Goal: Information Seeking & Learning: Learn about a topic

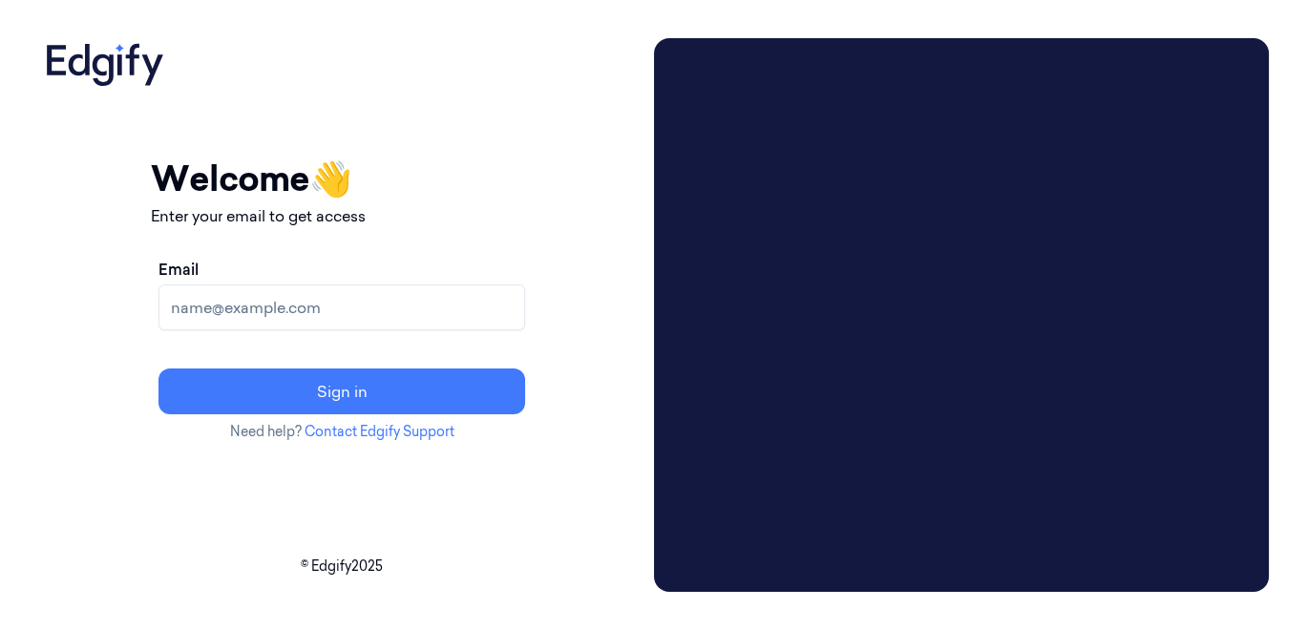
click at [401, 303] on input "Email" at bounding box center [341, 307] width 367 height 46
click at [193, 458] on div "Your session expired - please log in again Email sent - check your inbox for th…" at bounding box center [342, 315] width 608 height 554
click at [384, 295] on input "Email" at bounding box center [341, 307] width 367 height 46
paste input "korisetty.prem@indivillage.co"
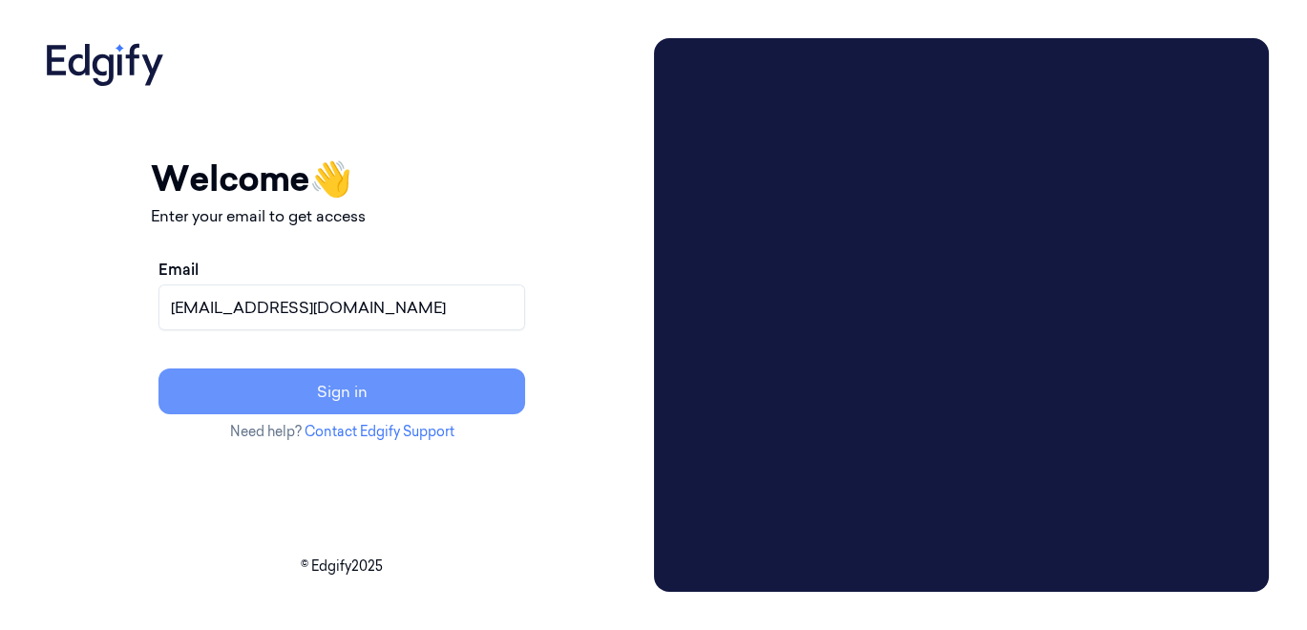
type input "korisetty.prem@indivillage.co"
click at [440, 386] on button "Sign in" at bounding box center [341, 391] width 367 height 46
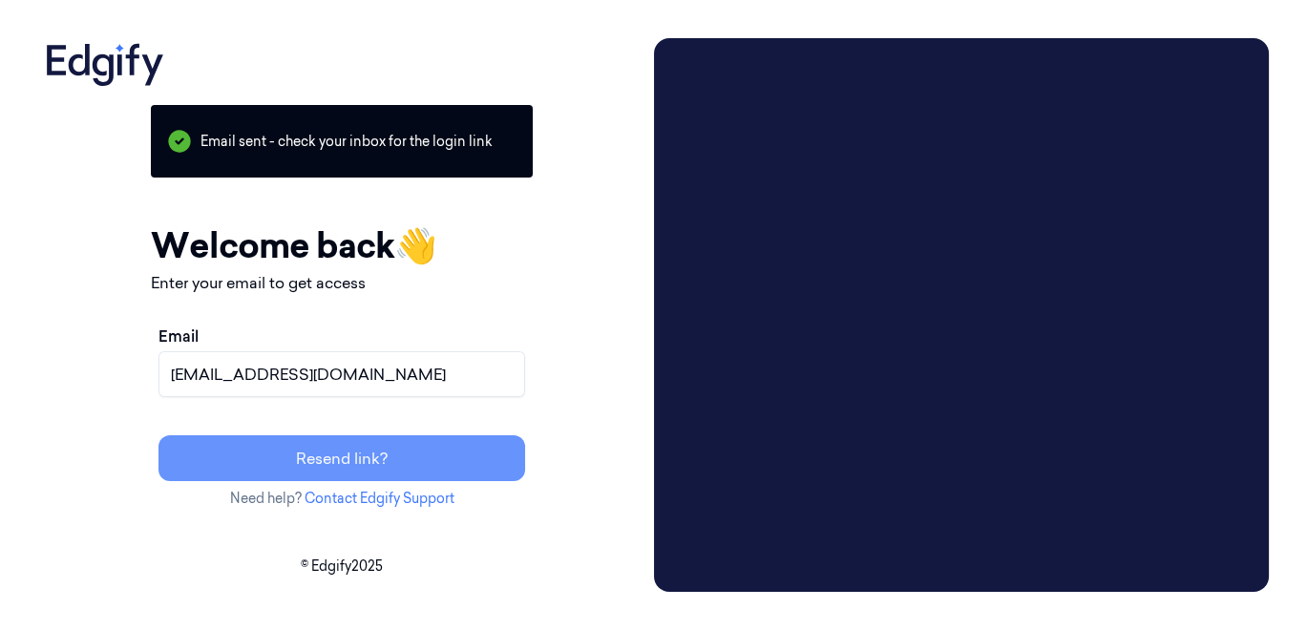
click at [469, 470] on button "Resend link?" at bounding box center [341, 458] width 367 height 46
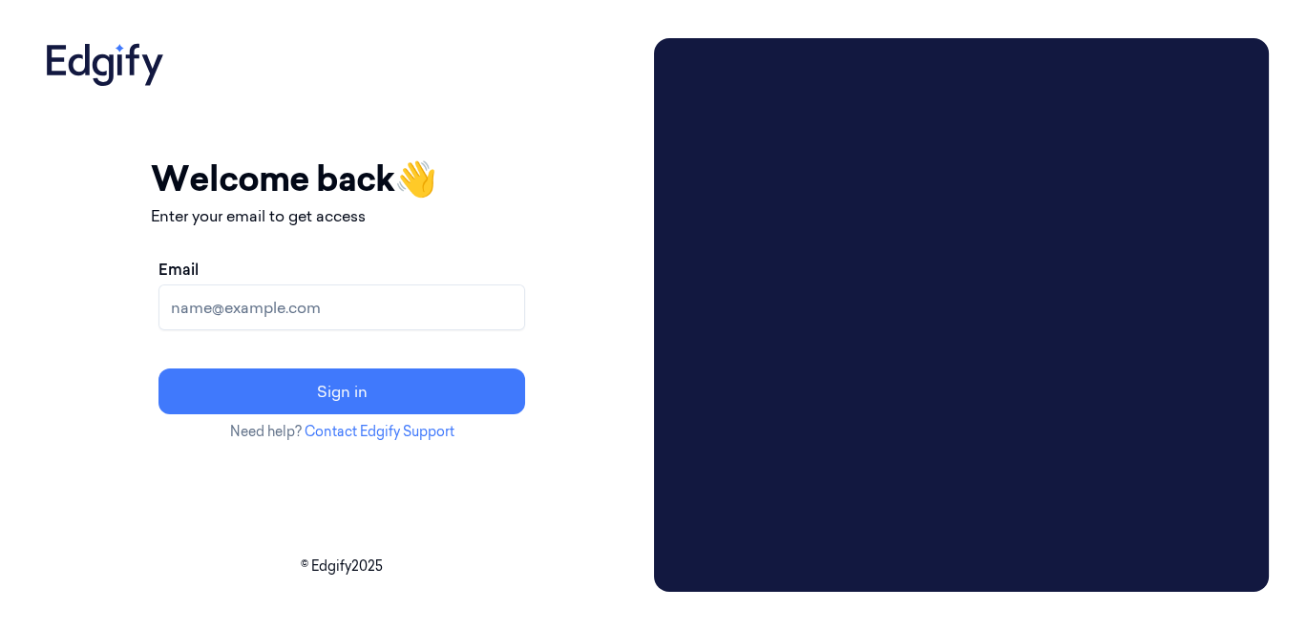
click at [468, 309] on input "Email" at bounding box center [341, 307] width 367 height 46
type input "korisetty.prem@indivillage.co"
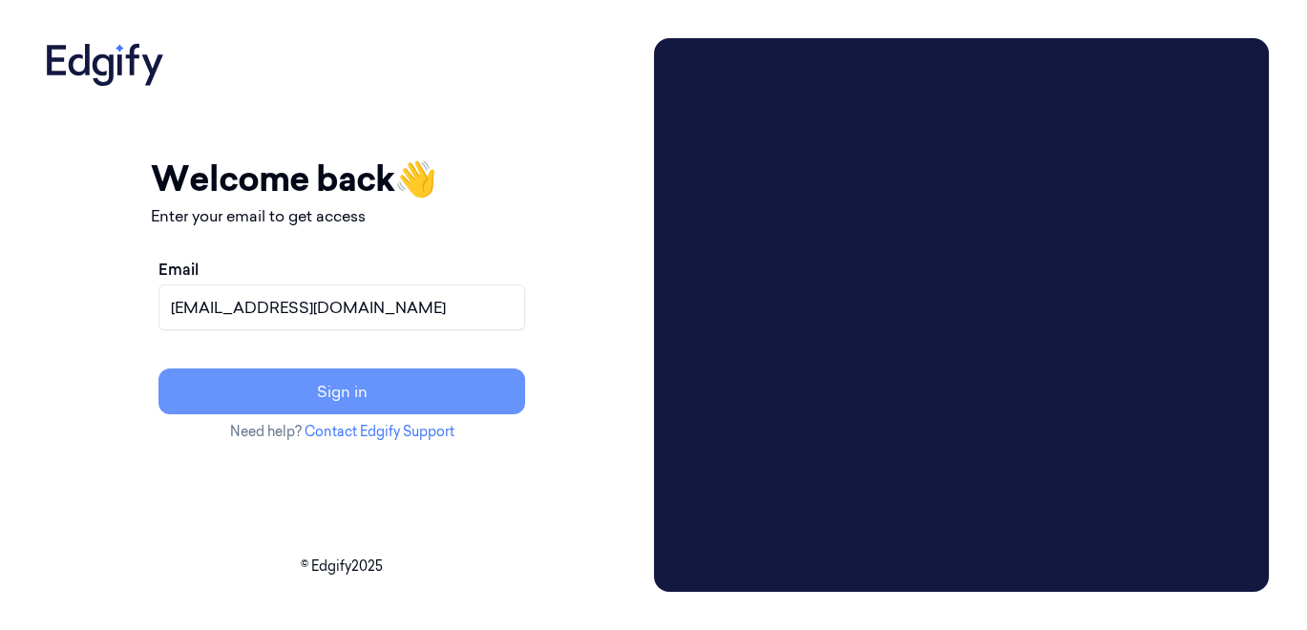
click at [474, 399] on button "Sign in" at bounding box center [341, 391] width 367 height 46
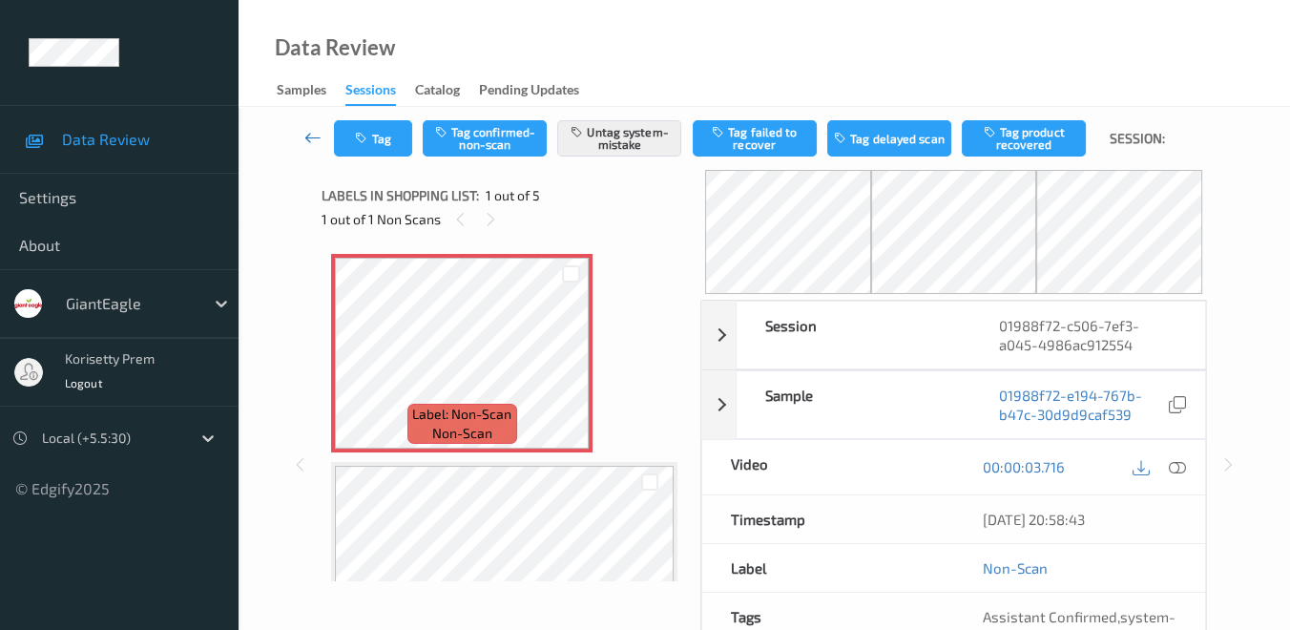
click at [310, 142] on icon at bounding box center [312, 137] width 17 height 19
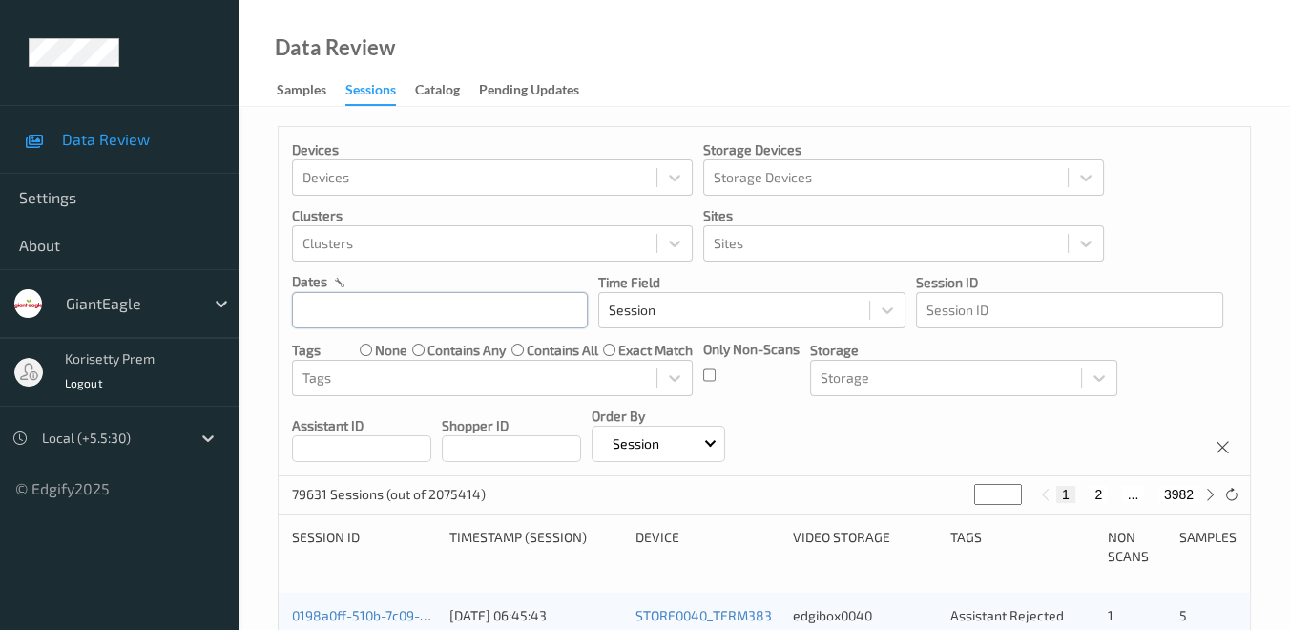
click at [387, 309] on input "text" at bounding box center [440, 310] width 296 height 36
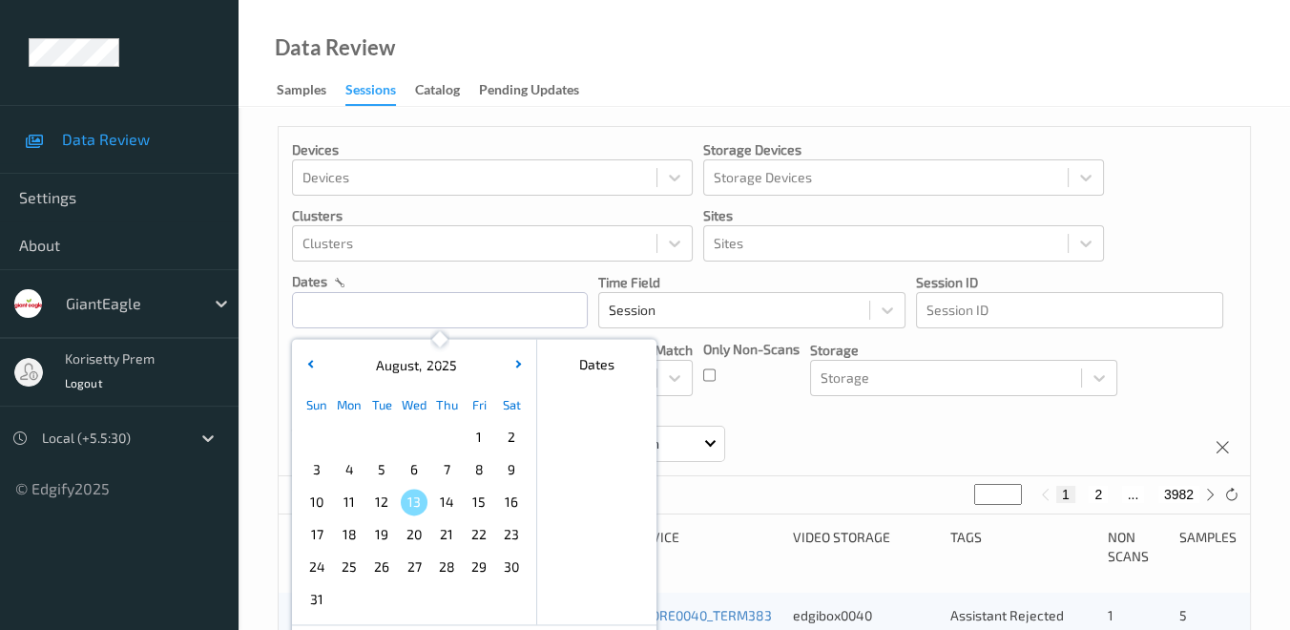
click at [510, 471] on span "9" at bounding box center [511, 469] width 27 height 27
click at [509, 467] on span "9" at bounding box center [511, 469] width 27 height 27
click at [509, 466] on span "9" at bounding box center [511, 469] width 27 height 27
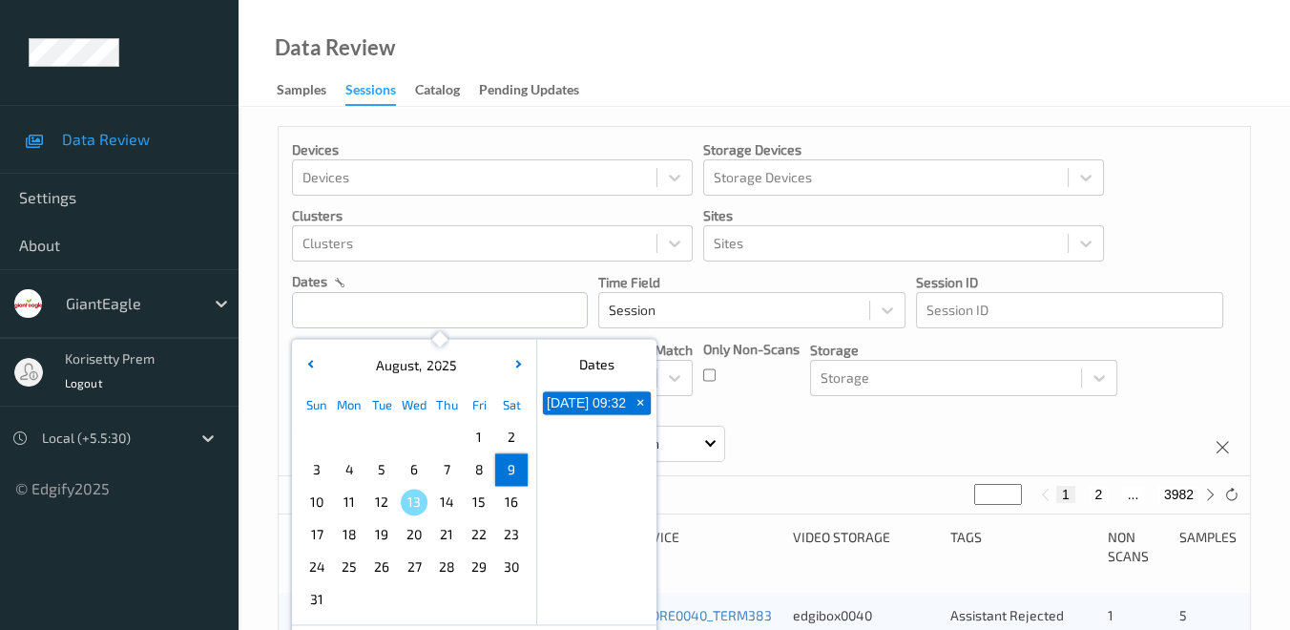
drag, startPoint x: 509, startPoint y: 466, endPoint x: 597, endPoint y: 489, distance: 90.7
click at [597, 489] on div "[DATE] 09:32 +" at bounding box center [596, 506] width 119 height 237
click at [495, 310] on input "text" at bounding box center [440, 310] width 296 height 36
click at [515, 472] on span "9" at bounding box center [511, 469] width 27 height 27
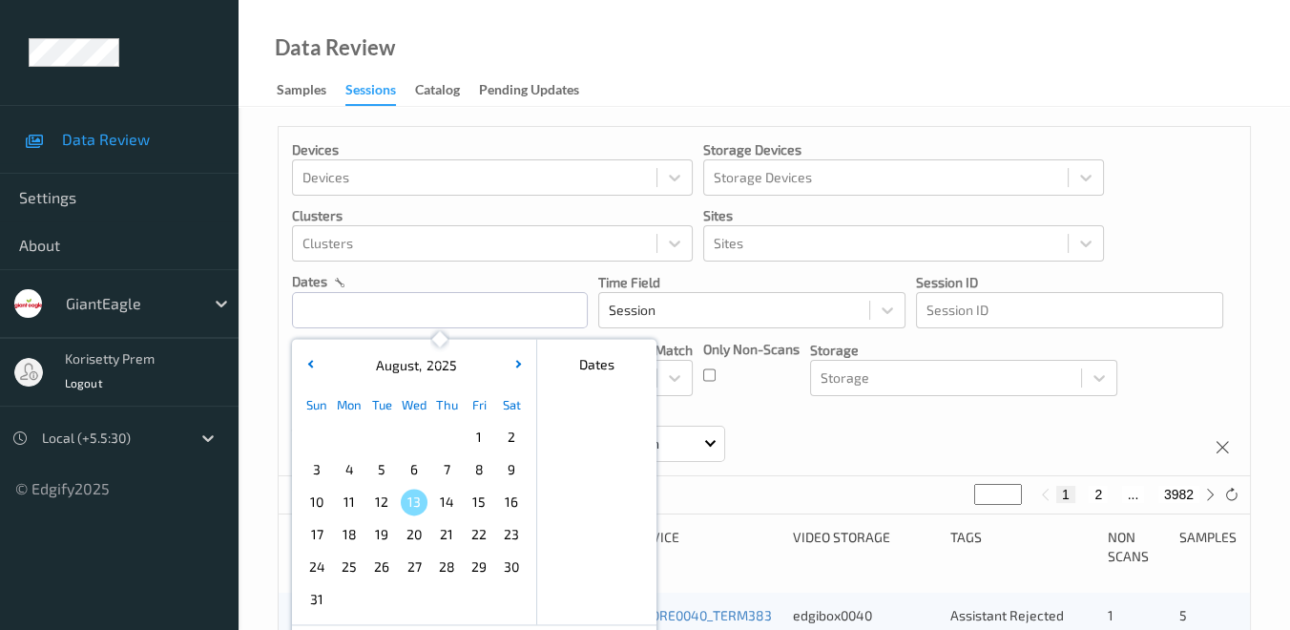
click at [501, 471] on span "9" at bounding box center [511, 469] width 27 height 27
click at [504, 470] on span "9" at bounding box center [511, 469] width 27 height 27
click at [808, 441] on div "Devices Devices Storage Devices Storage Devices Clusters Clusters Sites Sites d…" at bounding box center [765, 301] width 972 height 349
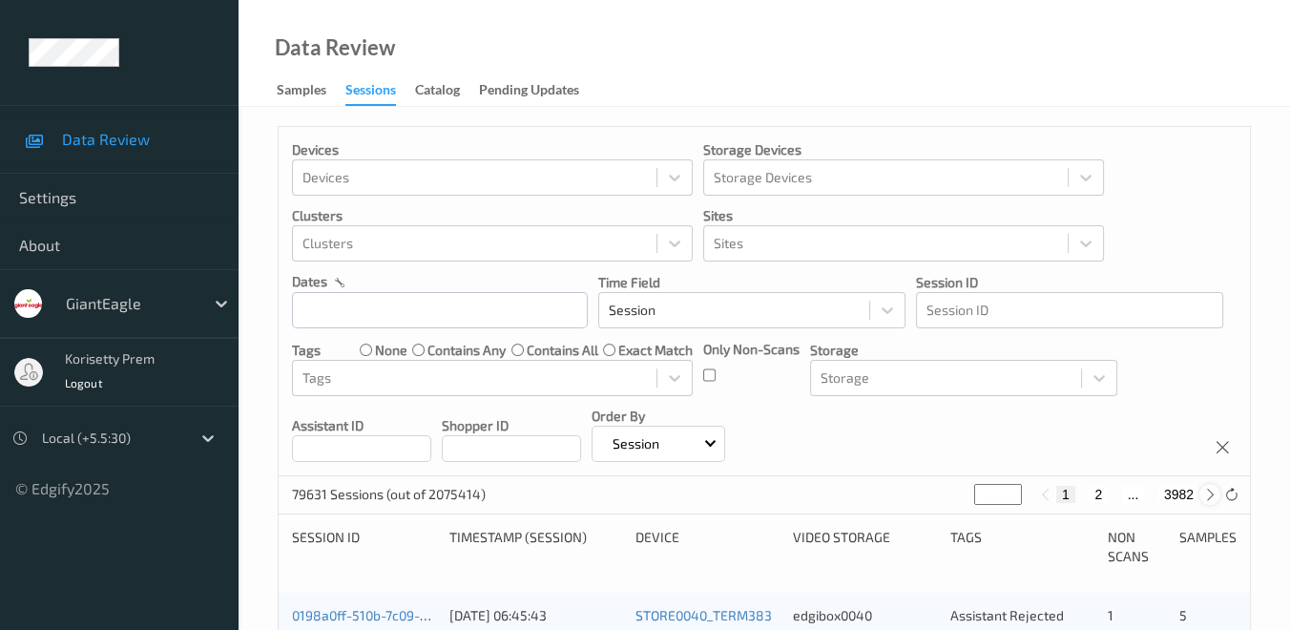
click at [1208, 491] on icon at bounding box center [1211, 495] width 14 height 14
type input "*"
click at [1208, 491] on icon at bounding box center [1211, 495] width 14 height 14
type input "*"
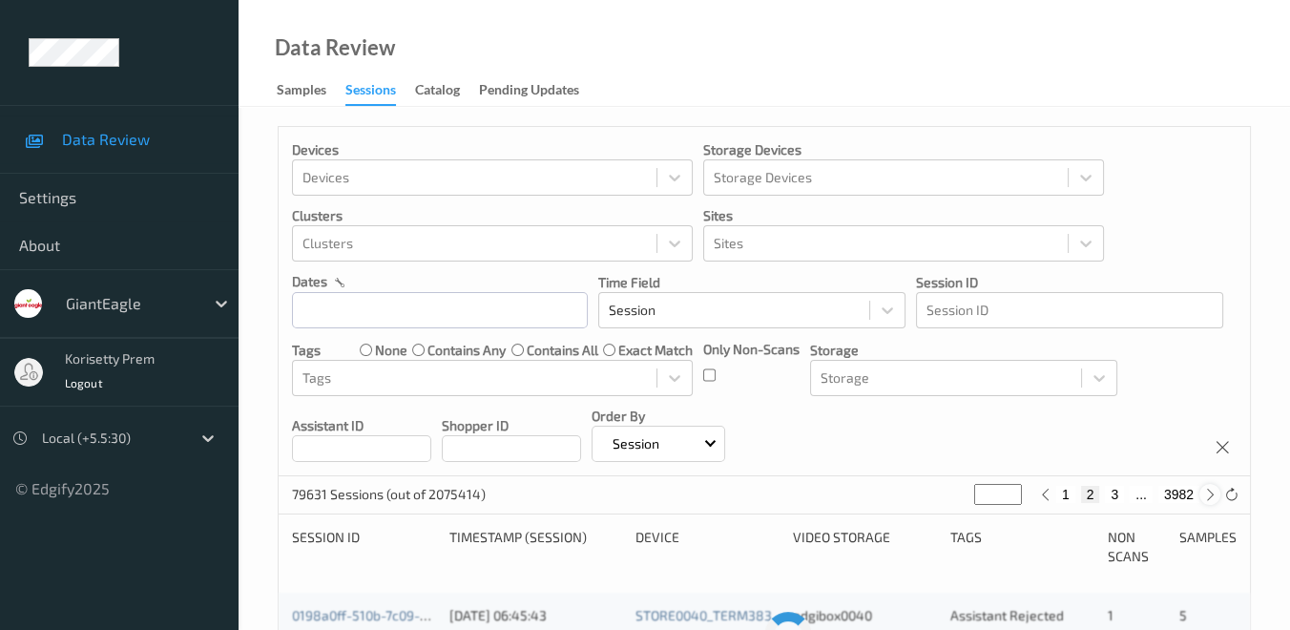
type input "*"
click at [1208, 491] on icon at bounding box center [1211, 495] width 14 height 14
type input "*"
click at [1208, 491] on icon at bounding box center [1211, 495] width 14 height 14
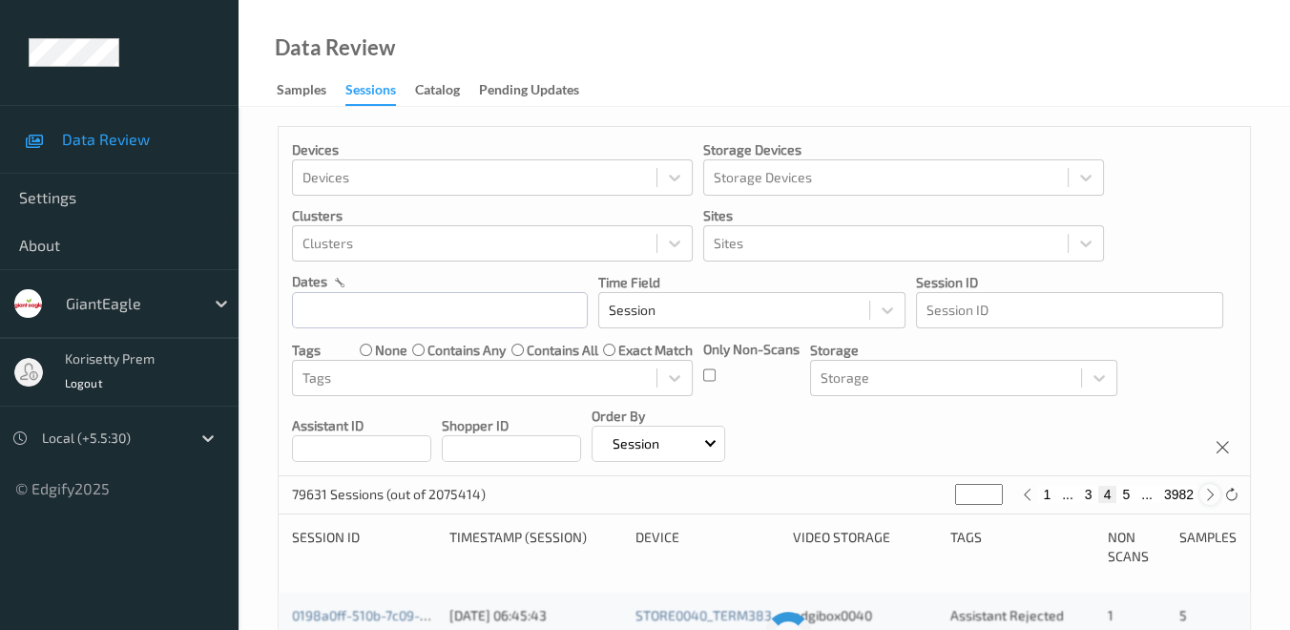
type input "*"
click at [1208, 491] on icon at bounding box center [1211, 495] width 14 height 14
type input "*"
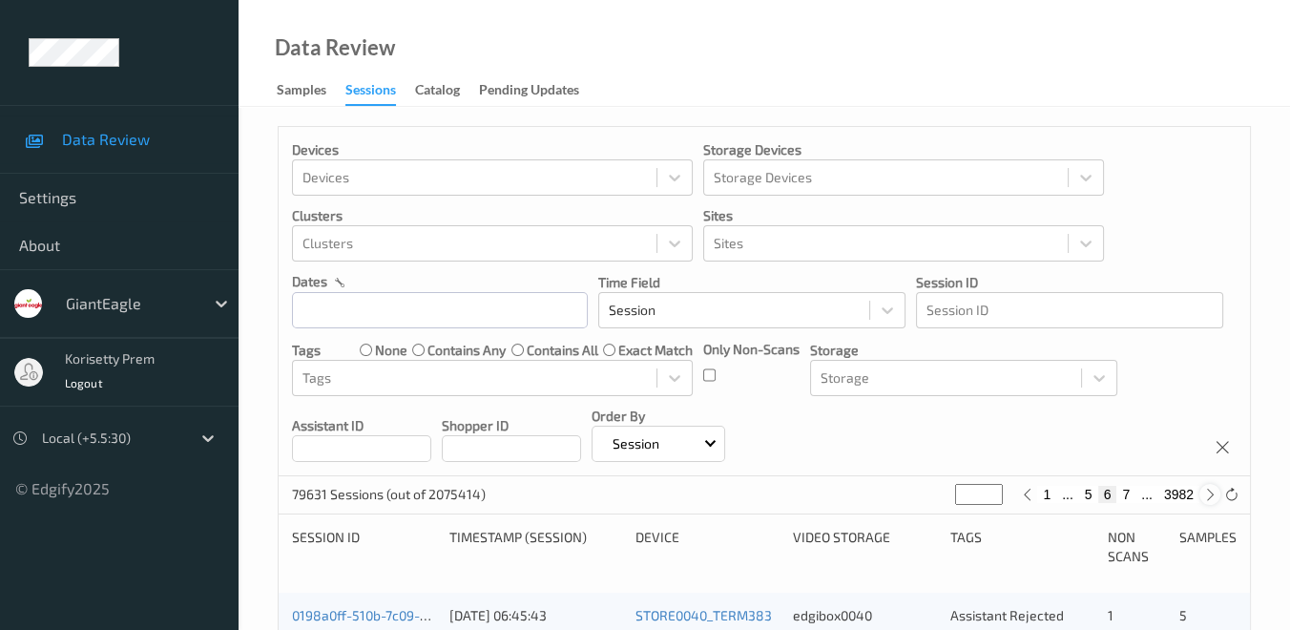
click at [1208, 491] on icon at bounding box center [1211, 495] width 14 height 14
type input "*"
click at [1208, 491] on icon at bounding box center [1211, 495] width 14 height 14
type input "*"
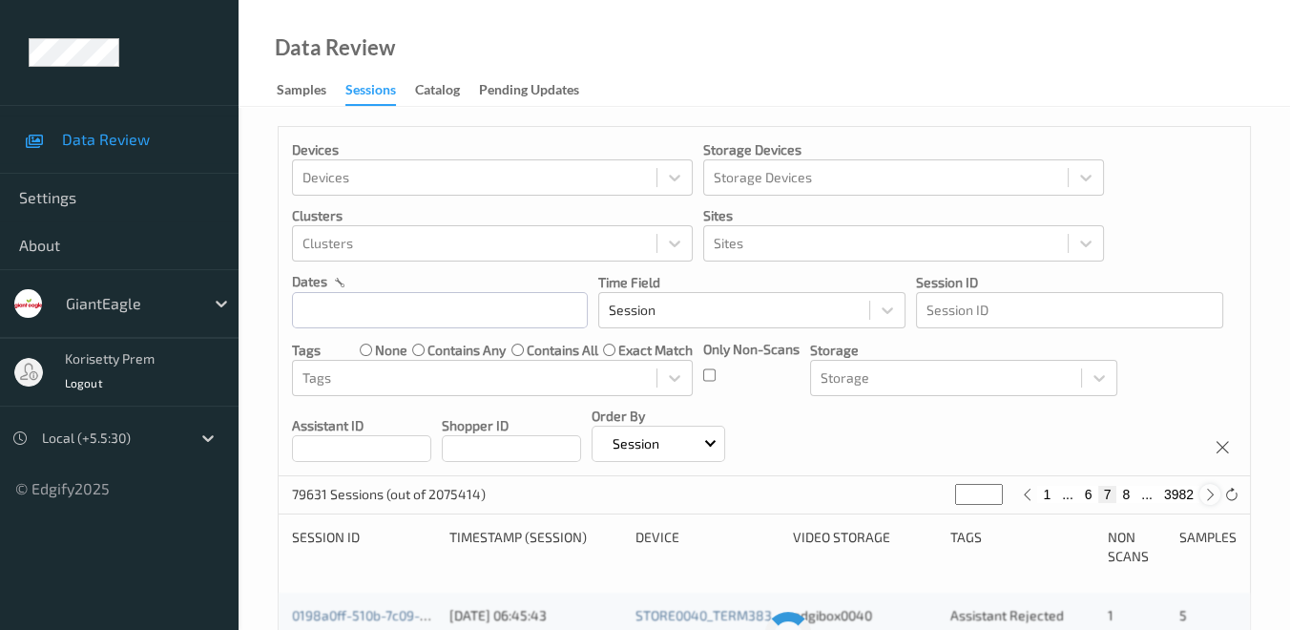
type input "*"
click at [1208, 491] on icon at bounding box center [1211, 495] width 14 height 14
type input "*"
click at [1208, 491] on icon at bounding box center [1211, 495] width 14 height 14
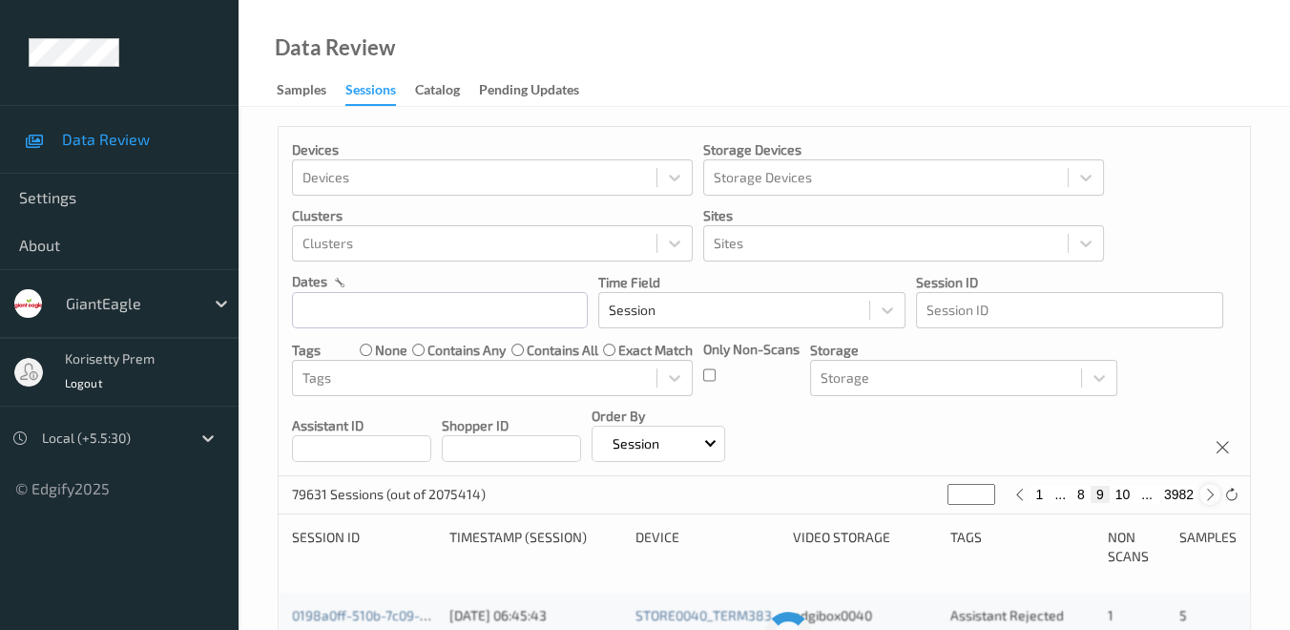
type input "**"
click at [1208, 491] on icon at bounding box center [1211, 495] width 14 height 14
type input "**"
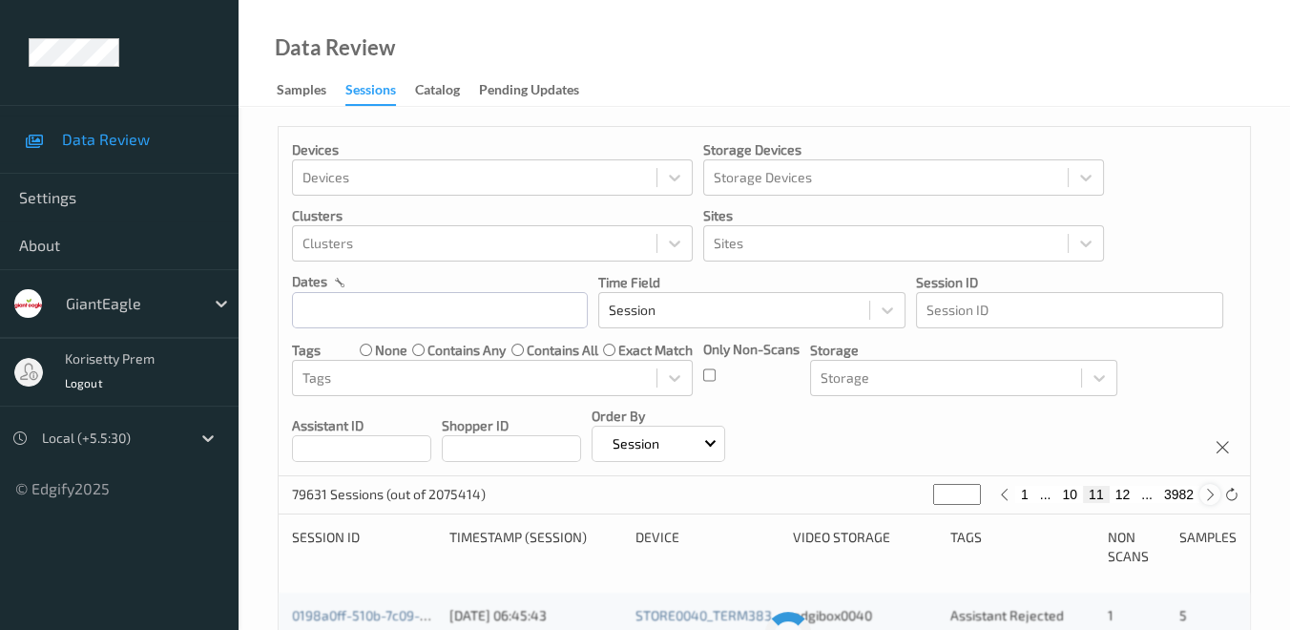
click at [1208, 491] on icon at bounding box center [1211, 495] width 14 height 14
type input "**"
click at [1208, 491] on icon at bounding box center [1211, 495] width 14 height 14
type input "**"
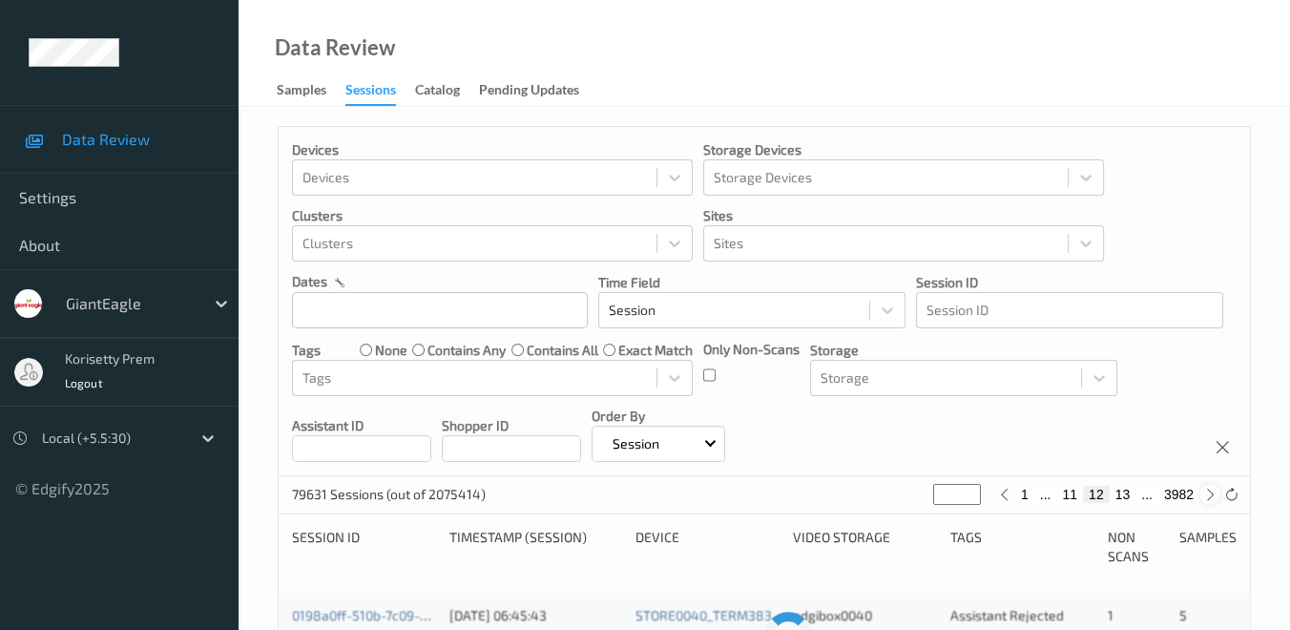
type input "**"
click at [1208, 491] on icon at bounding box center [1211, 495] width 14 height 14
type input "**"
click at [1208, 491] on icon at bounding box center [1211, 495] width 14 height 14
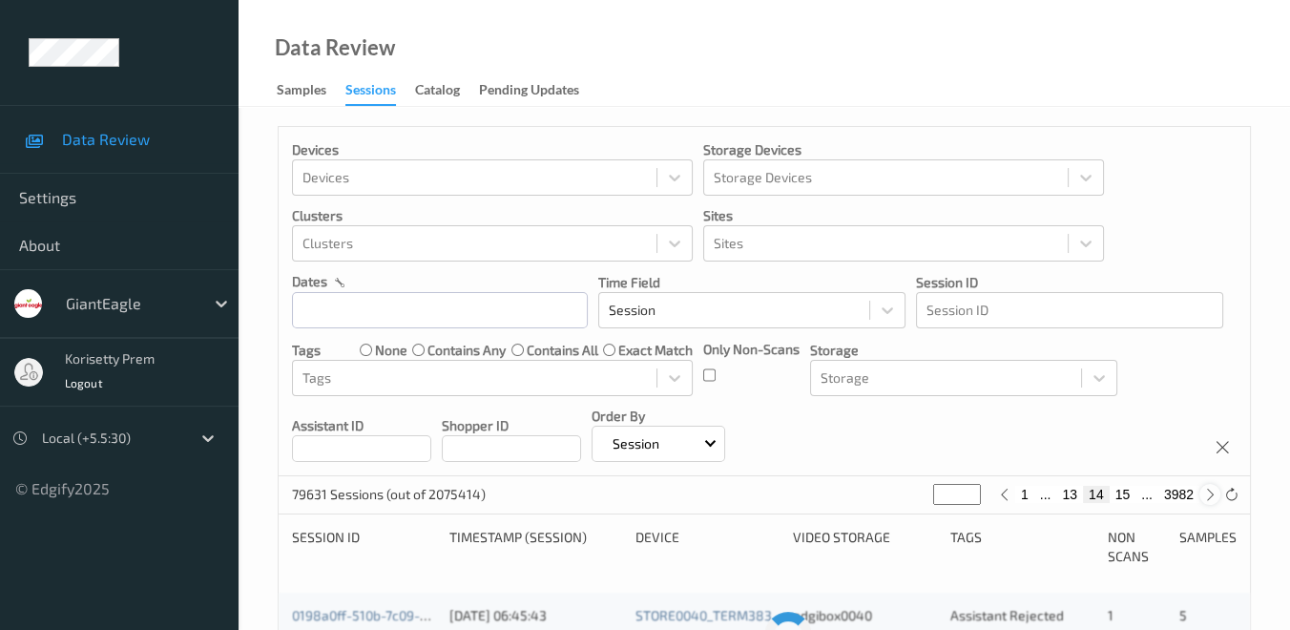
type input "**"
click at [368, 310] on input "text" at bounding box center [440, 310] width 296 height 36
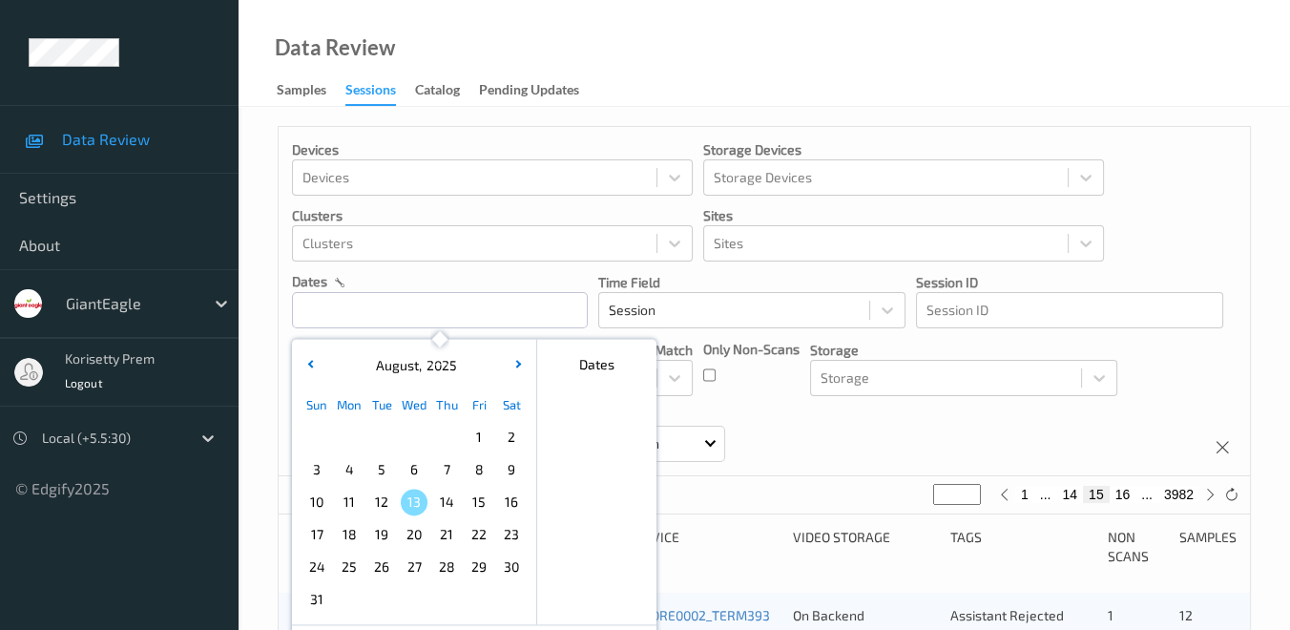
click at [504, 463] on span "9" at bounding box center [511, 469] width 27 height 27
type input "*"
click at [508, 473] on span "9" at bounding box center [511, 469] width 27 height 27
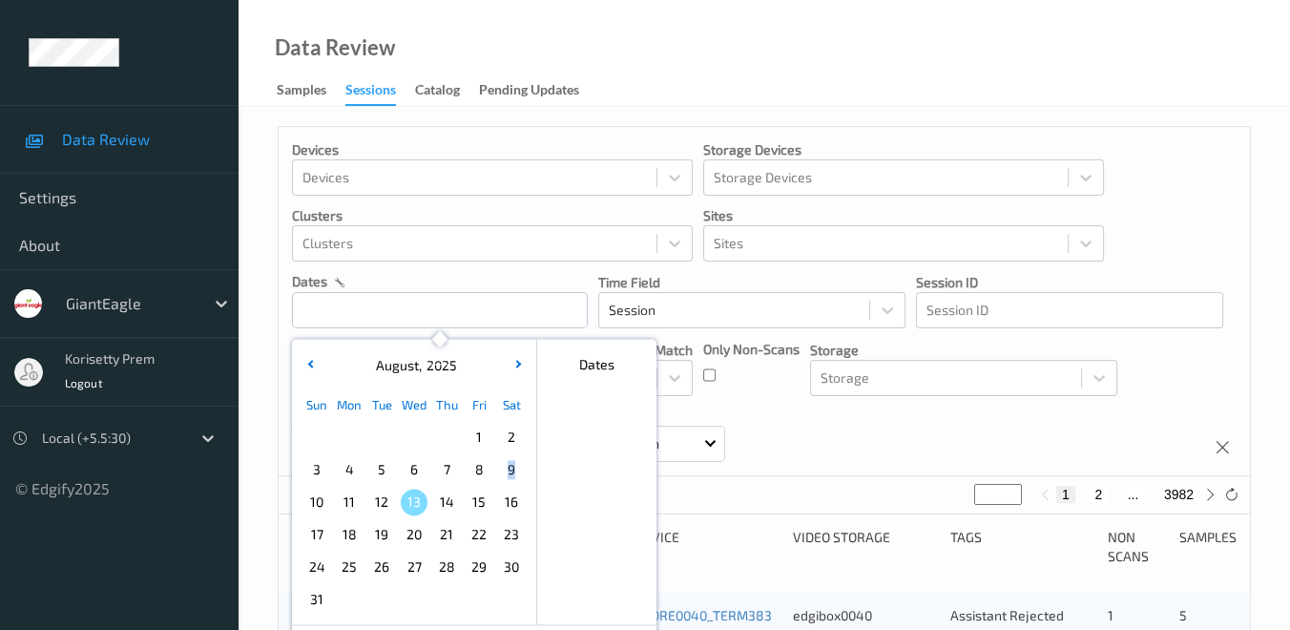
click at [508, 471] on span "9" at bounding box center [511, 469] width 27 height 27
click at [577, 477] on div at bounding box center [596, 506] width 119 height 237
click at [502, 474] on span "9" at bounding box center [511, 469] width 27 height 27
click at [825, 443] on div "Devices Devices Storage Devices Storage Devices Clusters Clusters Sites Sites d…" at bounding box center [765, 301] width 972 height 349
click at [413, 306] on input "text" at bounding box center [440, 310] width 296 height 36
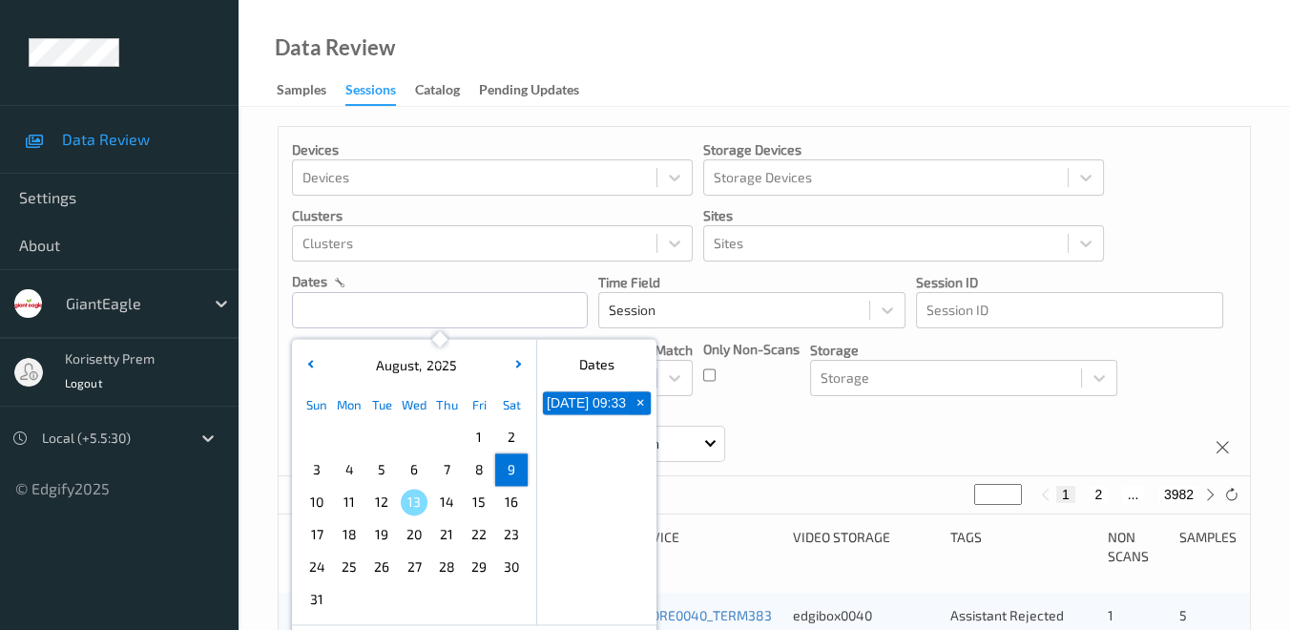
click at [586, 407] on button "[DATE] 09:33" at bounding box center [586, 402] width 87 height 23
click at [513, 469] on span "9" at bounding box center [511, 469] width 27 height 27
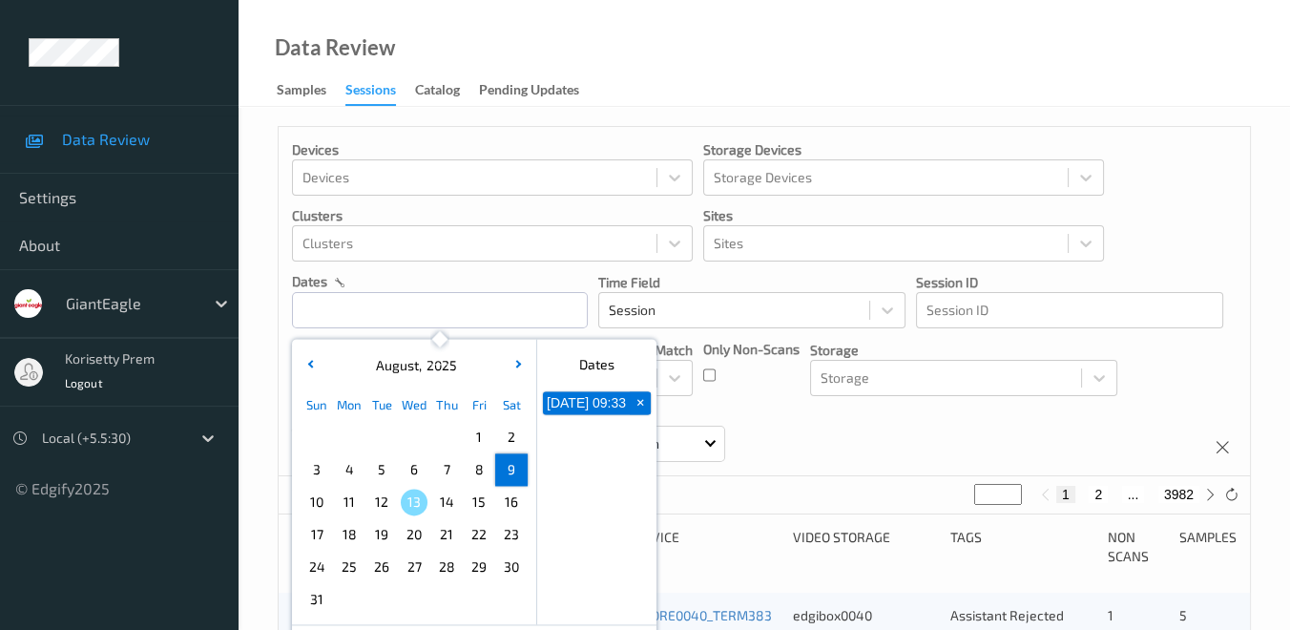
click at [844, 435] on div "Devices Devices Storage Devices Storage Devices Clusters Clusters Sites Sites d…" at bounding box center [765, 301] width 972 height 349
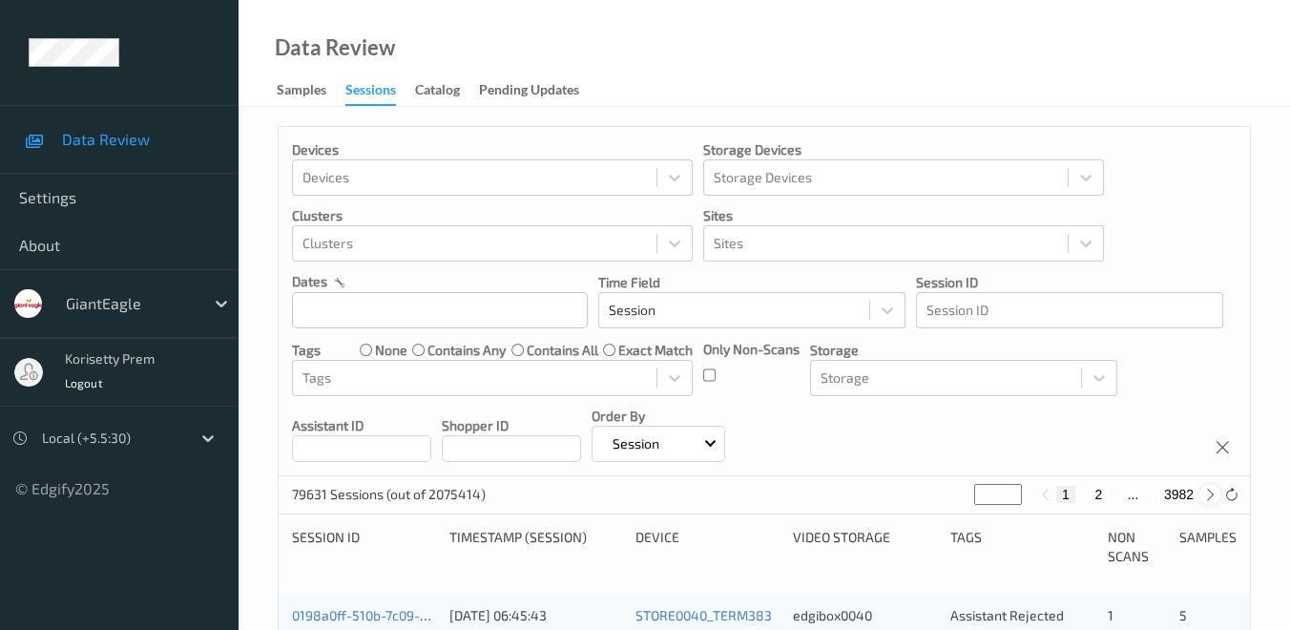
click at [1208, 491] on icon at bounding box center [1211, 495] width 14 height 14
type input "*"
click at [1208, 491] on icon at bounding box center [1211, 495] width 14 height 14
type input "*"
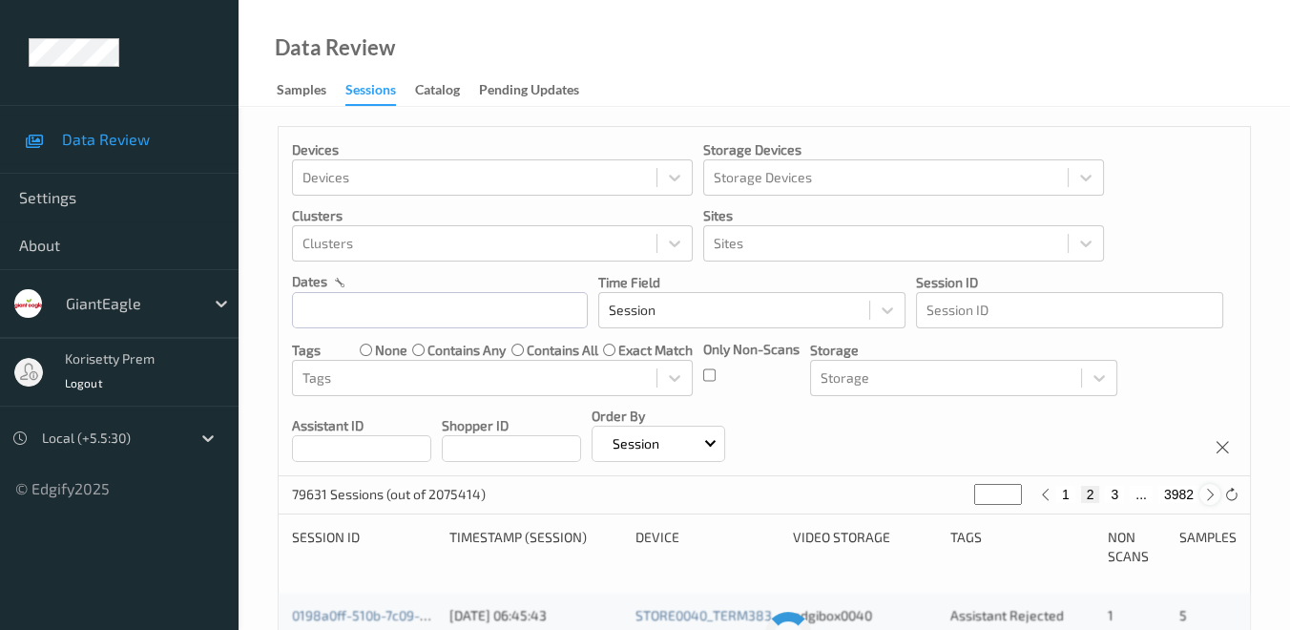
type input "*"
click at [1208, 491] on icon at bounding box center [1211, 495] width 14 height 14
type input "*"
click at [1208, 491] on icon at bounding box center [1211, 495] width 14 height 14
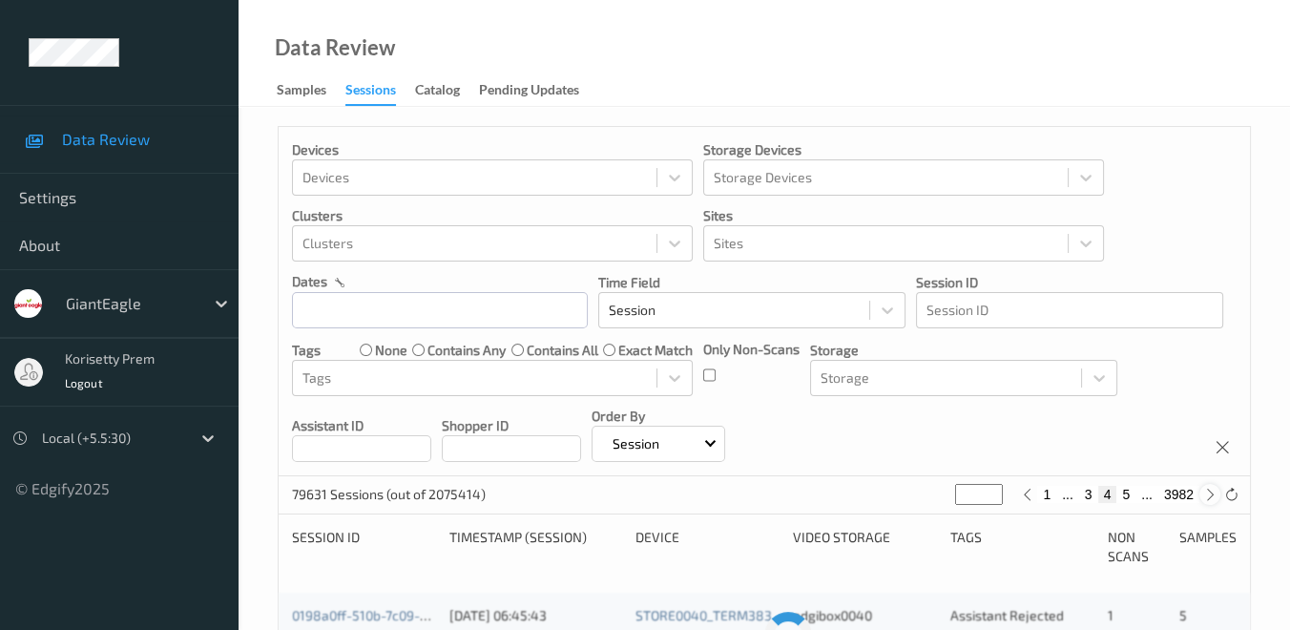
type input "*"
click at [1208, 491] on icon at bounding box center [1211, 495] width 14 height 14
type input "*"
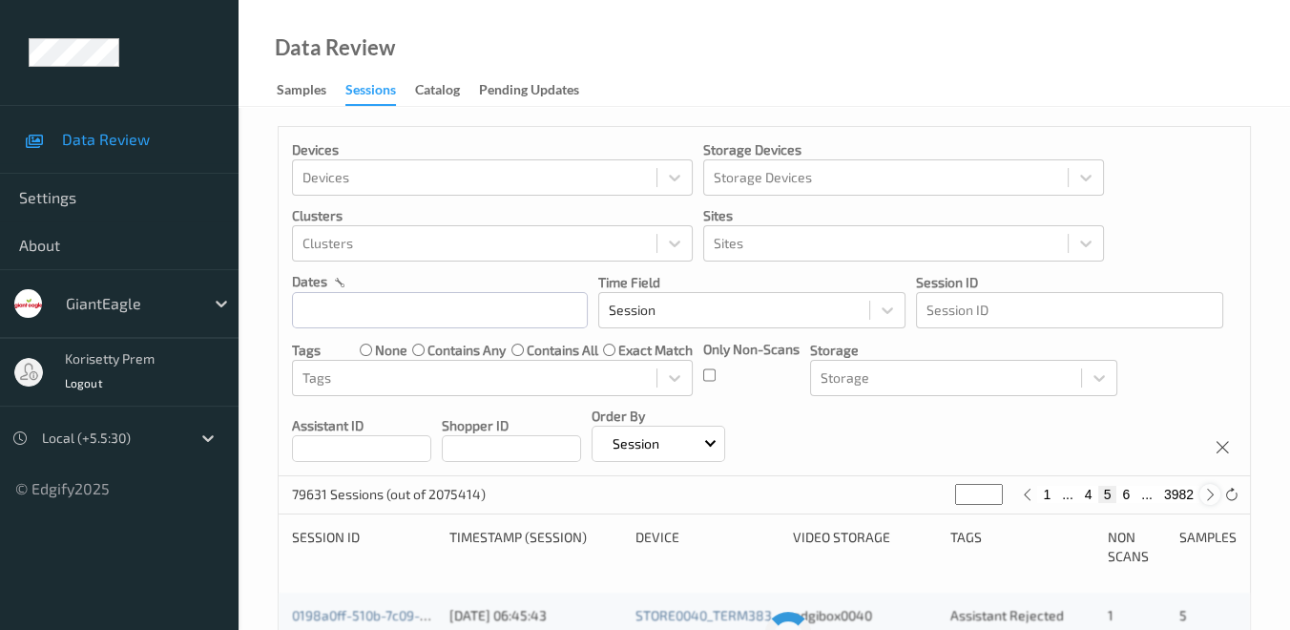
click at [1208, 491] on icon at bounding box center [1211, 495] width 14 height 14
type input "*"
click at [1208, 491] on icon at bounding box center [1211, 495] width 14 height 14
type input "*"
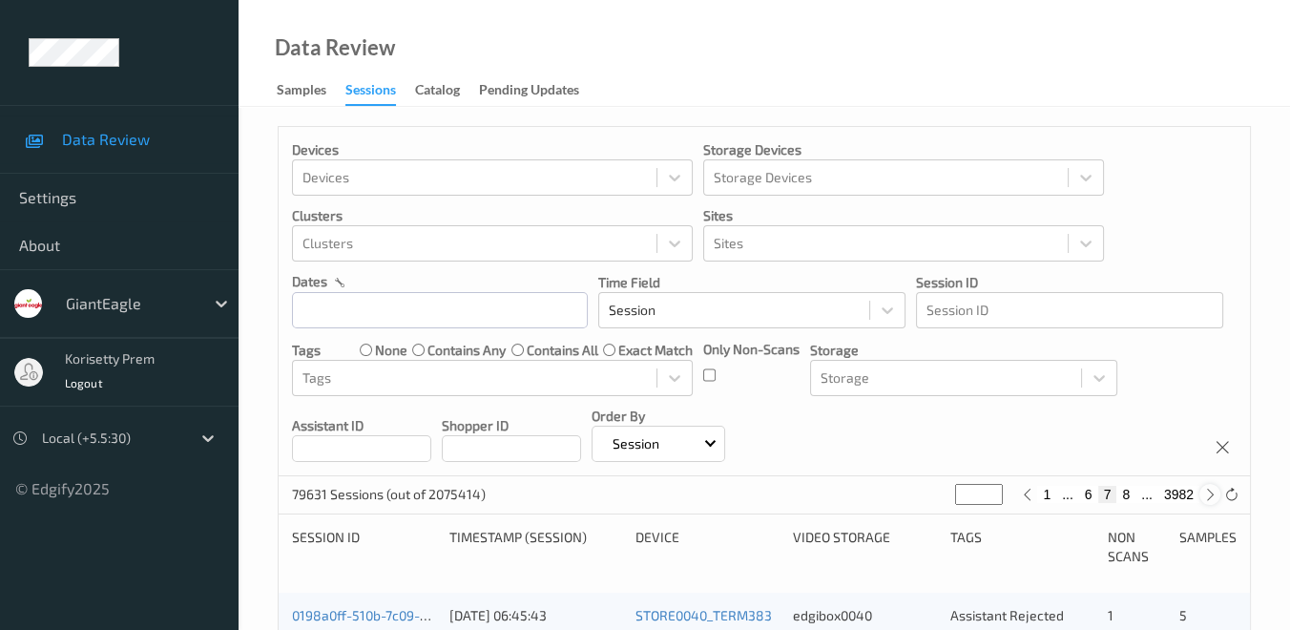
type input "*"
click at [1208, 491] on icon at bounding box center [1211, 495] width 14 height 14
type input "*"
click at [1208, 491] on icon at bounding box center [1211, 495] width 14 height 14
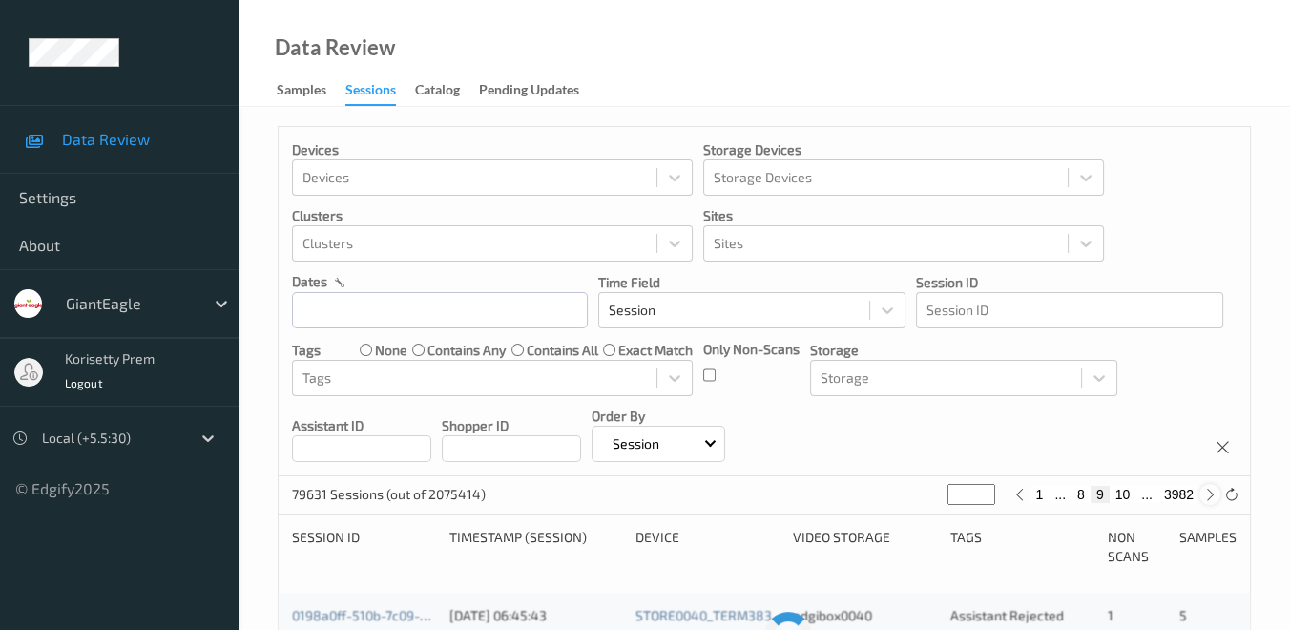
type input "**"
click at [1208, 491] on icon at bounding box center [1211, 495] width 14 height 14
type input "**"
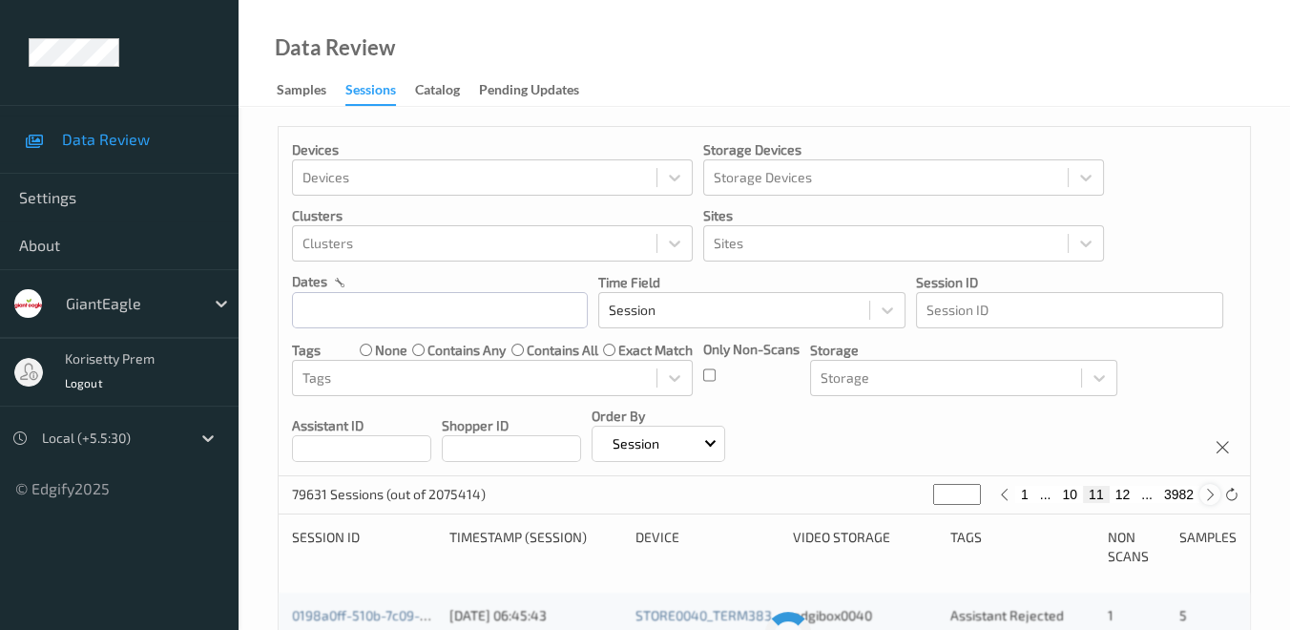
click at [1208, 491] on icon at bounding box center [1211, 495] width 14 height 14
type input "**"
click at [1208, 491] on icon at bounding box center [1211, 495] width 14 height 14
type input "**"
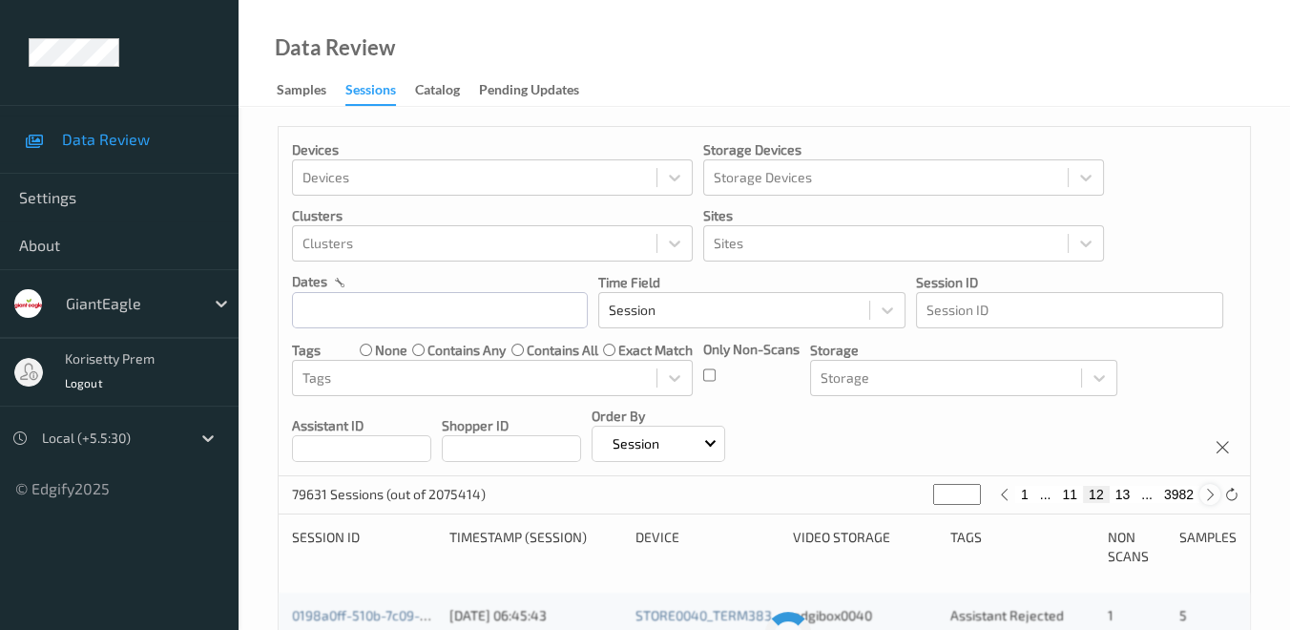
type input "**"
click at [1208, 491] on icon at bounding box center [1211, 495] width 14 height 14
type input "**"
click at [1208, 491] on icon at bounding box center [1211, 495] width 14 height 14
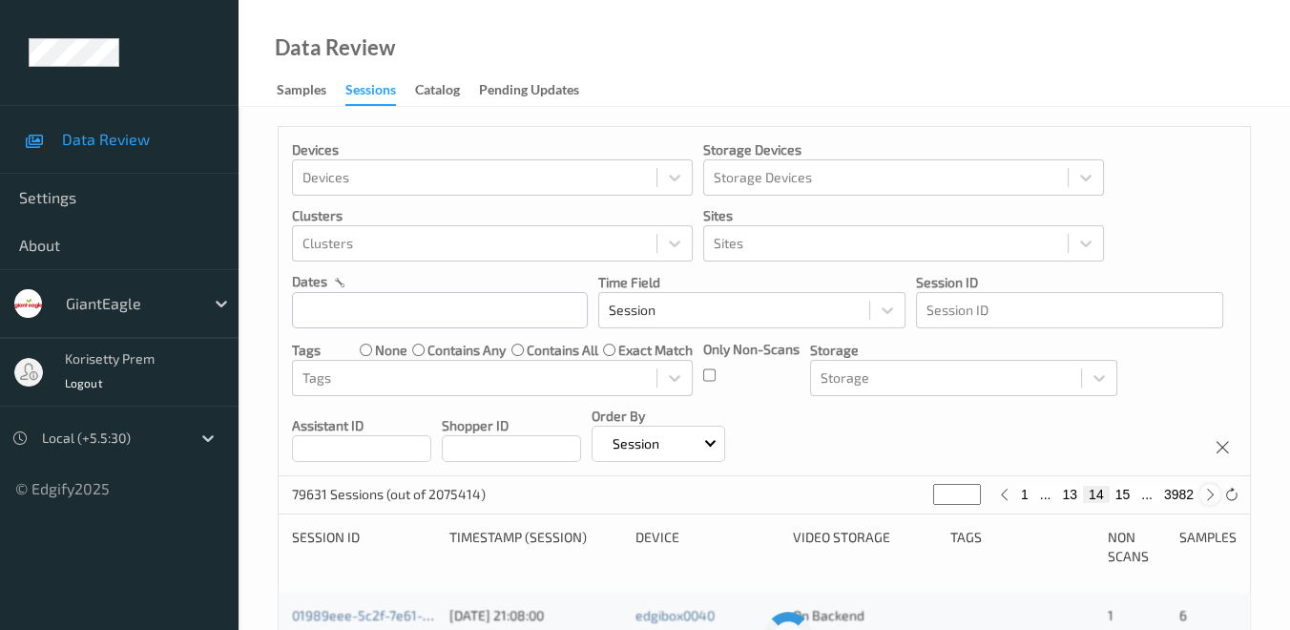
type input "**"
click at [298, 93] on div "Samples" at bounding box center [302, 92] width 50 height 24
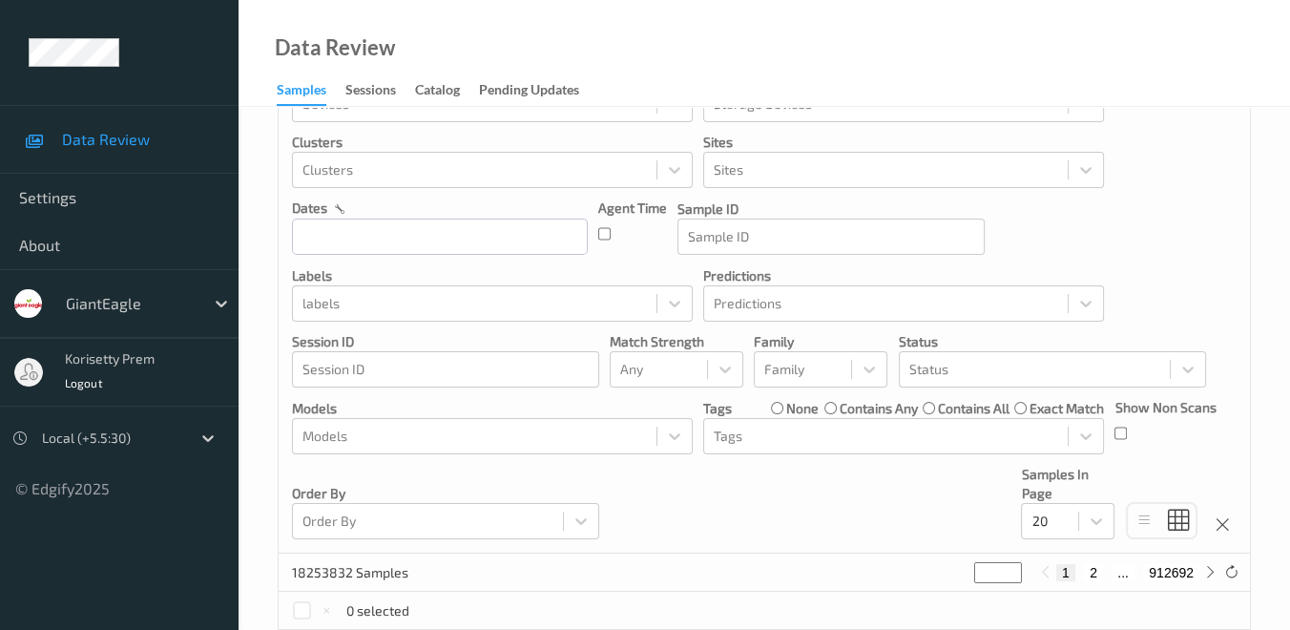
scroll to position [106, 0]
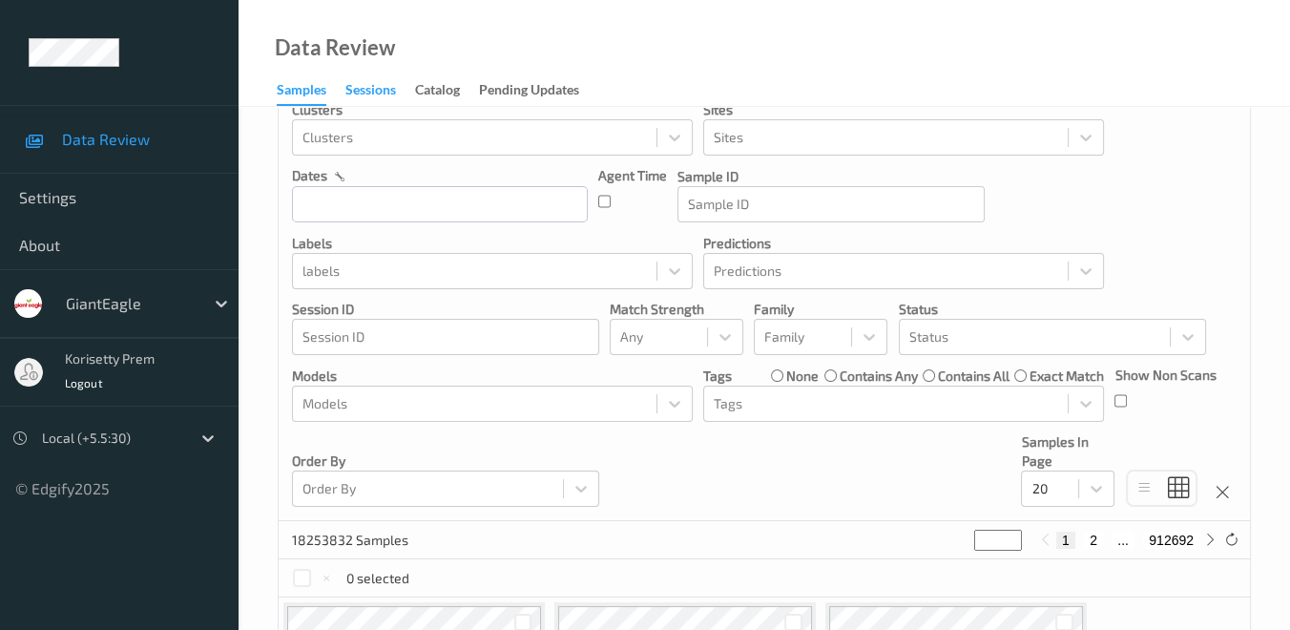
click at [379, 87] on div "Sessions" at bounding box center [371, 92] width 51 height 24
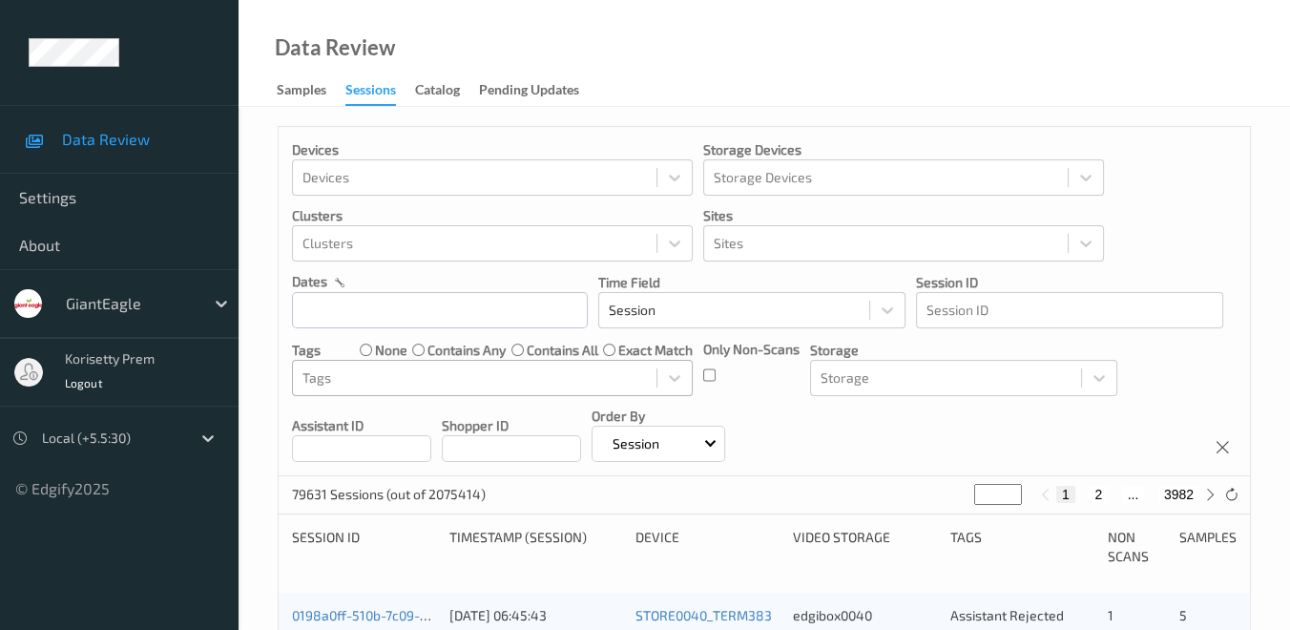
scroll to position [106, 0]
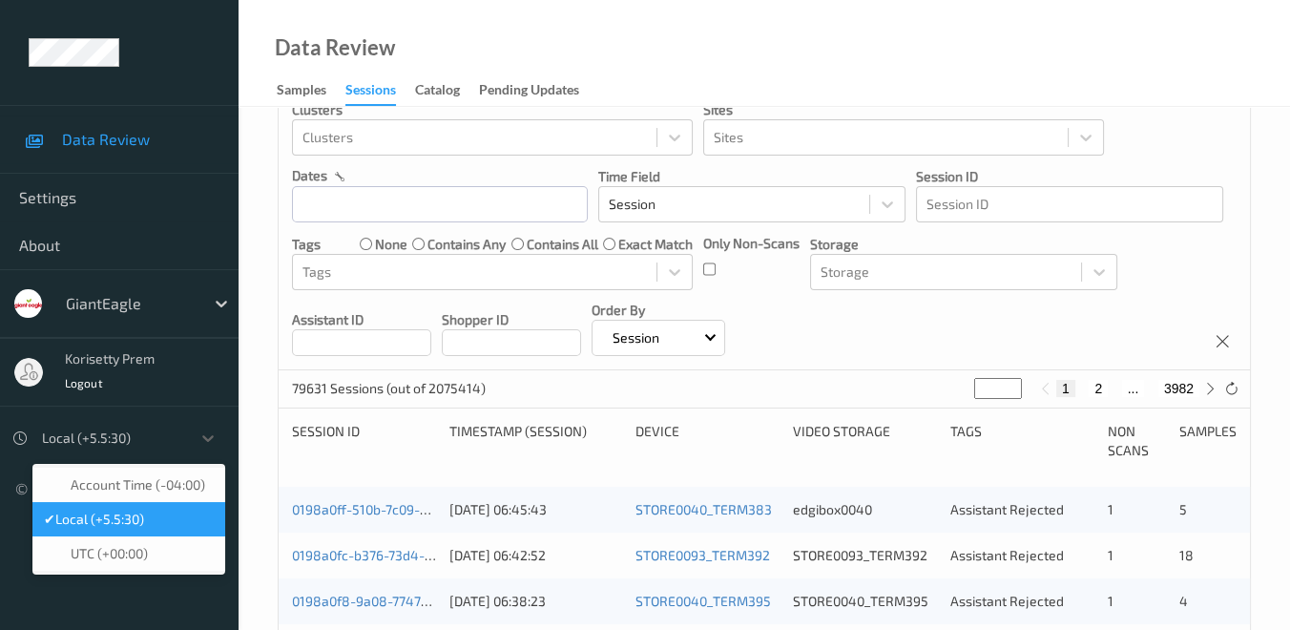
click at [151, 443] on div at bounding box center [111, 438] width 139 height 23
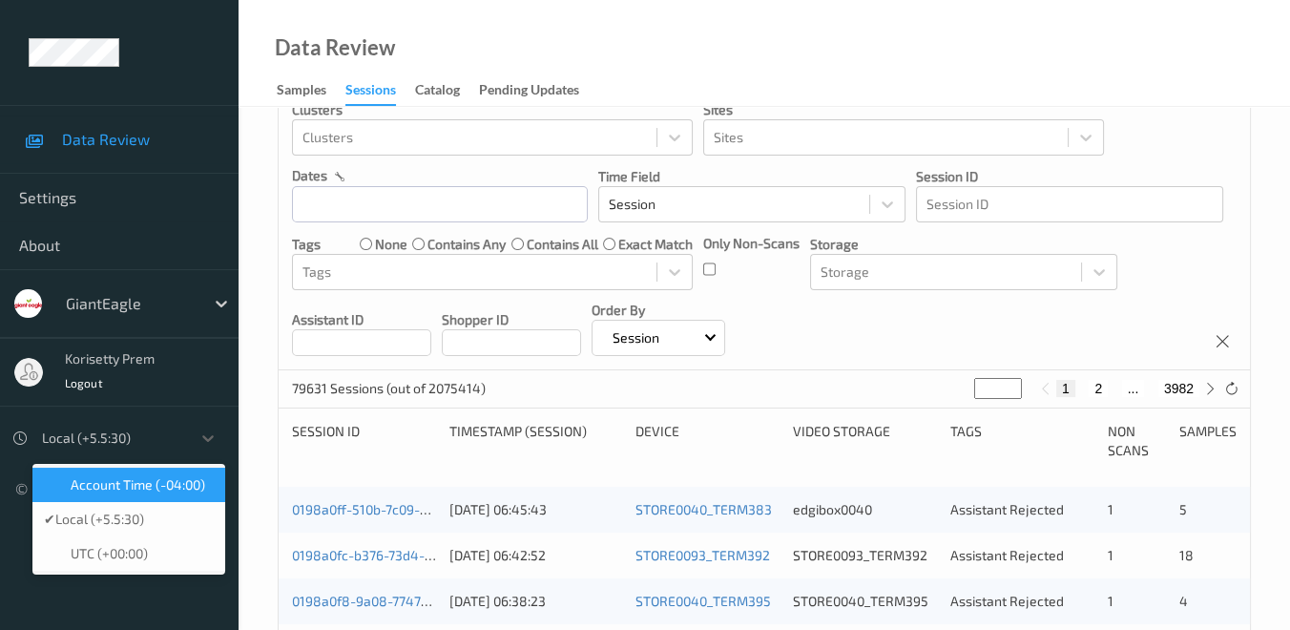
click at [159, 478] on span "Account Time (-04:00)" at bounding box center [138, 484] width 135 height 19
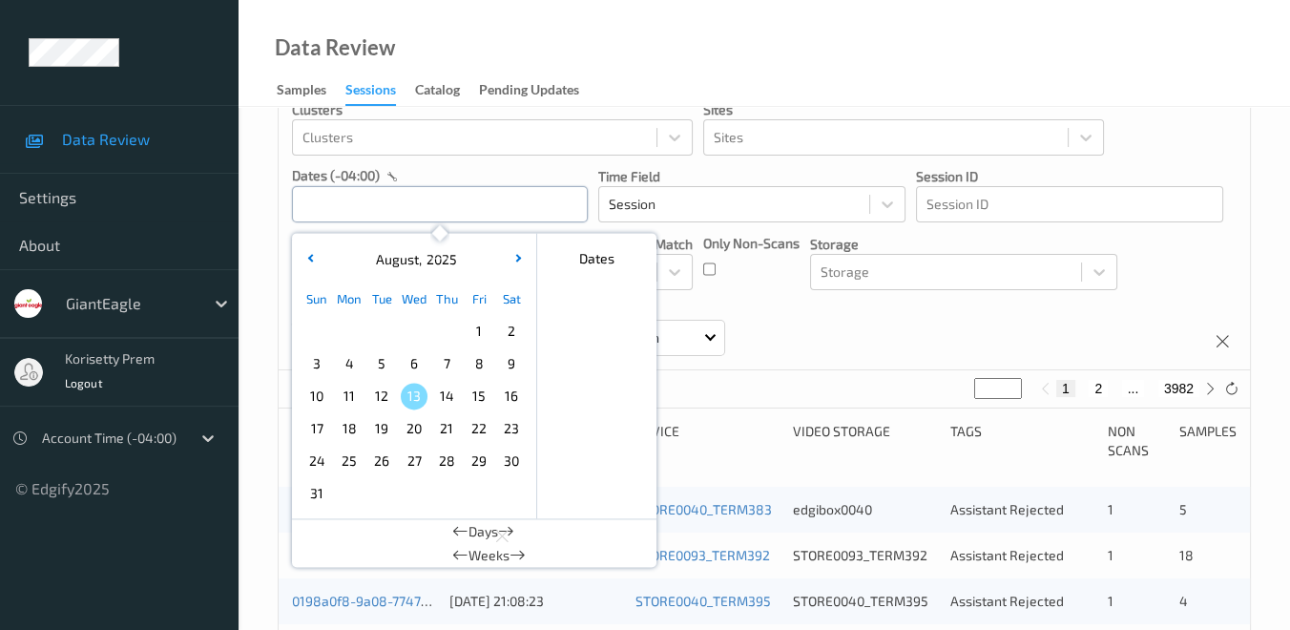
click at [413, 211] on input "text" at bounding box center [440, 204] width 296 height 36
click at [515, 360] on span "9" at bounding box center [511, 363] width 27 height 27
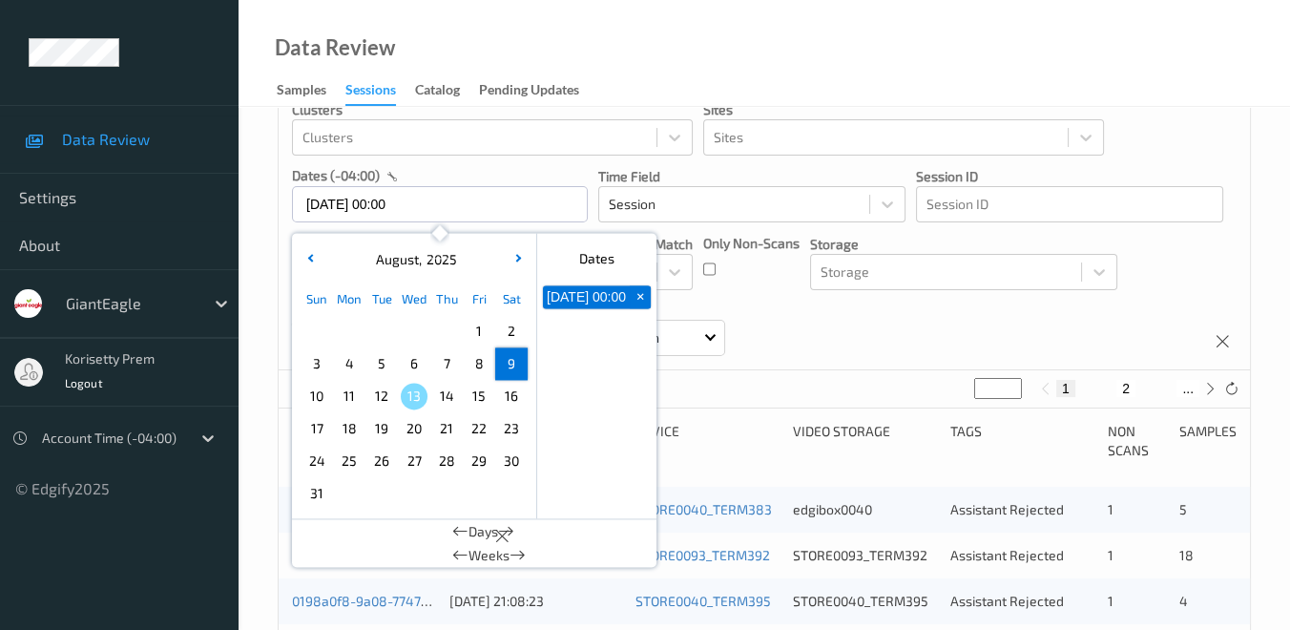
click at [515, 360] on span "9" at bounding box center [511, 363] width 27 height 27
type input "[DATE] 00:00 -> [DATE] 23:59"
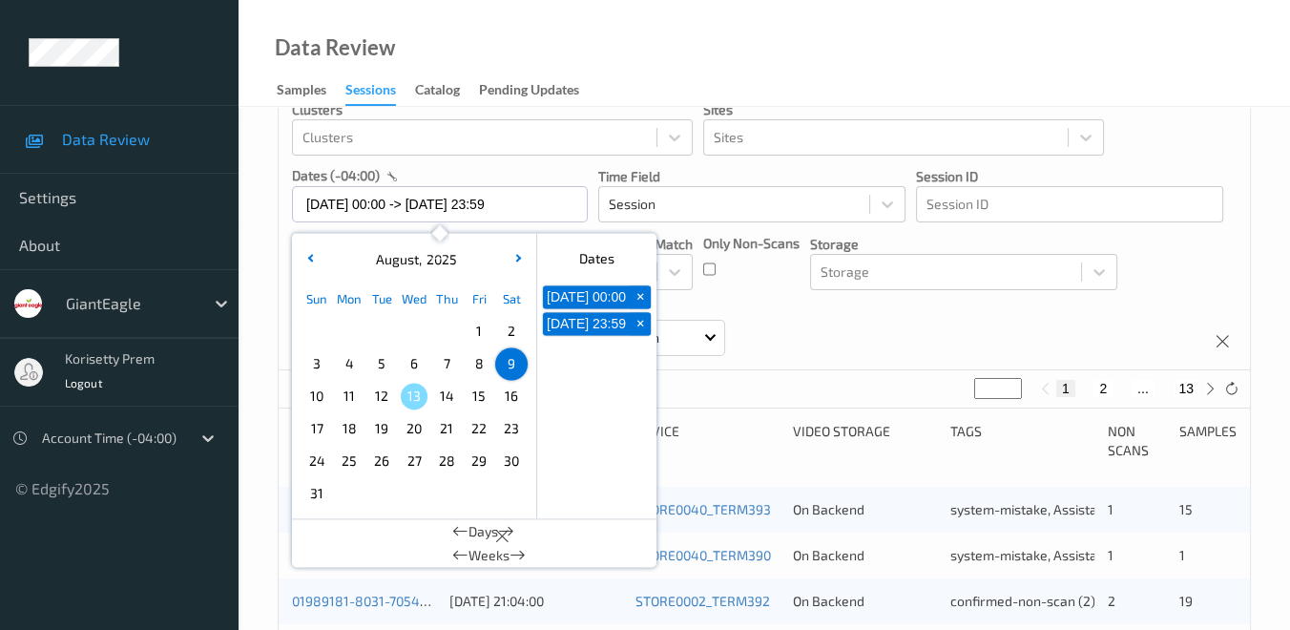
click at [810, 330] on div "Devices Devices Storage Devices Storage Devices Clusters Clusters Sites Sites d…" at bounding box center [765, 195] width 972 height 349
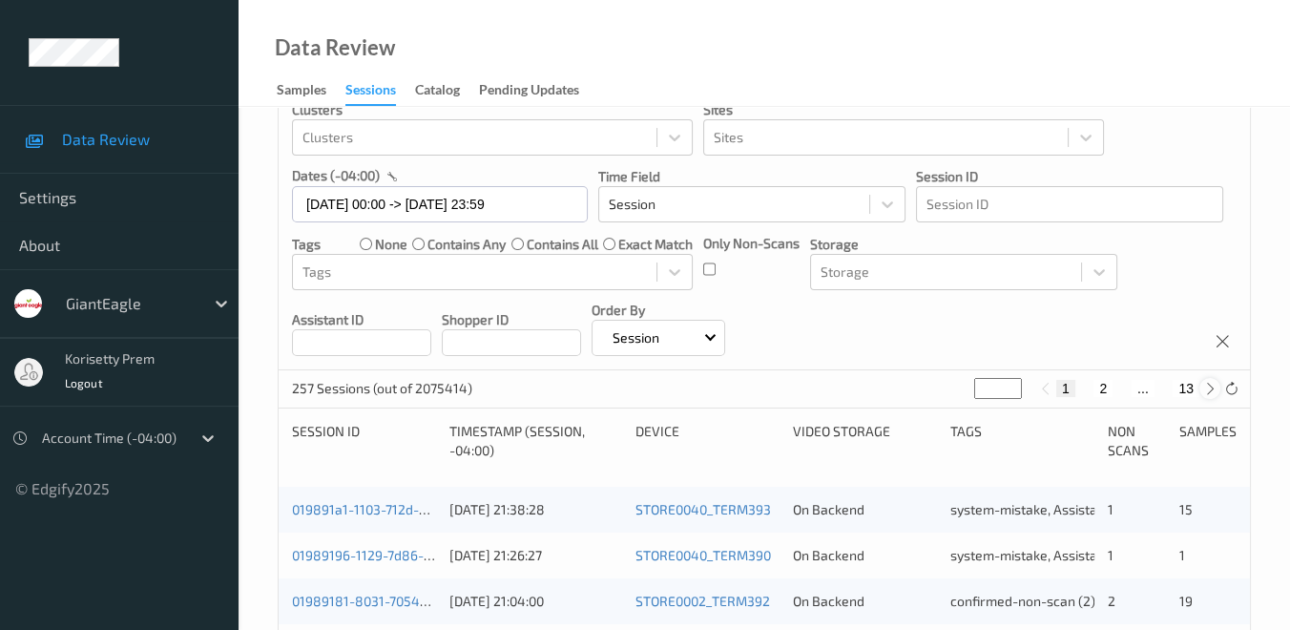
click at [1210, 387] on icon at bounding box center [1211, 389] width 14 height 14
type input "*"
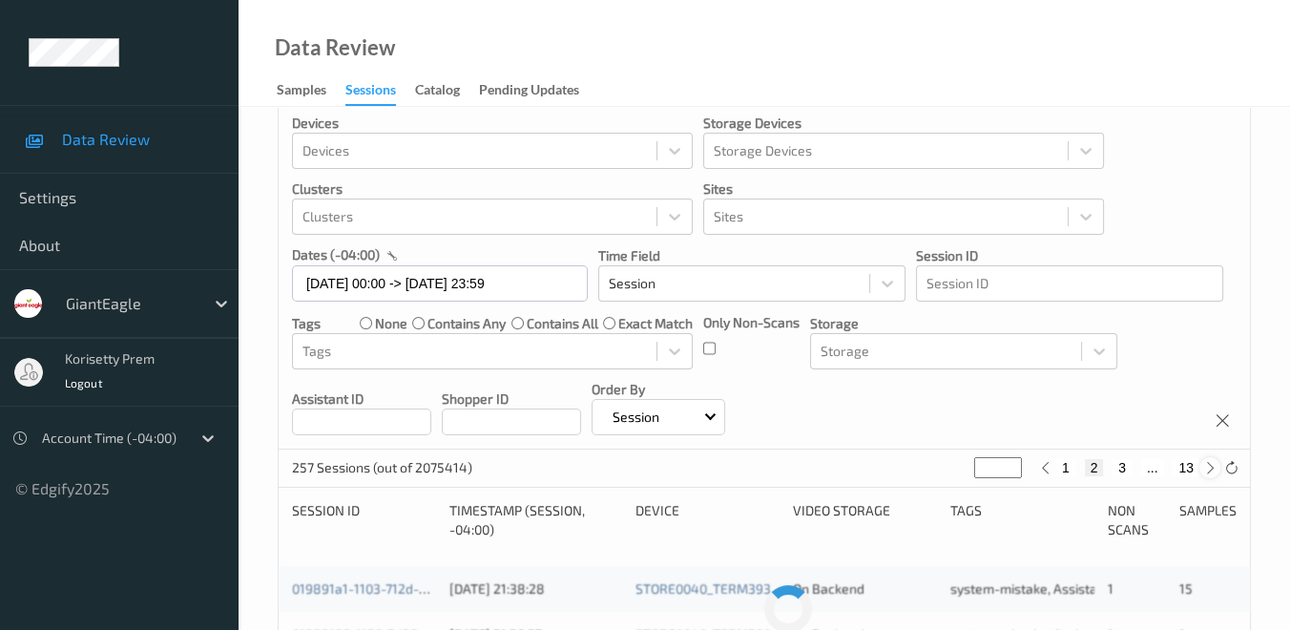
scroll to position [0, 0]
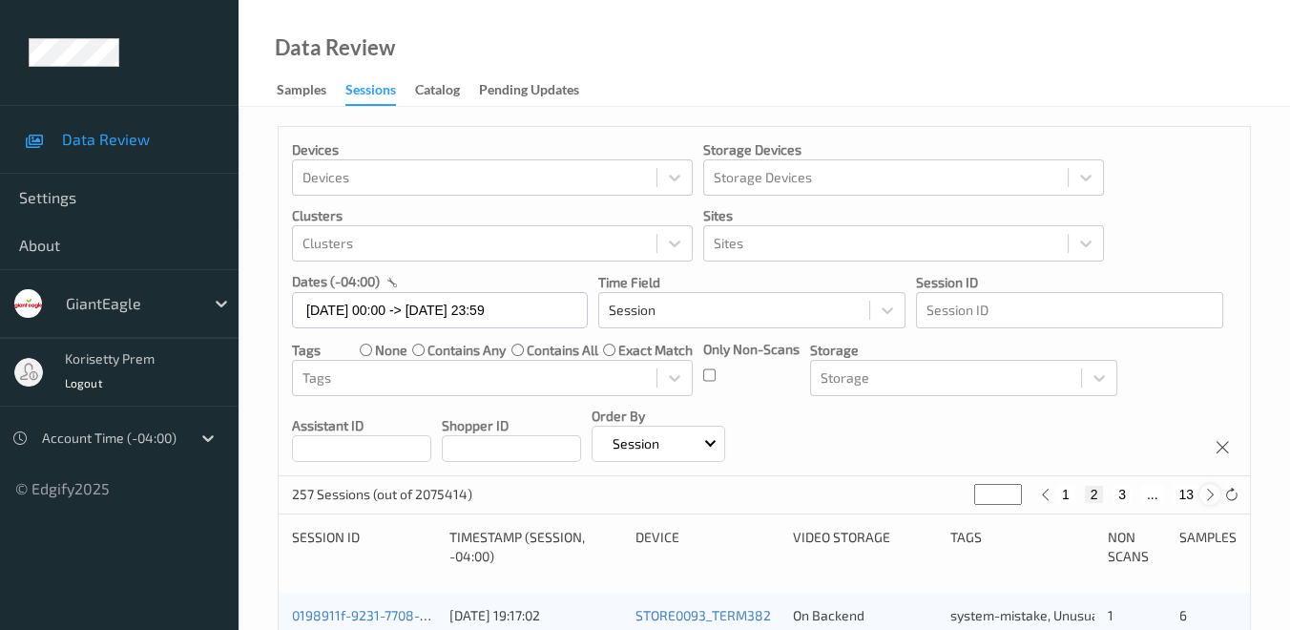
click at [1210, 490] on icon at bounding box center [1211, 495] width 14 height 14
type input "*"
click at [1210, 490] on icon at bounding box center [1211, 495] width 14 height 14
type input "*"
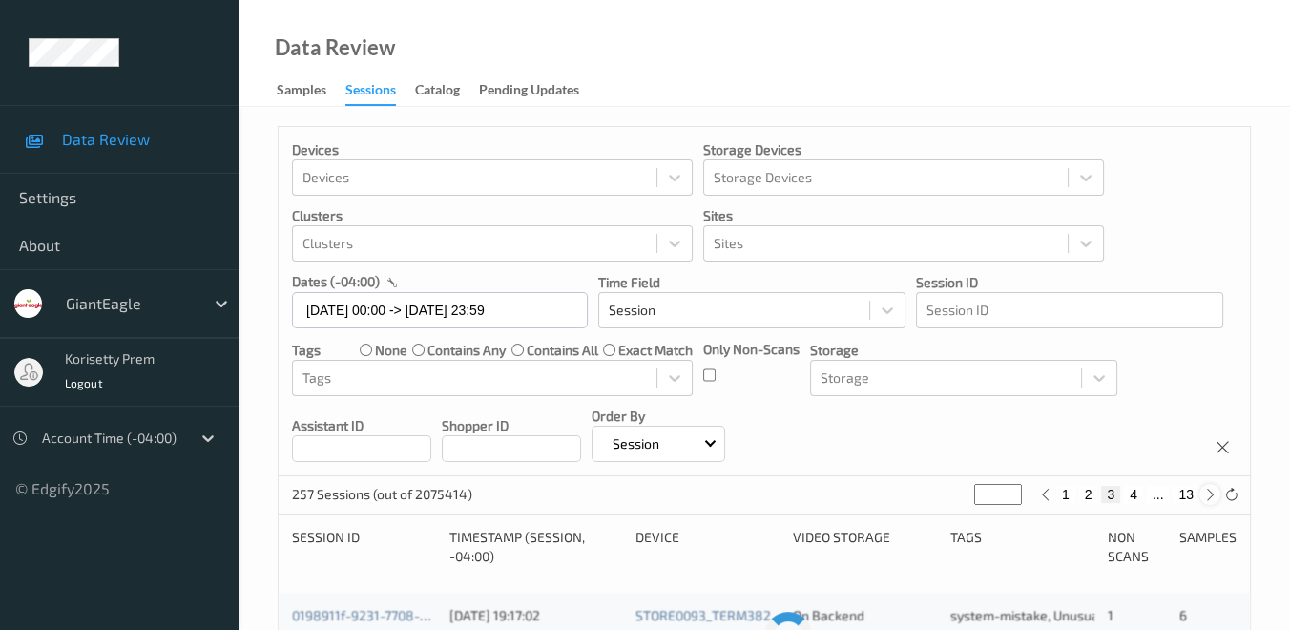
type input "*"
click at [1210, 490] on icon at bounding box center [1211, 495] width 14 height 14
type input "*"
click at [1210, 490] on icon at bounding box center [1211, 495] width 14 height 14
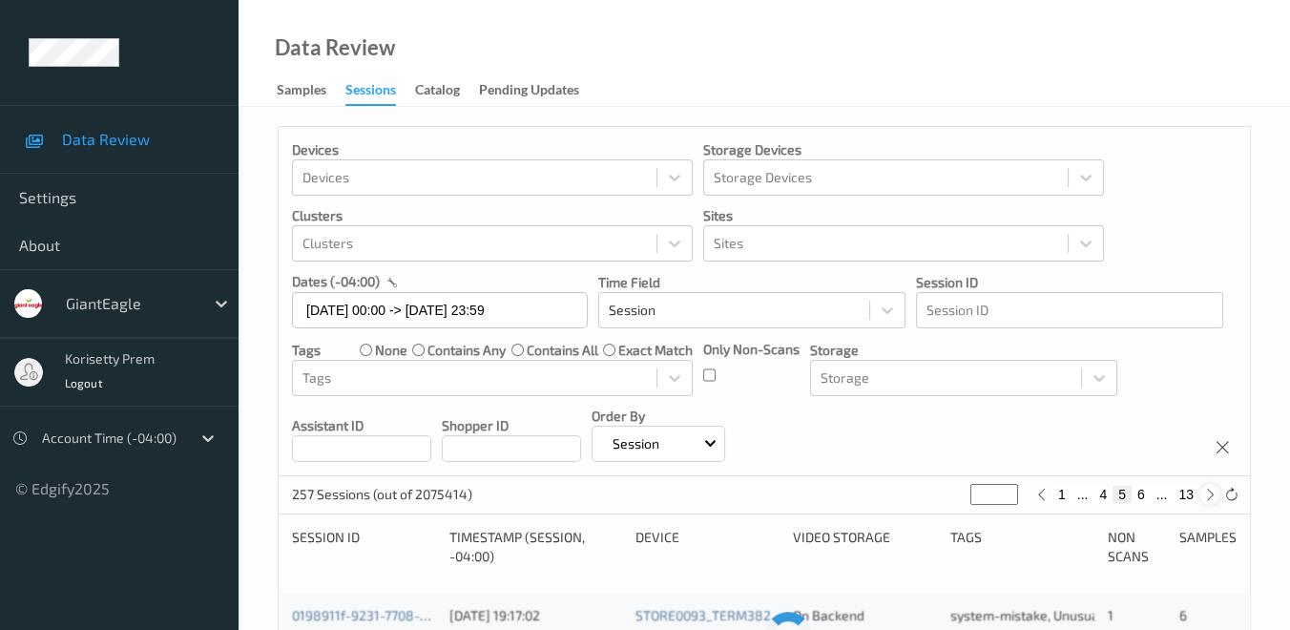
type input "*"
click at [1210, 490] on icon at bounding box center [1211, 495] width 14 height 14
type input "*"
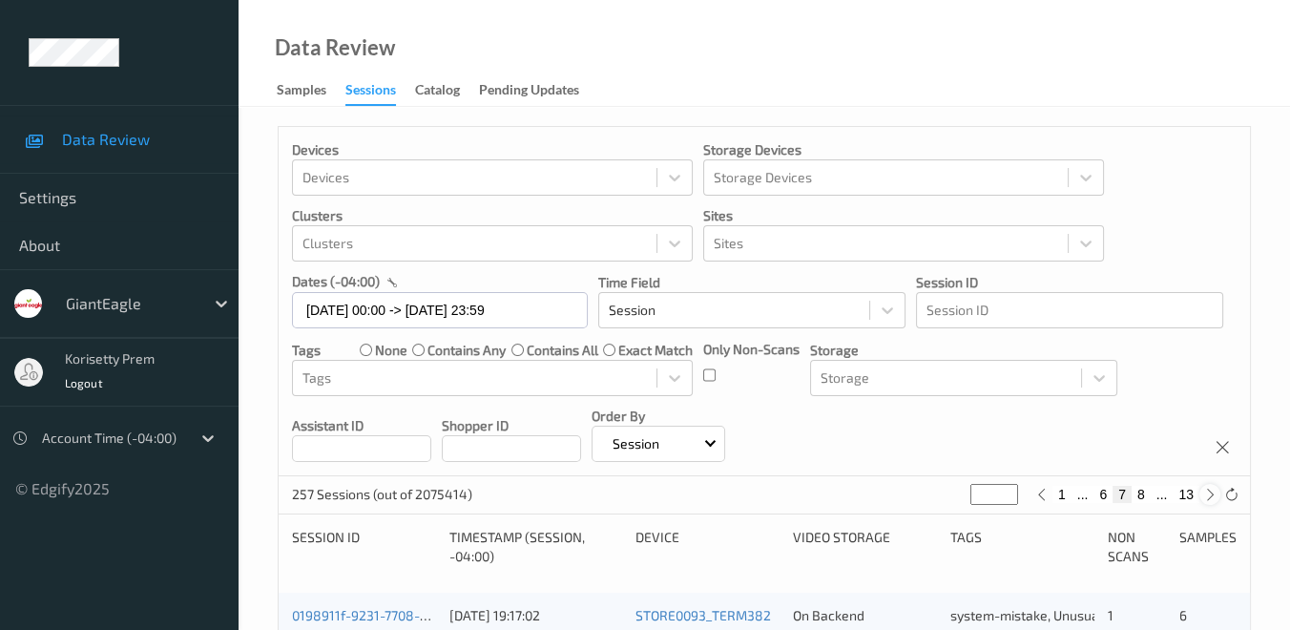
click at [1210, 490] on icon at bounding box center [1211, 495] width 14 height 14
type input "*"
click at [1210, 490] on icon at bounding box center [1211, 495] width 14 height 14
type input "*"
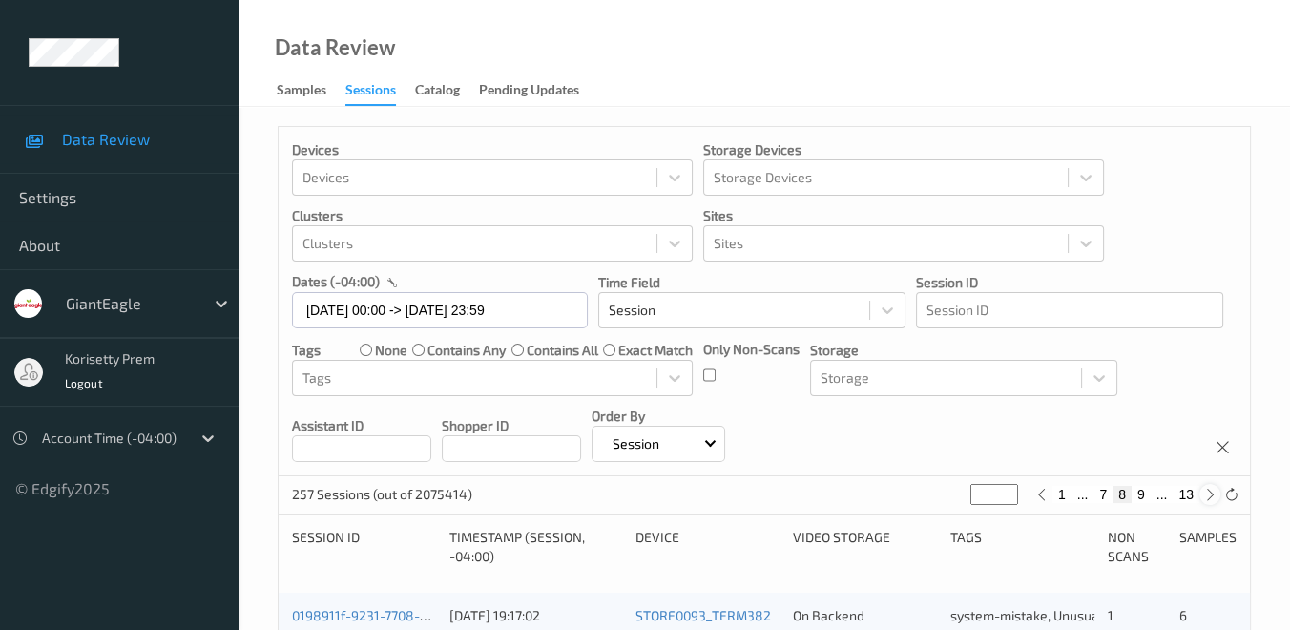
type input "*"
click at [1210, 490] on icon at bounding box center [1211, 495] width 14 height 14
type input "**"
click at [1210, 490] on icon at bounding box center [1211, 495] width 14 height 14
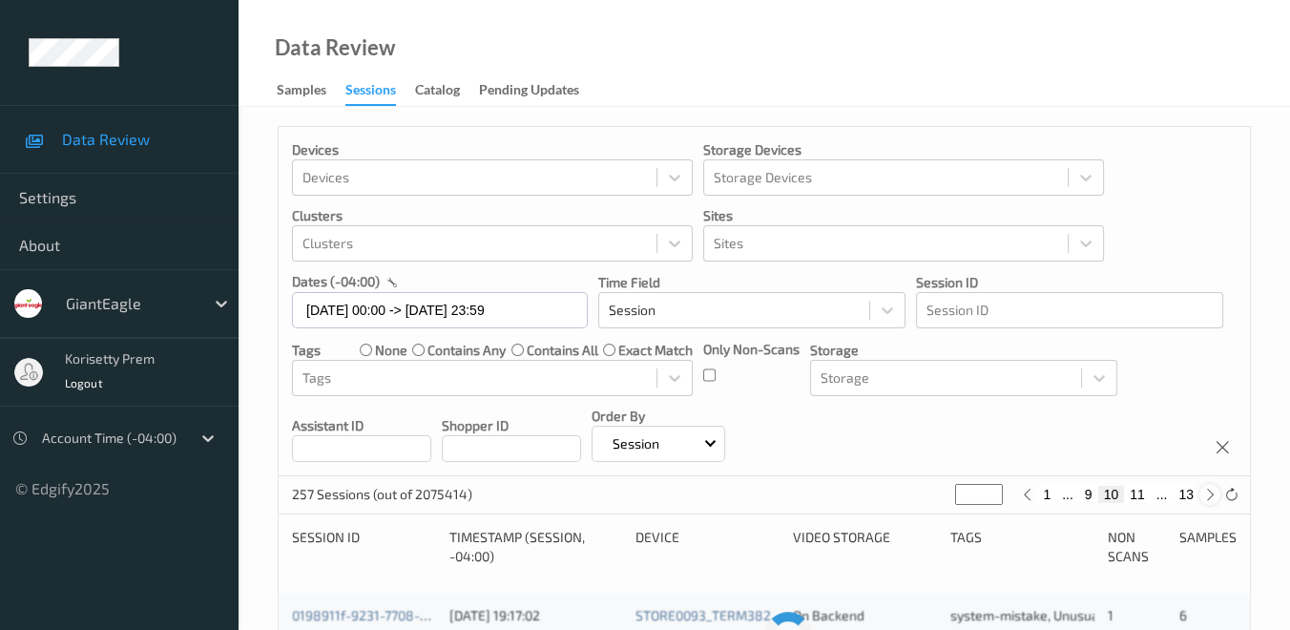
type input "**"
click at [1210, 490] on icon at bounding box center [1211, 495] width 14 height 14
type input "**"
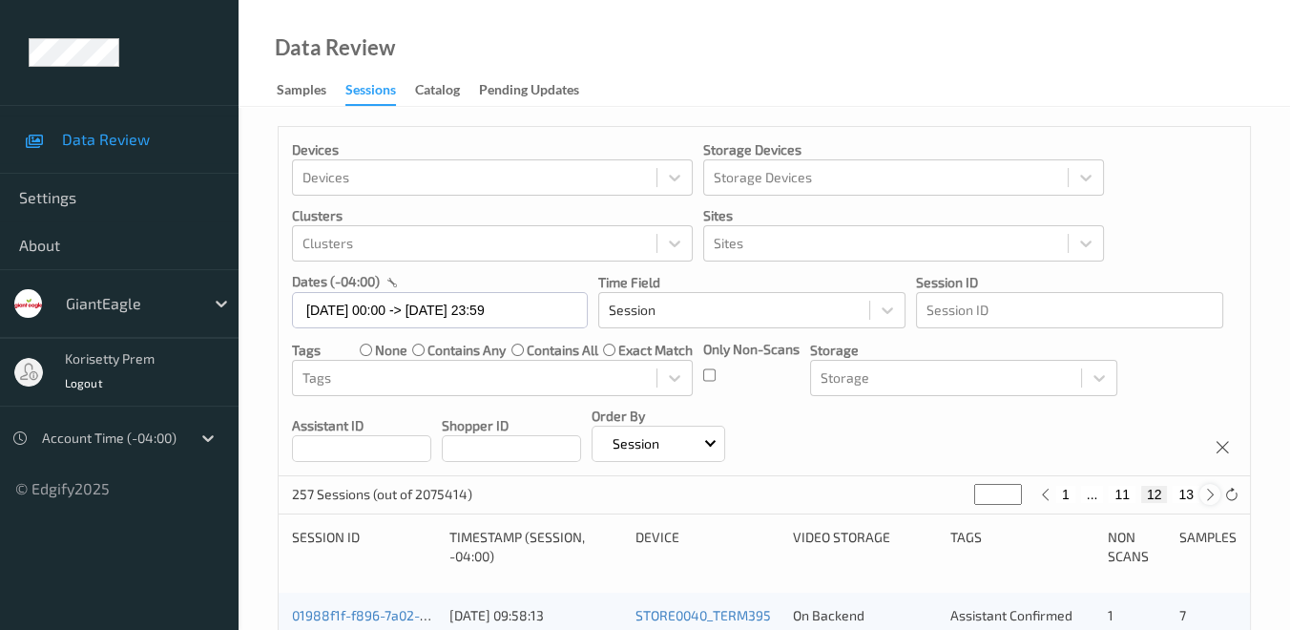
click at [1210, 490] on icon at bounding box center [1211, 495] width 14 height 14
type input "**"
click at [1210, 490] on icon at bounding box center [1211, 495] width 14 height 14
click at [1210, 493] on icon at bounding box center [1211, 495] width 14 height 14
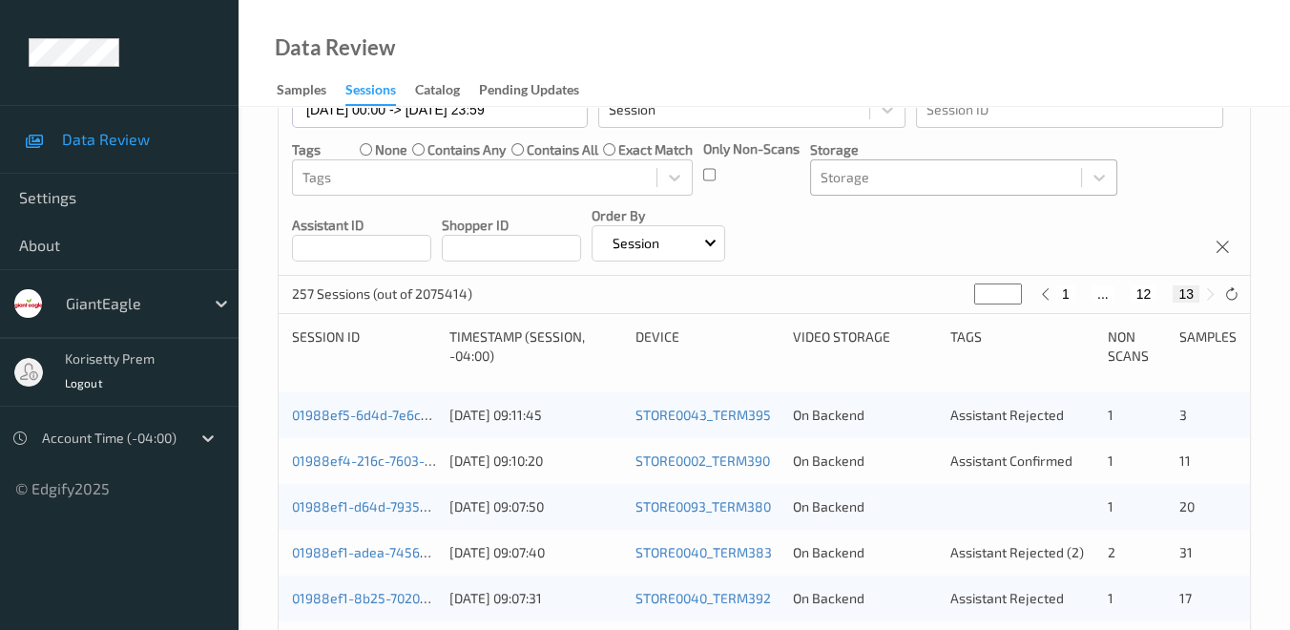
scroll to position [106, 0]
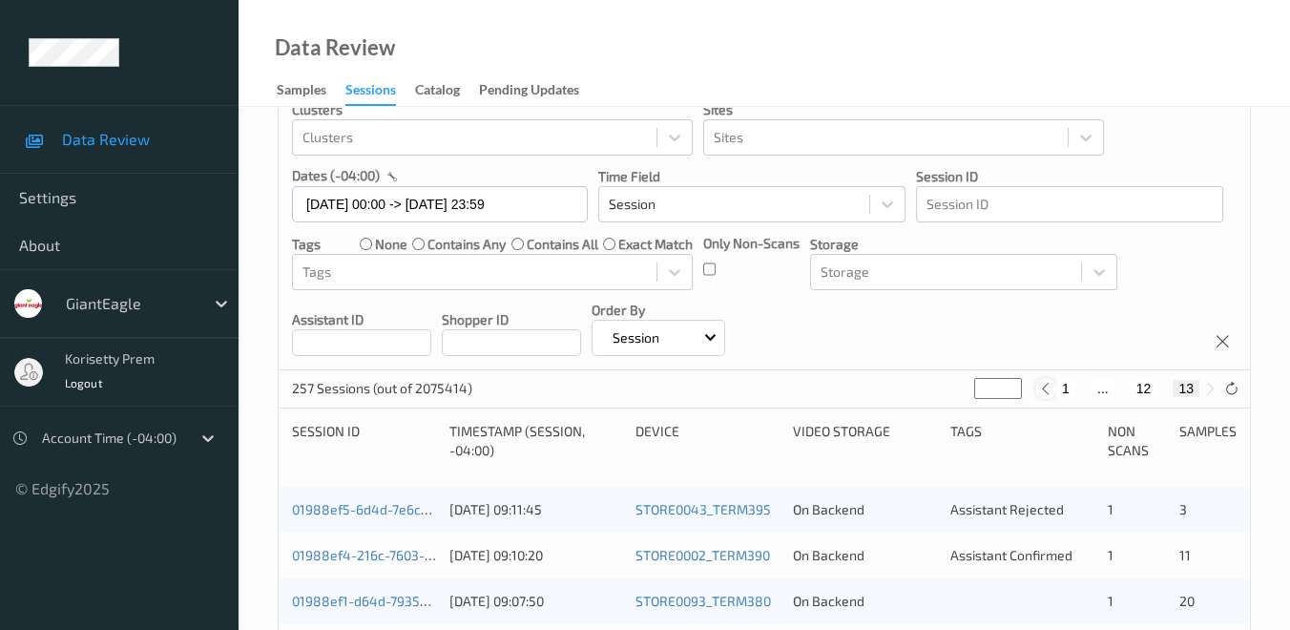
click at [1044, 388] on icon at bounding box center [1045, 389] width 14 height 14
type input "**"
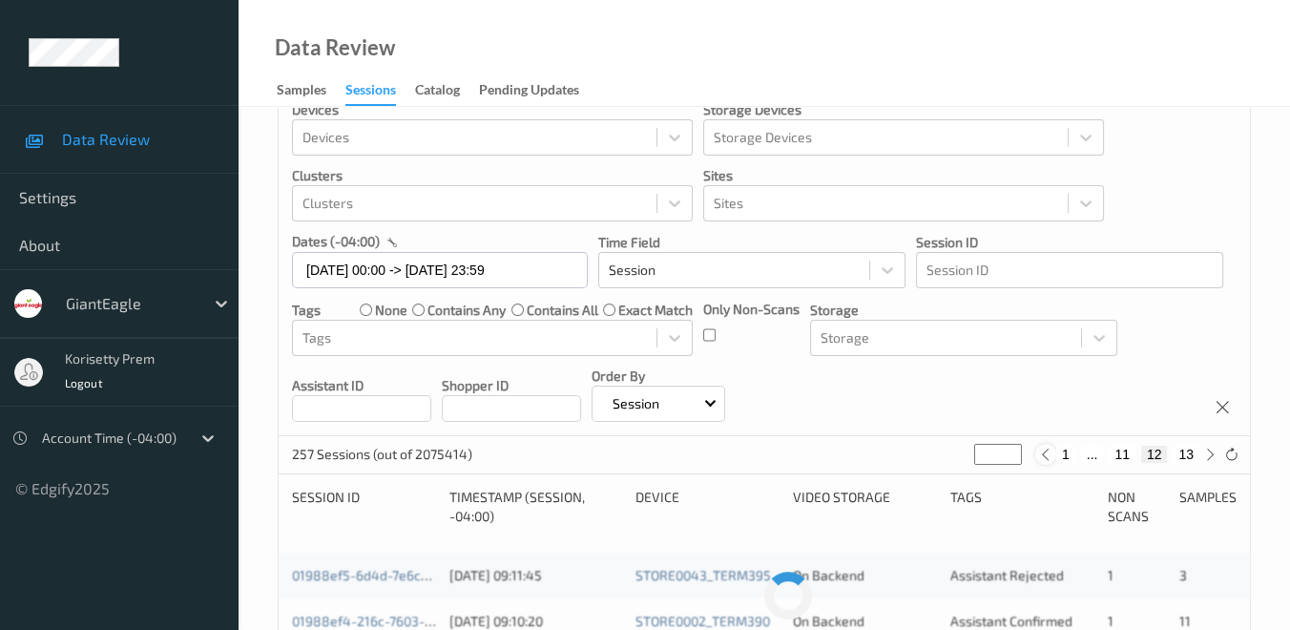
scroll to position [0, 0]
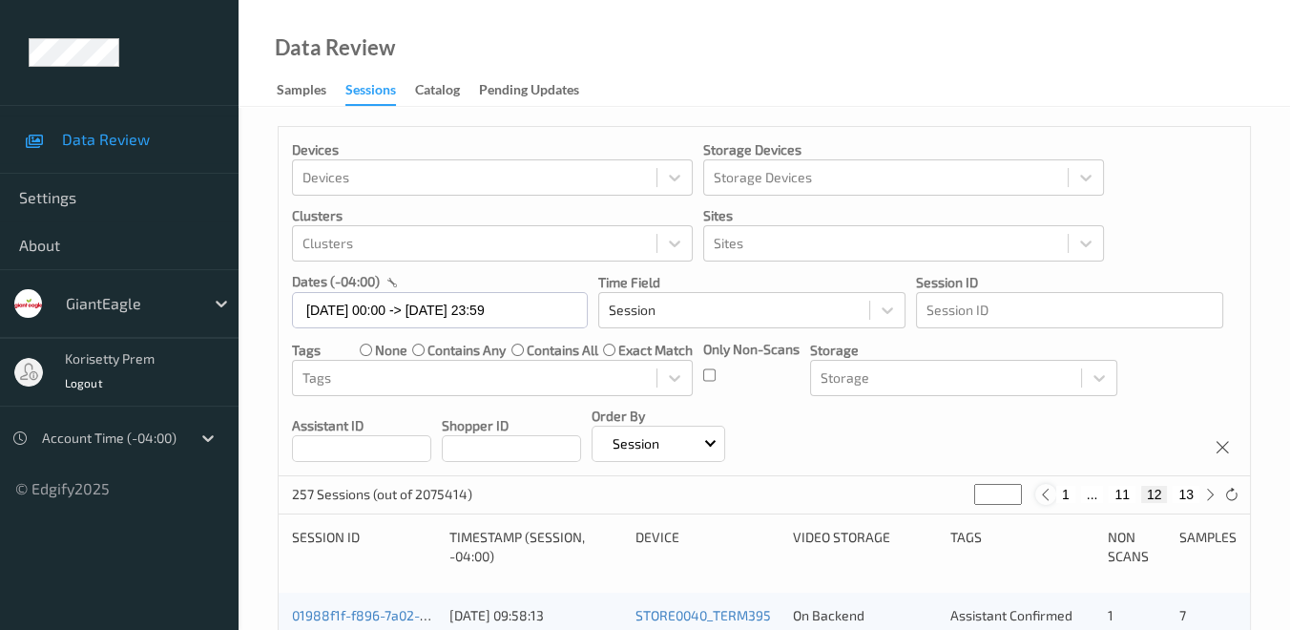
click at [1044, 497] on icon at bounding box center [1045, 495] width 14 height 14
type input "**"
click at [1107, 494] on button "10" at bounding box center [1108, 494] width 27 height 17
type input "**"
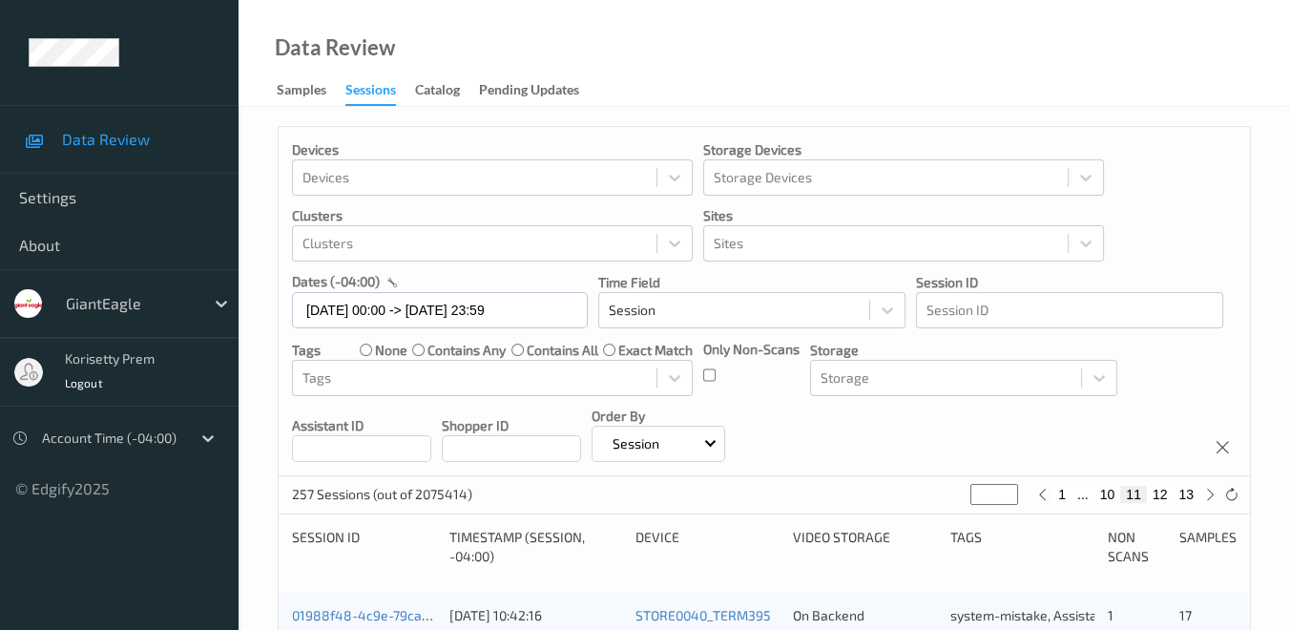
type input "**"
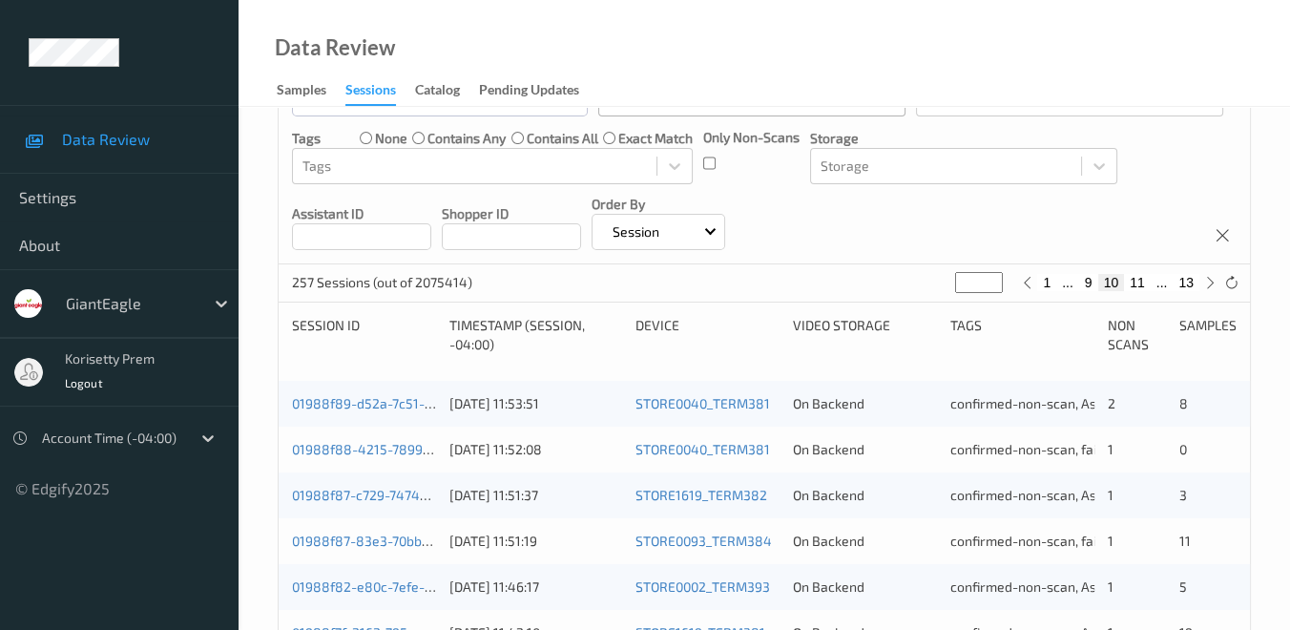
scroll to position [318, 0]
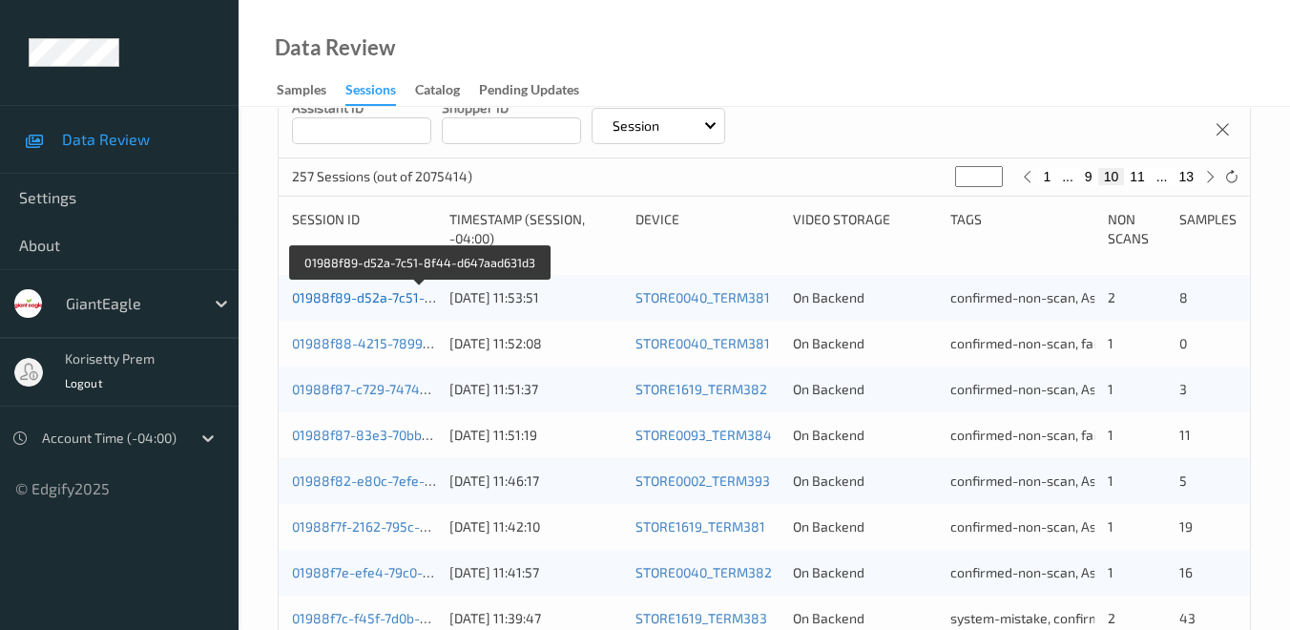
click at [357, 297] on link "01988f89-d52a-7c51-8f44-d647aad631d3" at bounding box center [421, 297] width 259 height 16
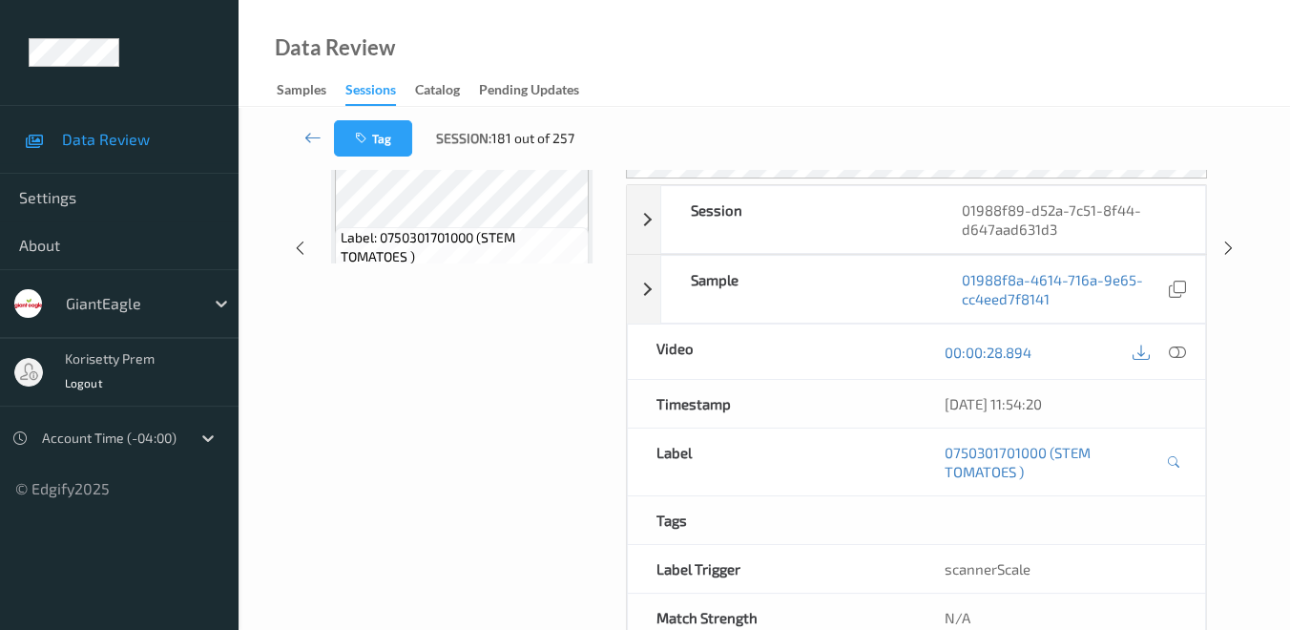
scroll to position [291, 0]
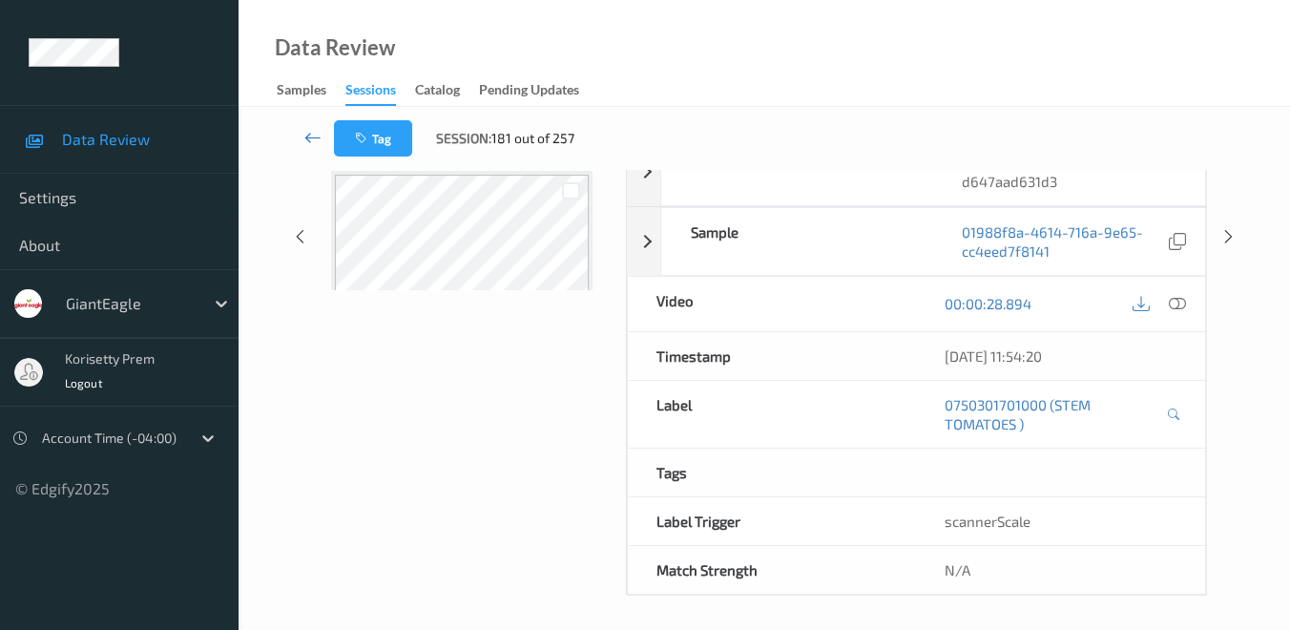
click at [312, 136] on icon at bounding box center [312, 137] width 17 height 19
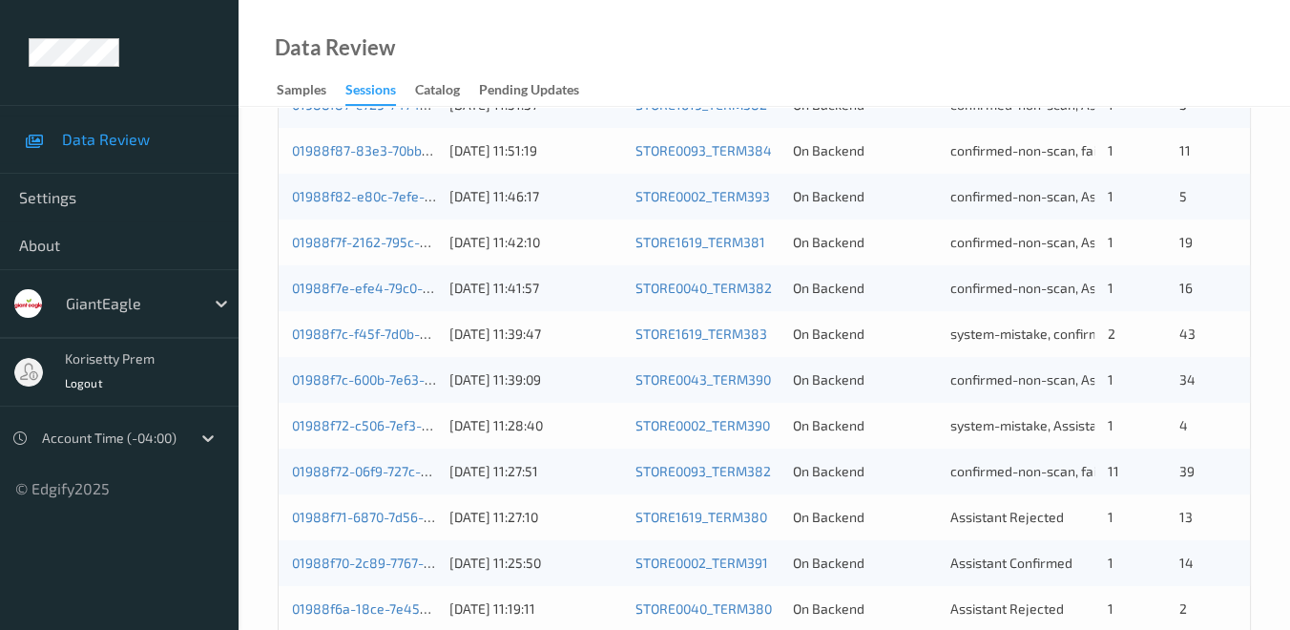
scroll to position [636, 0]
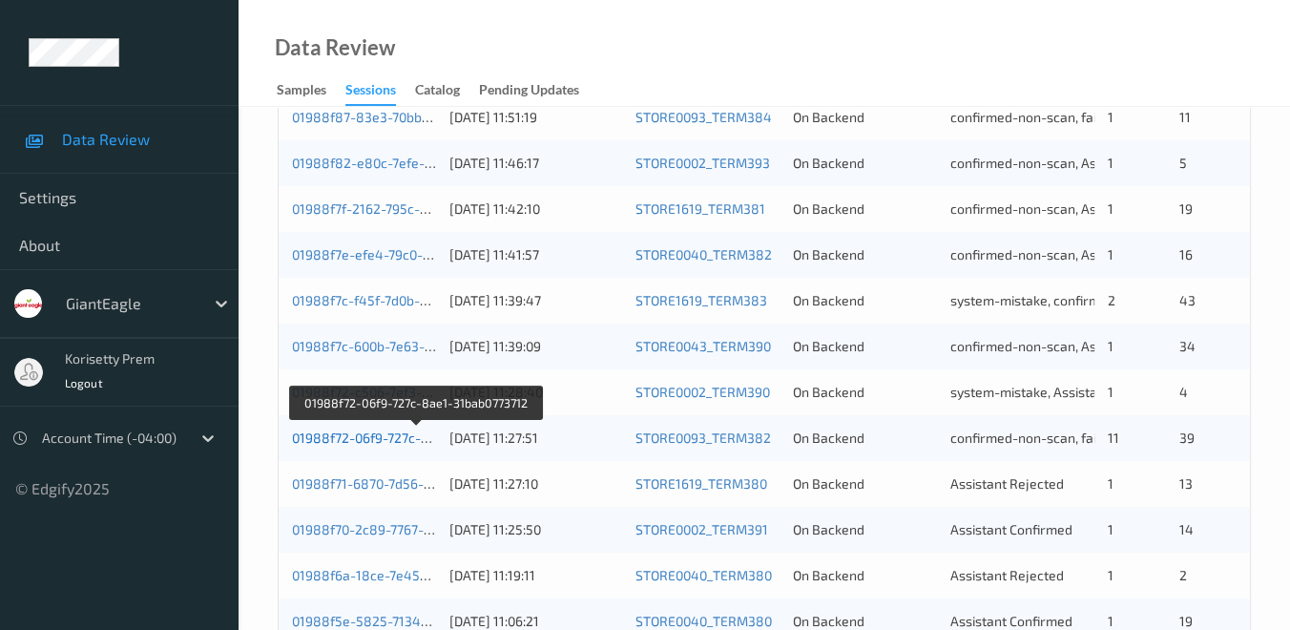
click at [341, 441] on link "01988f72-06f9-727c-8ae1-31bab0773712" at bounding box center [416, 438] width 249 height 16
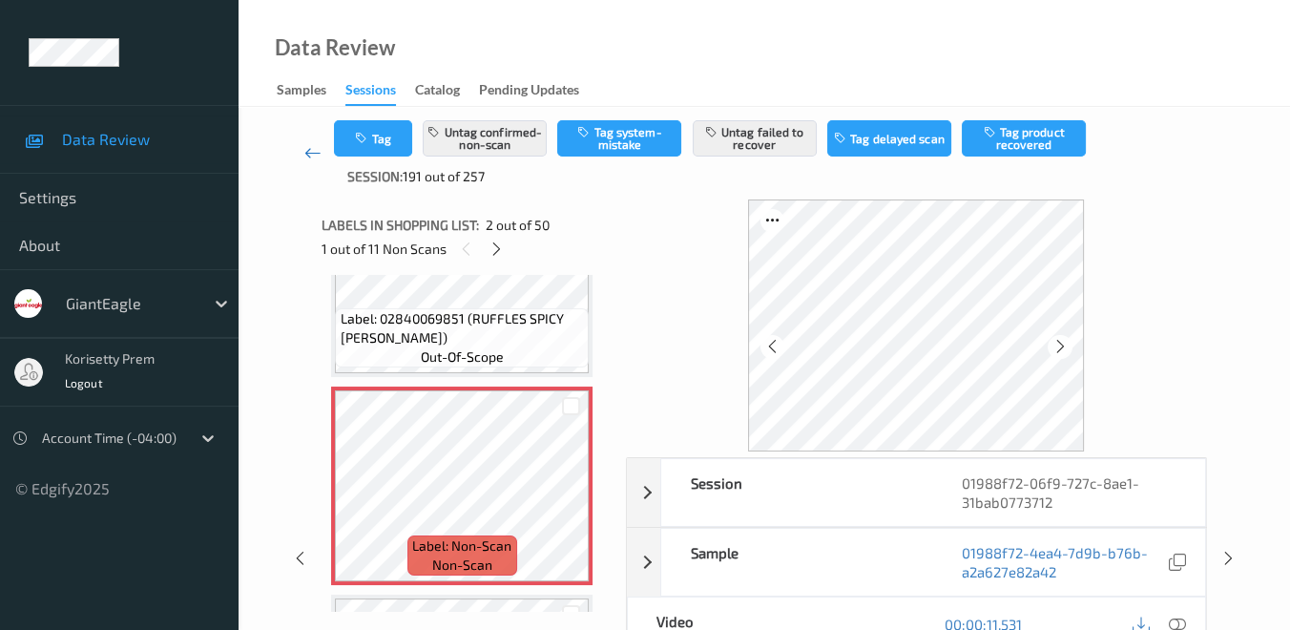
click at [304, 149] on icon at bounding box center [312, 152] width 17 height 19
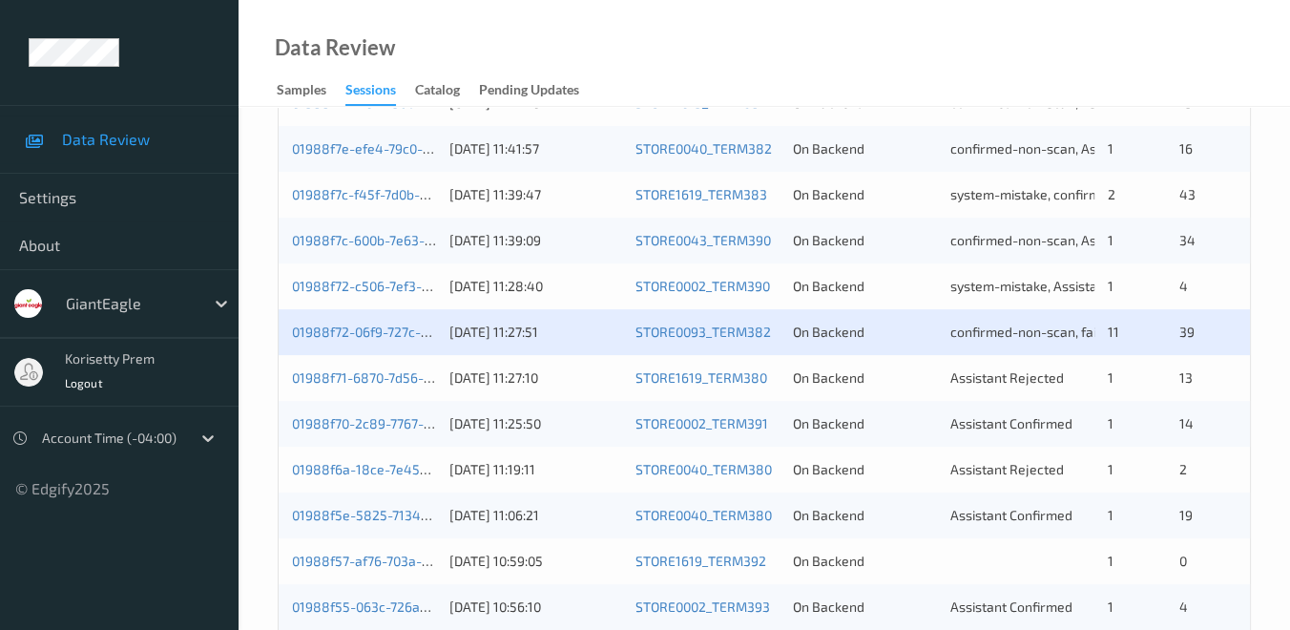
scroll to position [848, 0]
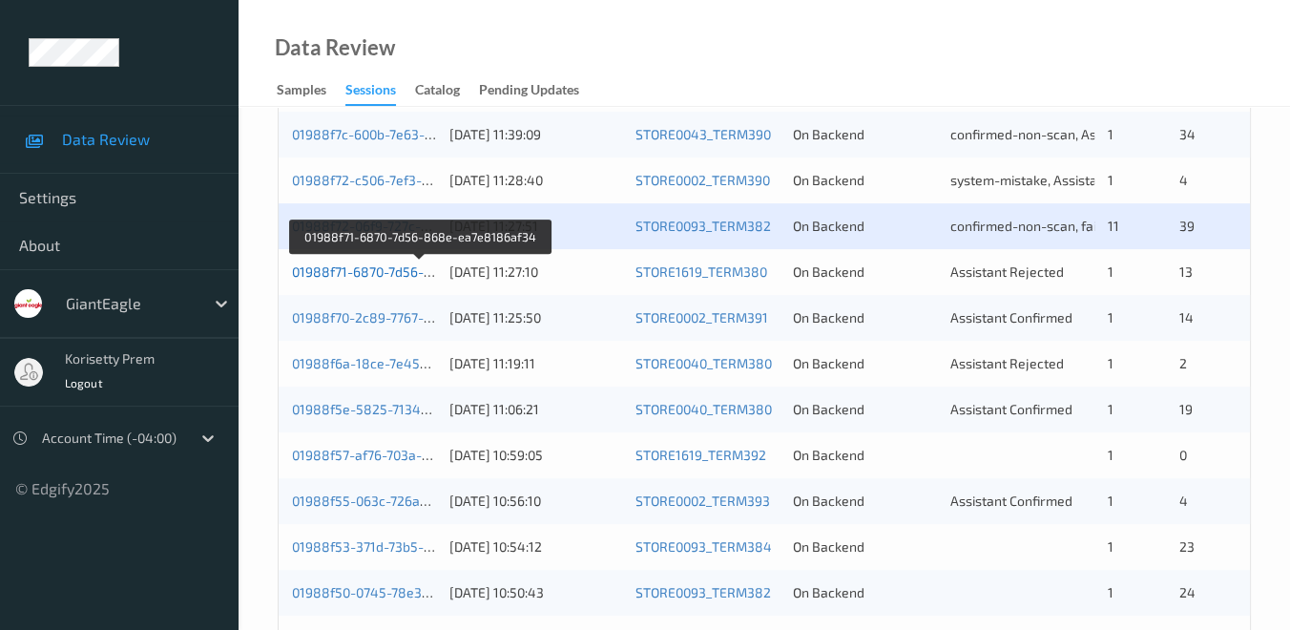
click at [374, 275] on link "01988f71-6870-7d56-868e-ea7e8186af34" at bounding box center [421, 271] width 259 height 16
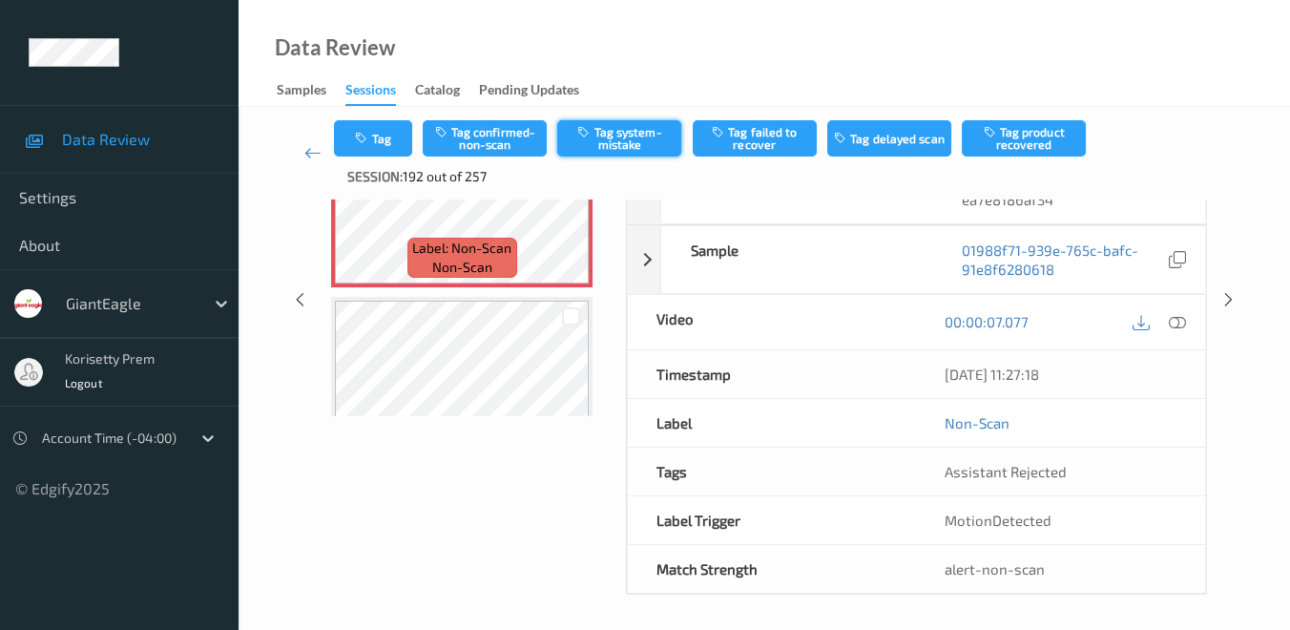
scroll to position [90, 0]
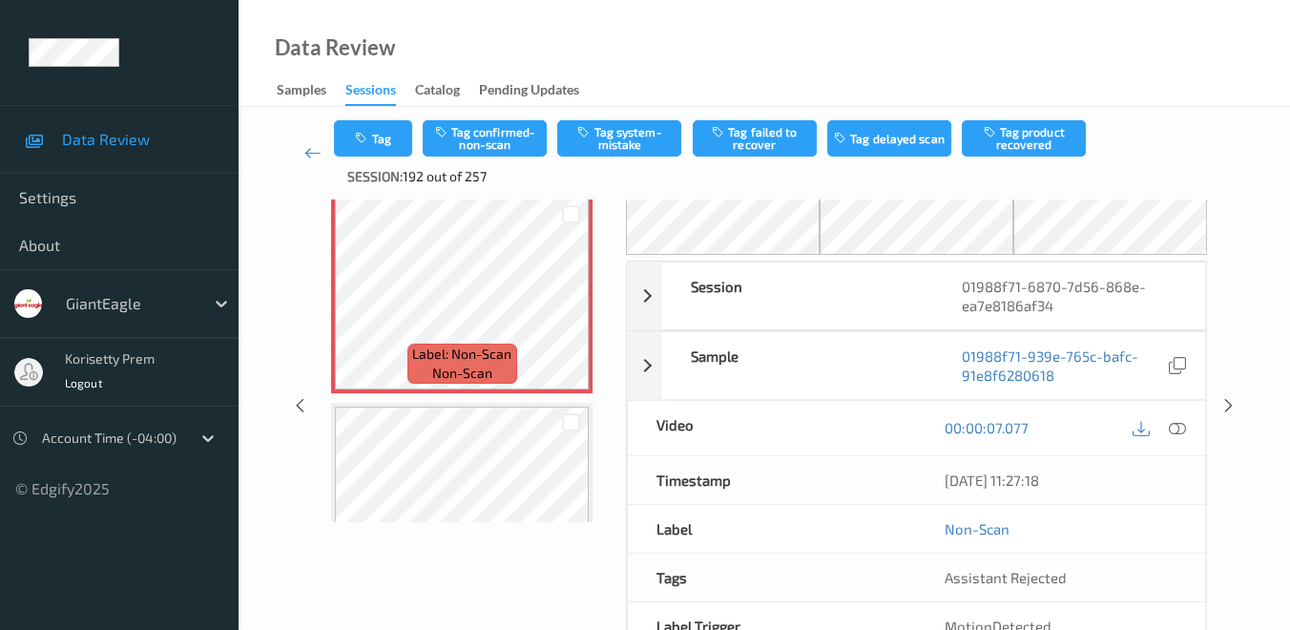
click at [828, 35] on div "Data Review Samples Sessions Catalog Pending Updates" at bounding box center [765, 53] width 1052 height 107
click at [307, 151] on icon at bounding box center [312, 152] width 17 height 19
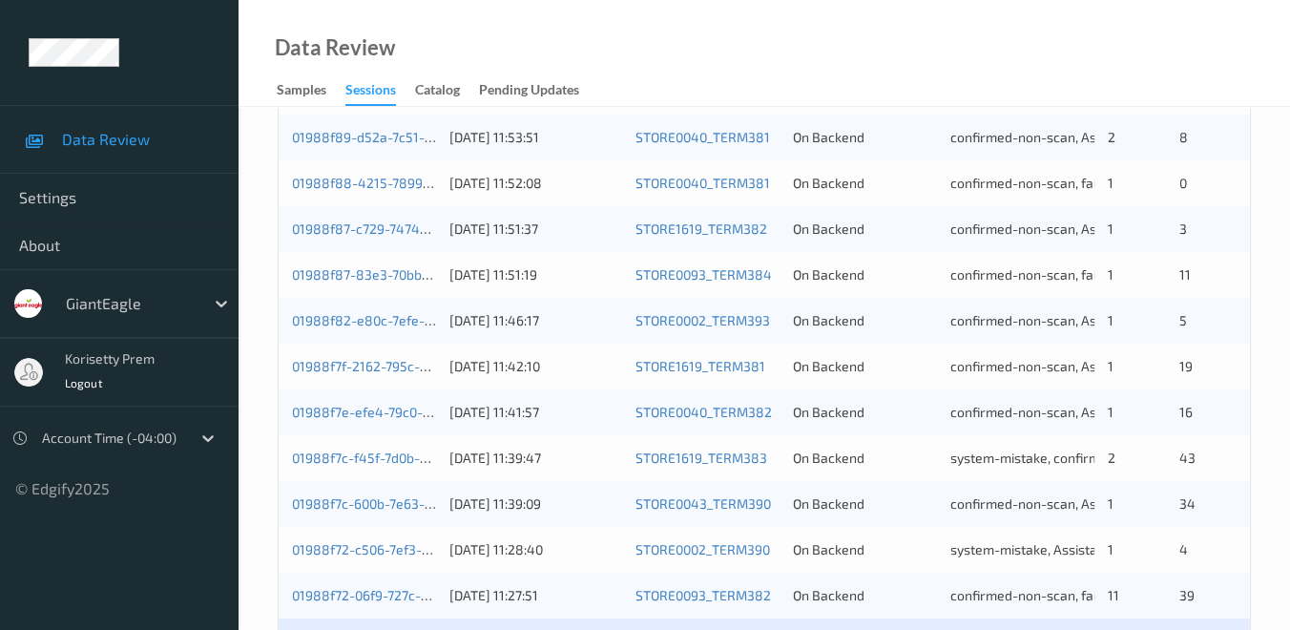
scroll to position [636, 0]
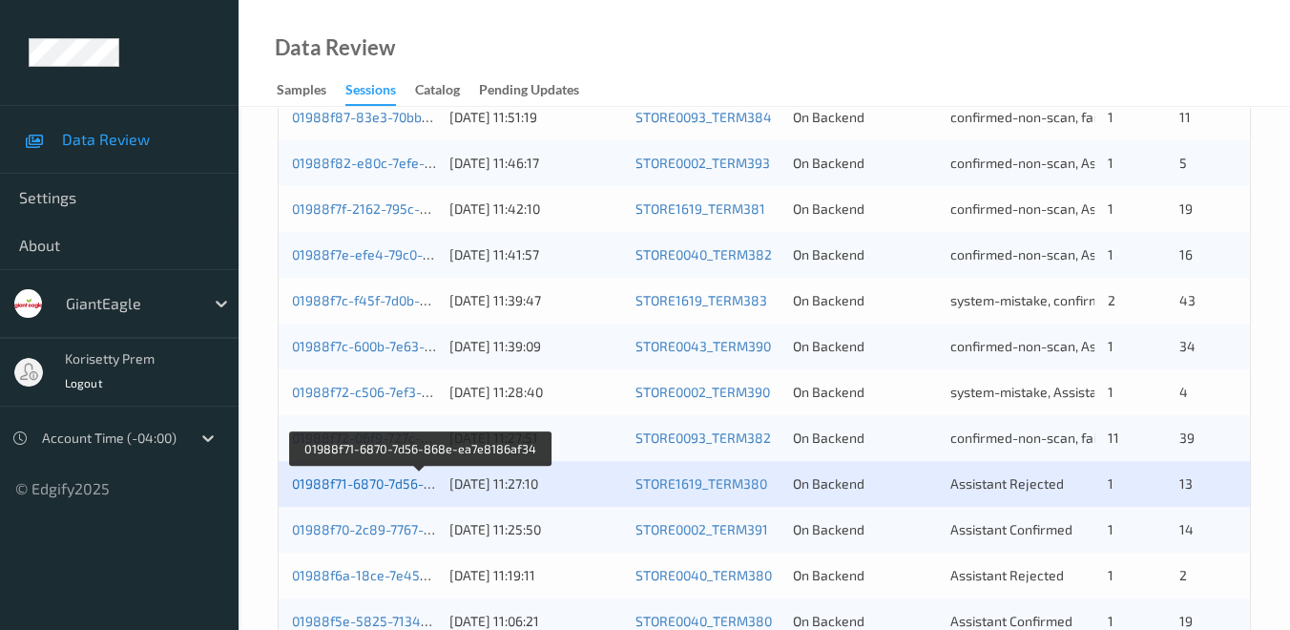
click at [376, 484] on link "01988f71-6870-7d56-868e-ea7e8186af34" at bounding box center [421, 483] width 259 height 16
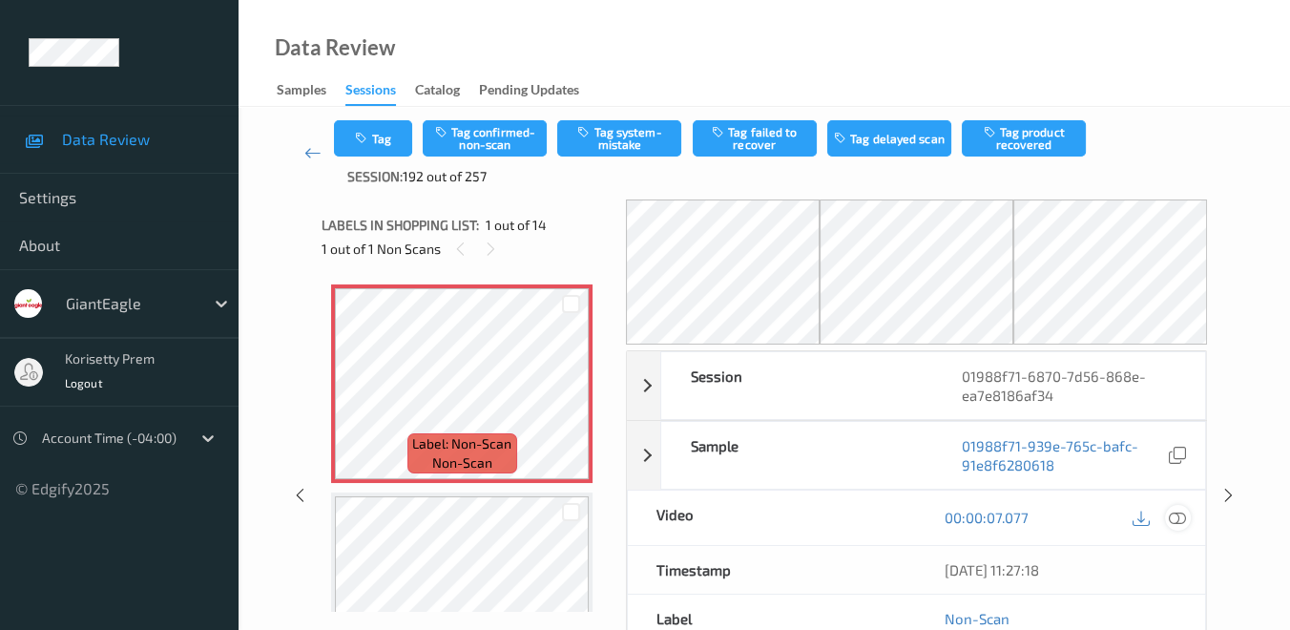
click at [1172, 519] on icon at bounding box center [1177, 517] width 17 height 17
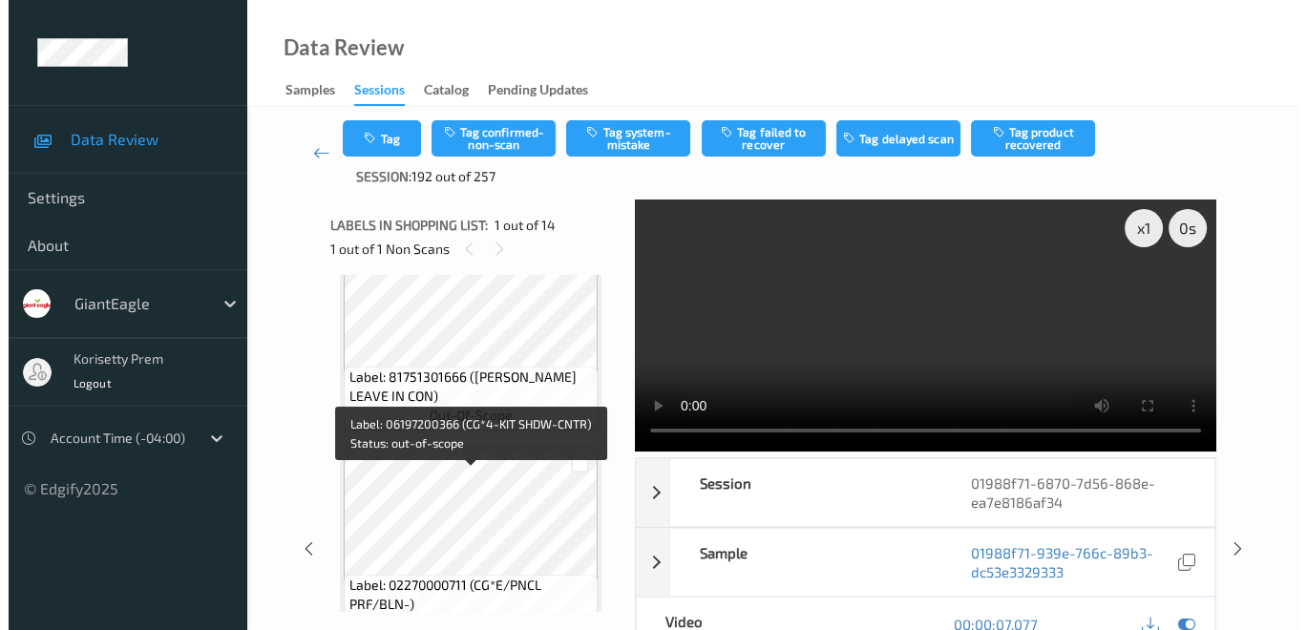
scroll to position [2577, 0]
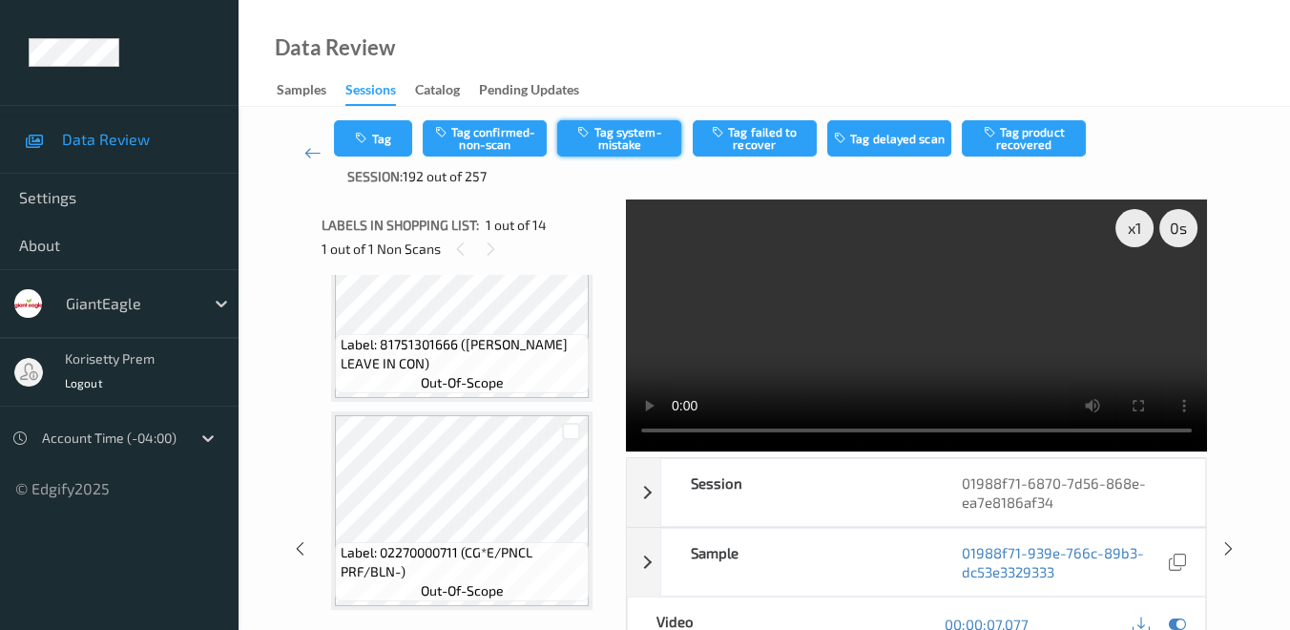
click at [620, 142] on button "Tag system-mistake" at bounding box center [619, 138] width 124 height 36
click at [359, 141] on icon "button" at bounding box center [363, 138] width 16 height 13
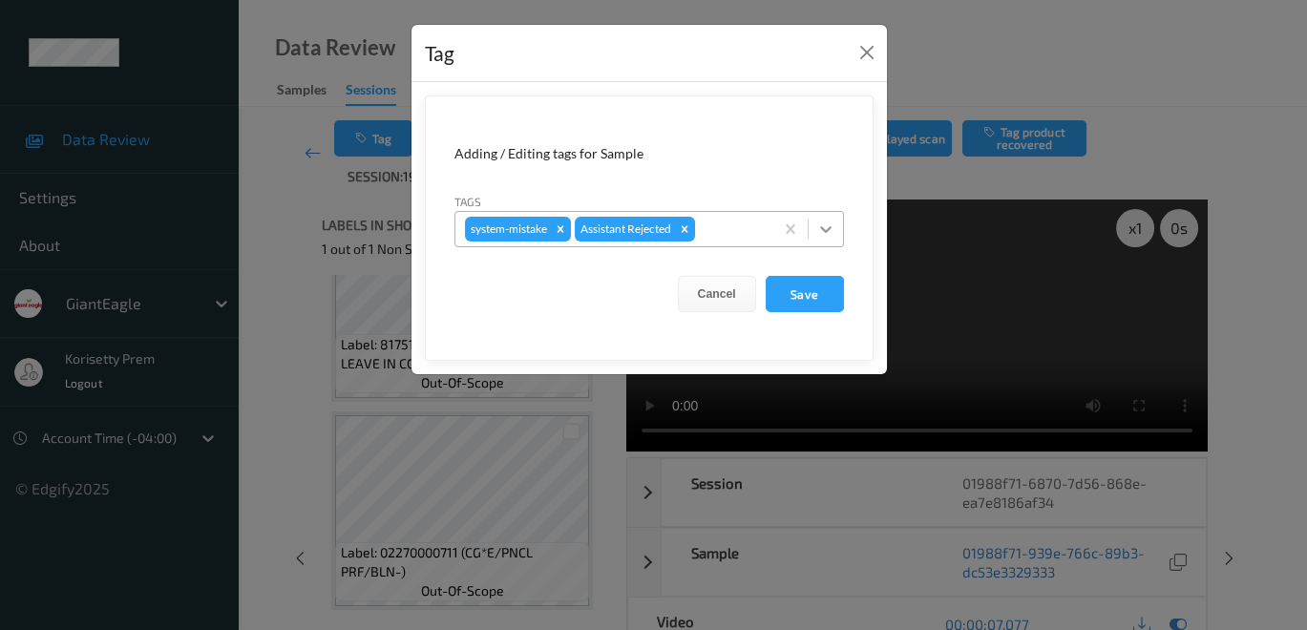
click at [819, 229] on icon at bounding box center [825, 229] width 19 height 19
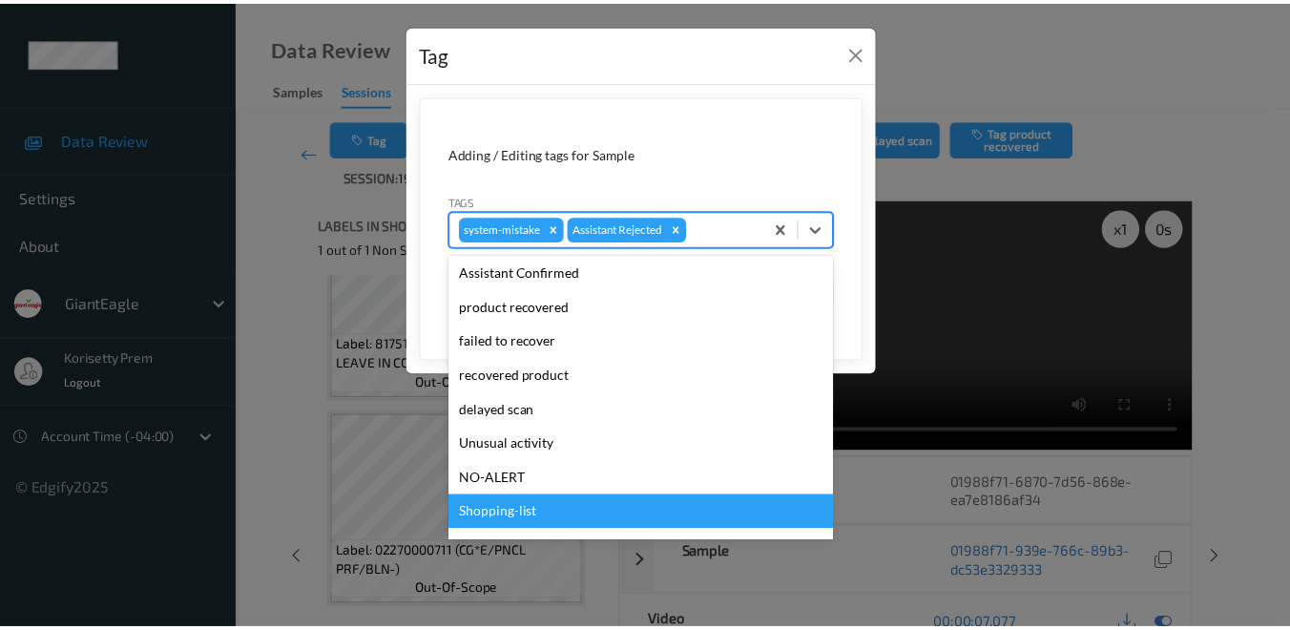
scroll to position [134, 0]
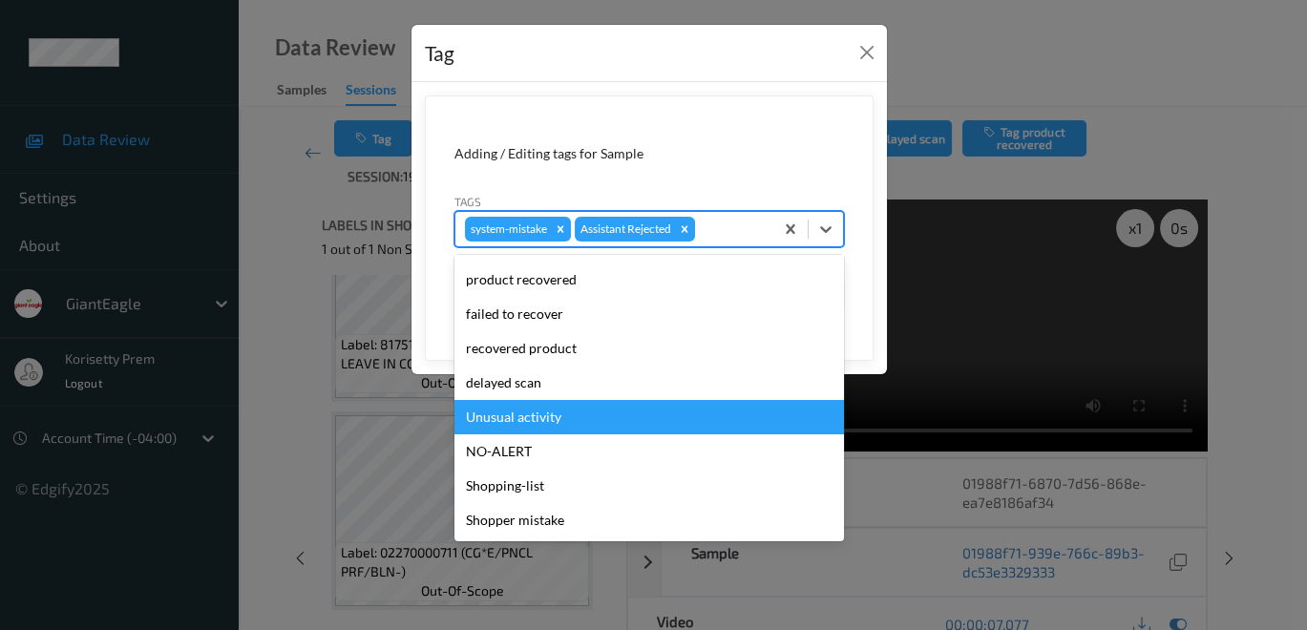
click at [555, 409] on div "Unusual activity" at bounding box center [648, 417] width 389 height 34
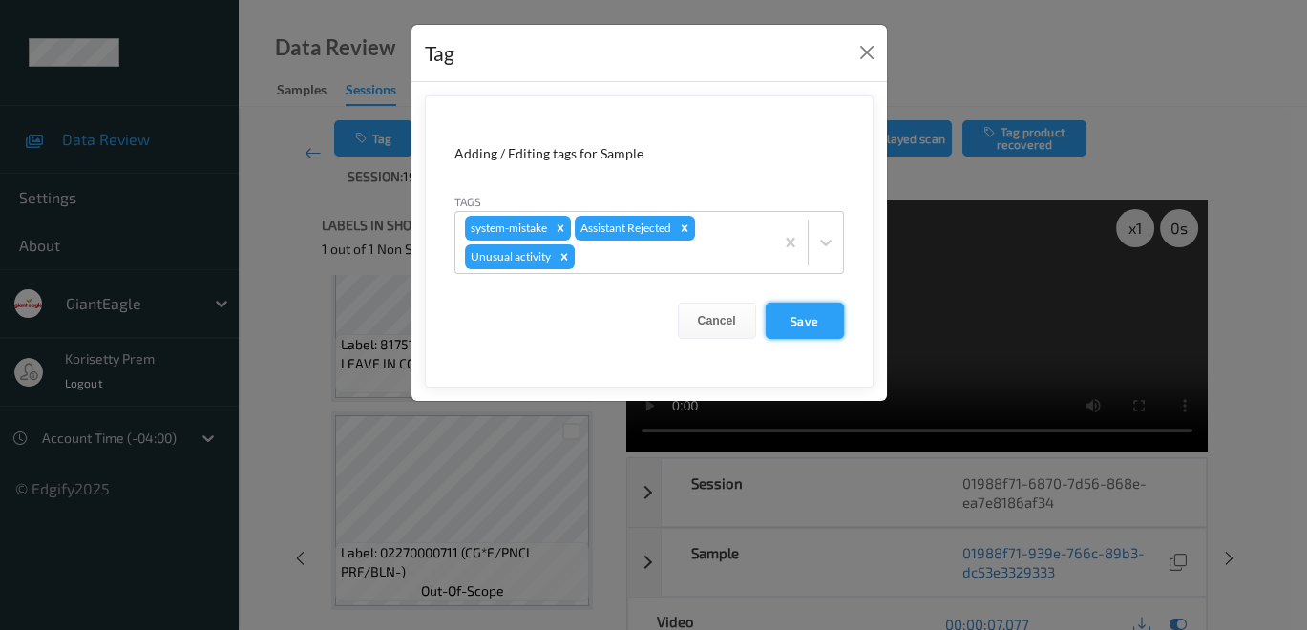
click at [796, 314] on button "Save" at bounding box center [804, 321] width 78 height 36
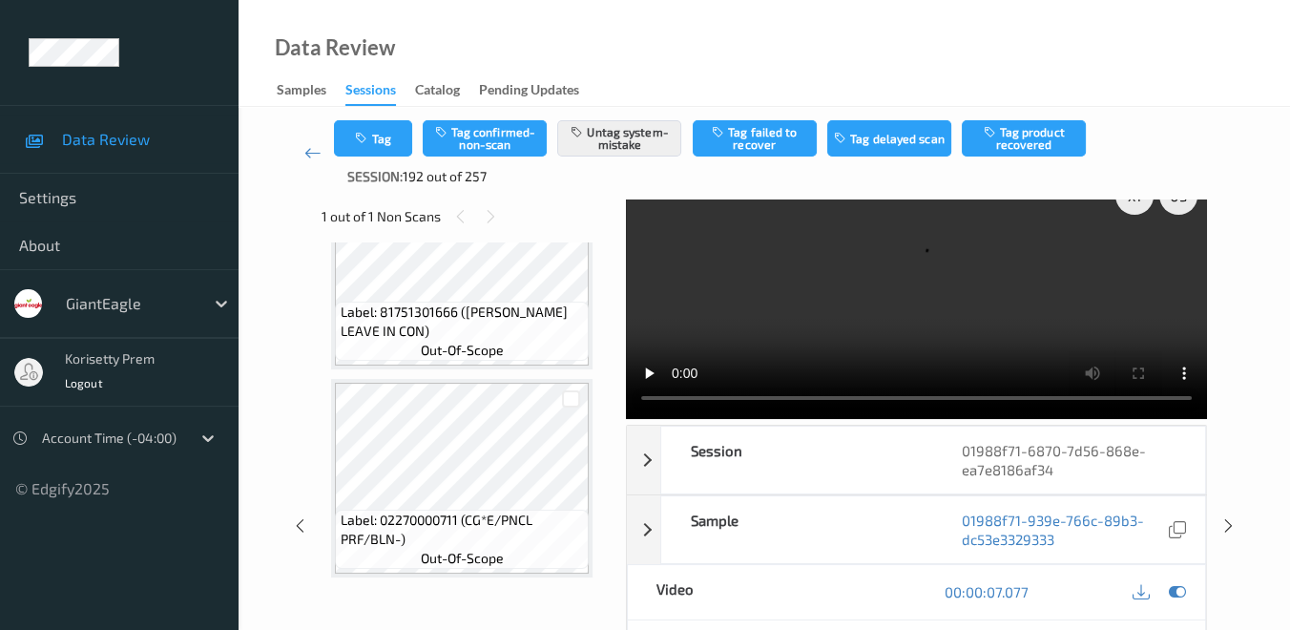
scroll to position [0, 0]
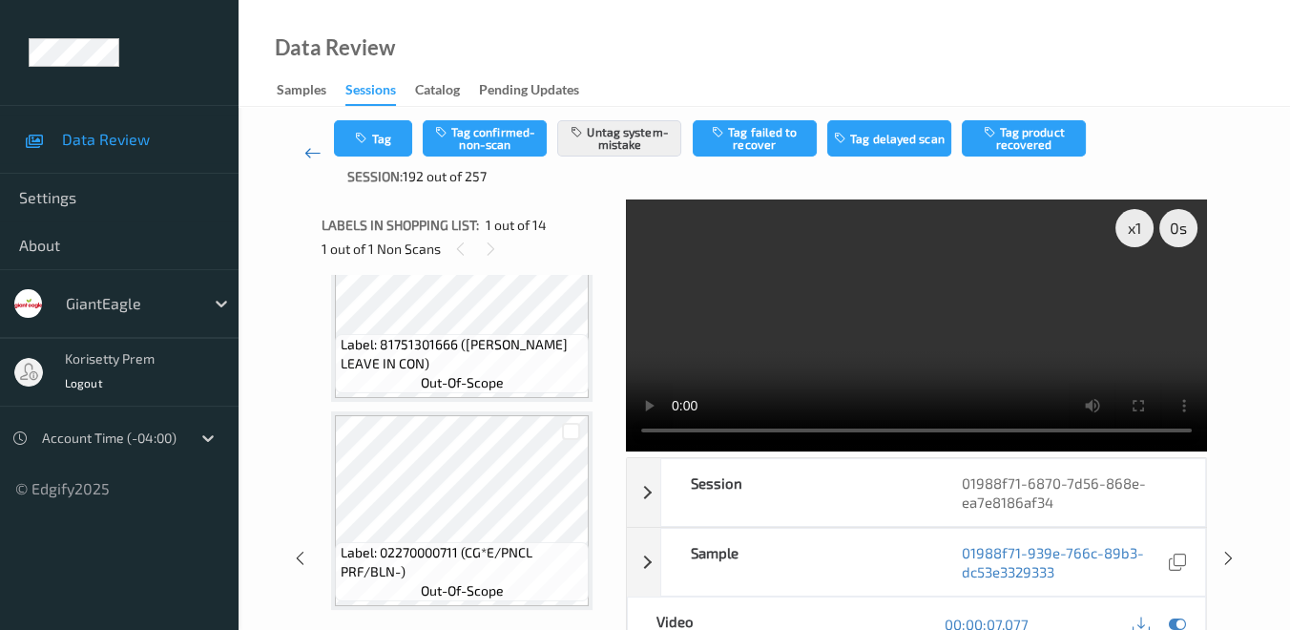
click at [320, 155] on icon at bounding box center [312, 152] width 17 height 19
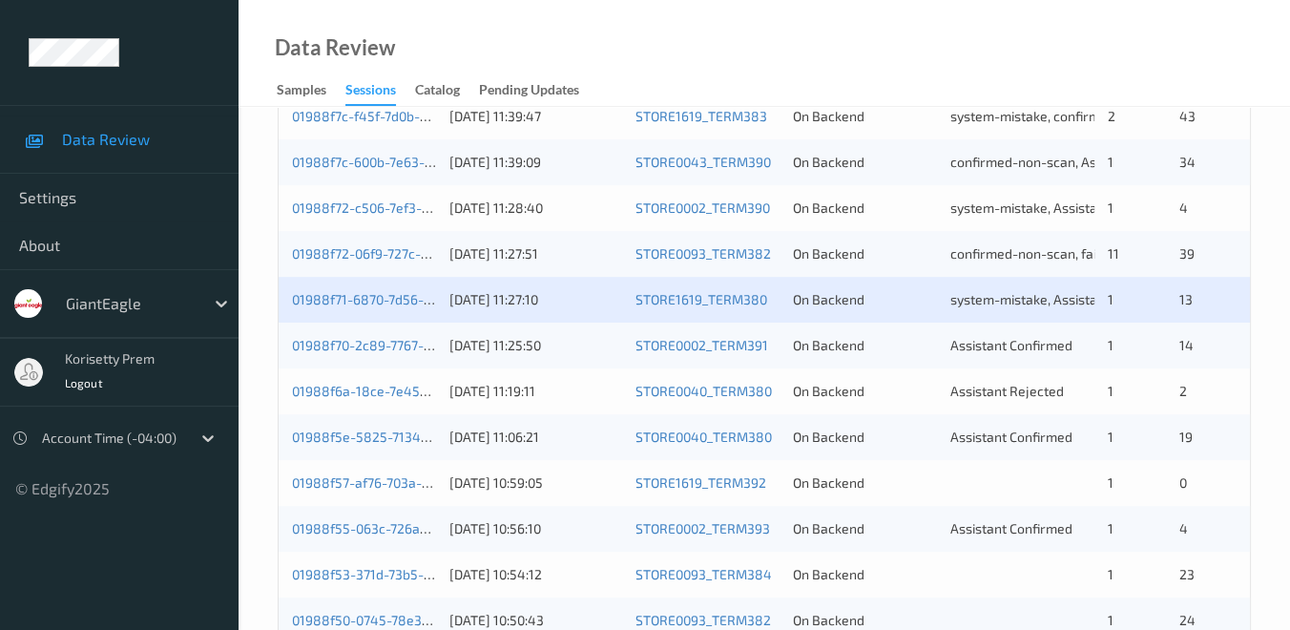
scroll to position [848, 0]
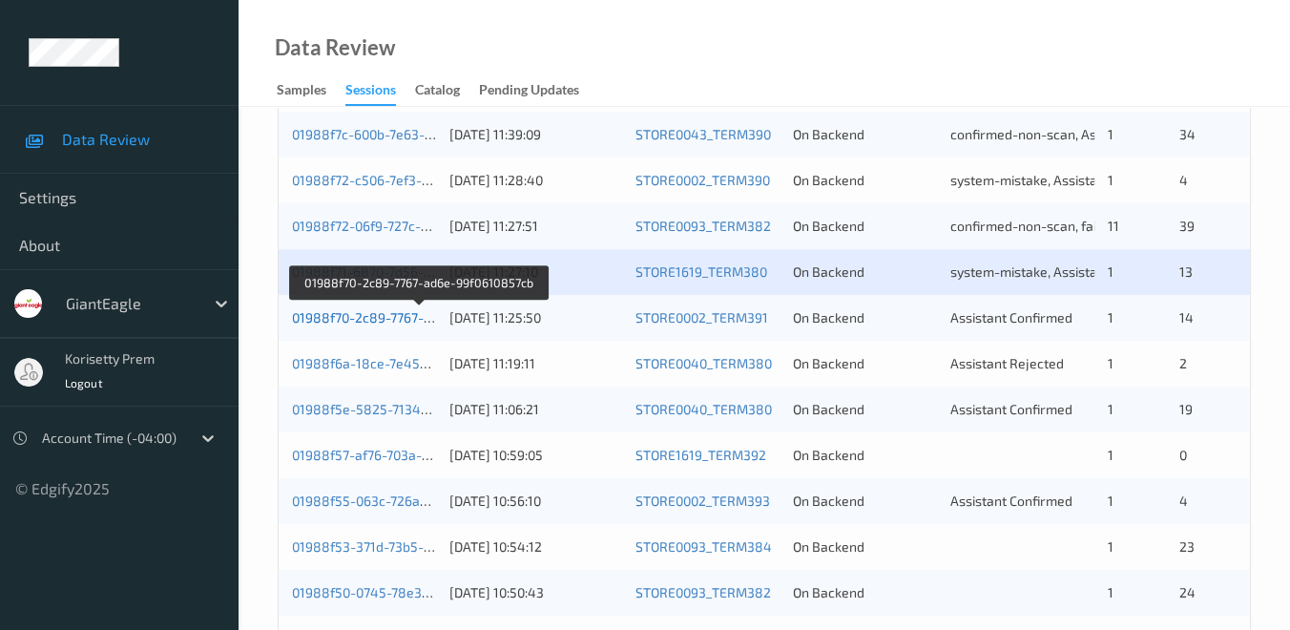
click at [365, 318] on link "01988f70-2c89-7767-ad6e-99f0610857cb" at bounding box center [419, 317] width 254 height 16
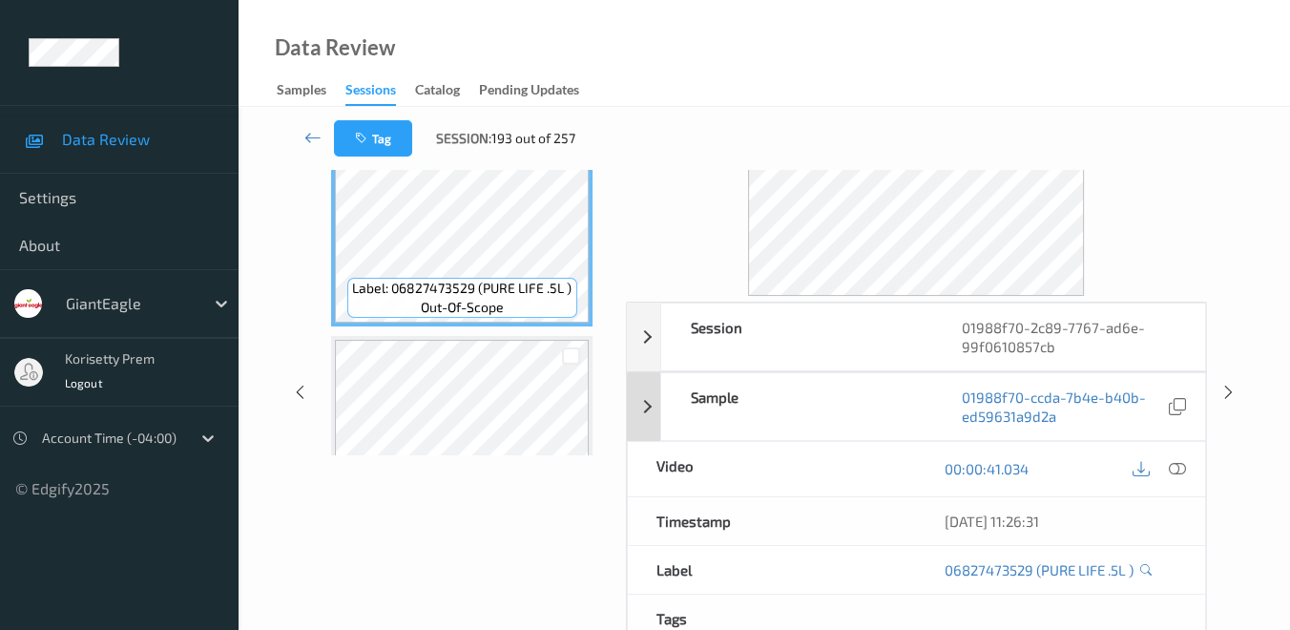
scroll to position [272, 0]
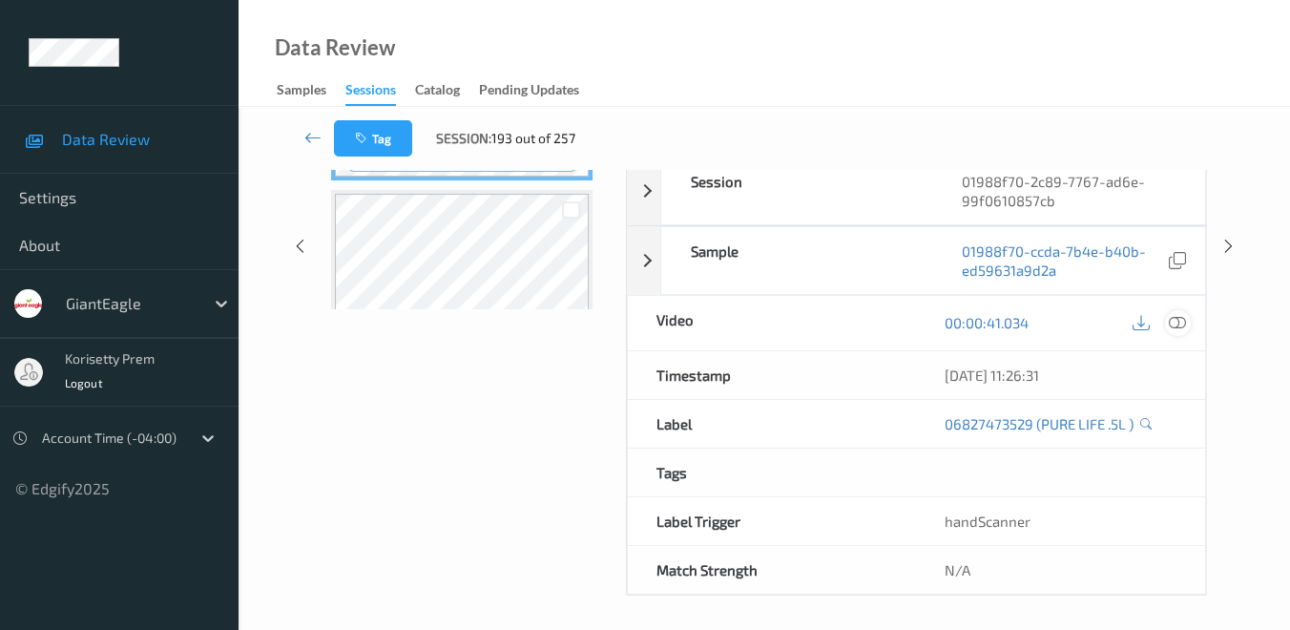
click at [1175, 316] on icon at bounding box center [1177, 322] width 17 height 17
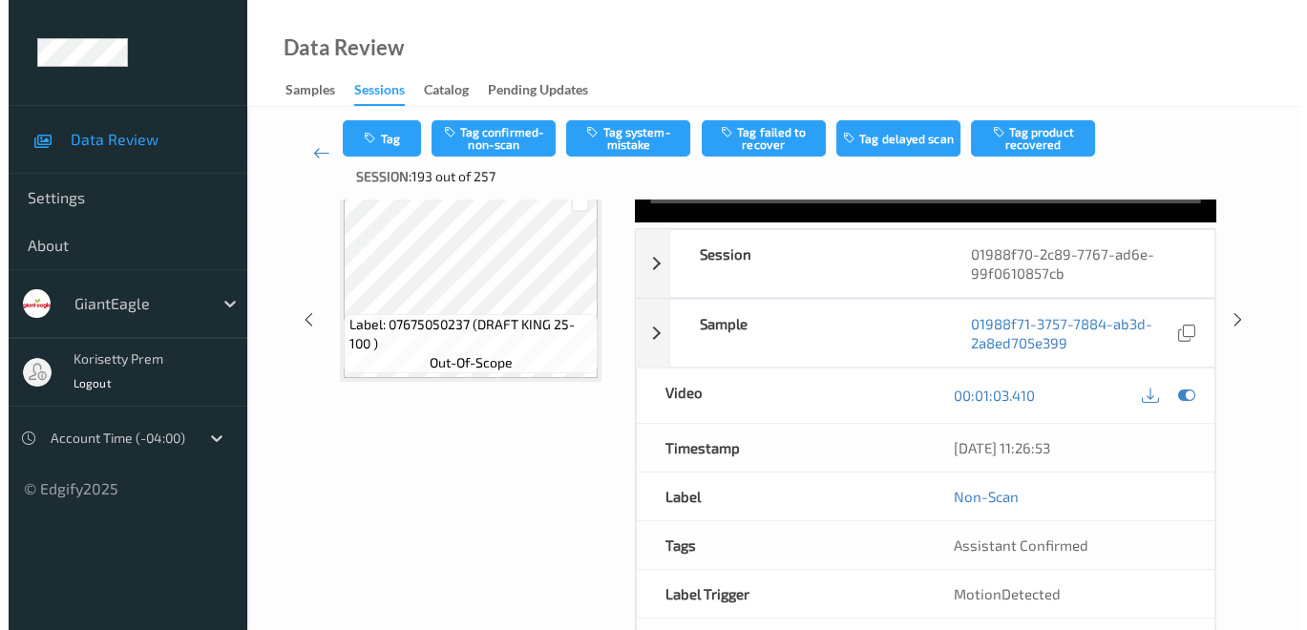
scroll to position [196, 0]
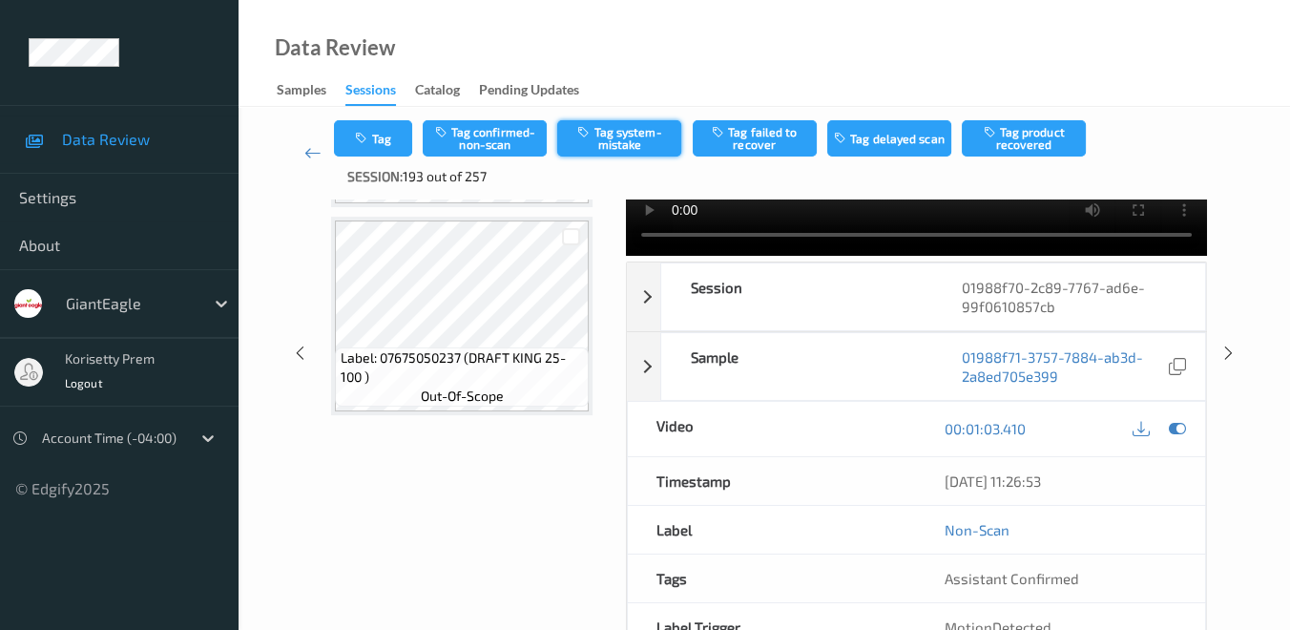
click at [643, 149] on button "Tag system-mistake" at bounding box center [619, 138] width 124 height 36
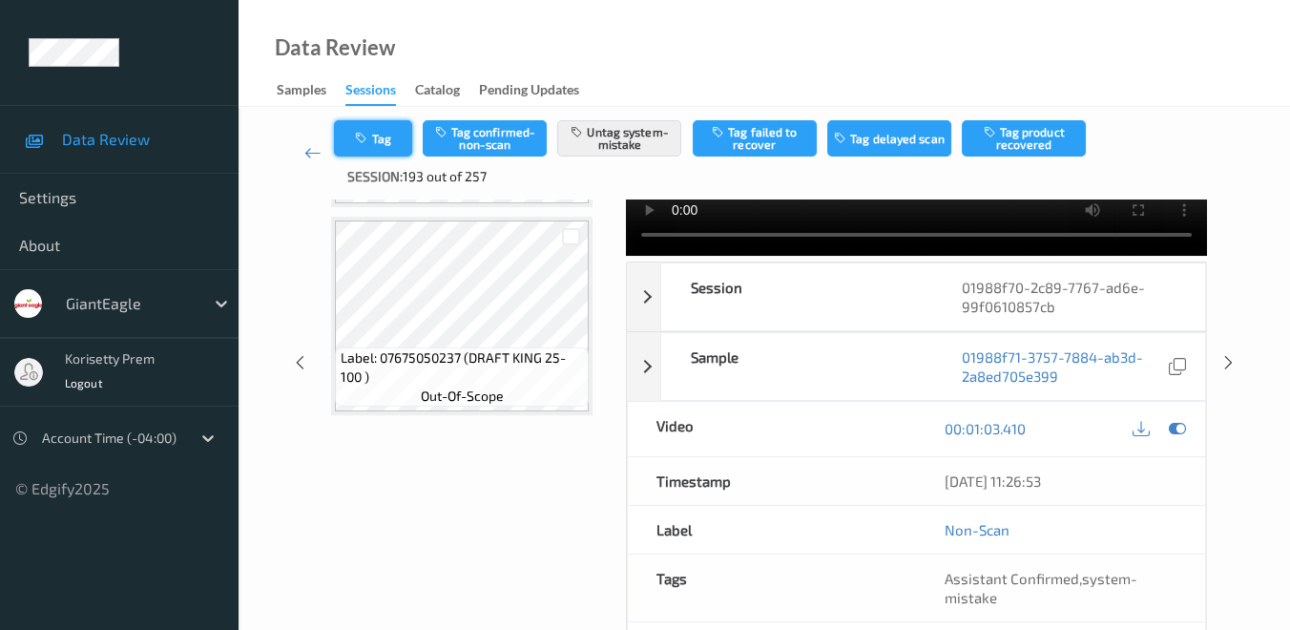
click at [397, 131] on button "Tag" at bounding box center [373, 138] width 78 height 36
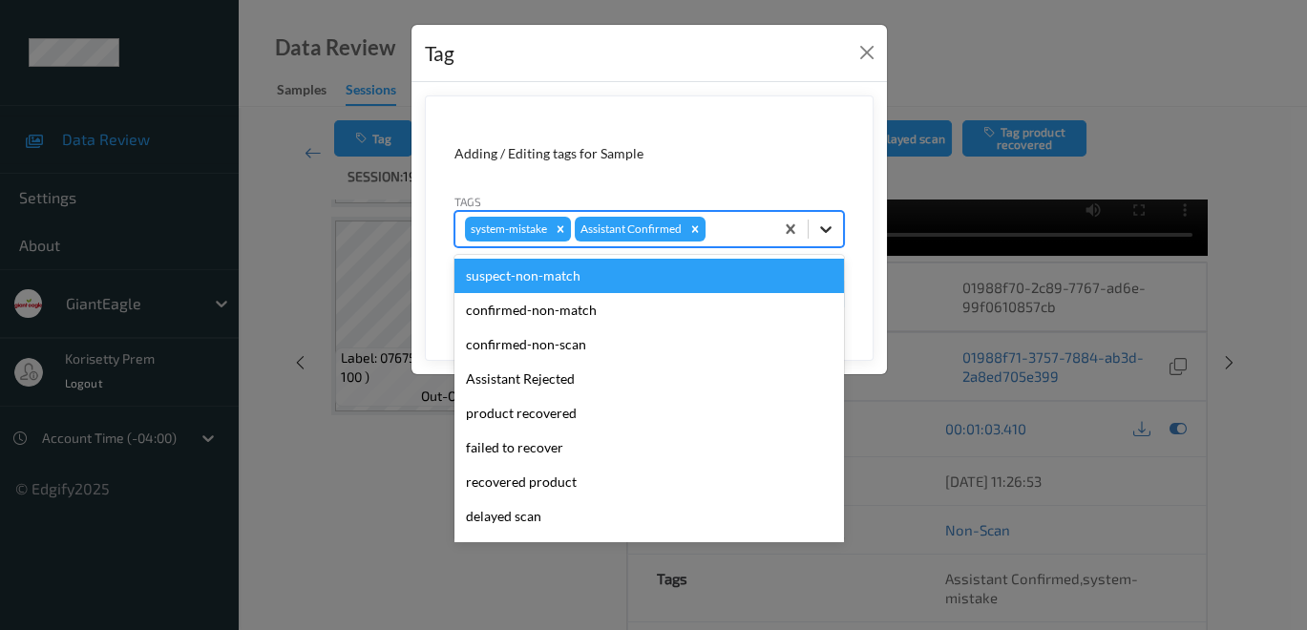
click at [830, 226] on icon at bounding box center [825, 229] width 11 height 7
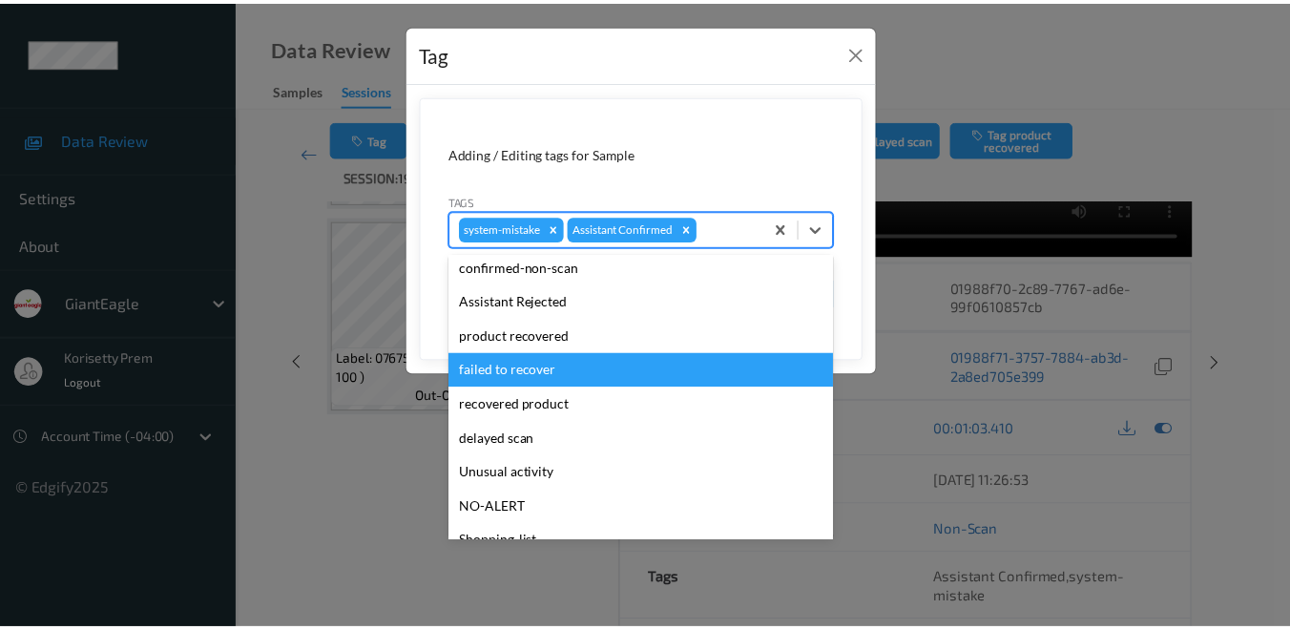
scroll to position [106, 0]
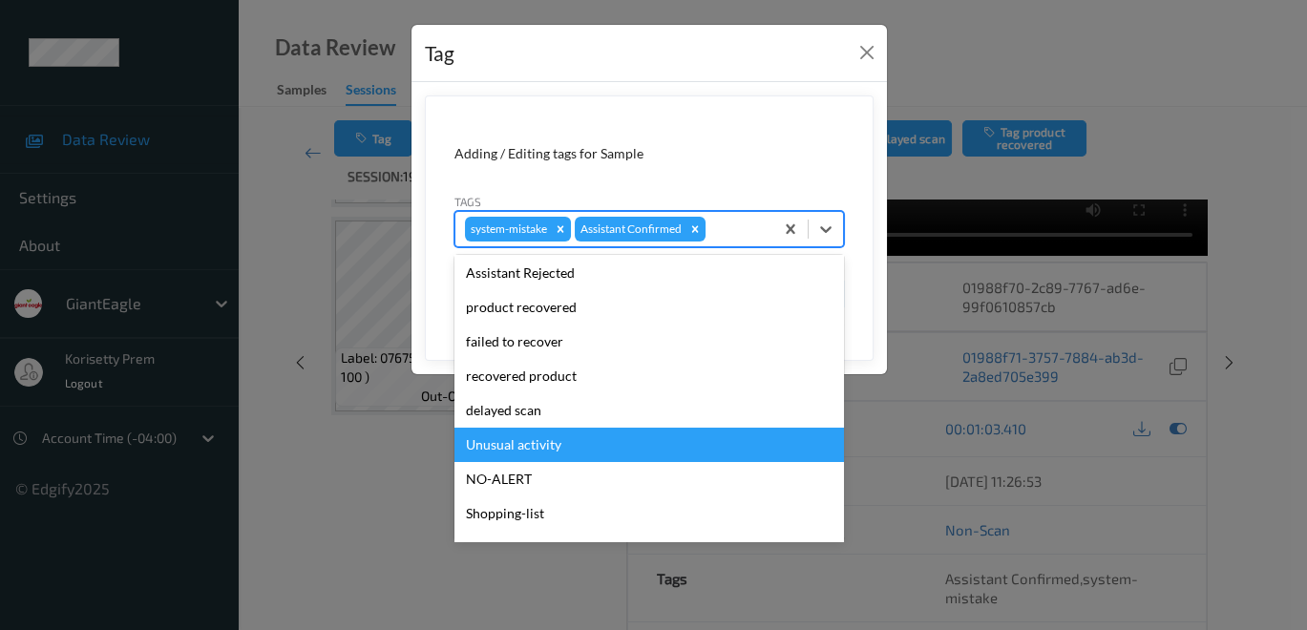
click at [586, 448] on div "Unusual activity" at bounding box center [648, 445] width 389 height 34
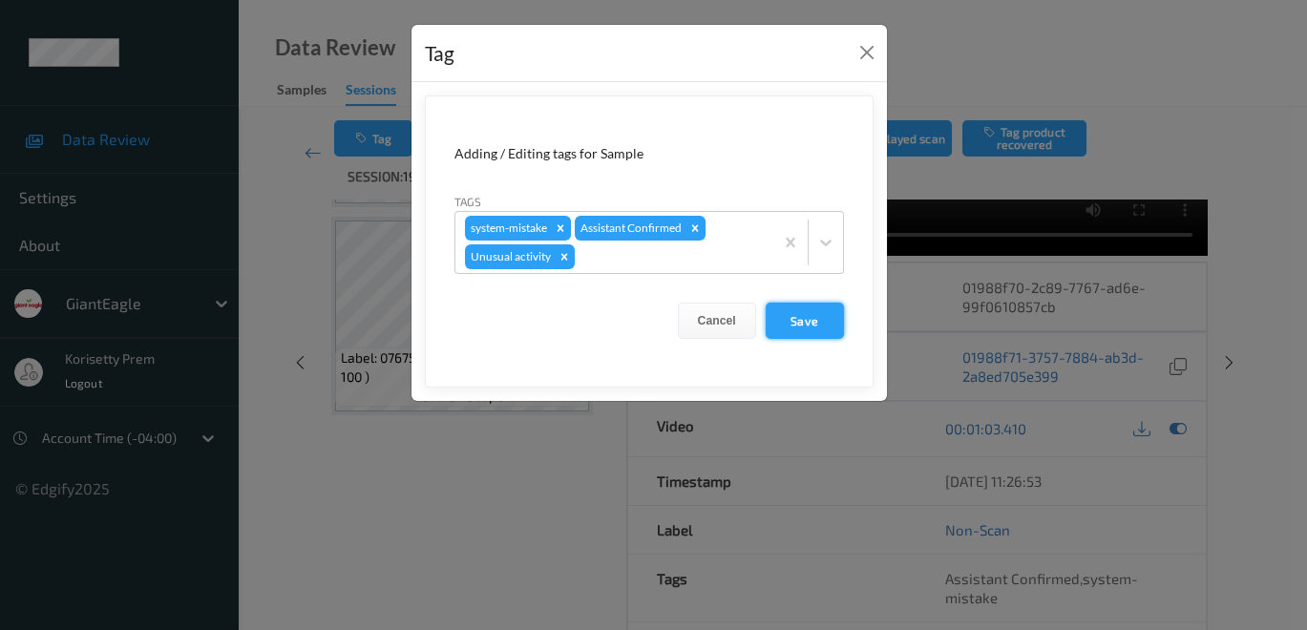
click at [804, 316] on button "Save" at bounding box center [804, 321] width 78 height 36
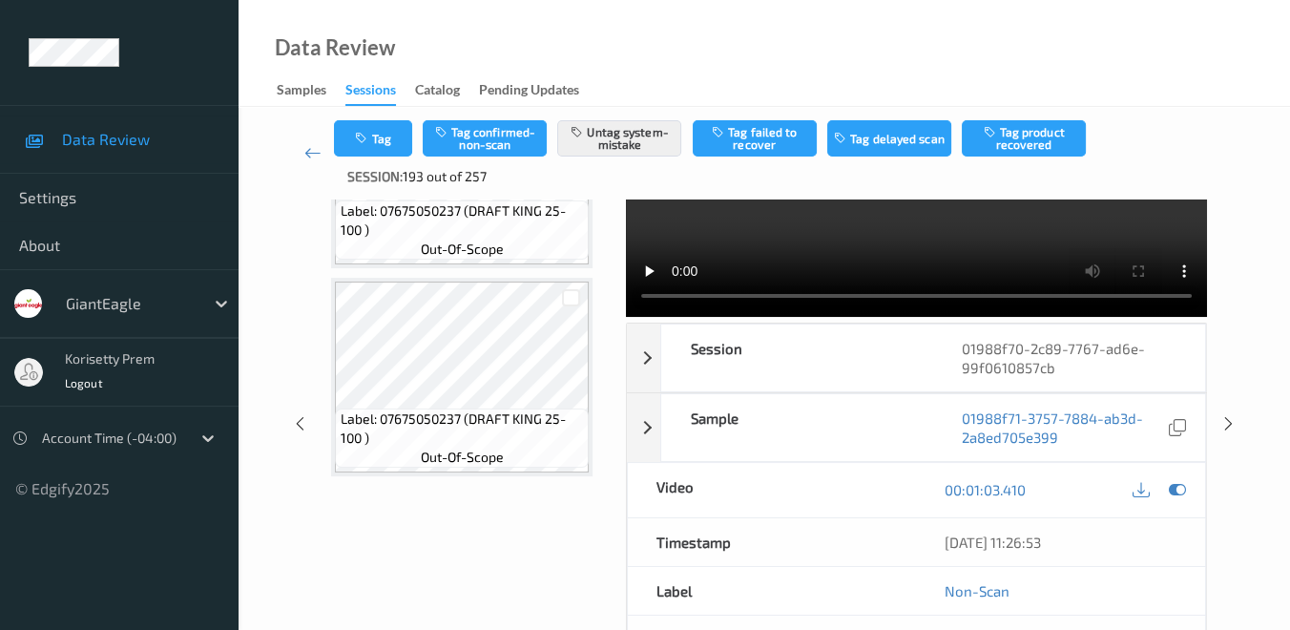
scroll to position [0, 0]
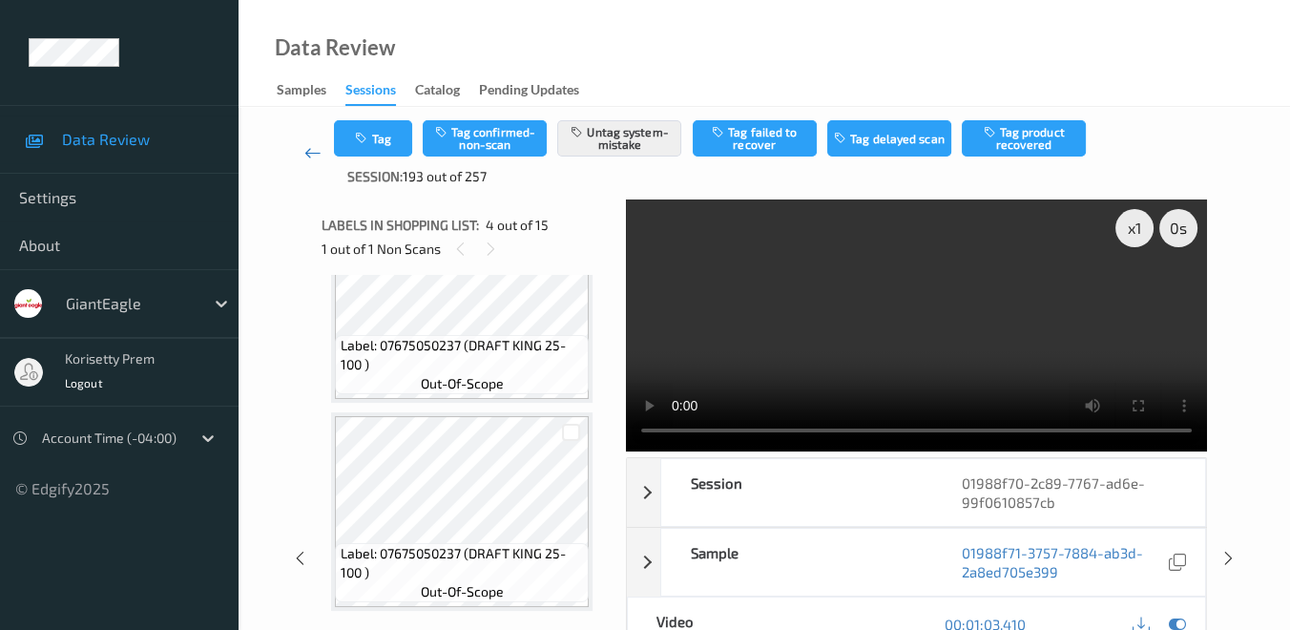
click at [304, 145] on icon at bounding box center [312, 152] width 17 height 19
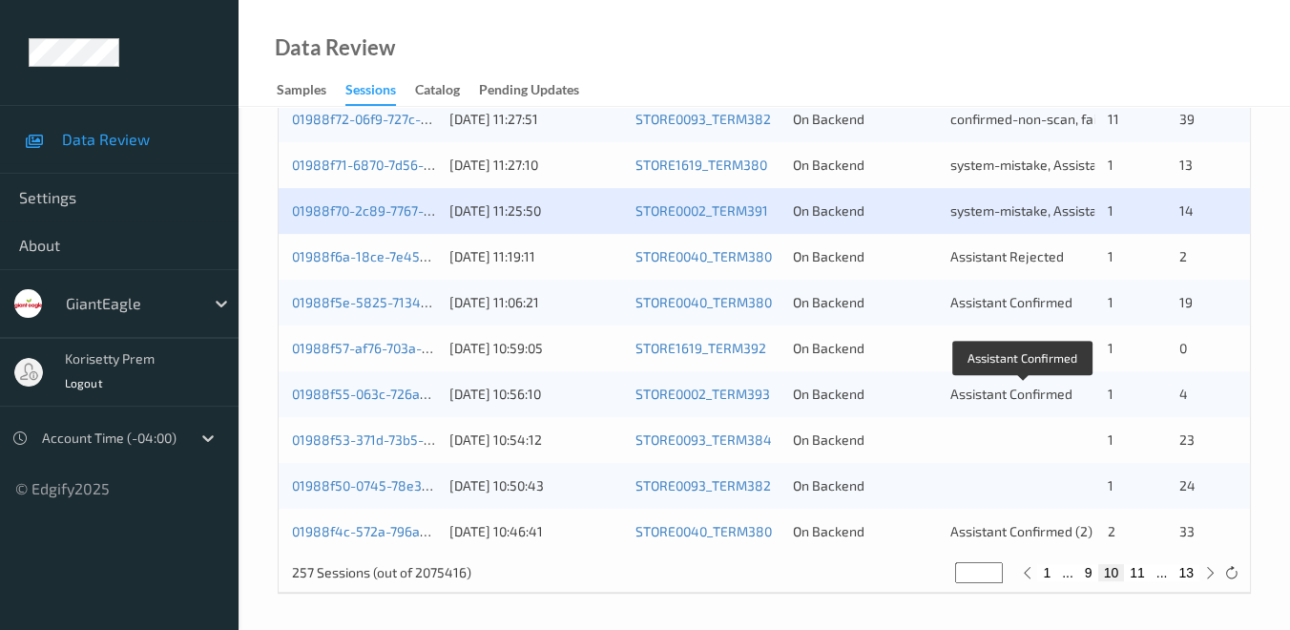
scroll to position [954, 0]
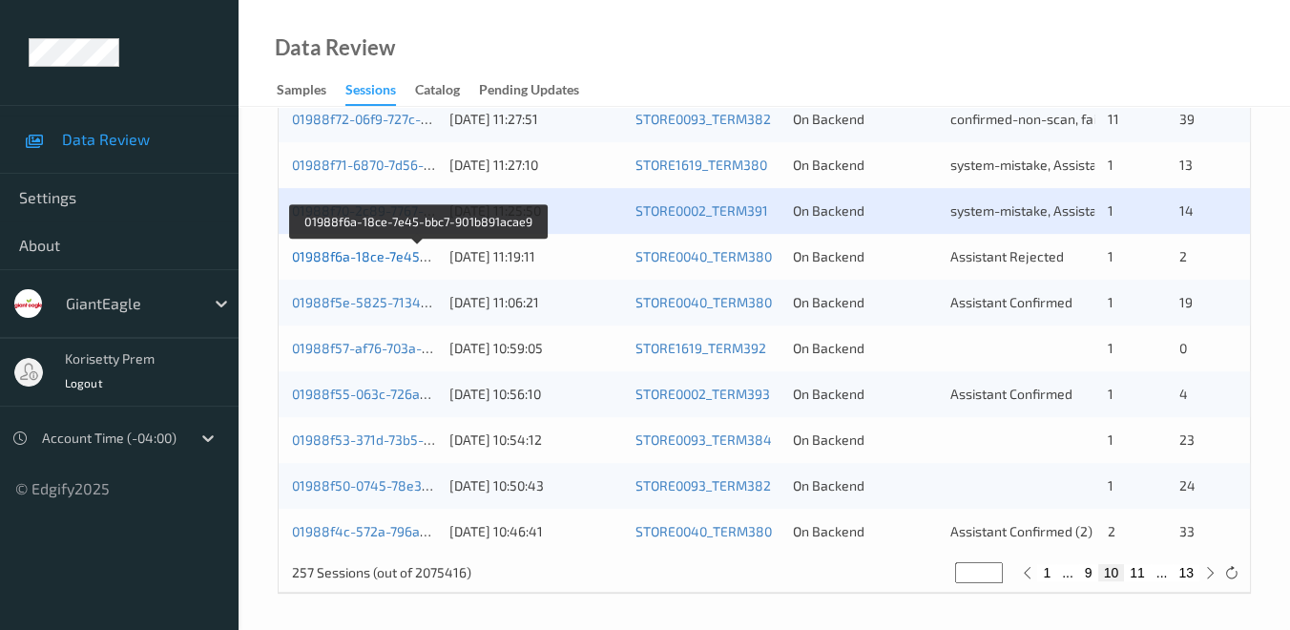
click at [355, 255] on link "01988f6a-18ce-7e45-bbc7-901b891acae9" at bounding box center [420, 256] width 256 height 16
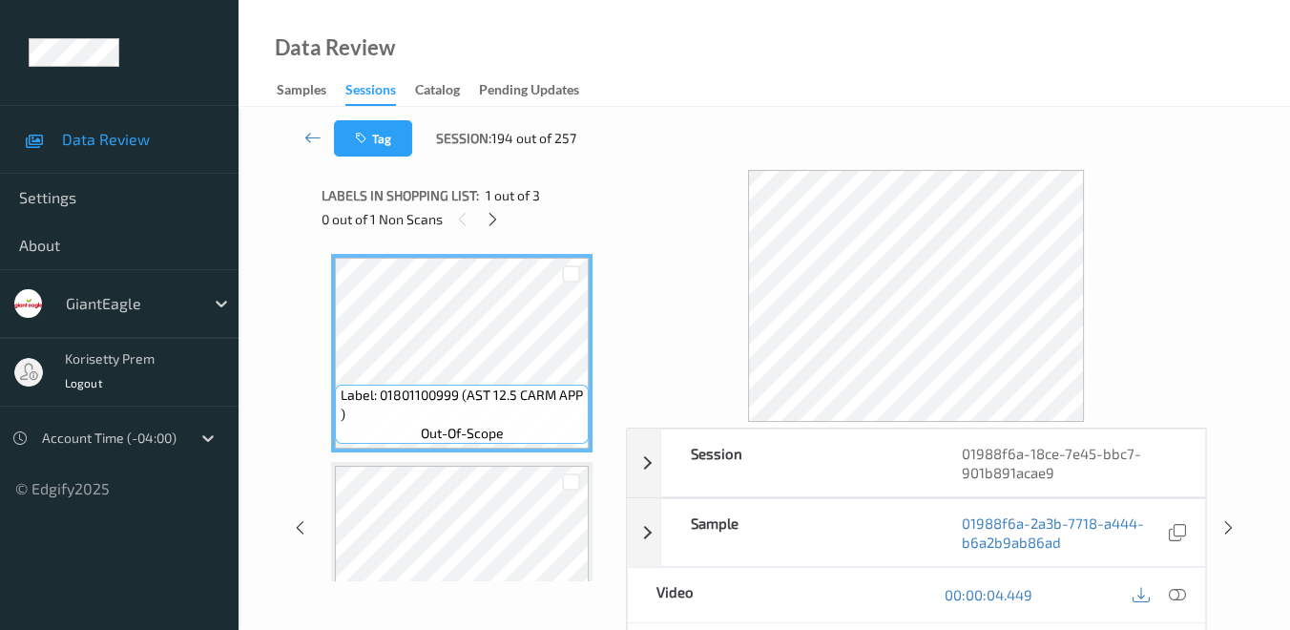
click at [1181, 594] on icon at bounding box center [1177, 594] width 17 height 17
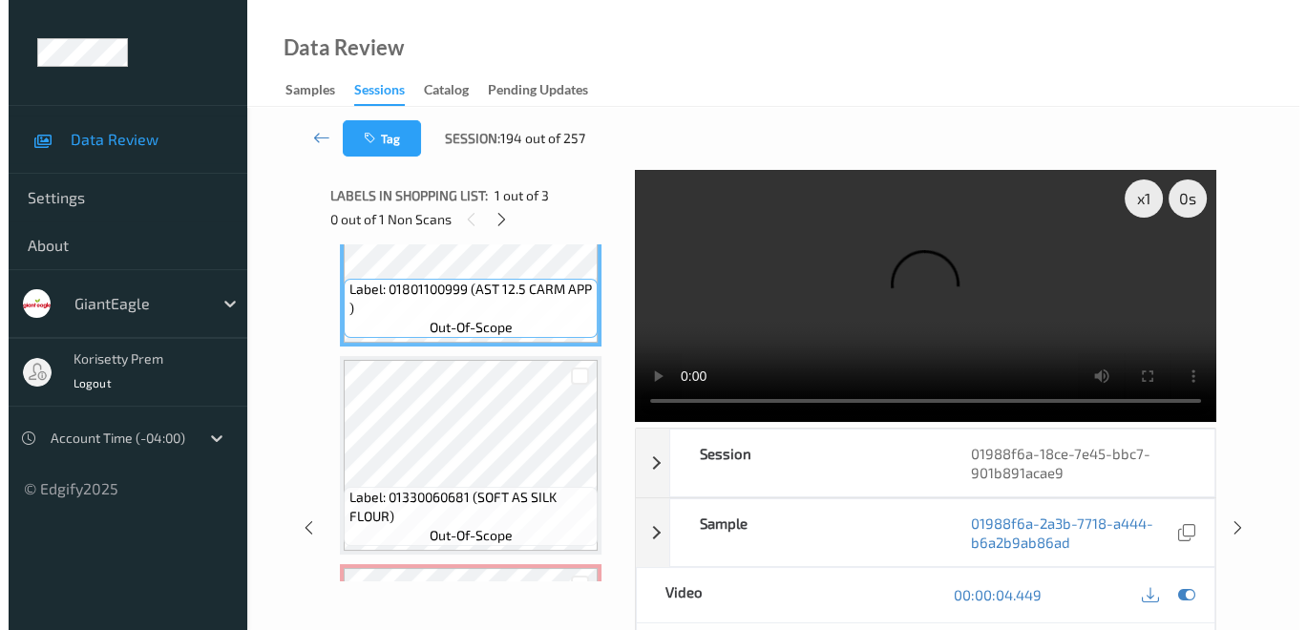
scroll to position [294, 0]
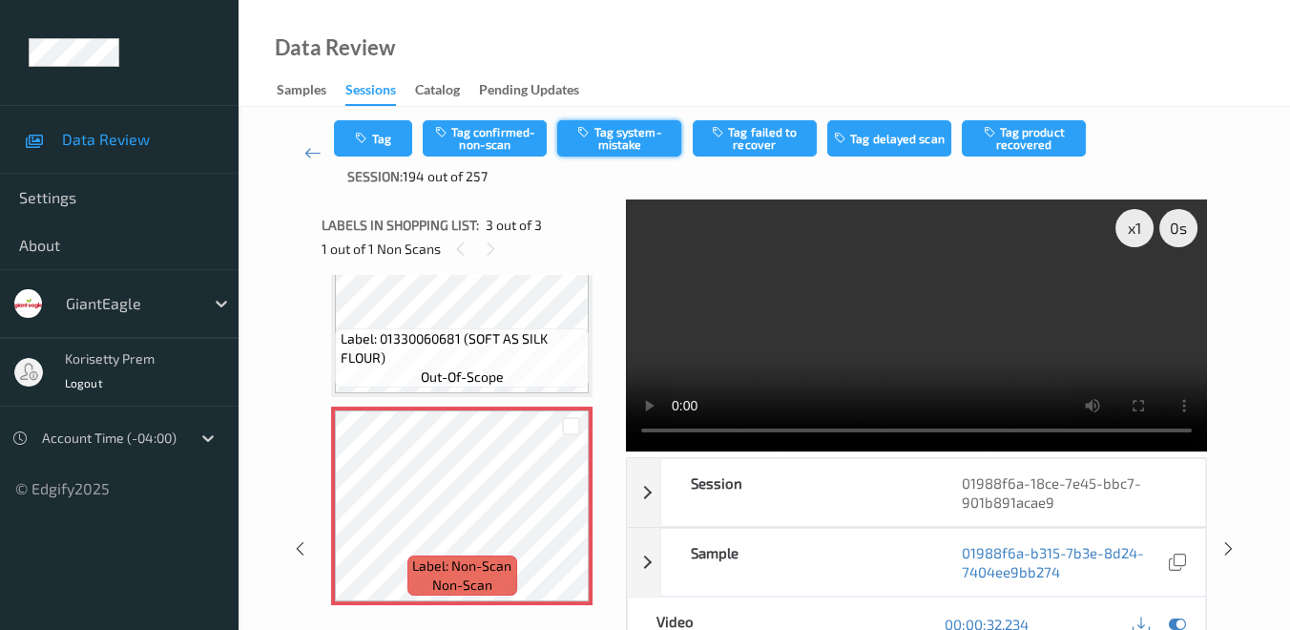
click at [624, 126] on button "Tag system-mistake" at bounding box center [619, 138] width 124 height 36
click at [361, 145] on button "Tag" at bounding box center [373, 138] width 78 height 36
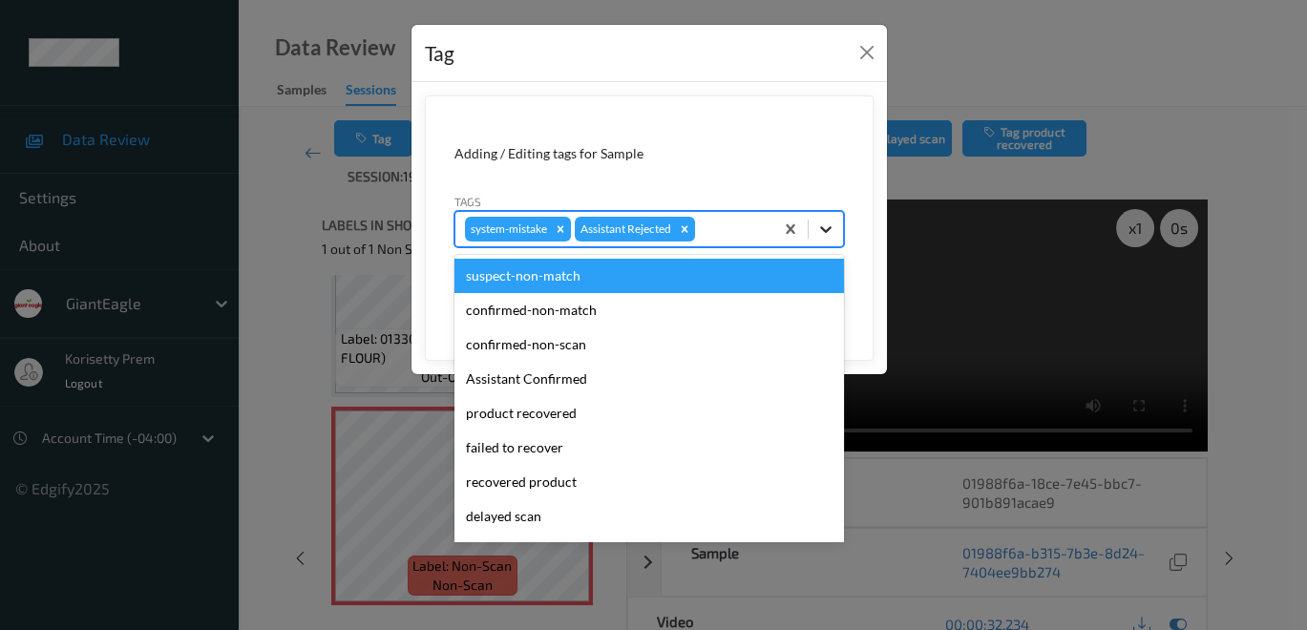
click at [826, 226] on icon at bounding box center [825, 229] width 19 height 19
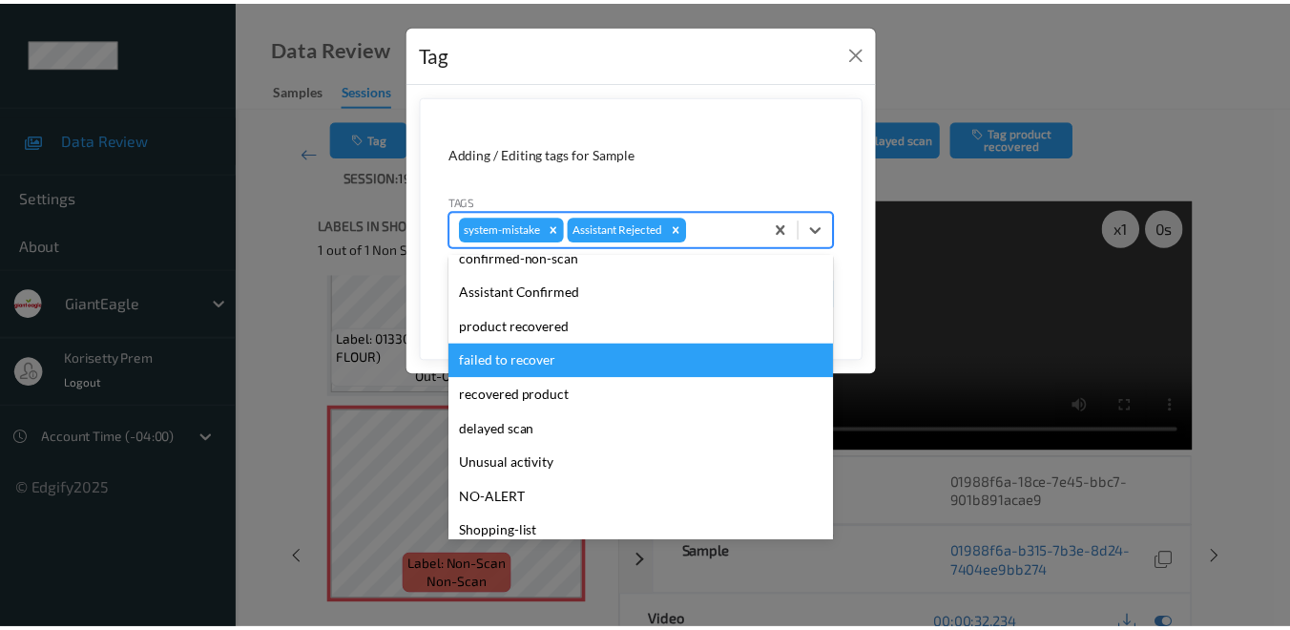
scroll to position [106, 0]
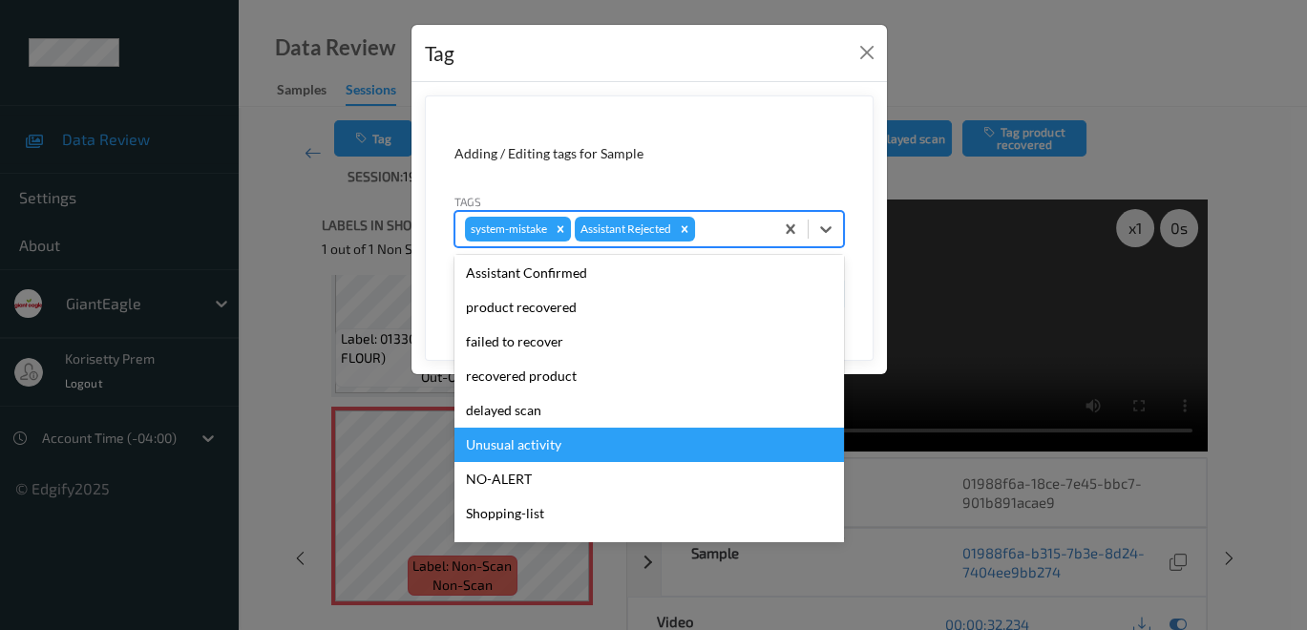
click at [570, 444] on div "Unusual activity" at bounding box center [648, 445] width 389 height 34
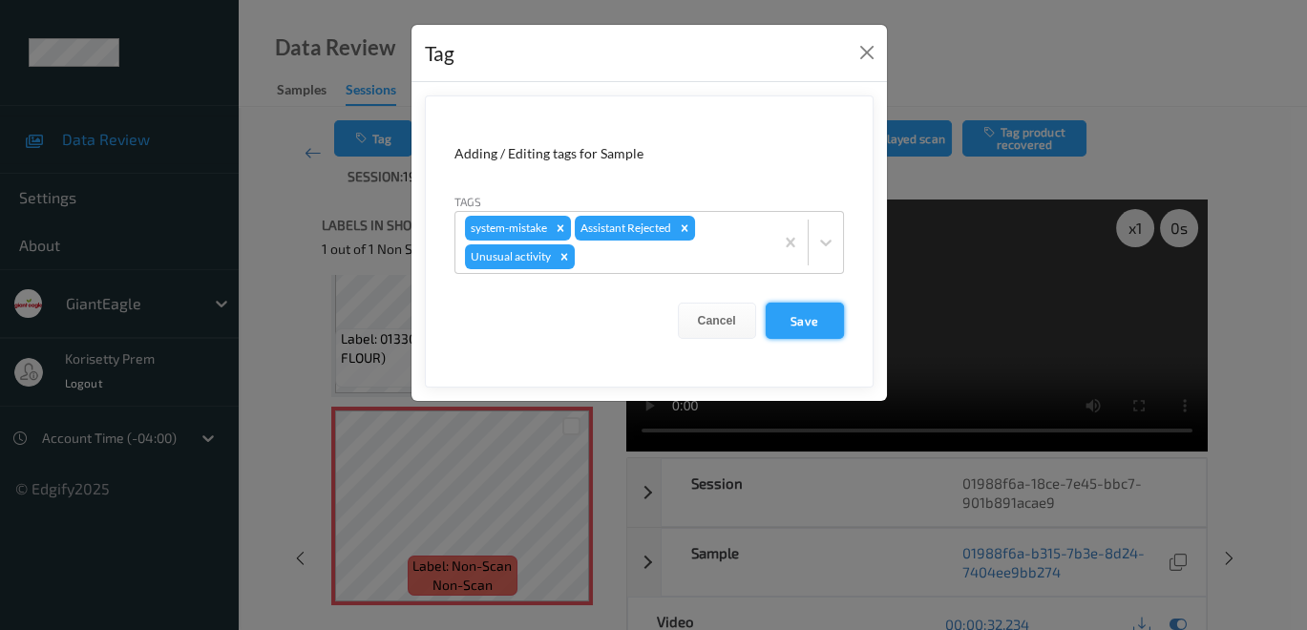
click at [799, 314] on button "Save" at bounding box center [804, 321] width 78 height 36
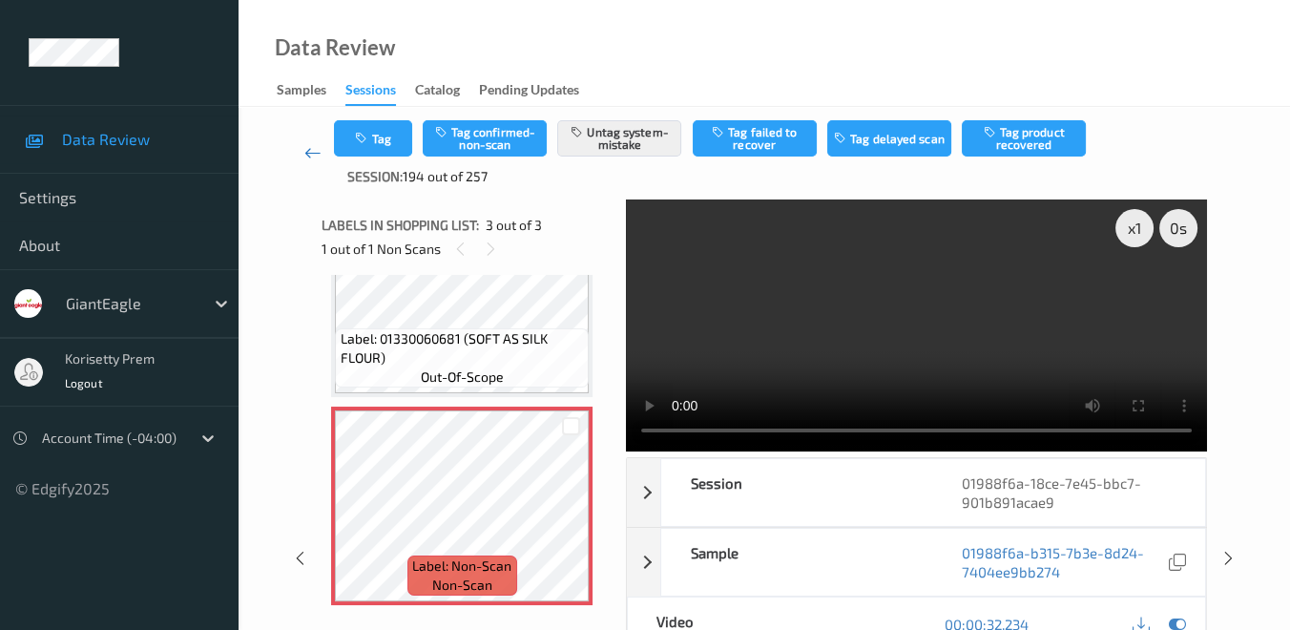
click at [316, 157] on icon at bounding box center [312, 152] width 17 height 19
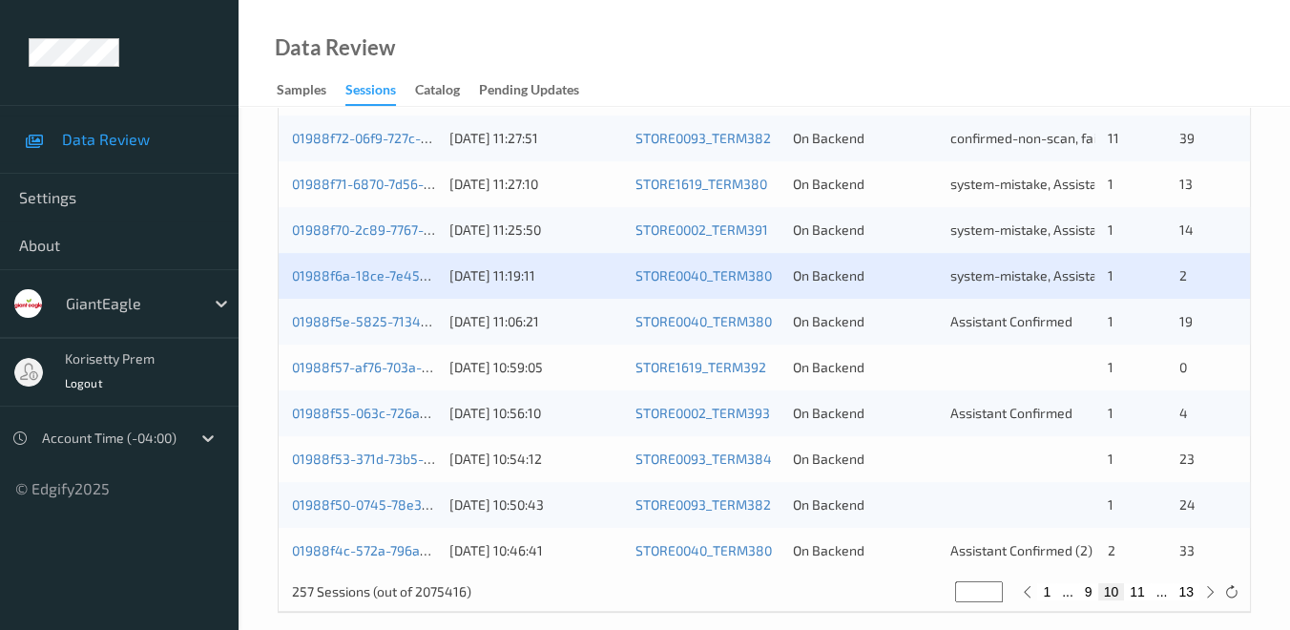
scroll to position [954, 0]
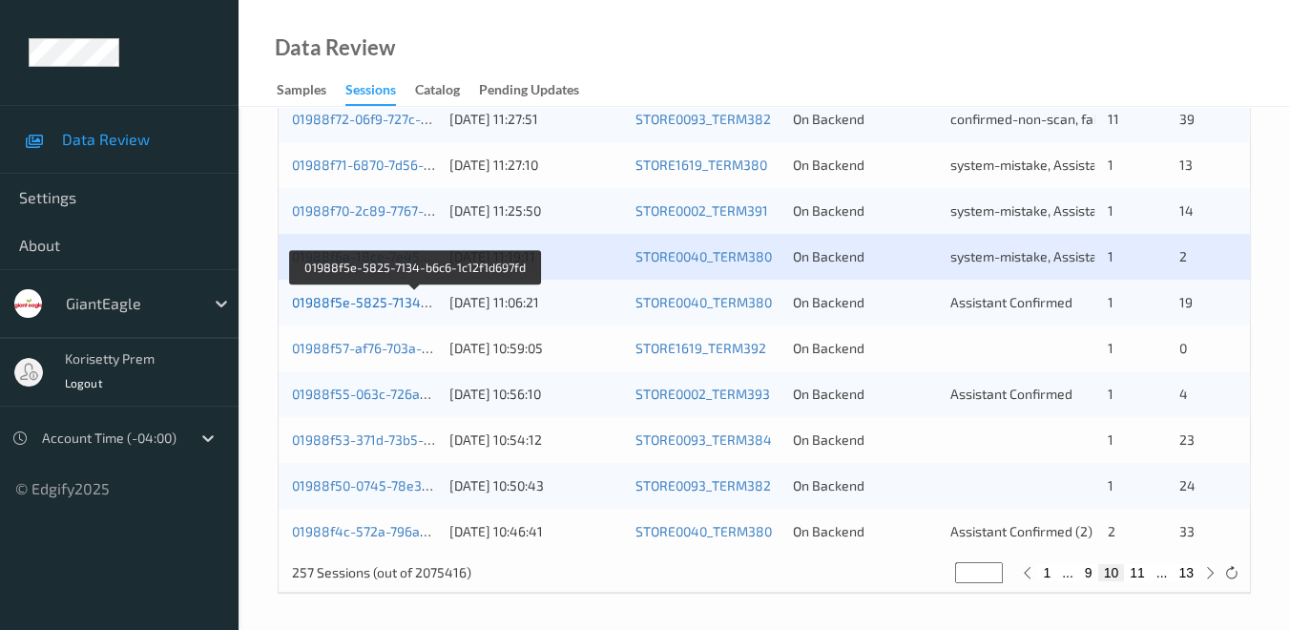
click at [371, 304] on link "01988f5e-5825-7134-b6c6-1c12f1d697fd" at bounding box center [416, 302] width 248 height 16
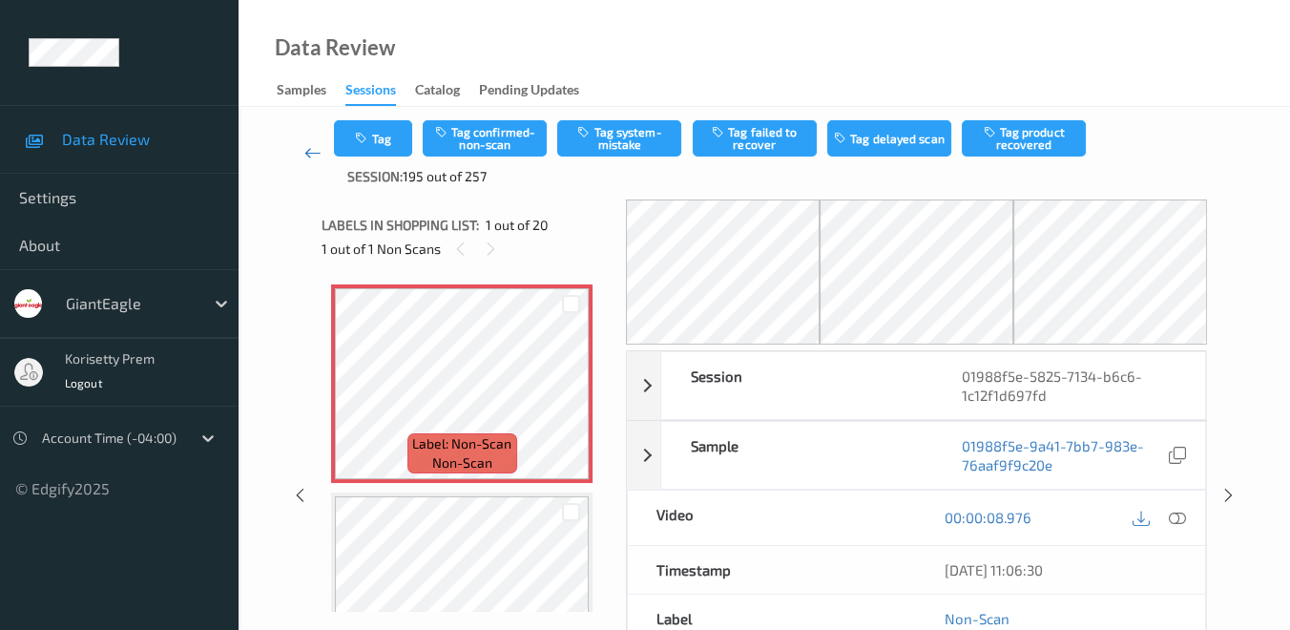
click at [313, 155] on icon at bounding box center [312, 152] width 17 height 19
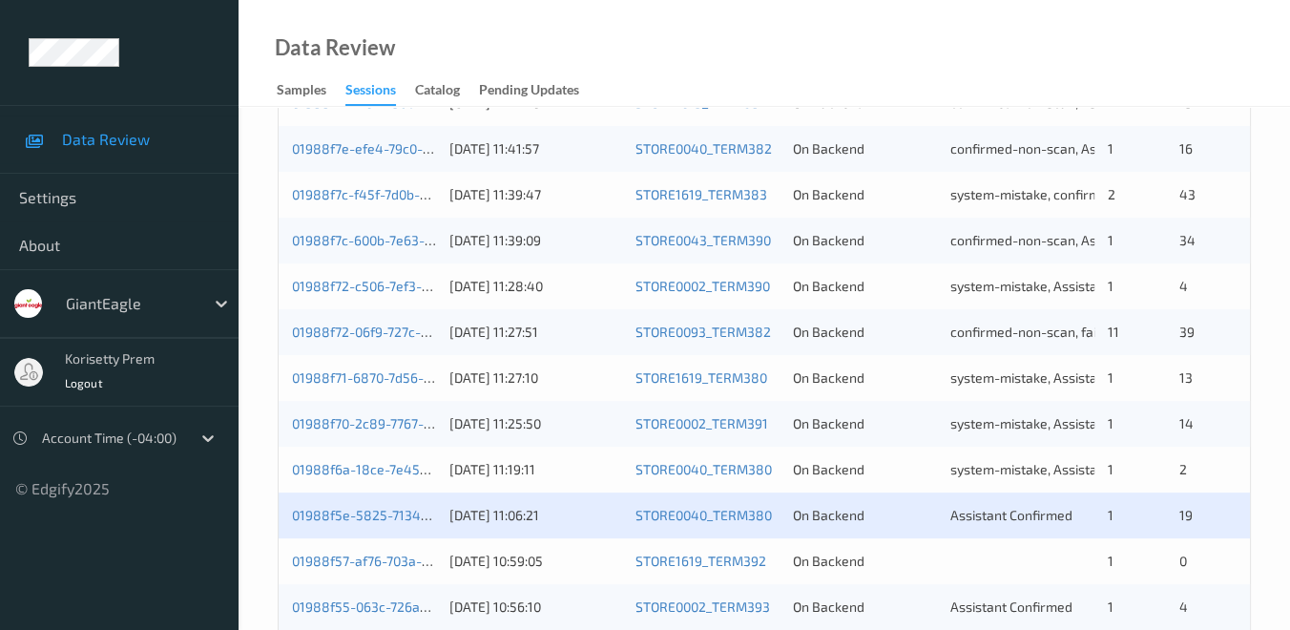
scroll to position [848, 0]
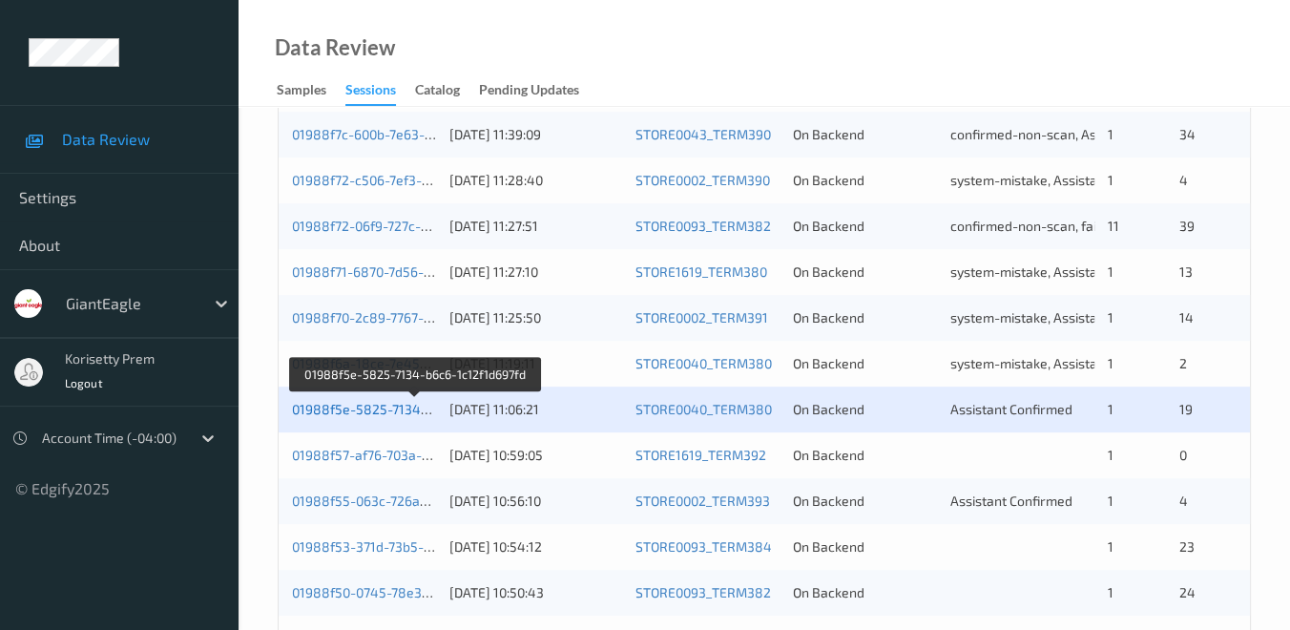
click at [388, 406] on link "01988f5e-5825-7134-b6c6-1c12f1d697fd" at bounding box center [416, 409] width 248 height 16
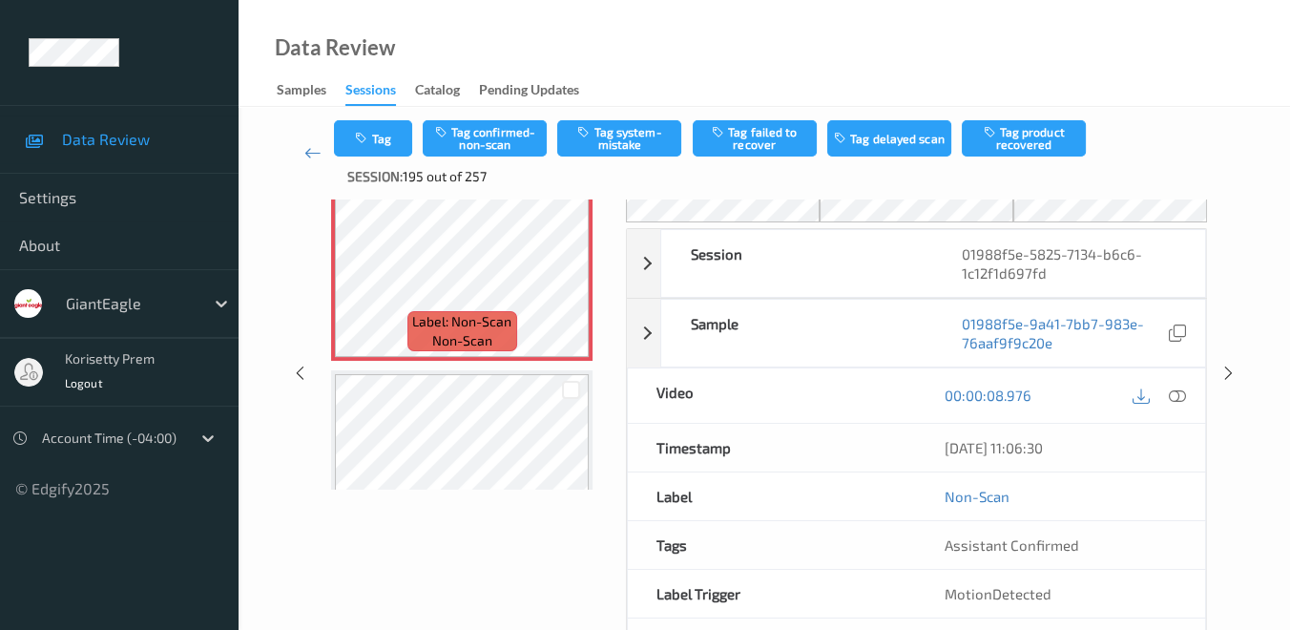
scroll to position [90, 0]
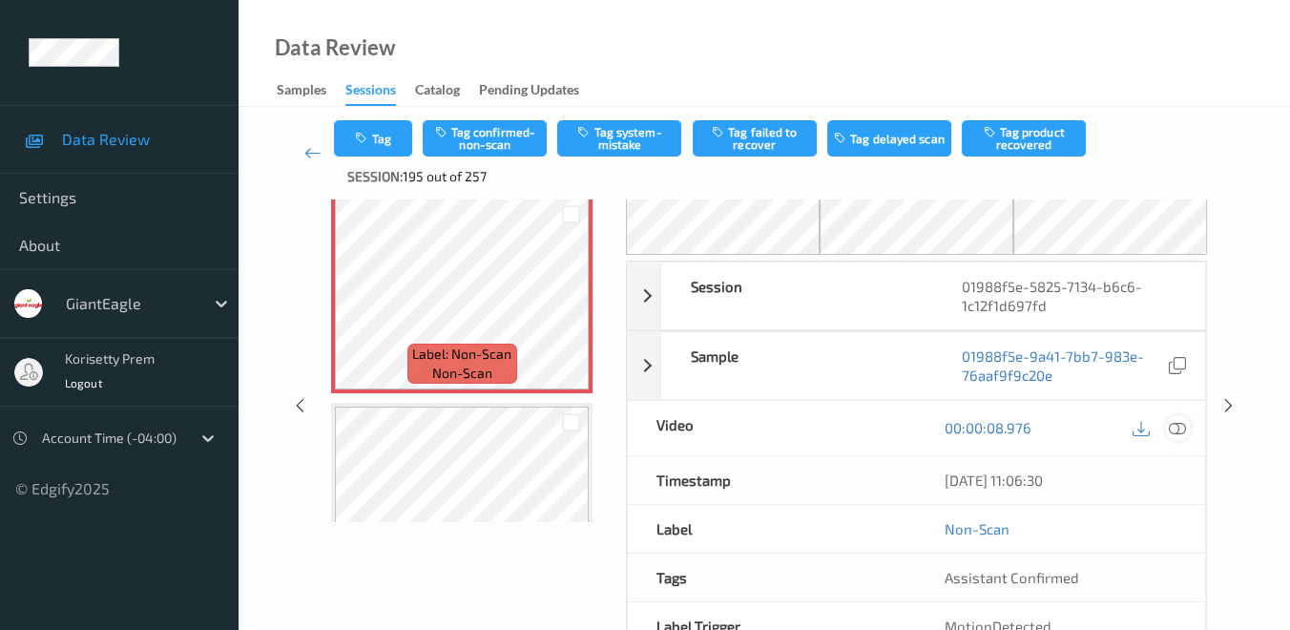
click at [1175, 428] on icon at bounding box center [1177, 427] width 17 height 17
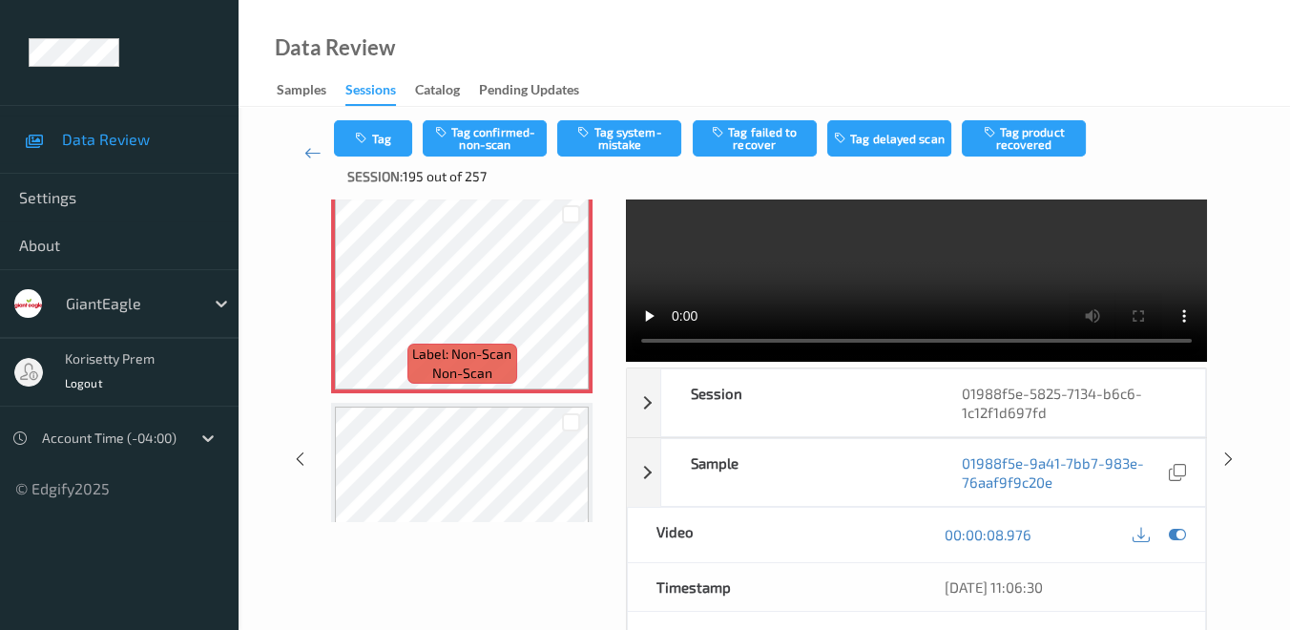
scroll to position [0, 0]
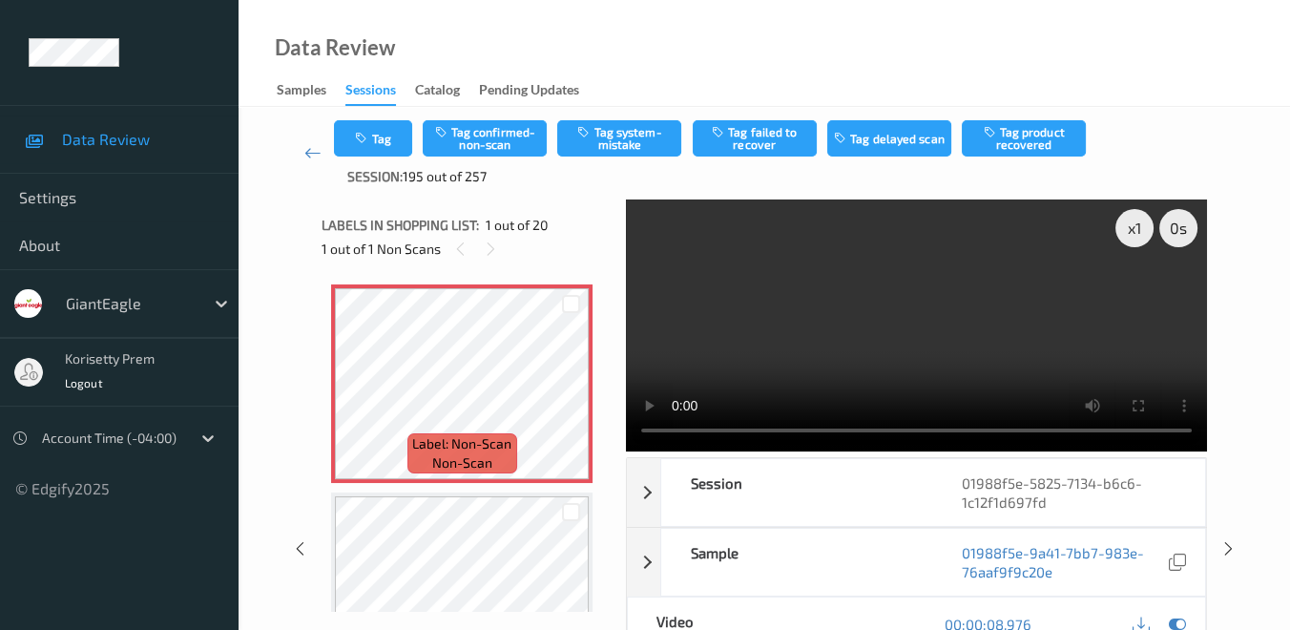
click at [1248, 451] on div "x 1 0 s Session 01988f5e-5825-7134-b6c6-1c12f1d697fd Session ID 01988f5e-5825-7…" at bounding box center [765, 548] width 974 height 698
click at [485, 142] on button "Tag confirmed-non-scan" at bounding box center [485, 138] width 124 height 36
drag, startPoint x: 1222, startPoint y: 150, endPoint x: 769, endPoint y: 35, distance: 466.7
click at [769, 37] on div "Data Review Samples Sessions Catalog Pending Updates" at bounding box center [765, 53] width 1052 height 107
click at [520, 141] on button "Untag confirmed-non-scan" at bounding box center [485, 138] width 124 height 36
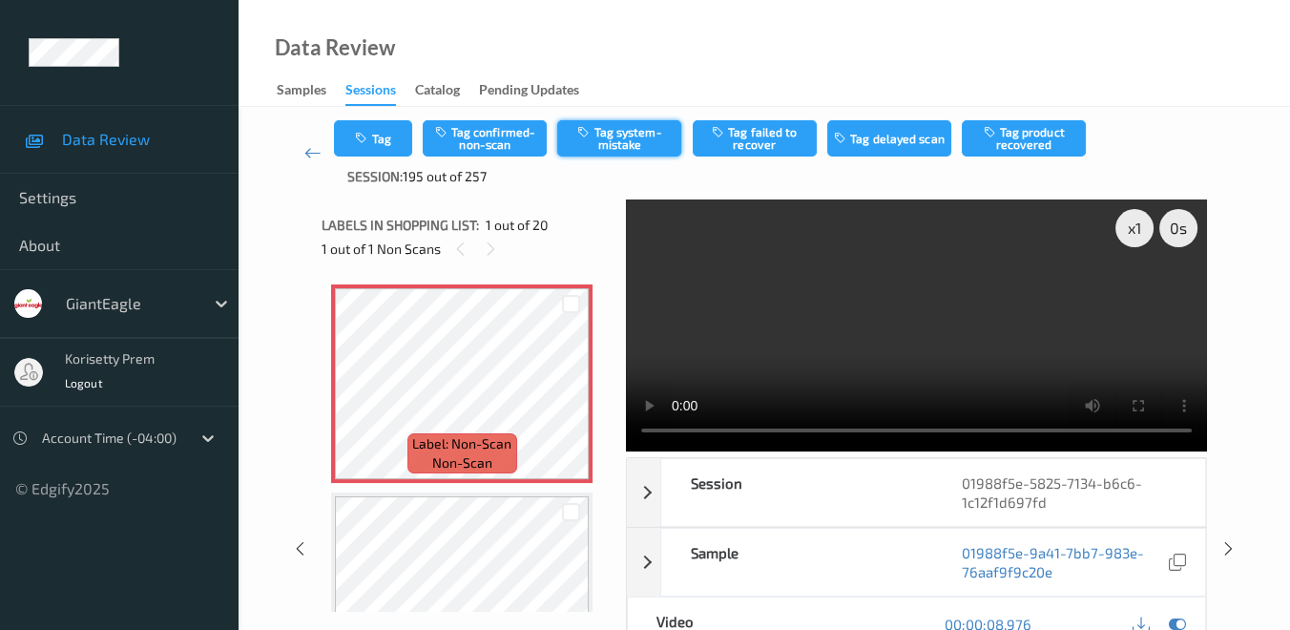
click at [618, 138] on button "Tag system-mistake" at bounding box center [619, 138] width 124 height 36
click at [365, 132] on icon "button" at bounding box center [363, 138] width 16 height 13
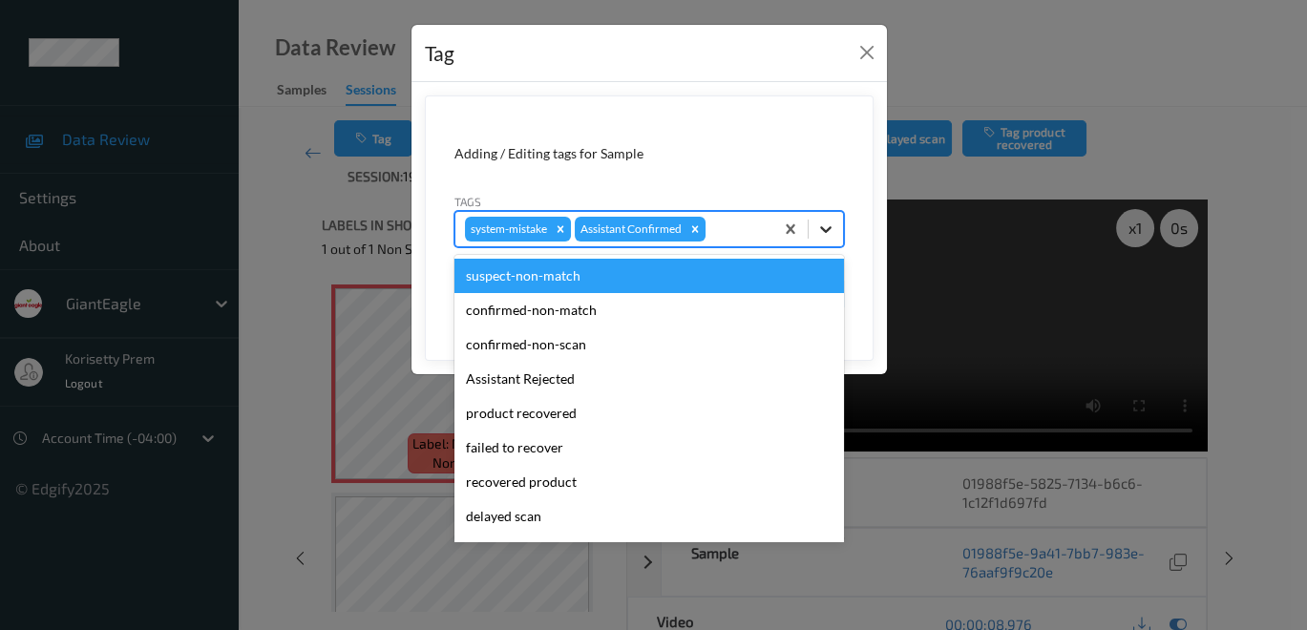
click at [819, 227] on icon at bounding box center [825, 229] width 19 height 19
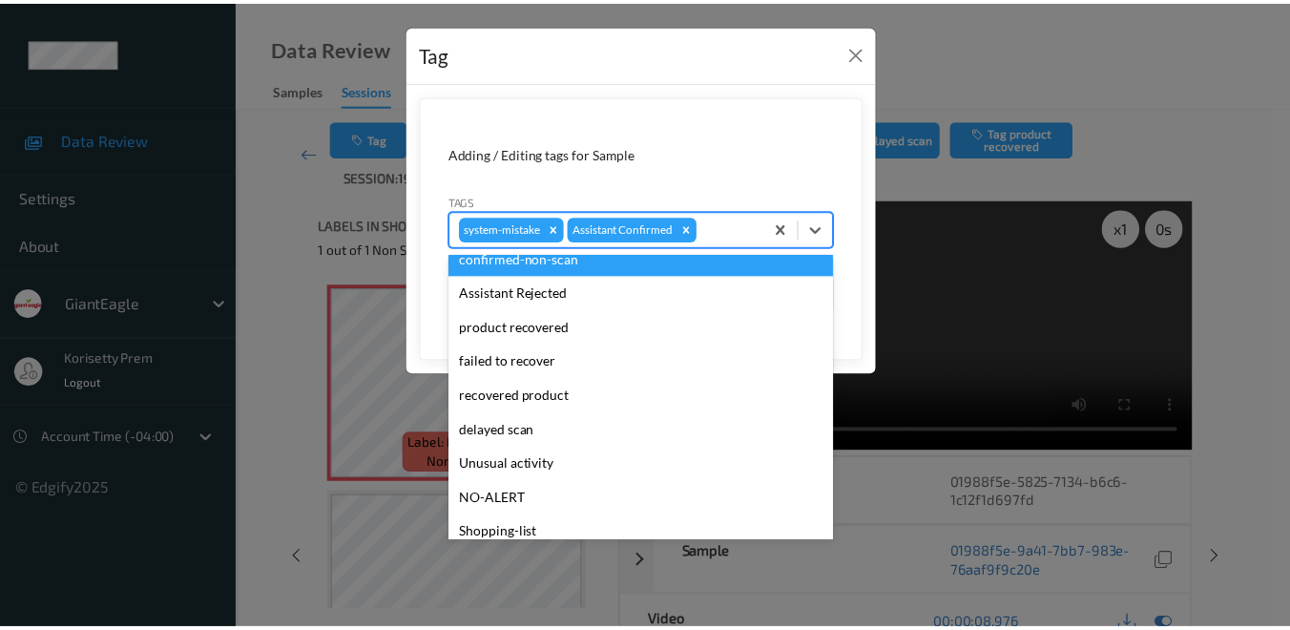
scroll to position [106, 0]
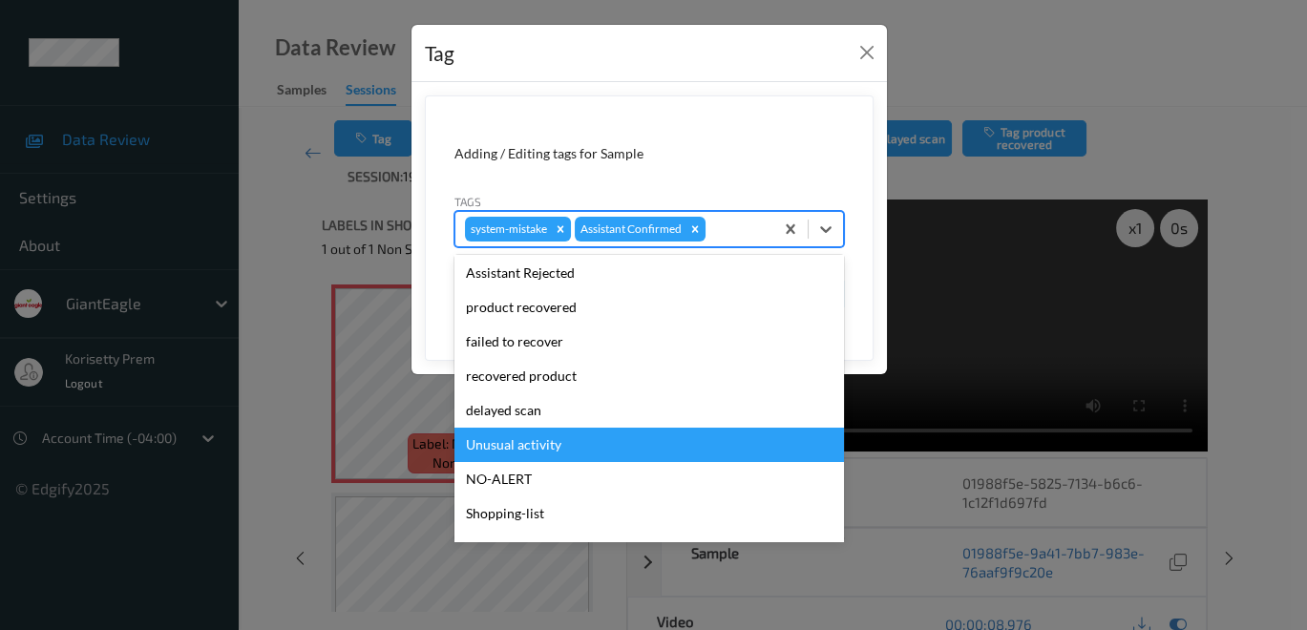
click at [590, 440] on div "Unusual activity" at bounding box center [648, 445] width 389 height 34
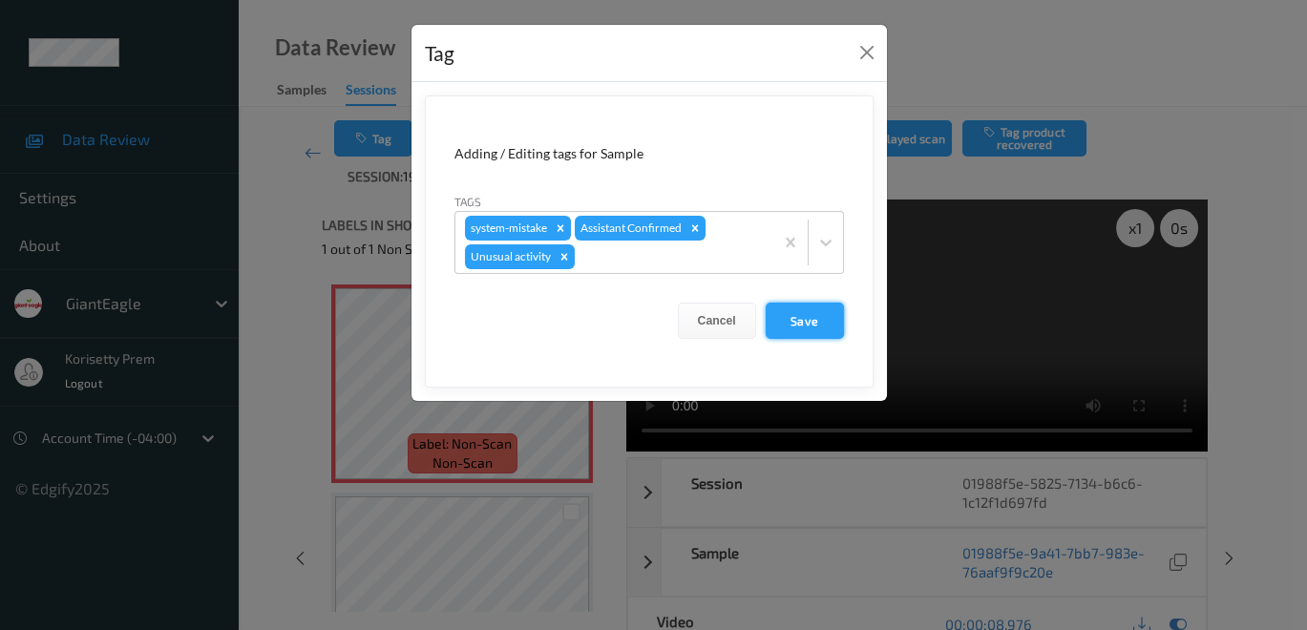
click at [799, 316] on button "Save" at bounding box center [804, 321] width 78 height 36
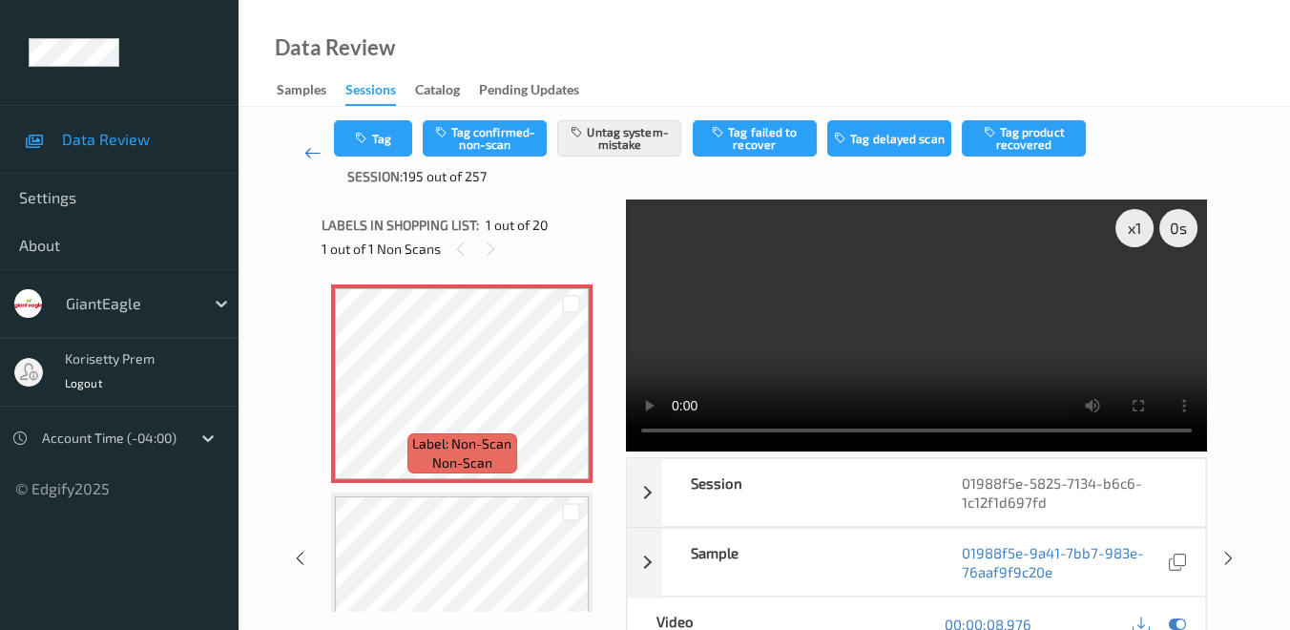
click at [304, 155] on icon at bounding box center [312, 152] width 17 height 19
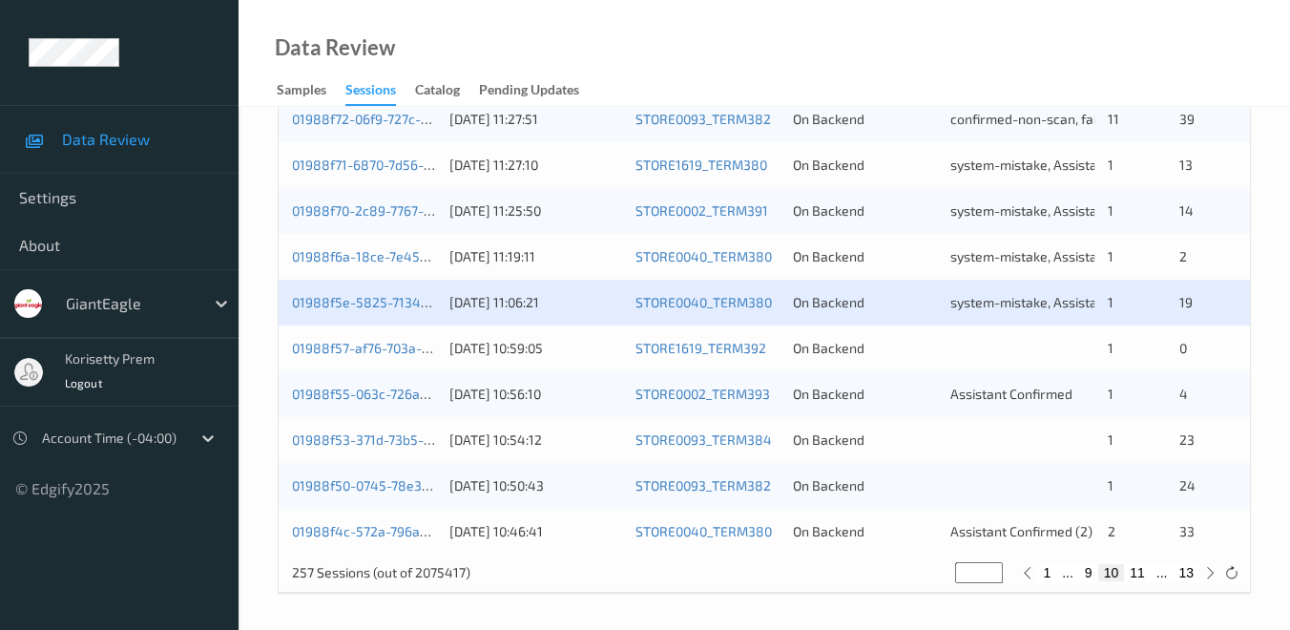
scroll to position [954, 0]
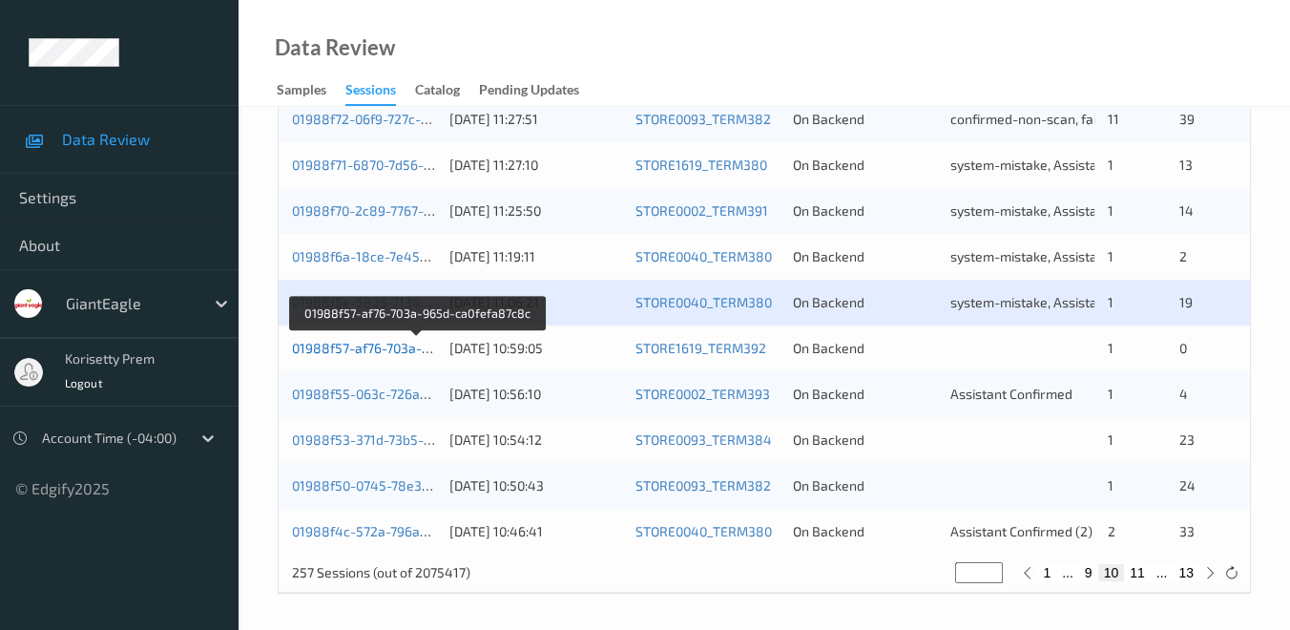
click at [349, 347] on link "01988f57-af76-703a-965d-ca0fefa87c8c" at bounding box center [417, 348] width 250 height 16
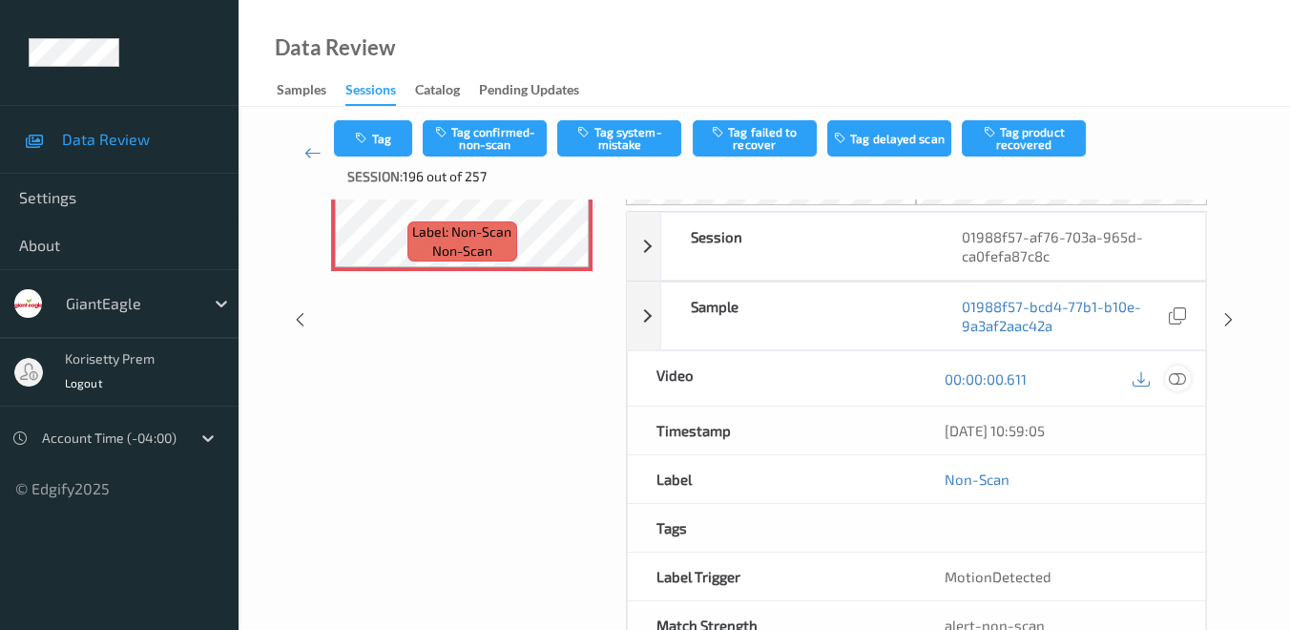
click at [1178, 376] on icon at bounding box center [1177, 377] width 17 height 17
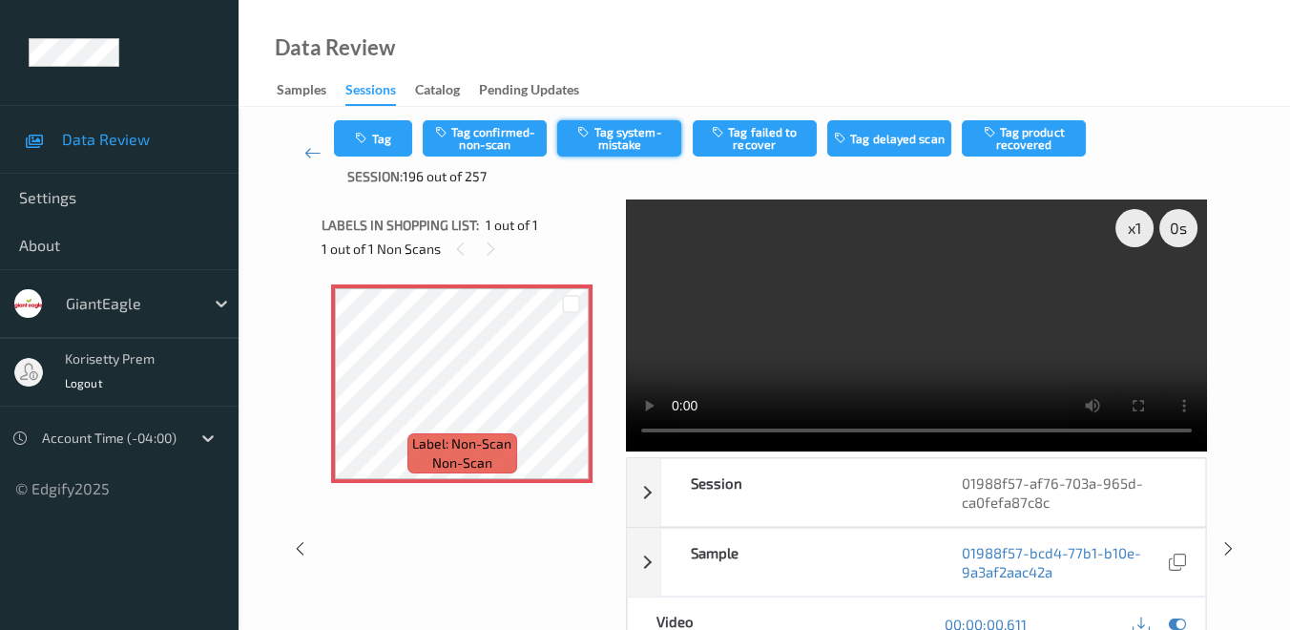
click at [622, 141] on button "Tag system-mistake" at bounding box center [619, 138] width 124 height 36
click at [398, 144] on button "Tag" at bounding box center [373, 138] width 78 height 36
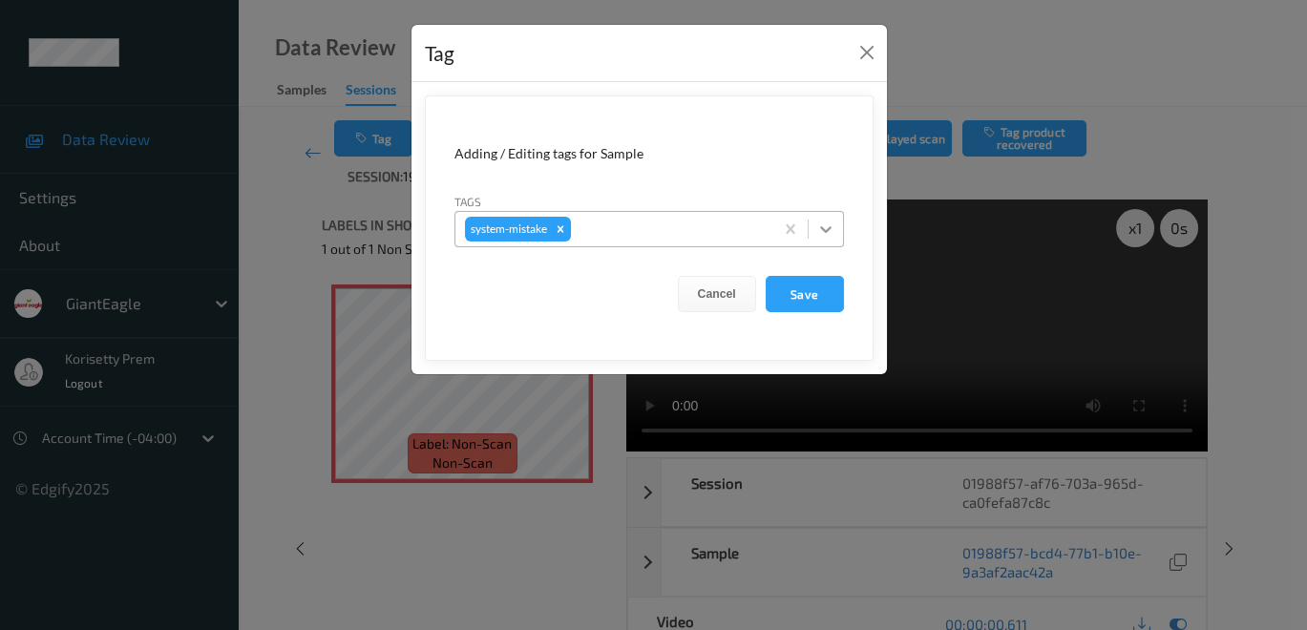
click at [828, 230] on icon at bounding box center [825, 229] width 11 height 7
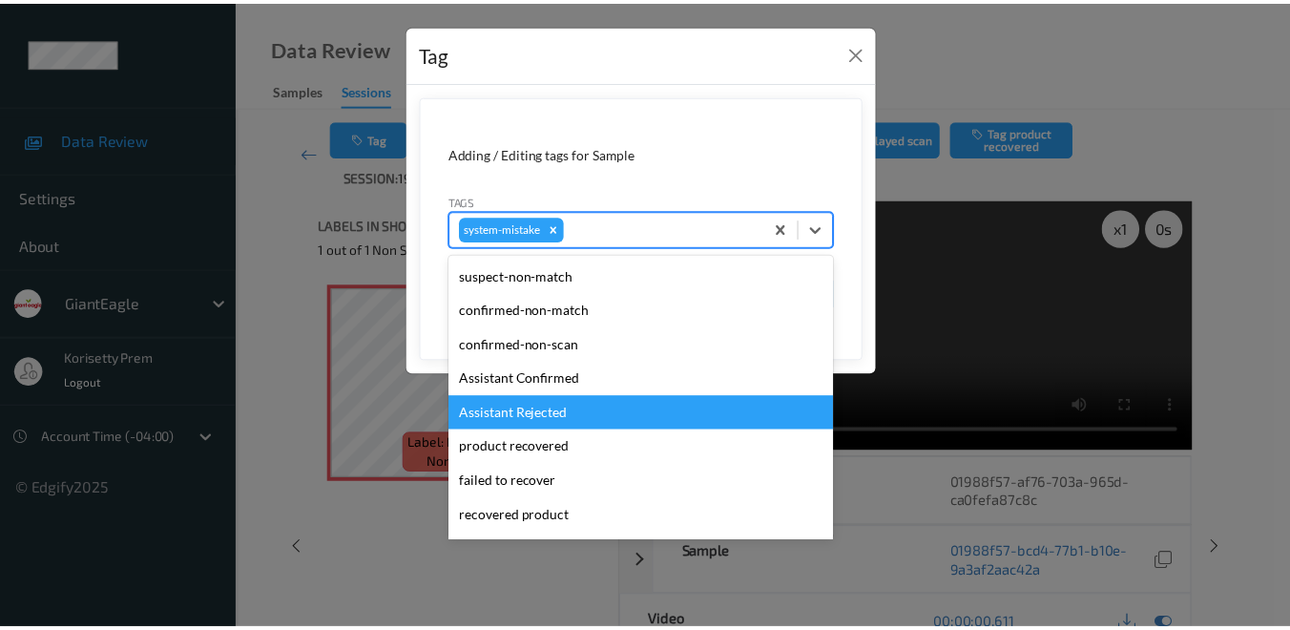
scroll to position [106, 0]
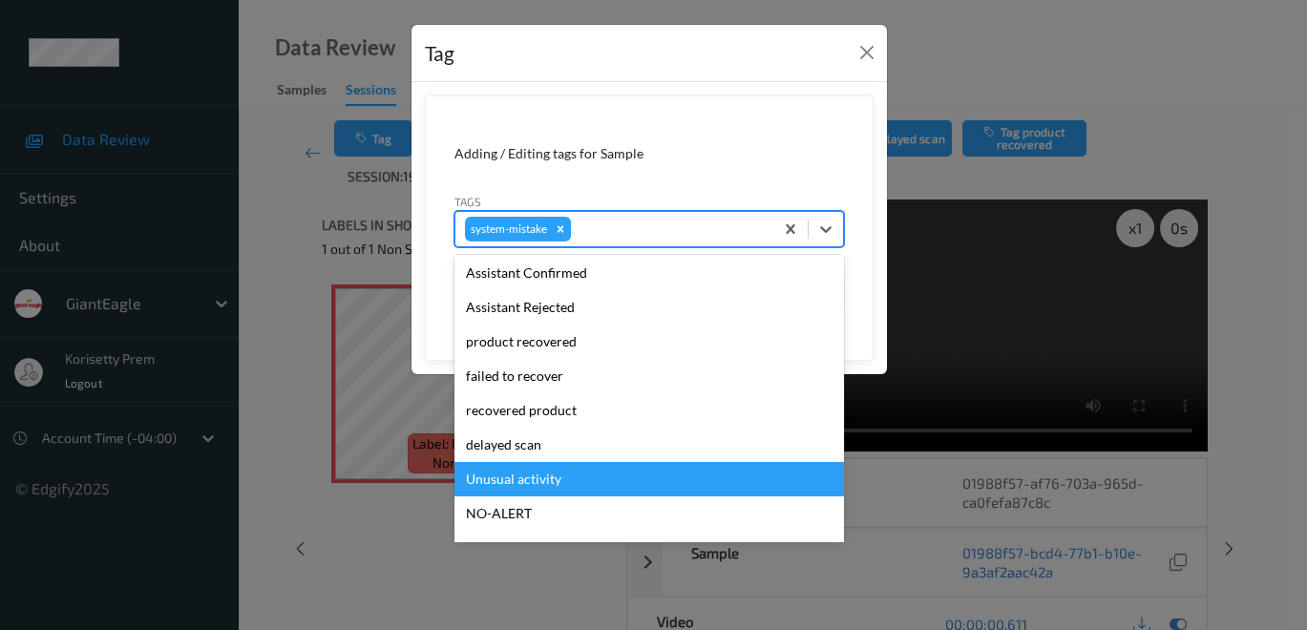
click at [561, 485] on div "Unusual activity" at bounding box center [648, 479] width 389 height 34
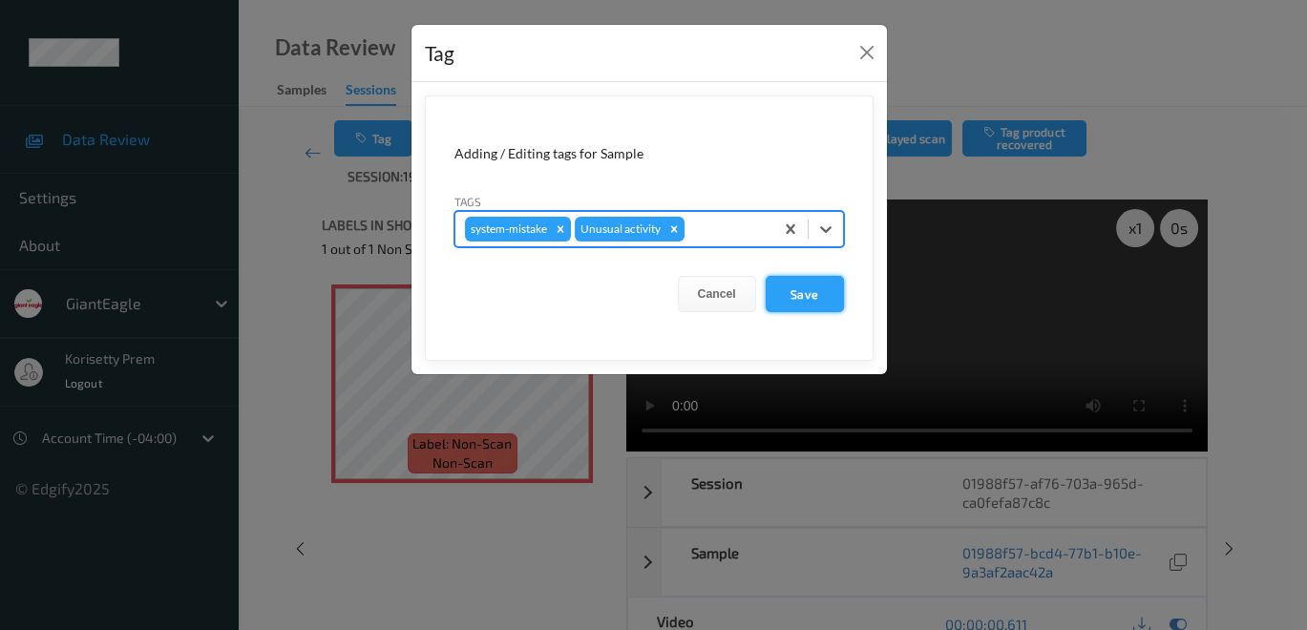
click at [809, 302] on button "Save" at bounding box center [804, 294] width 78 height 36
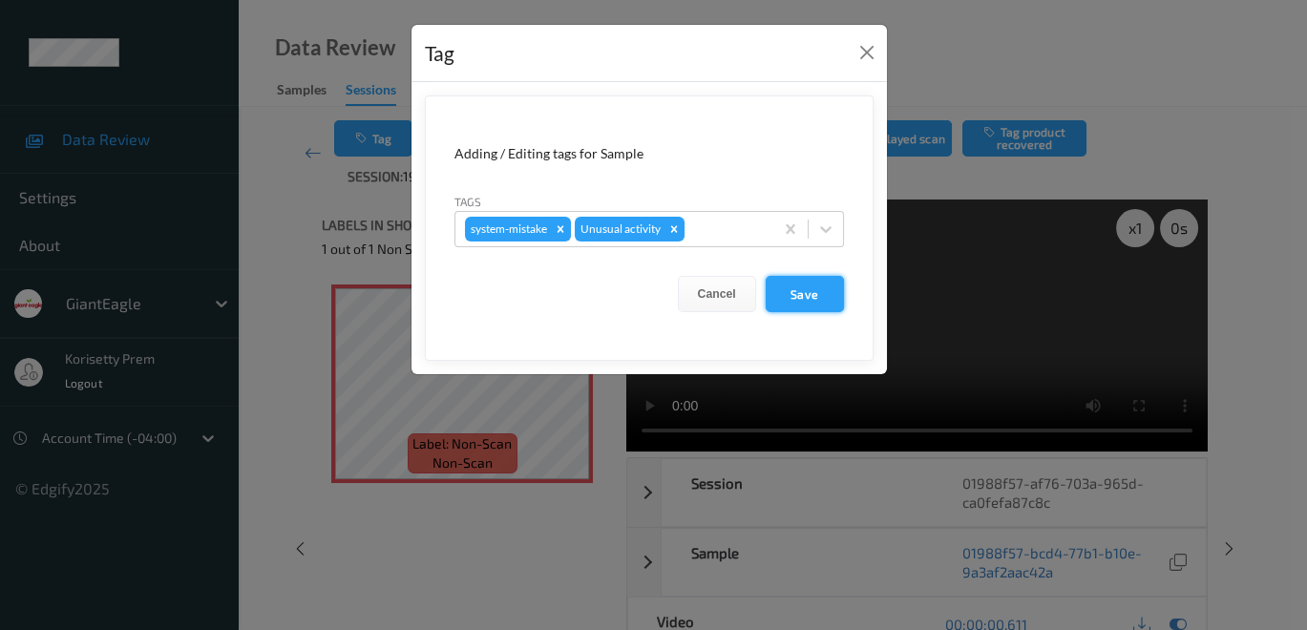
click at [805, 296] on button "Save" at bounding box center [804, 294] width 78 height 36
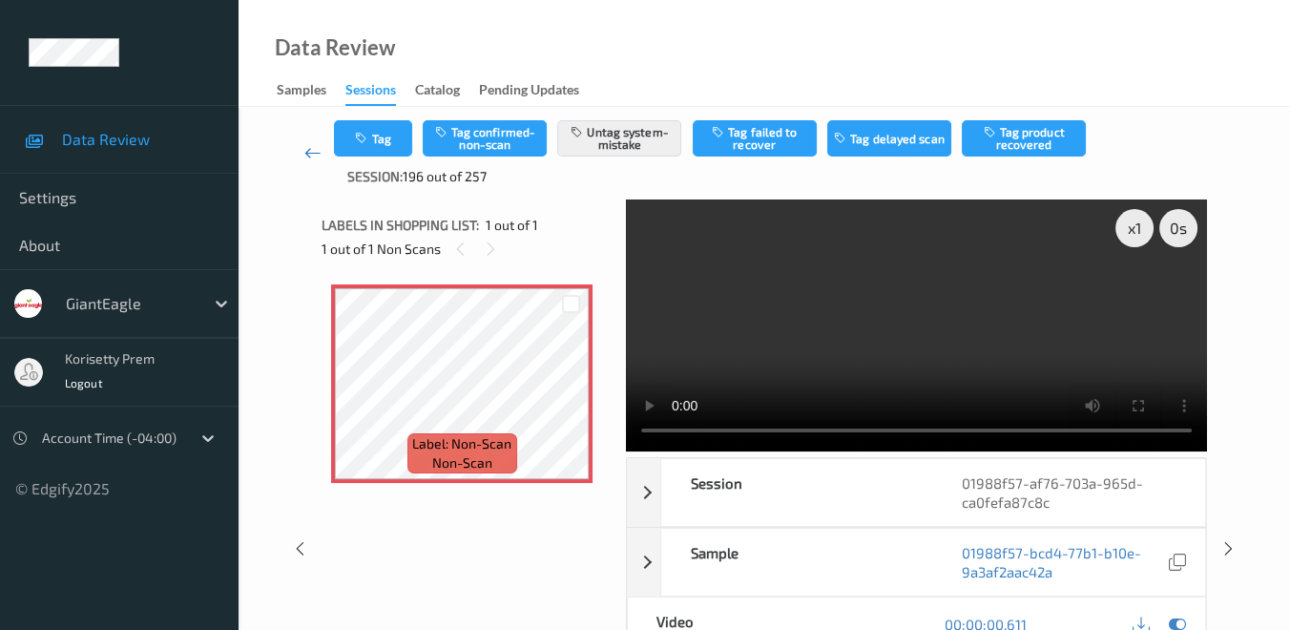
click at [307, 155] on icon at bounding box center [312, 152] width 17 height 19
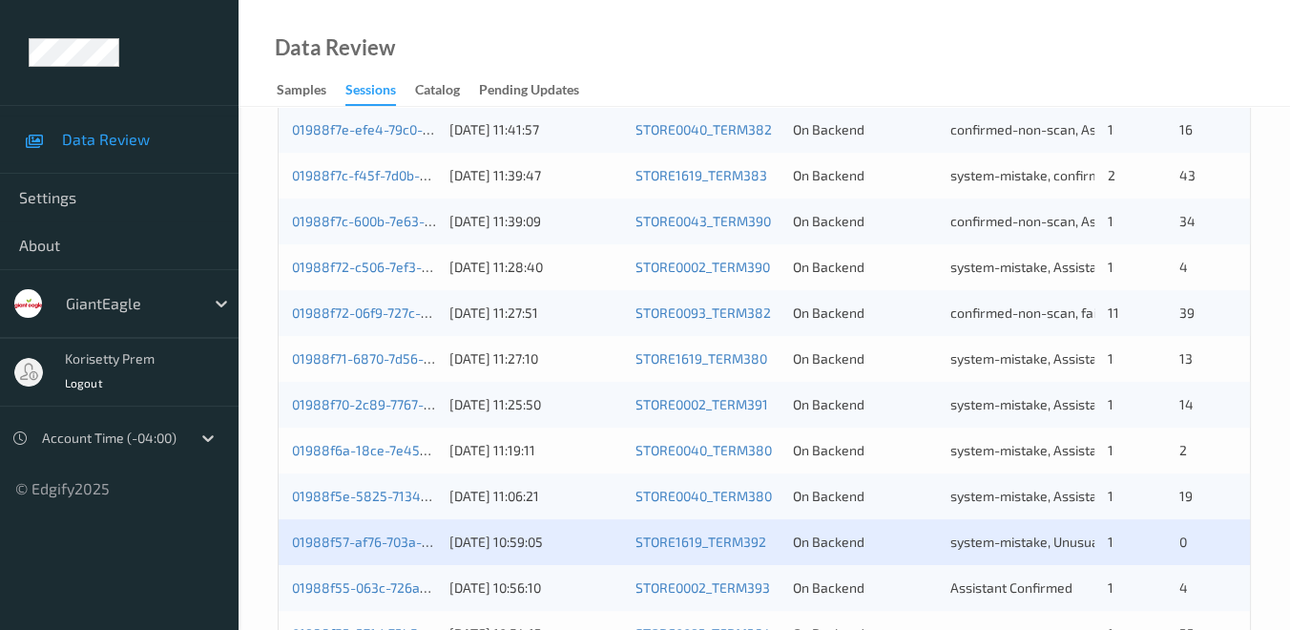
scroll to position [954, 0]
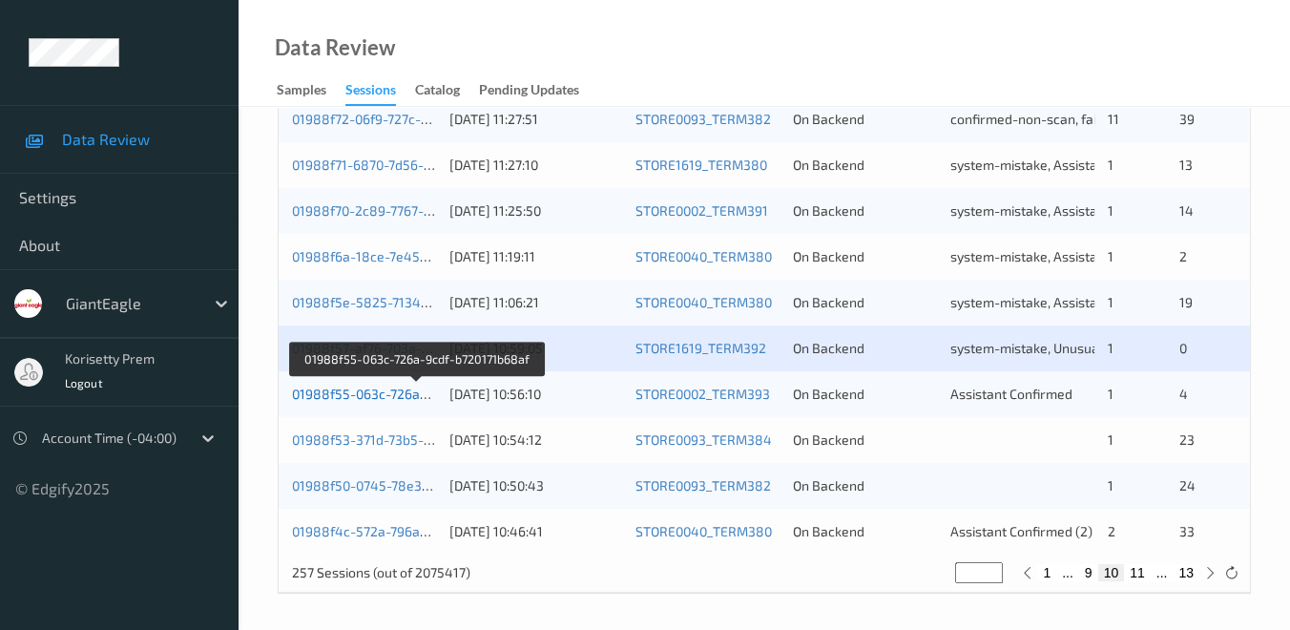
click at [359, 389] on link "01988f55-063c-726a-9cdf-b720171b68af" at bounding box center [417, 394] width 250 height 16
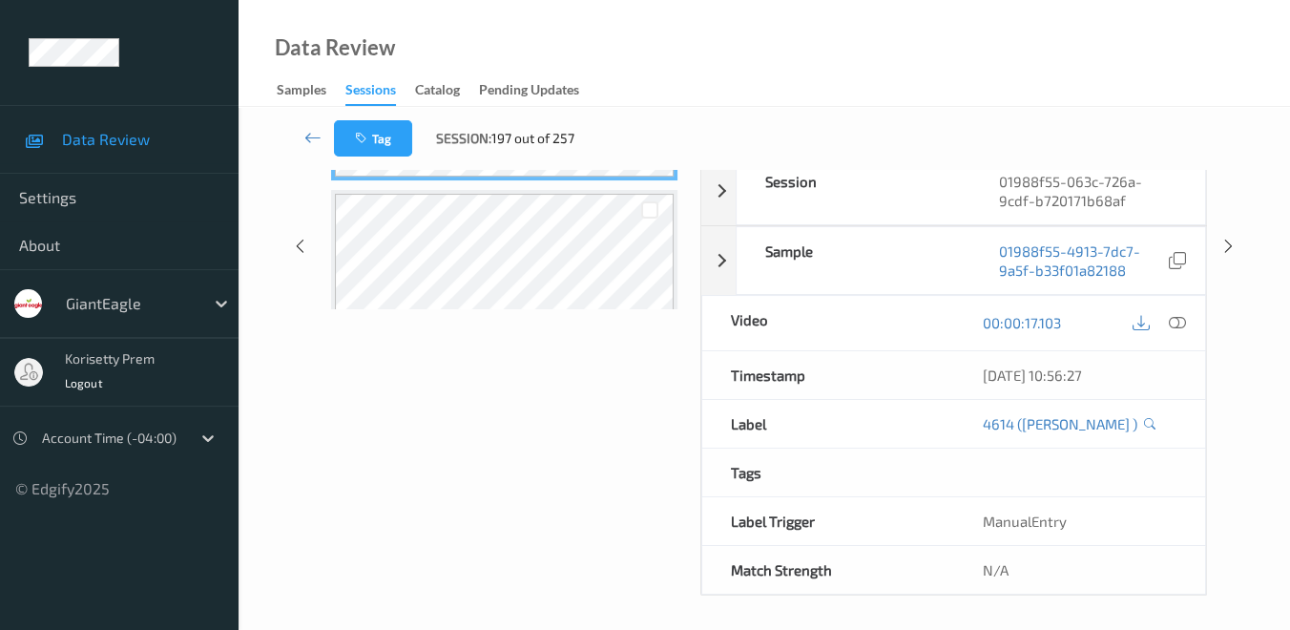
scroll to position [166, 0]
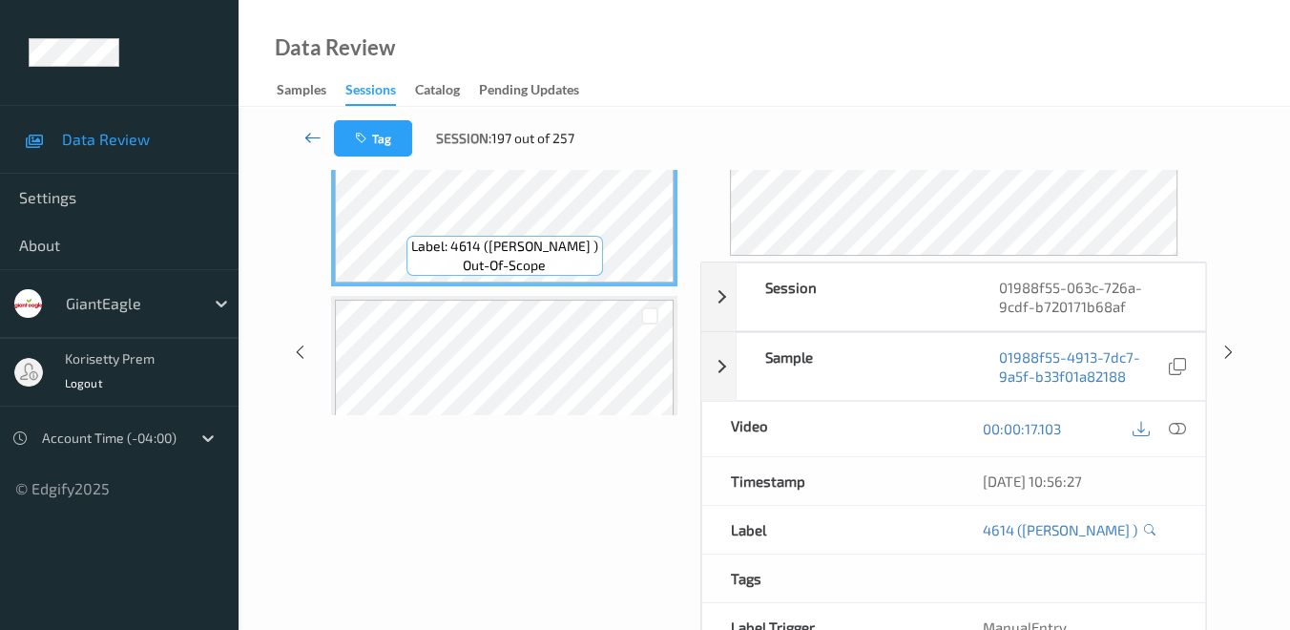
click at [308, 138] on icon at bounding box center [312, 137] width 17 height 19
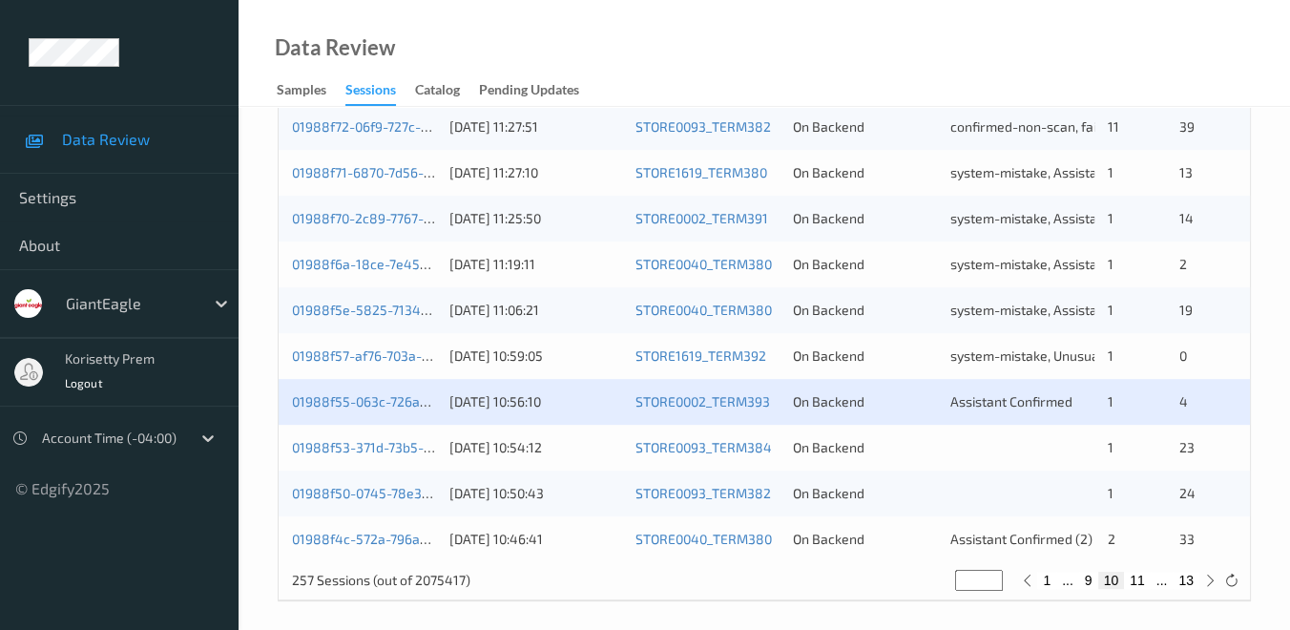
scroll to position [954, 0]
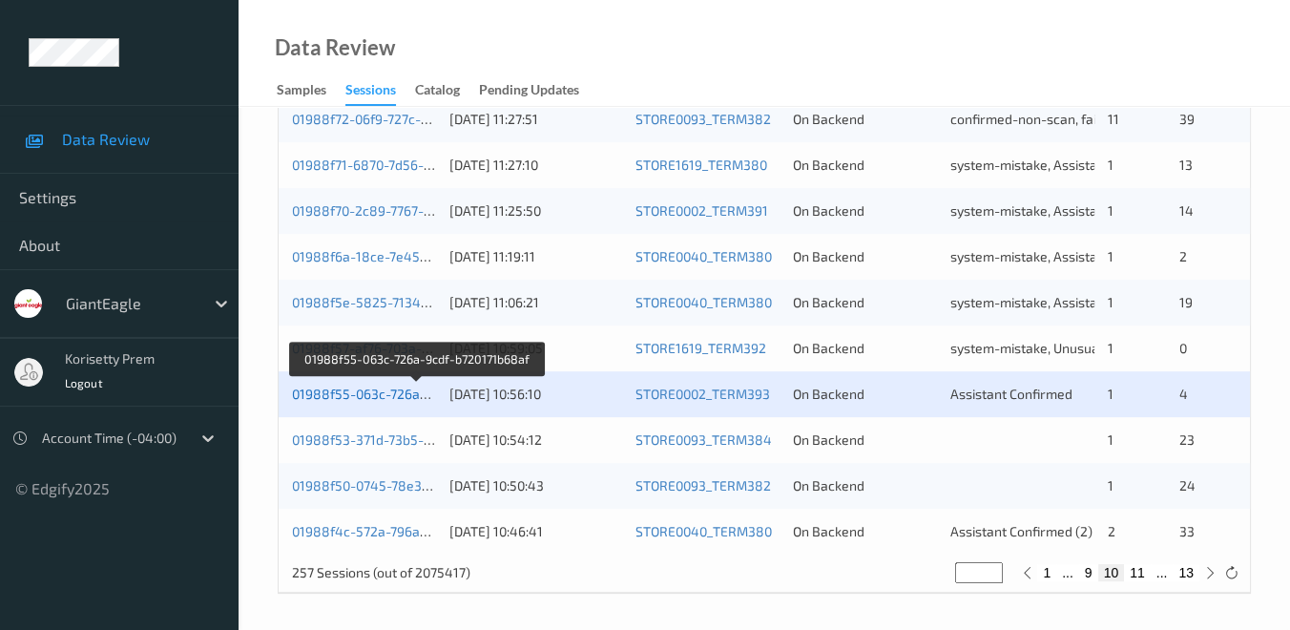
click at [382, 394] on link "01988f55-063c-726a-9cdf-b720171b68af" at bounding box center [417, 394] width 250 height 16
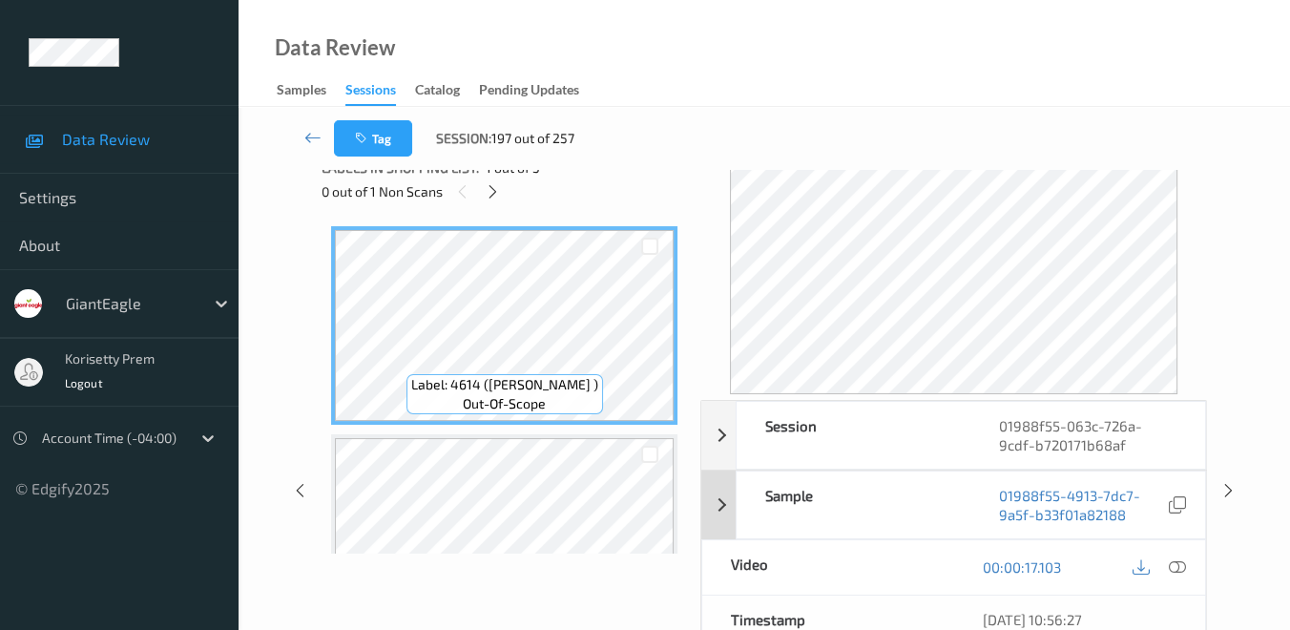
scroll to position [212, 0]
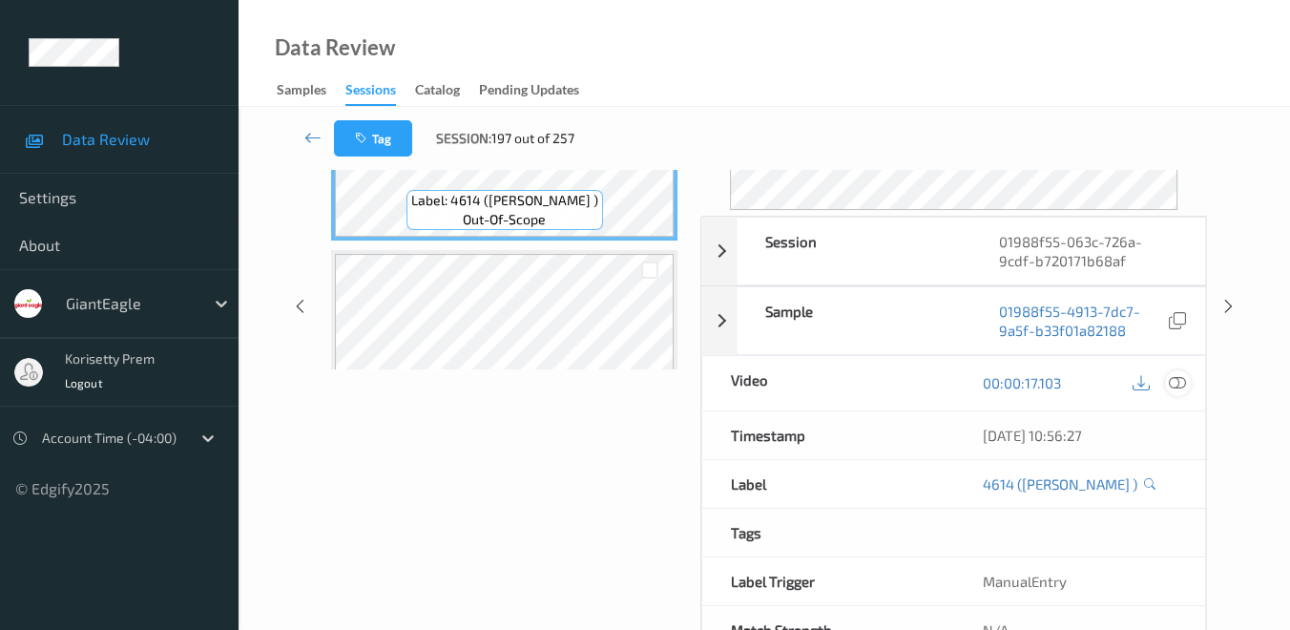
click at [1175, 378] on icon at bounding box center [1177, 382] width 17 height 17
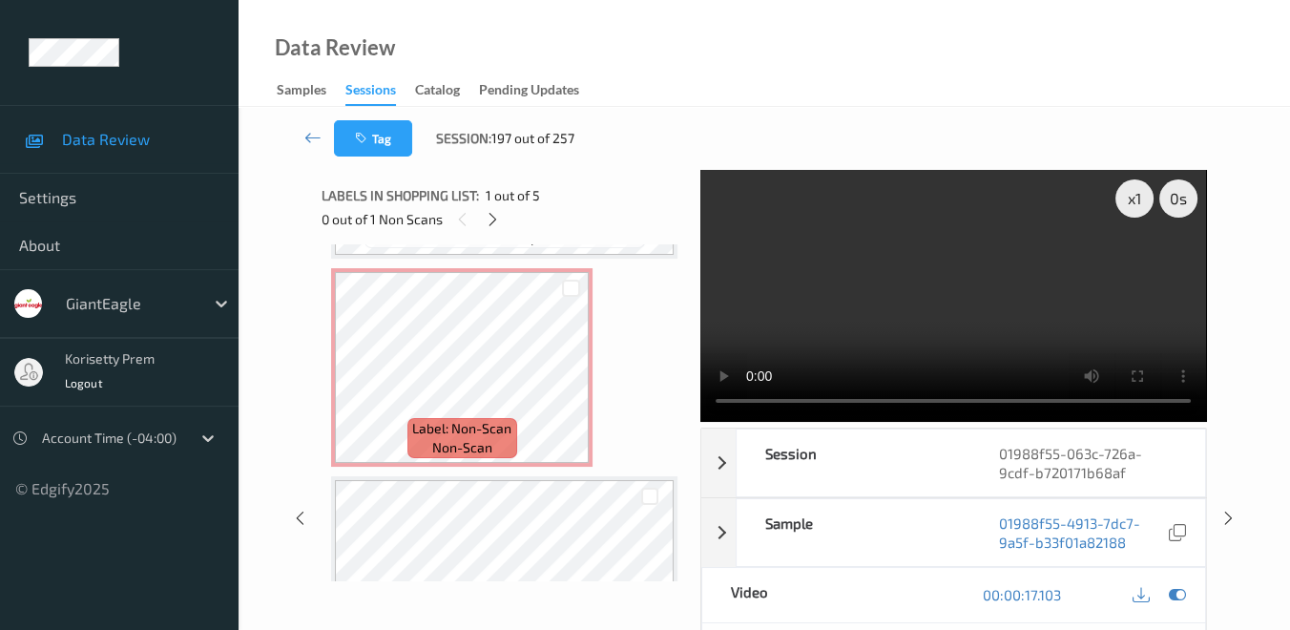
scroll to position [636, 0]
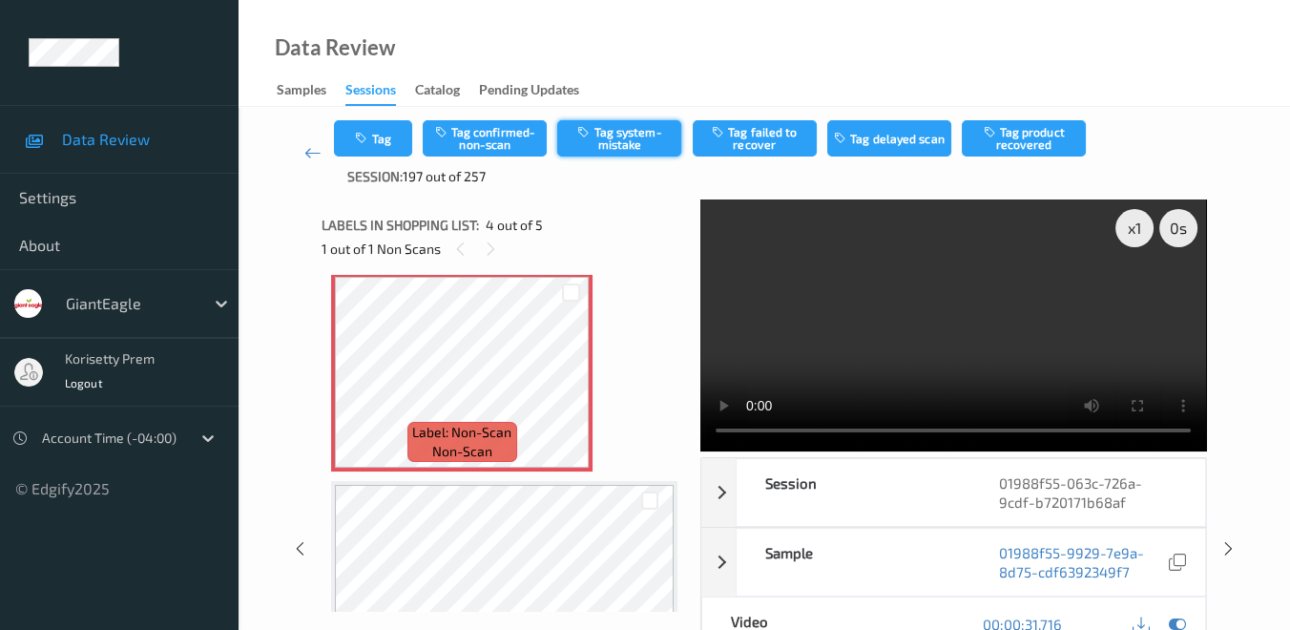
click at [635, 139] on button "Tag system-mistake" at bounding box center [619, 138] width 124 height 36
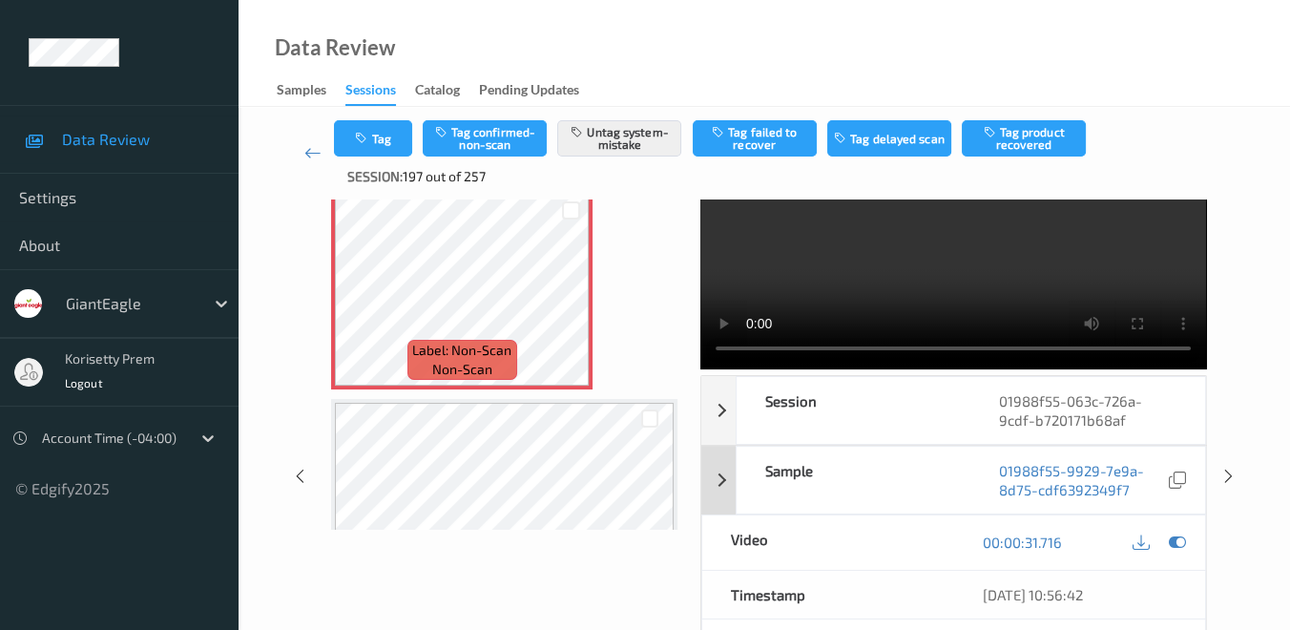
scroll to position [0, 0]
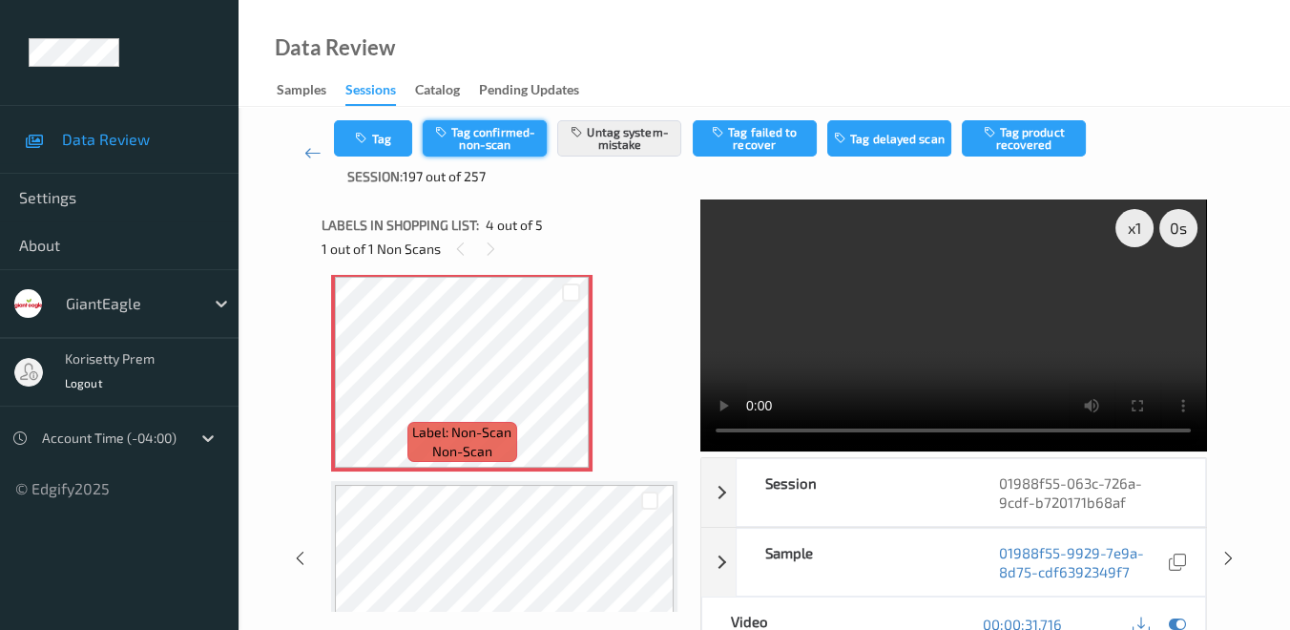
click at [491, 131] on button "Tag confirmed-non-scan" at bounding box center [485, 138] width 124 height 36
click at [631, 137] on button "Untag system-mistake" at bounding box center [619, 138] width 124 height 36
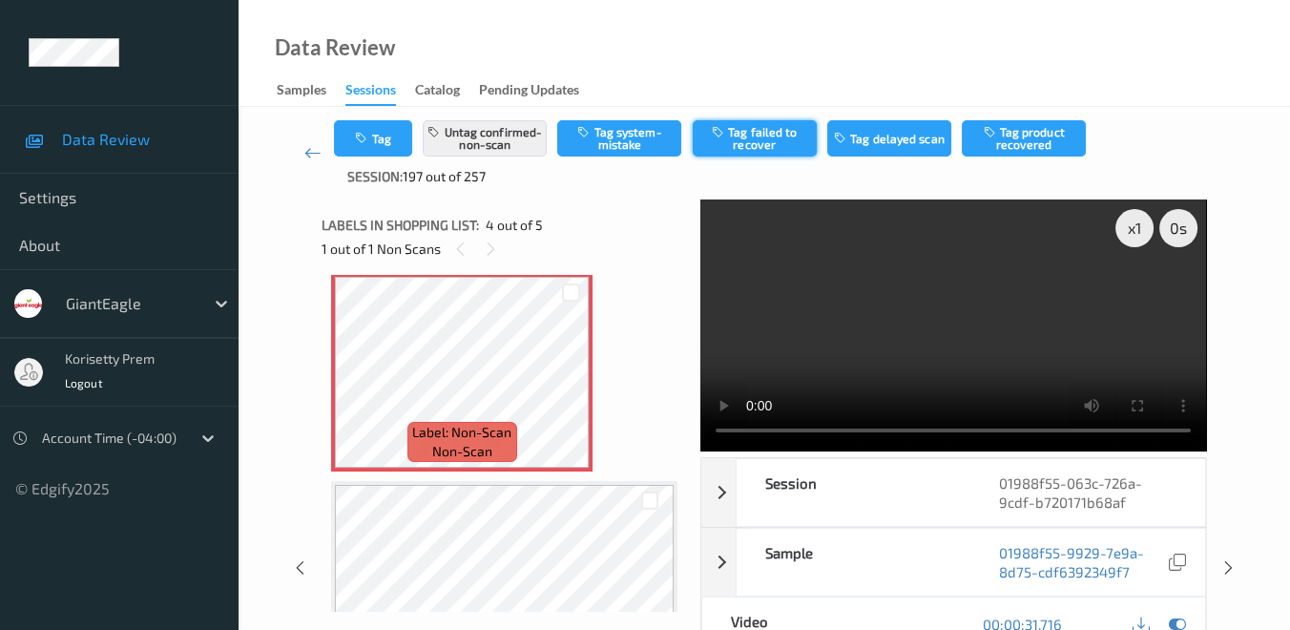
click at [758, 140] on button "Tag failed to recover" at bounding box center [755, 138] width 124 height 36
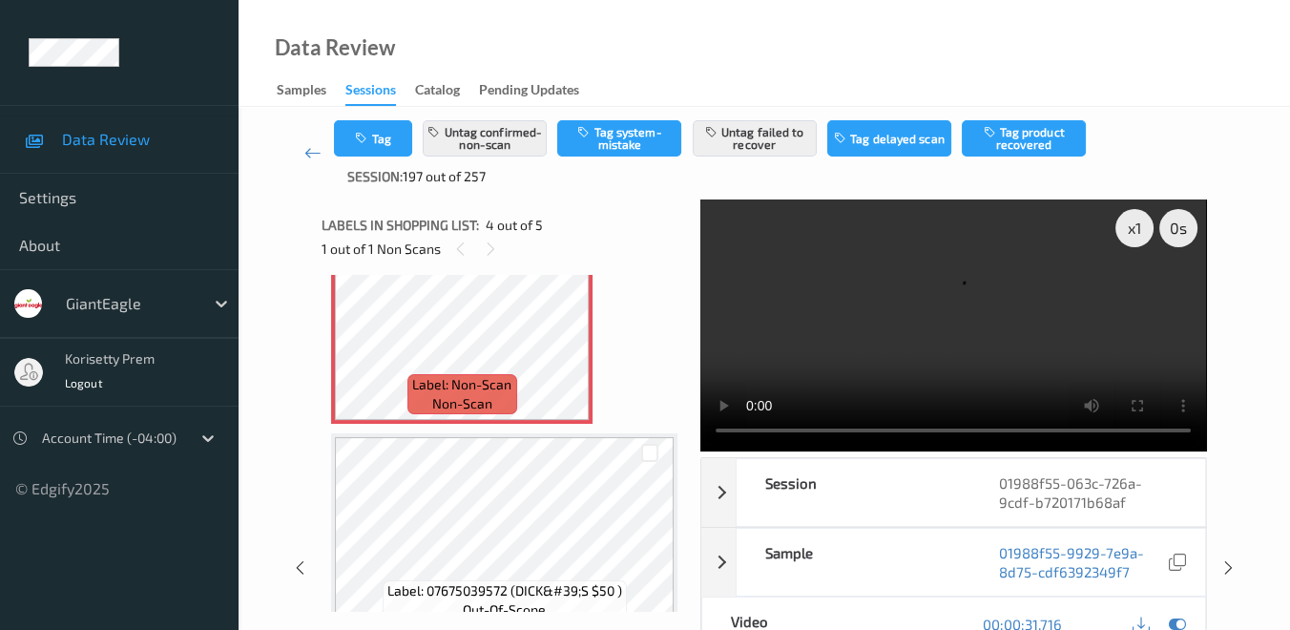
scroll to position [709, 0]
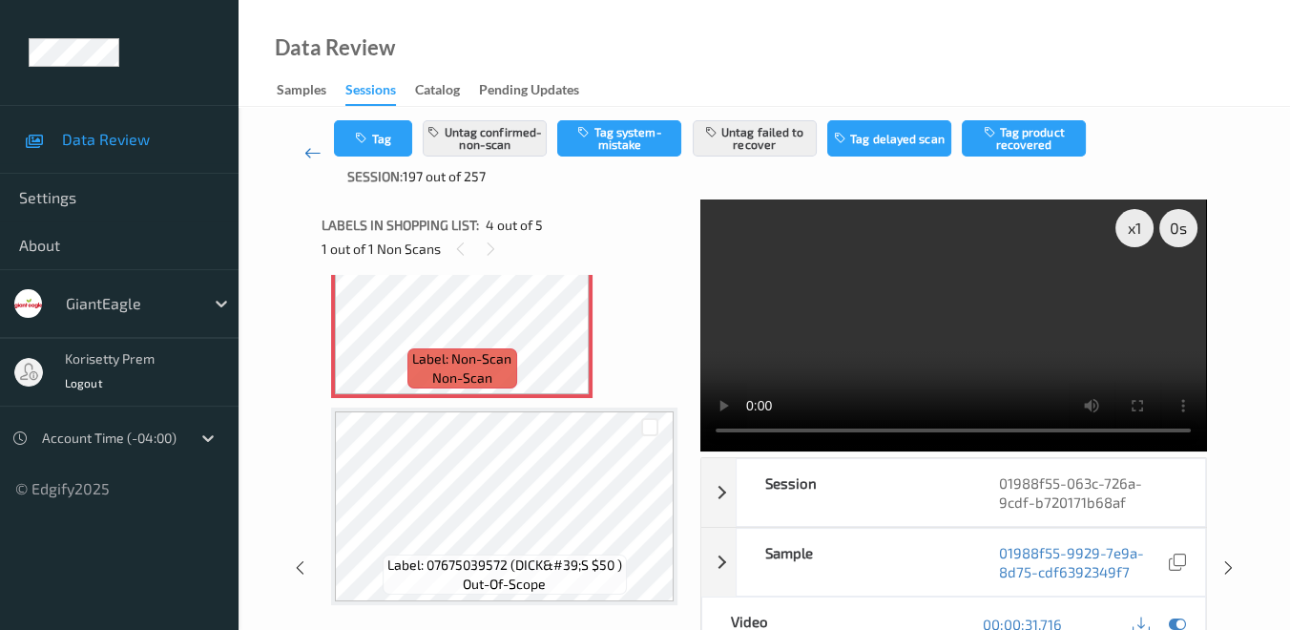
click at [312, 157] on icon at bounding box center [312, 152] width 17 height 19
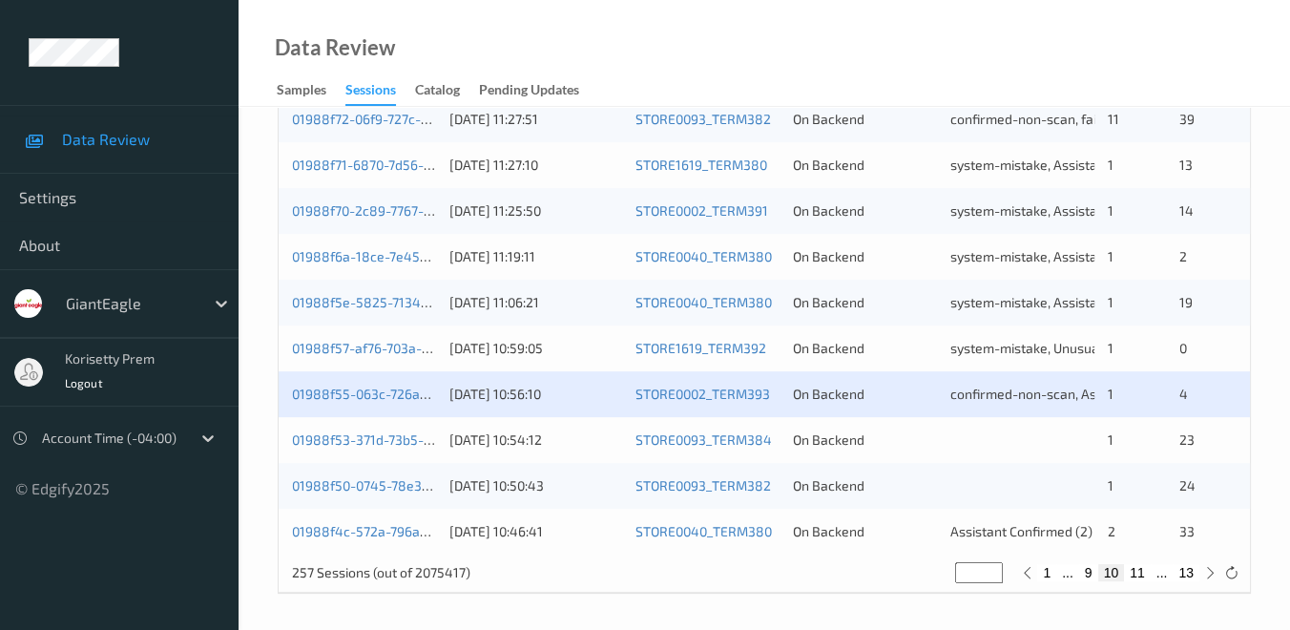
scroll to position [954, 0]
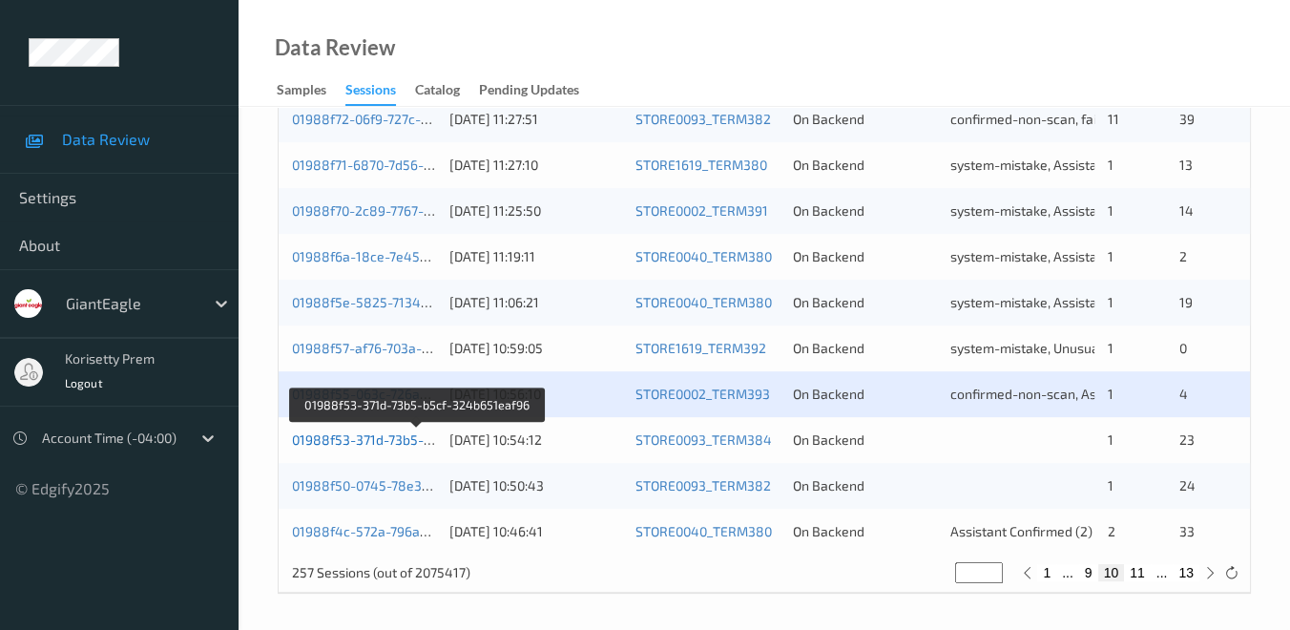
click at [342, 443] on link "01988f53-371d-73b5-b5cf-324b651eaf96" at bounding box center [418, 439] width 252 height 16
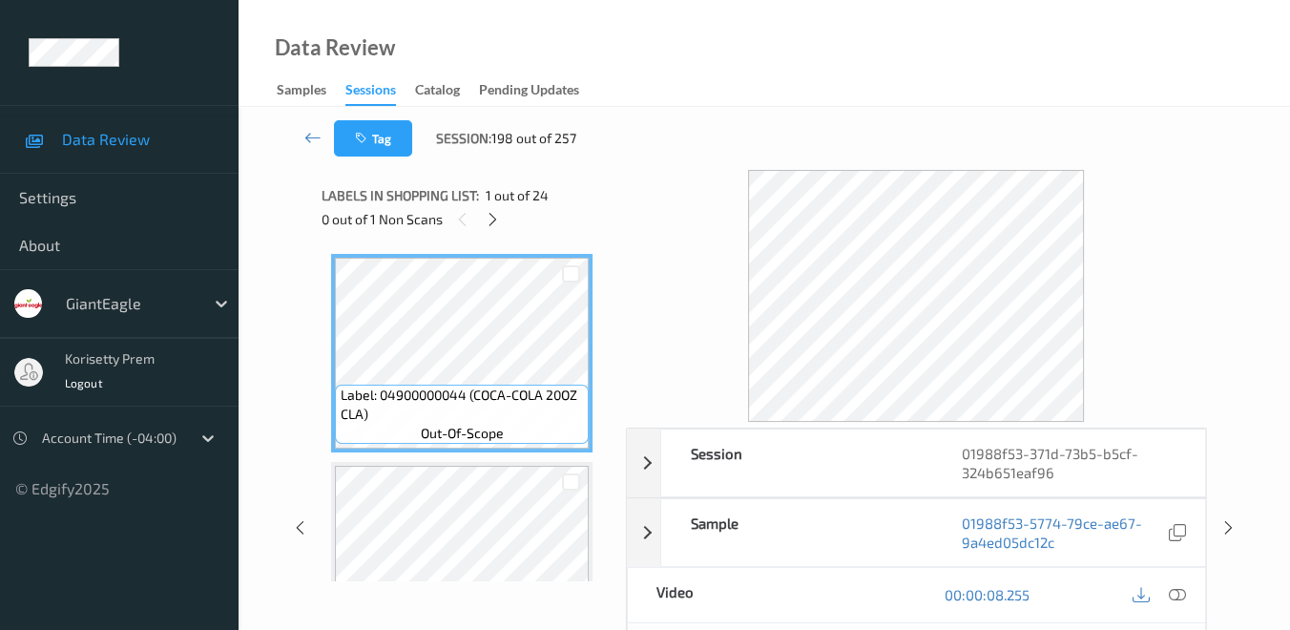
scroll to position [291, 0]
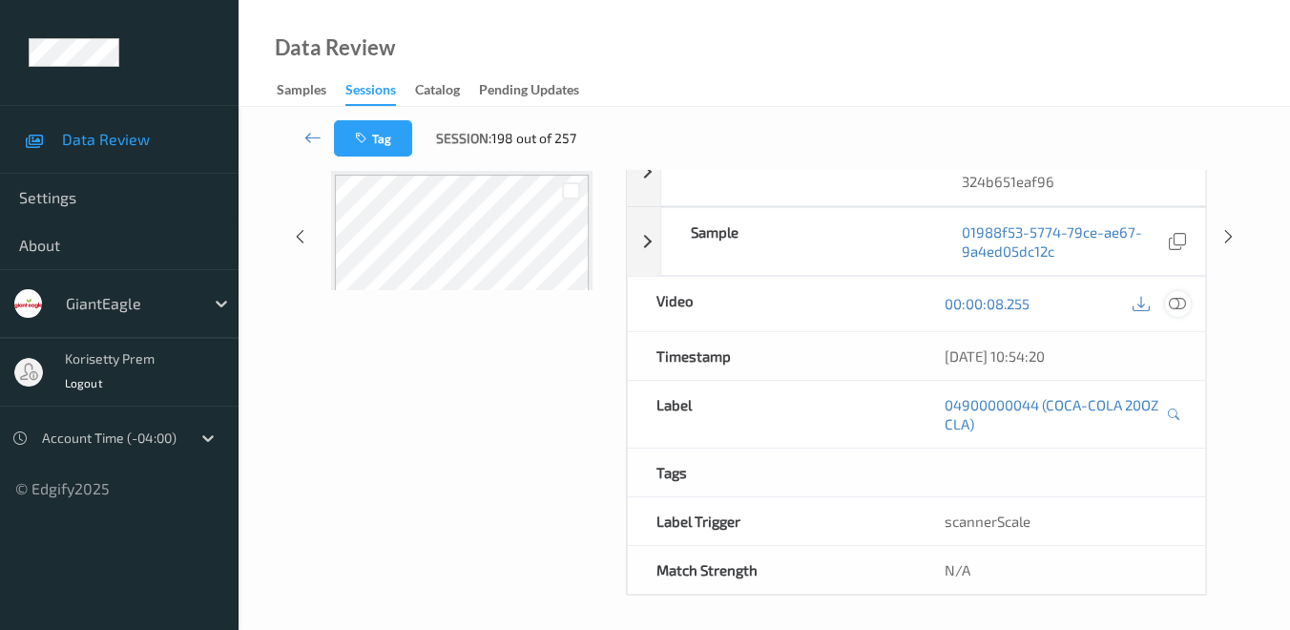
click at [1175, 302] on icon at bounding box center [1177, 303] width 17 height 17
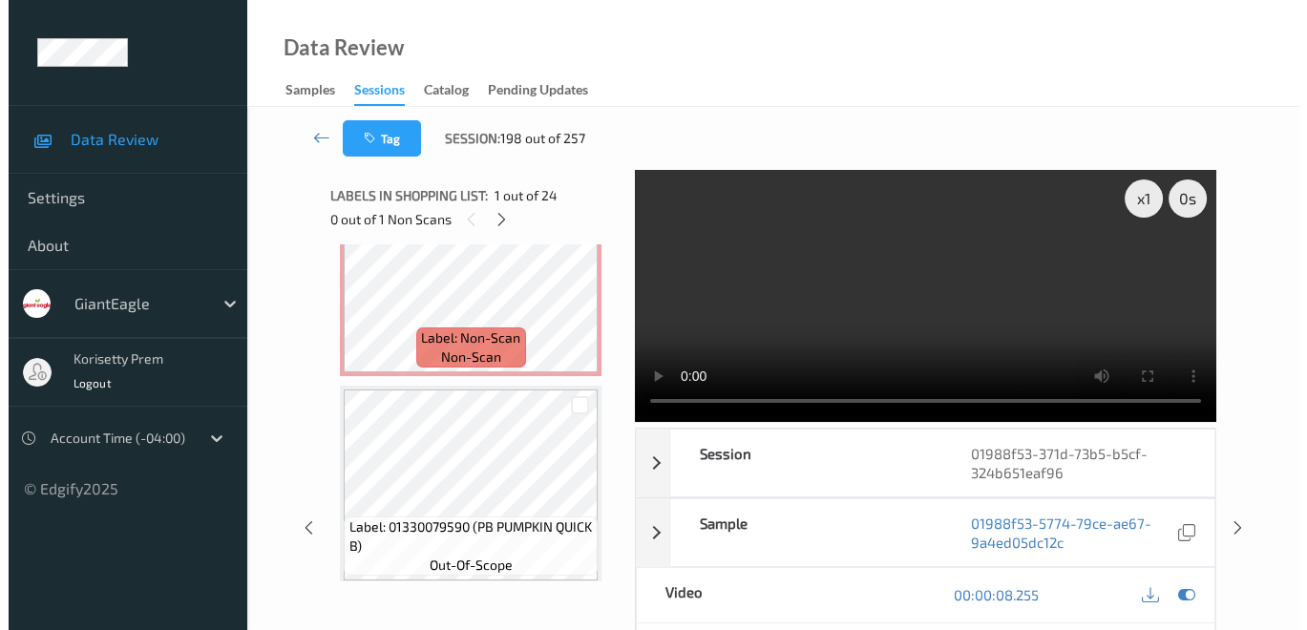
scroll to position [3924, 0]
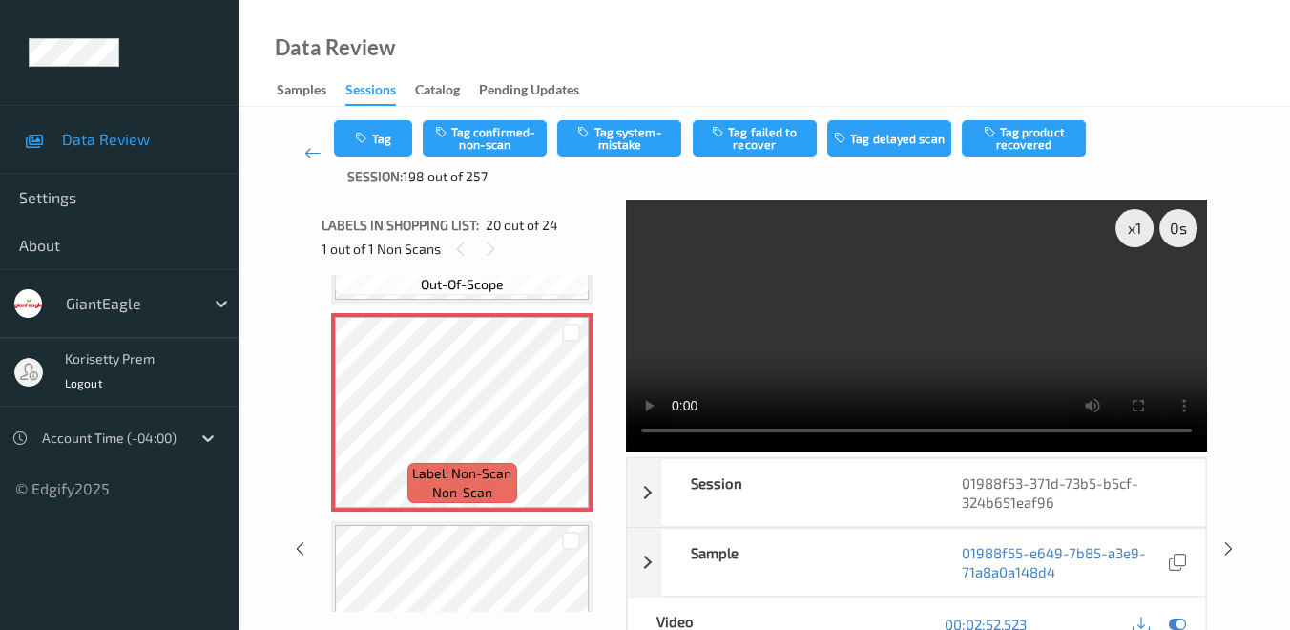
click at [995, 433] on video at bounding box center [916, 325] width 581 height 252
click at [622, 134] on button "Tag system-mistake" at bounding box center [619, 138] width 124 height 36
click at [389, 144] on button "Tag" at bounding box center [373, 138] width 78 height 36
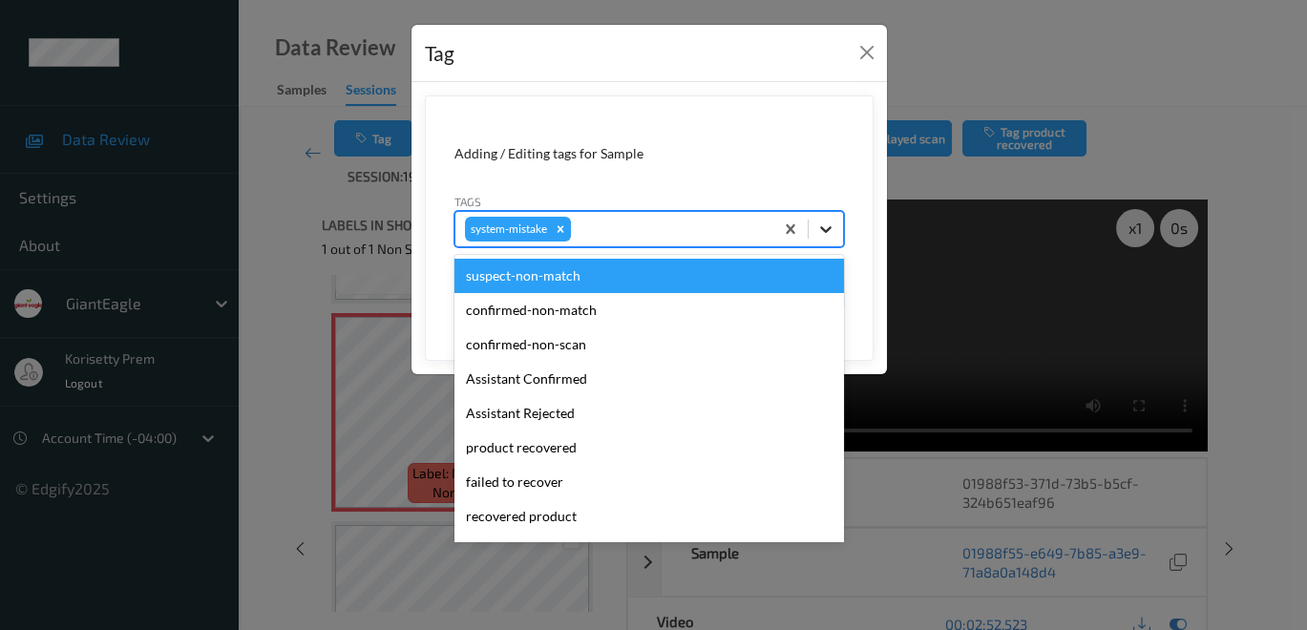
click at [829, 226] on icon at bounding box center [825, 229] width 11 height 7
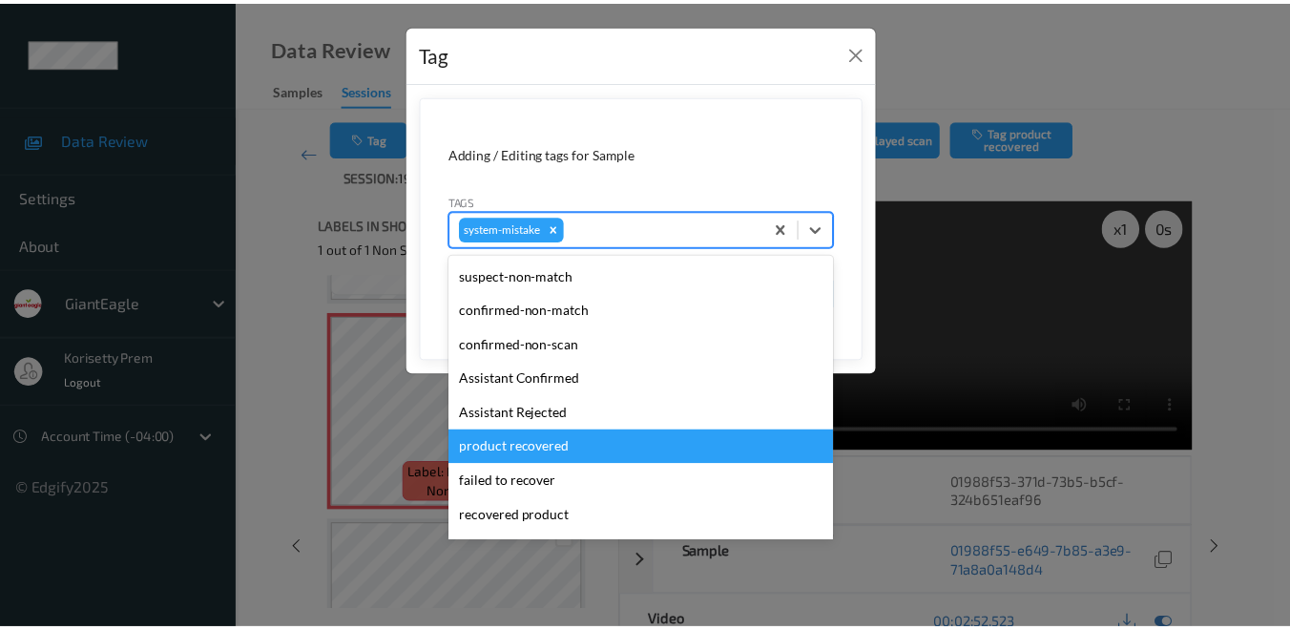
scroll to position [106, 0]
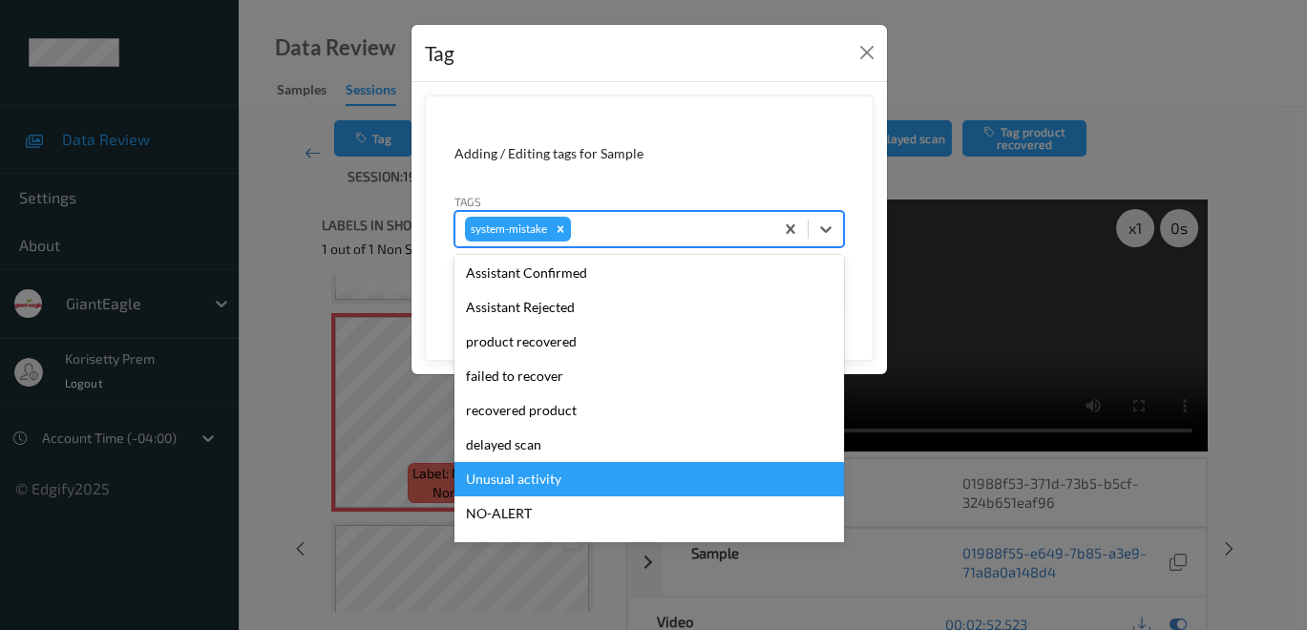
click at [580, 478] on div "Unusual activity" at bounding box center [648, 479] width 389 height 34
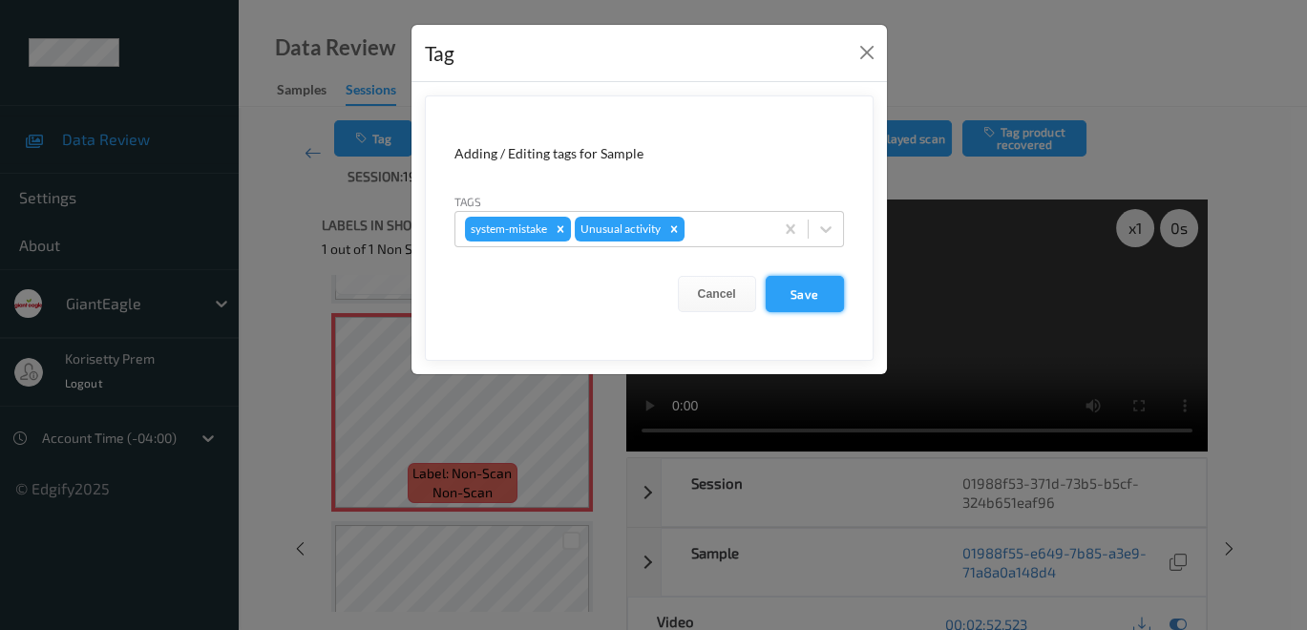
click at [804, 287] on button "Save" at bounding box center [804, 294] width 78 height 36
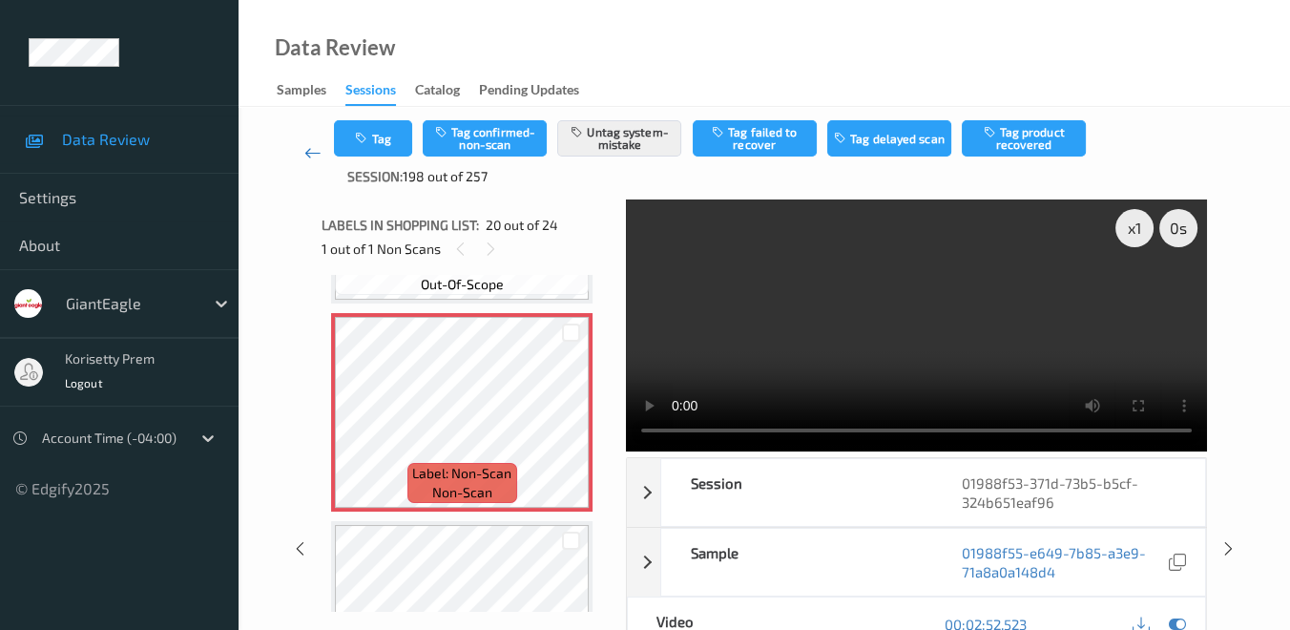
click at [298, 153] on link at bounding box center [312, 153] width 43 height 66
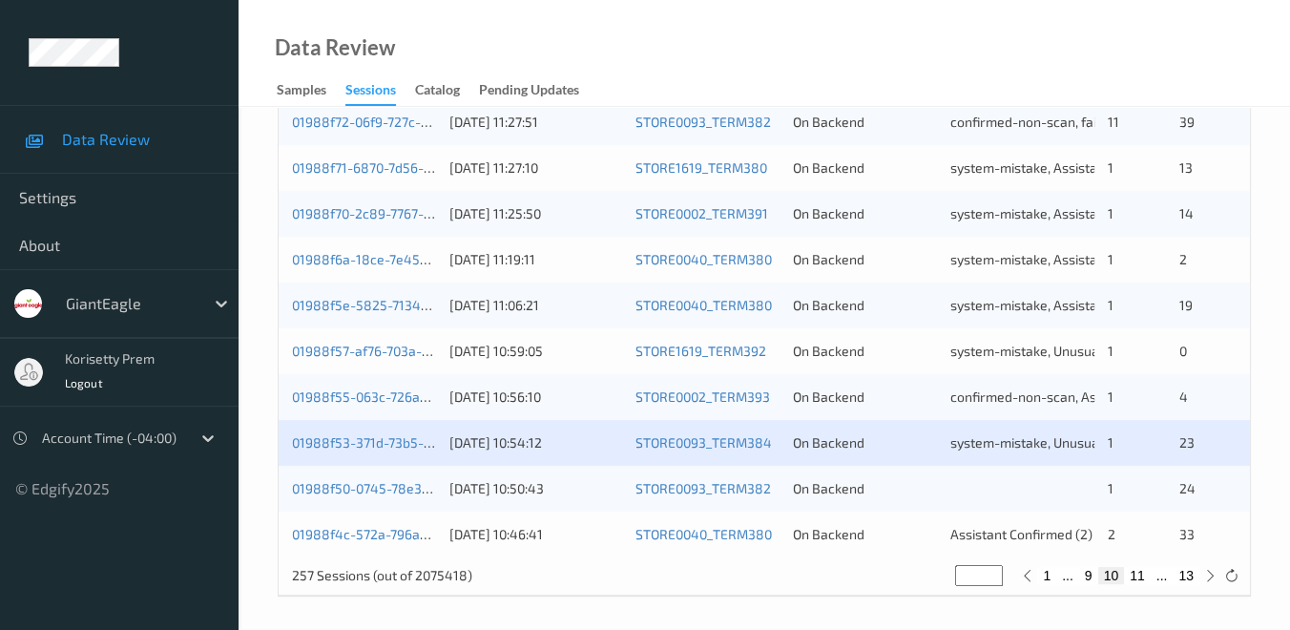
scroll to position [954, 0]
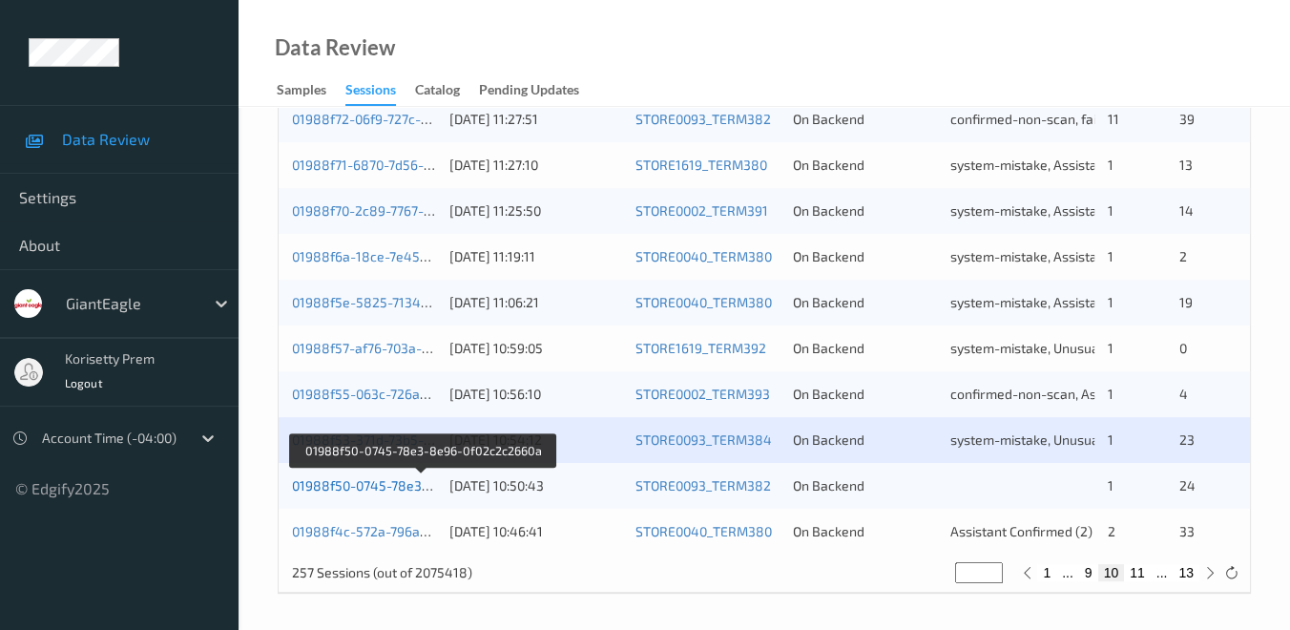
click at [374, 488] on link "01988f50-0745-78e3-8e96-0f02c2c2660a" at bounding box center [422, 485] width 260 height 16
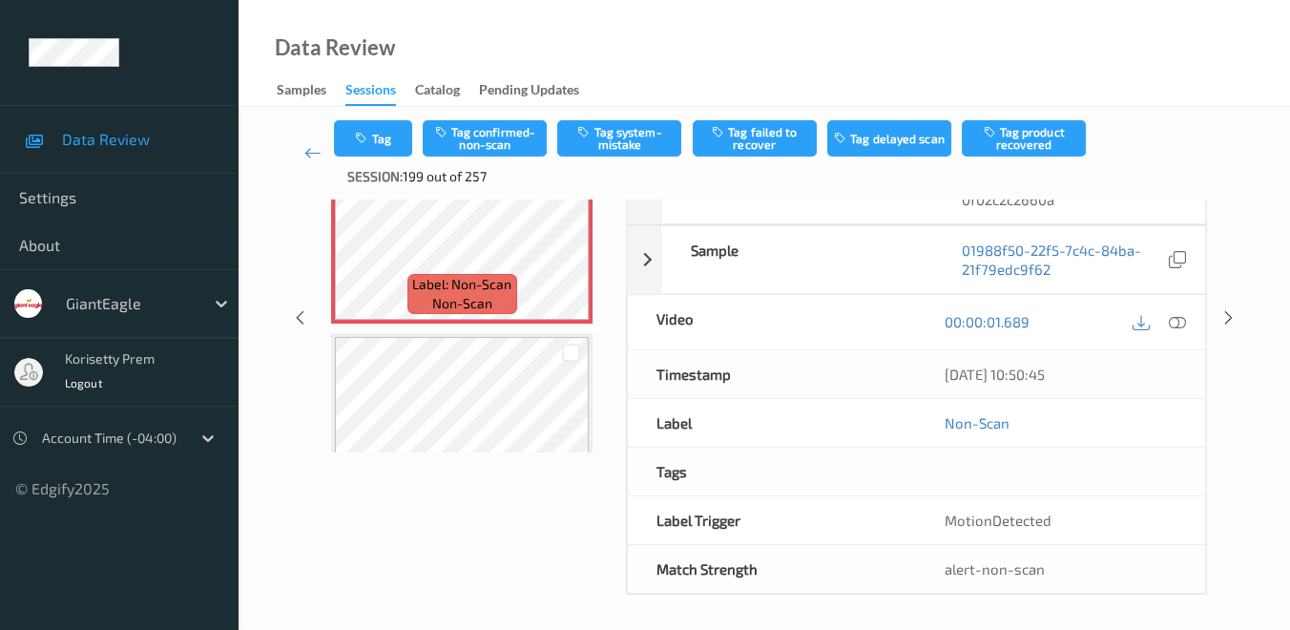
scroll to position [196, 0]
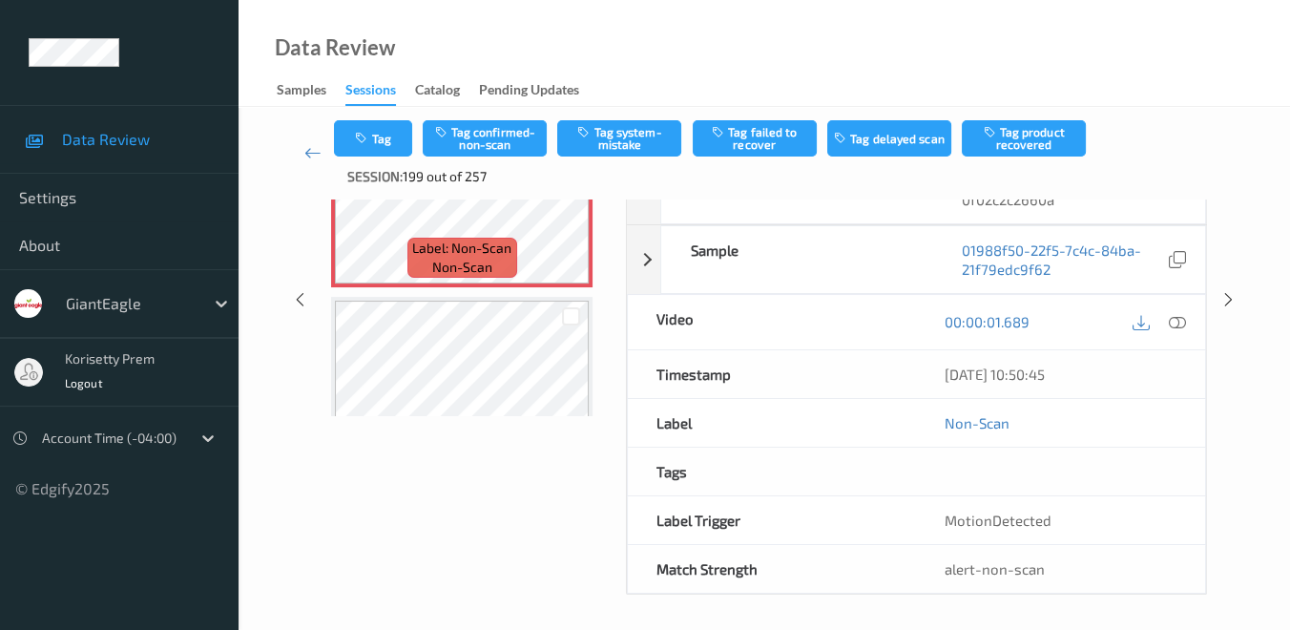
click at [705, 25] on div "Data Review Samples Sessions Catalog Pending Updates" at bounding box center [765, 53] width 1052 height 107
click at [1172, 323] on icon at bounding box center [1177, 321] width 17 height 17
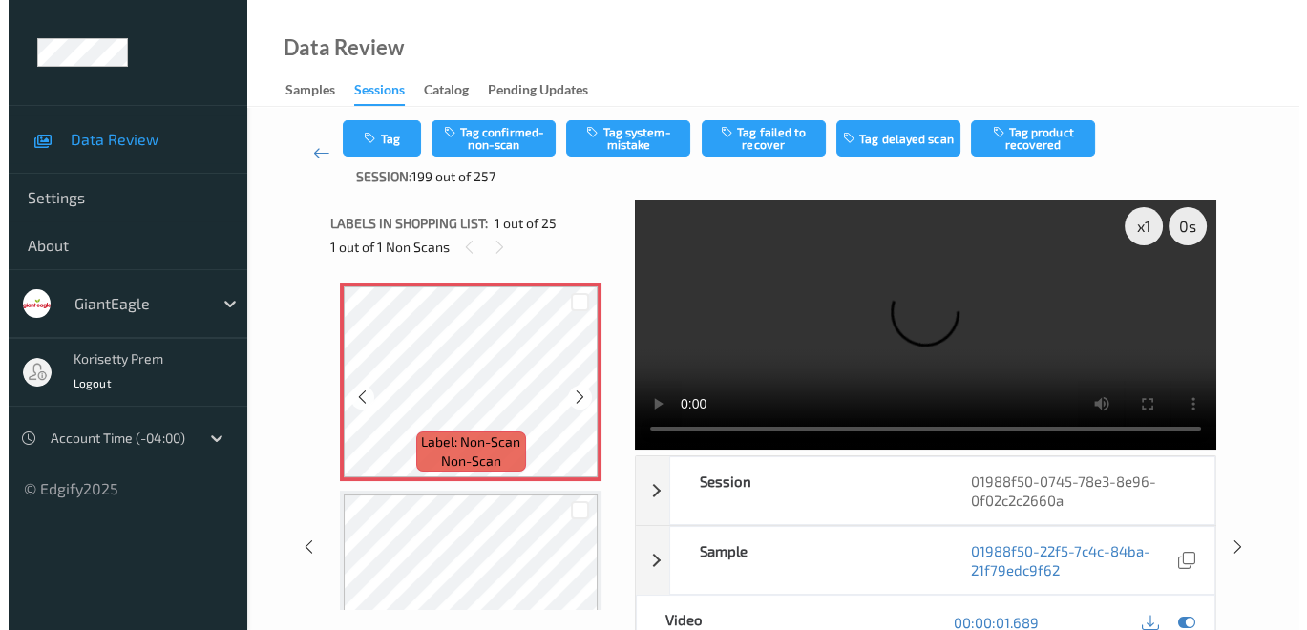
scroll to position [0, 0]
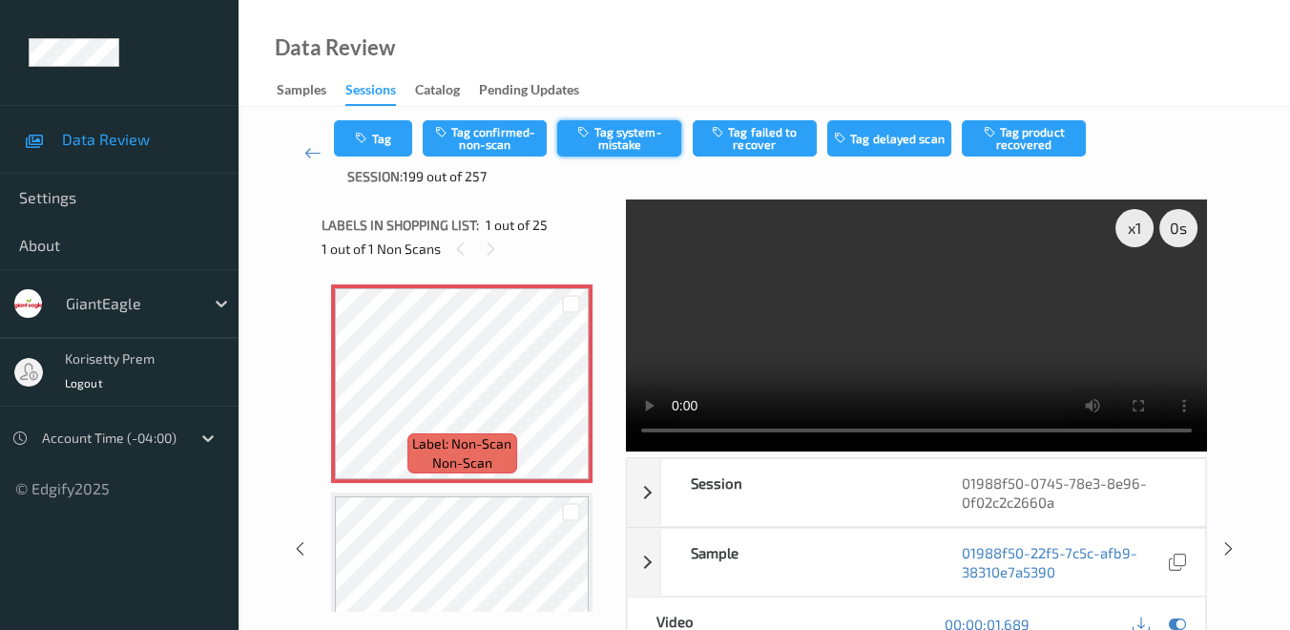
click at [636, 140] on button "Tag system-mistake" at bounding box center [619, 138] width 124 height 36
click at [393, 137] on button "Tag" at bounding box center [373, 138] width 78 height 36
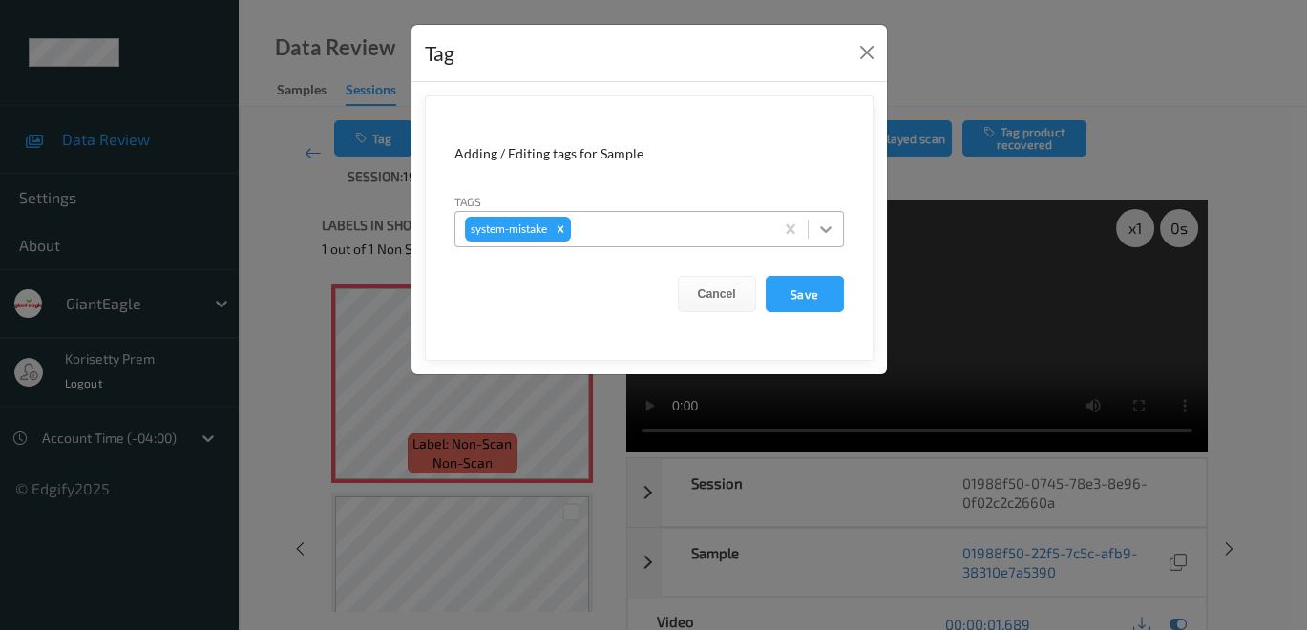
click at [823, 229] on icon at bounding box center [825, 229] width 11 height 7
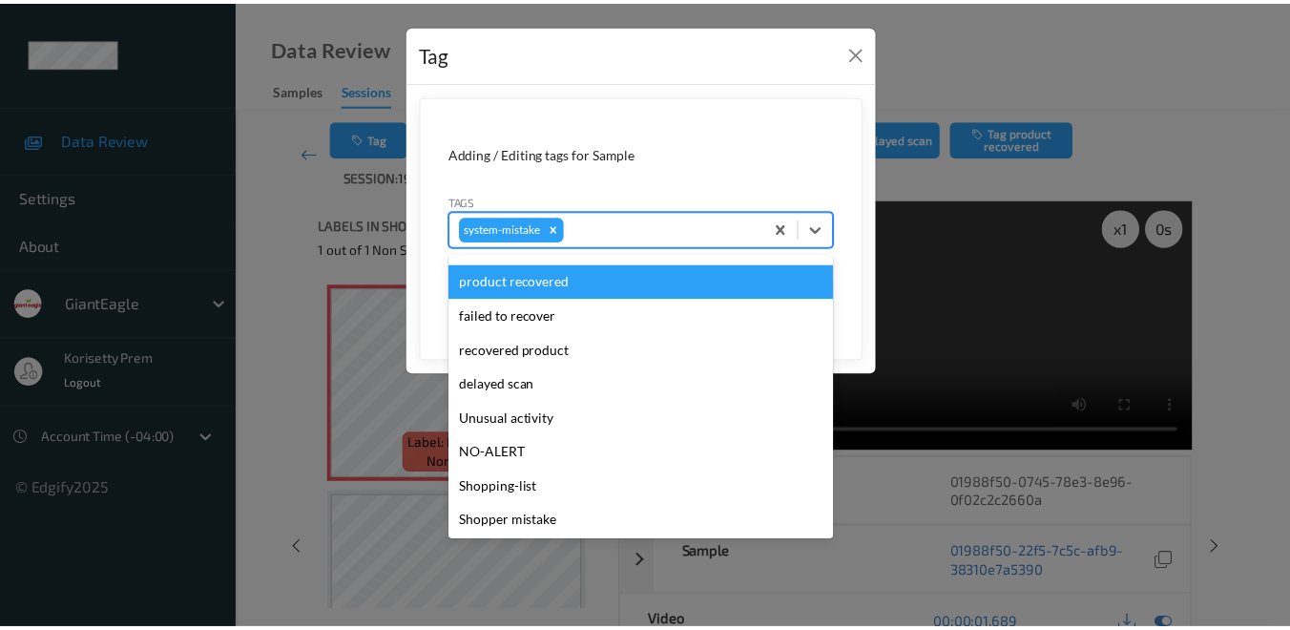
scroll to position [167, 0]
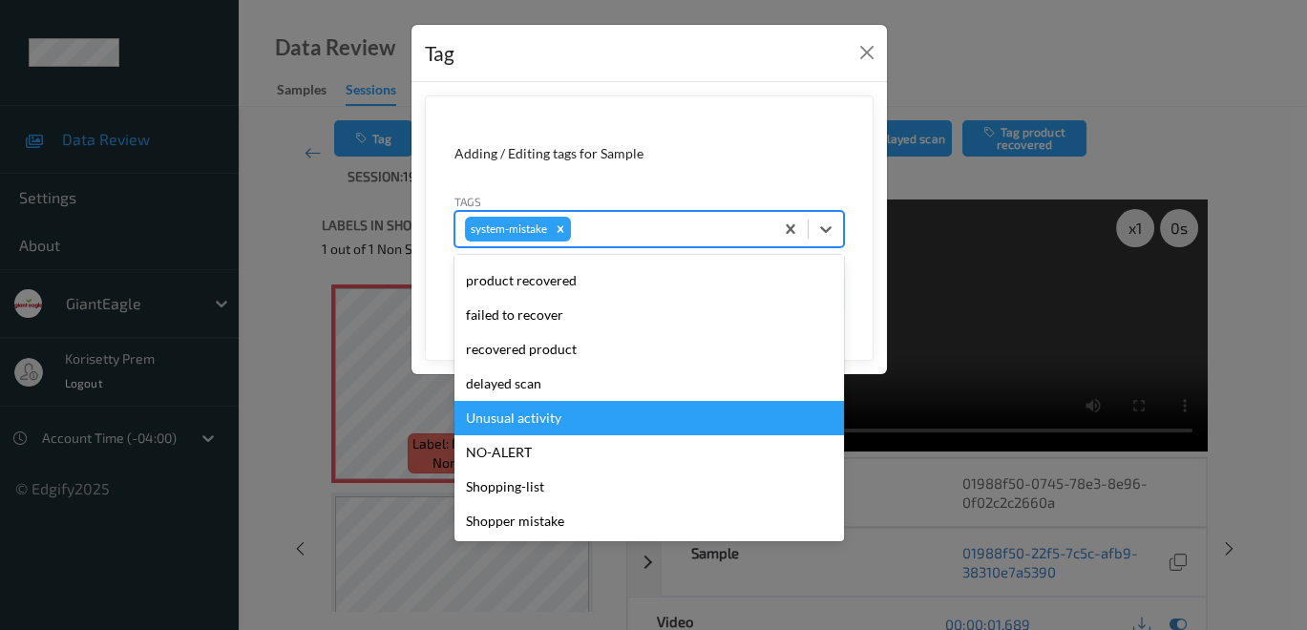
click at [572, 422] on div "Unusual activity" at bounding box center [648, 418] width 389 height 34
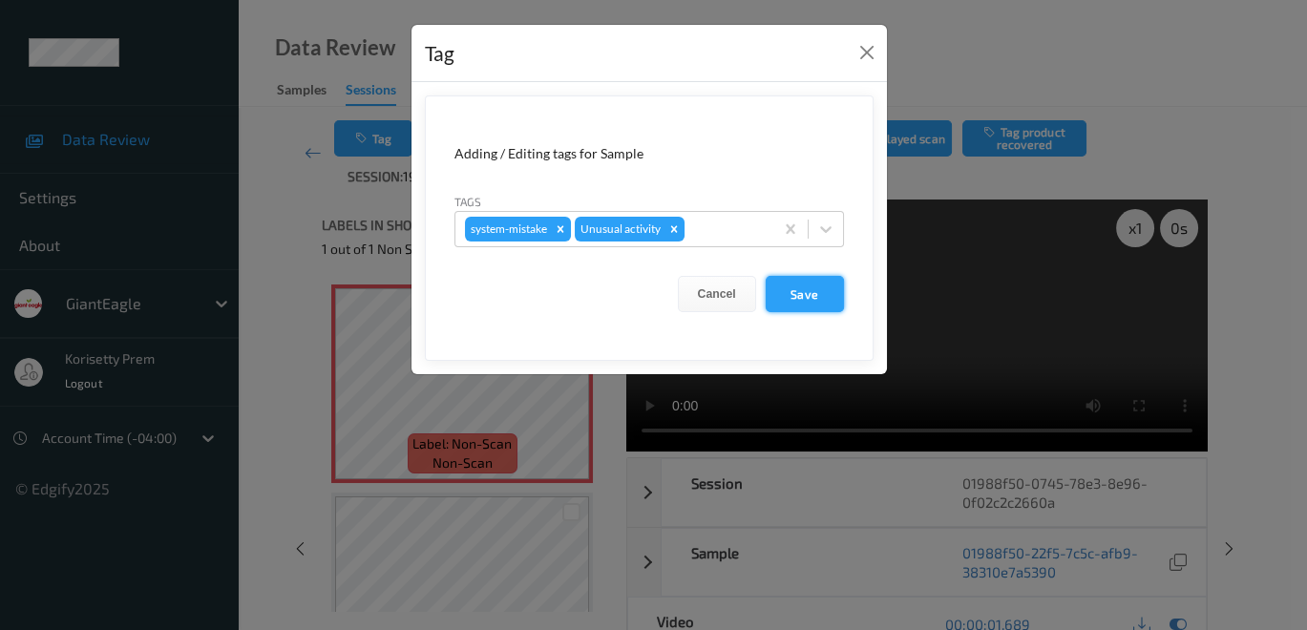
click at [821, 299] on button "Save" at bounding box center [804, 294] width 78 height 36
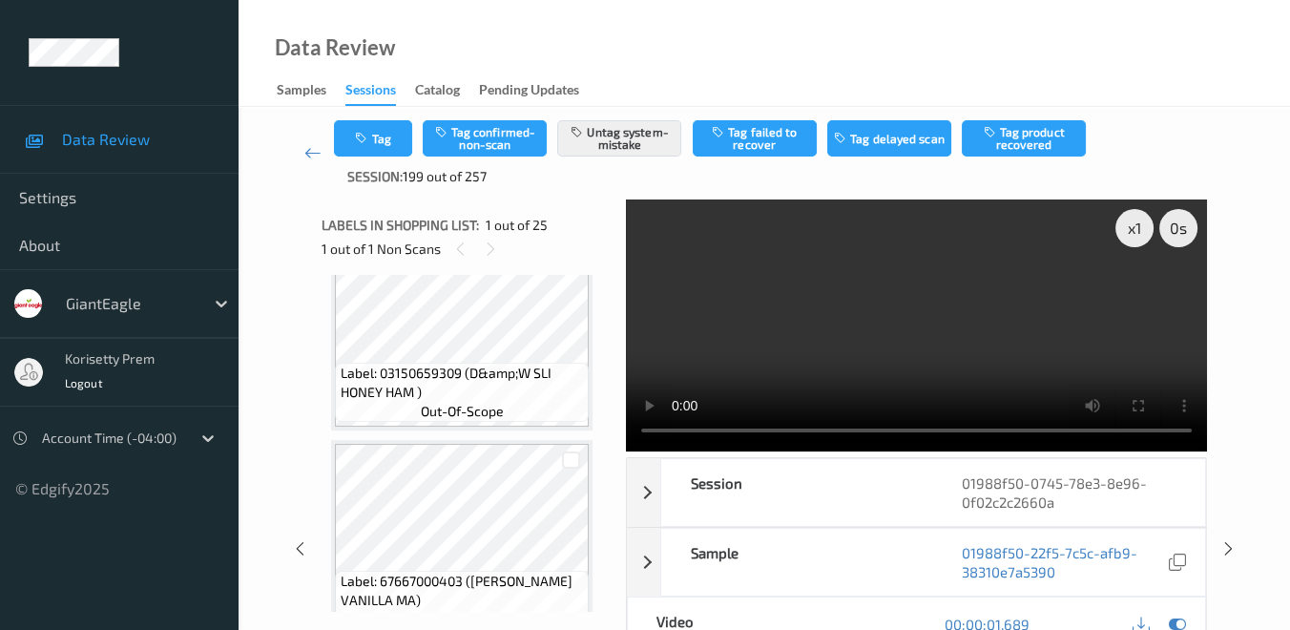
scroll to position [2969, 0]
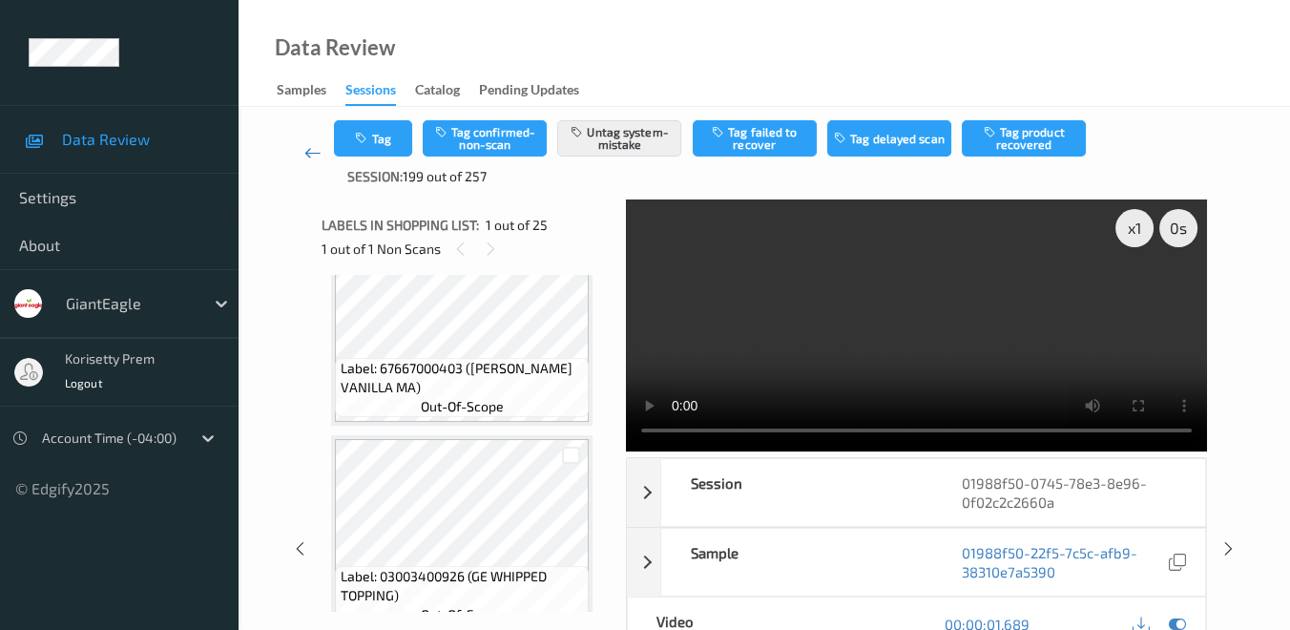
click at [314, 154] on icon at bounding box center [312, 152] width 17 height 19
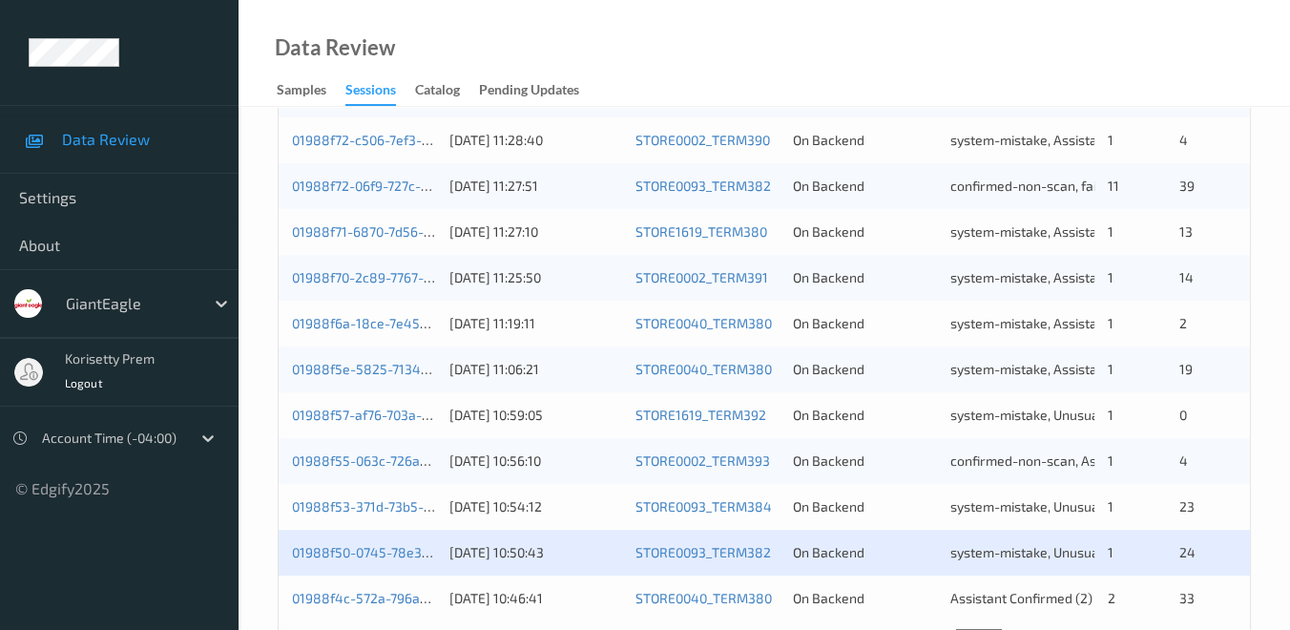
scroll to position [954, 0]
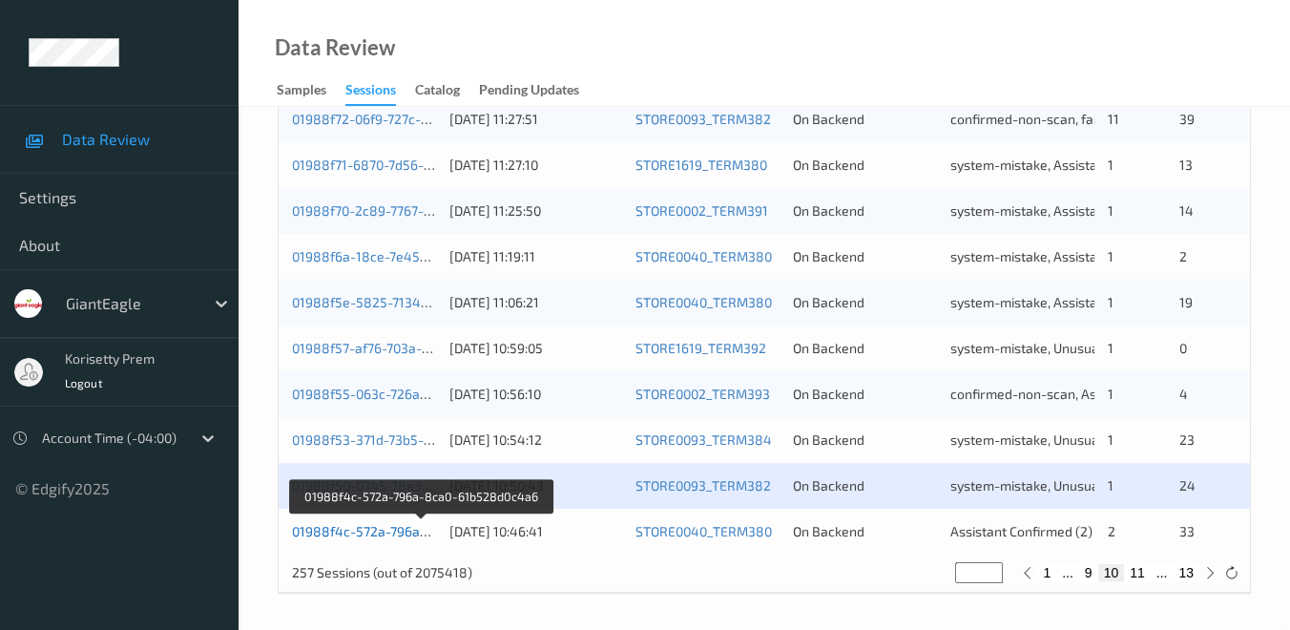
click at [368, 532] on link "01988f4c-572a-796a-8ca0-61b528d0c4a6" at bounding box center [422, 531] width 261 height 16
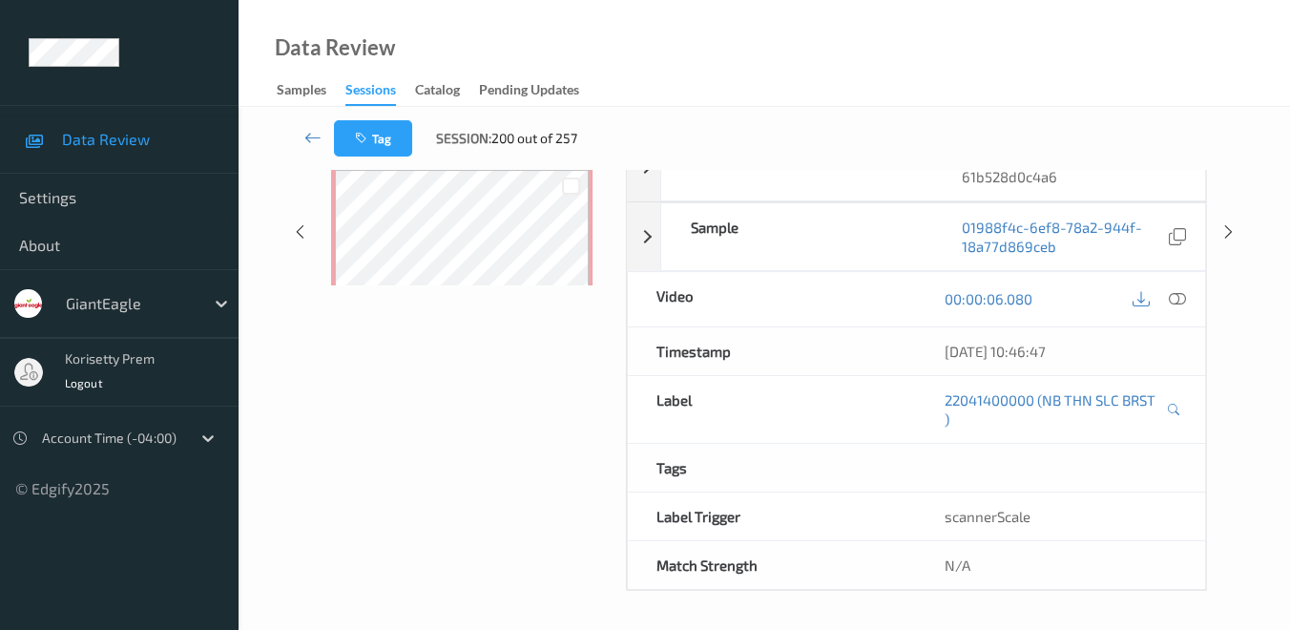
scroll to position [291, 0]
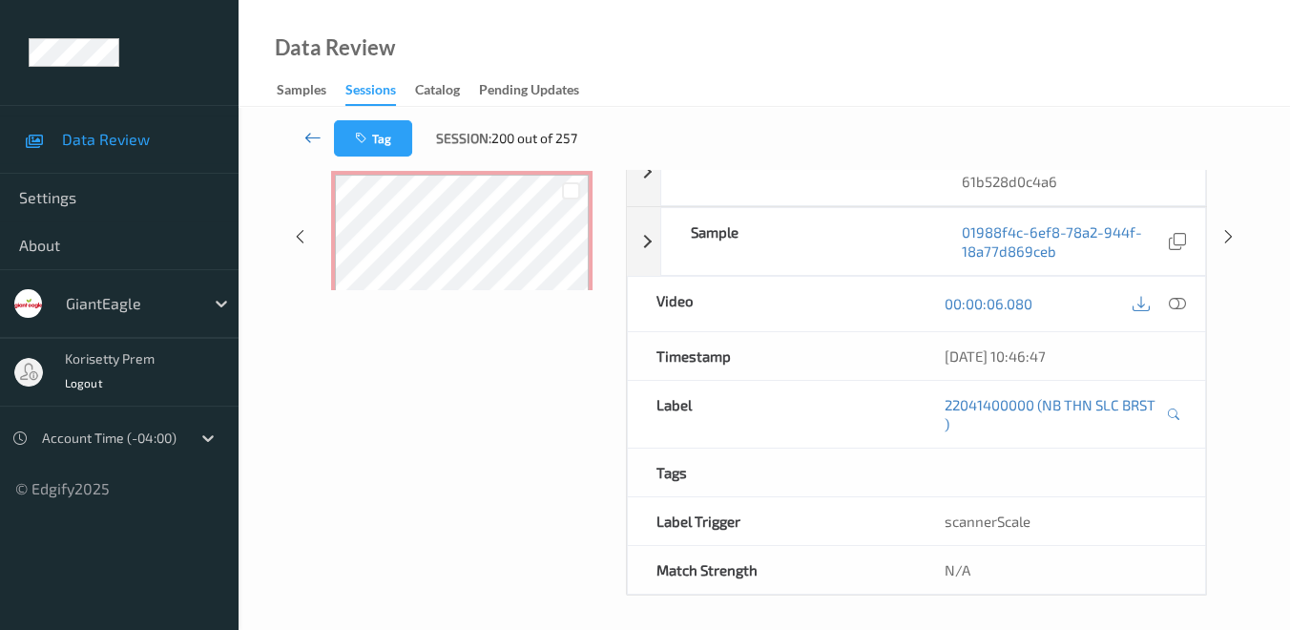
click at [316, 139] on icon at bounding box center [312, 137] width 17 height 19
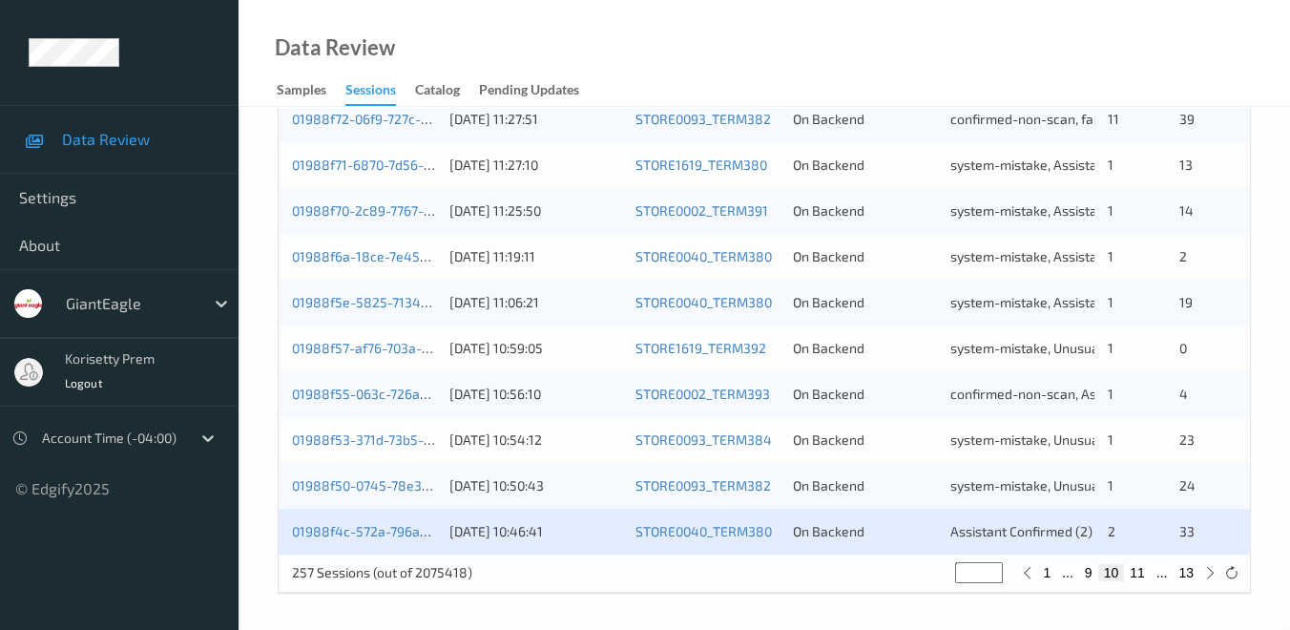
scroll to position [954, 0]
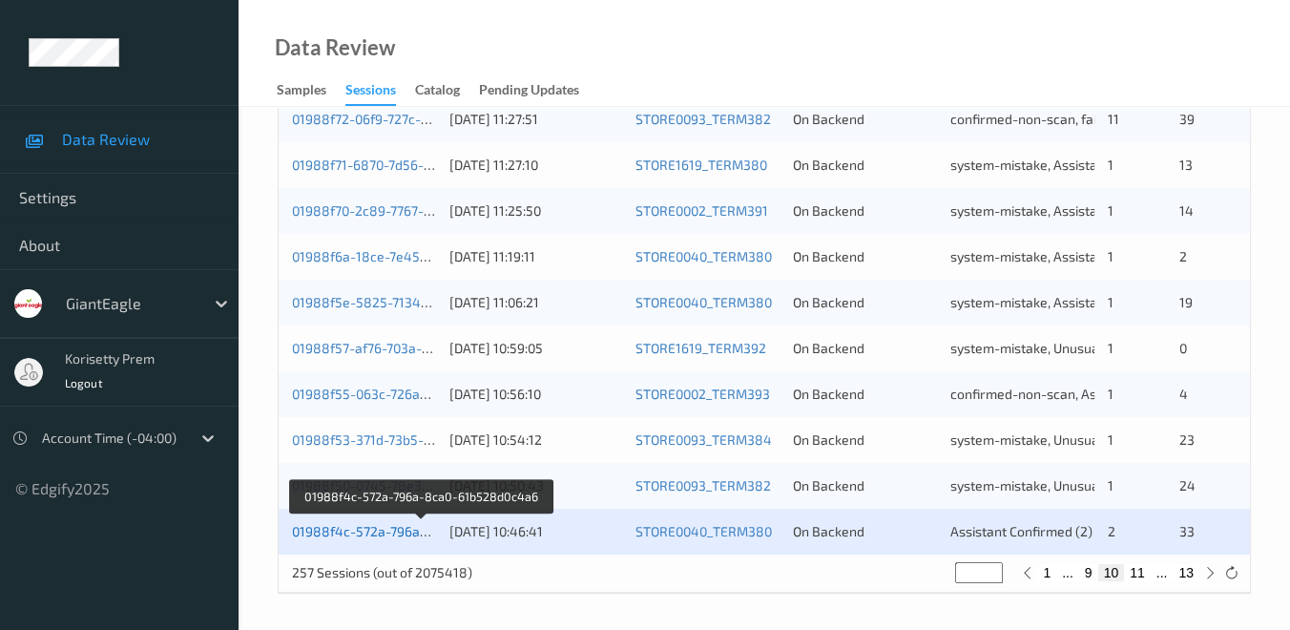
click at [330, 532] on link "01988f4c-572a-796a-8ca0-61b528d0c4a6" at bounding box center [422, 531] width 261 height 16
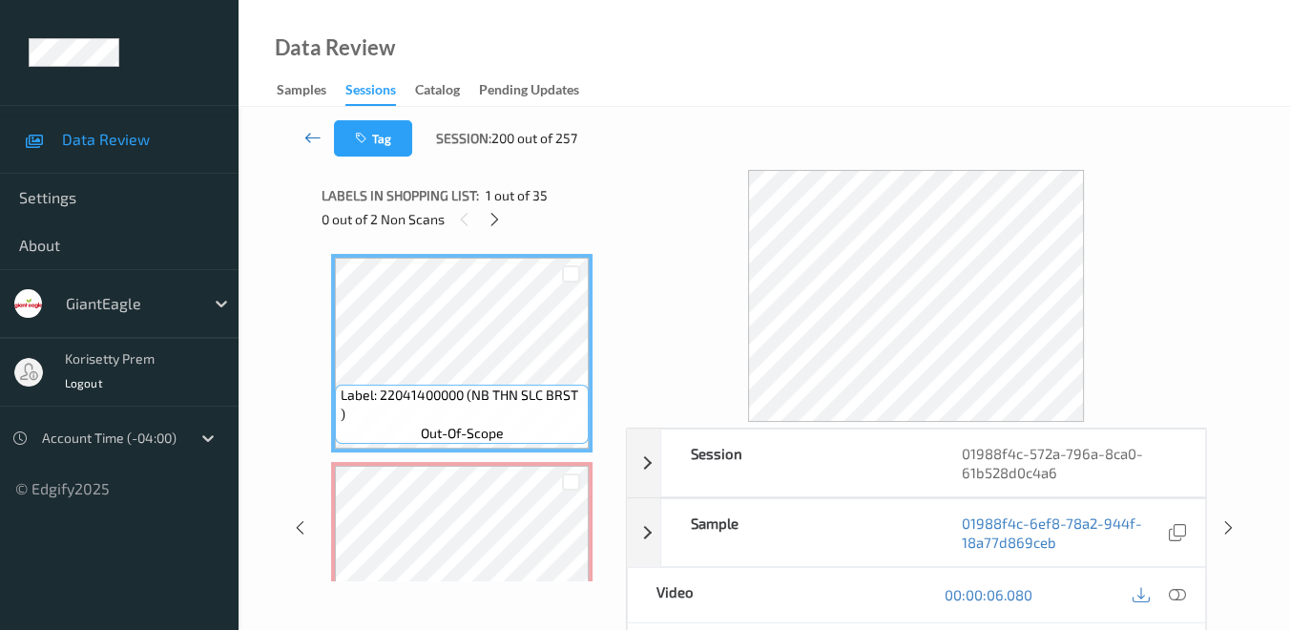
click at [302, 134] on link at bounding box center [312, 138] width 43 height 36
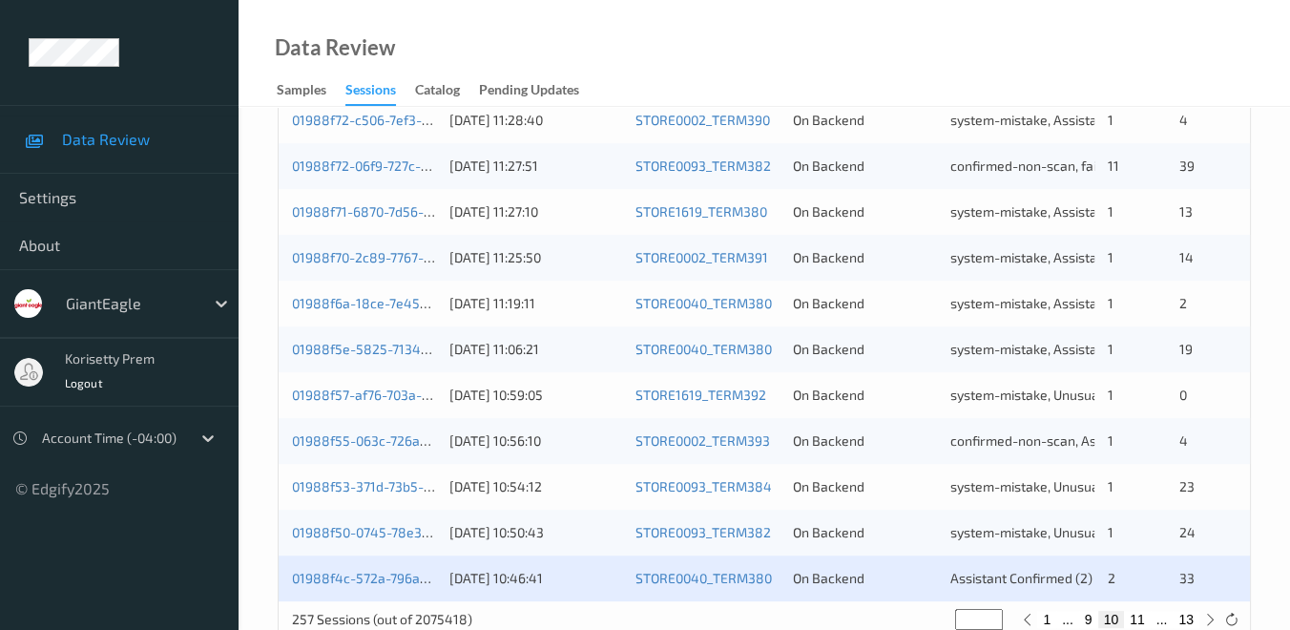
scroll to position [954, 0]
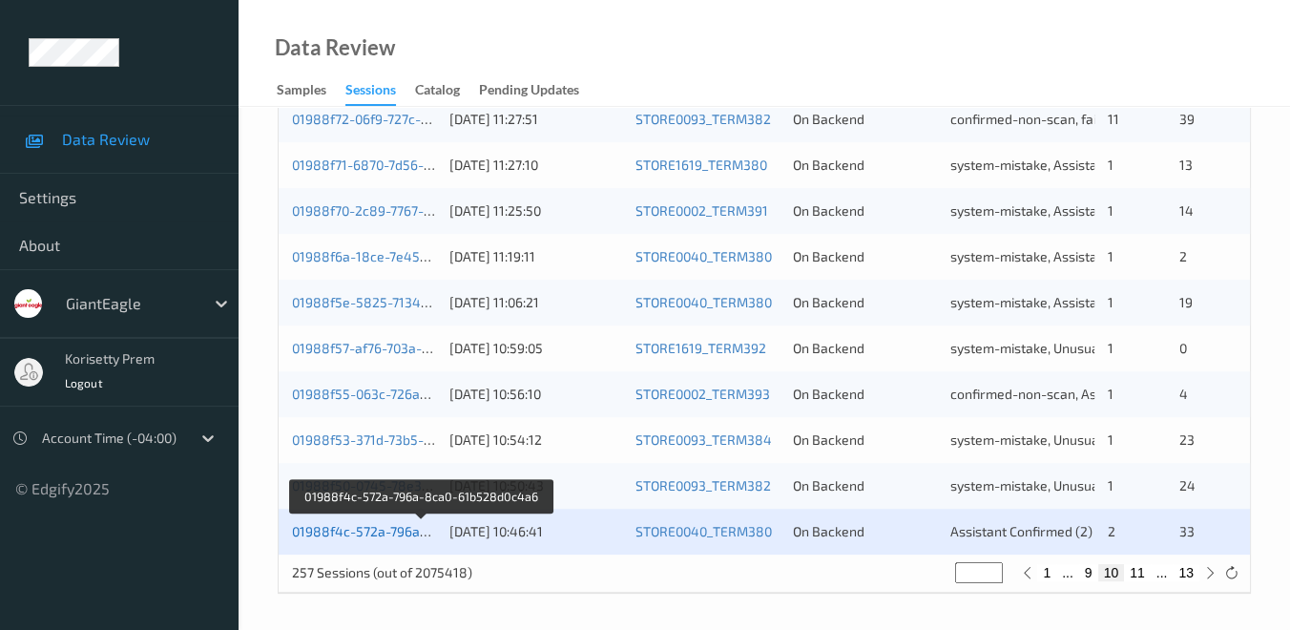
click at [368, 534] on link "01988f4c-572a-796a-8ca0-61b528d0c4a6" at bounding box center [422, 531] width 261 height 16
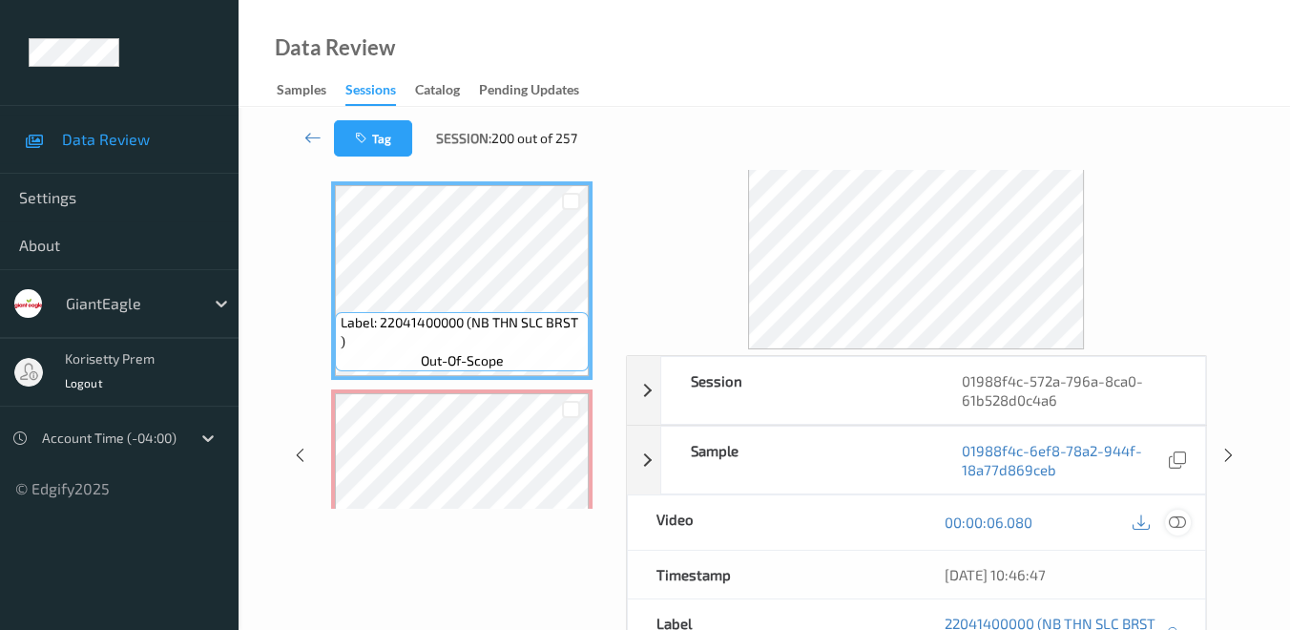
scroll to position [106, 0]
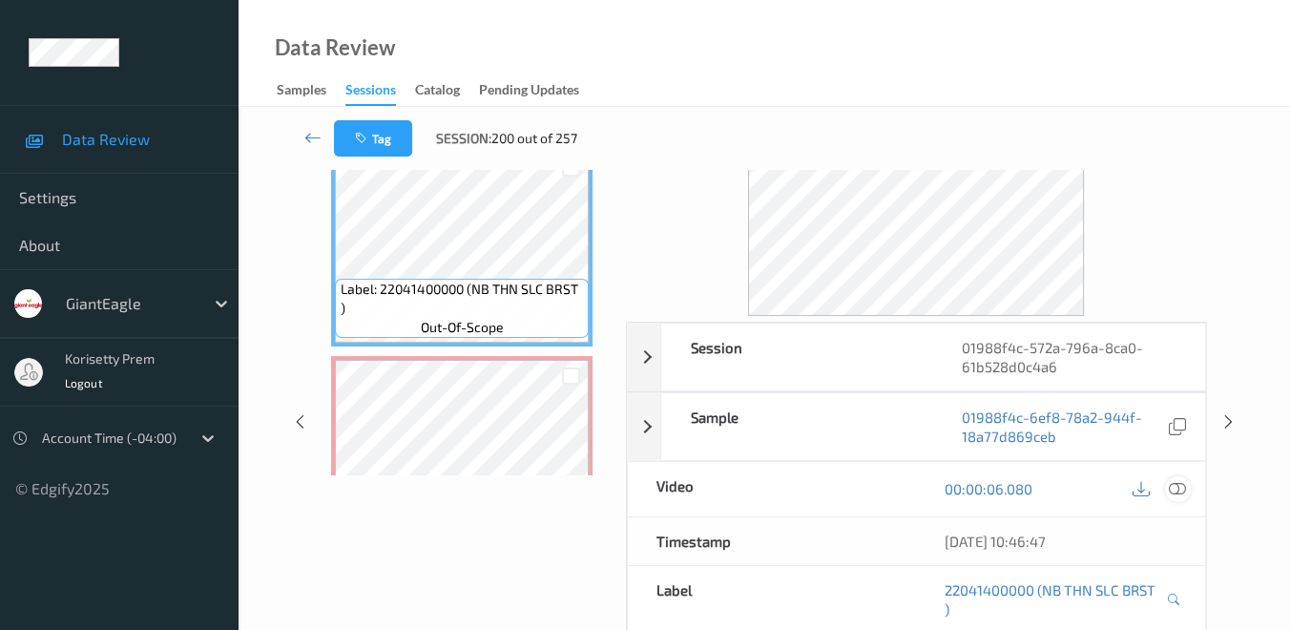
click at [1176, 489] on icon at bounding box center [1177, 488] width 17 height 17
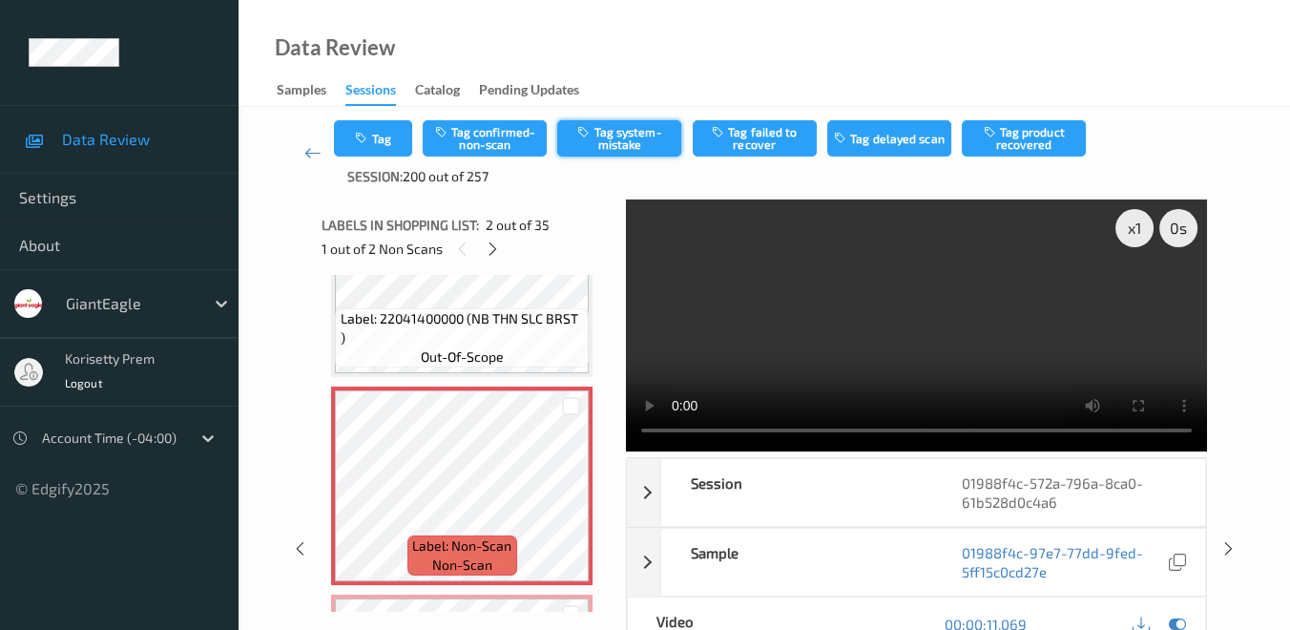
click at [624, 142] on button "Tag system-mistake" at bounding box center [619, 138] width 124 height 36
click at [386, 128] on button "Tag" at bounding box center [373, 138] width 78 height 36
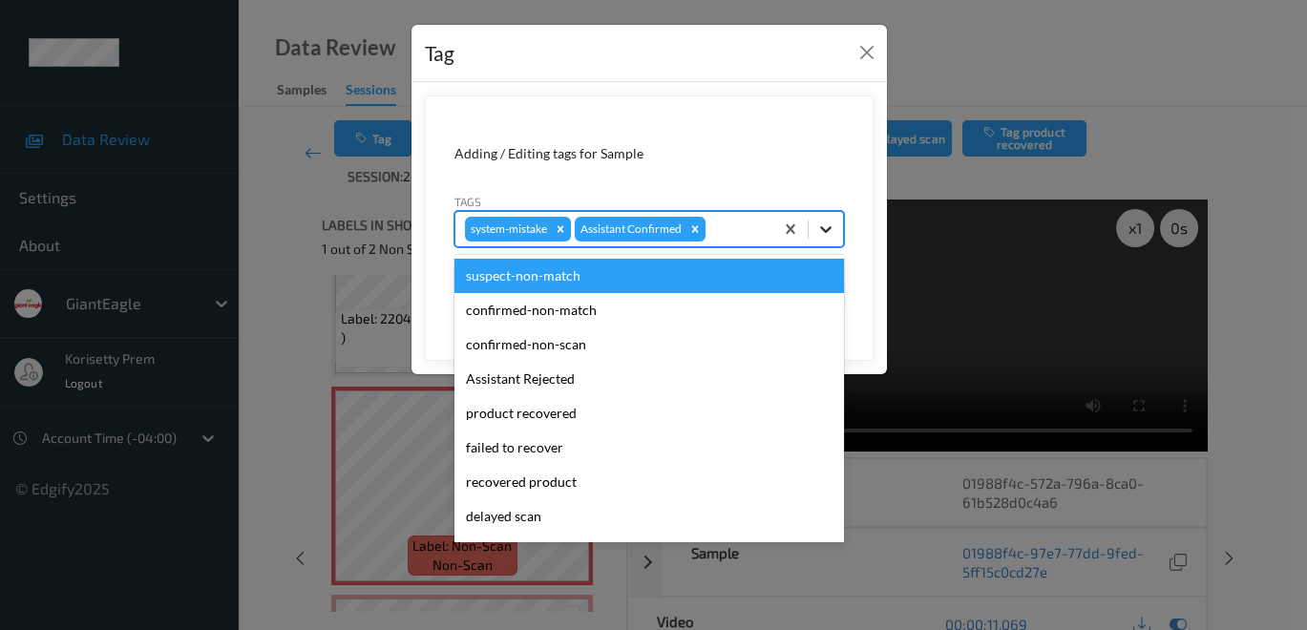
click at [825, 229] on icon at bounding box center [825, 229] width 11 height 7
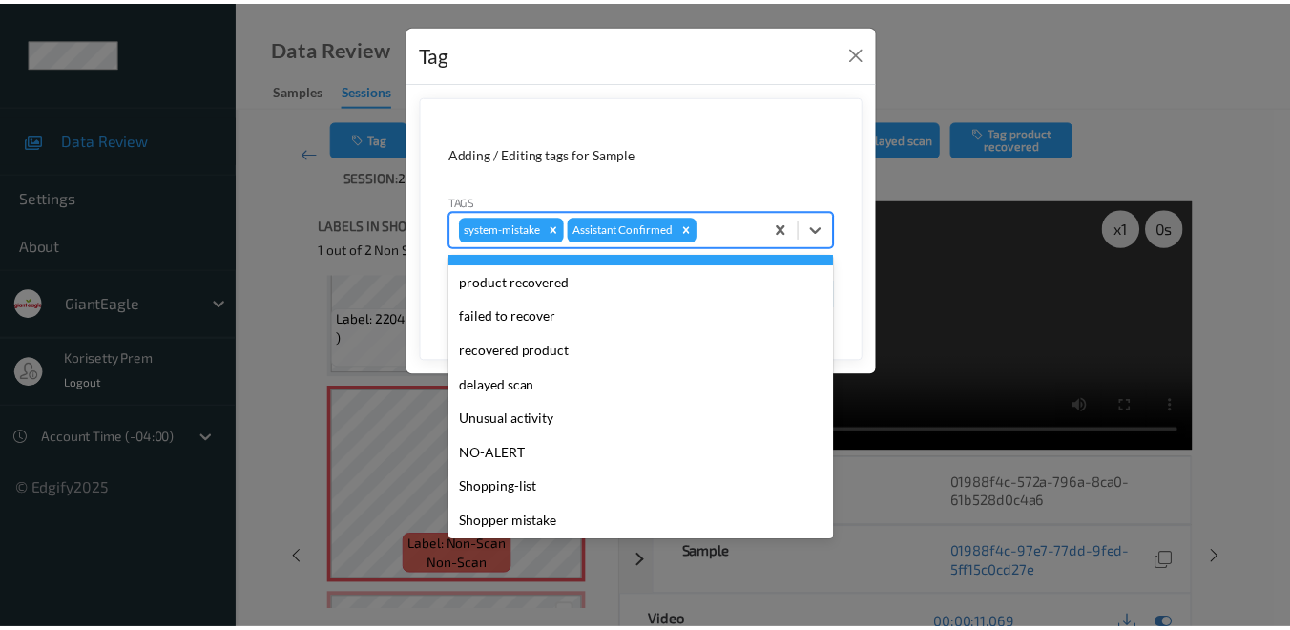
scroll to position [134, 0]
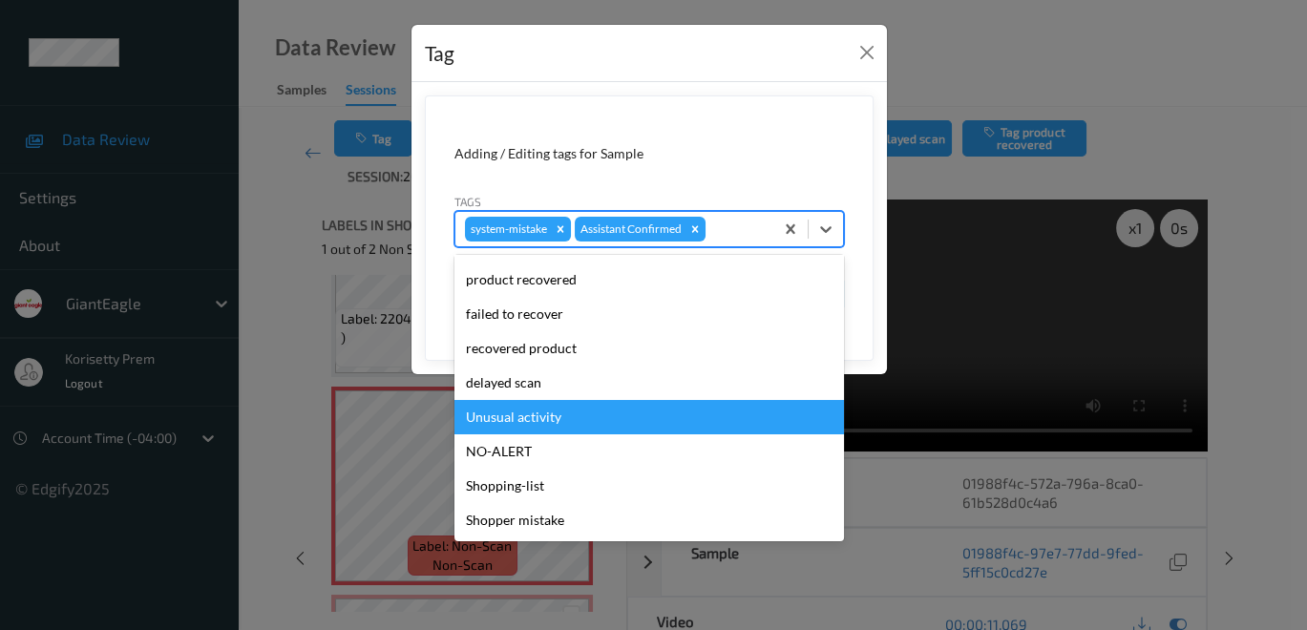
click at [584, 409] on div "Unusual activity" at bounding box center [648, 417] width 389 height 34
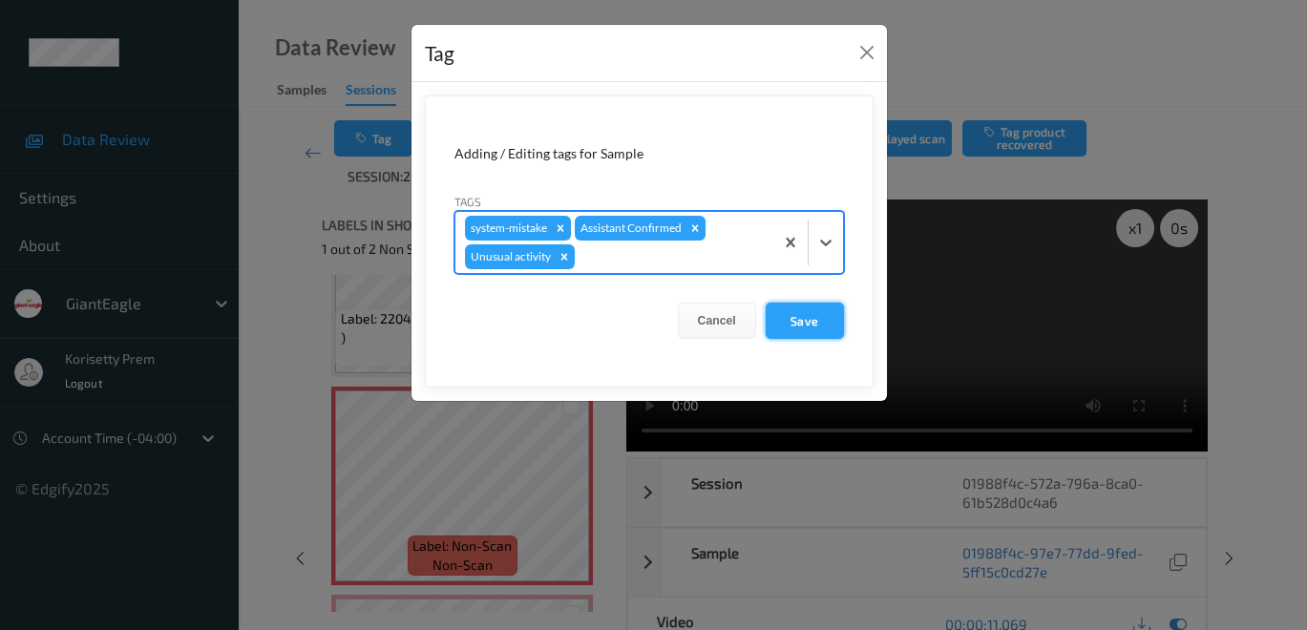
click at [799, 316] on button "Save" at bounding box center [804, 321] width 78 height 36
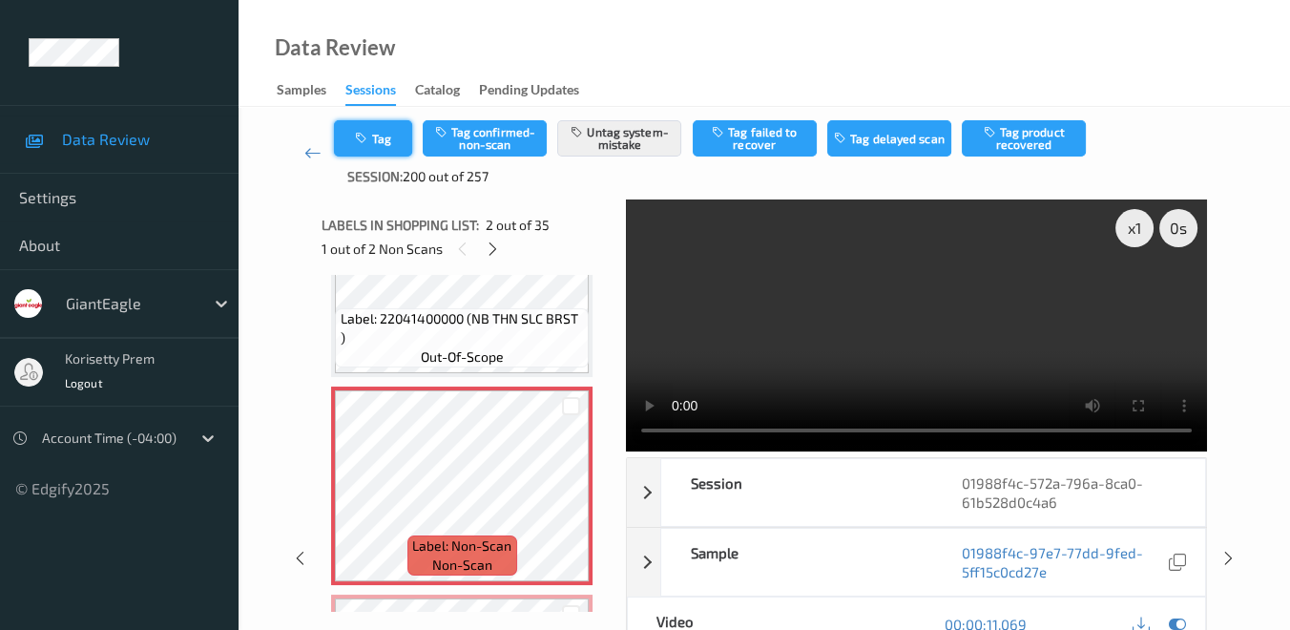
click at [379, 131] on button "Tag" at bounding box center [373, 138] width 78 height 36
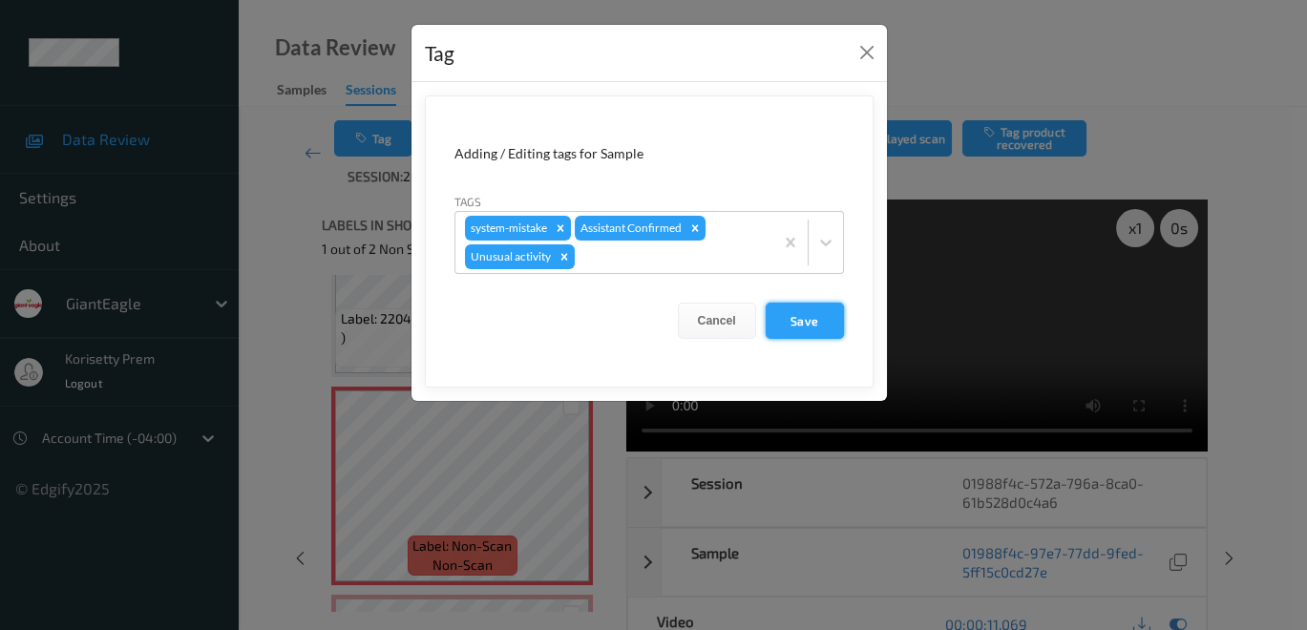
click at [815, 320] on button "Save" at bounding box center [804, 321] width 78 height 36
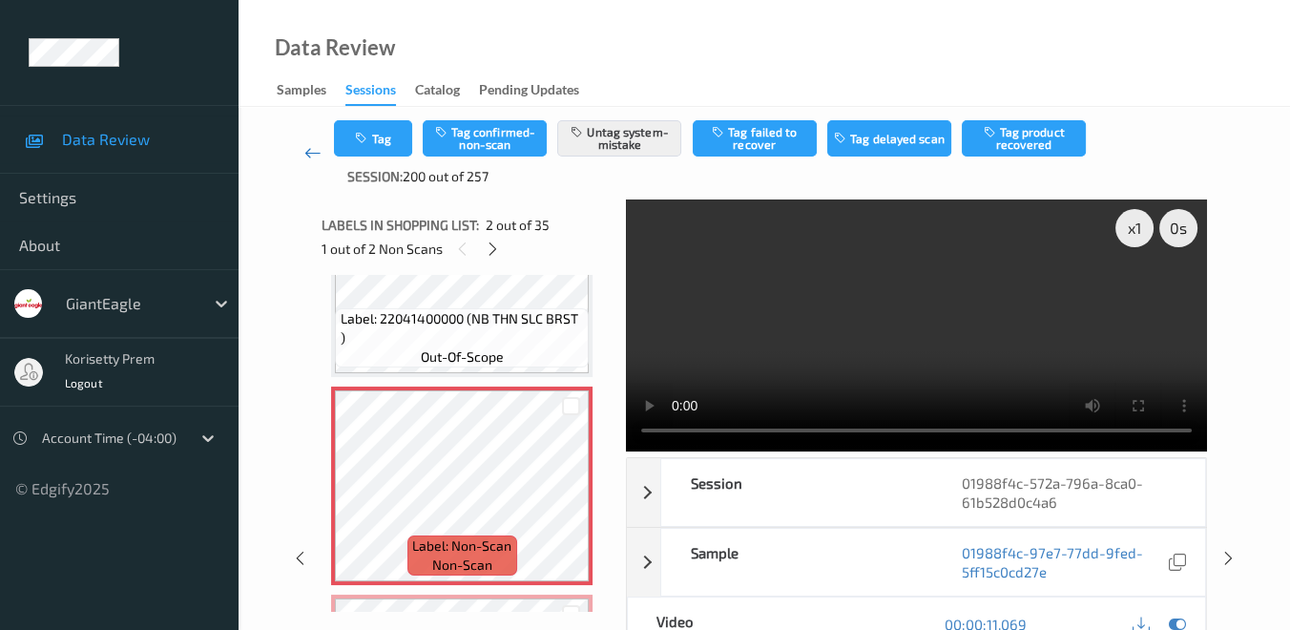
click at [307, 155] on icon at bounding box center [312, 152] width 17 height 19
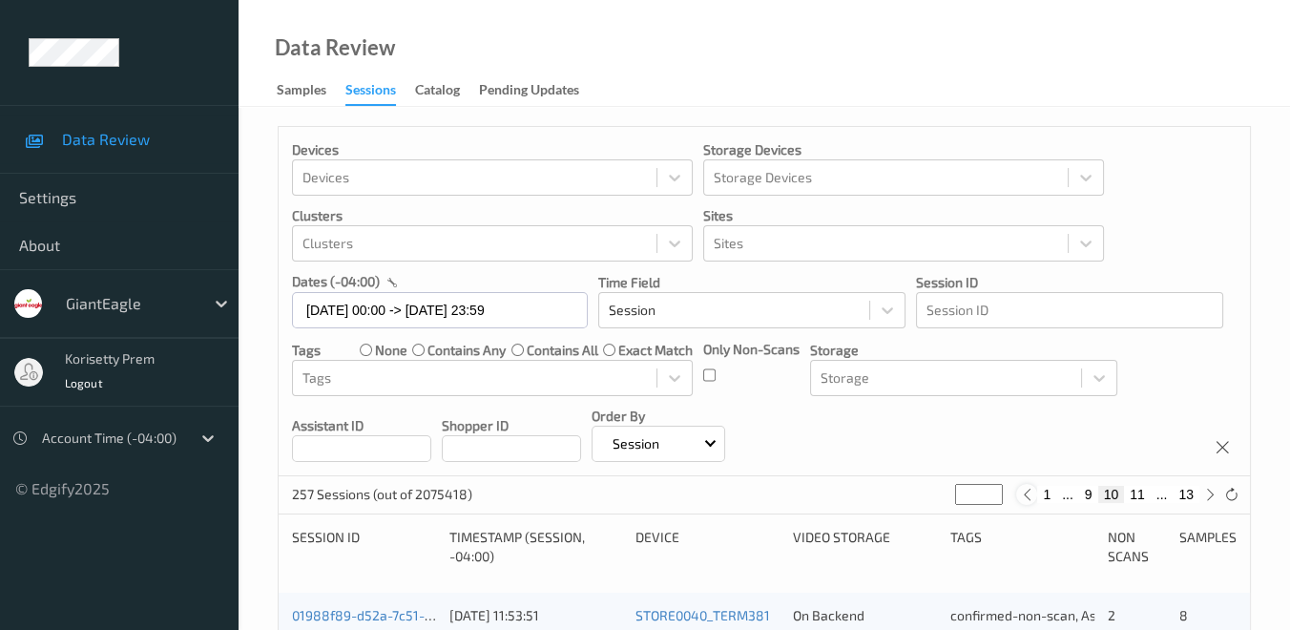
click at [1024, 494] on icon at bounding box center [1027, 495] width 14 height 14
type input "*"
click at [1024, 494] on div at bounding box center [1034, 494] width 21 height 21
type input "*"
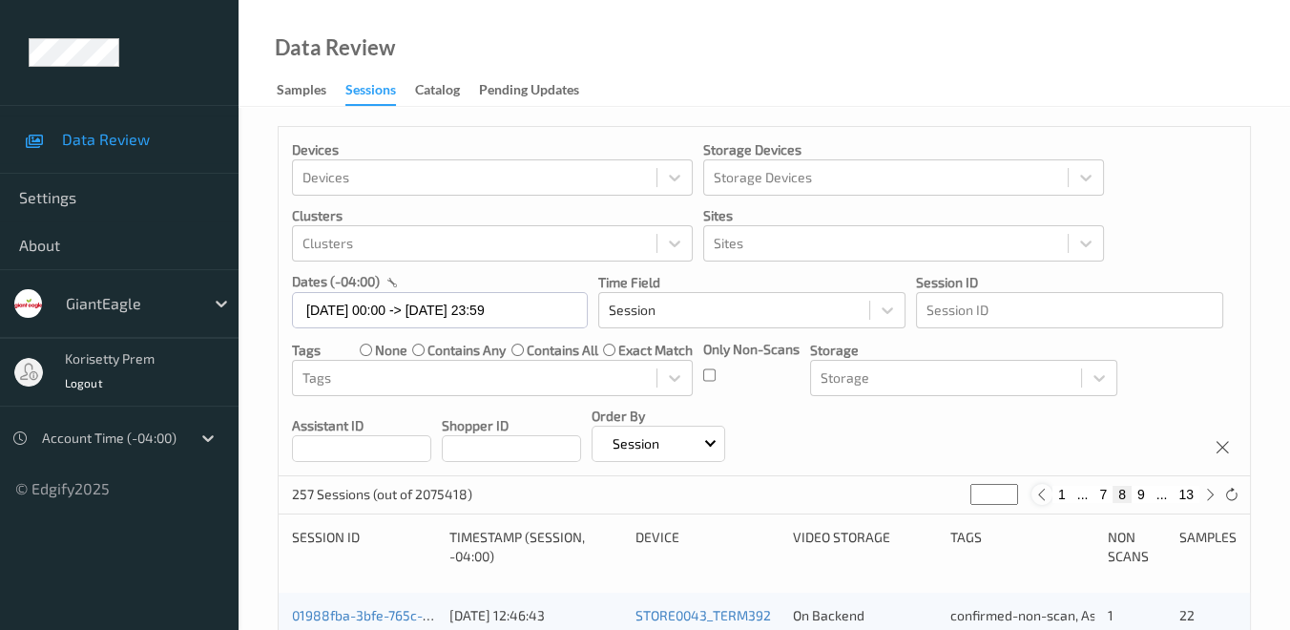
type input "*"
click at [1044, 494] on icon at bounding box center [1042, 495] width 14 height 14
type input "*"
click at [1044, 494] on icon at bounding box center [1042, 495] width 14 height 14
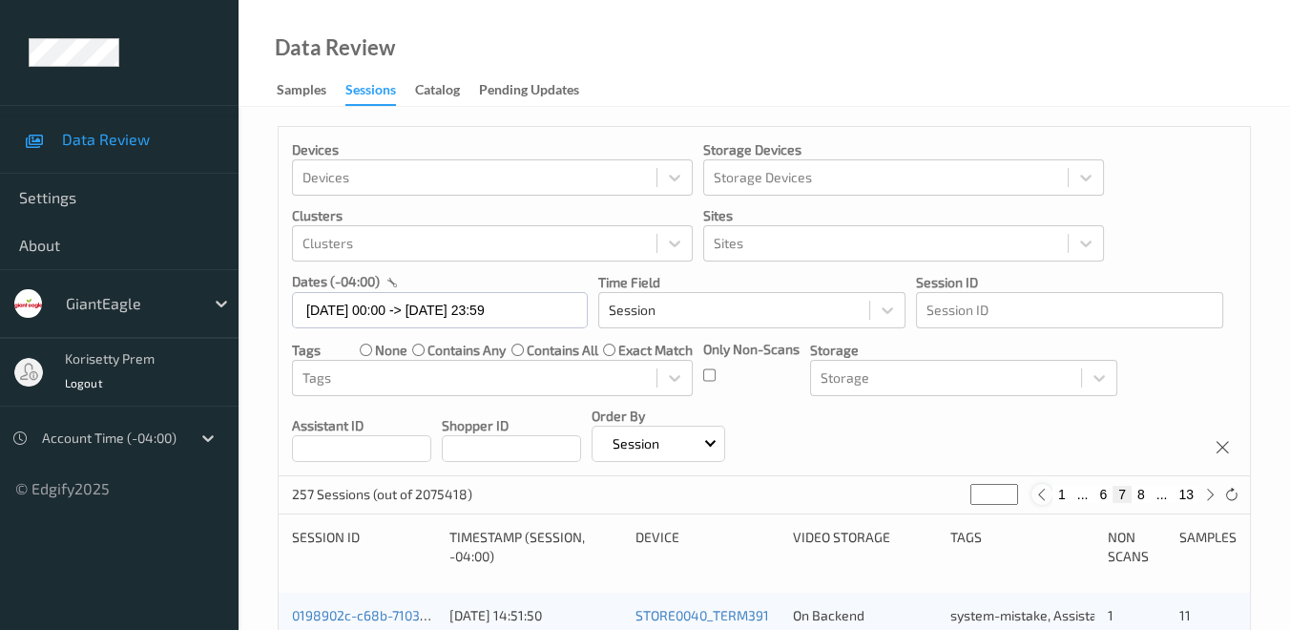
type input "*"
click at [1044, 494] on icon at bounding box center [1042, 495] width 14 height 14
type input "*"
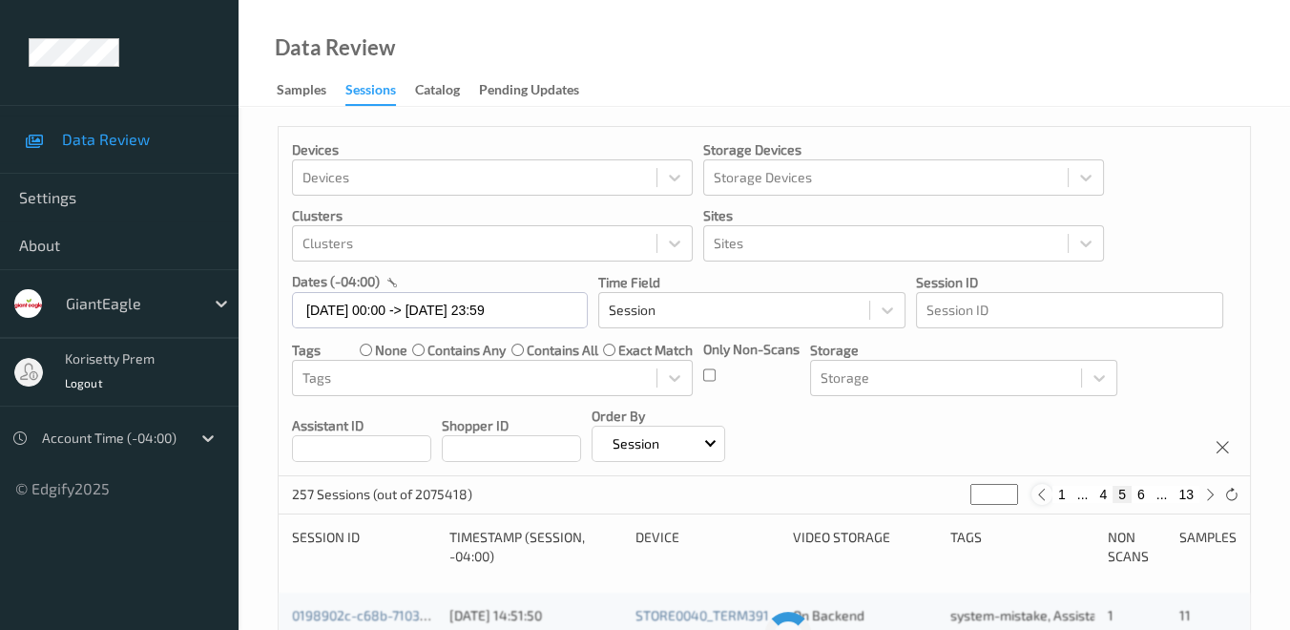
click at [1044, 494] on icon at bounding box center [1042, 495] width 14 height 14
type input "*"
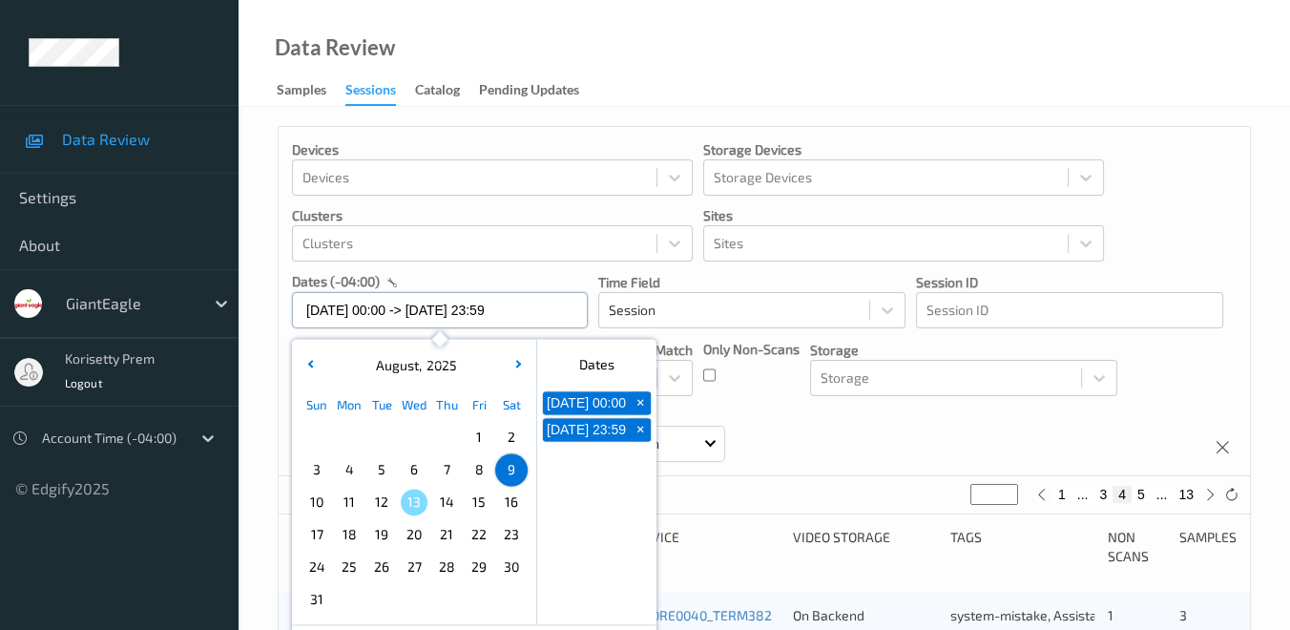
click at [564, 319] on input "[DATE] 00:00 -> [DATE] 23:59" at bounding box center [440, 310] width 296 height 36
click at [853, 428] on div "Devices Devices Storage Devices Storage Devices Clusters Clusters Sites Sites d…" at bounding box center [765, 301] width 972 height 349
click at [542, 313] on input "[DATE] 00:00 -> [DATE] 23:59" at bounding box center [440, 310] width 296 height 36
click at [310, 501] on span "10" at bounding box center [317, 502] width 27 height 27
type input "[DATE] 00:00"
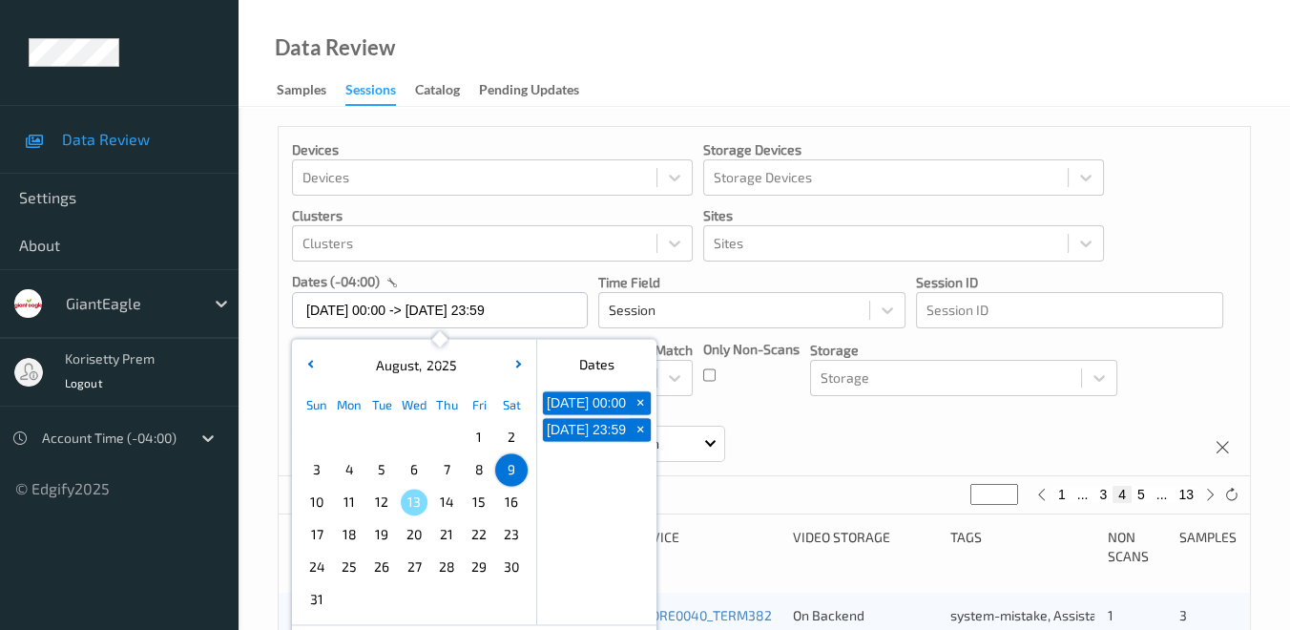
type input "*"
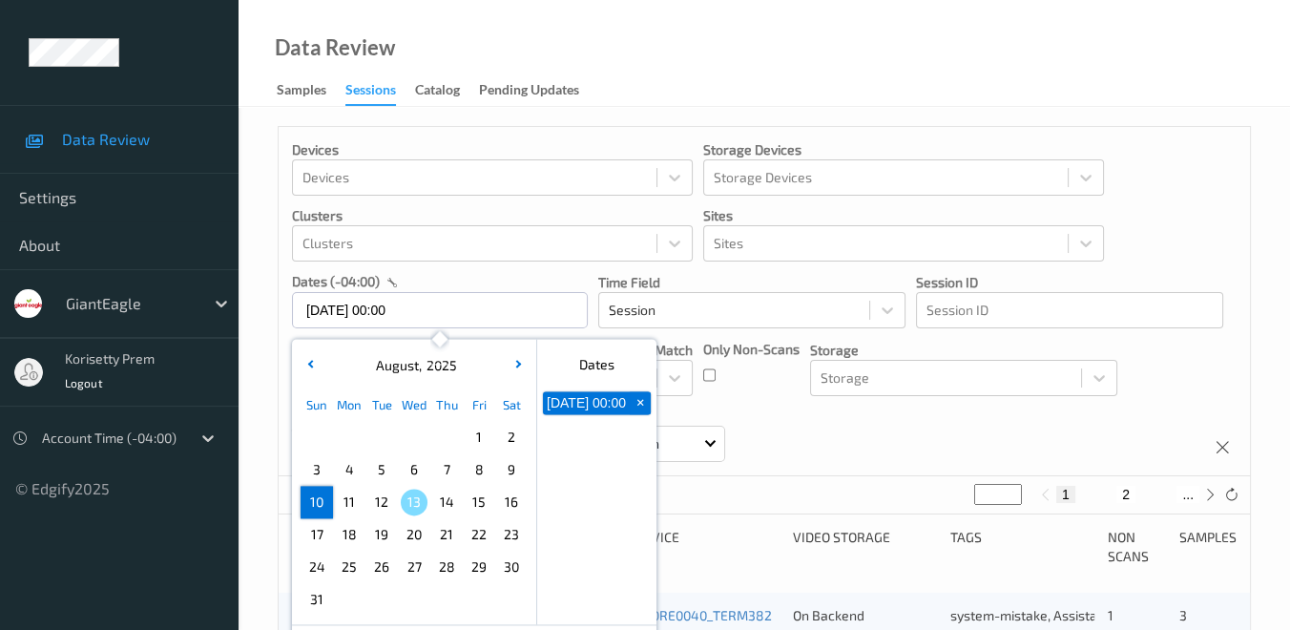
click at [312, 502] on span "10" at bounding box center [317, 502] width 27 height 27
type input "[DATE] 00:00 -> [DATE] 23:59"
click at [812, 430] on div "Devices Devices Storage Devices Storage Devices Clusters Clusters Sites Sites d…" at bounding box center [765, 301] width 972 height 349
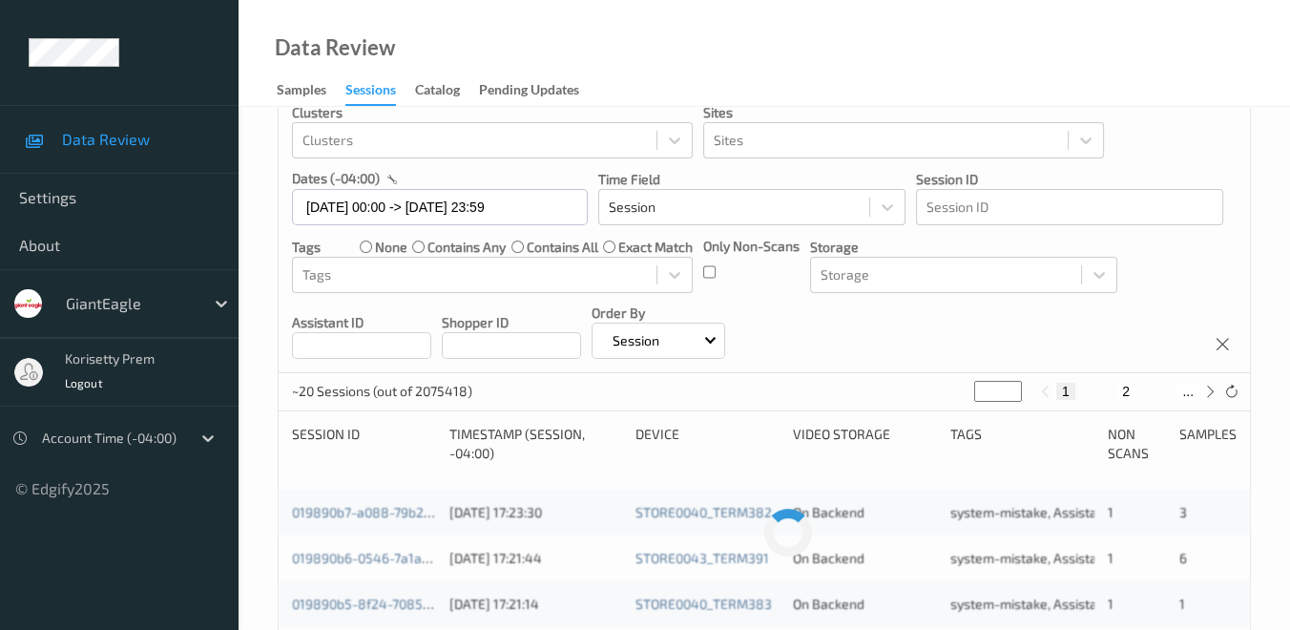
scroll to position [212, 0]
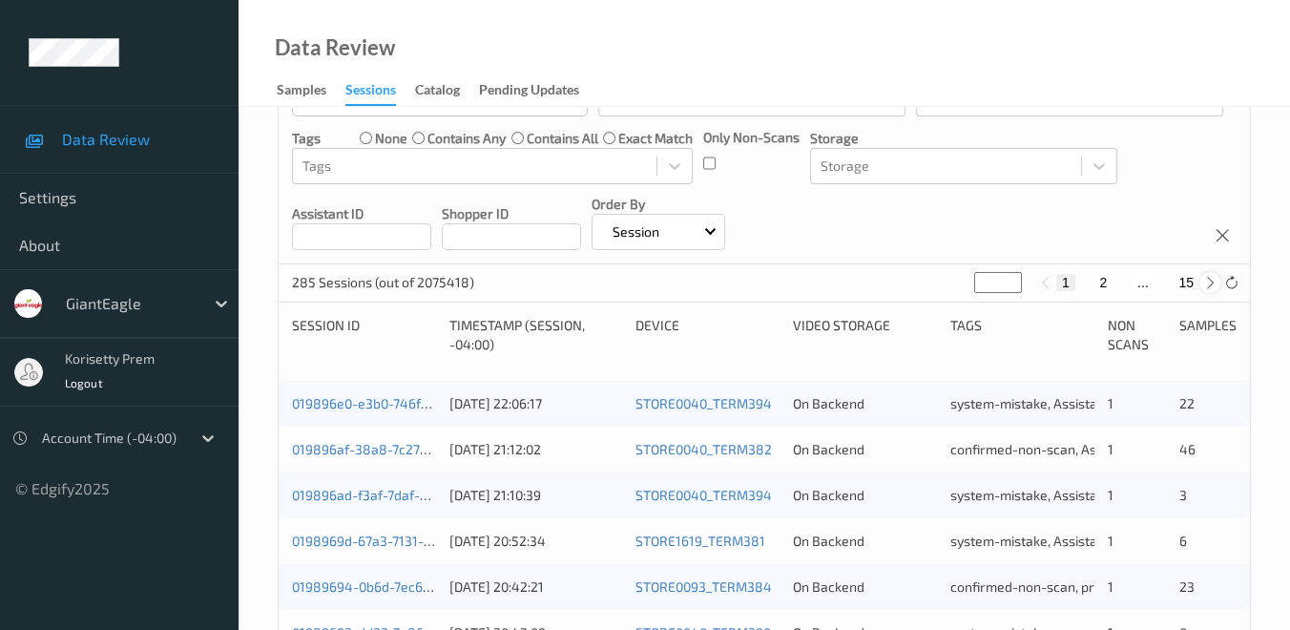
click at [1209, 285] on icon at bounding box center [1211, 283] width 14 height 14
type input "*"
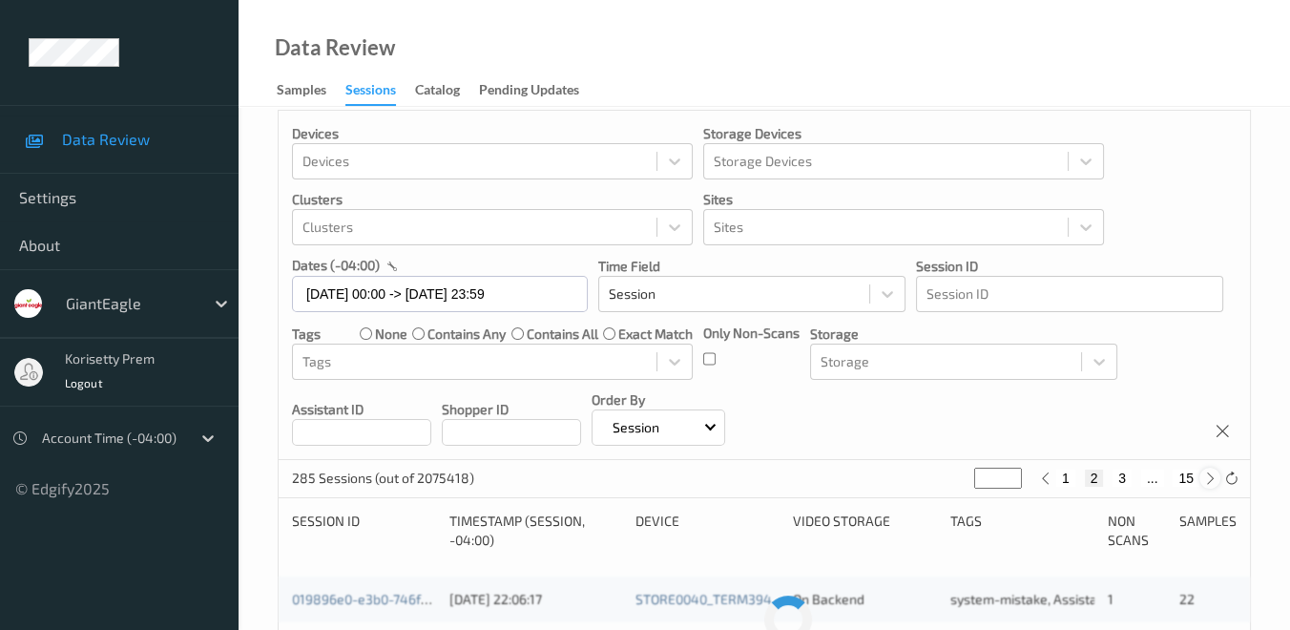
scroll to position [0, 0]
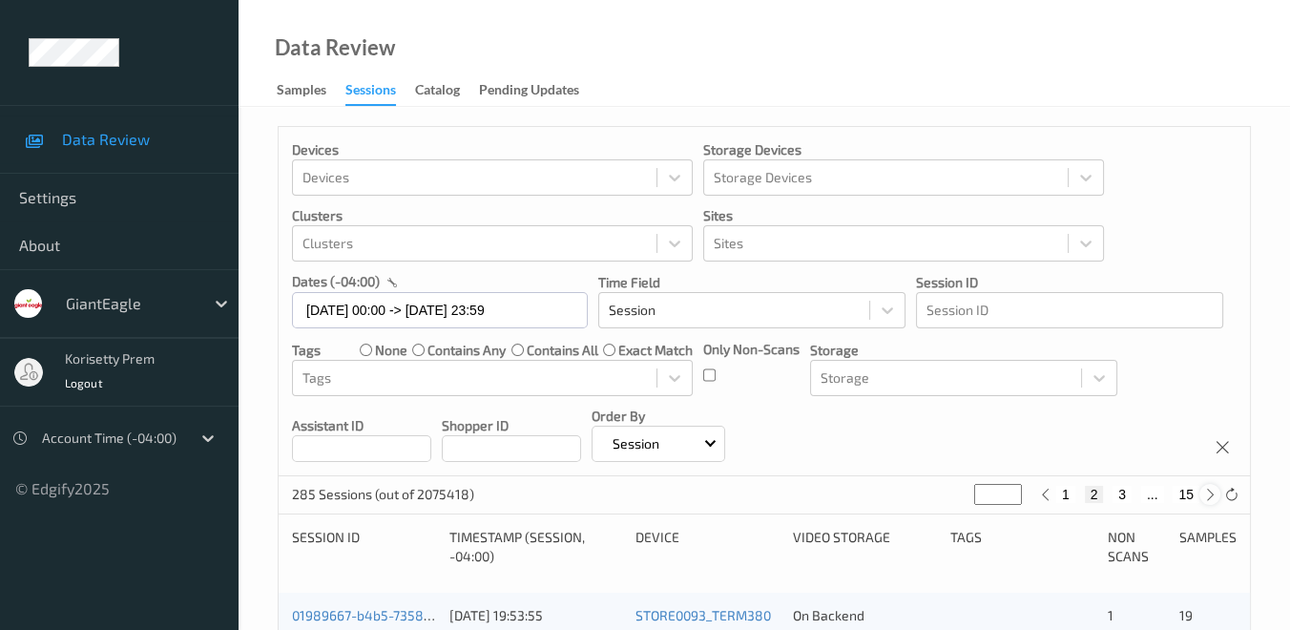
click at [1208, 488] on icon at bounding box center [1211, 495] width 14 height 14
type input "*"
click at [1208, 488] on icon at bounding box center [1211, 495] width 14 height 14
type input "*"
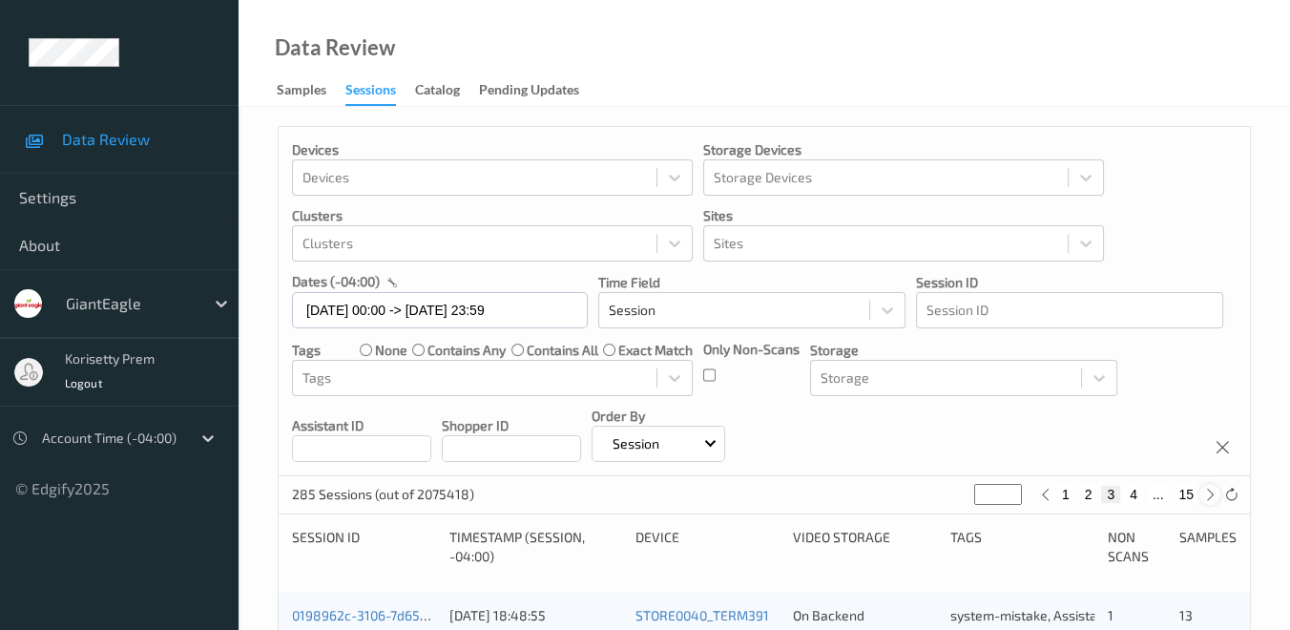
type input "*"
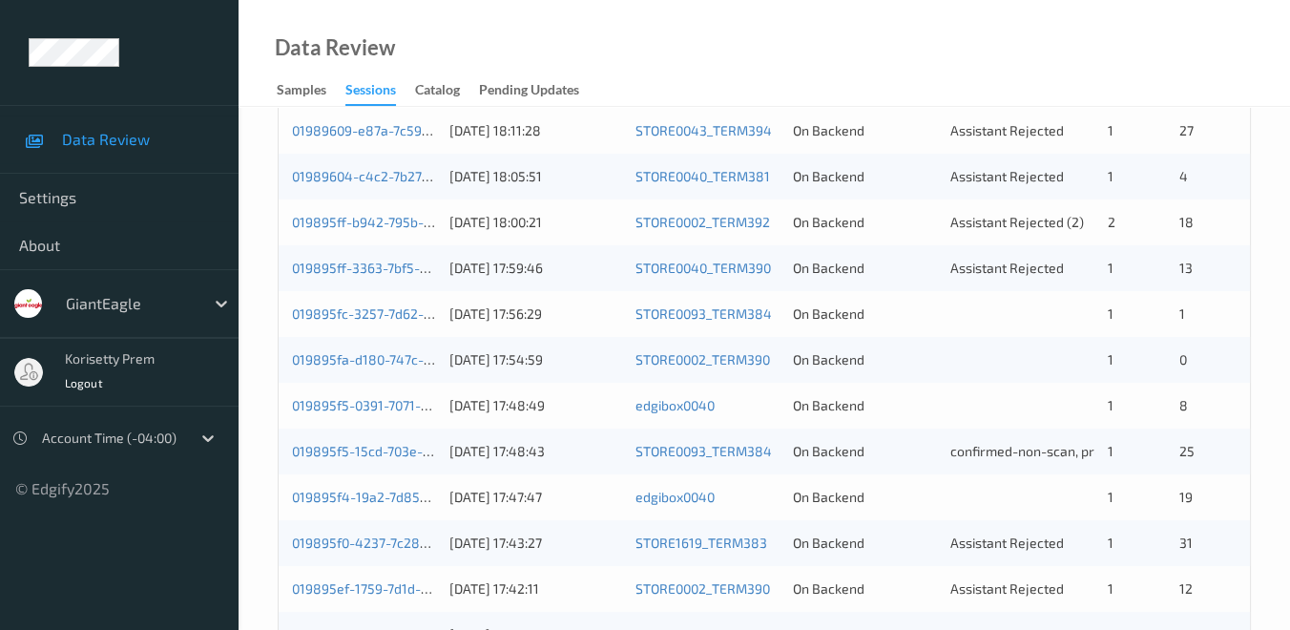
scroll to position [212, 0]
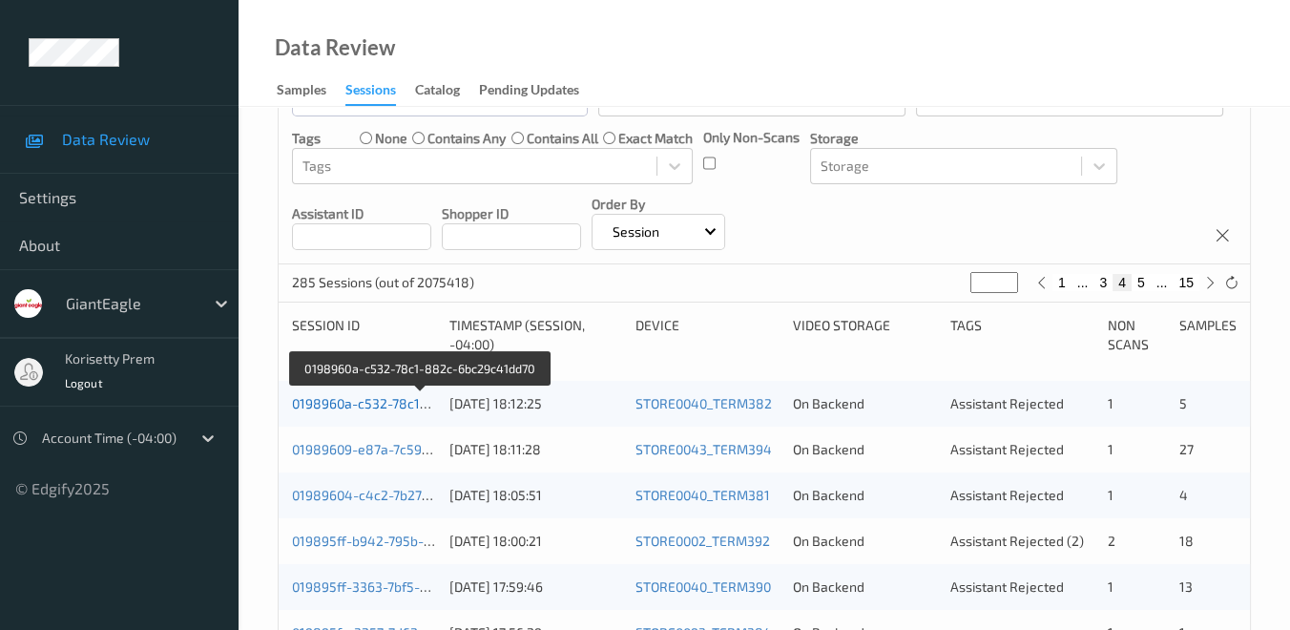
click at [338, 407] on link "0198960a-c532-78c1-882c-6bc29c41dd70" at bounding box center [421, 403] width 259 height 16
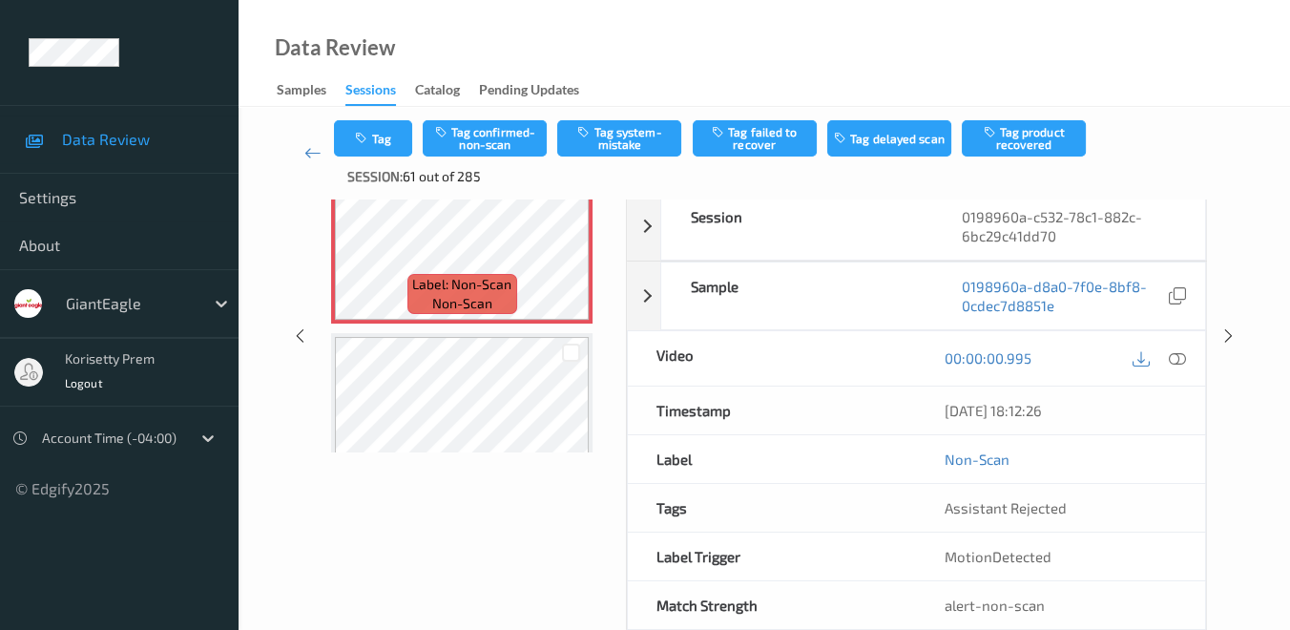
scroll to position [196, 0]
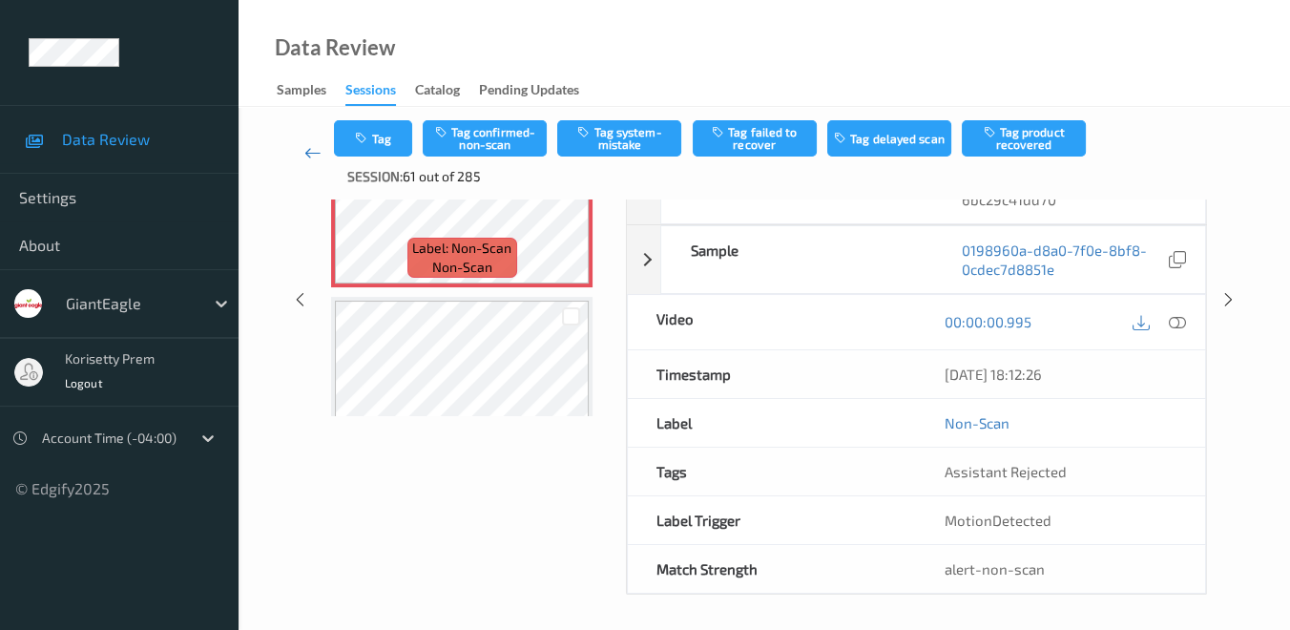
click at [308, 155] on icon at bounding box center [312, 152] width 17 height 19
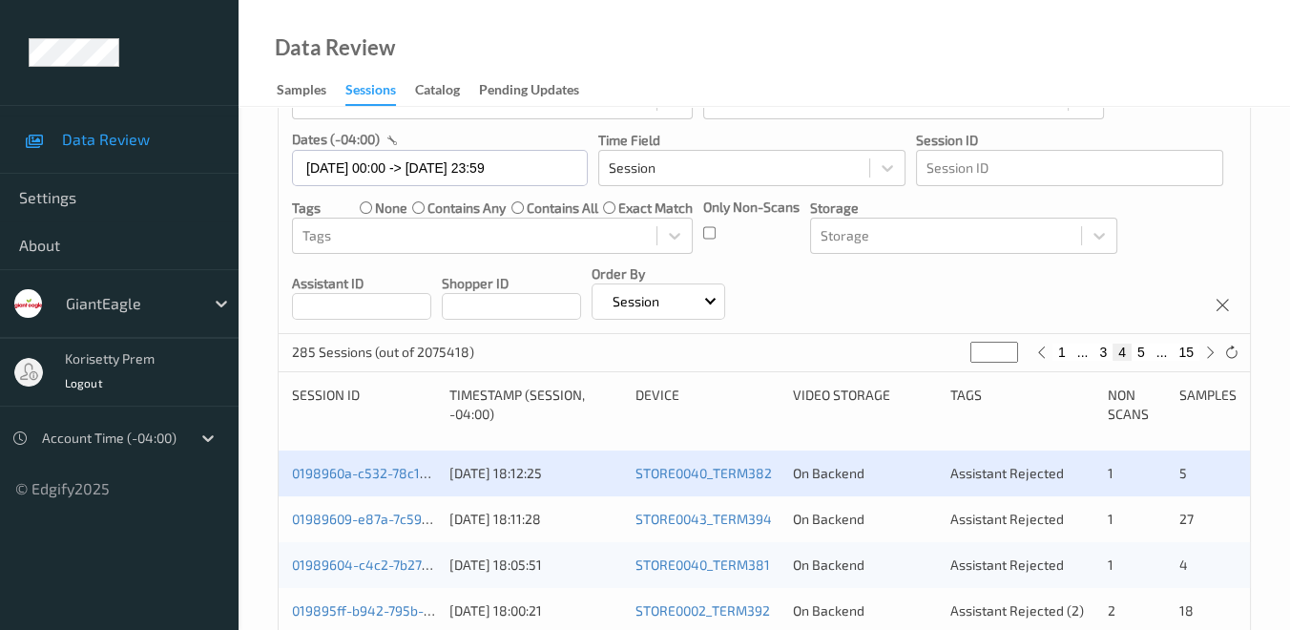
scroll to position [318, 0]
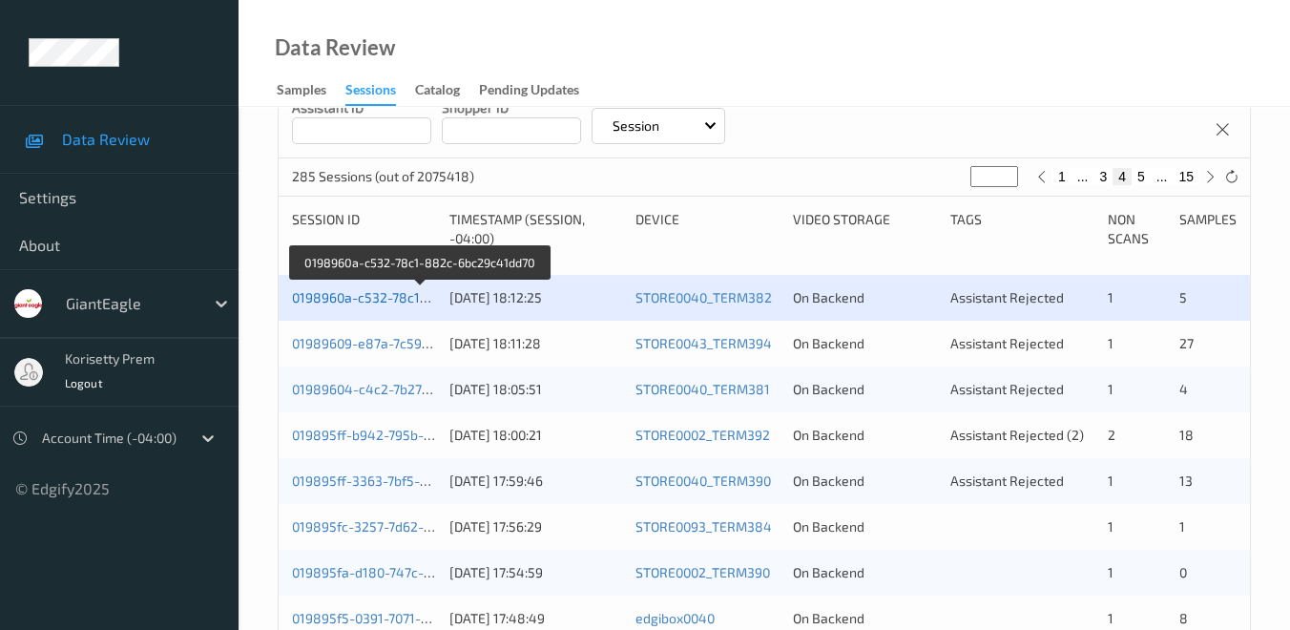
click at [329, 297] on link "0198960a-c532-78c1-882c-6bc29c41dd70" at bounding box center [421, 297] width 259 height 16
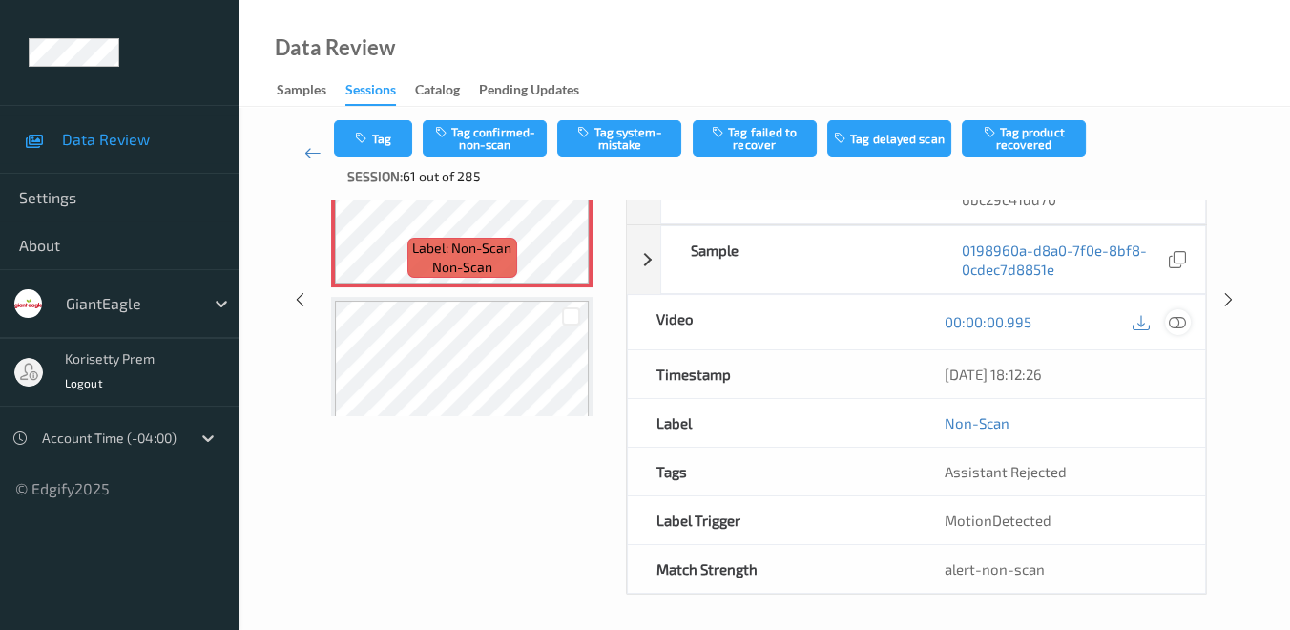
click at [1178, 321] on icon at bounding box center [1177, 321] width 17 height 17
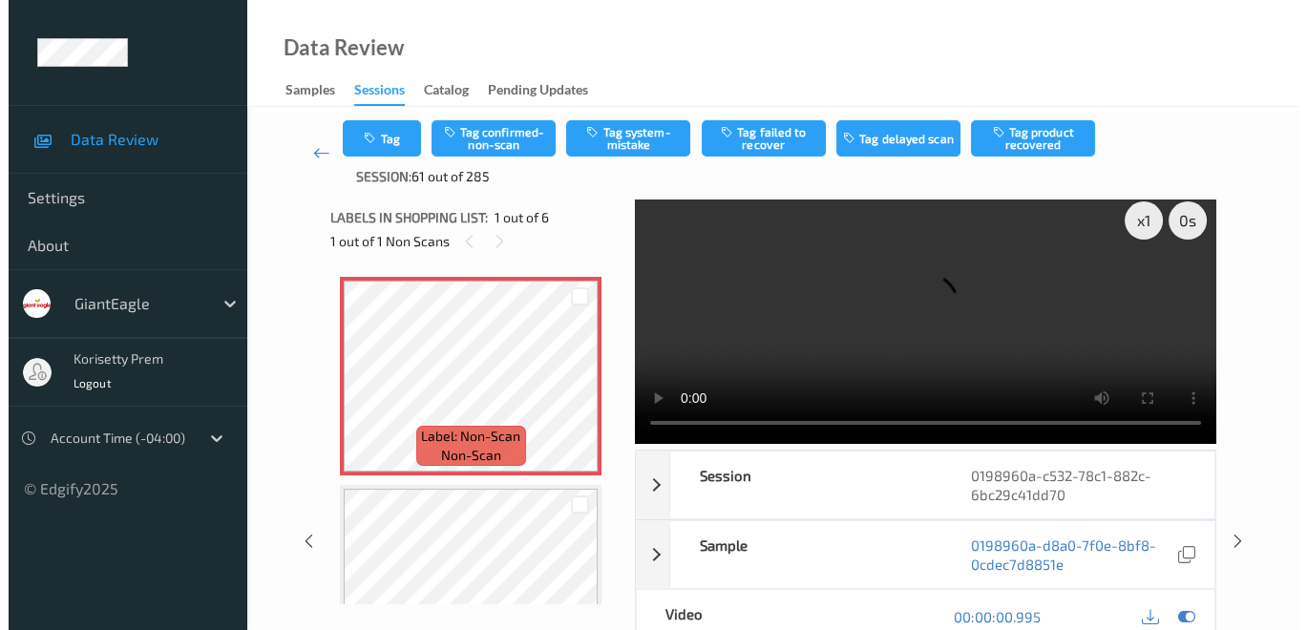
scroll to position [0, 0]
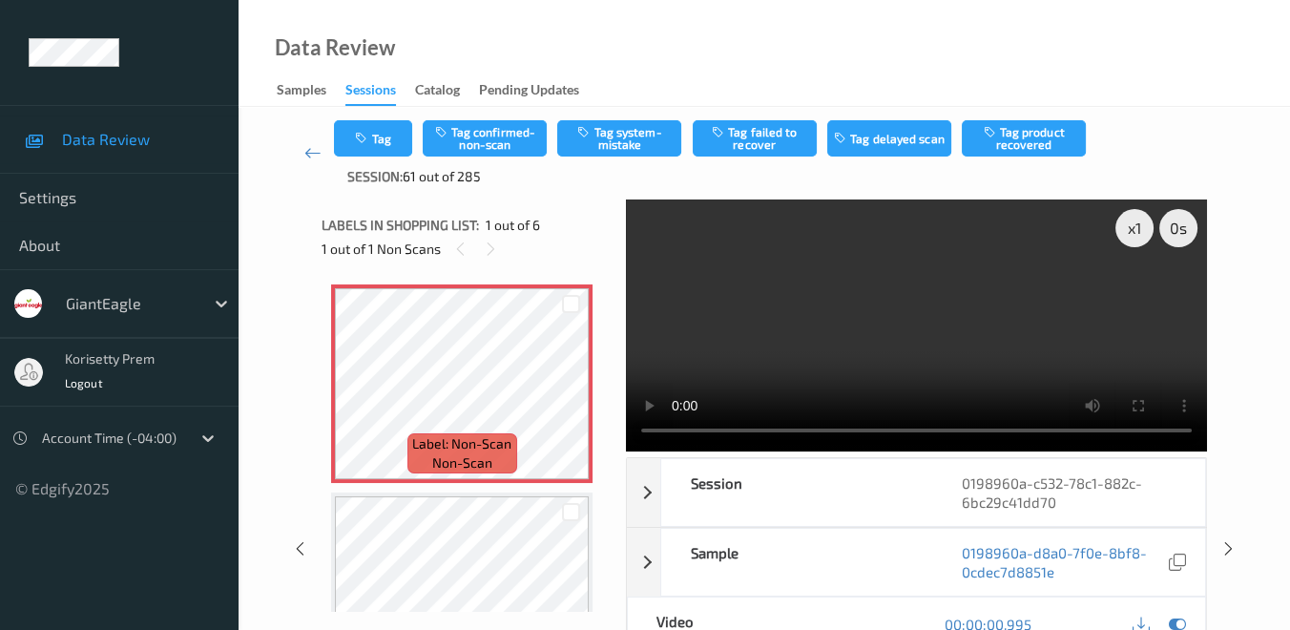
click at [808, 429] on video at bounding box center [916, 325] width 581 height 252
click at [635, 145] on button "Tag system-mistake" at bounding box center [619, 138] width 124 height 36
click at [388, 144] on button "Tag" at bounding box center [373, 138] width 78 height 36
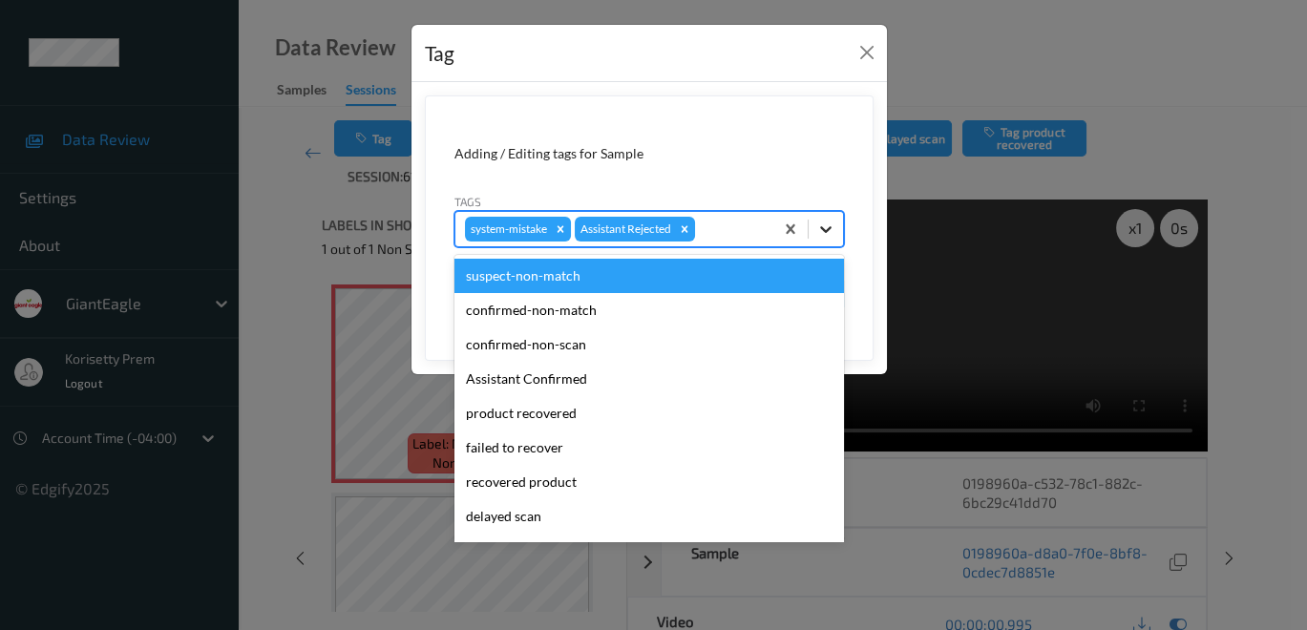
click at [828, 229] on icon at bounding box center [825, 229] width 11 height 7
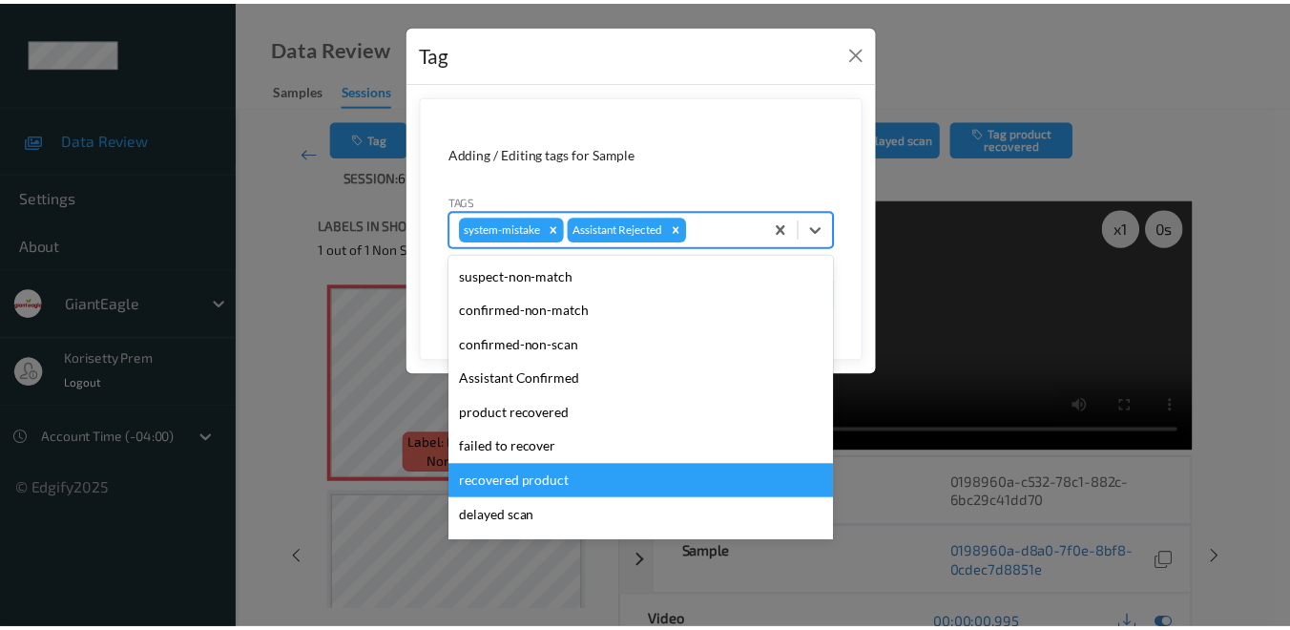
scroll to position [106, 0]
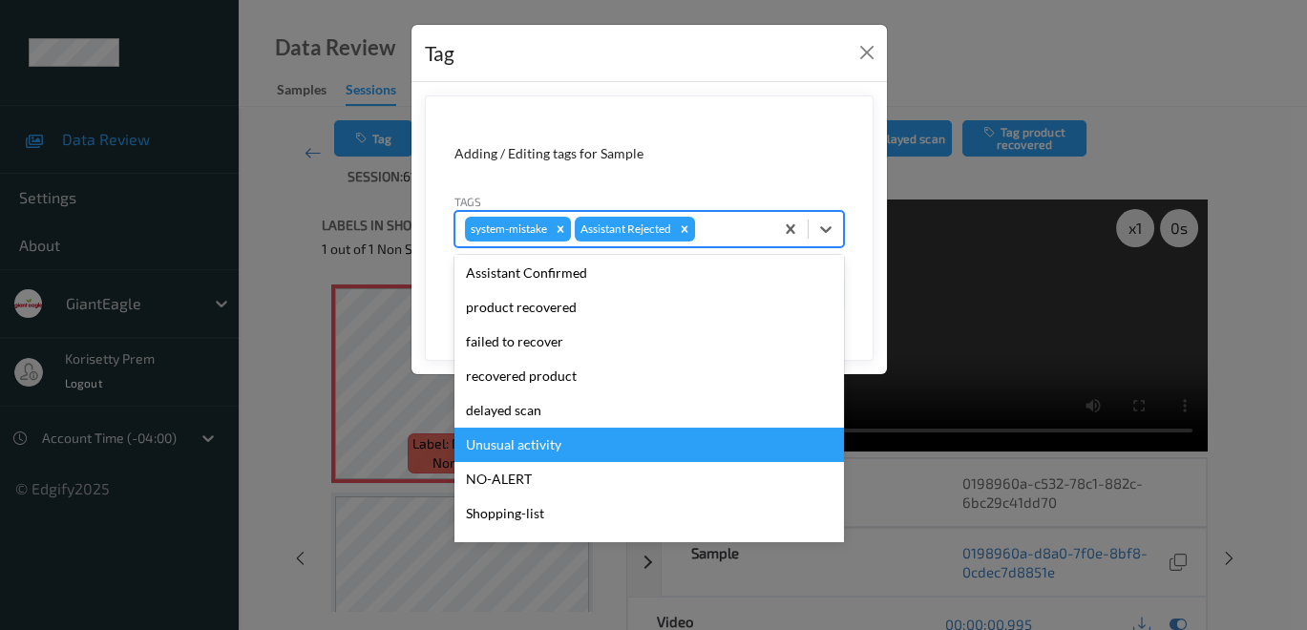
click at [584, 447] on div "Unusual activity" at bounding box center [648, 445] width 389 height 34
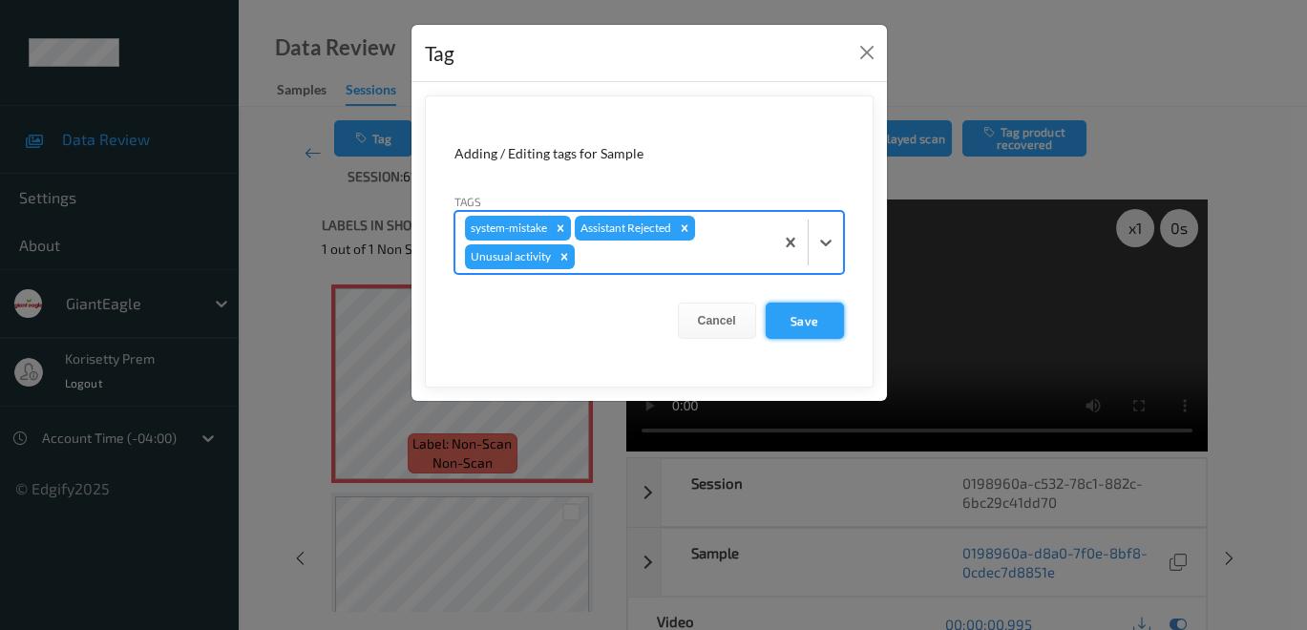
click at [797, 311] on button "Save" at bounding box center [804, 321] width 78 height 36
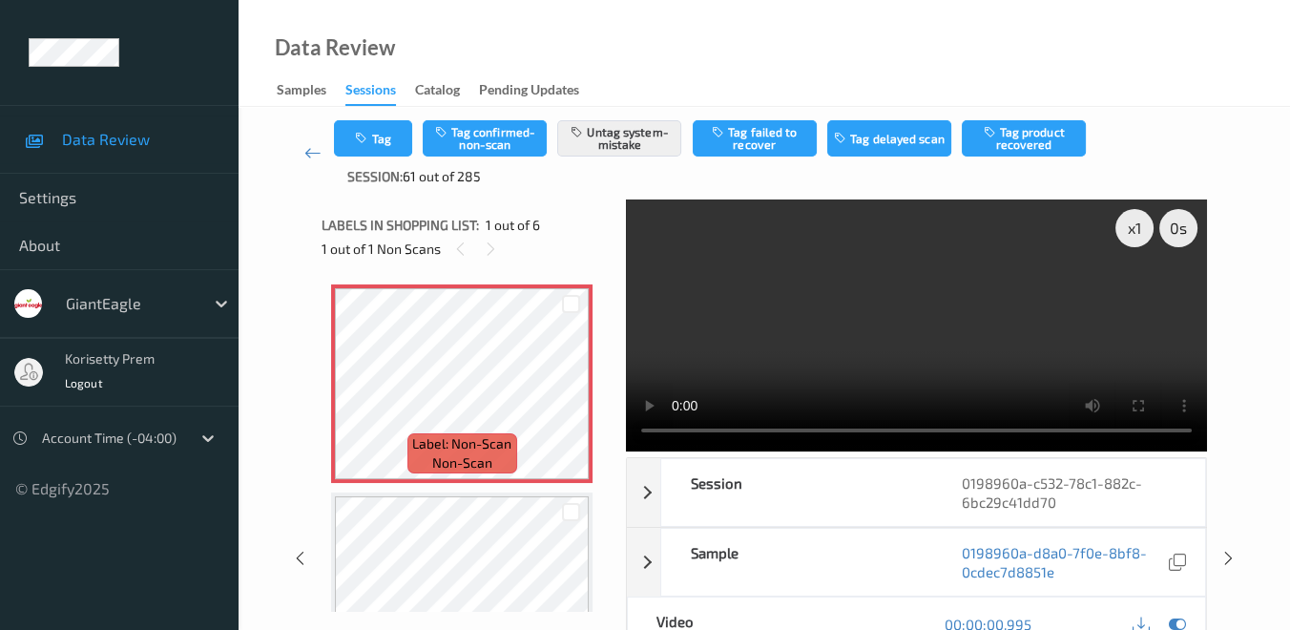
click at [308, 156] on icon at bounding box center [312, 152] width 17 height 19
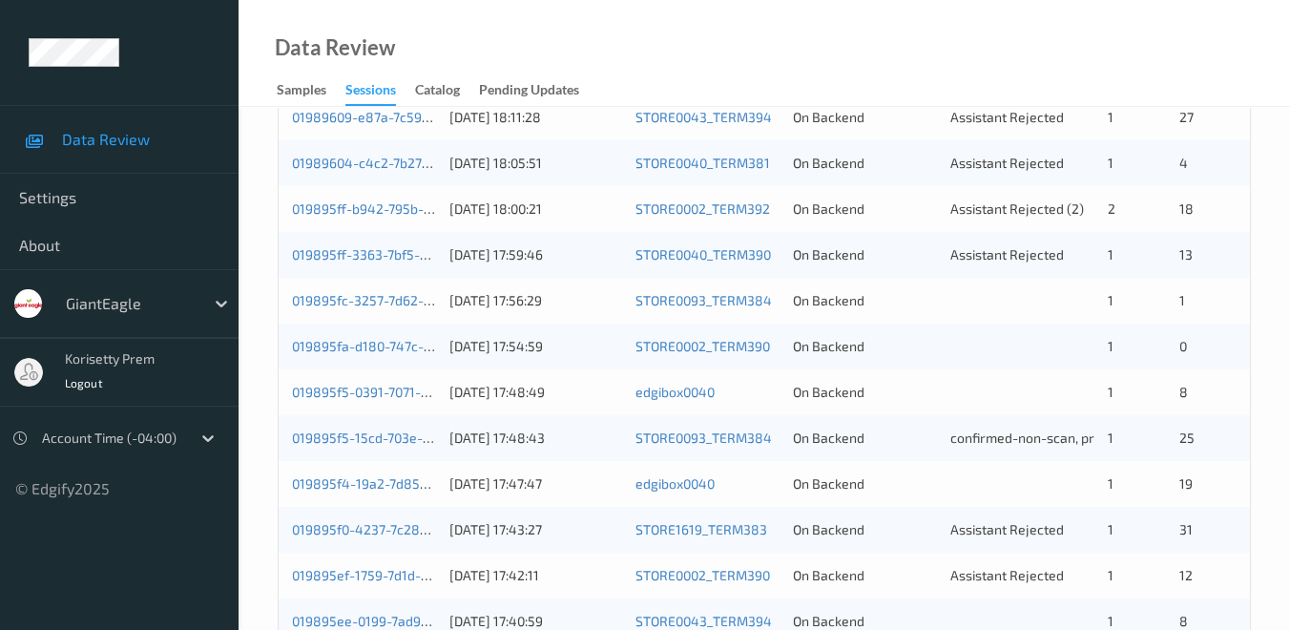
scroll to position [424, 0]
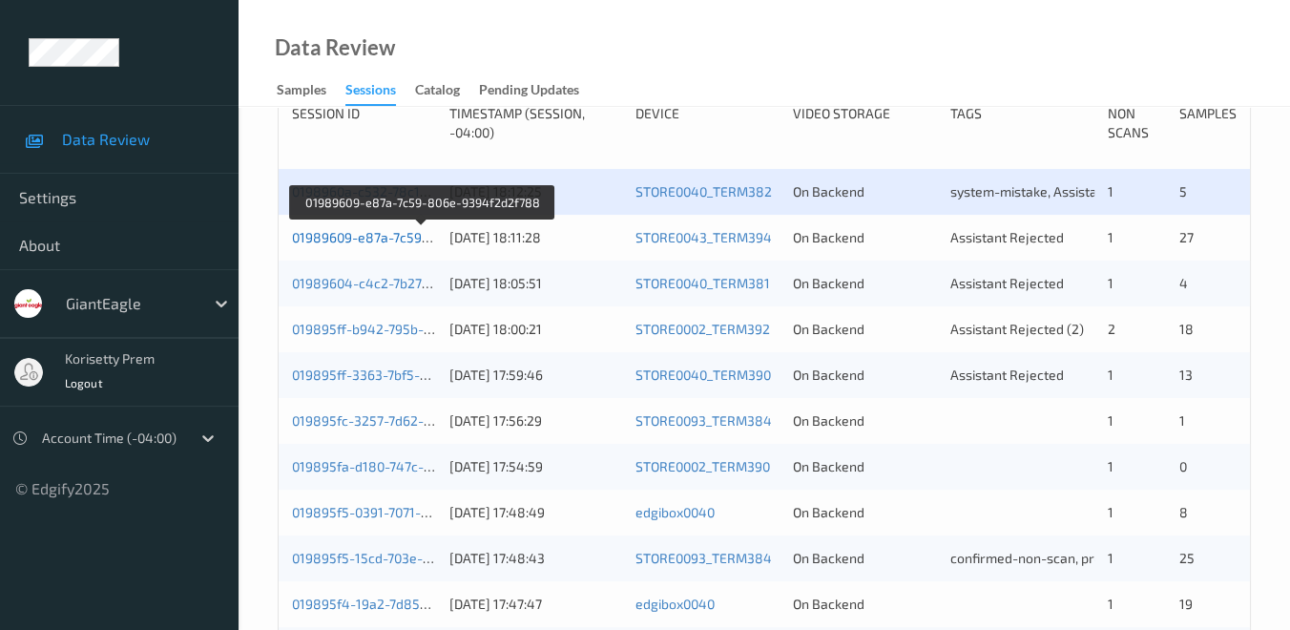
click at [366, 241] on link "01989609-e87a-7c59-806e-9394f2d2f788" at bounding box center [422, 237] width 261 height 16
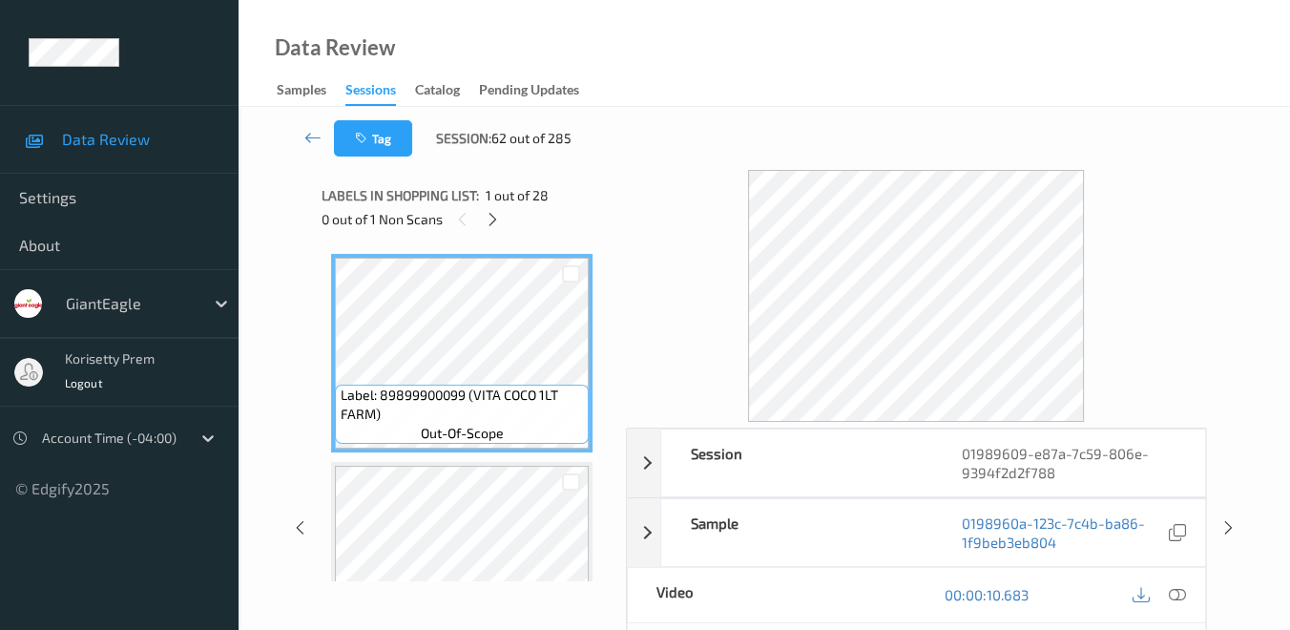
click at [1177, 586] on icon at bounding box center [1177, 594] width 17 height 17
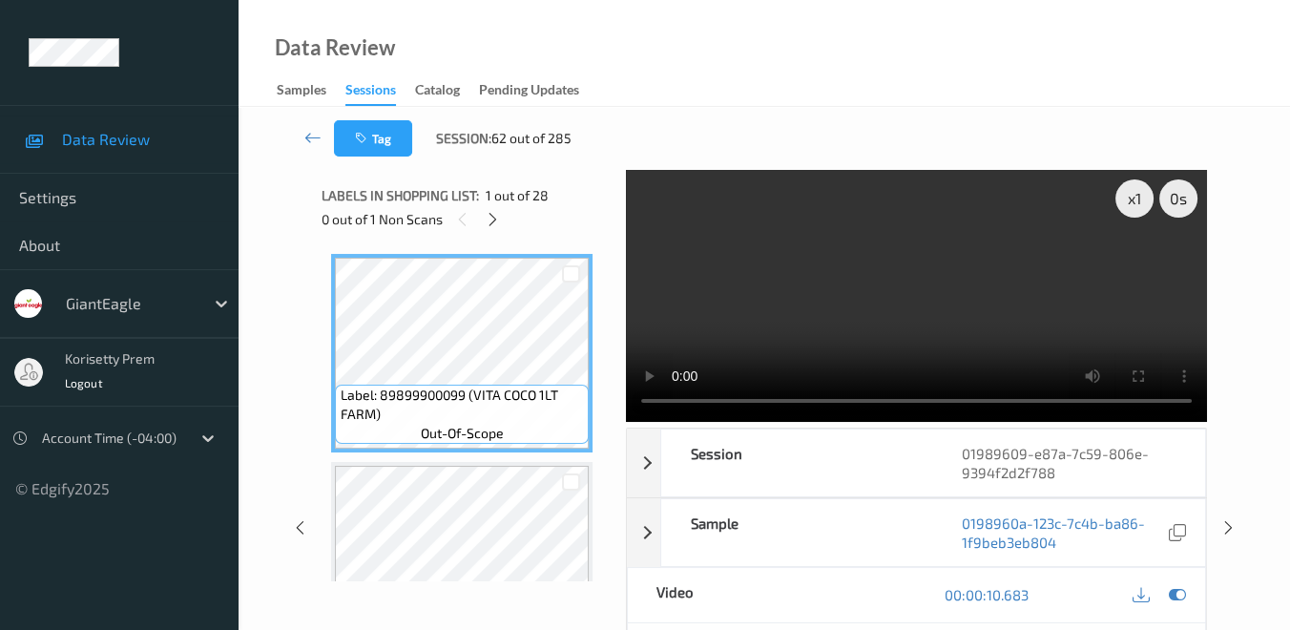
click at [883, 329] on video at bounding box center [916, 296] width 581 height 252
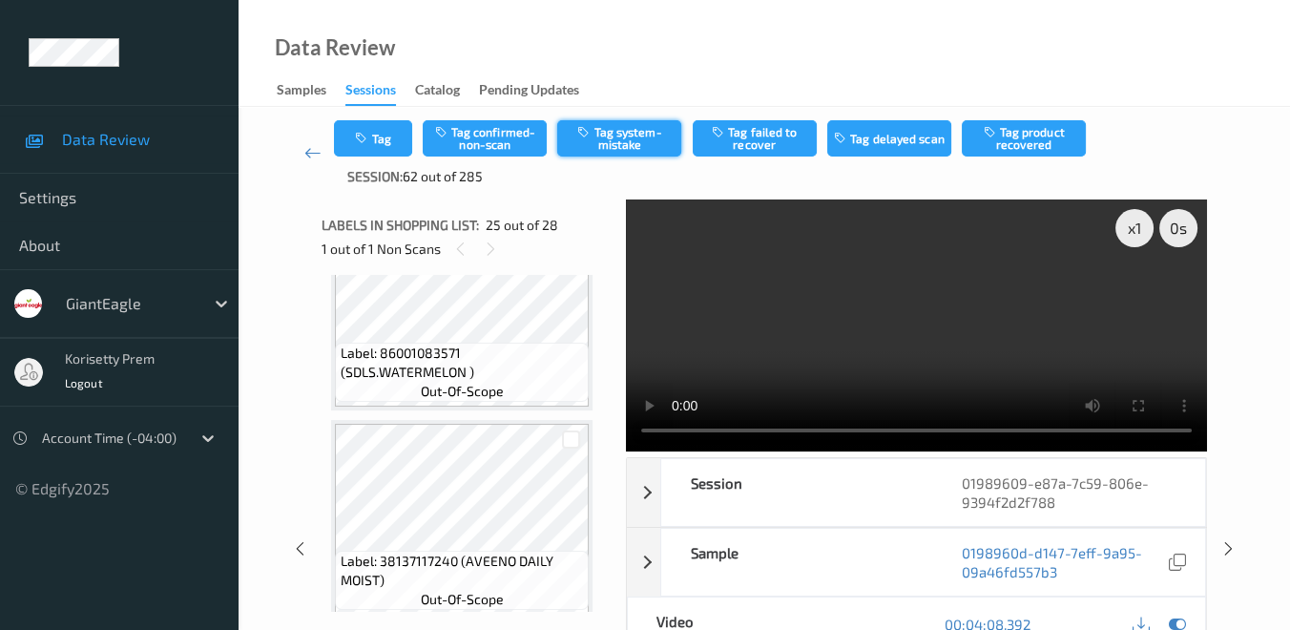
click at [602, 142] on button "Tag system-mistake" at bounding box center [619, 138] width 124 height 36
click at [363, 141] on icon "button" at bounding box center [363, 138] width 16 height 13
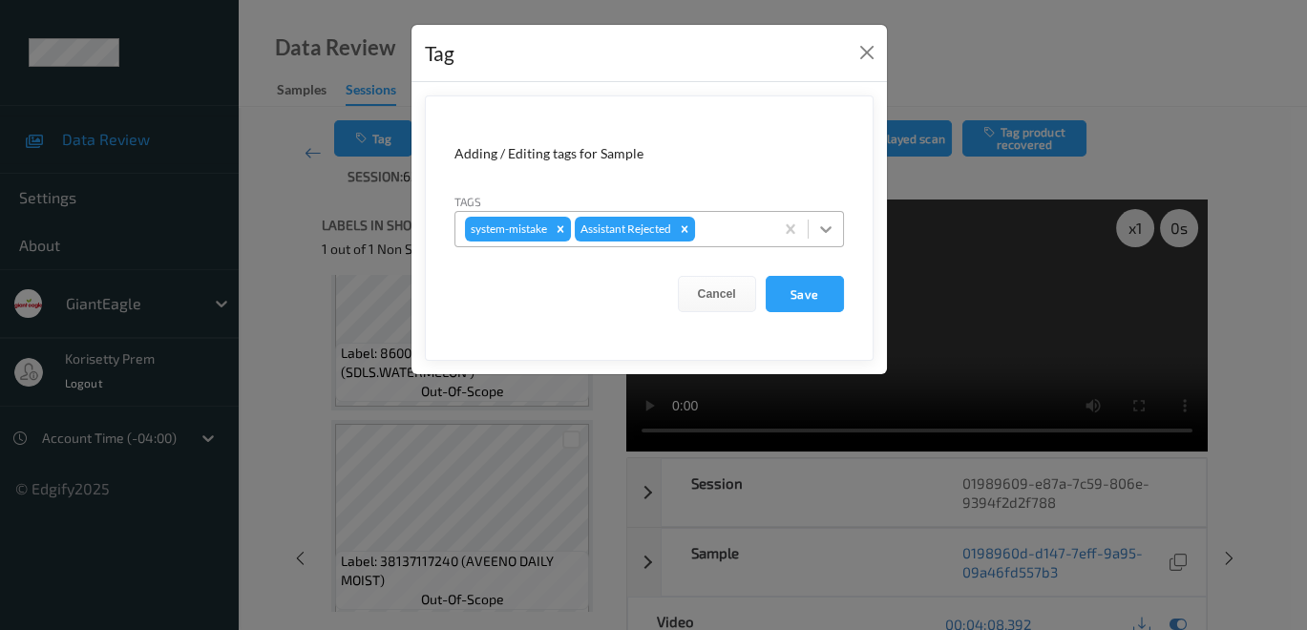
click at [830, 223] on icon at bounding box center [825, 229] width 19 height 19
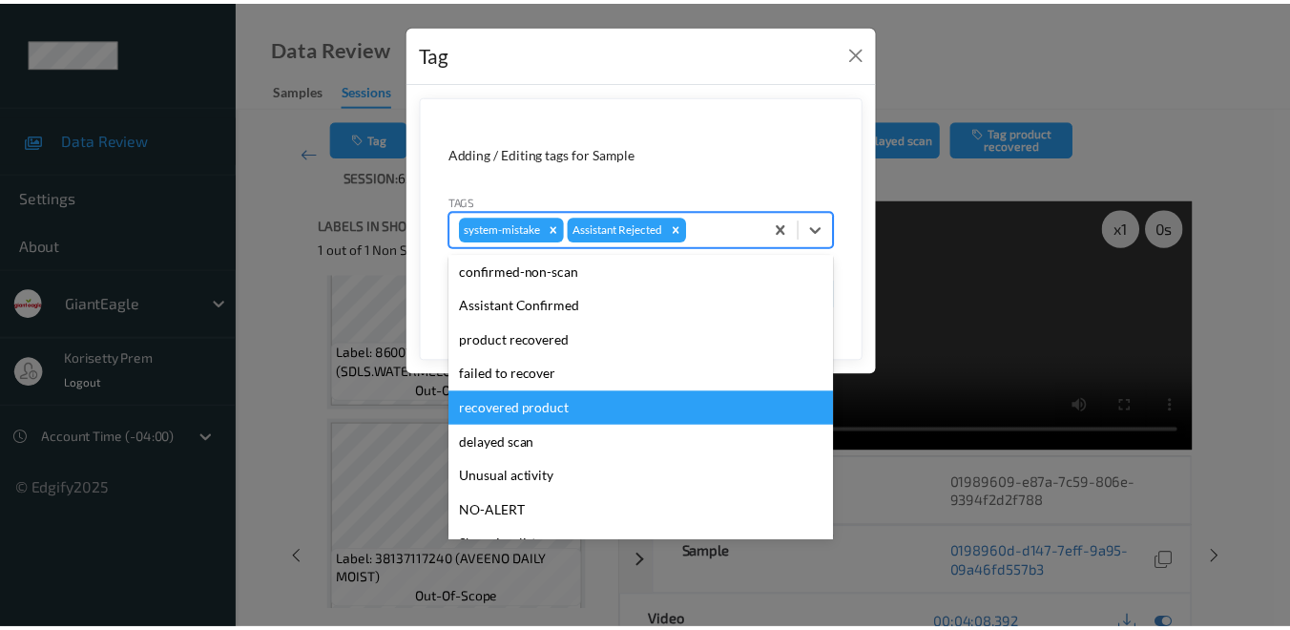
scroll to position [106, 0]
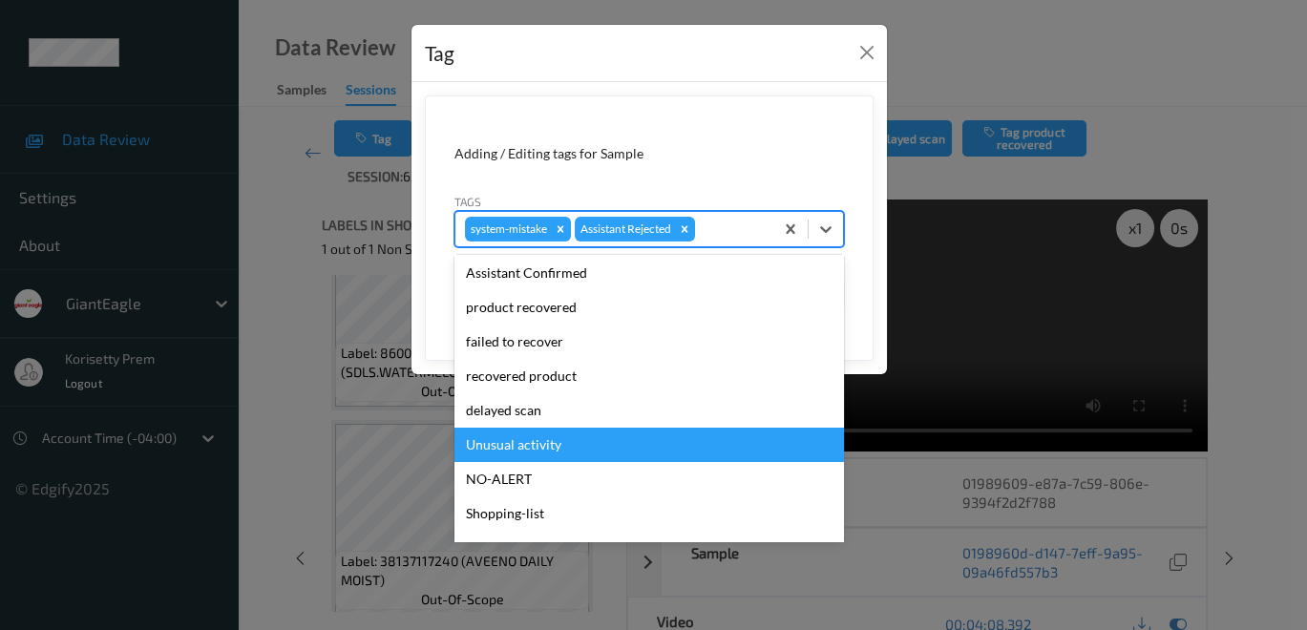
click at [590, 442] on div "Unusual activity" at bounding box center [648, 445] width 389 height 34
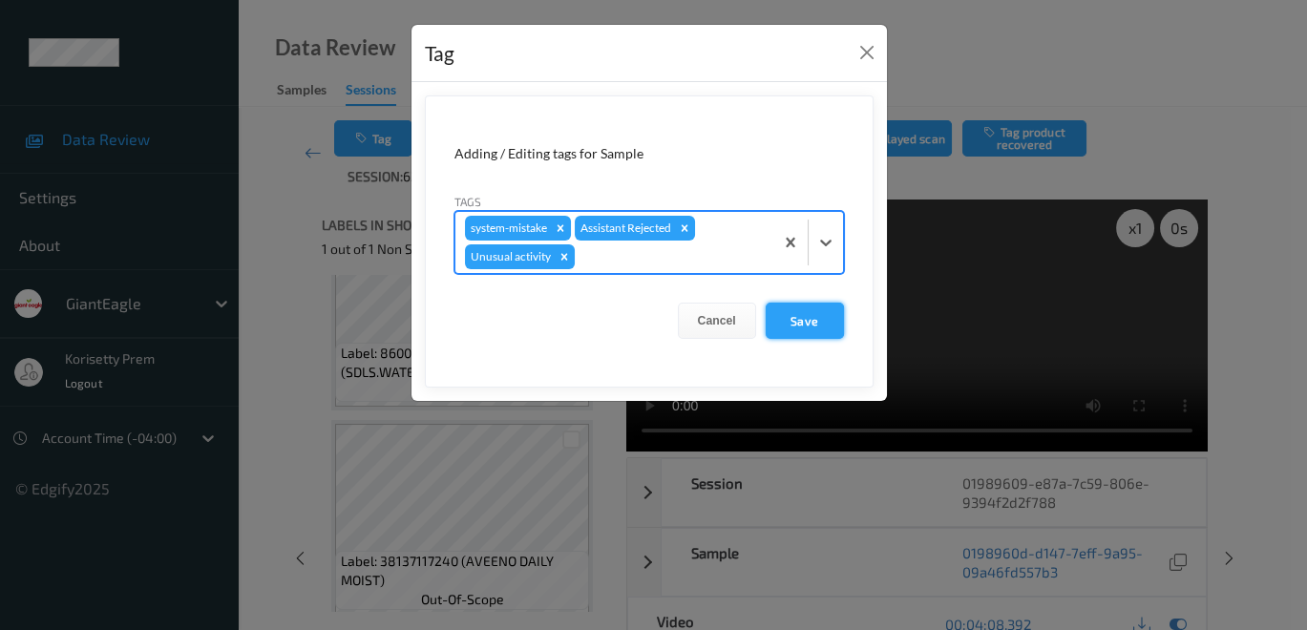
click at [807, 326] on button "Save" at bounding box center [804, 321] width 78 height 36
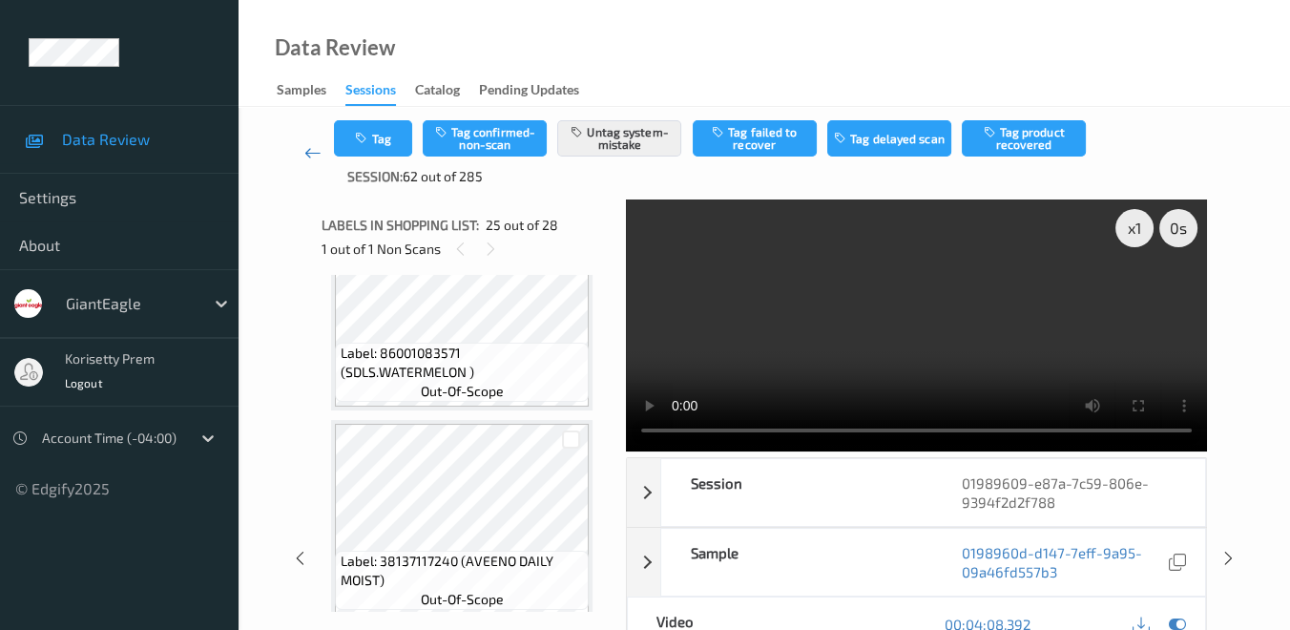
click at [300, 147] on link at bounding box center [312, 153] width 43 height 66
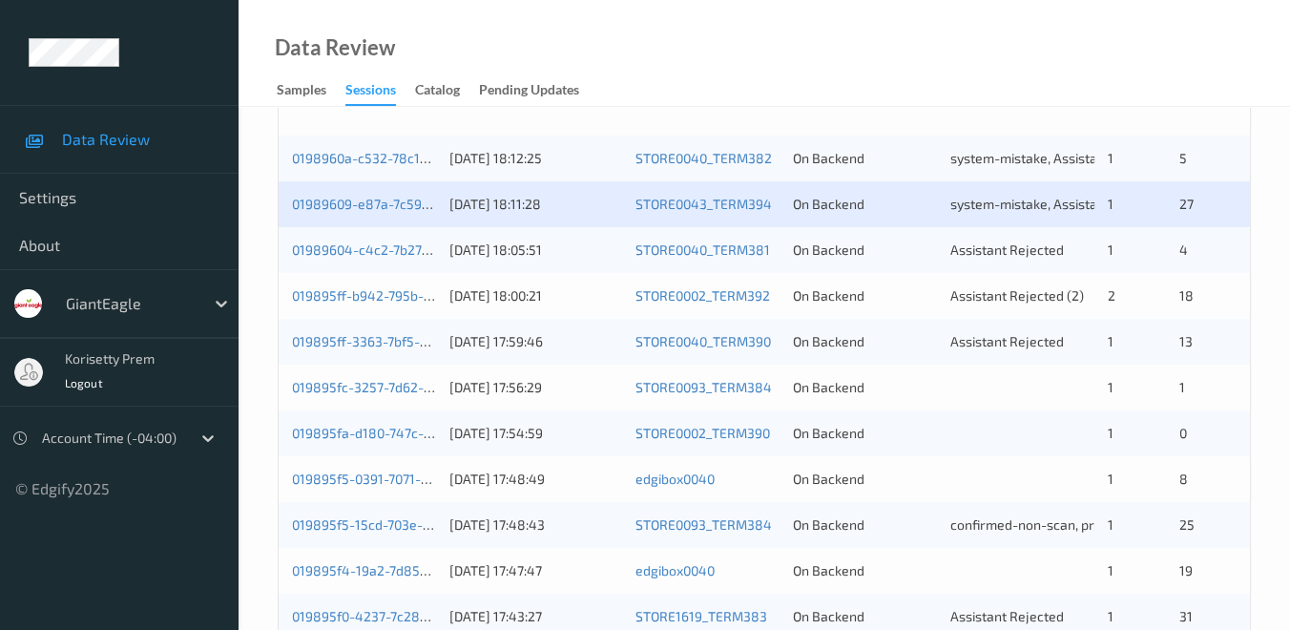
scroll to position [424, 0]
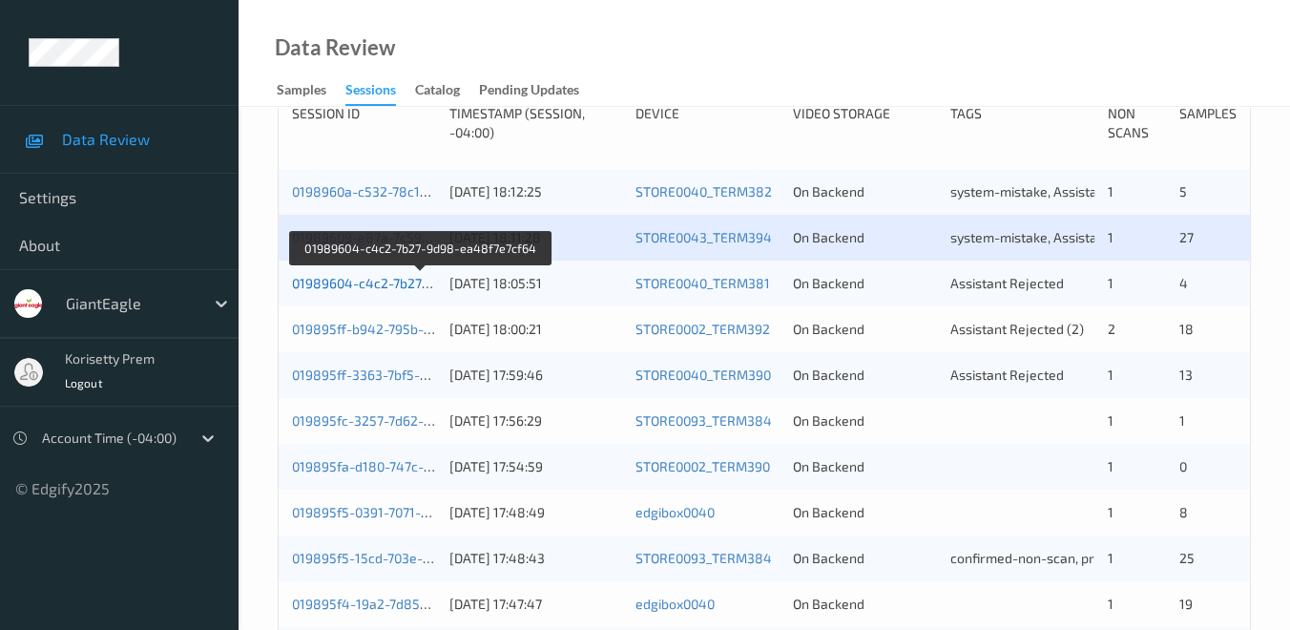
click at [364, 283] on link "01989604-c4c2-7b27-9d98-ea48f7e7cf64" at bounding box center [421, 283] width 259 height 16
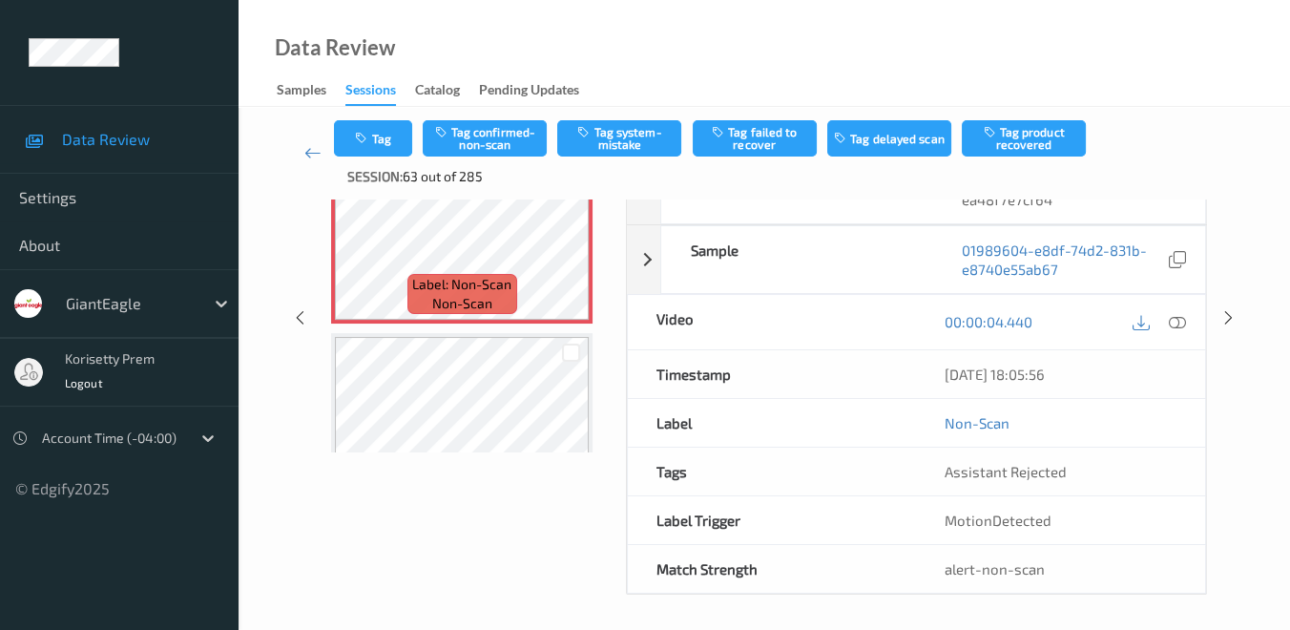
scroll to position [196, 0]
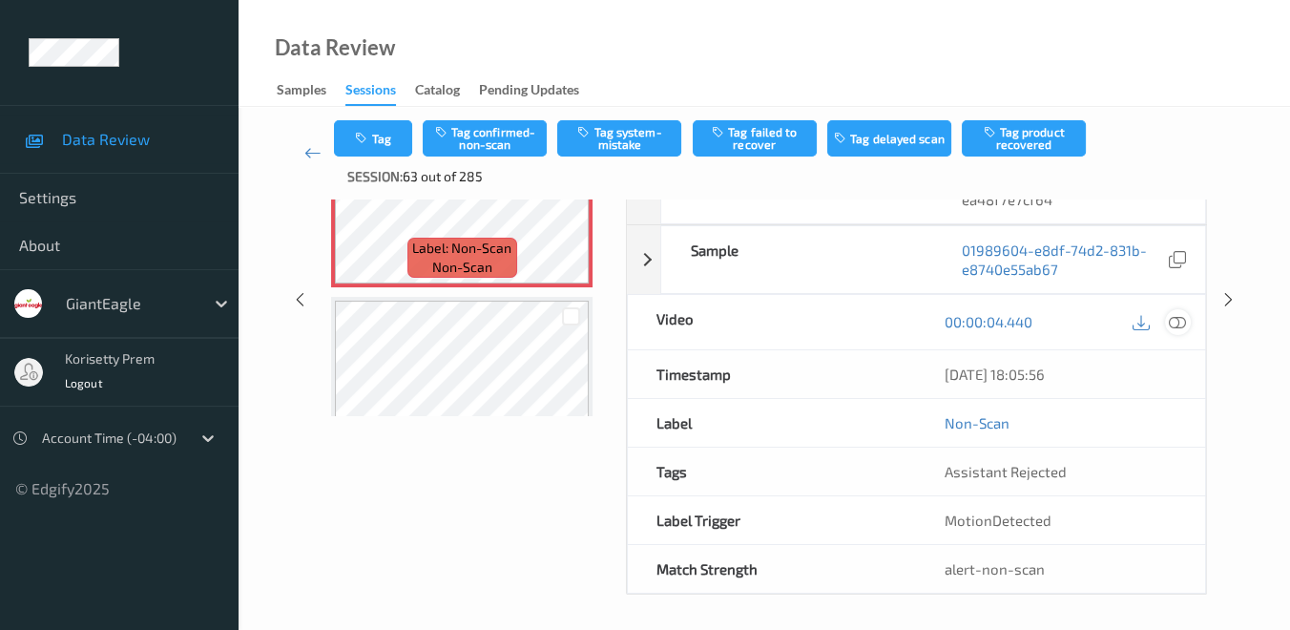
click at [1188, 315] on div at bounding box center [1178, 322] width 26 height 26
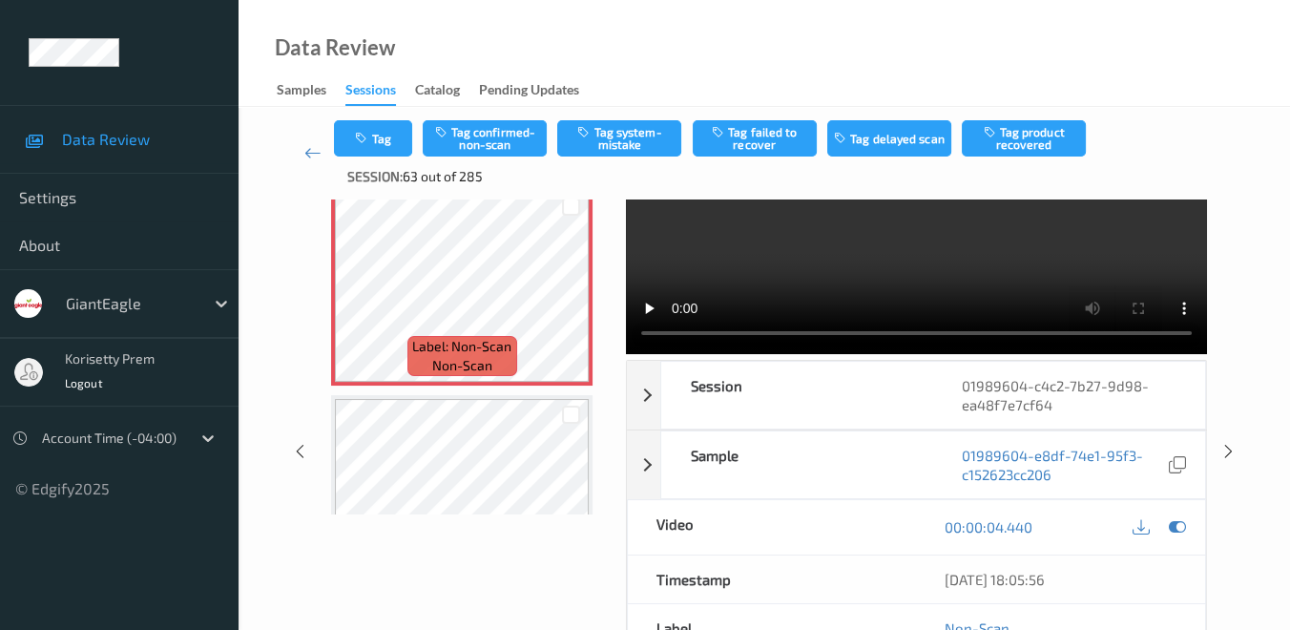
scroll to position [0, 0]
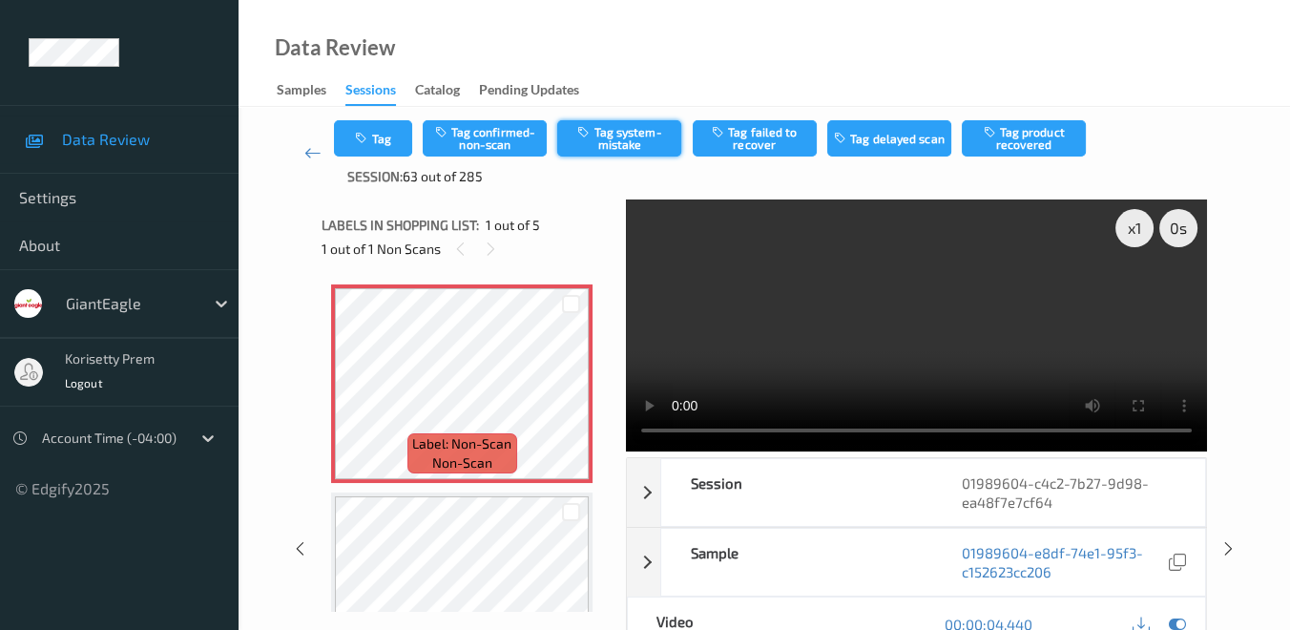
click at [640, 135] on button "Tag system-mistake" at bounding box center [619, 138] width 124 height 36
click at [307, 147] on icon at bounding box center [312, 152] width 17 height 19
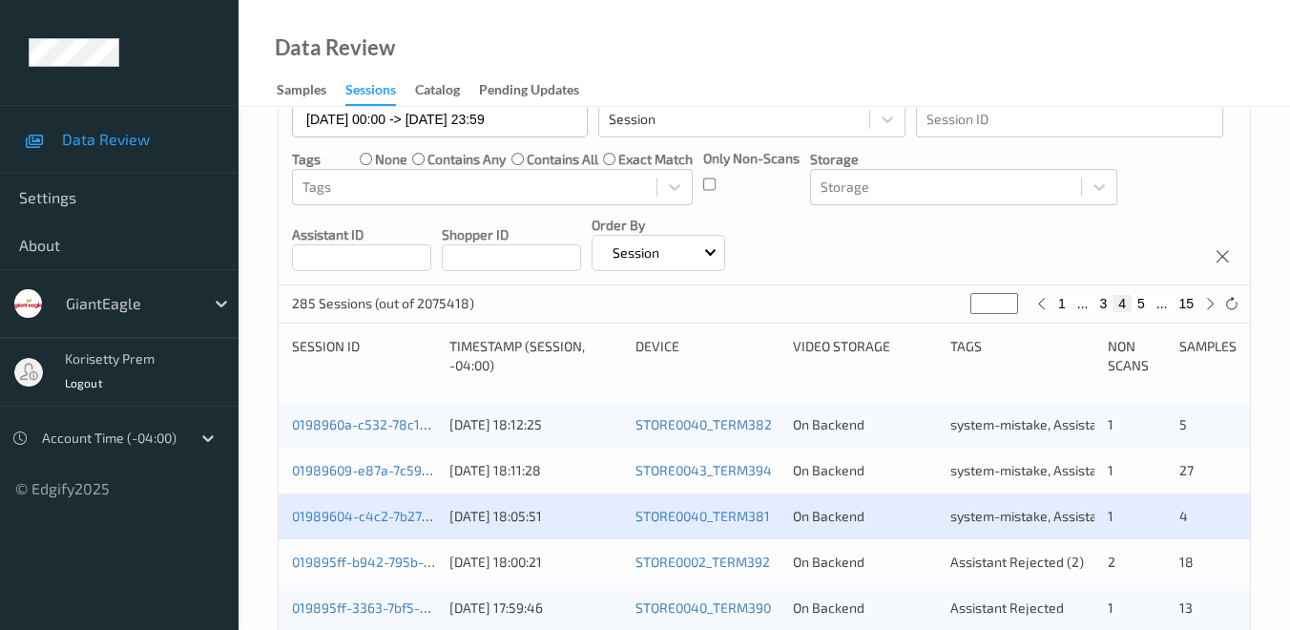
scroll to position [424, 0]
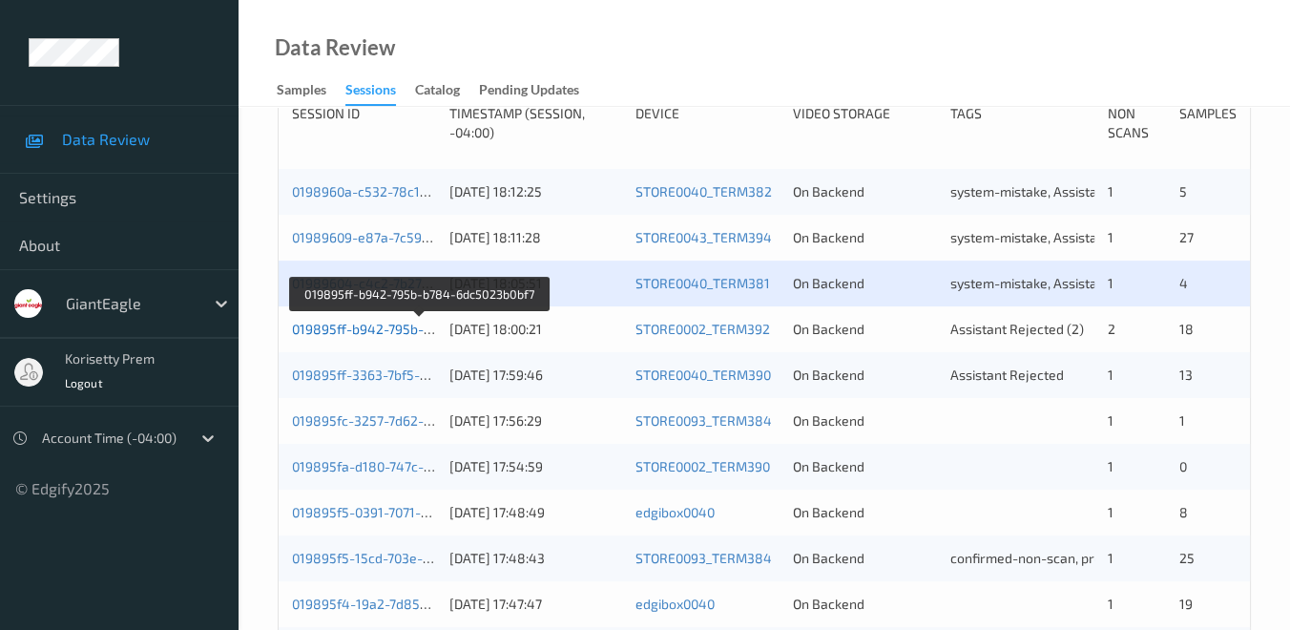
click at [362, 333] on link "019895ff-b942-795b-b784-6dc5023b0bf7" at bounding box center [420, 329] width 256 height 16
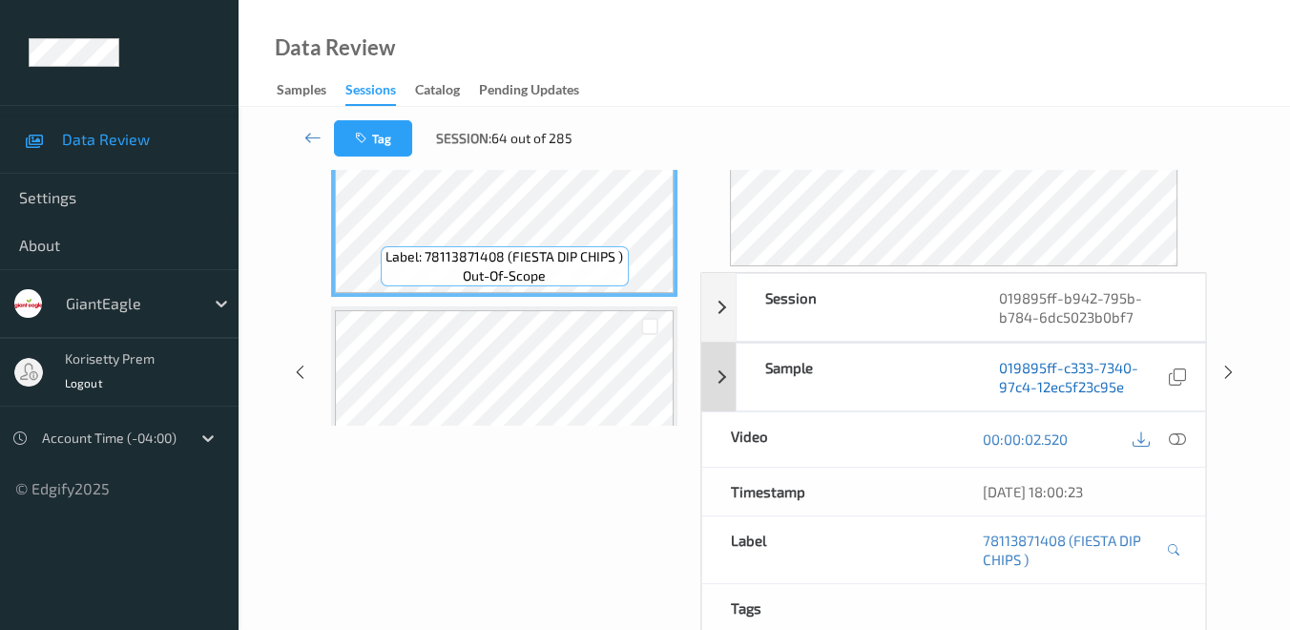
scroll to position [79, 0]
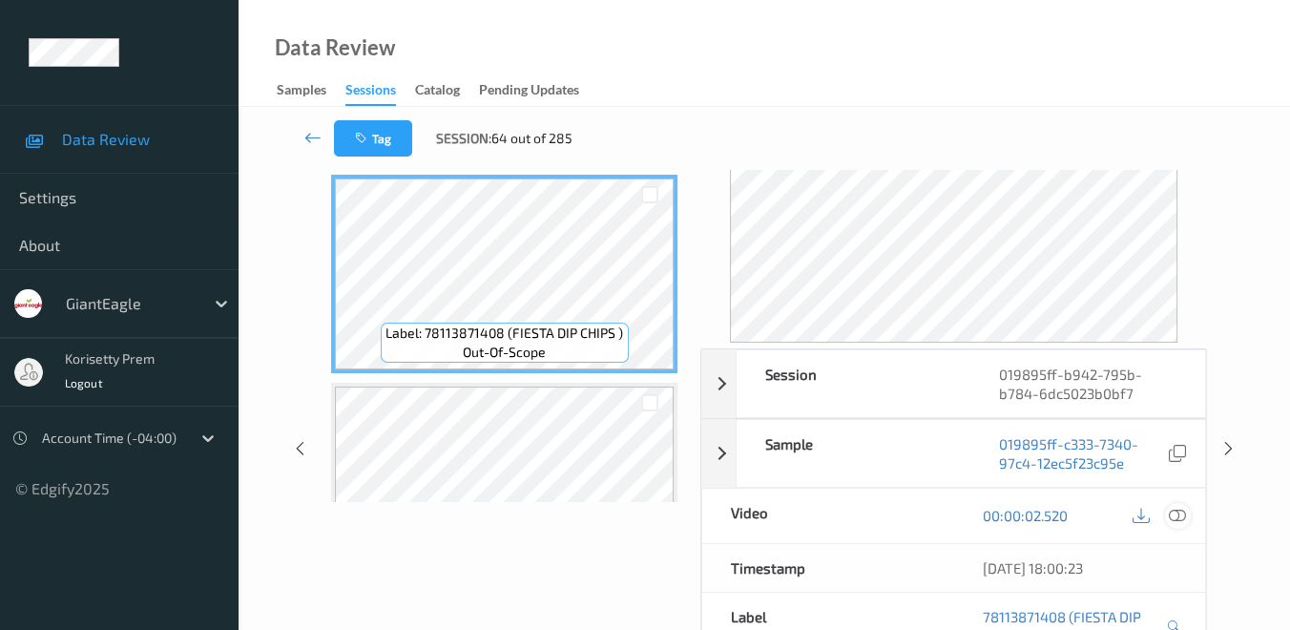
click at [1181, 510] on icon at bounding box center [1177, 515] width 17 height 17
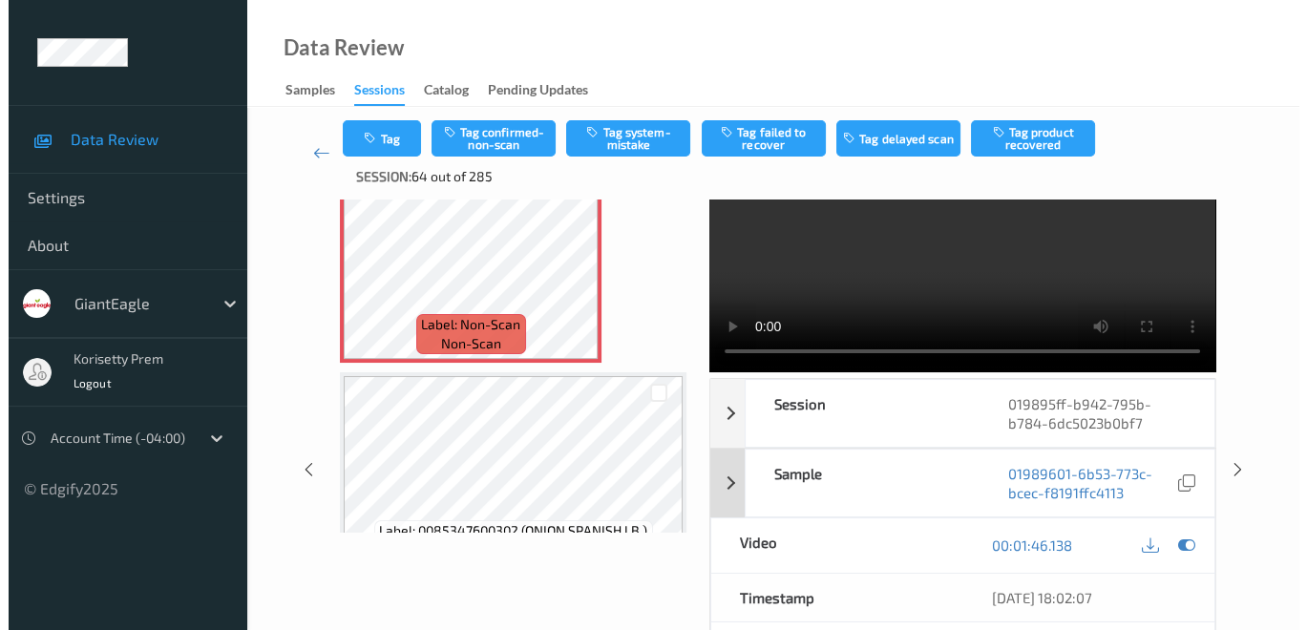
scroll to position [0, 0]
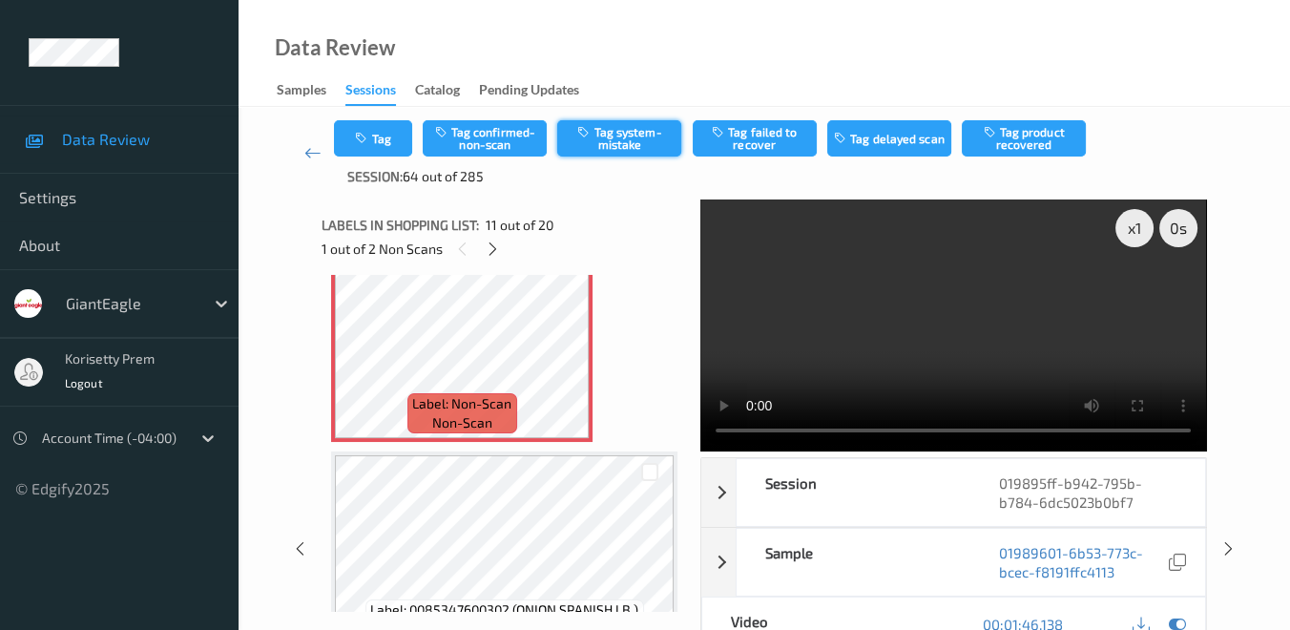
click at [658, 130] on button "Tag system-mistake" at bounding box center [619, 138] width 124 height 36
click at [389, 136] on button "Tag" at bounding box center [373, 138] width 78 height 36
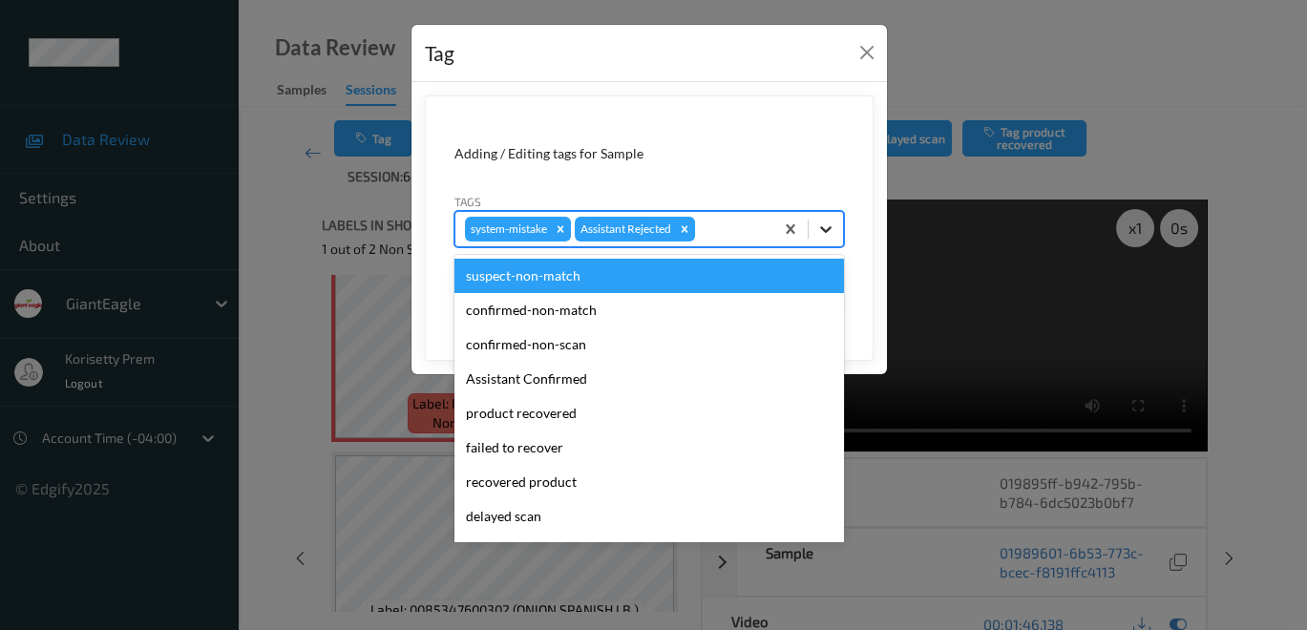
click at [823, 226] on icon at bounding box center [825, 229] width 11 height 7
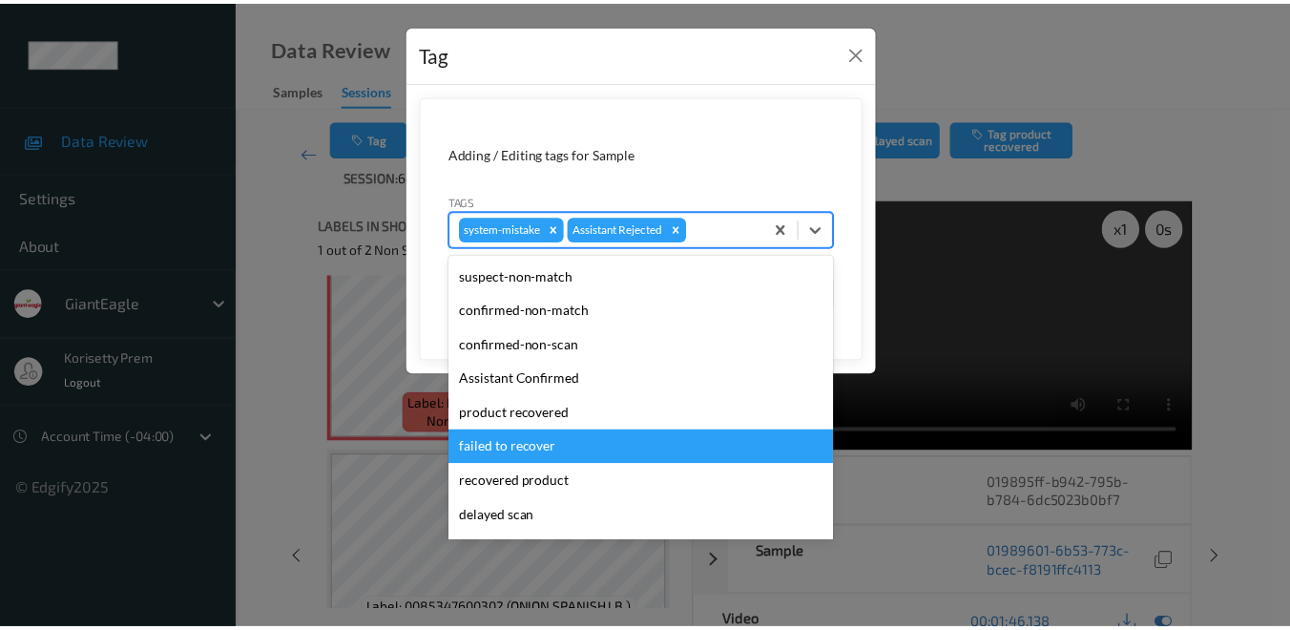
scroll to position [134, 0]
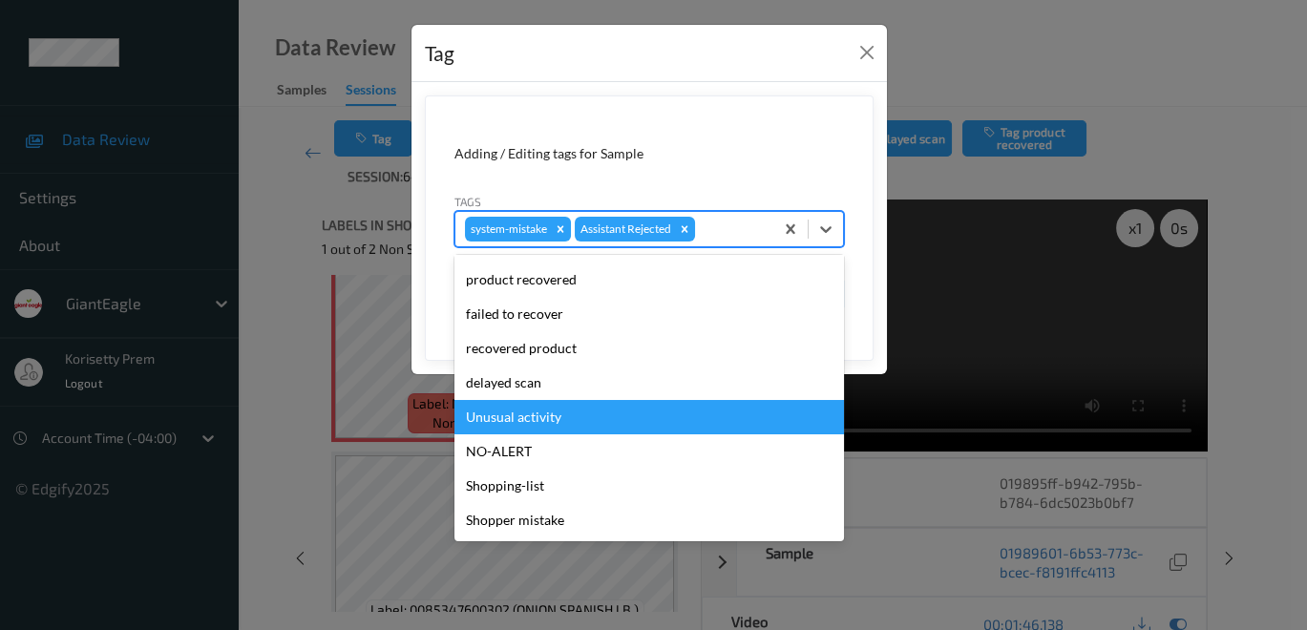
click at [582, 429] on div "Unusual activity" at bounding box center [648, 417] width 389 height 34
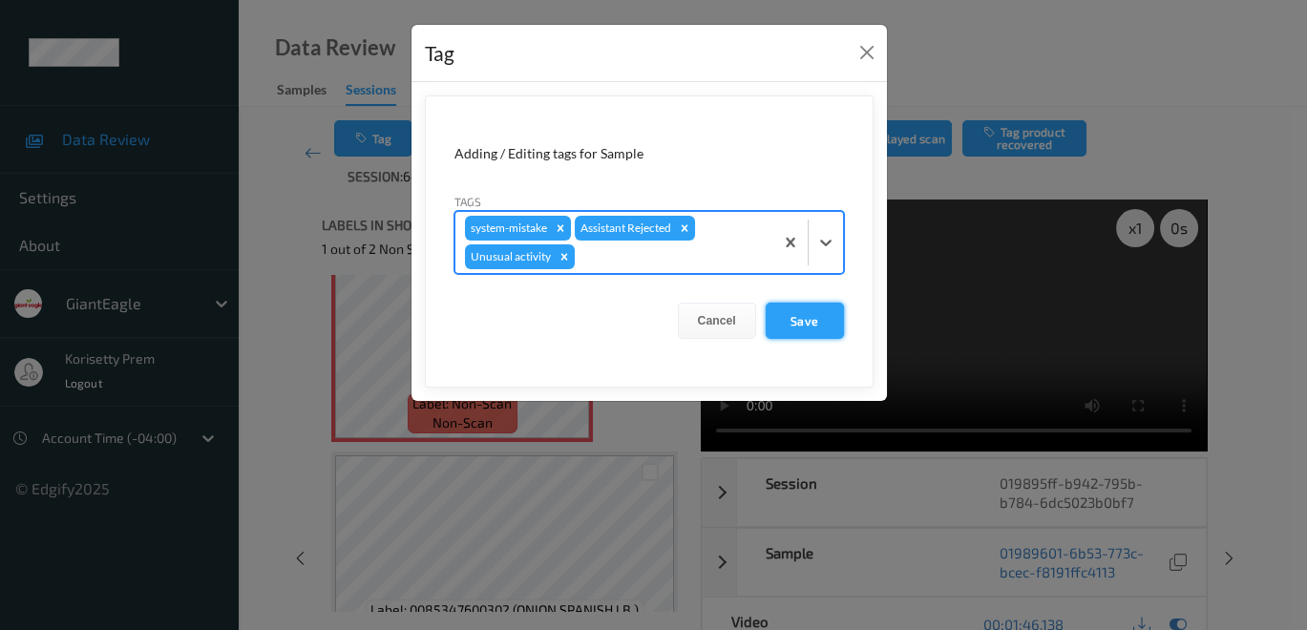
click at [807, 316] on button "Save" at bounding box center [804, 321] width 78 height 36
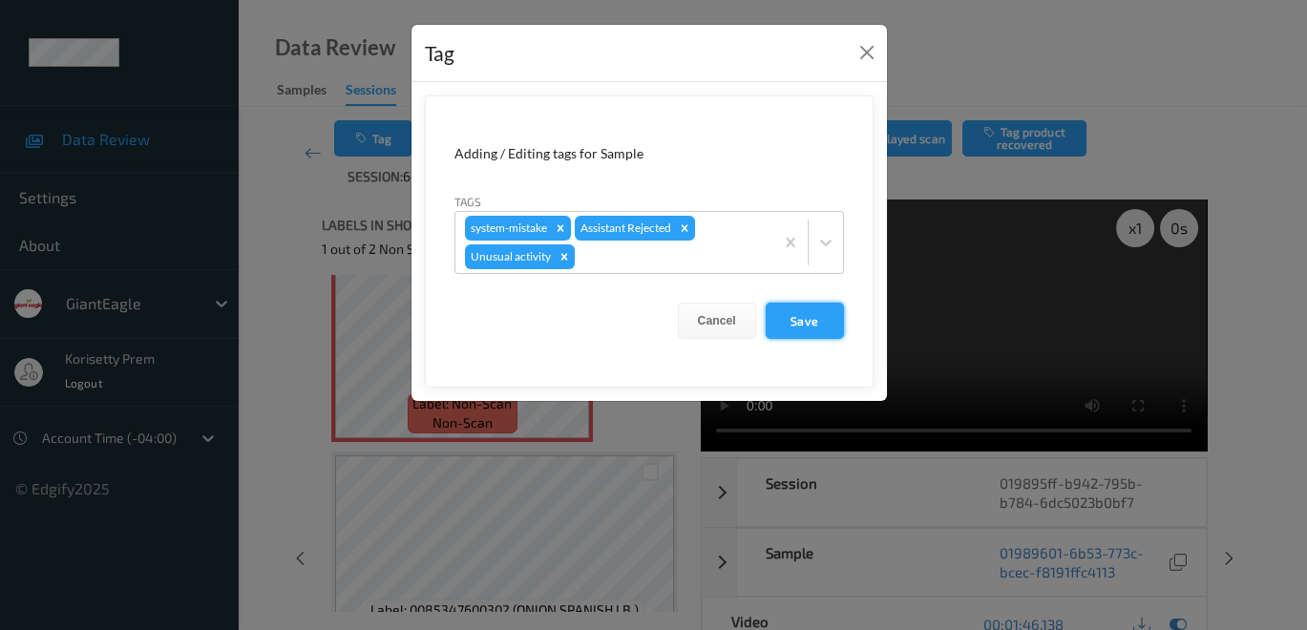
click at [804, 321] on button "Save" at bounding box center [804, 321] width 78 height 36
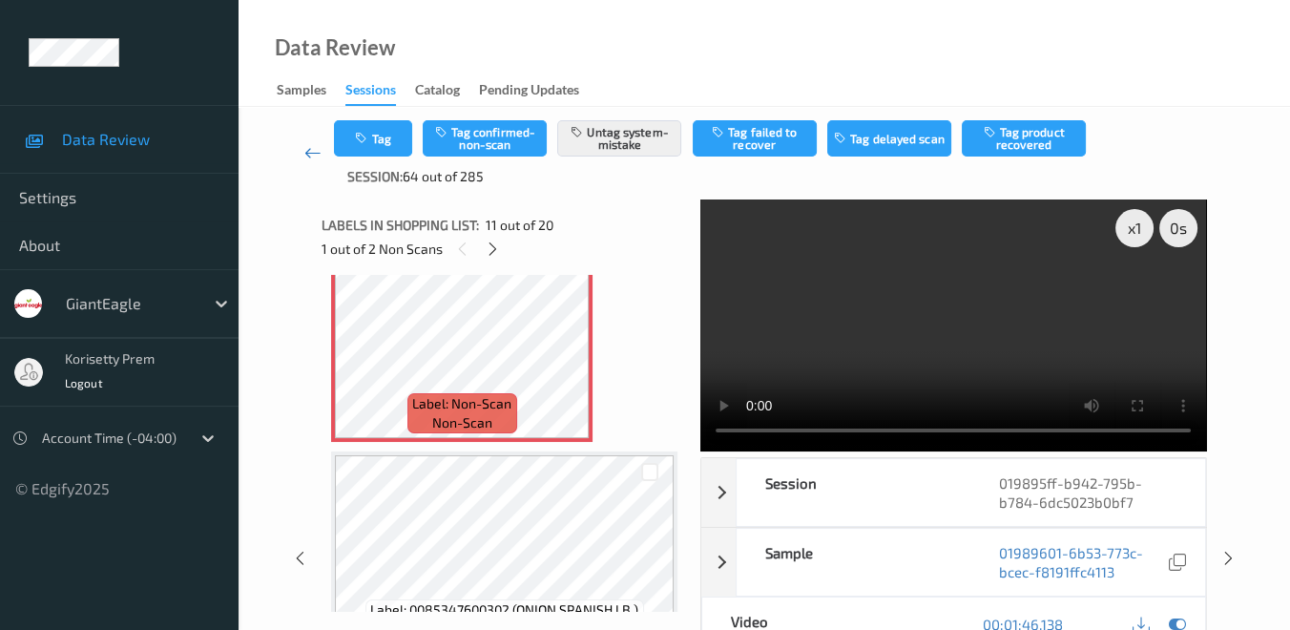
click at [303, 155] on link at bounding box center [312, 153] width 43 height 66
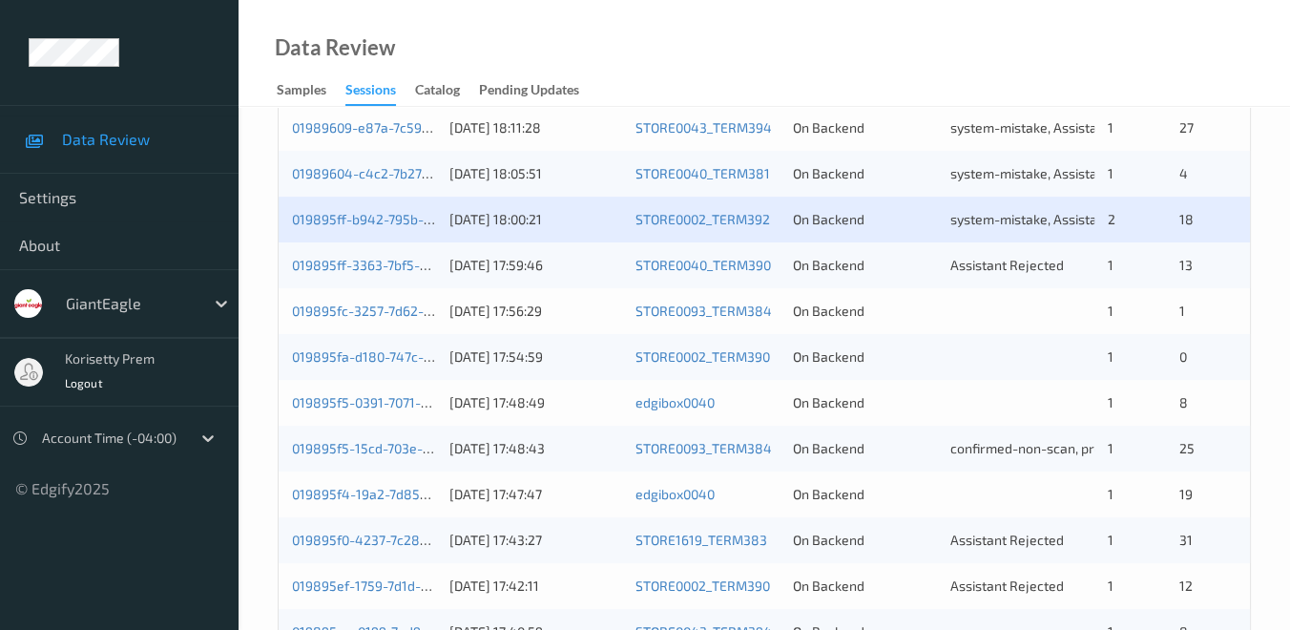
scroll to position [530, 0]
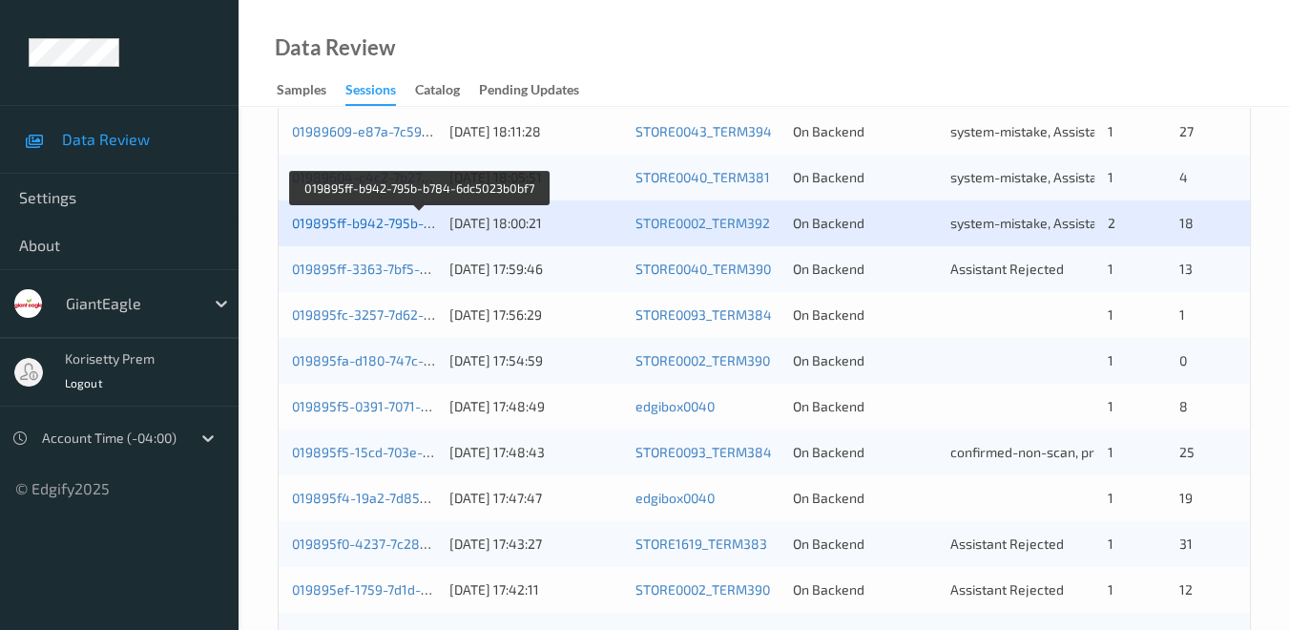
click at [340, 226] on link "019895ff-b942-795b-b784-6dc5023b0bf7" at bounding box center [420, 223] width 256 height 16
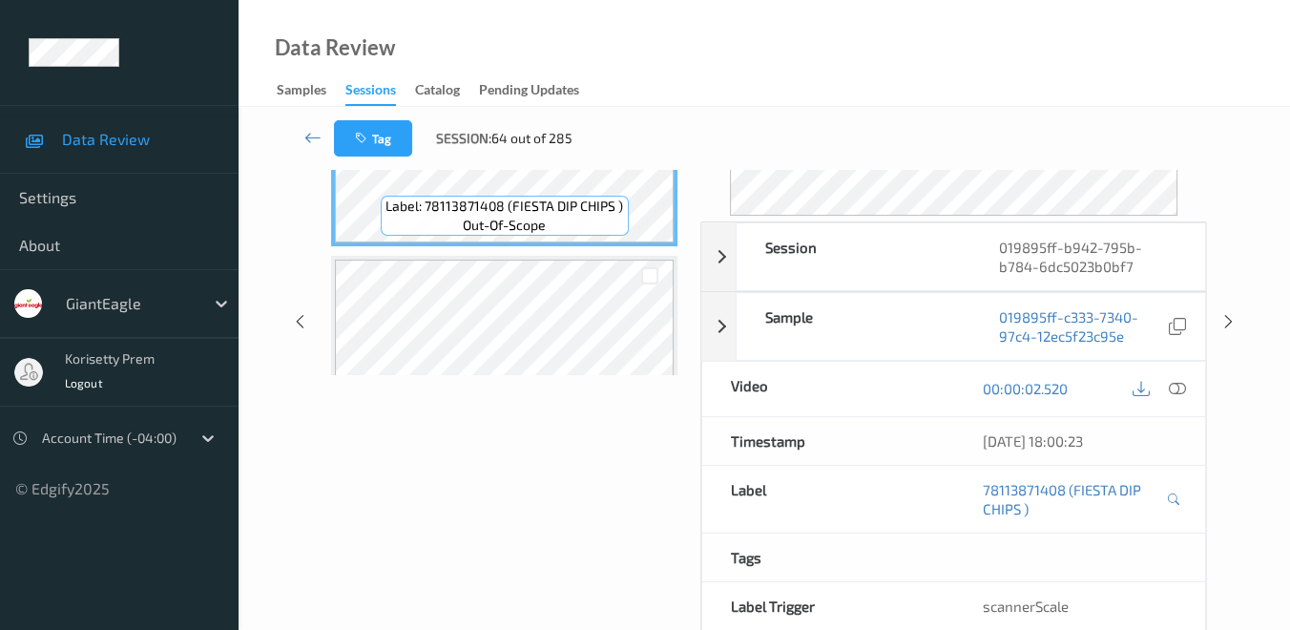
scroll to position [185, 0]
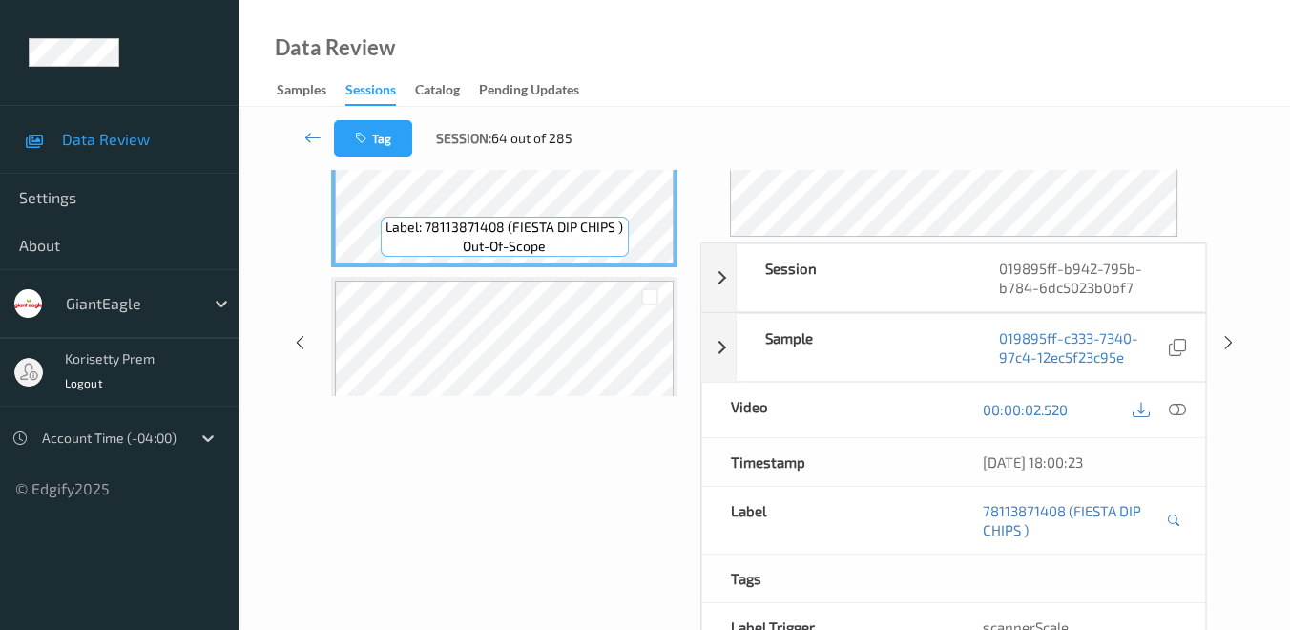
click at [1170, 409] on icon at bounding box center [1177, 409] width 17 height 17
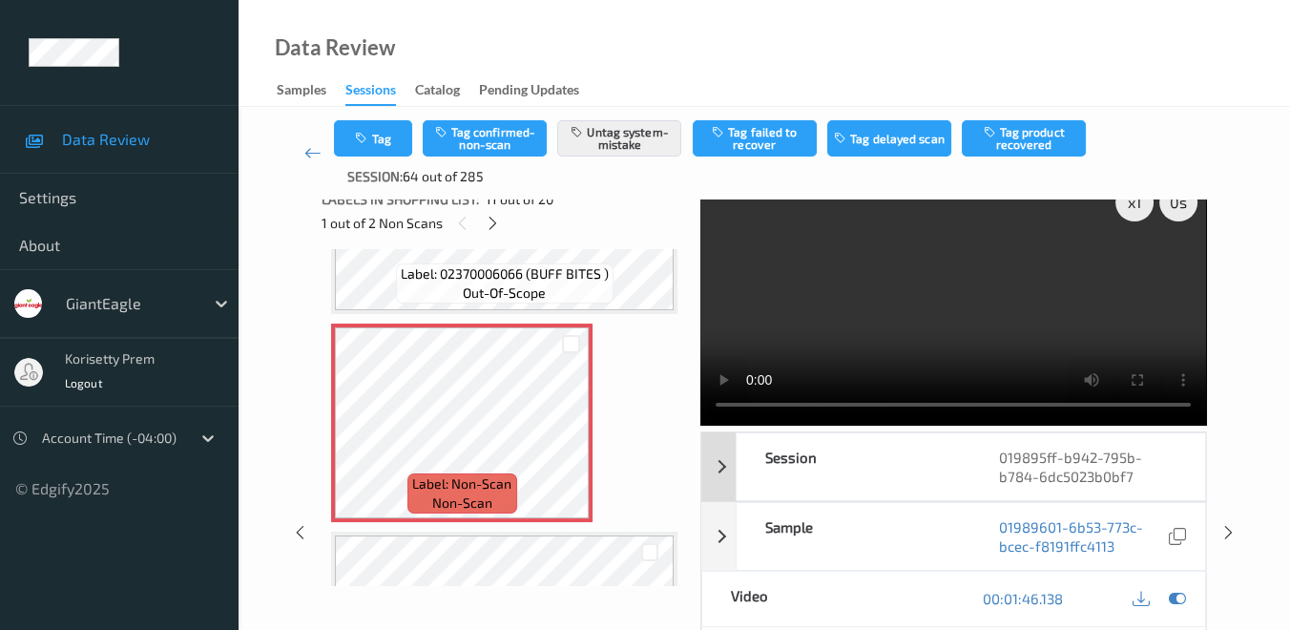
scroll to position [0, 0]
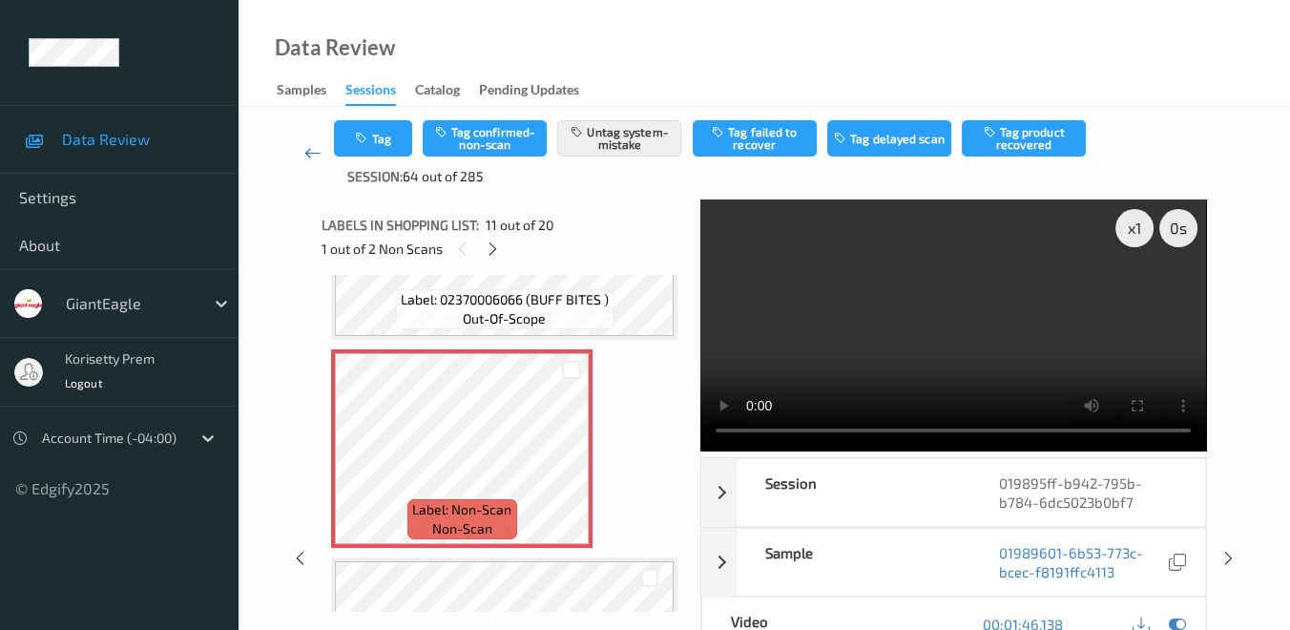
click at [307, 153] on icon at bounding box center [312, 152] width 17 height 19
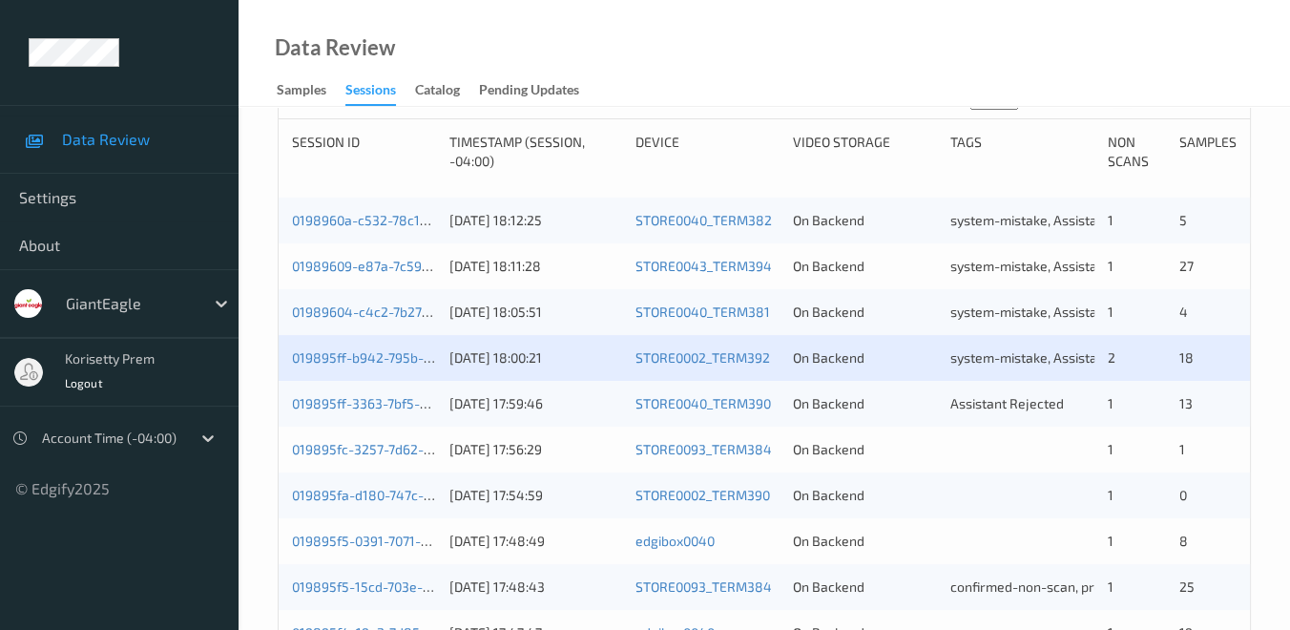
scroll to position [424, 0]
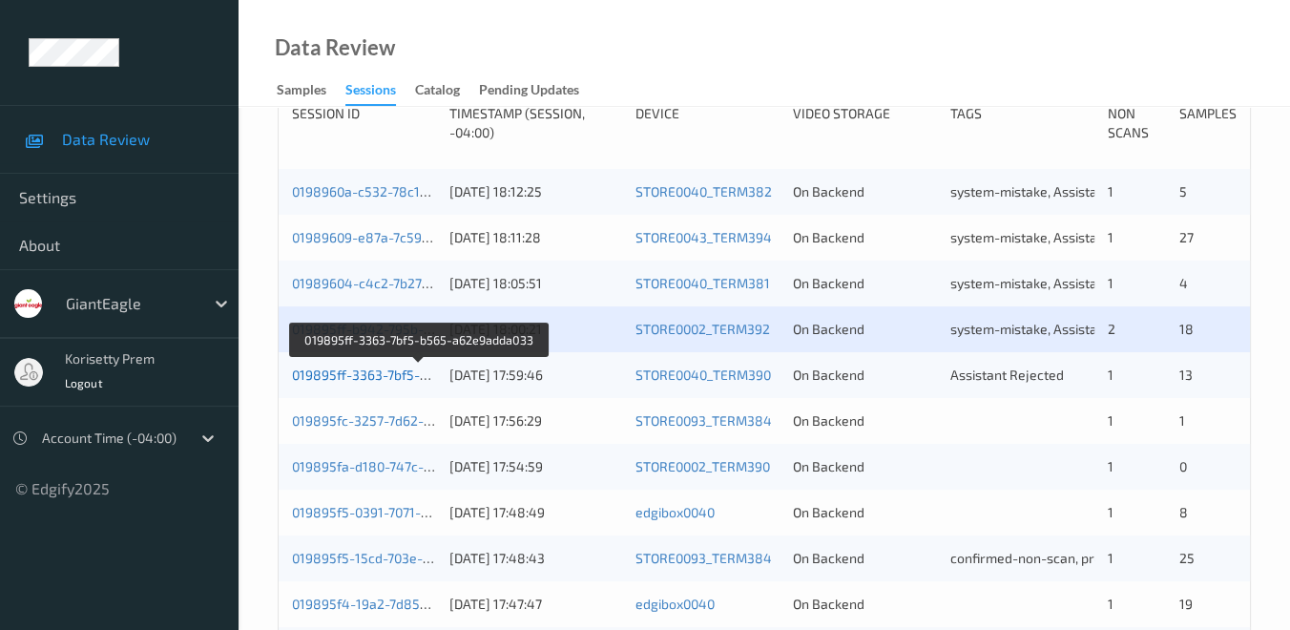
click at [354, 370] on link "019895ff-3363-7bf5-b565-a62e9adda033" at bounding box center [420, 375] width 256 height 16
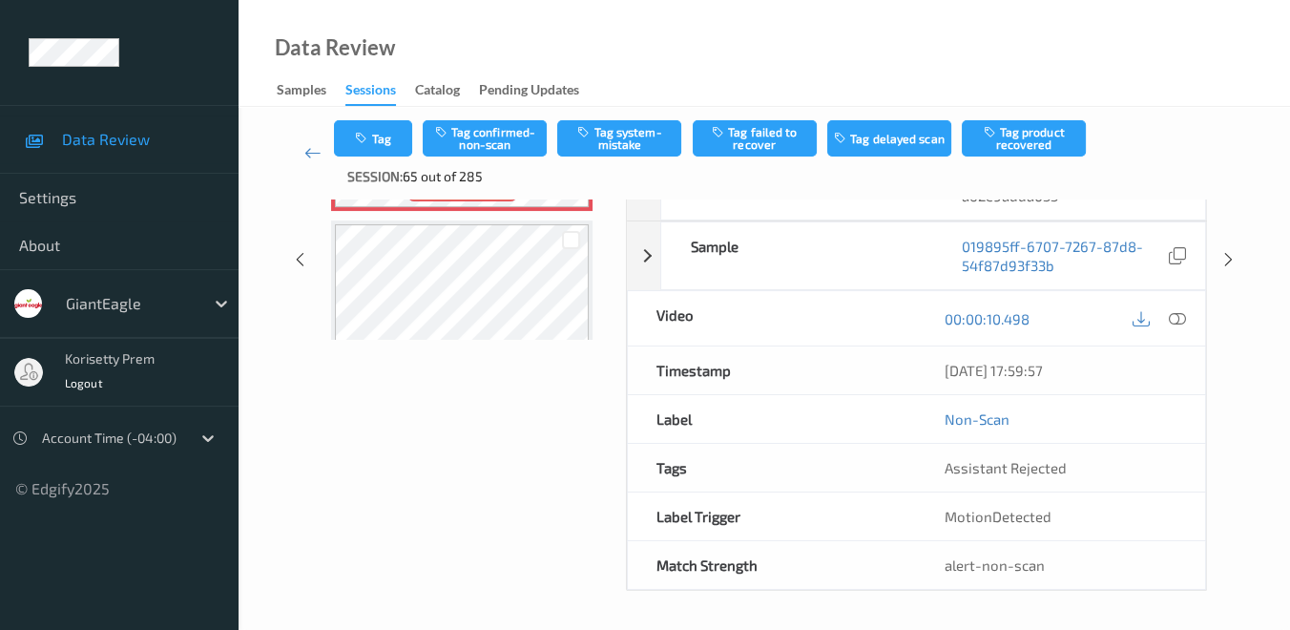
scroll to position [268, 0]
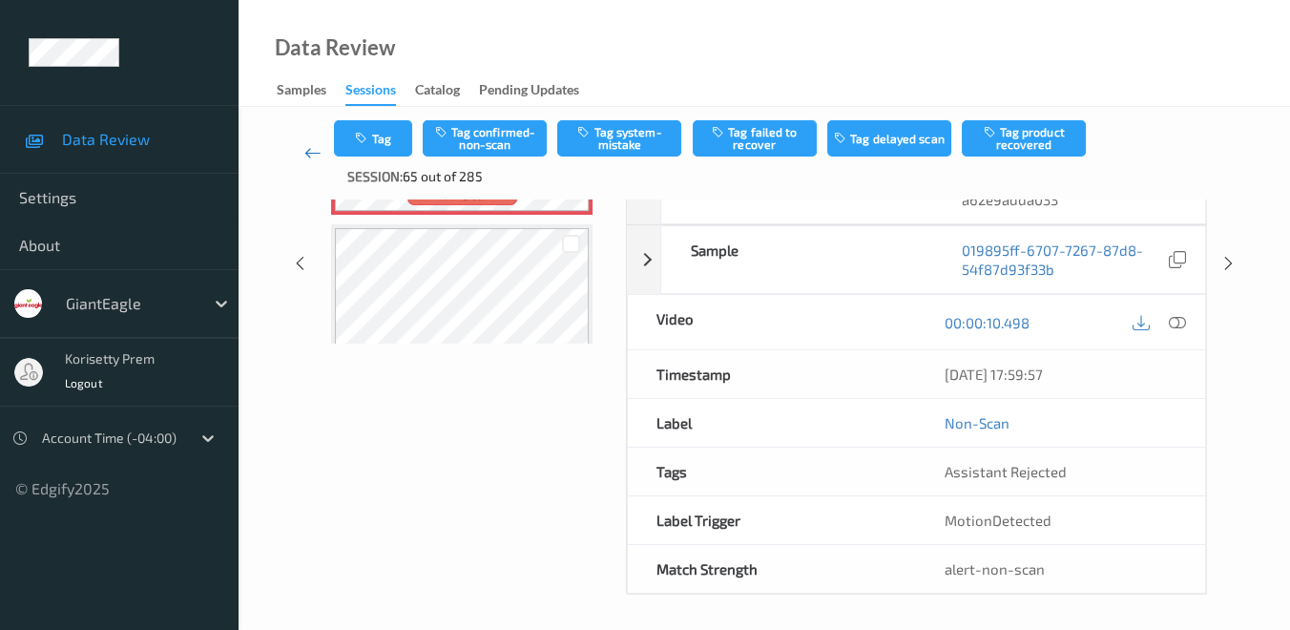
click at [309, 157] on icon at bounding box center [312, 152] width 17 height 19
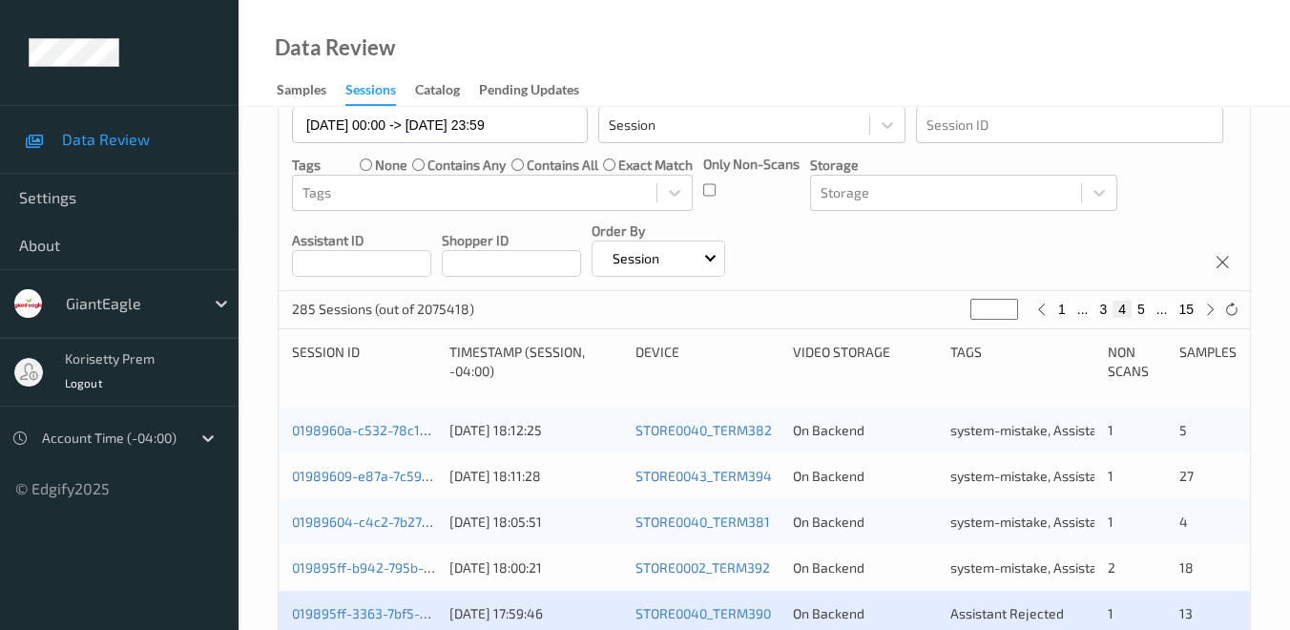
scroll to position [318, 0]
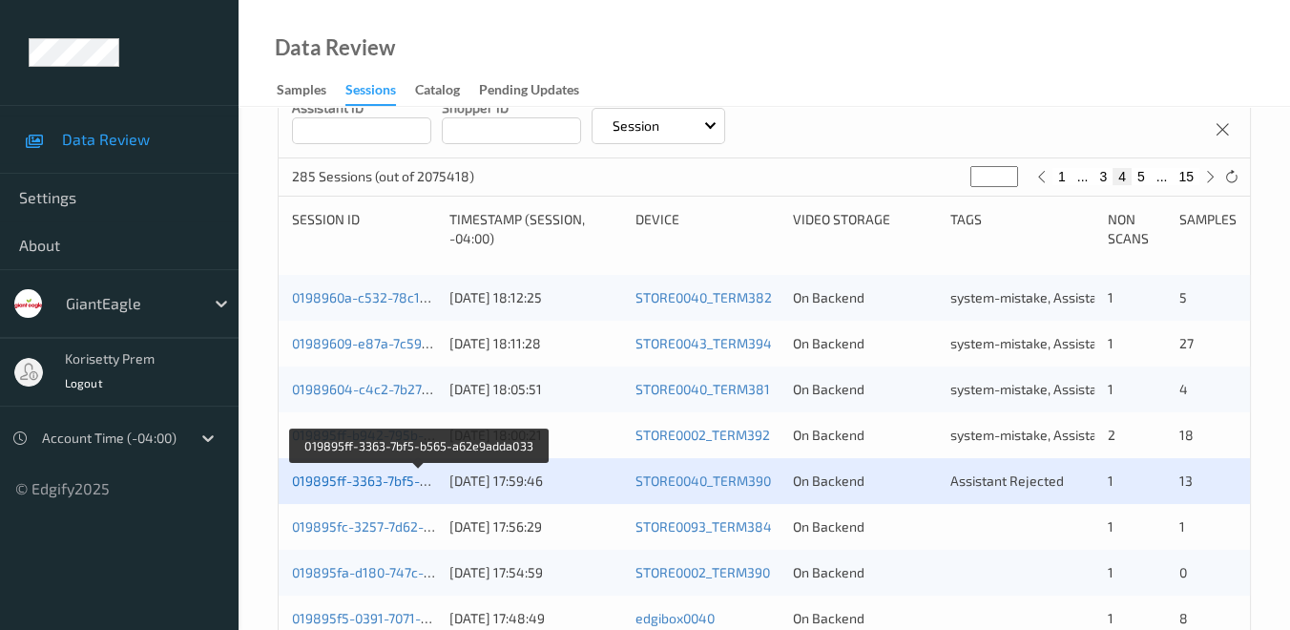
click at [335, 477] on link "019895ff-3363-7bf5-b565-a62e9adda033" at bounding box center [420, 480] width 256 height 16
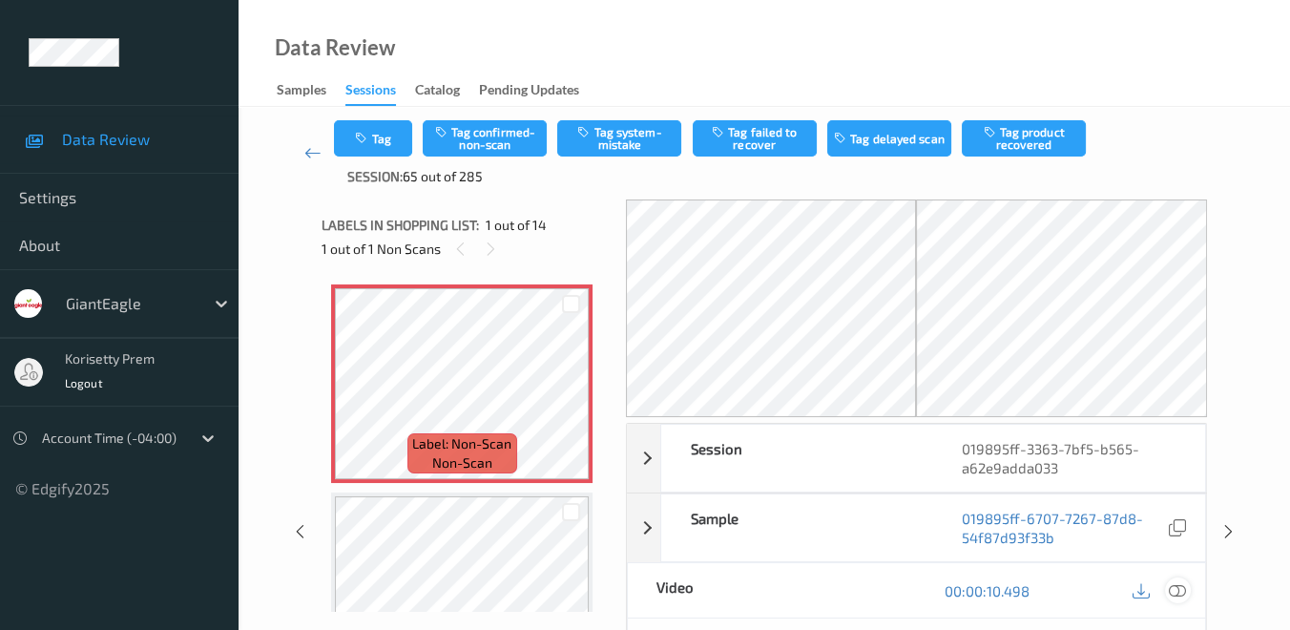
click at [1178, 586] on icon at bounding box center [1177, 589] width 17 height 17
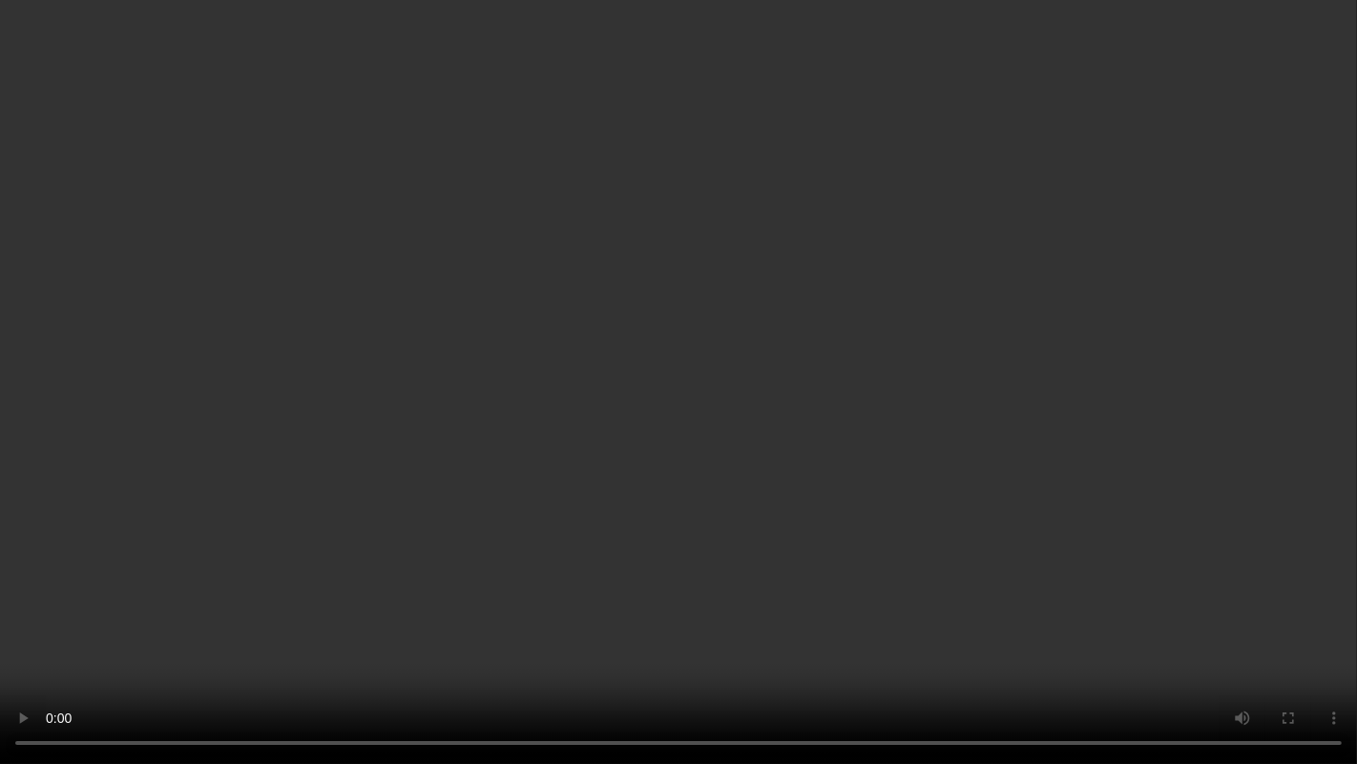
click at [509, 629] on video at bounding box center [678, 382] width 1357 height 764
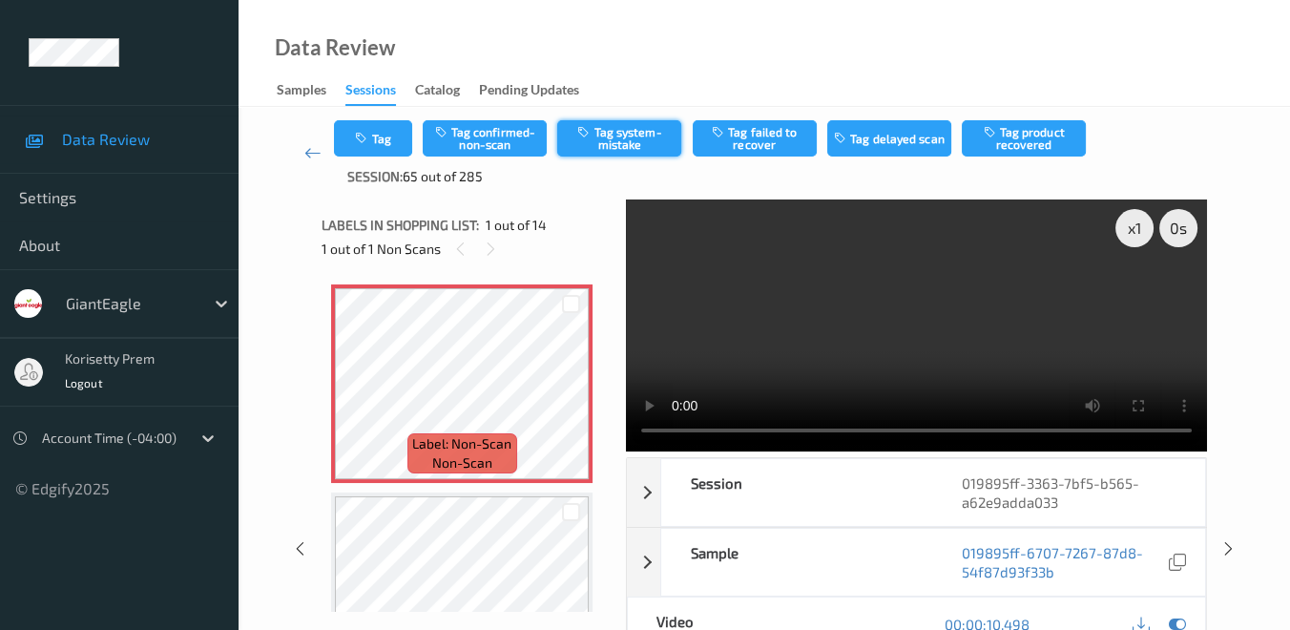
click at [634, 137] on button "Tag system-mistake" at bounding box center [619, 138] width 124 height 36
click at [377, 139] on button "Tag" at bounding box center [373, 138] width 78 height 36
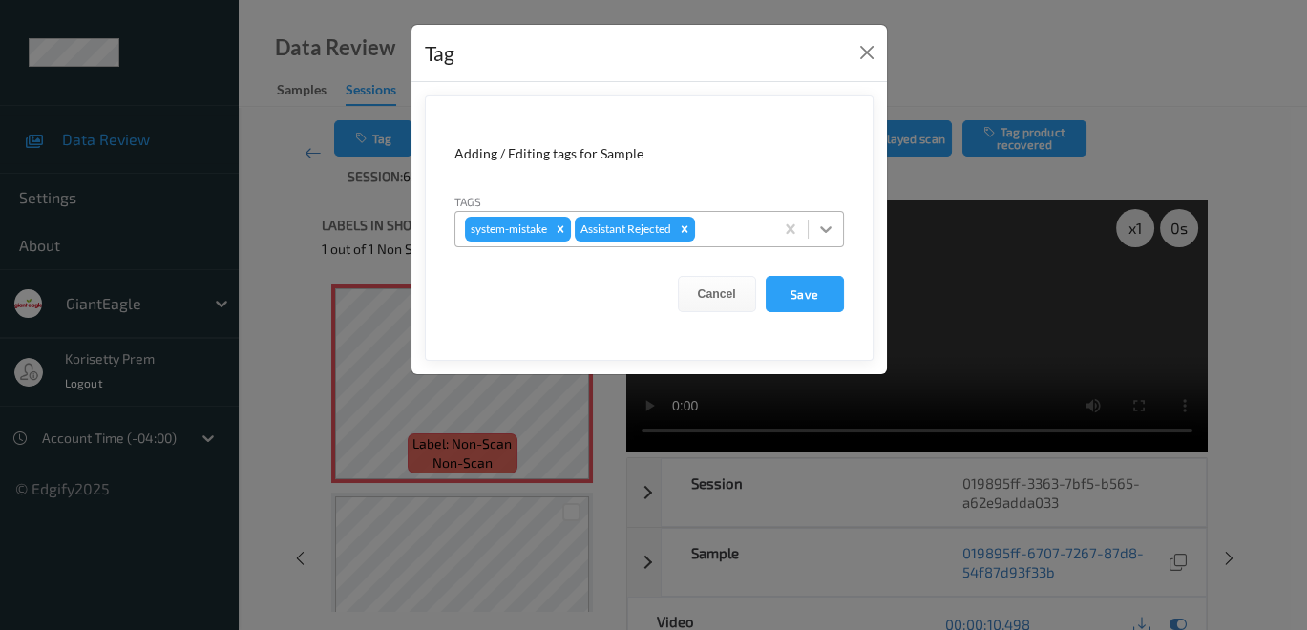
click at [821, 232] on icon at bounding box center [825, 229] width 19 height 19
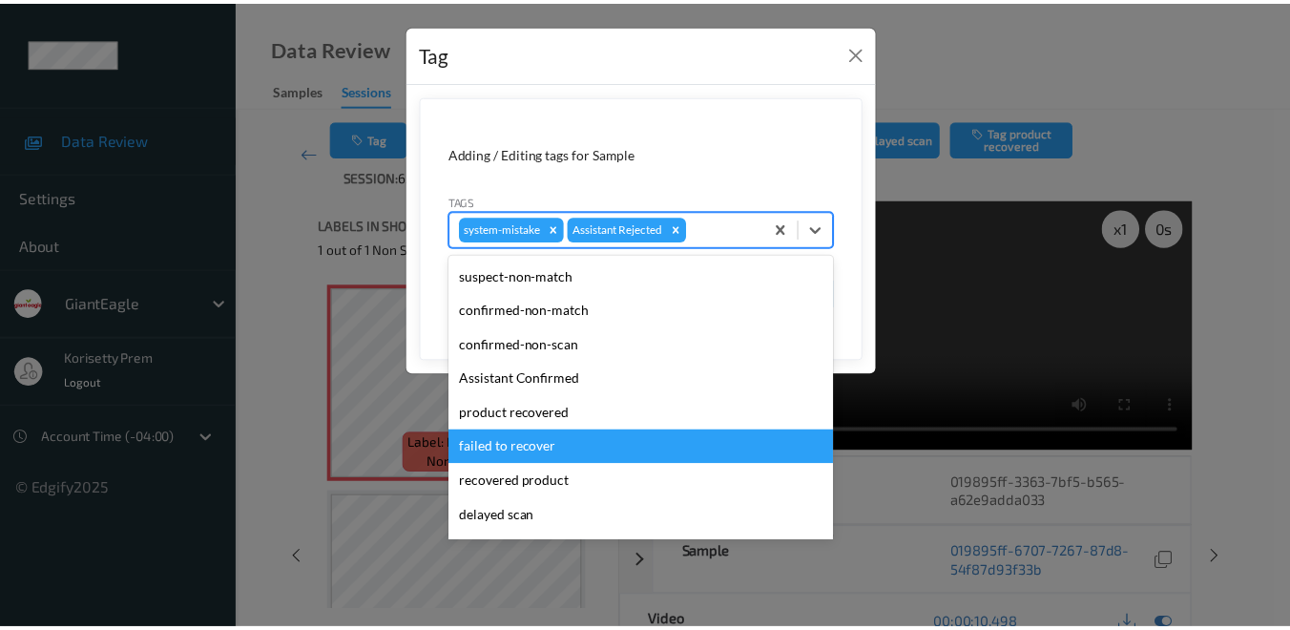
scroll to position [106, 0]
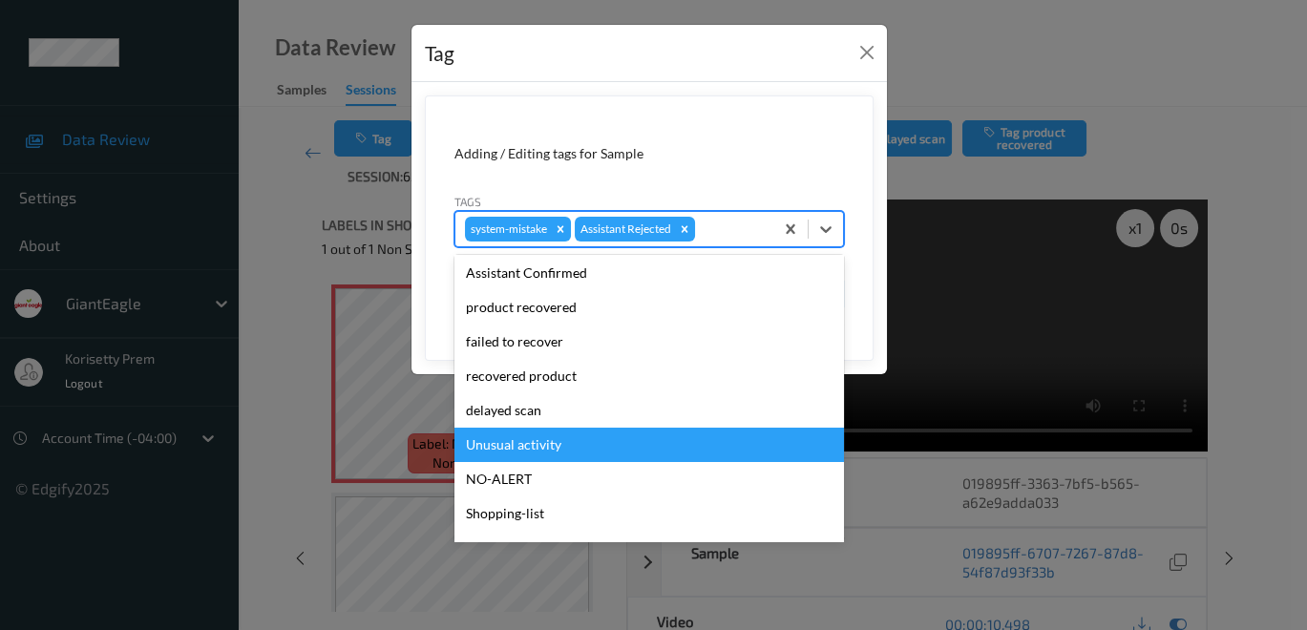
click at [592, 441] on div "Unusual activity" at bounding box center [648, 445] width 389 height 34
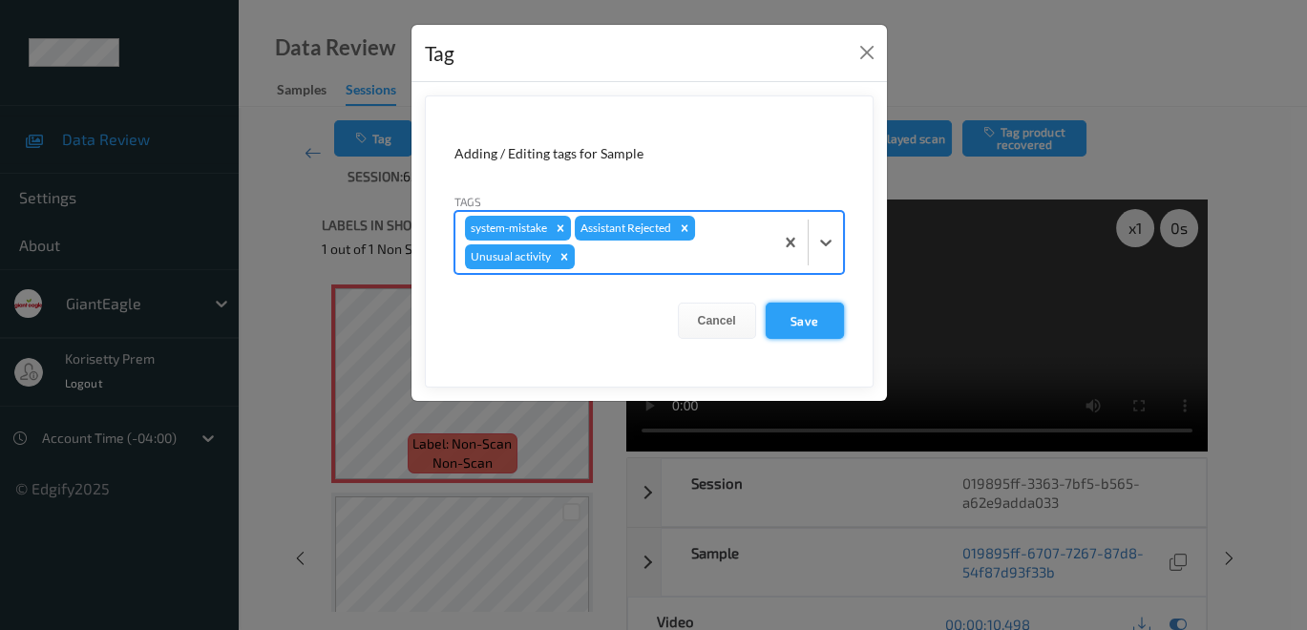
click at [820, 318] on button "Save" at bounding box center [804, 321] width 78 height 36
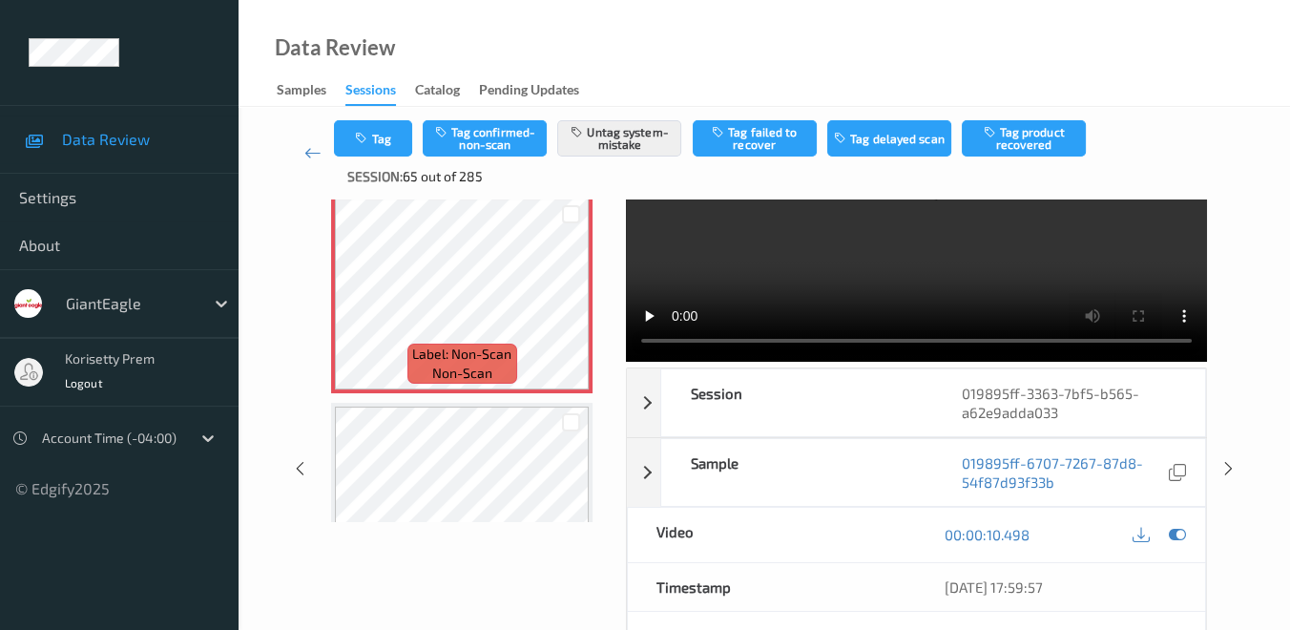
scroll to position [0, 0]
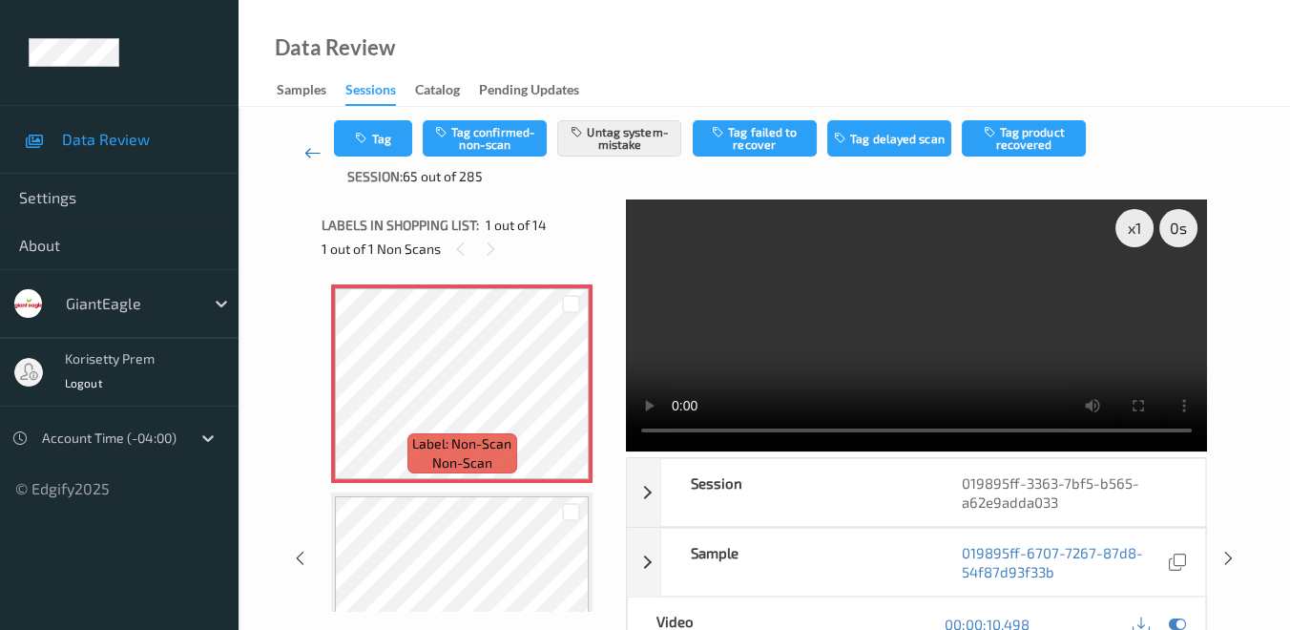
click at [307, 152] on icon at bounding box center [312, 152] width 17 height 19
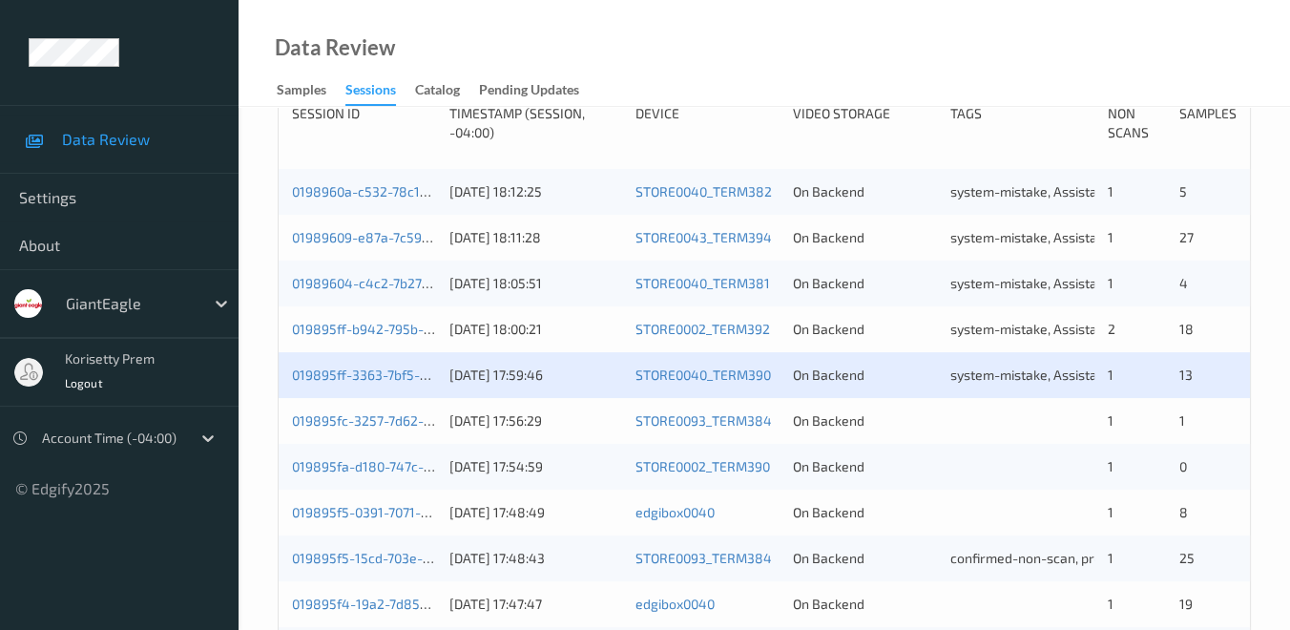
scroll to position [530, 0]
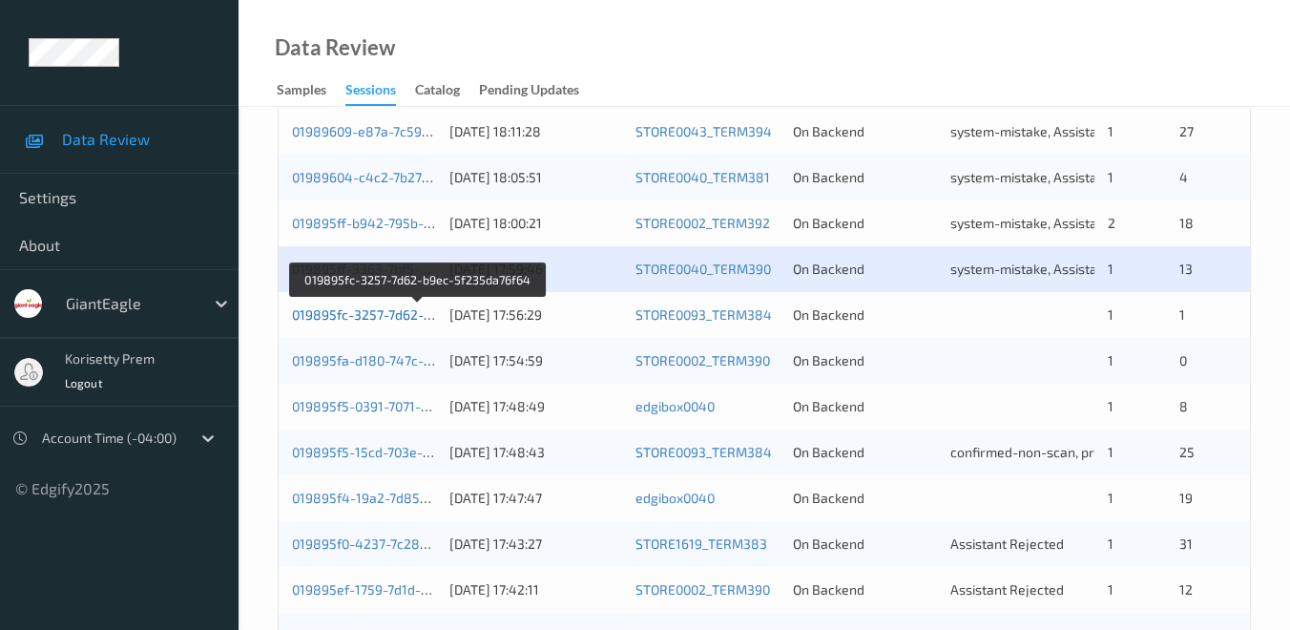
click at [346, 319] on link "019895fc-3257-7d62-b9ec-5f235da76f64" at bounding box center [418, 314] width 253 height 16
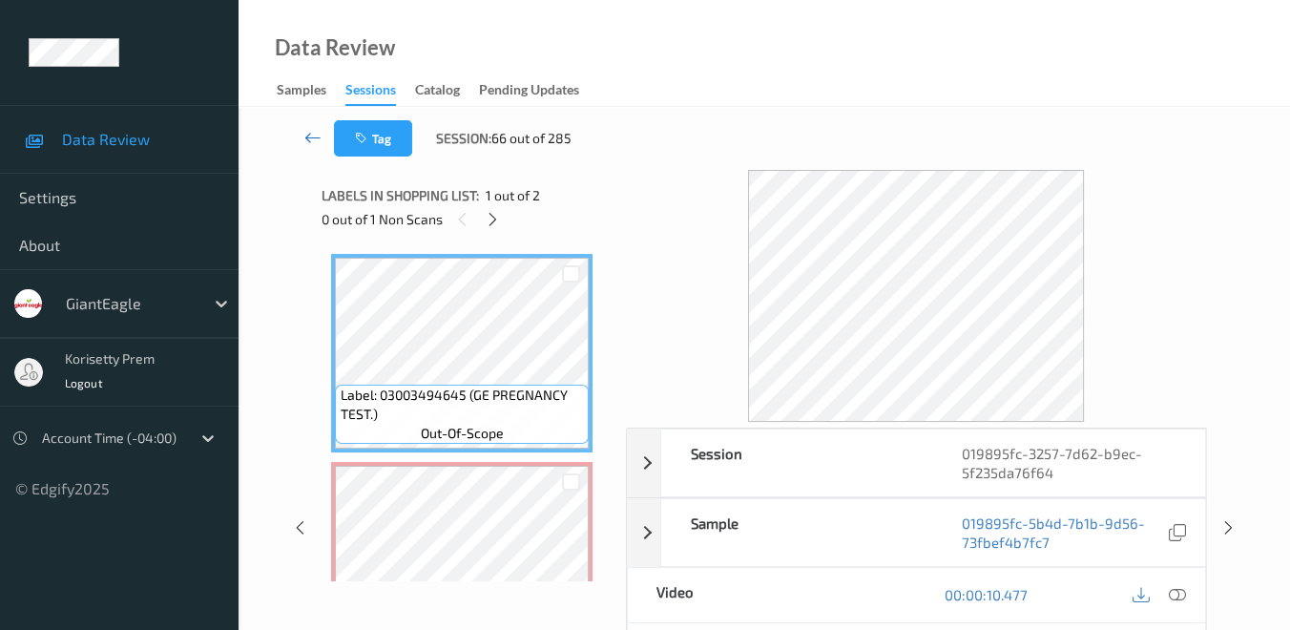
click at [318, 136] on icon at bounding box center [312, 137] width 17 height 19
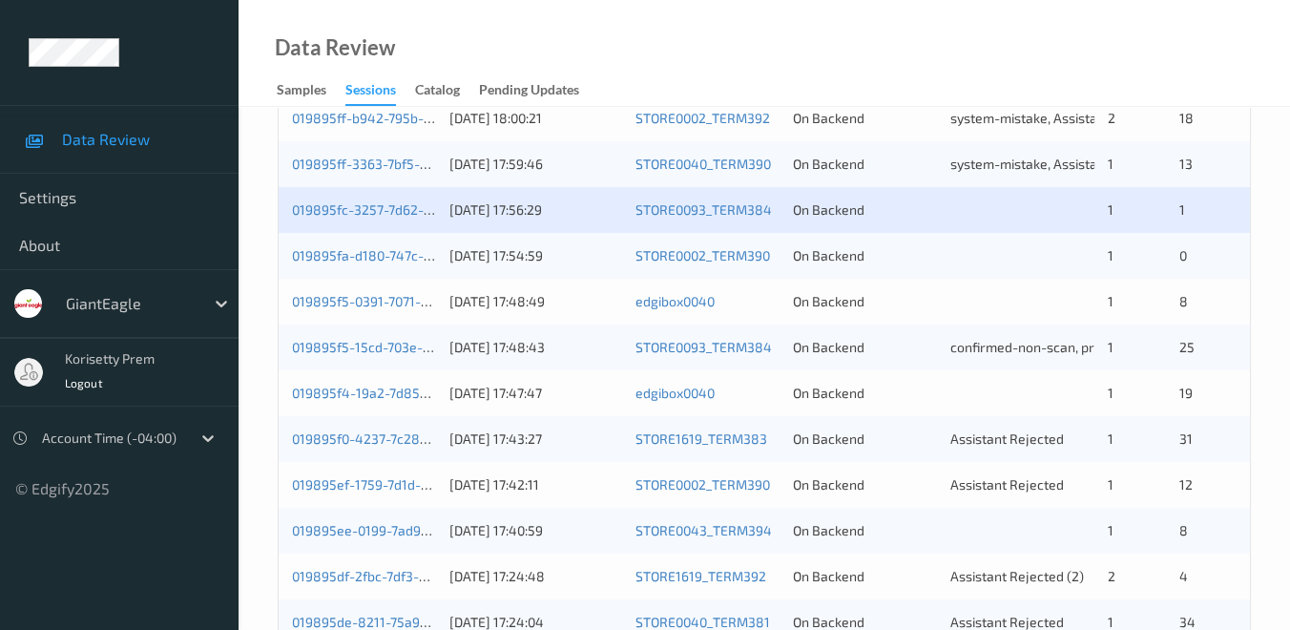
scroll to position [636, 0]
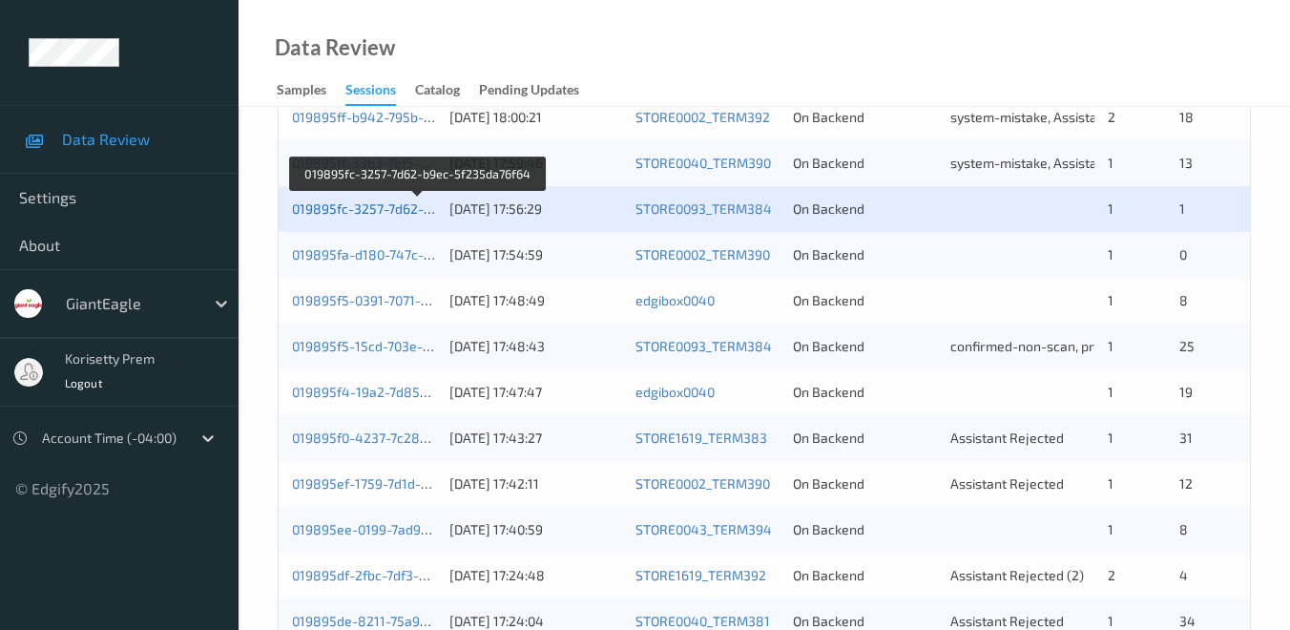
click at [347, 212] on link "019895fc-3257-7d62-b9ec-5f235da76f64" at bounding box center [418, 208] width 253 height 16
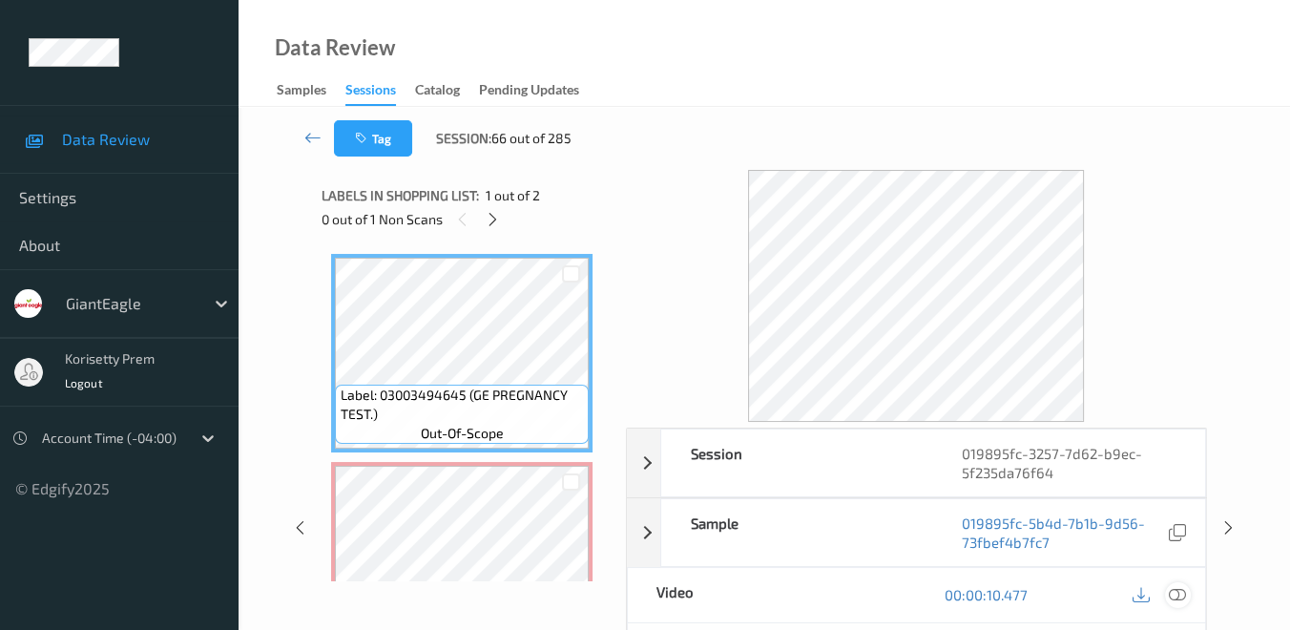
click at [1180, 591] on icon at bounding box center [1177, 594] width 17 height 17
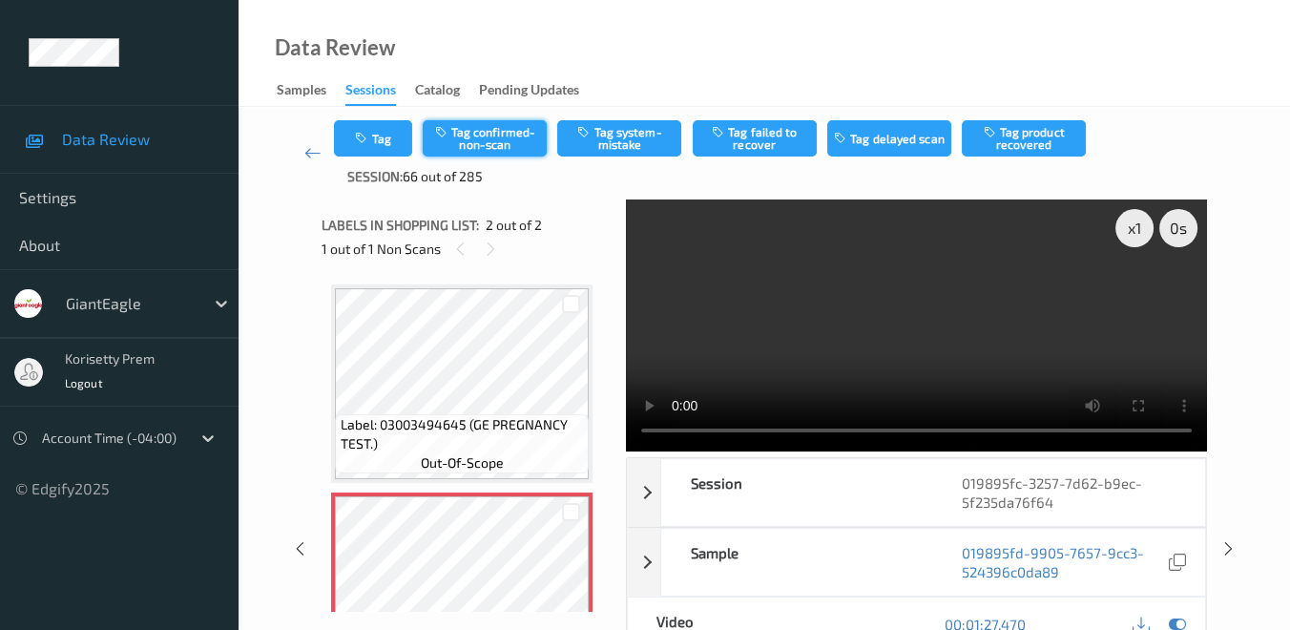
click at [485, 134] on button "Tag confirmed-non-scan" at bounding box center [485, 138] width 124 height 36
click at [306, 157] on icon at bounding box center [312, 152] width 17 height 19
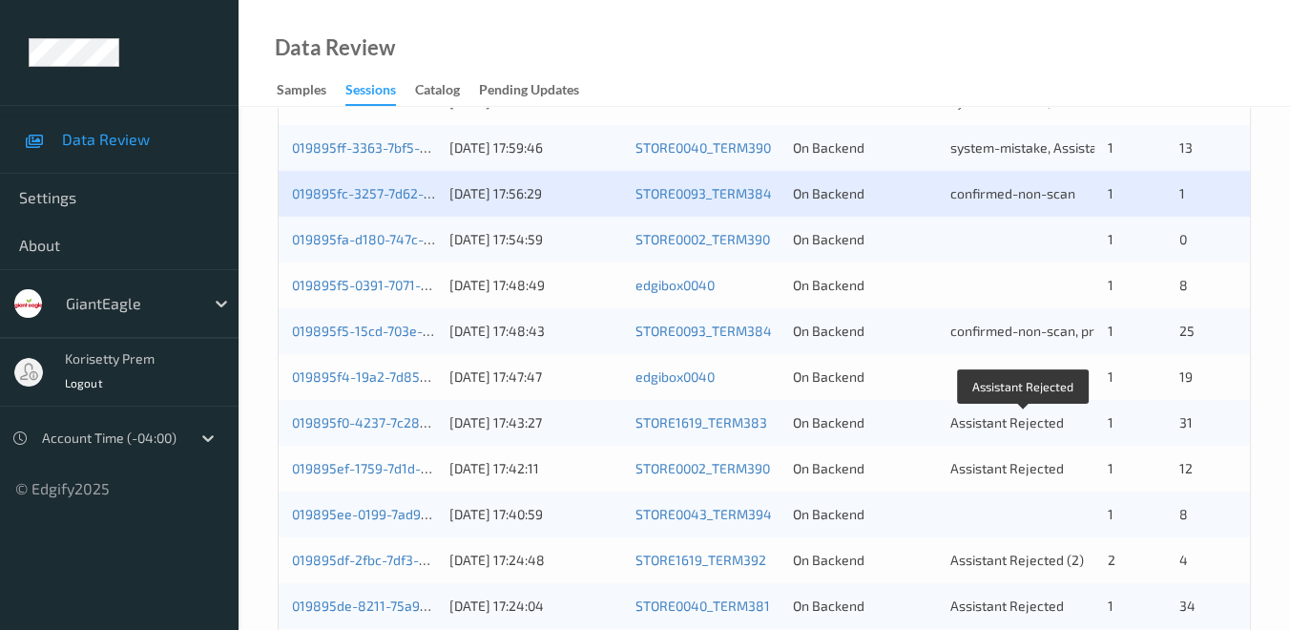
scroll to position [530, 0]
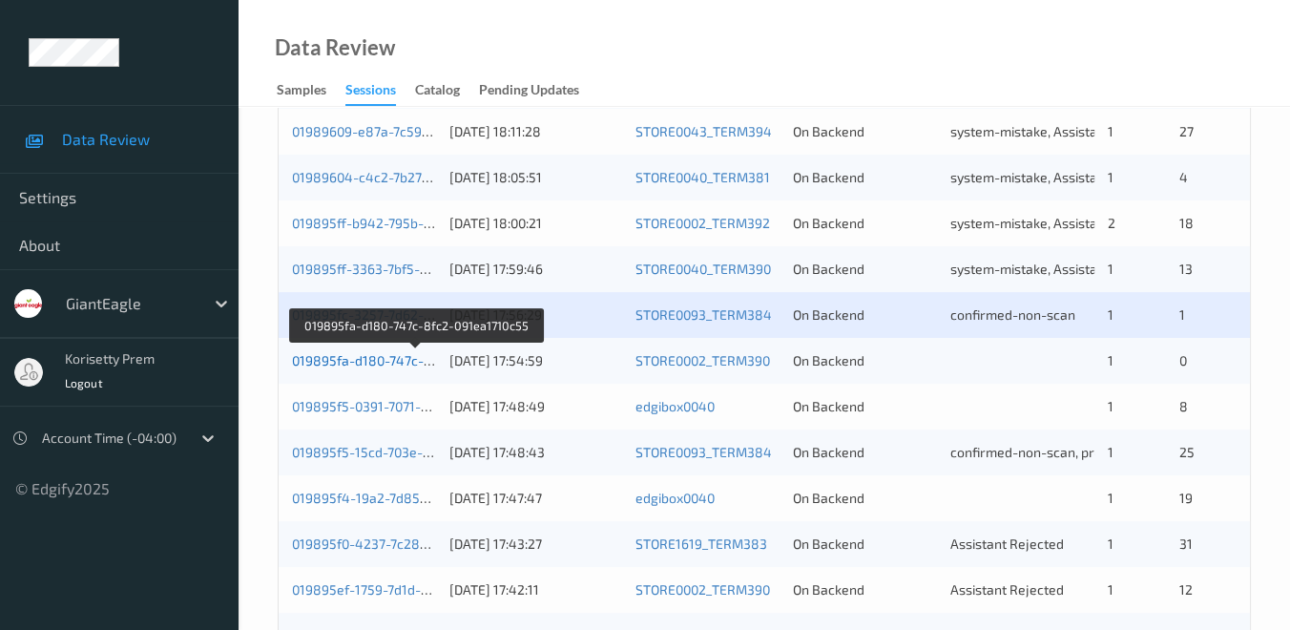
click at [338, 357] on link "019895fa-d180-747c-8fc2-091ea1710c55" at bounding box center [416, 360] width 249 height 16
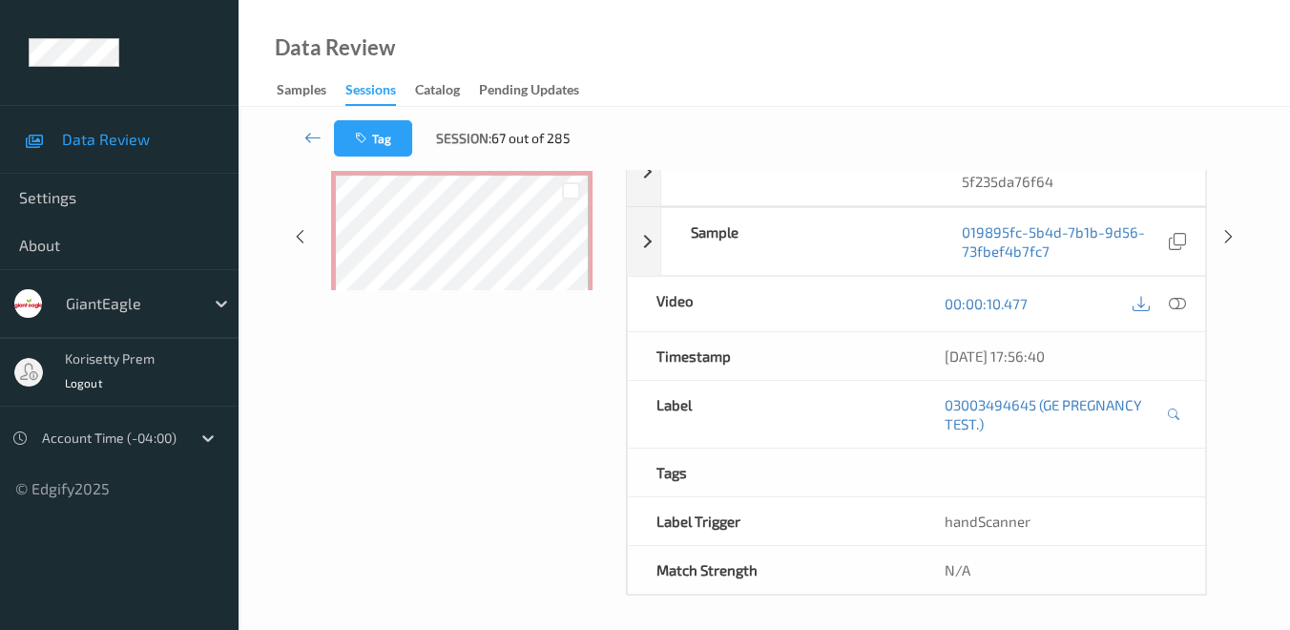
scroll to position [159, 0]
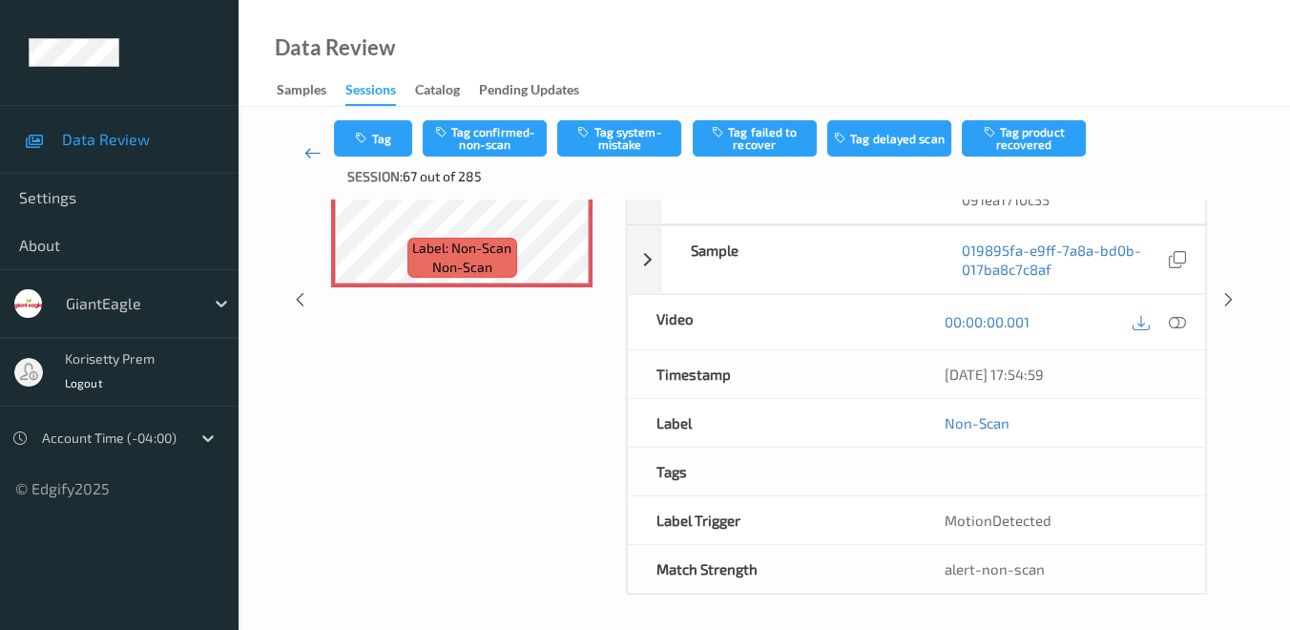
click at [311, 158] on icon at bounding box center [312, 152] width 17 height 19
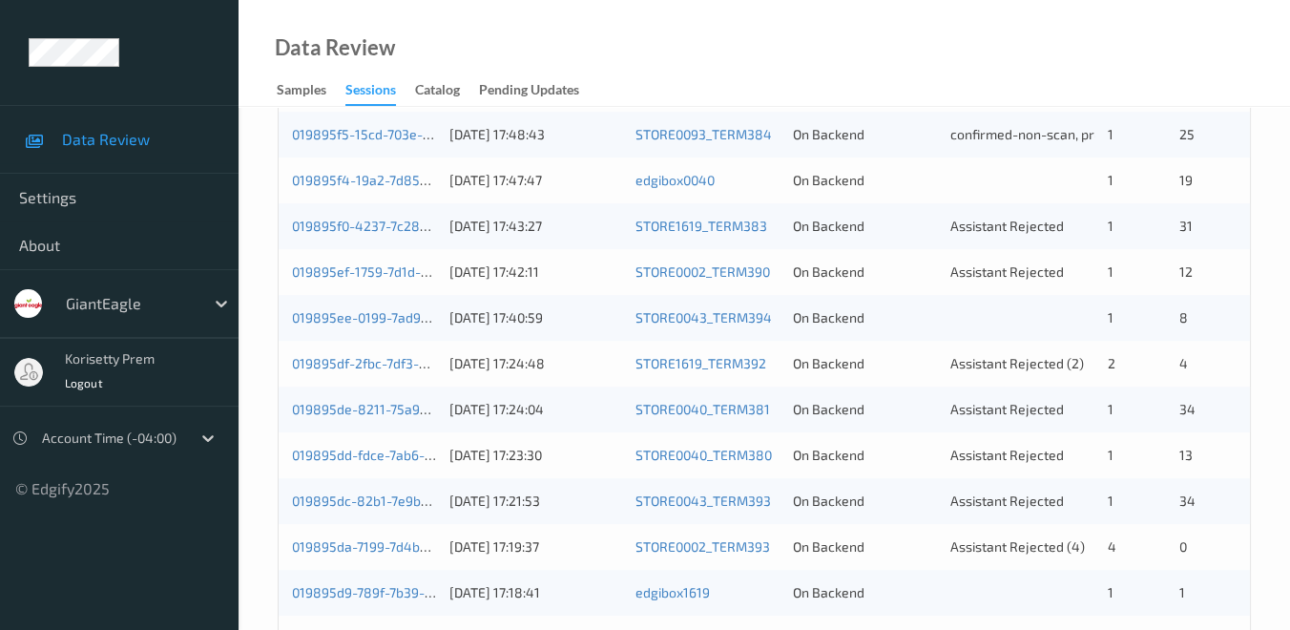
scroll to position [636, 0]
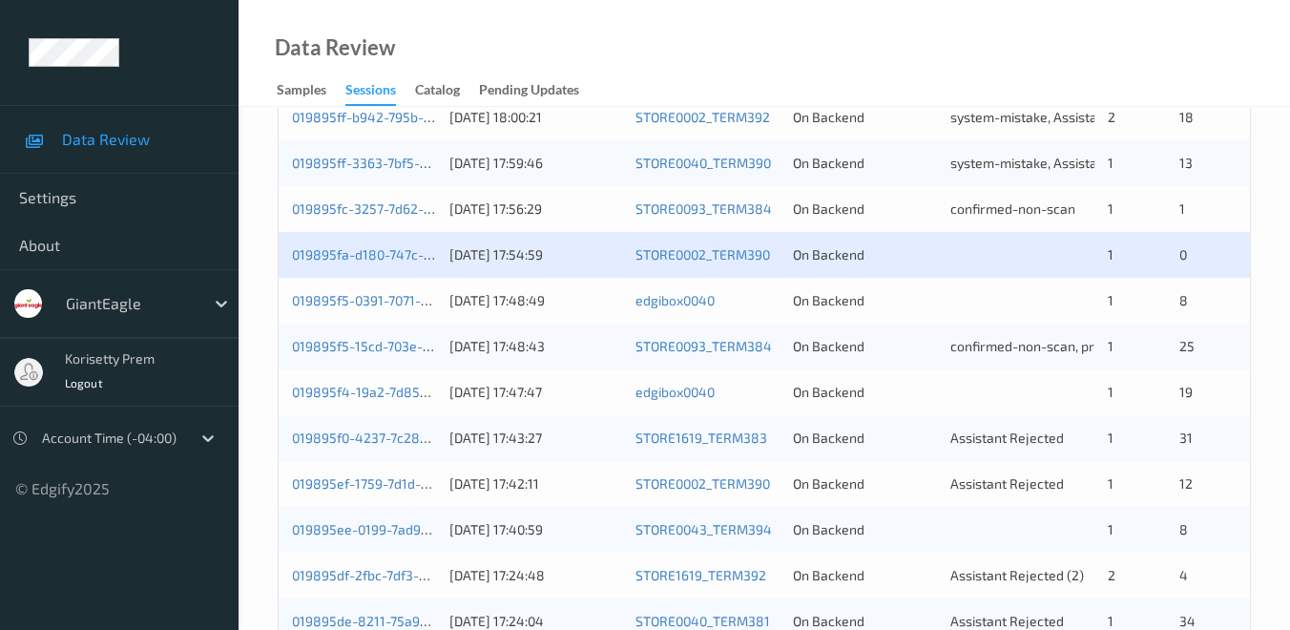
click at [356, 262] on div "019895fa-d180-747c-8fc2-091ea1710c55" at bounding box center [364, 254] width 144 height 19
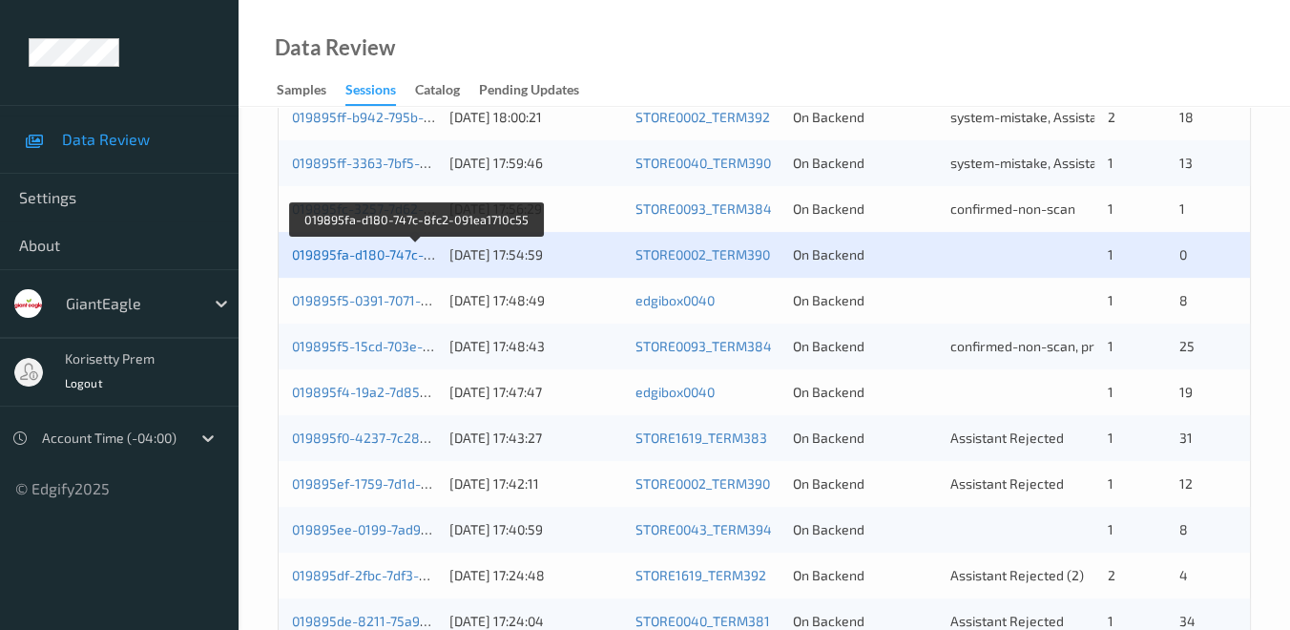
click at [351, 251] on link "019895fa-d180-747c-8fc2-091ea1710c55" at bounding box center [416, 254] width 249 height 16
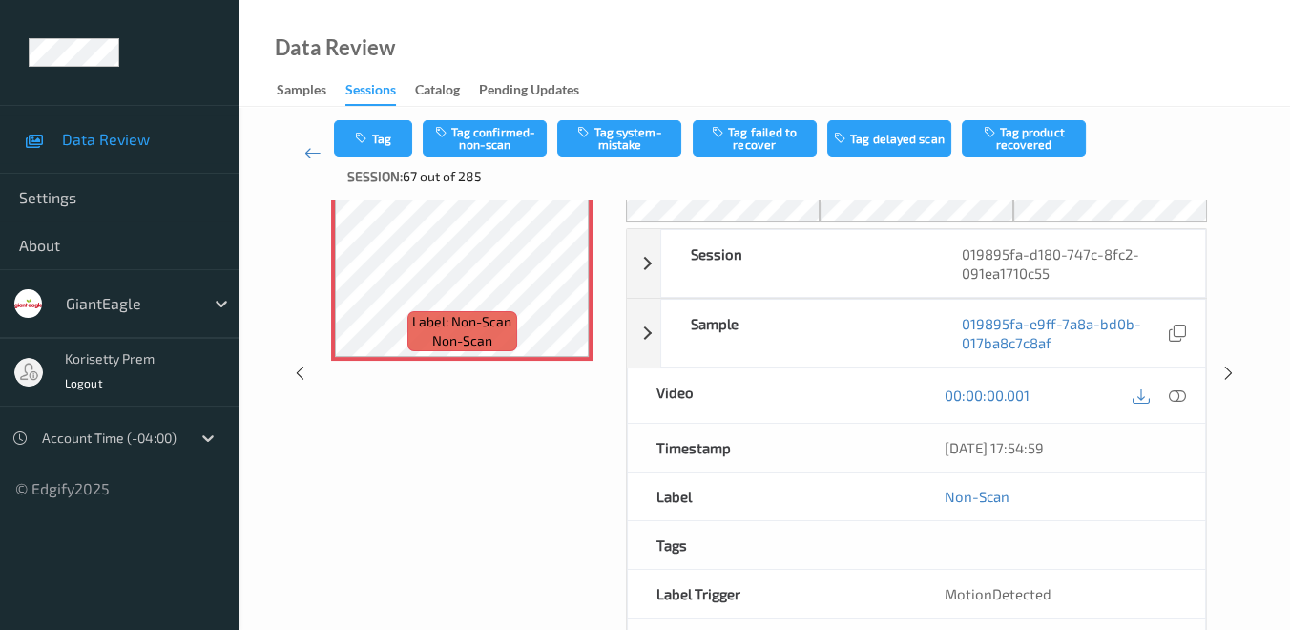
scroll to position [90, 0]
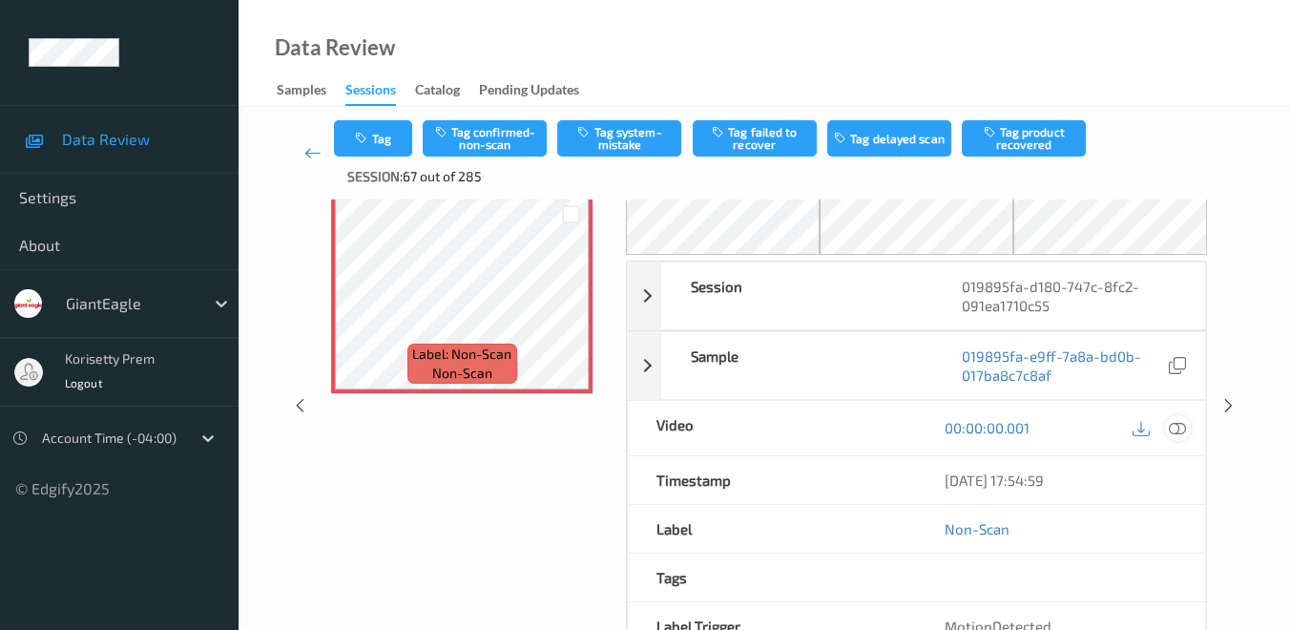
click at [1185, 429] on icon at bounding box center [1177, 427] width 17 height 17
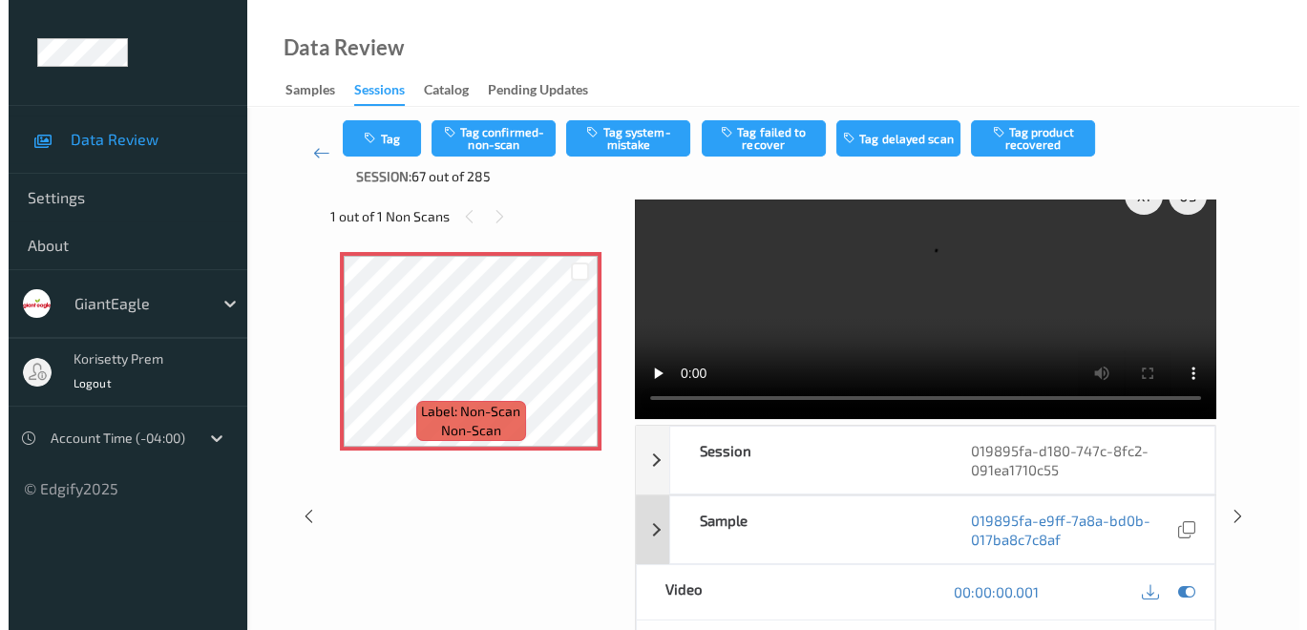
scroll to position [0, 0]
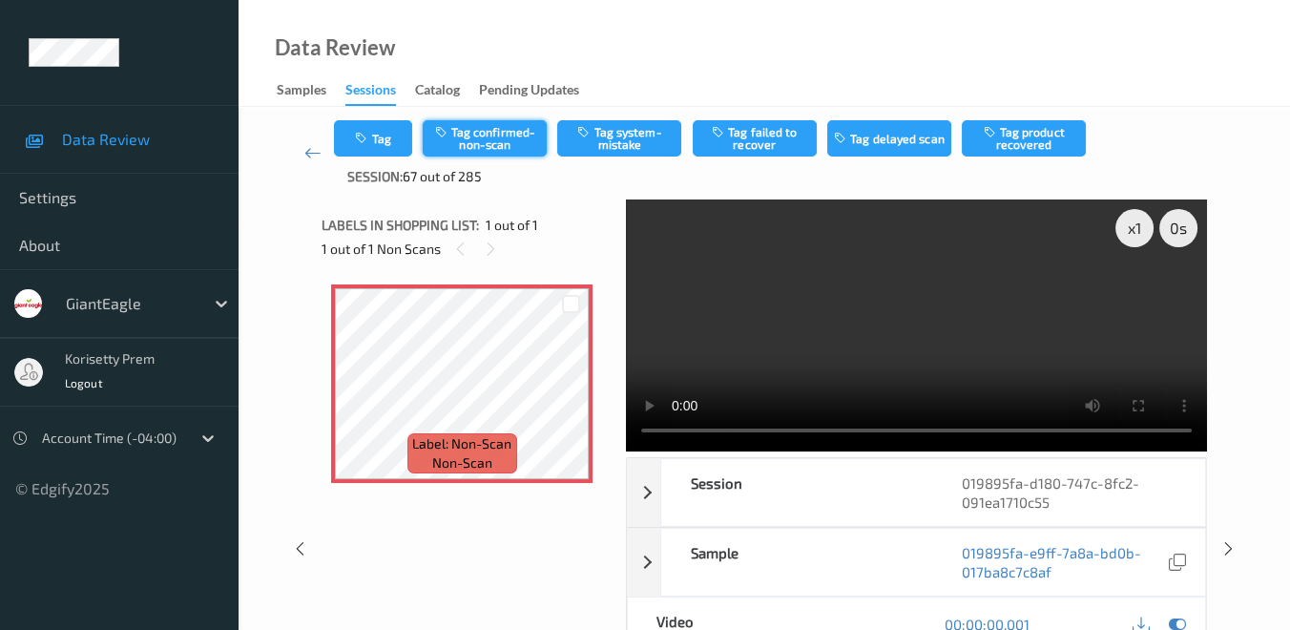
click at [483, 131] on button "Tag confirmed-non-scan" at bounding box center [485, 138] width 124 height 36
click at [602, 131] on button "Tag system-mistake" at bounding box center [619, 138] width 124 height 36
click at [630, 141] on button "Tag system-mistake" at bounding box center [619, 138] width 124 height 36
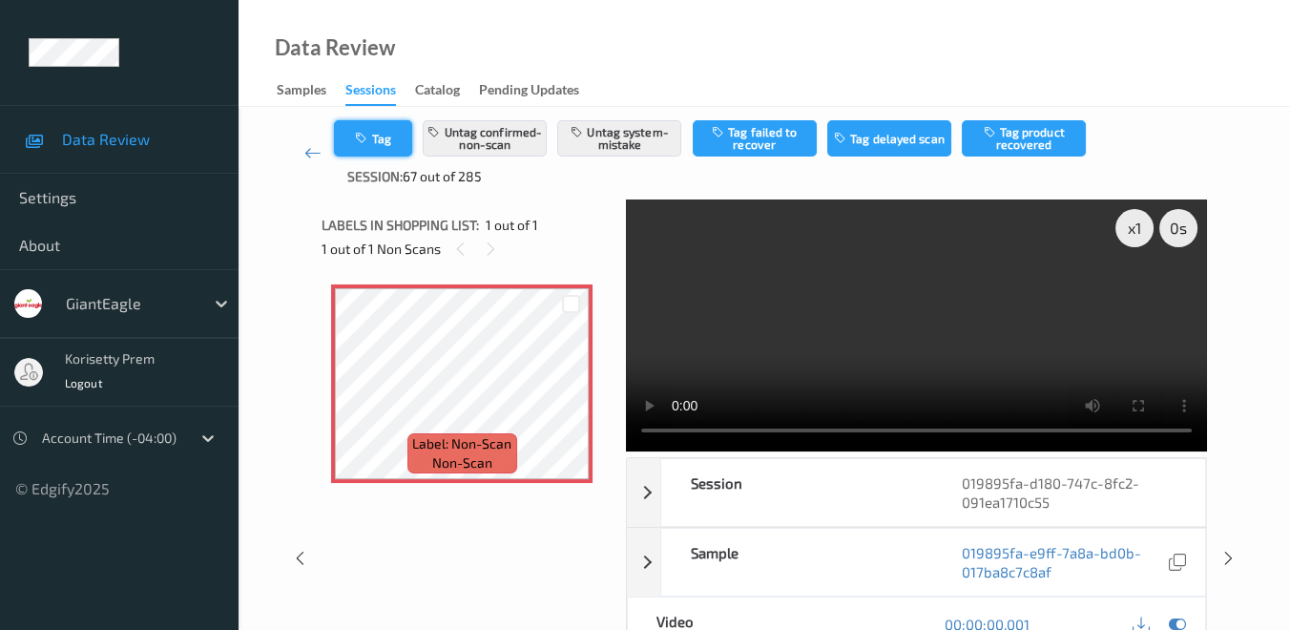
click at [393, 138] on button "Tag" at bounding box center [373, 138] width 78 height 36
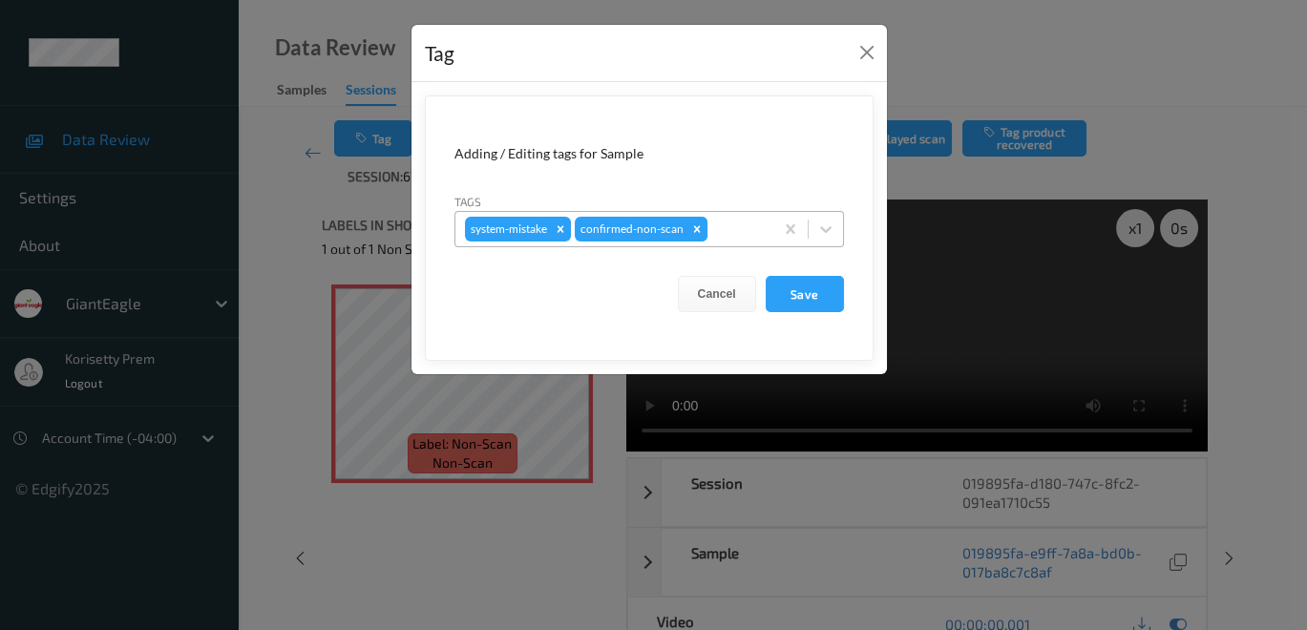
click at [696, 227] on icon "Remove confirmed-non-scan" at bounding box center [696, 228] width 13 height 13
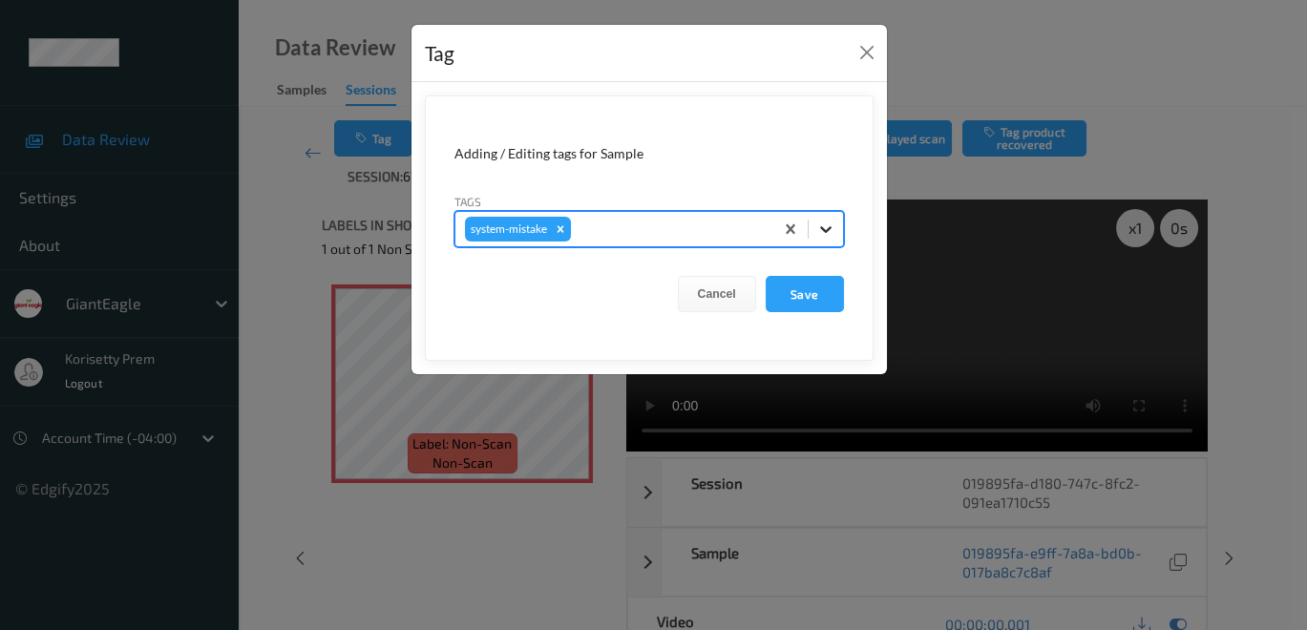
click at [822, 229] on icon at bounding box center [825, 229] width 11 height 7
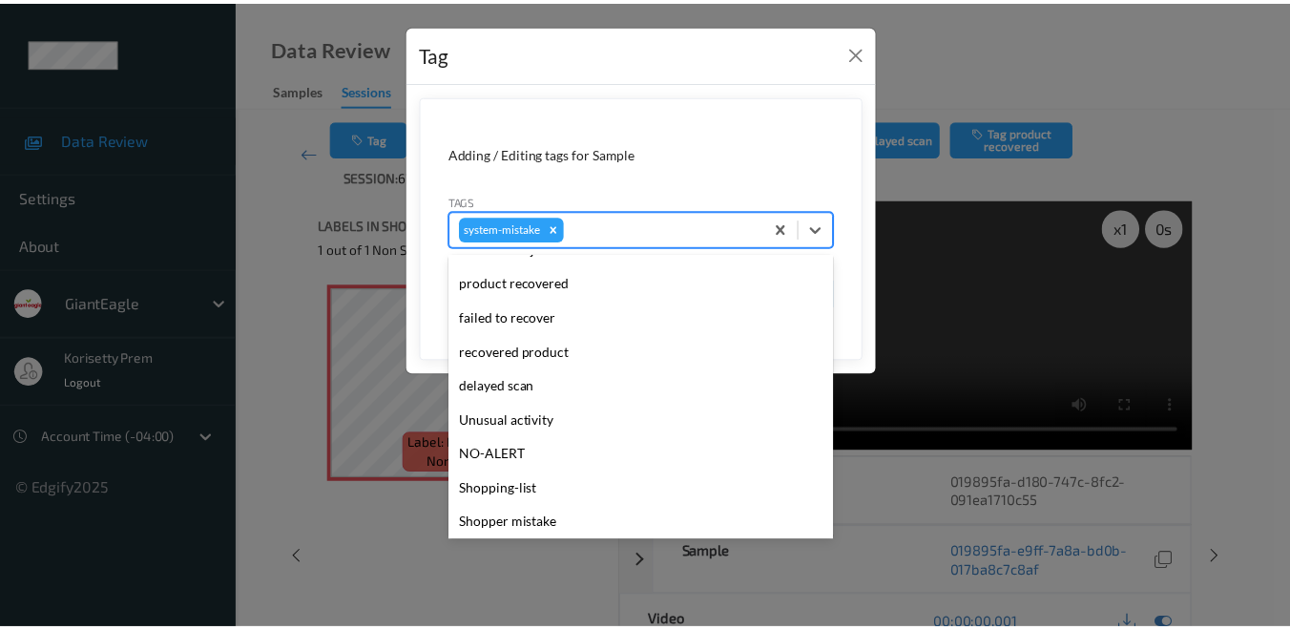
scroll to position [167, 0]
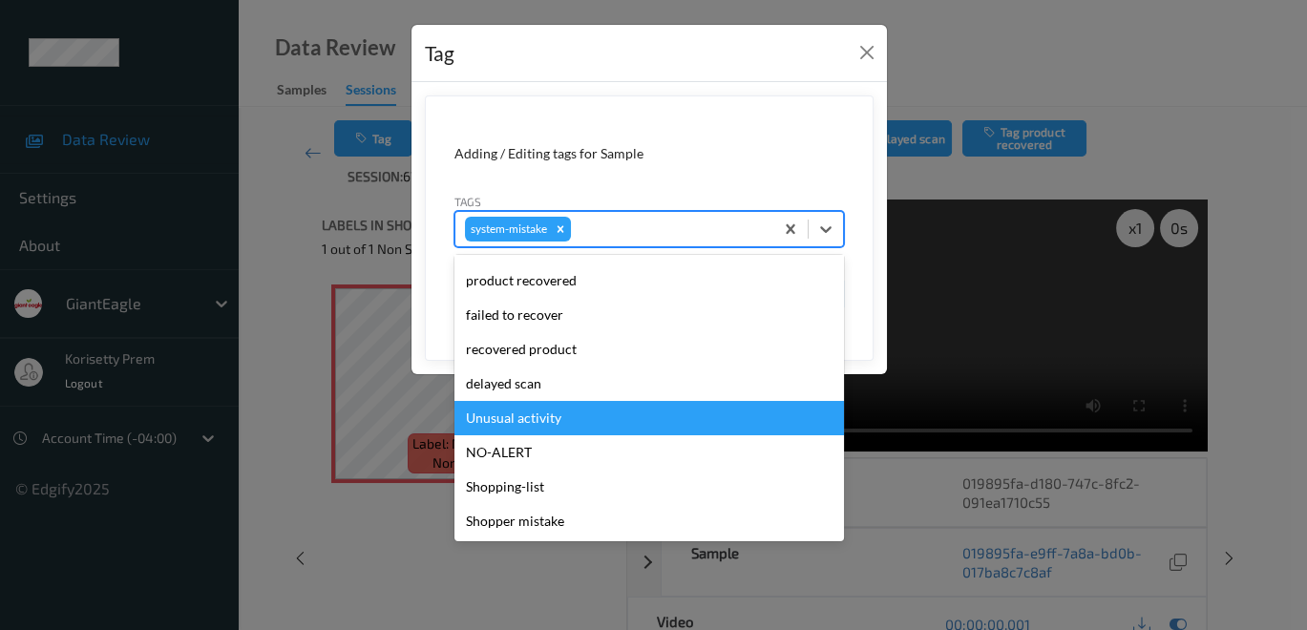
click at [577, 425] on div "Unusual activity" at bounding box center [648, 418] width 389 height 34
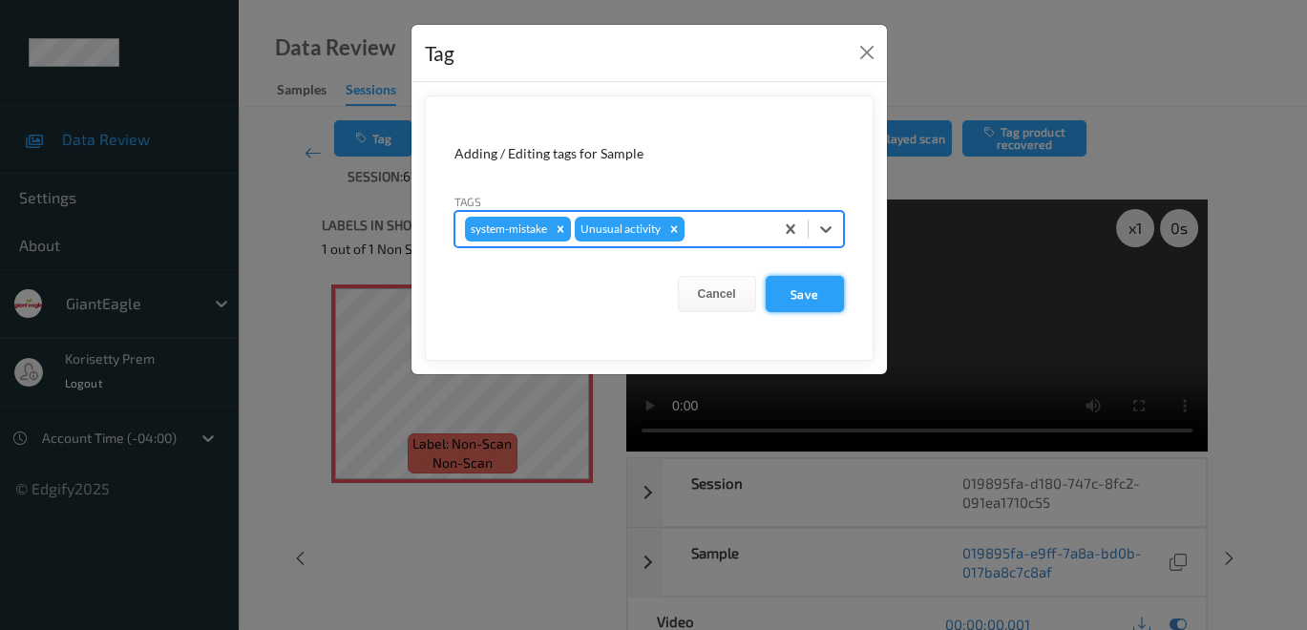
click at [816, 296] on button "Save" at bounding box center [804, 294] width 78 height 36
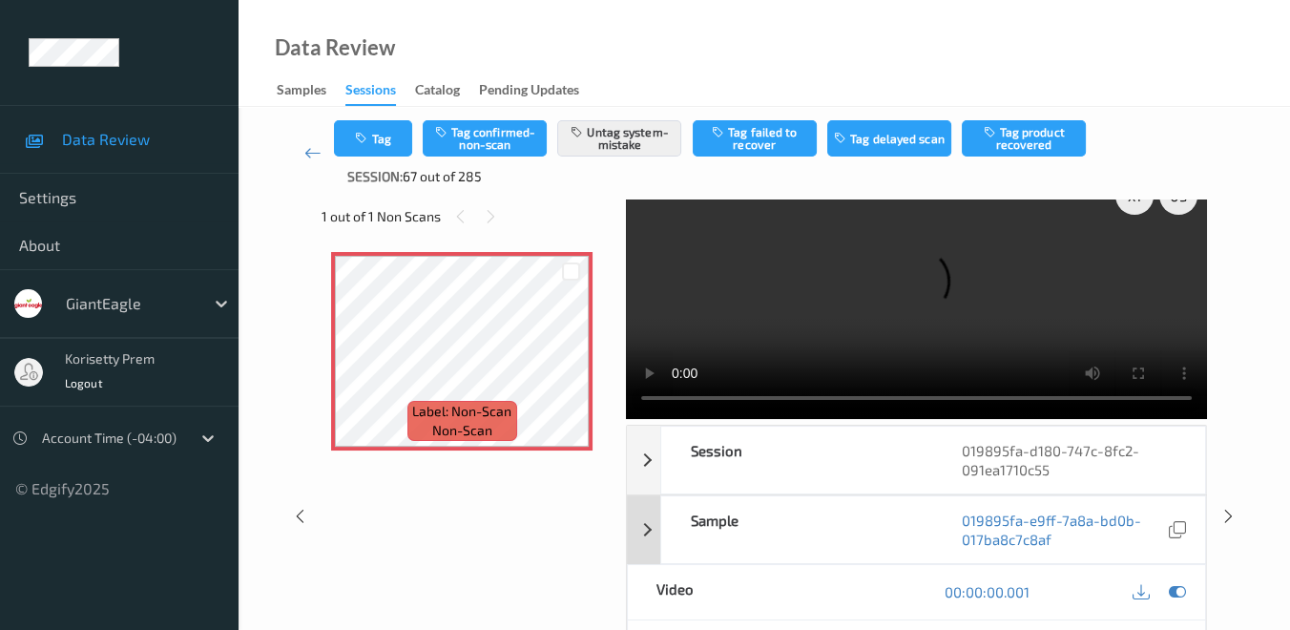
scroll to position [0, 0]
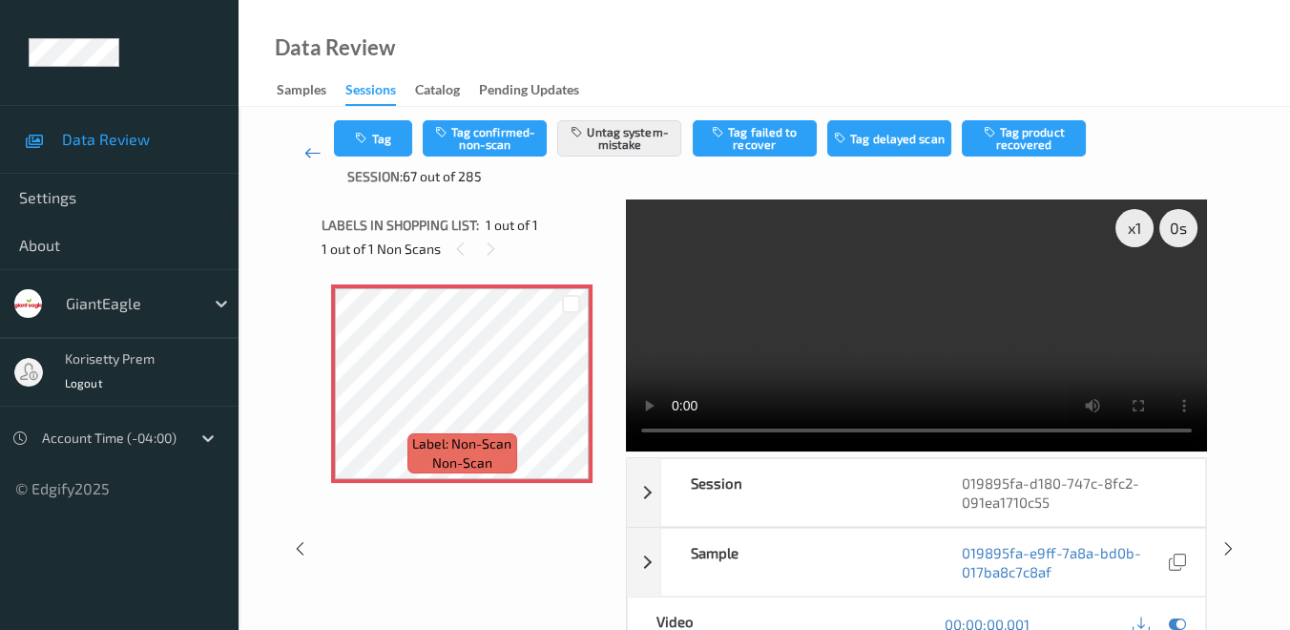
click at [309, 149] on icon at bounding box center [312, 152] width 17 height 19
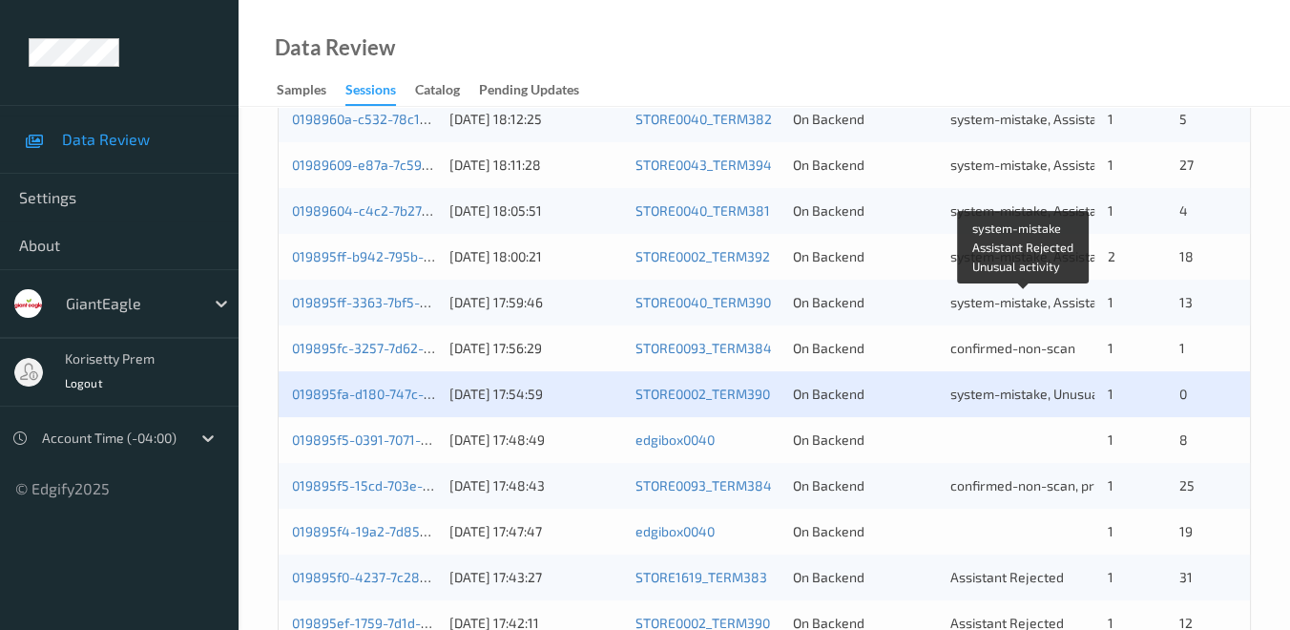
scroll to position [636, 0]
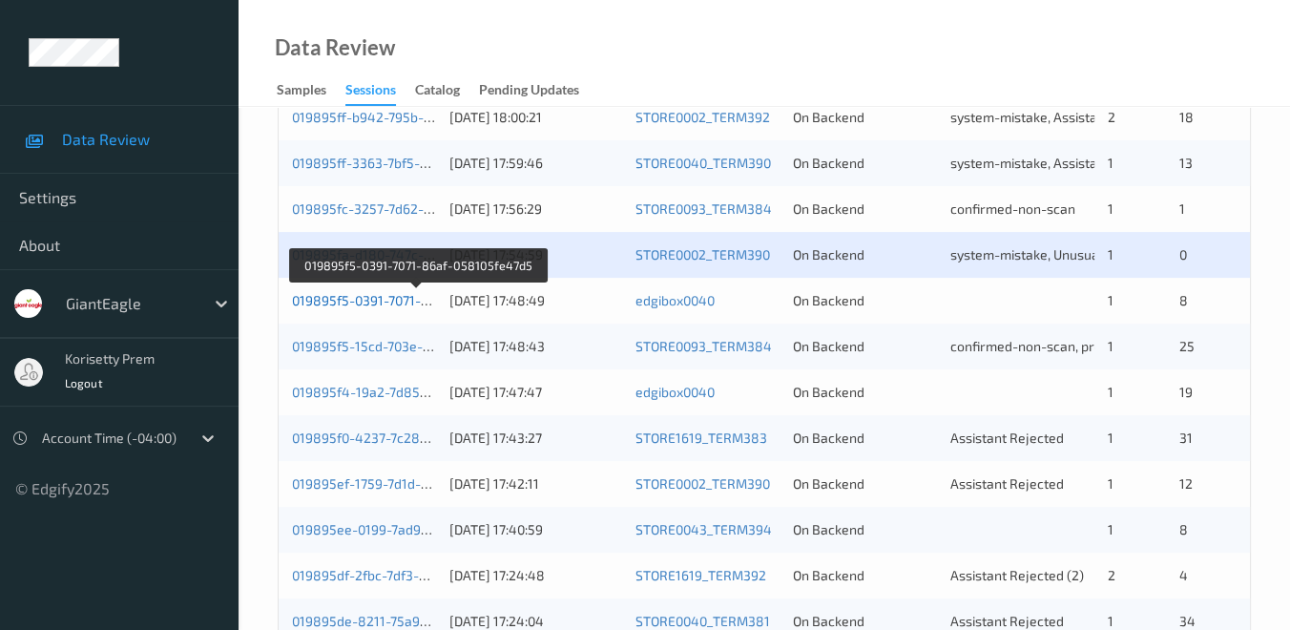
click at [375, 297] on link "019895f5-0391-7071-86af-058105fe47d5" at bounding box center [417, 300] width 251 height 16
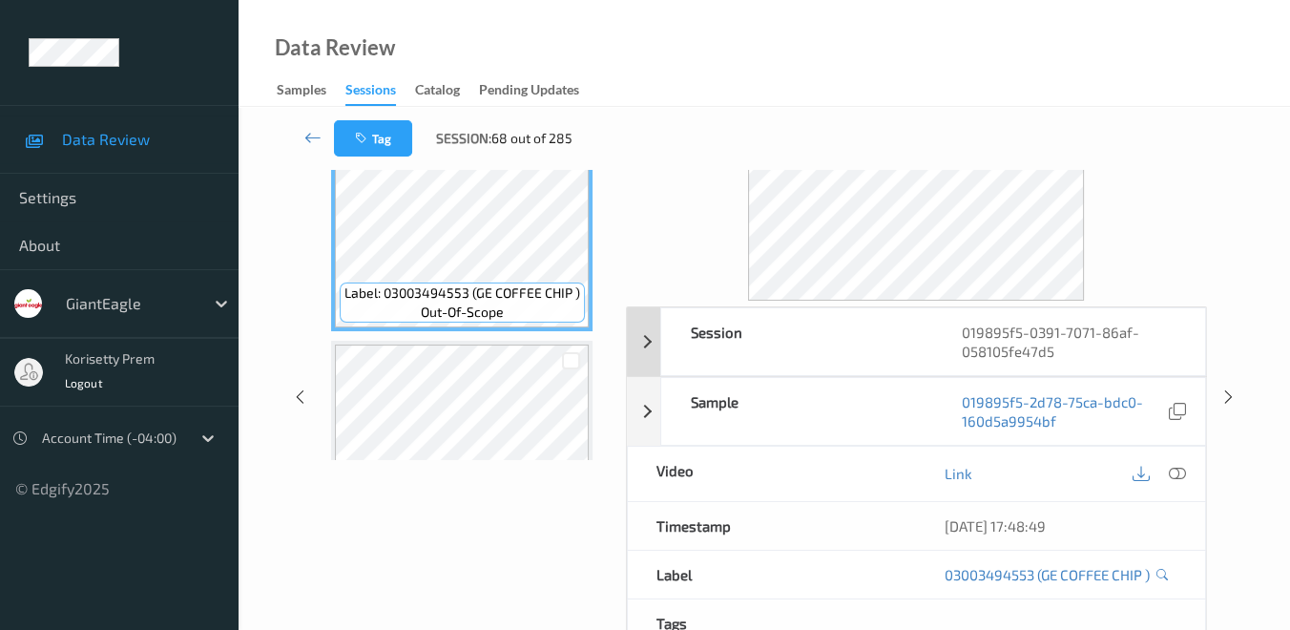
scroll to position [212, 0]
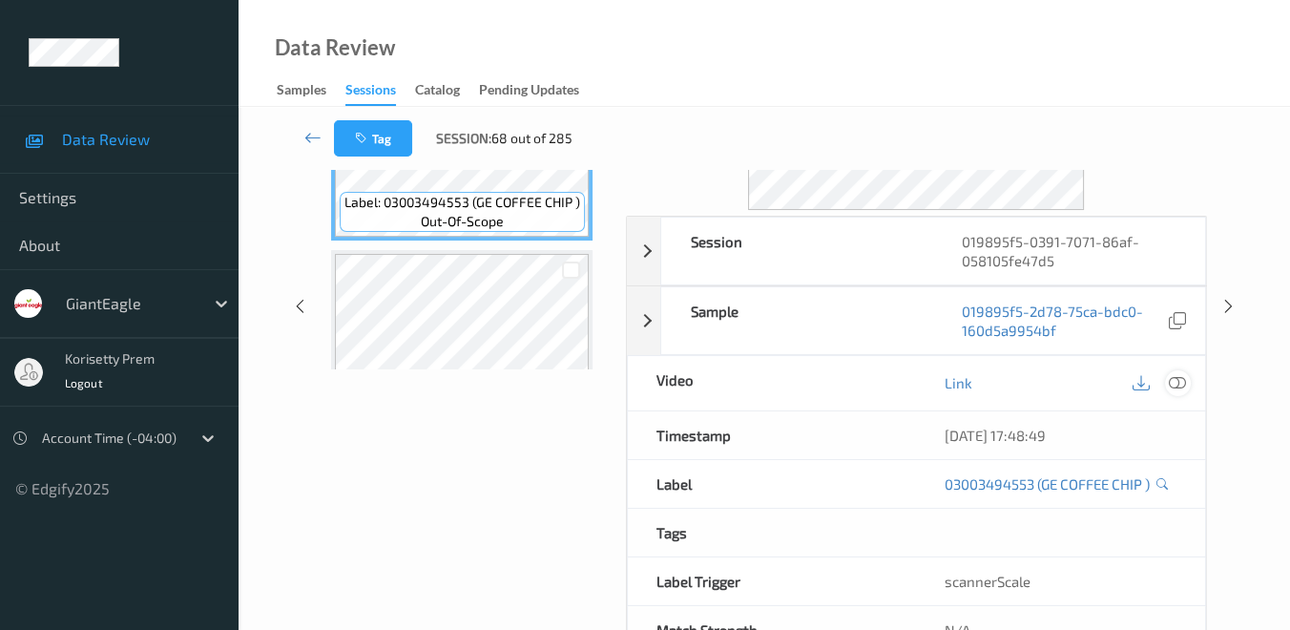
click at [1176, 382] on icon at bounding box center [1177, 382] width 17 height 17
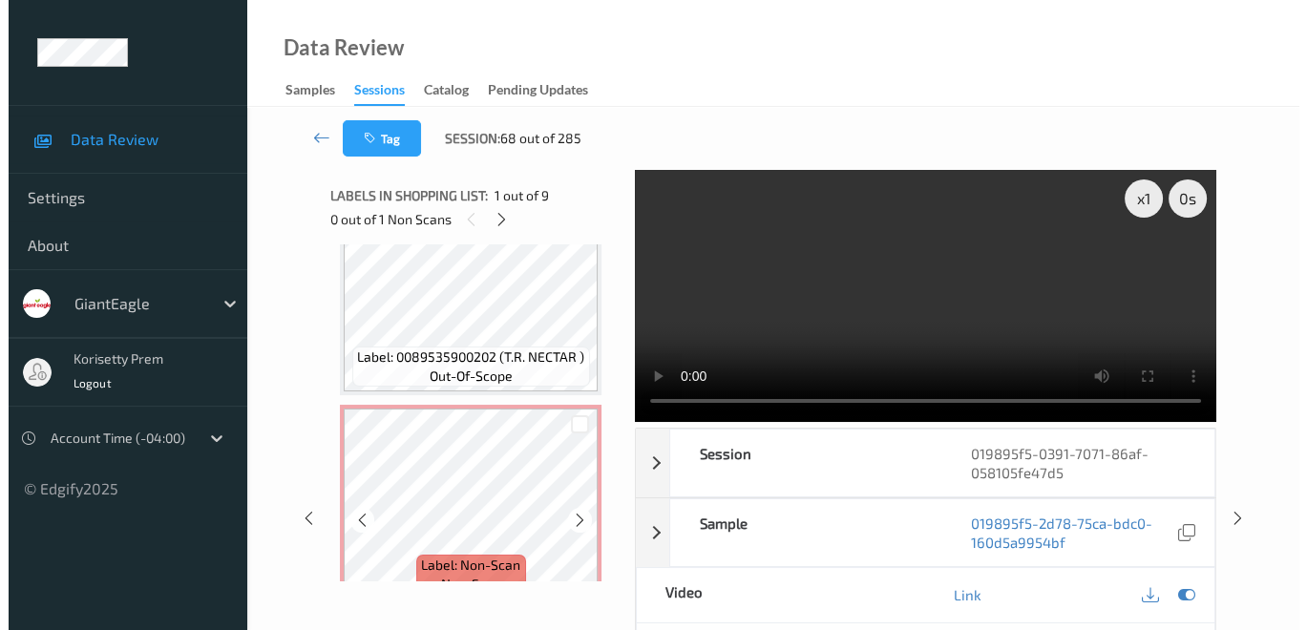
scroll to position [1540, 0]
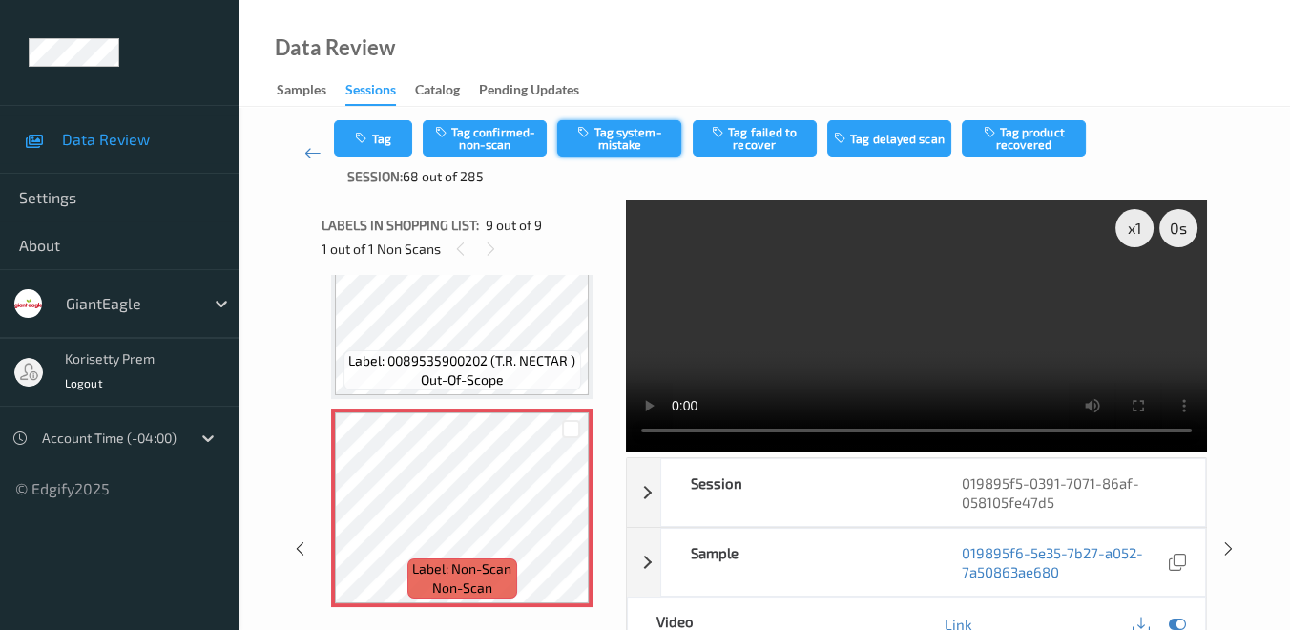
click at [618, 140] on button "Tag system-mistake" at bounding box center [619, 138] width 124 height 36
click at [1166, 478] on div "019895f5-0391-7071-86af-058105fe47d5" at bounding box center [1069, 492] width 272 height 67
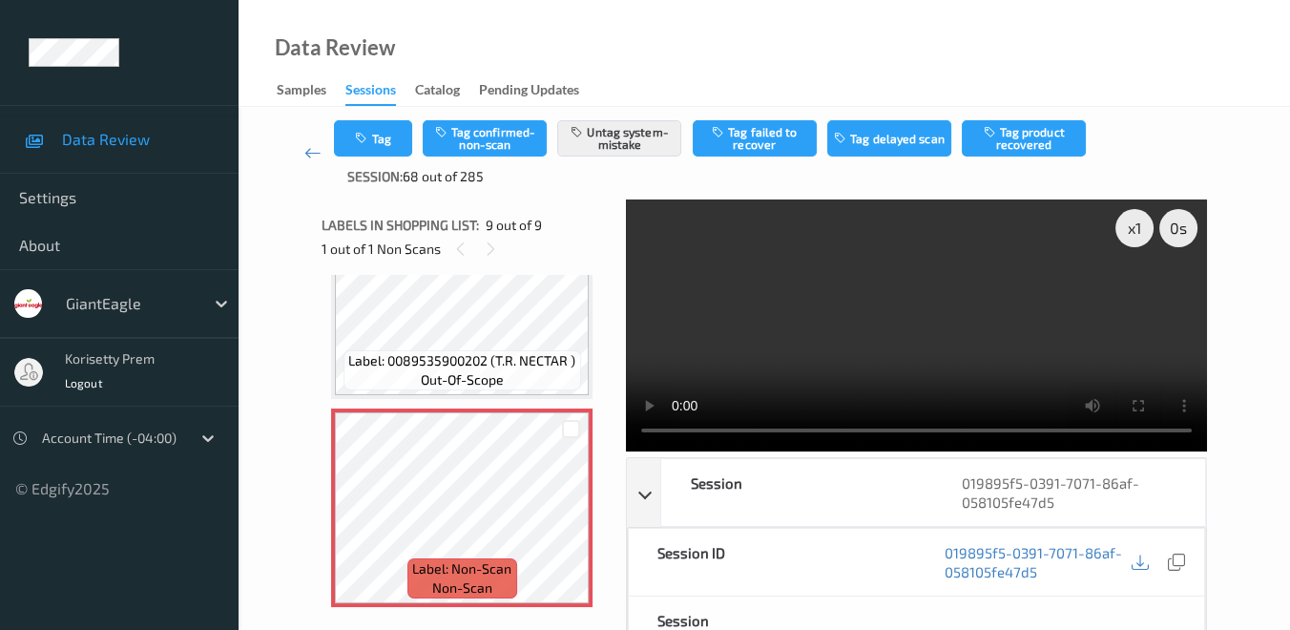
click at [378, 136] on button "Tag" at bounding box center [373, 138] width 78 height 36
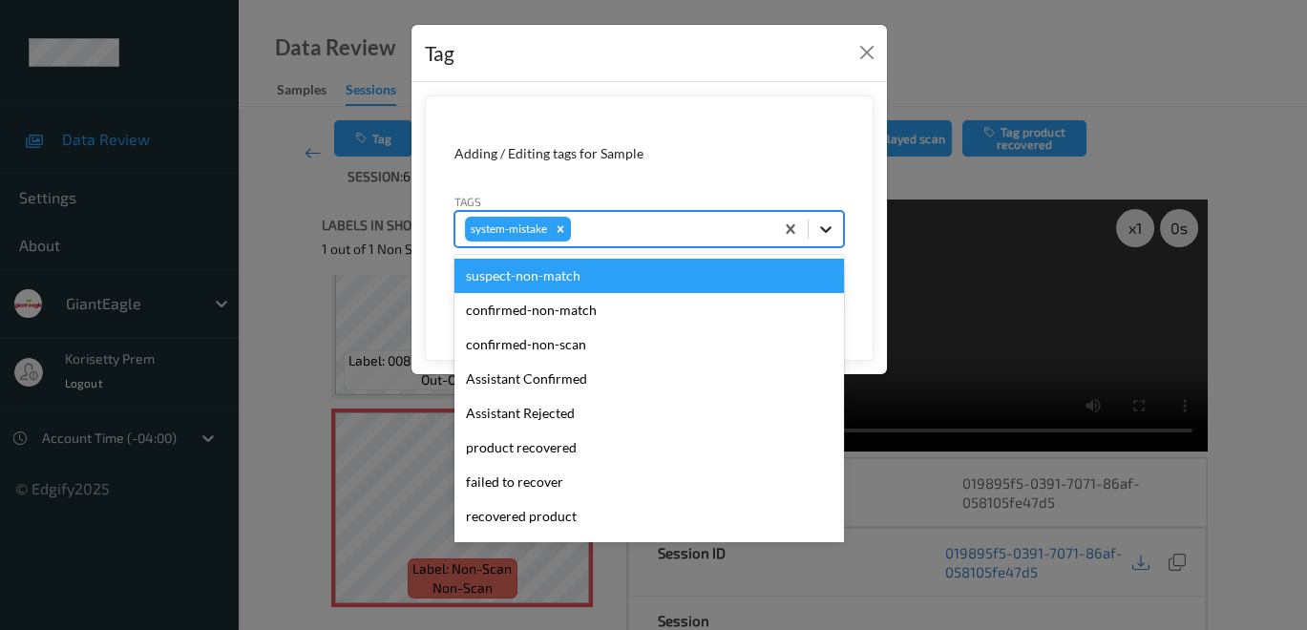
click at [829, 234] on icon at bounding box center [825, 229] width 19 height 19
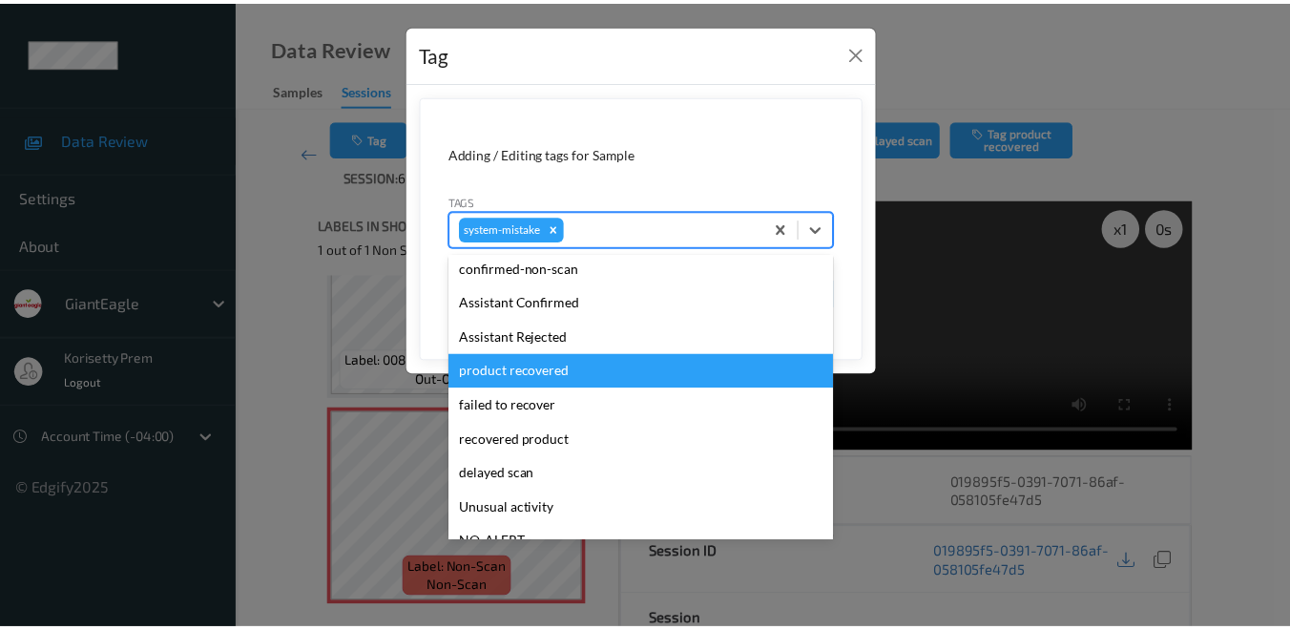
scroll to position [106, 0]
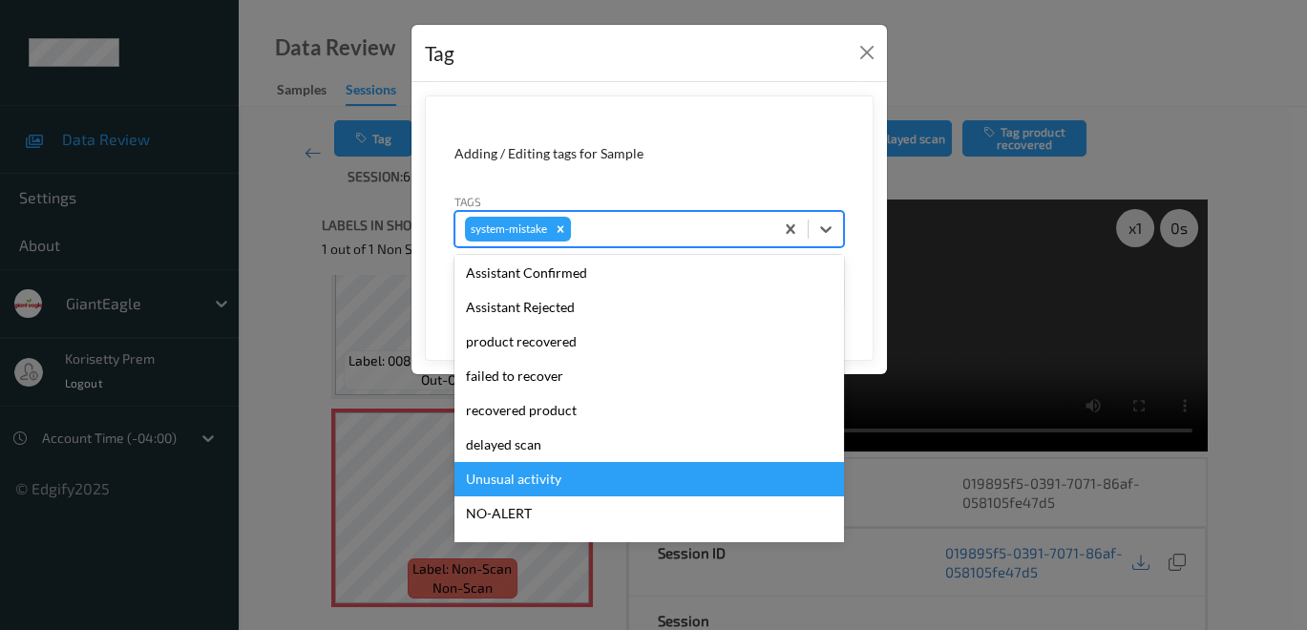
click at [575, 477] on div "Unusual activity" at bounding box center [648, 479] width 389 height 34
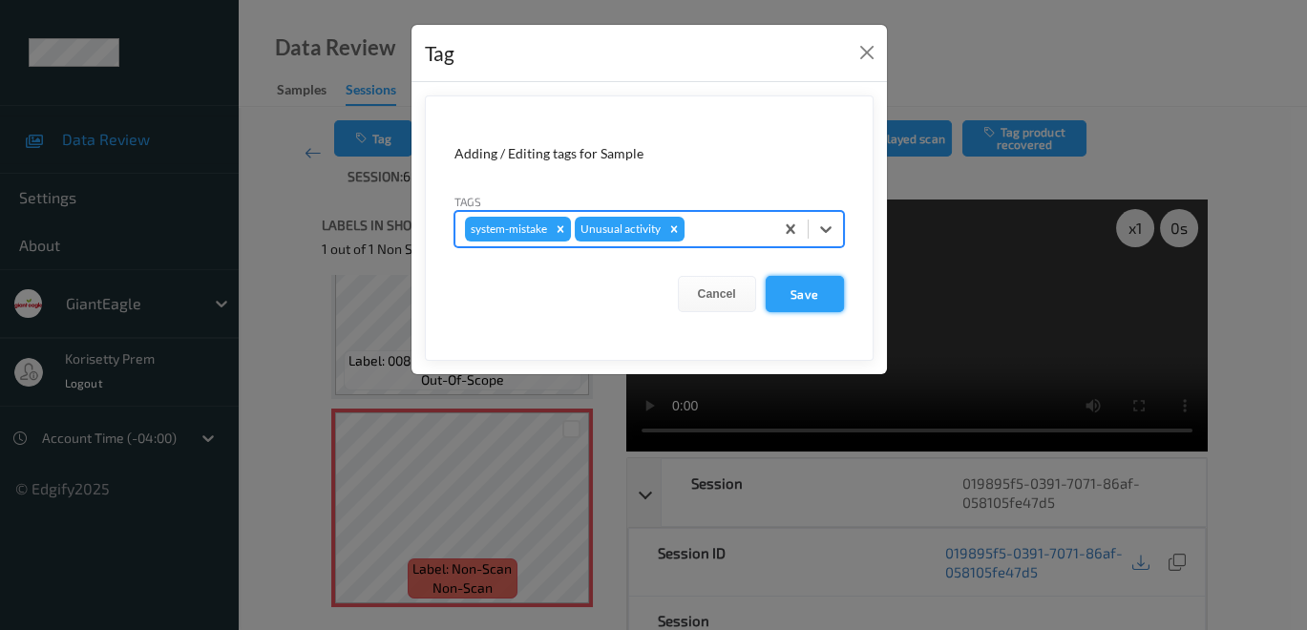
click at [828, 297] on button "Save" at bounding box center [804, 294] width 78 height 36
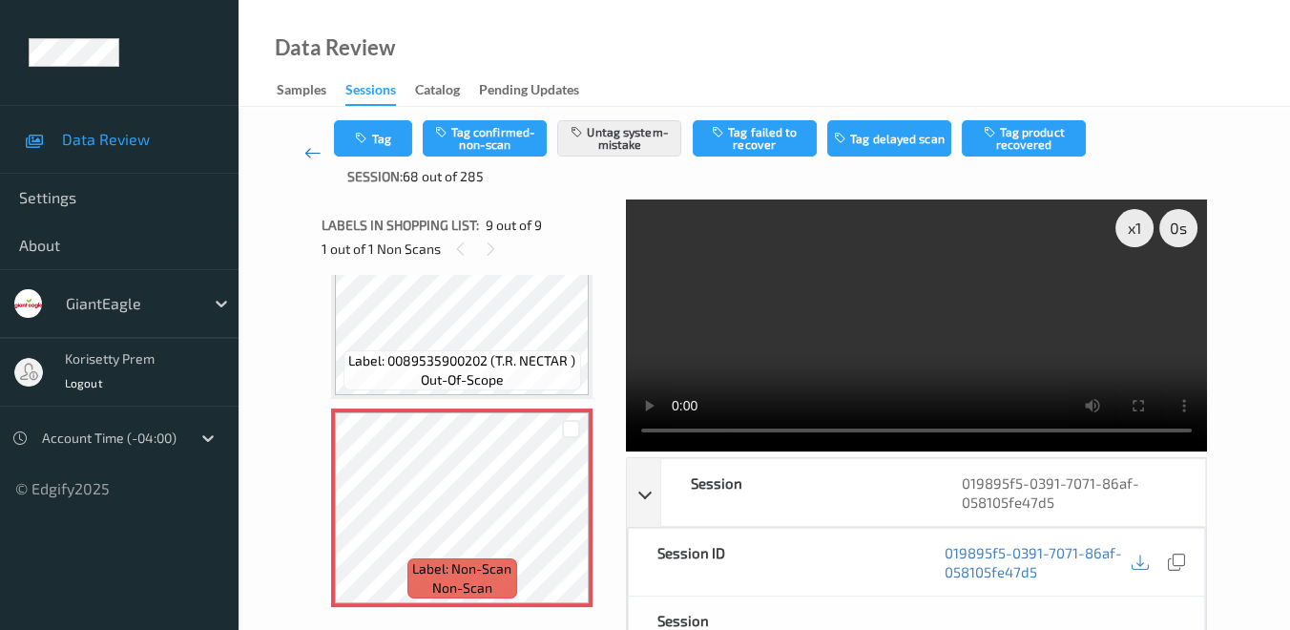
click at [313, 151] on icon at bounding box center [312, 152] width 17 height 19
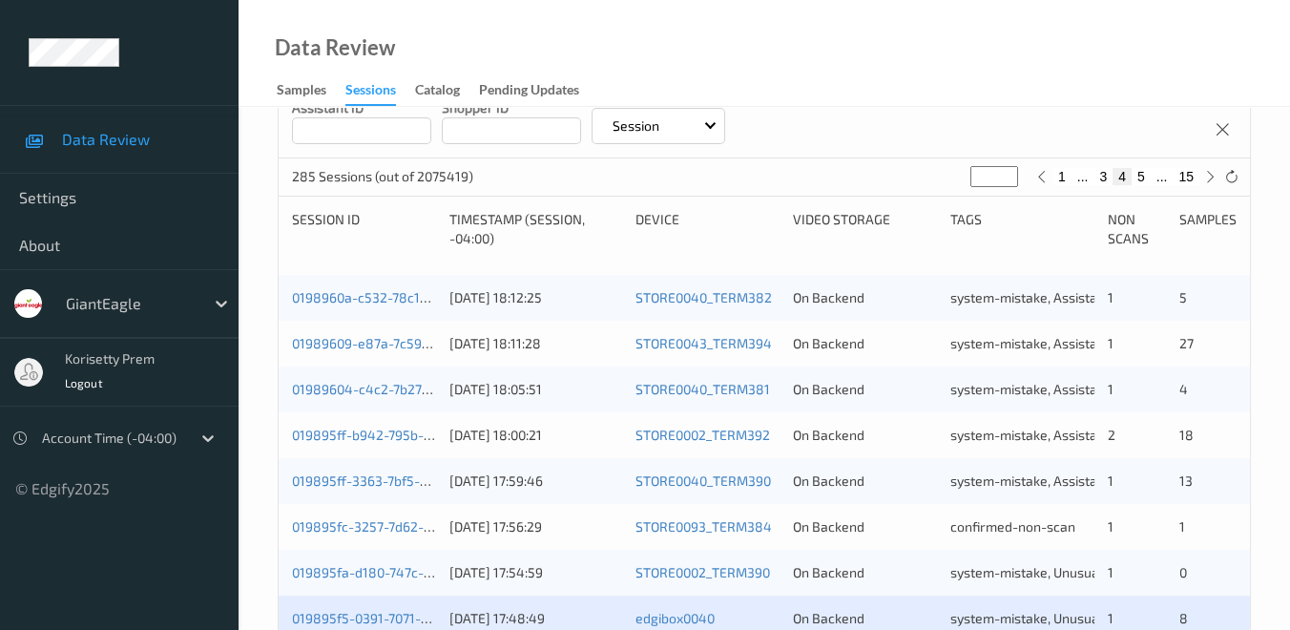
scroll to position [636, 0]
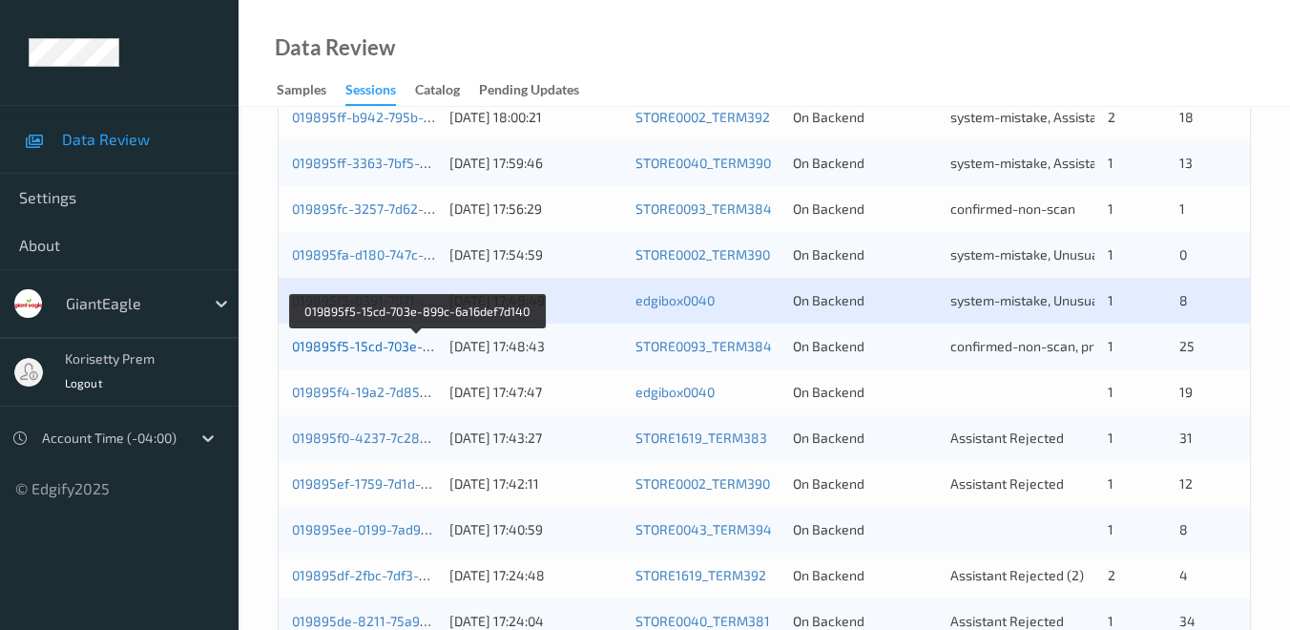
click at [360, 345] on link "019895f5-15cd-703e-899c-6a16def7d140" at bounding box center [418, 346] width 252 height 16
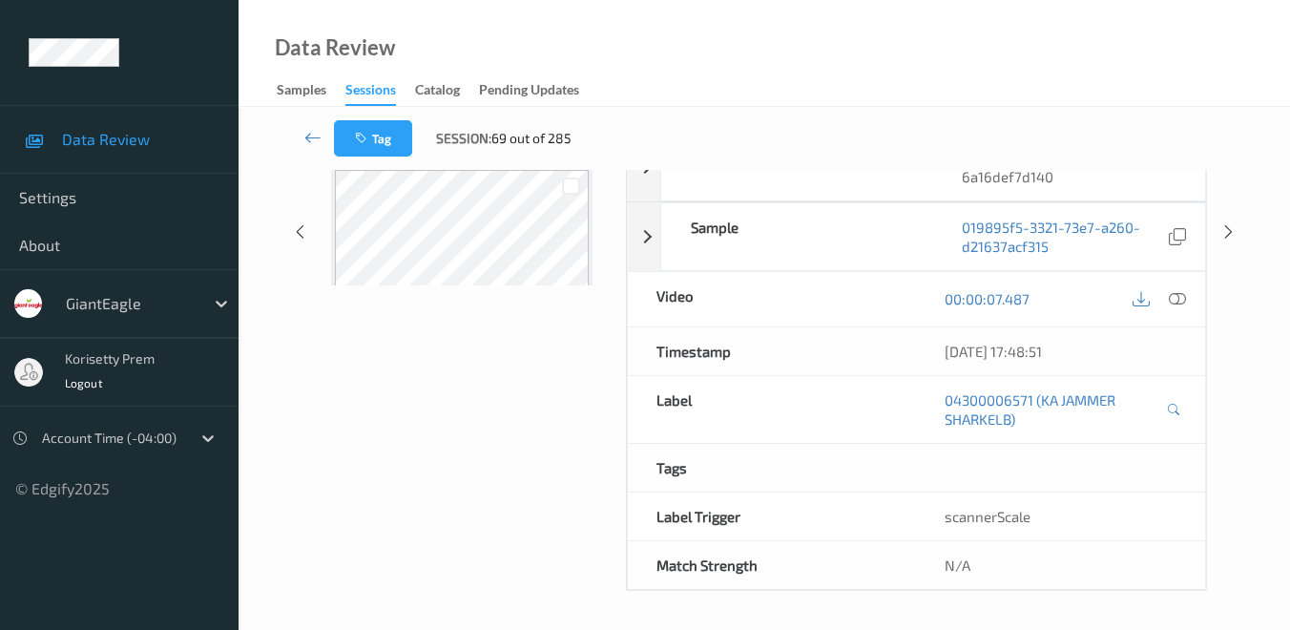
scroll to position [291, 0]
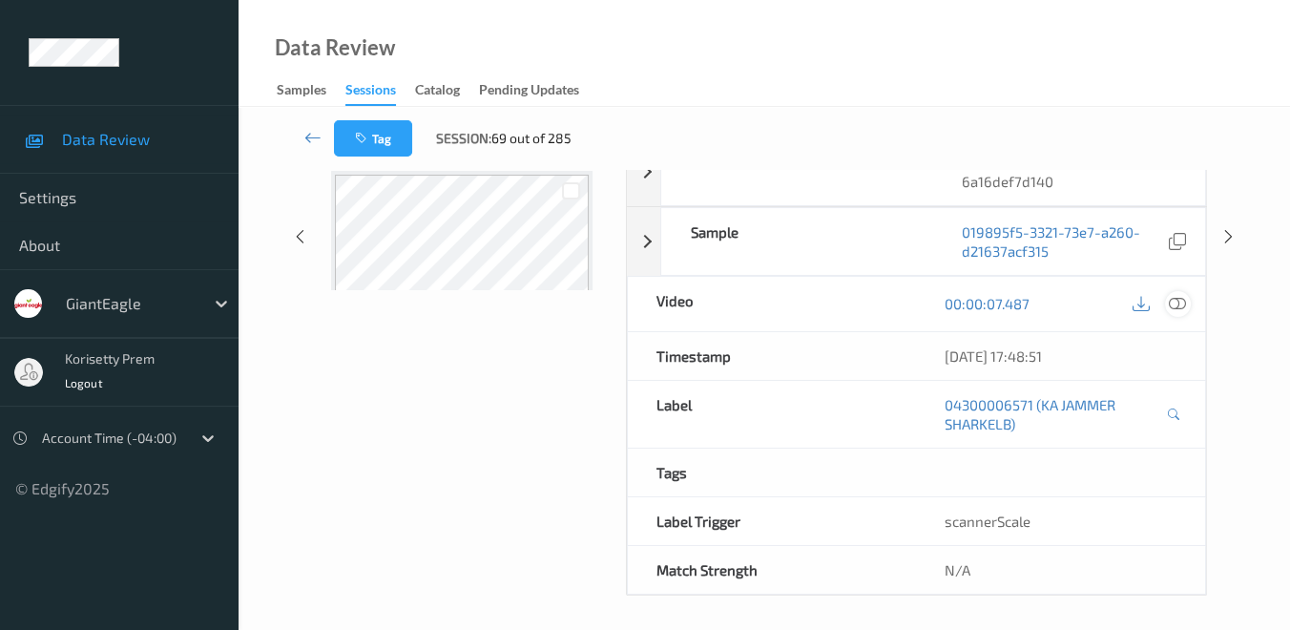
click at [1174, 300] on icon at bounding box center [1177, 303] width 17 height 17
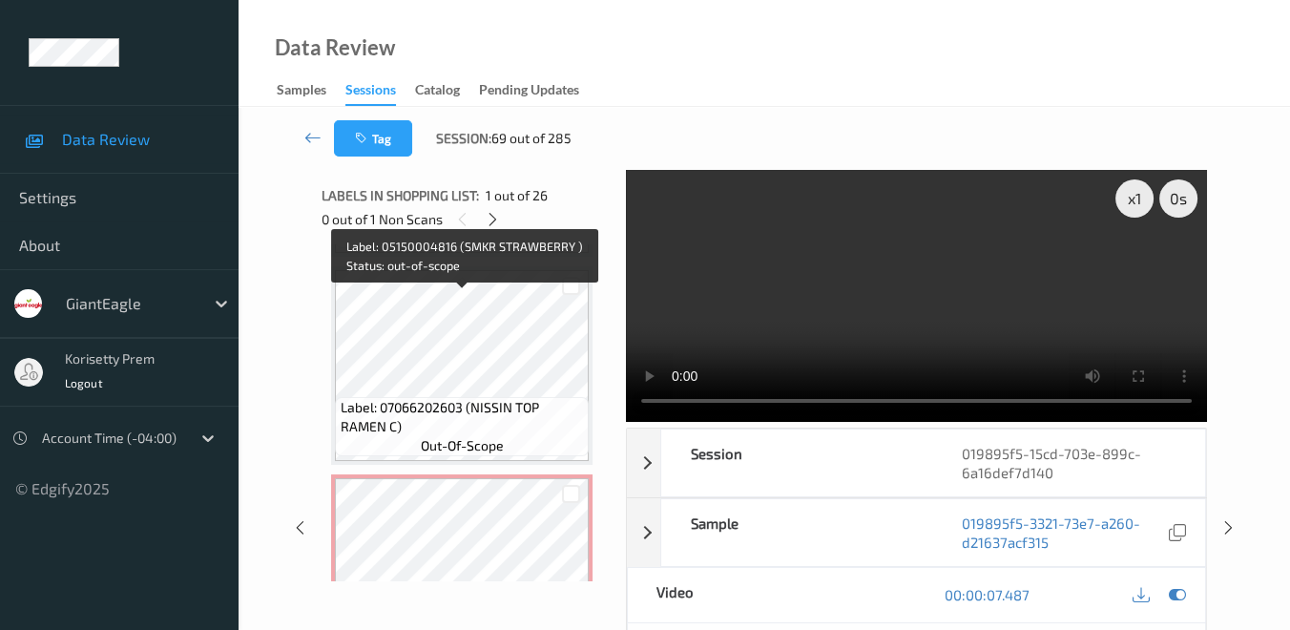
scroll to position [4665, 0]
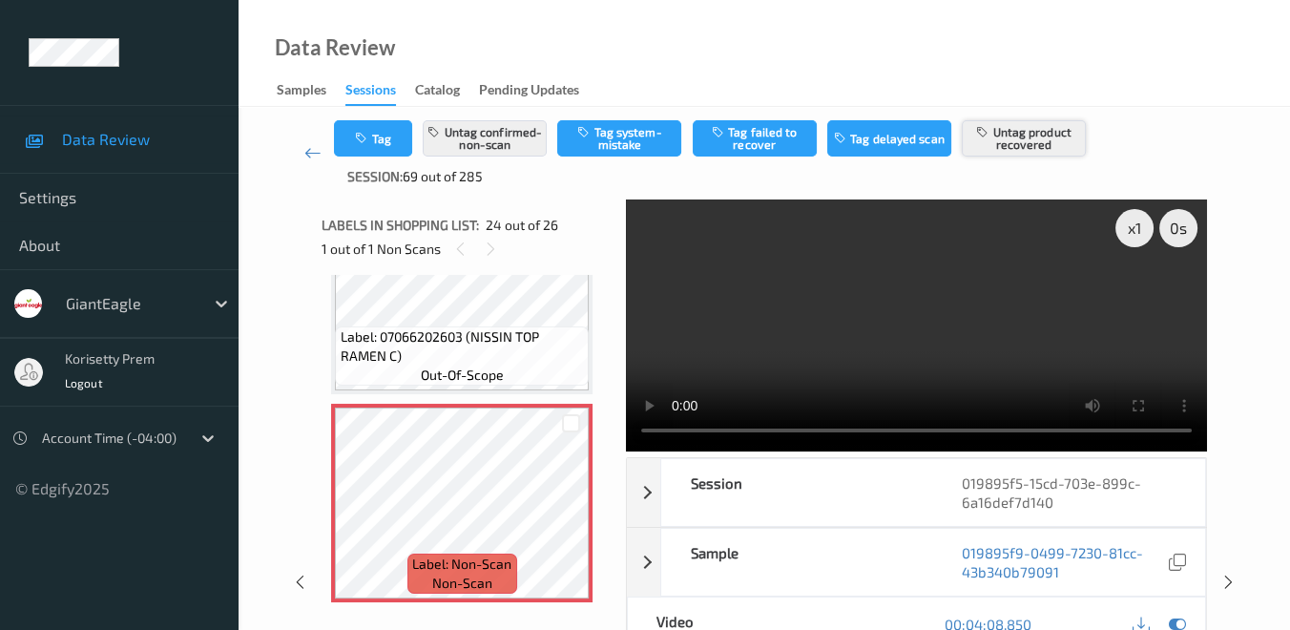
click at [1023, 137] on button "Untag product recovered" at bounding box center [1024, 138] width 124 height 36
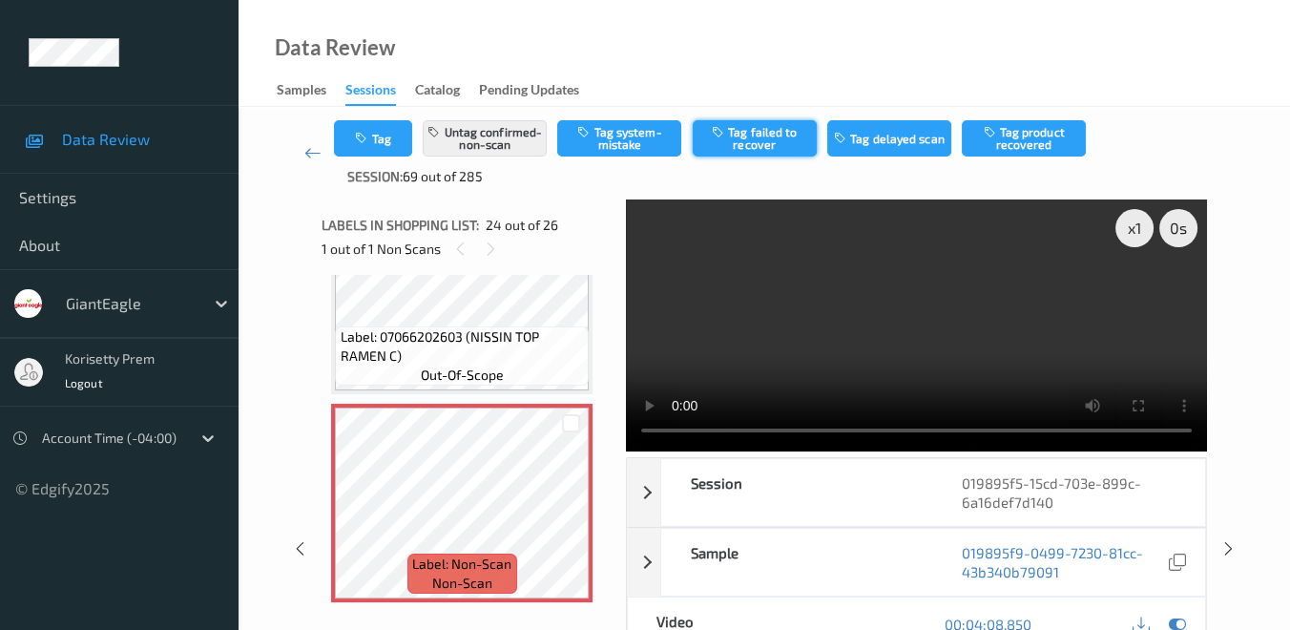
click at [765, 139] on button "Tag failed to recover" at bounding box center [755, 138] width 124 height 36
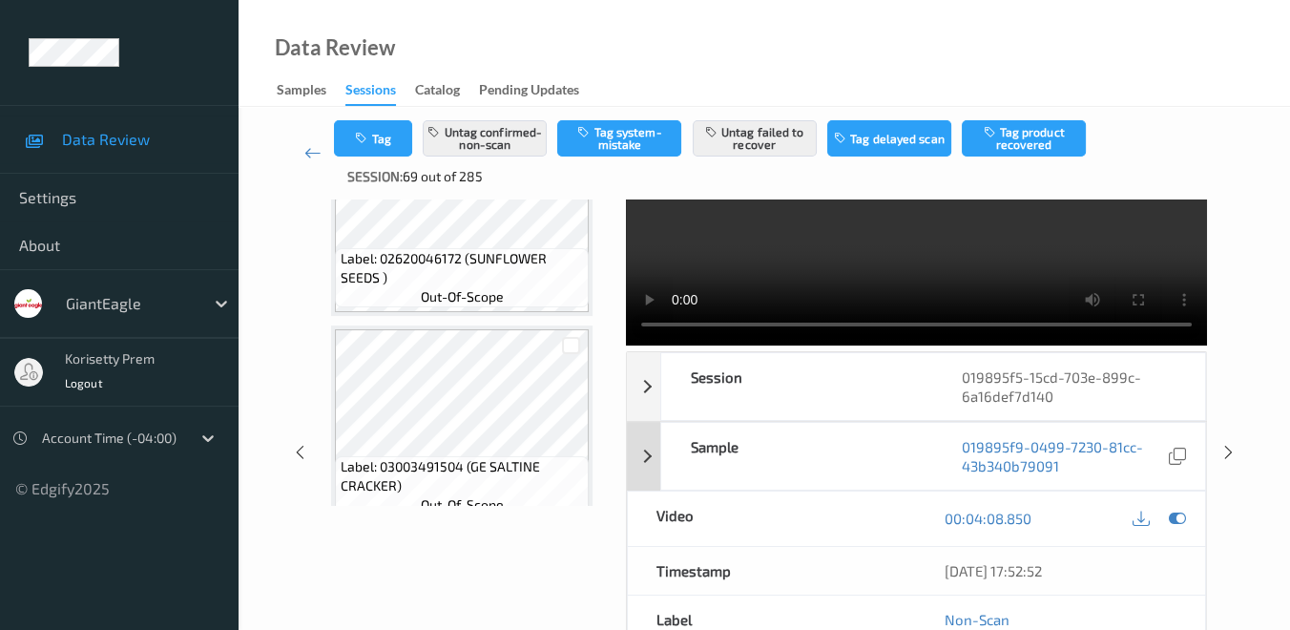
scroll to position [0, 0]
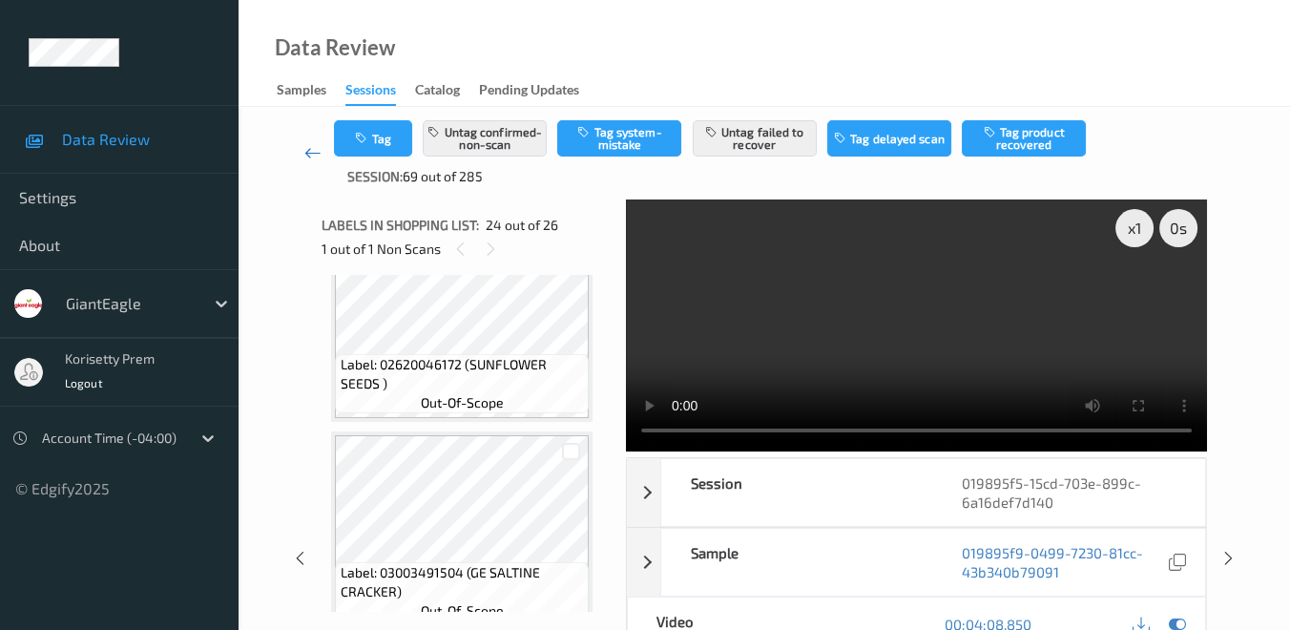
click at [310, 154] on icon at bounding box center [312, 152] width 17 height 19
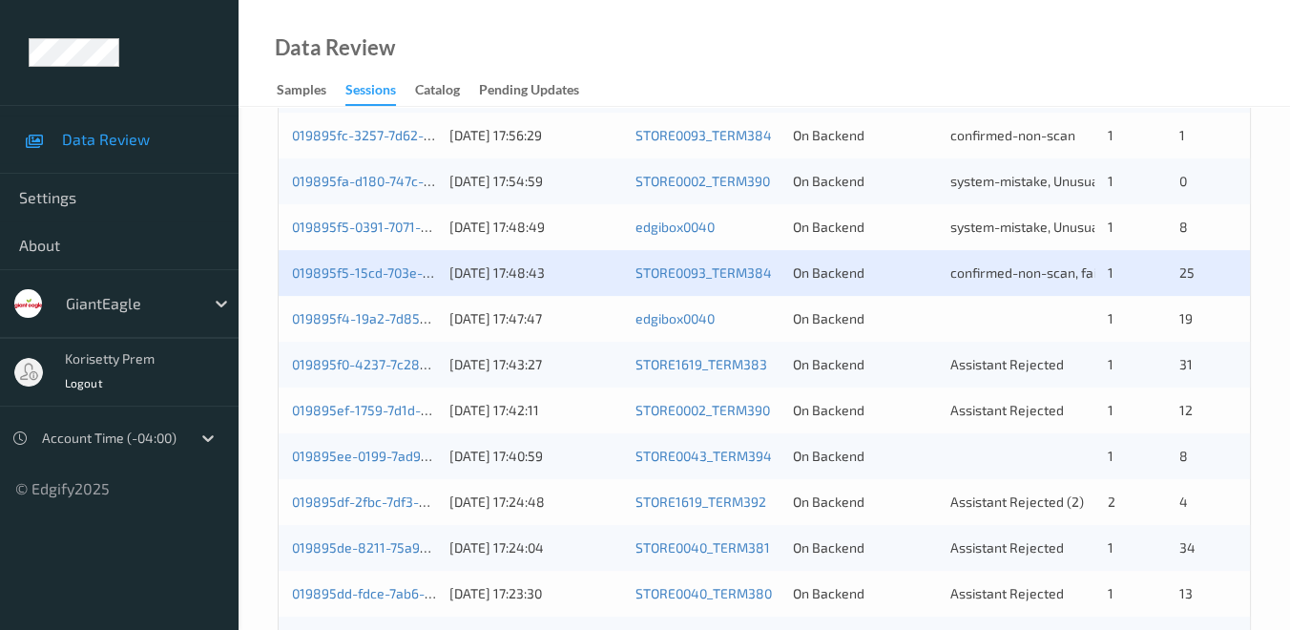
scroll to position [743, 0]
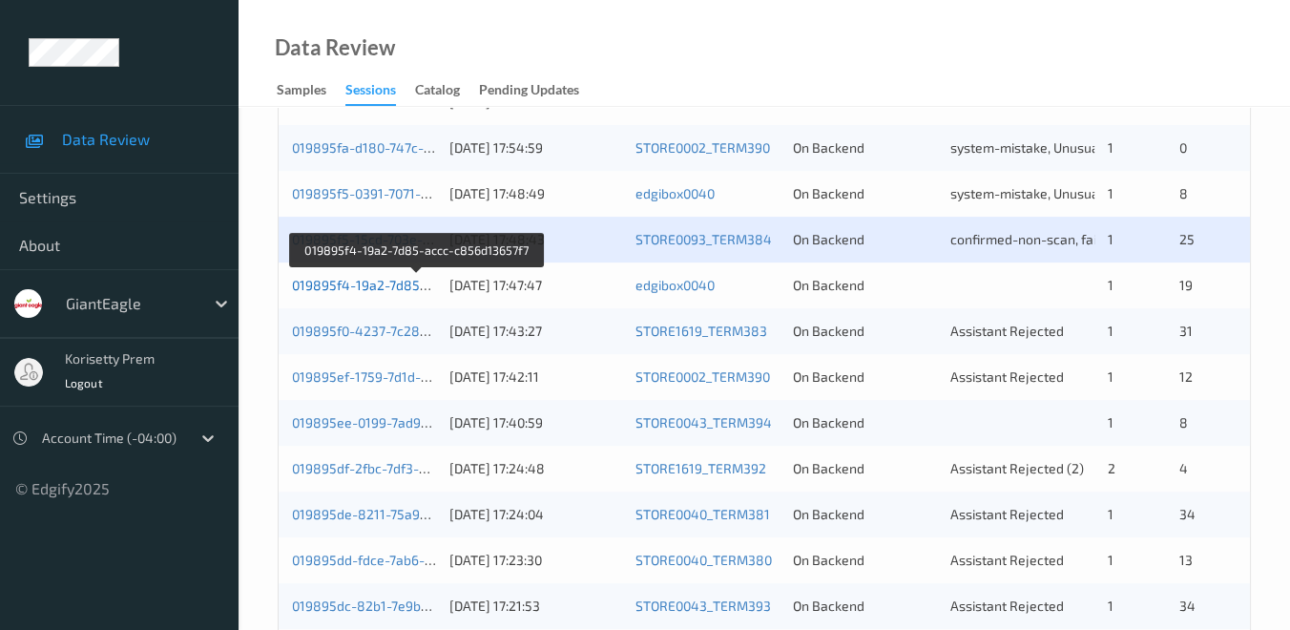
click at [376, 287] on link "019895f4-19a2-7d85-accc-c856d13657f7" at bounding box center [418, 285] width 252 height 16
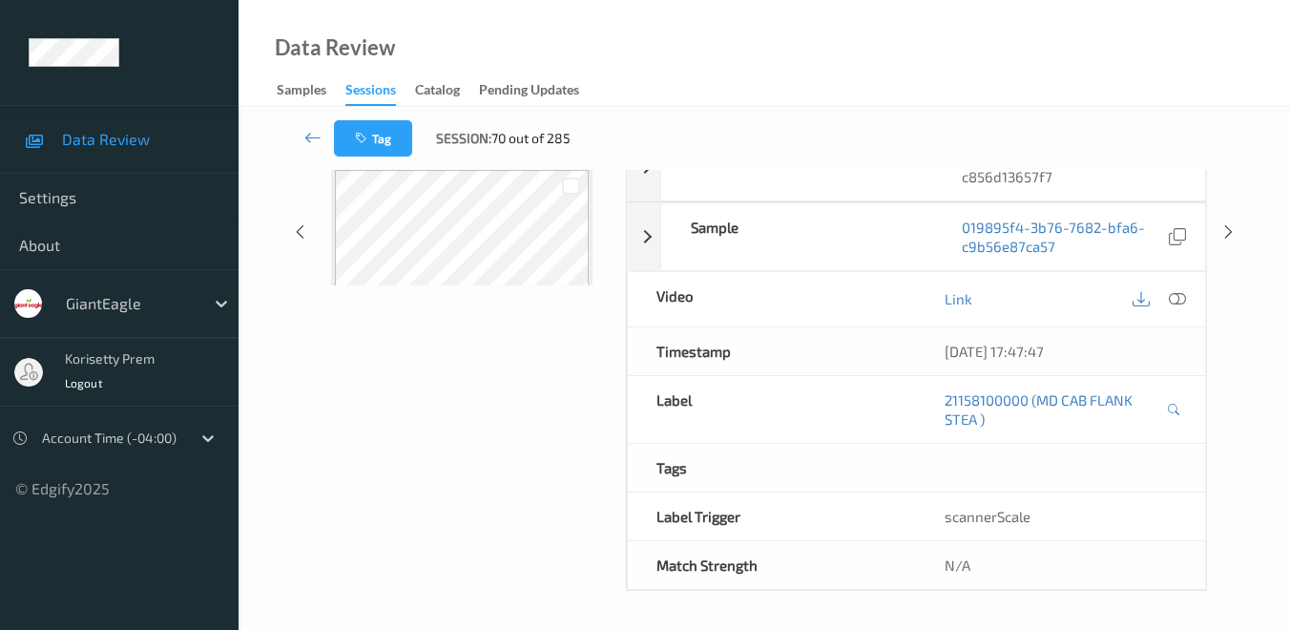
scroll to position [291, 0]
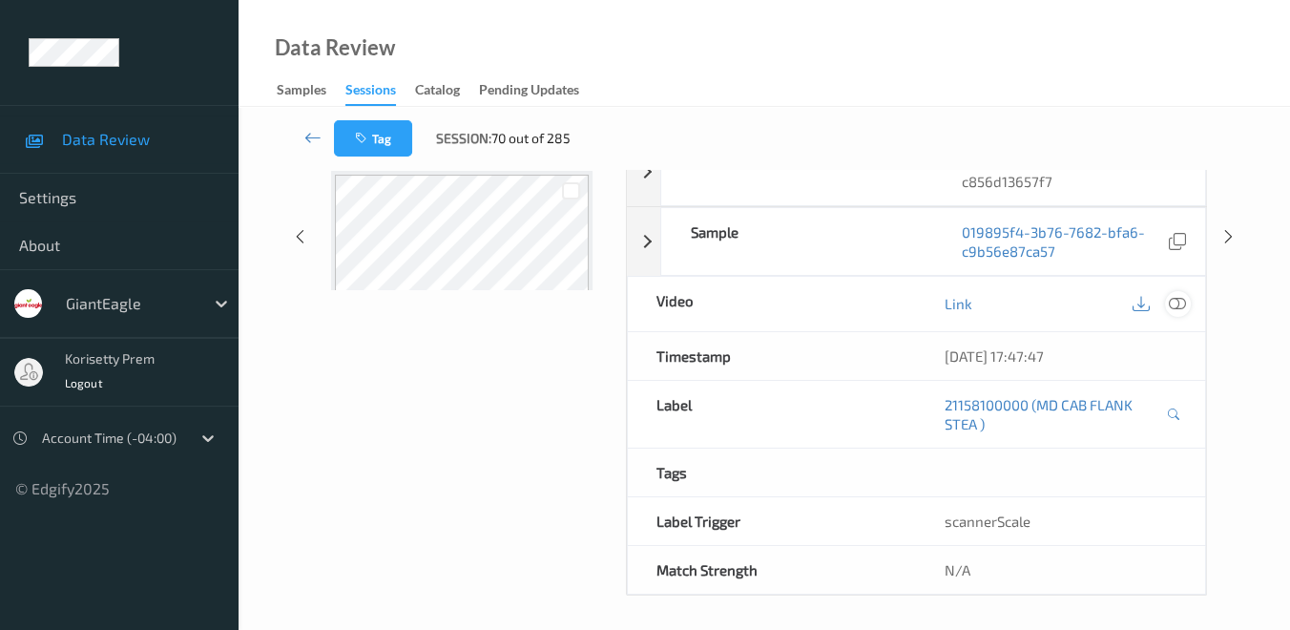
click at [1185, 300] on icon at bounding box center [1177, 303] width 17 height 17
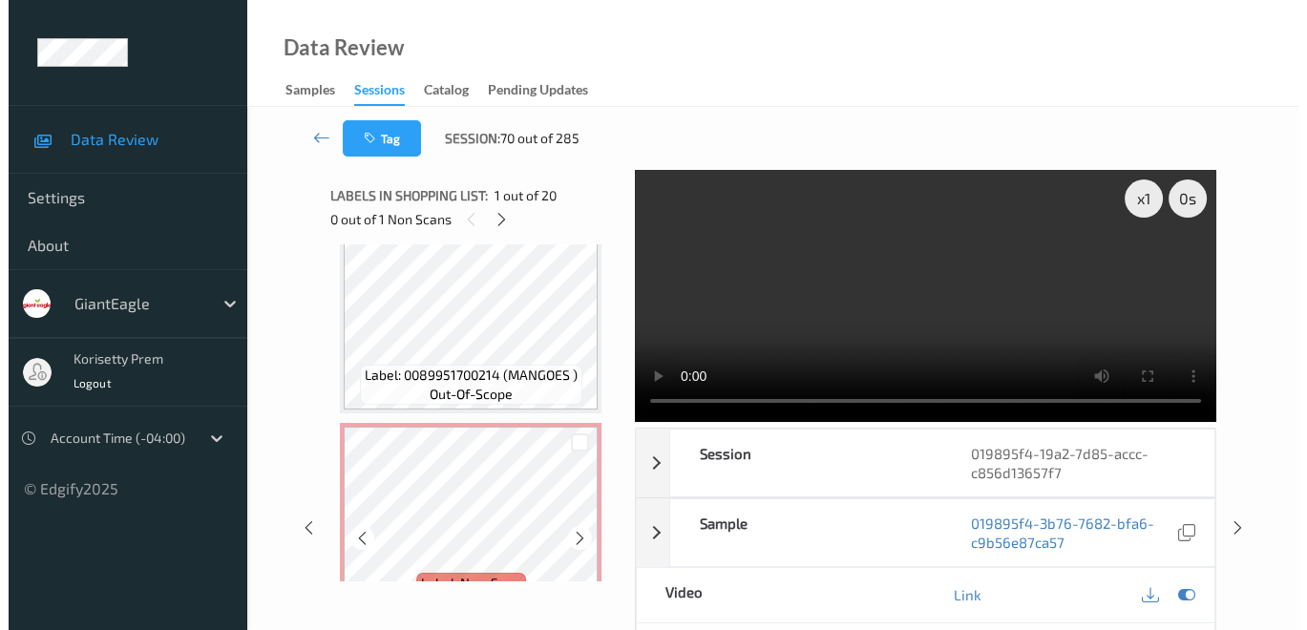
scroll to position [3818, 0]
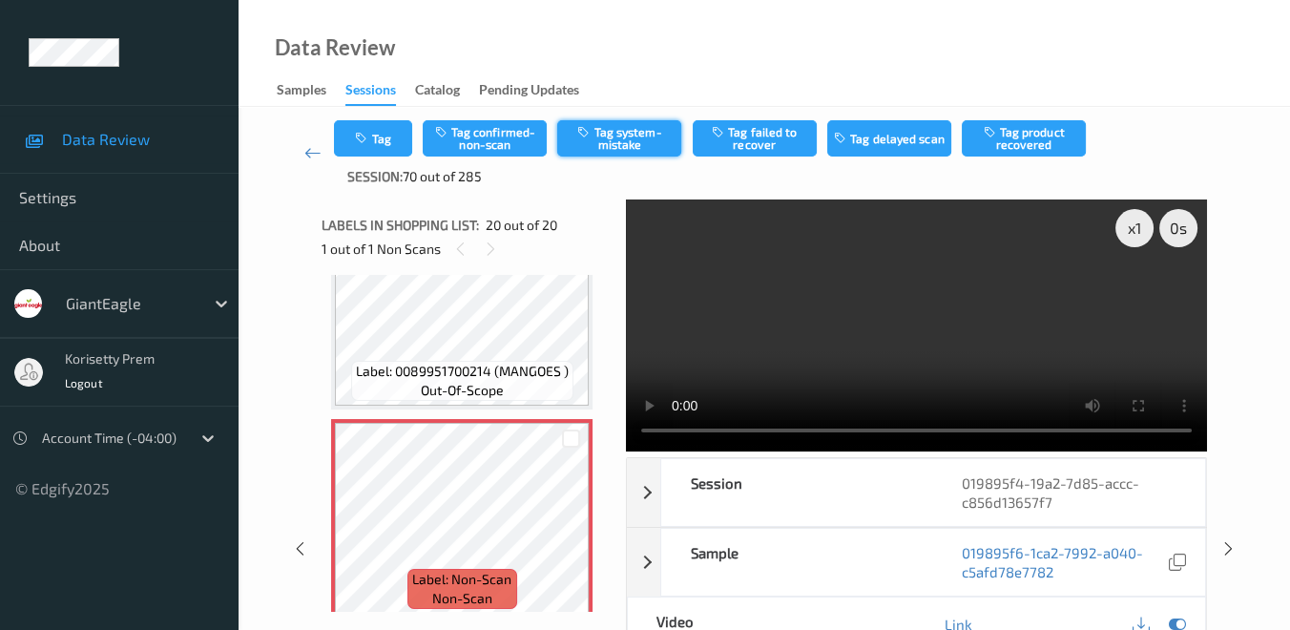
click at [625, 145] on button "Tag system-mistake" at bounding box center [619, 138] width 124 height 36
click at [378, 140] on button "Tag" at bounding box center [373, 138] width 78 height 36
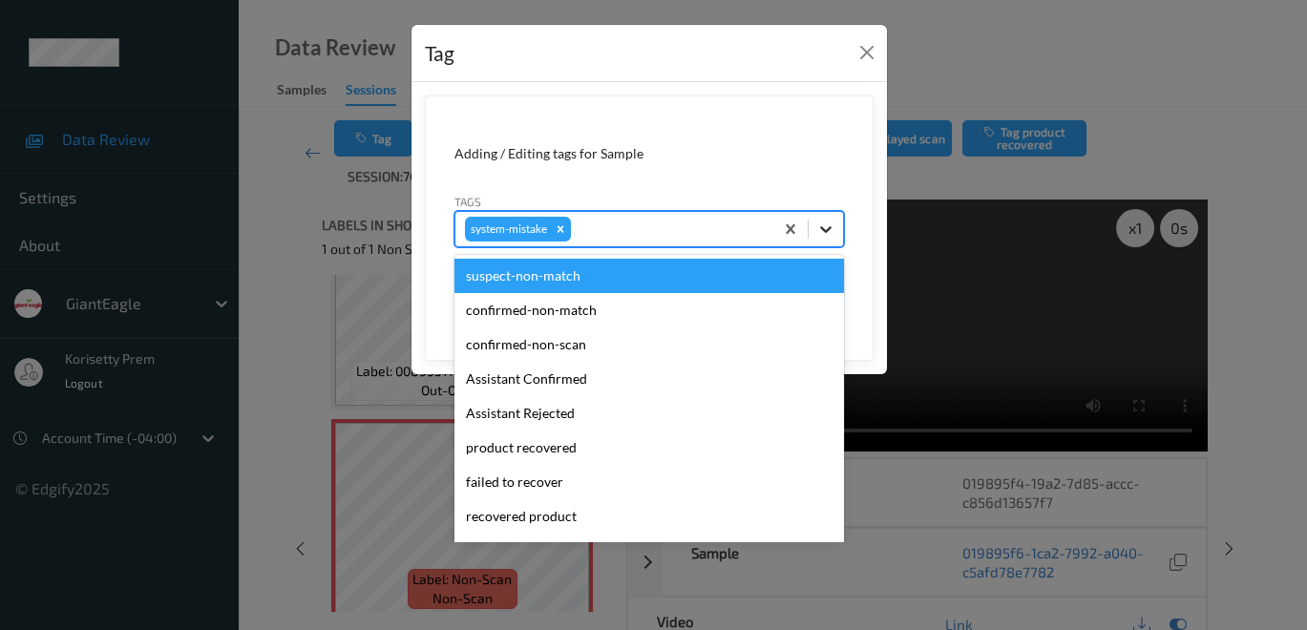
click at [828, 231] on icon at bounding box center [825, 229] width 19 height 19
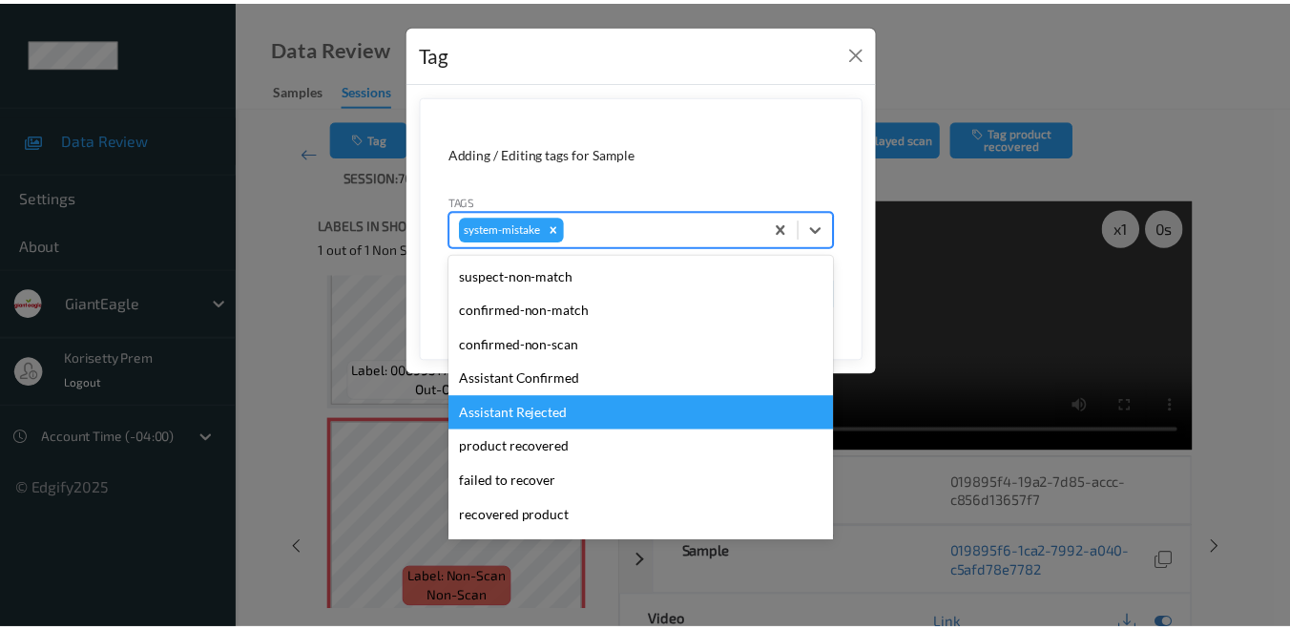
scroll to position [167, 0]
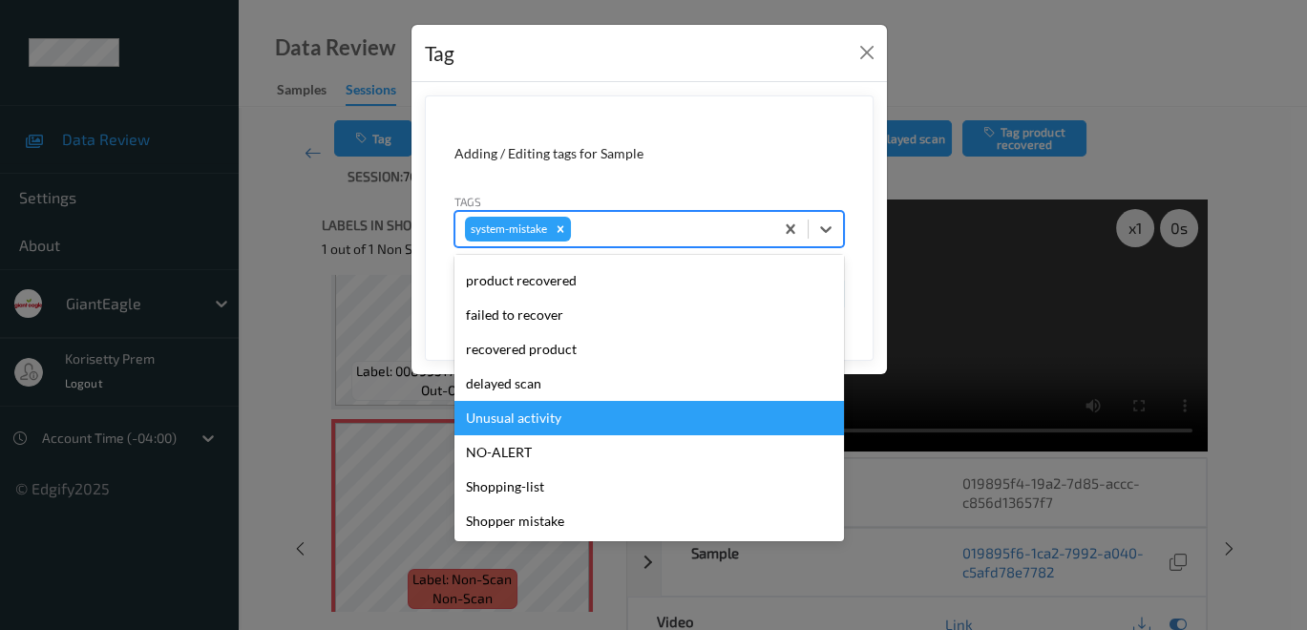
click at [616, 420] on div "Unusual activity" at bounding box center [648, 418] width 389 height 34
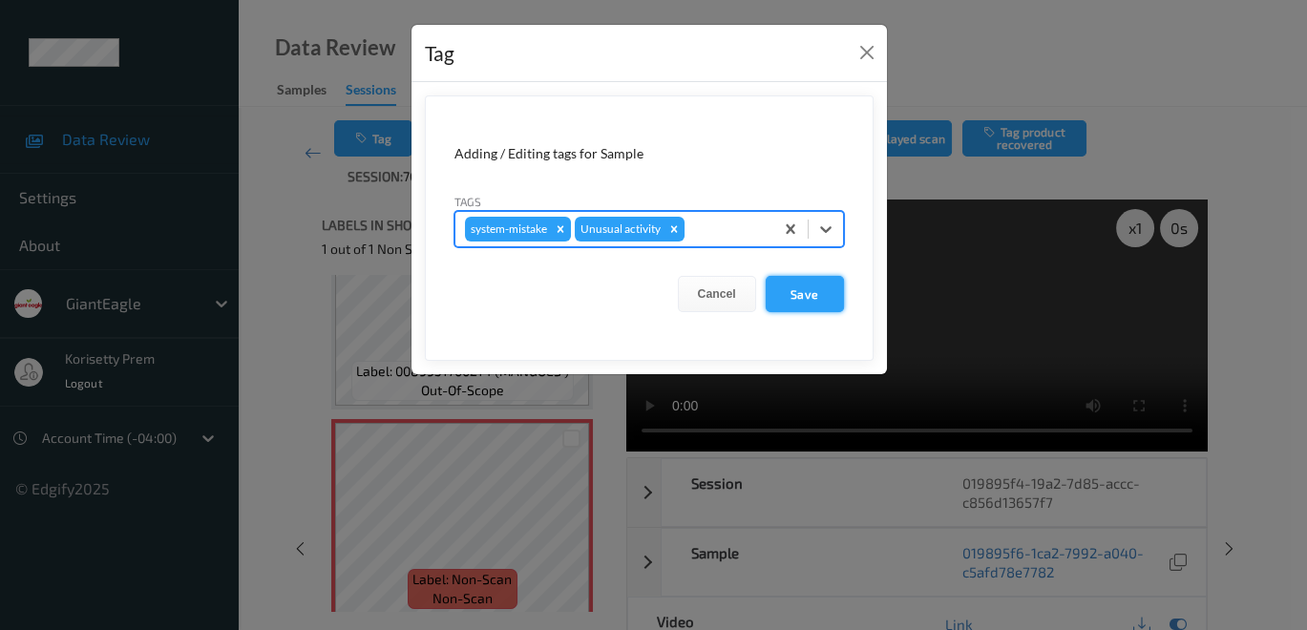
click at [815, 289] on button "Save" at bounding box center [804, 294] width 78 height 36
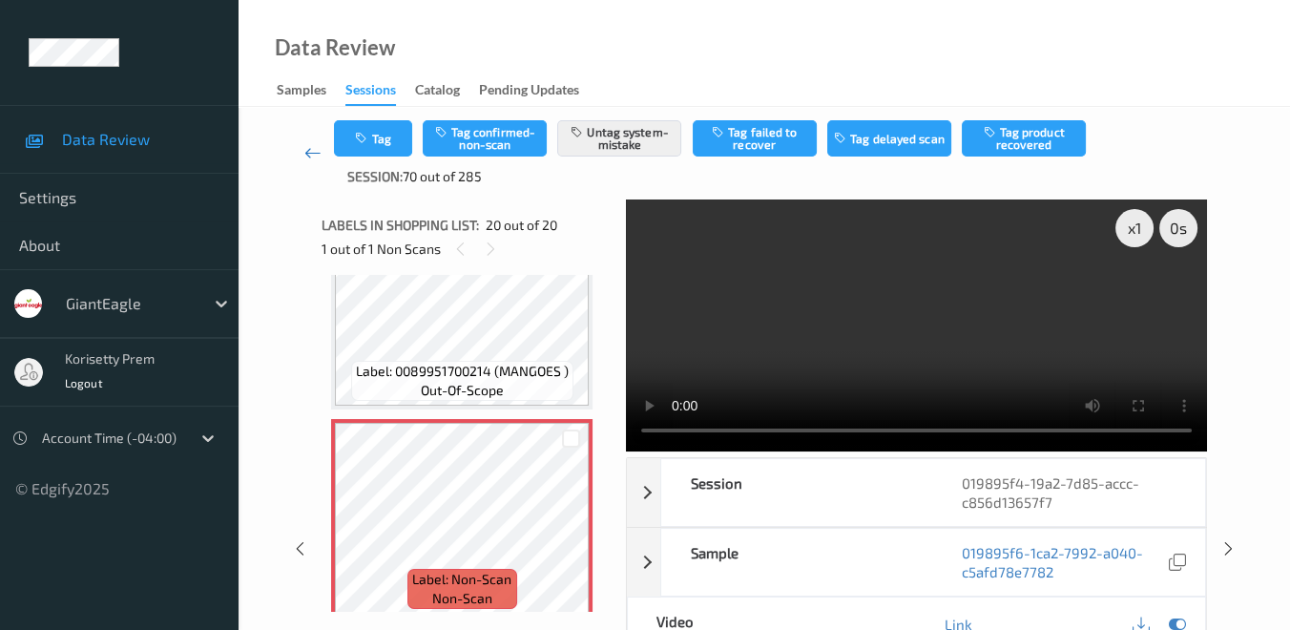
click at [305, 159] on icon at bounding box center [312, 152] width 17 height 19
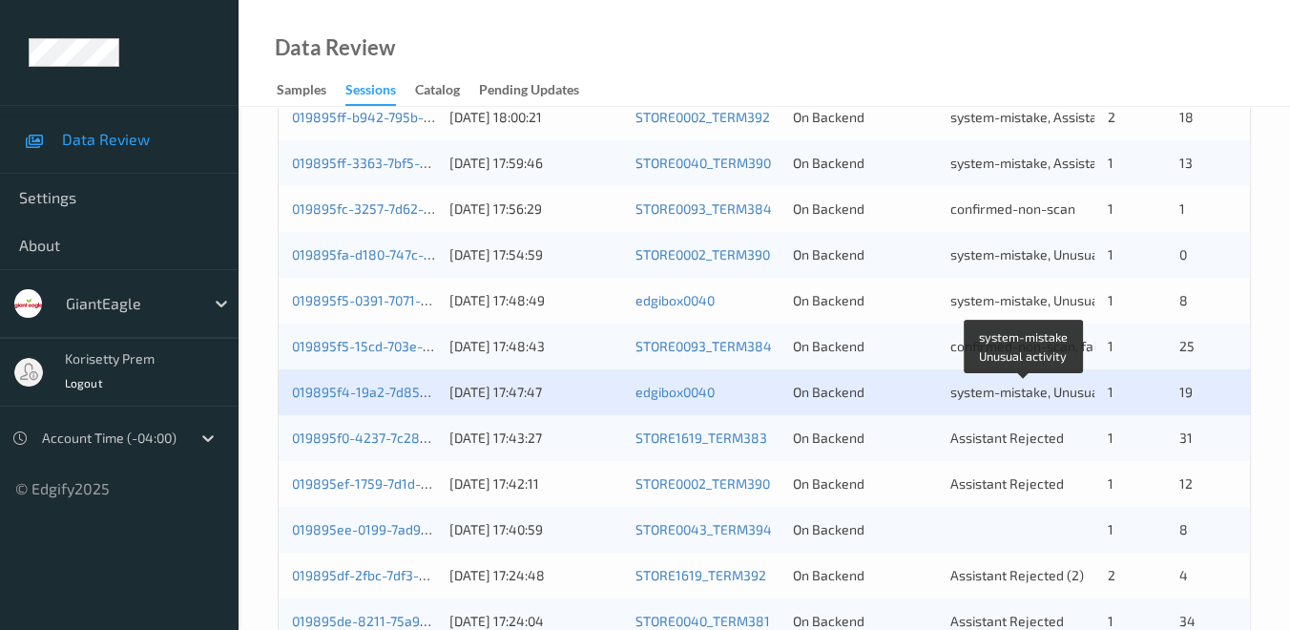
scroll to position [742, 0]
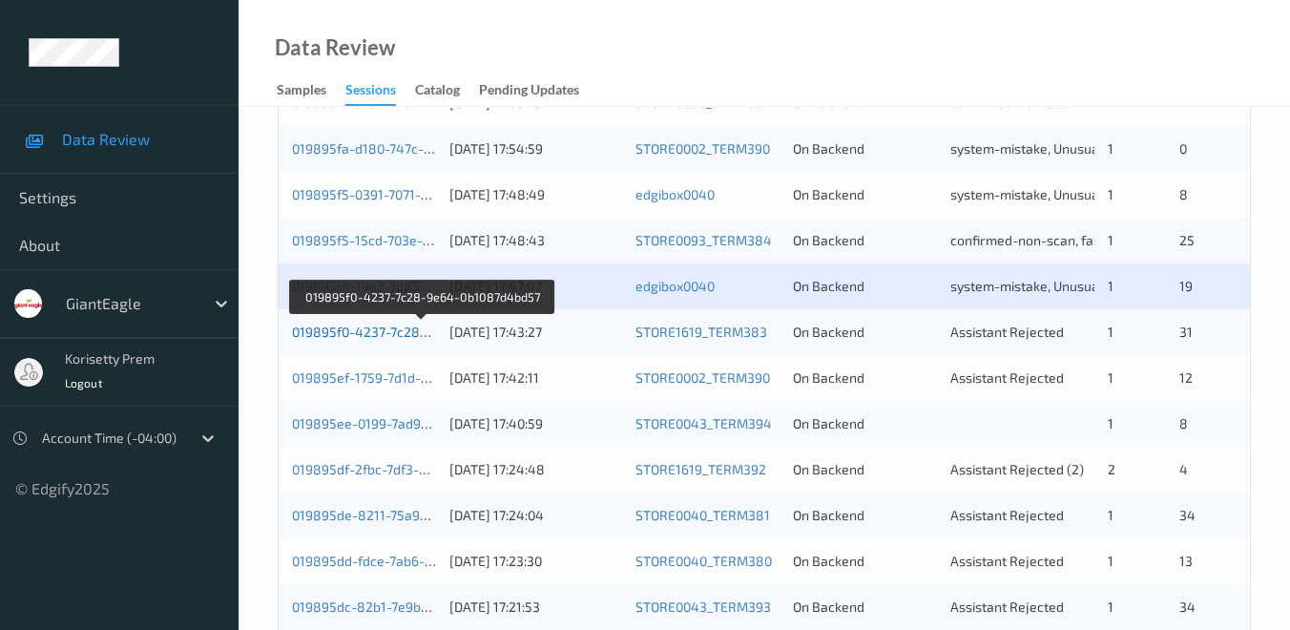
click at [367, 332] on link "019895f0-4237-7c28-9e64-0b1087d4bd57" at bounding box center [422, 332] width 261 height 16
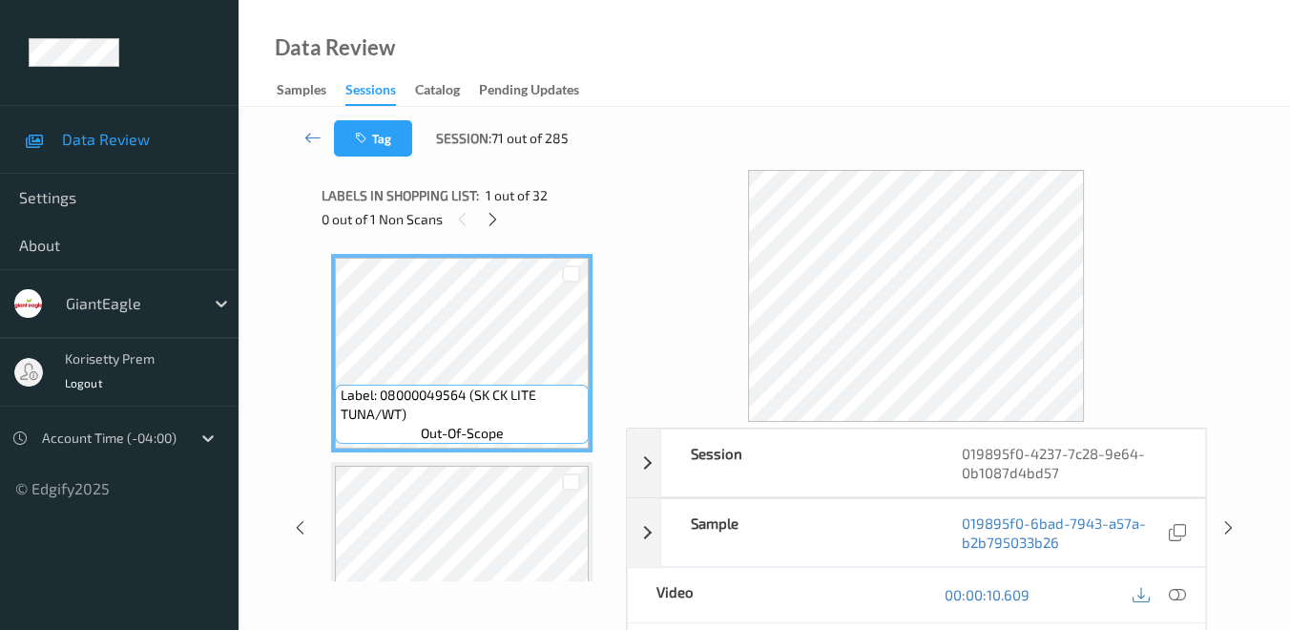
scroll to position [212, 0]
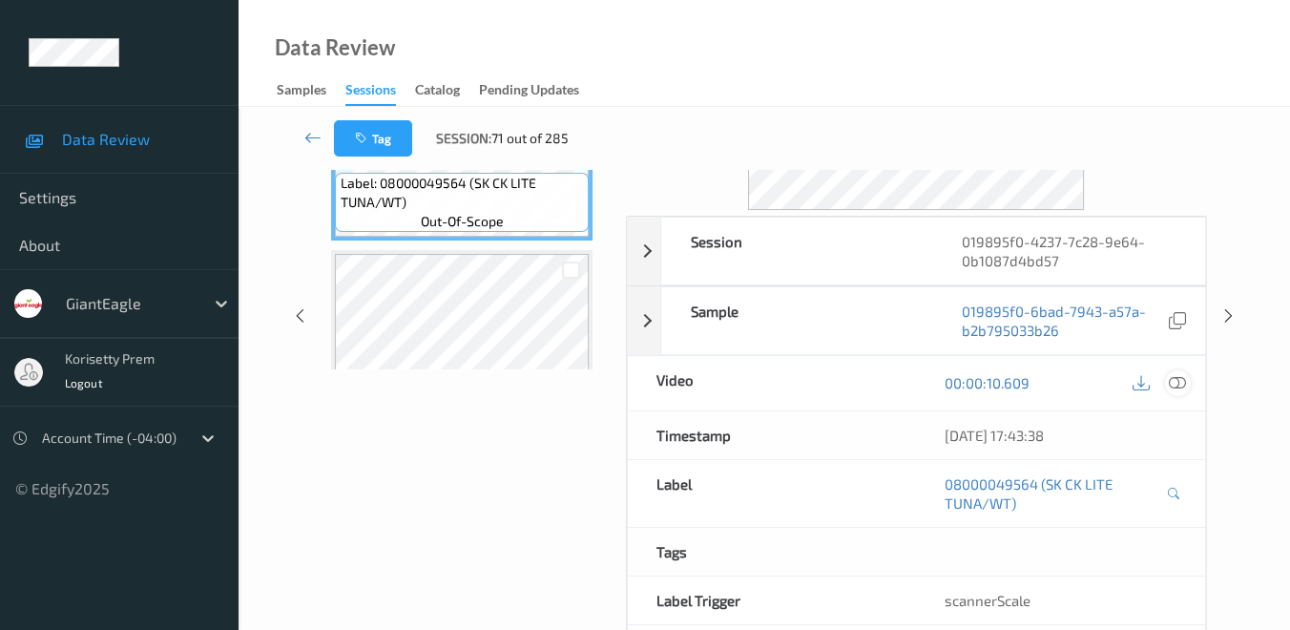
click at [1179, 383] on icon at bounding box center [1177, 382] width 17 height 17
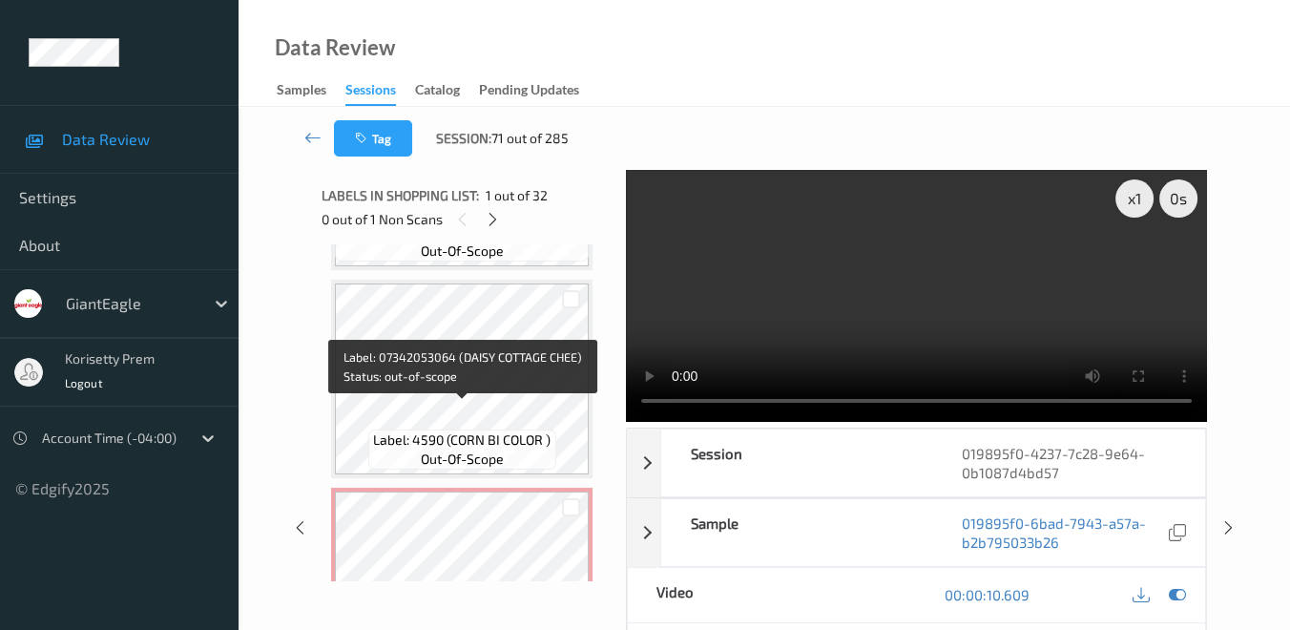
scroll to position [4348, 0]
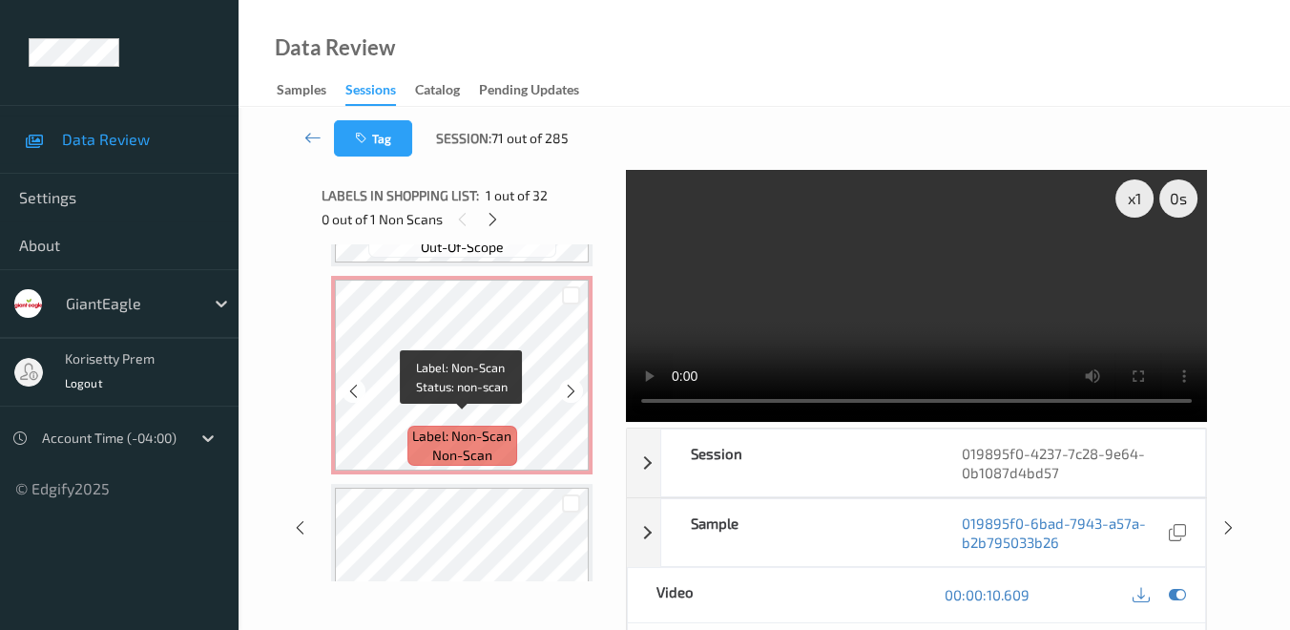
click at [510, 428] on span "Label: Non-Scan" at bounding box center [461, 436] width 99 height 19
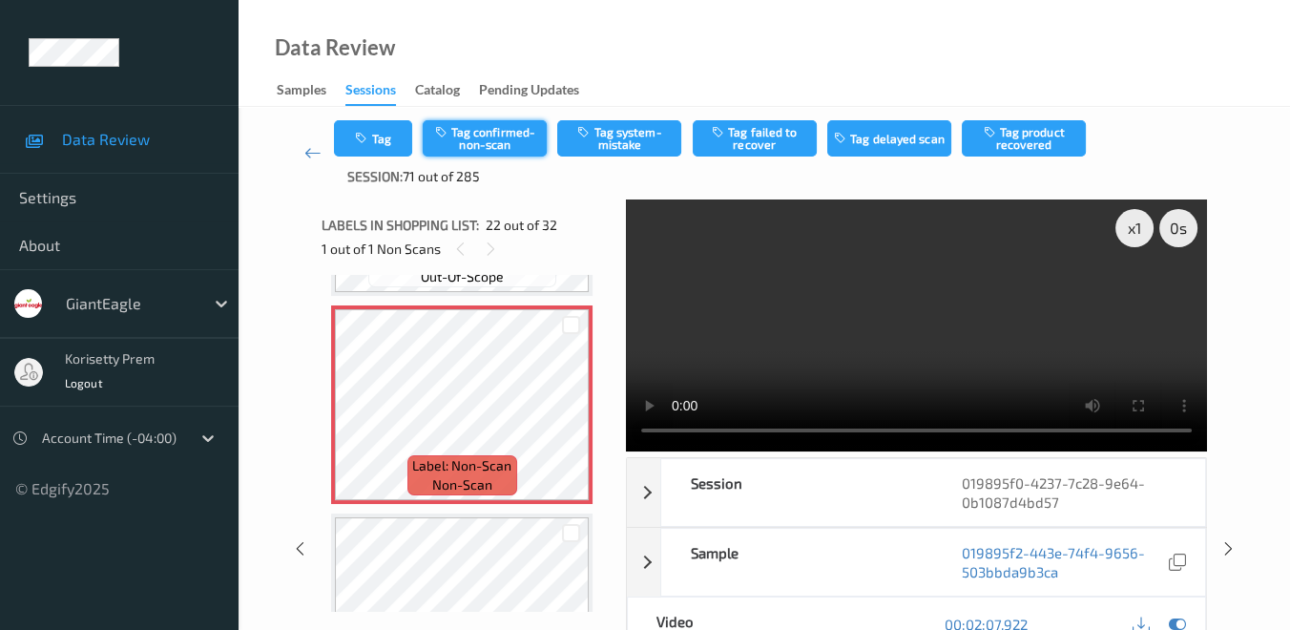
click at [490, 134] on button "Tag confirmed-non-scan" at bounding box center [485, 138] width 124 height 36
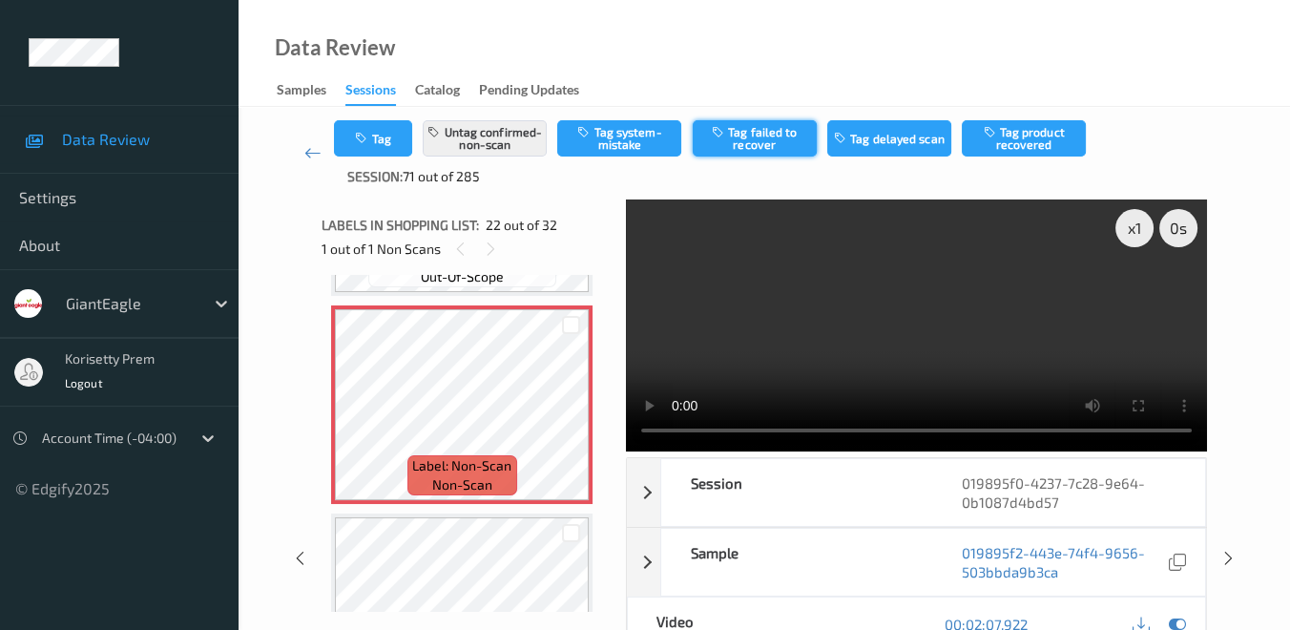
click at [773, 136] on button "Tag failed to recover" at bounding box center [755, 138] width 124 height 36
click at [302, 153] on link at bounding box center [312, 153] width 43 height 66
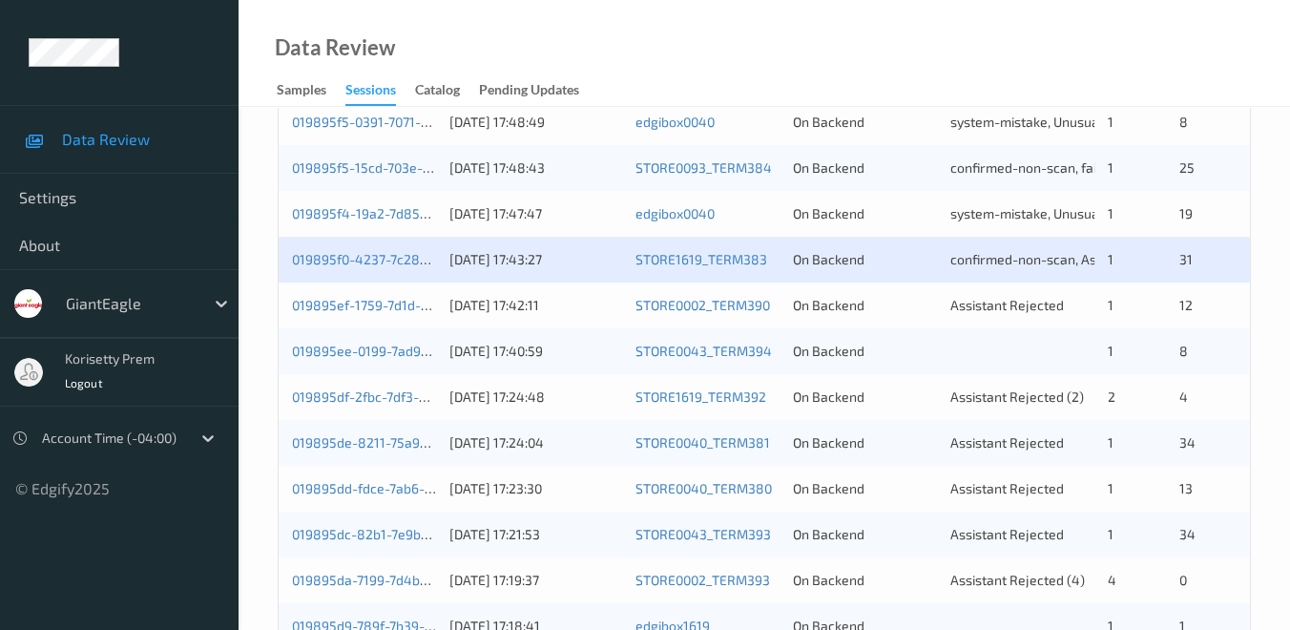
scroll to position [848, 0]
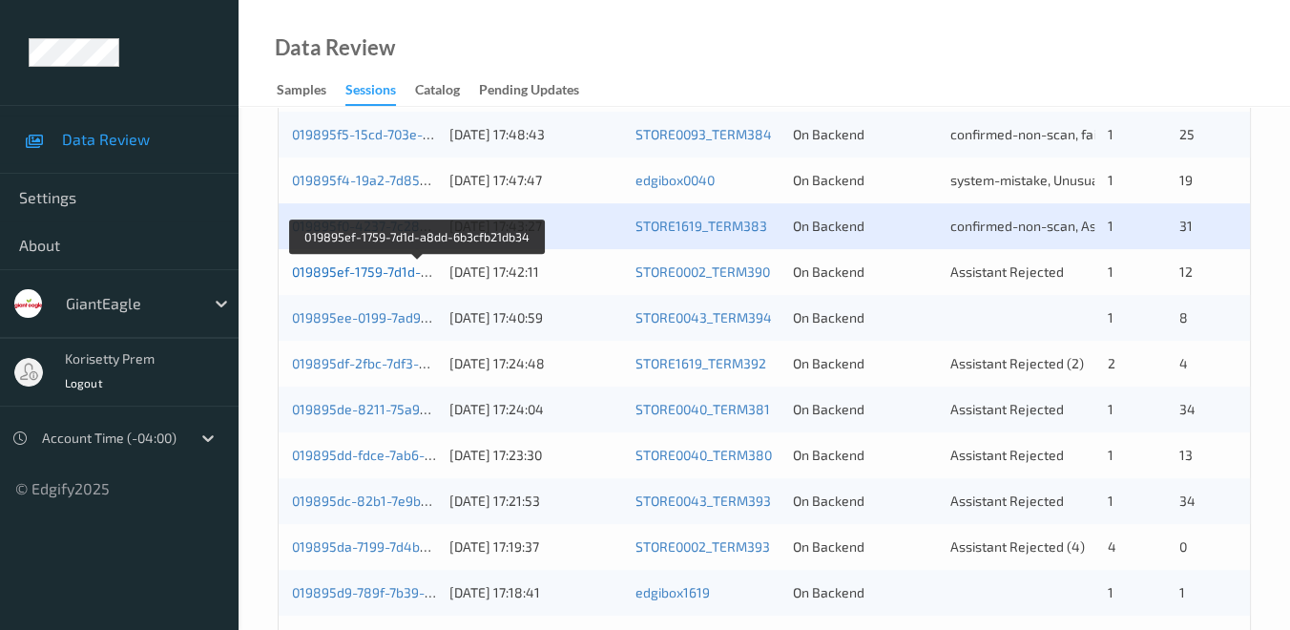
click at [382, 273] on link "019895ef-1759-7d1d-a8dd-6b3cfb21db34" at bounding box center [418, 271] width 253 height 16
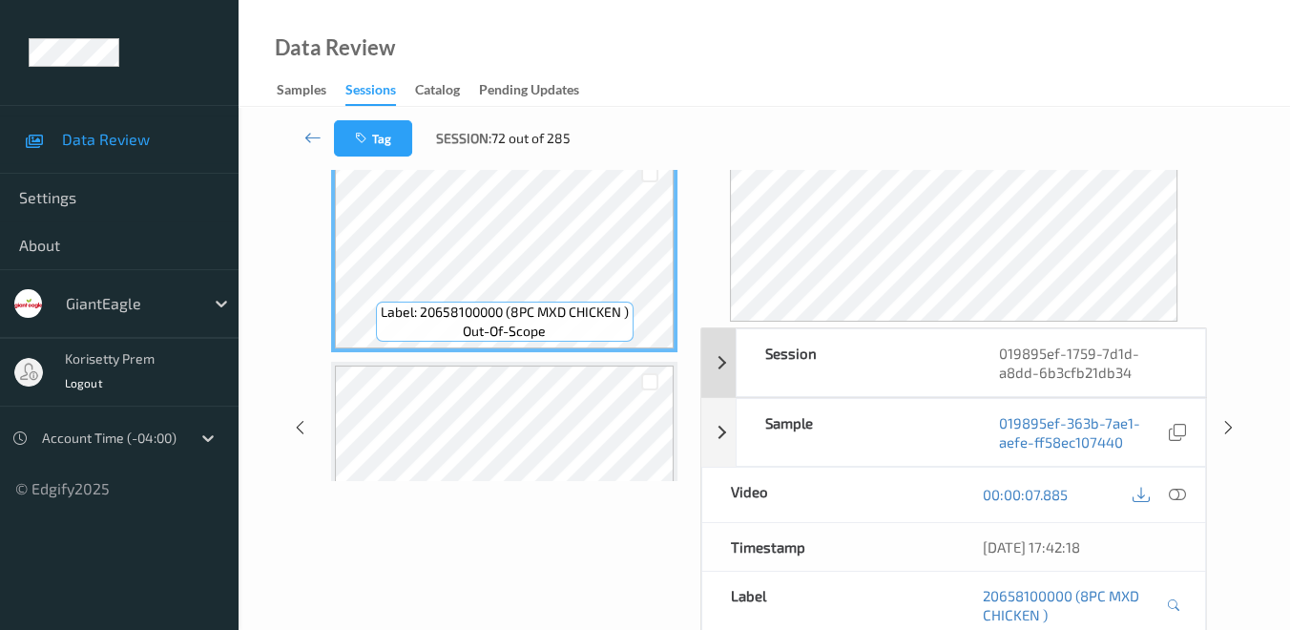
scroll to position [212, 0]
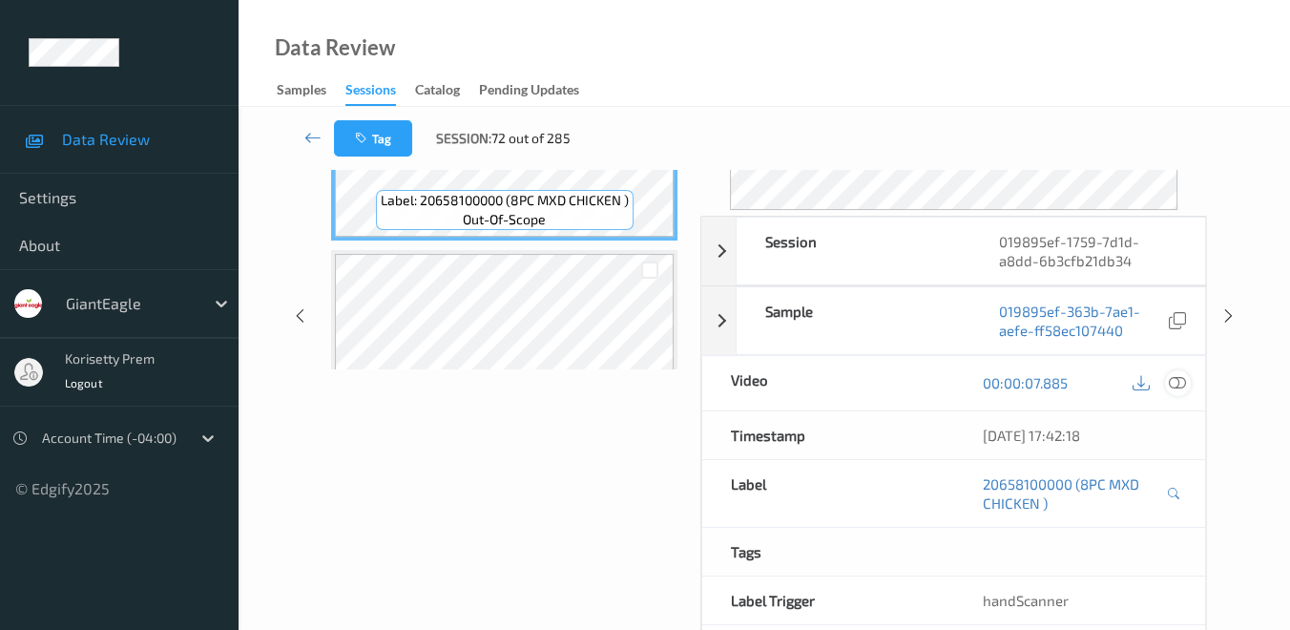
click at [1179, 381] on icon at bounding box center [1177, 382] width 17 height 17
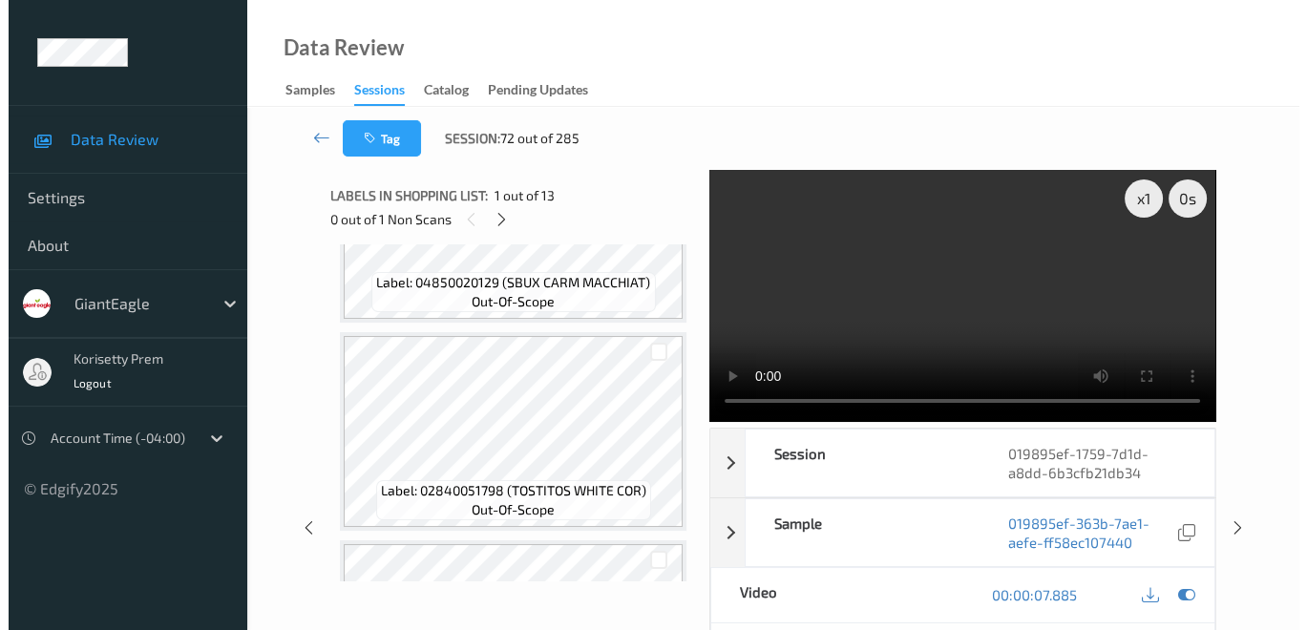
scroll to position [1060, 0]
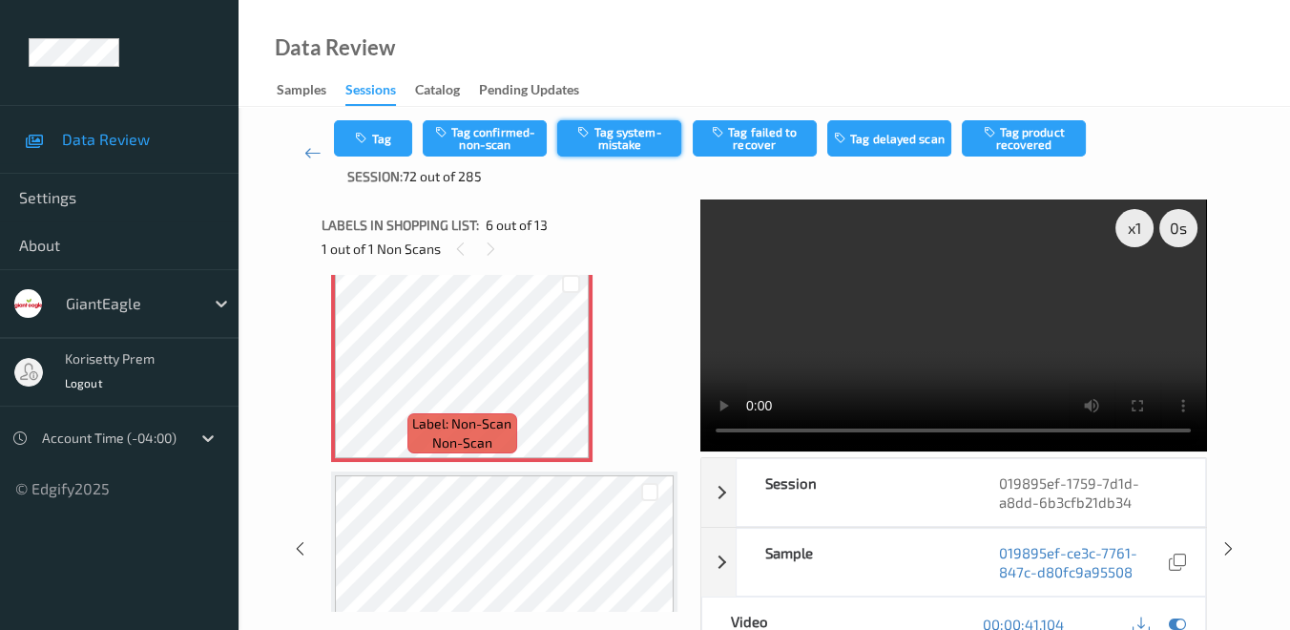
click at [632, 136] on button "Tag system-mistake" at bounding box center [619, 138] width 124 height 36
click at [370, 144] on button "Tag" at bounding box center [373, 138] width 78 height 36
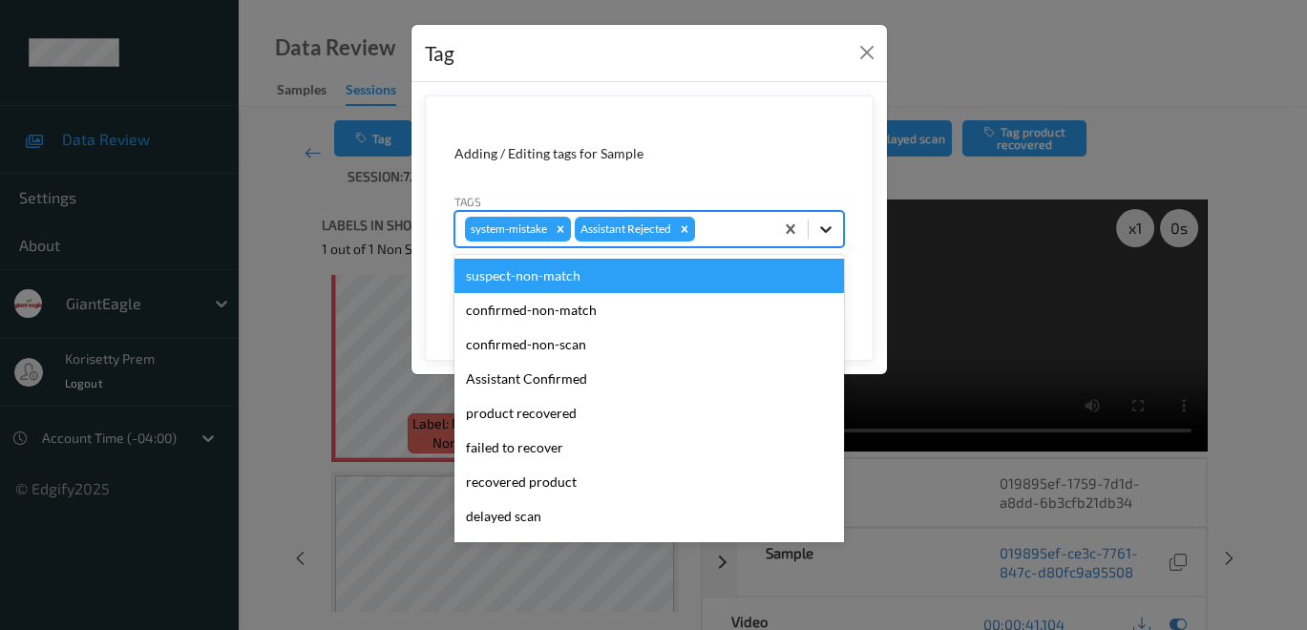
click at [831, 226] on icon at bounding box center [825, 229] width 19 height 19
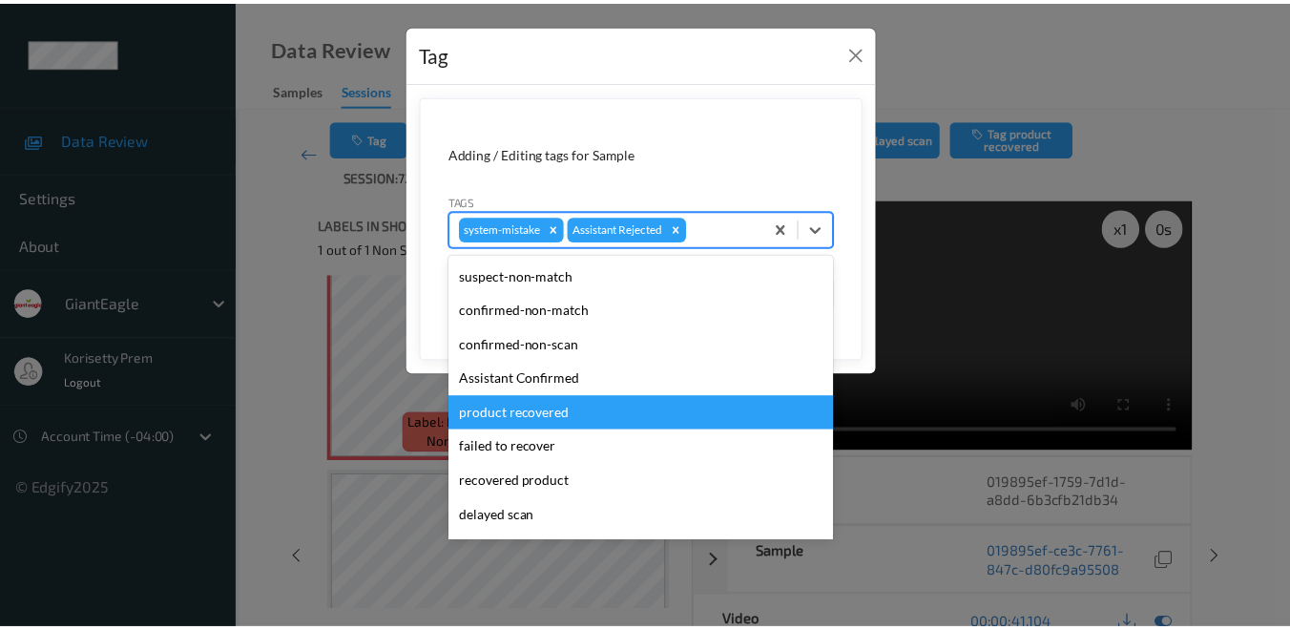
scroll to position [134, 0]
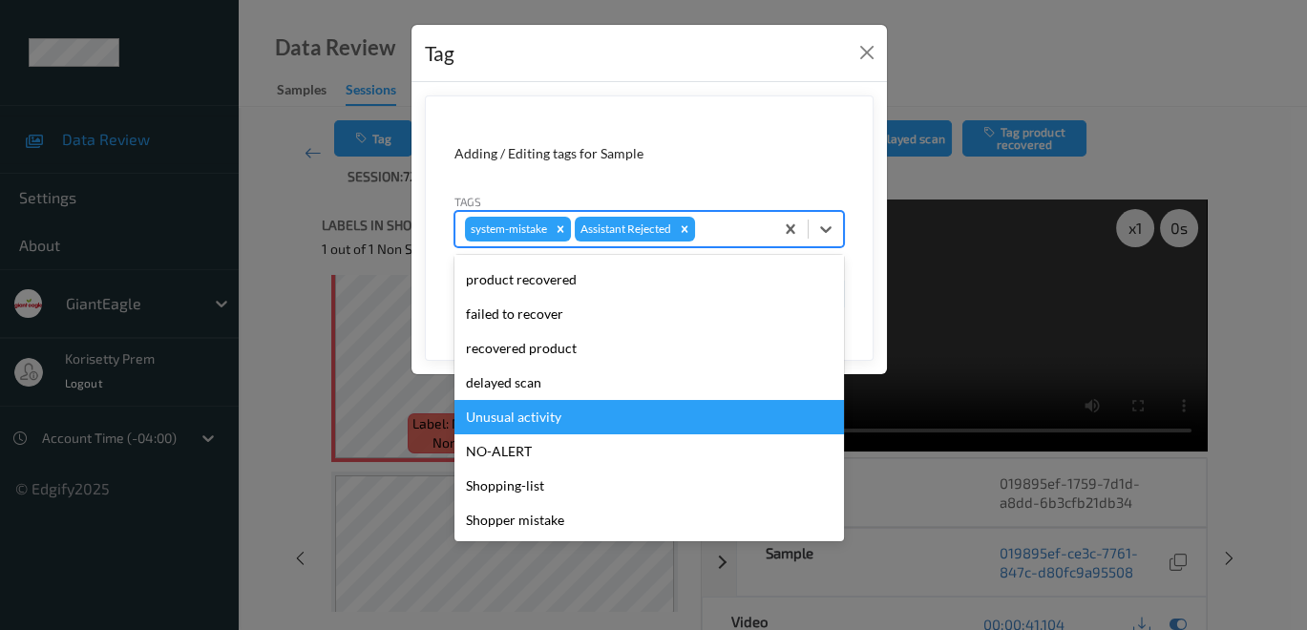
click at [604, 422] on div "Unusual activity" at bounding box center [648, 417] width 389 height 34
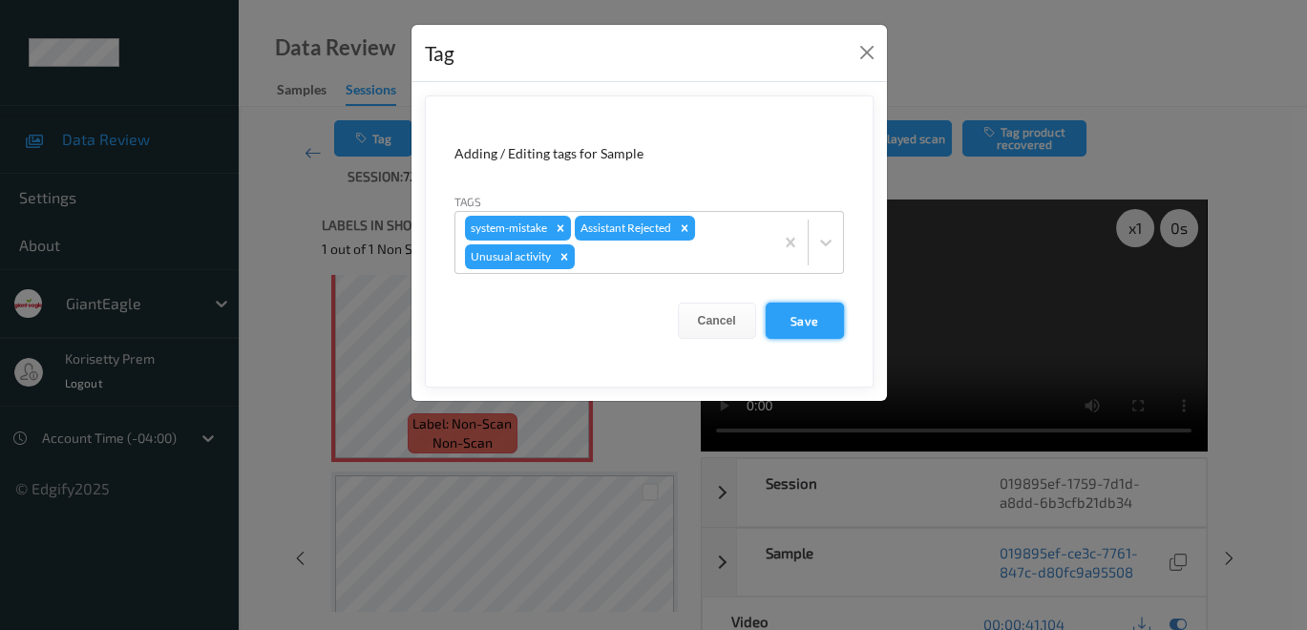
click at [809, 321] on button "Save" at bounding box center [804, 321] width 78 height 36
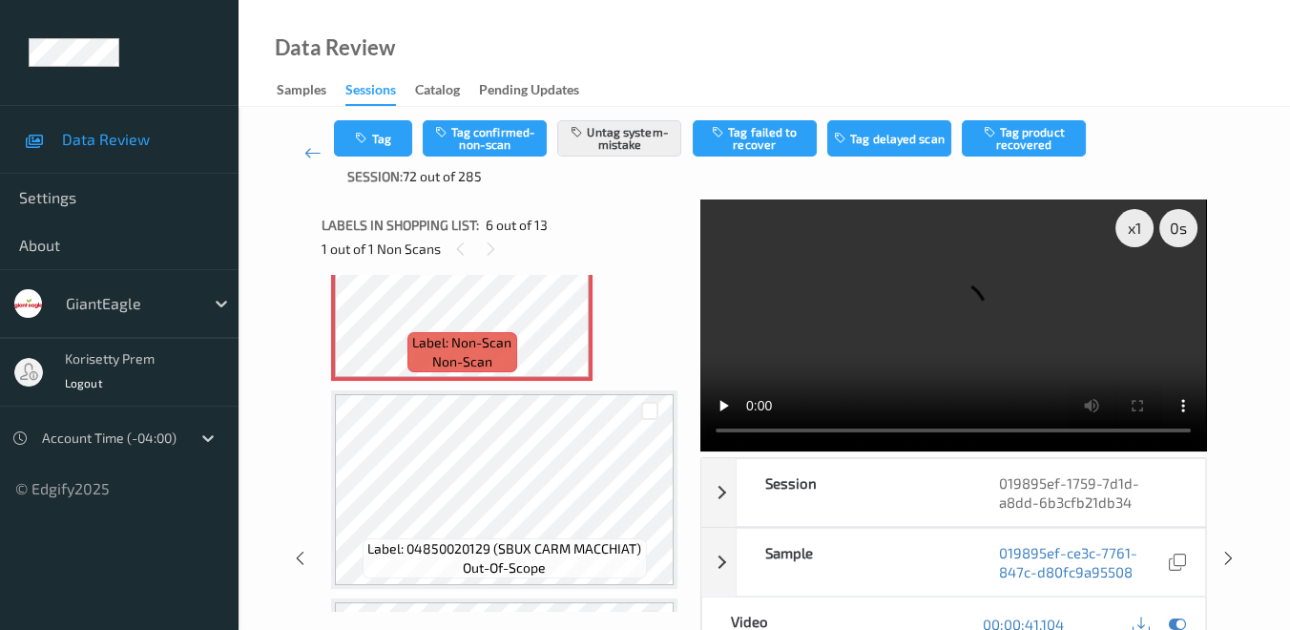
scroll to position [1272, 0]
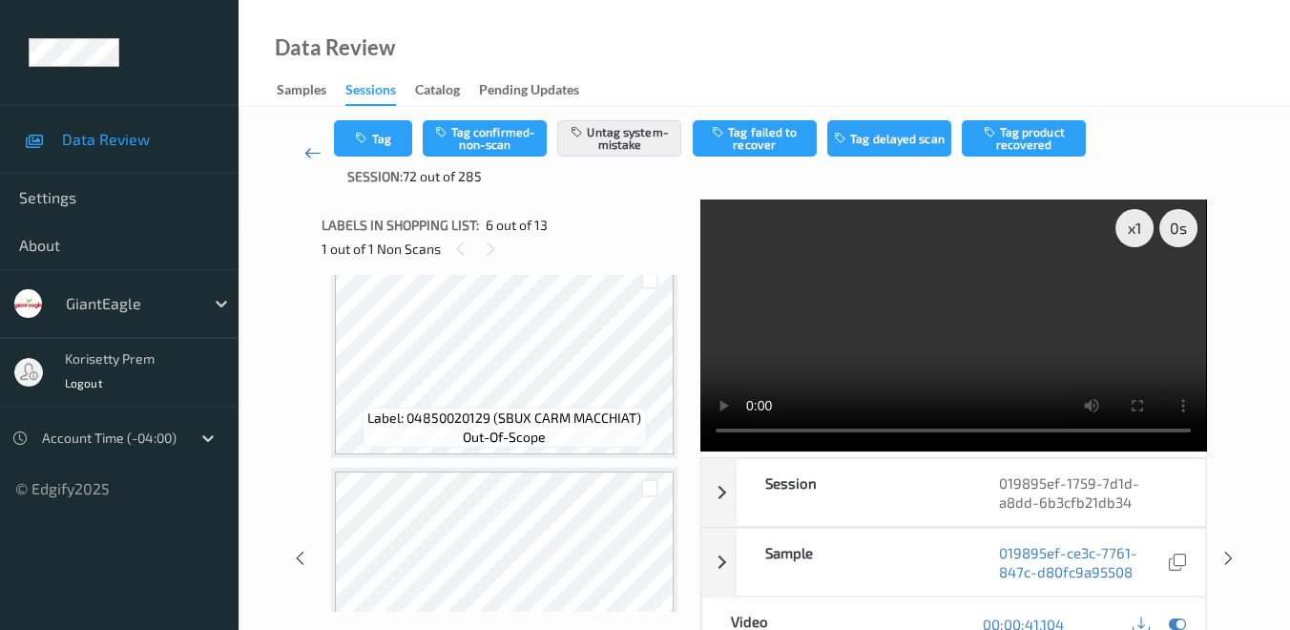
click at [307, 153] on icon at bounding box center [312, 152] width 17 height 19
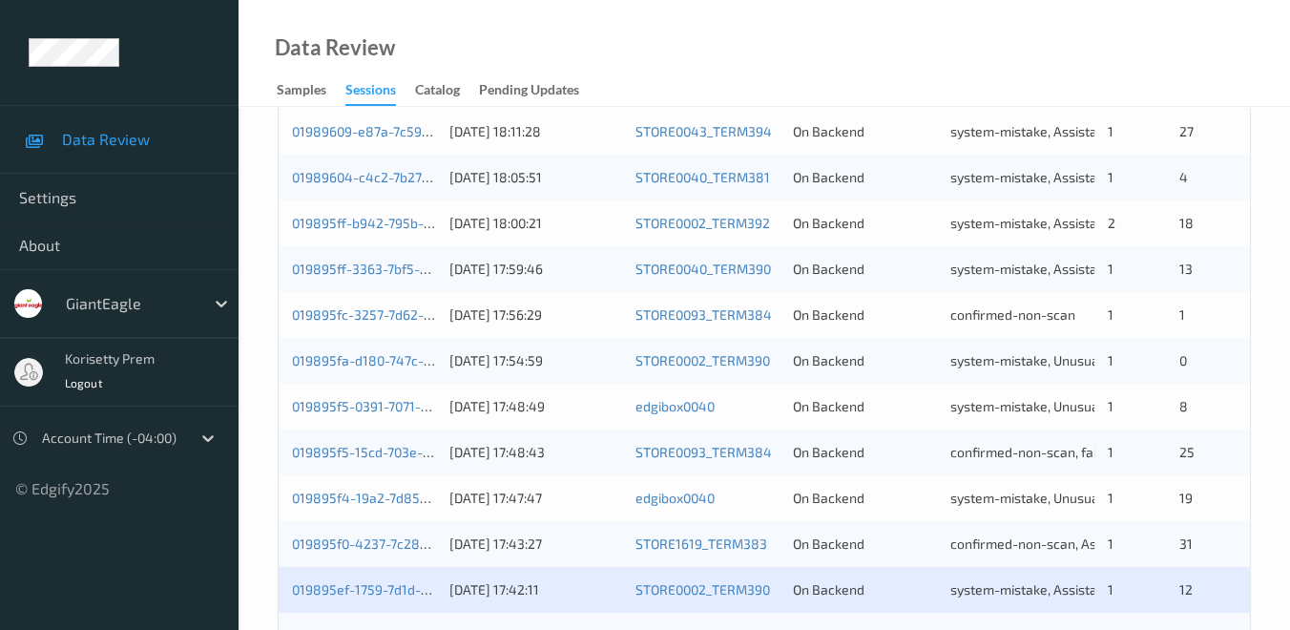
scroll to position [848, 0]
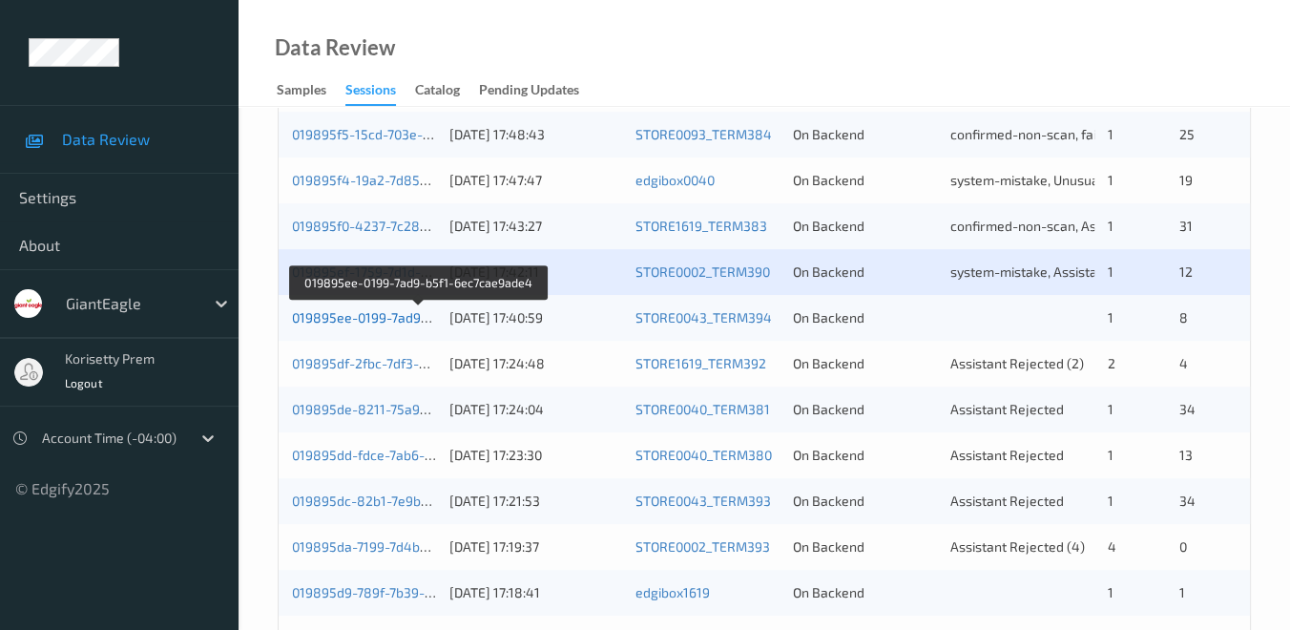
click at [356, 320] on link "019895ee-0199-7ad9-b5f1-6ec7cae9ade4" at bounding box center [420, 317] width 256 height 16
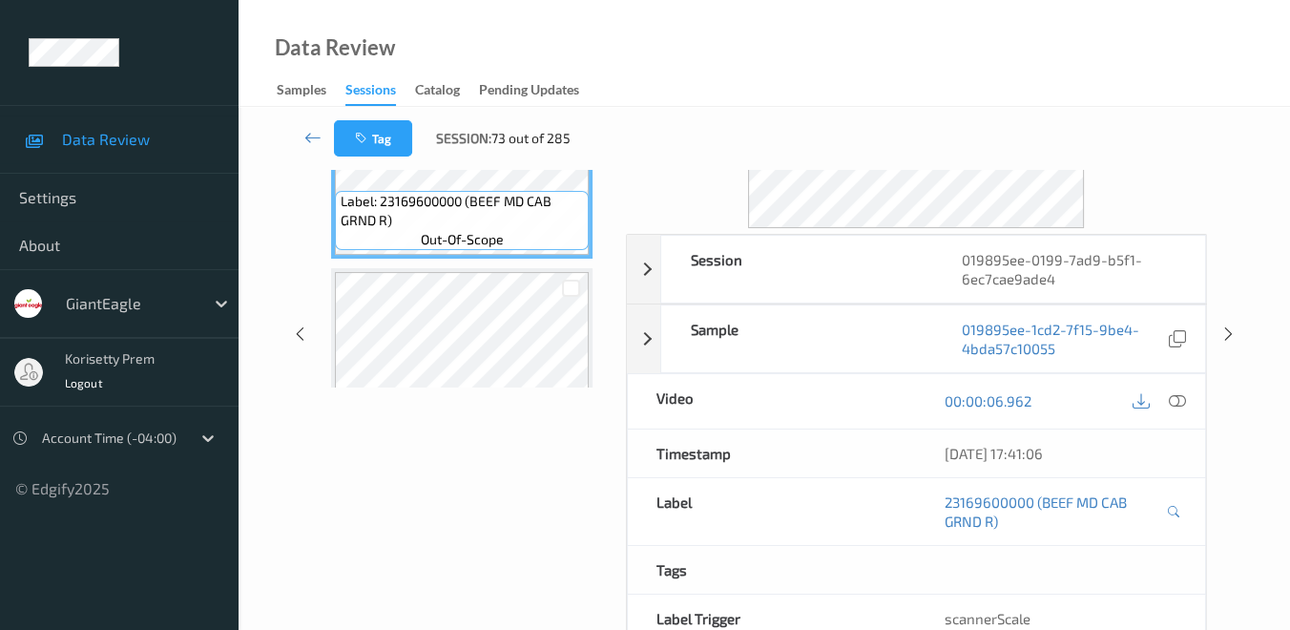
scroll to position [79, 0]
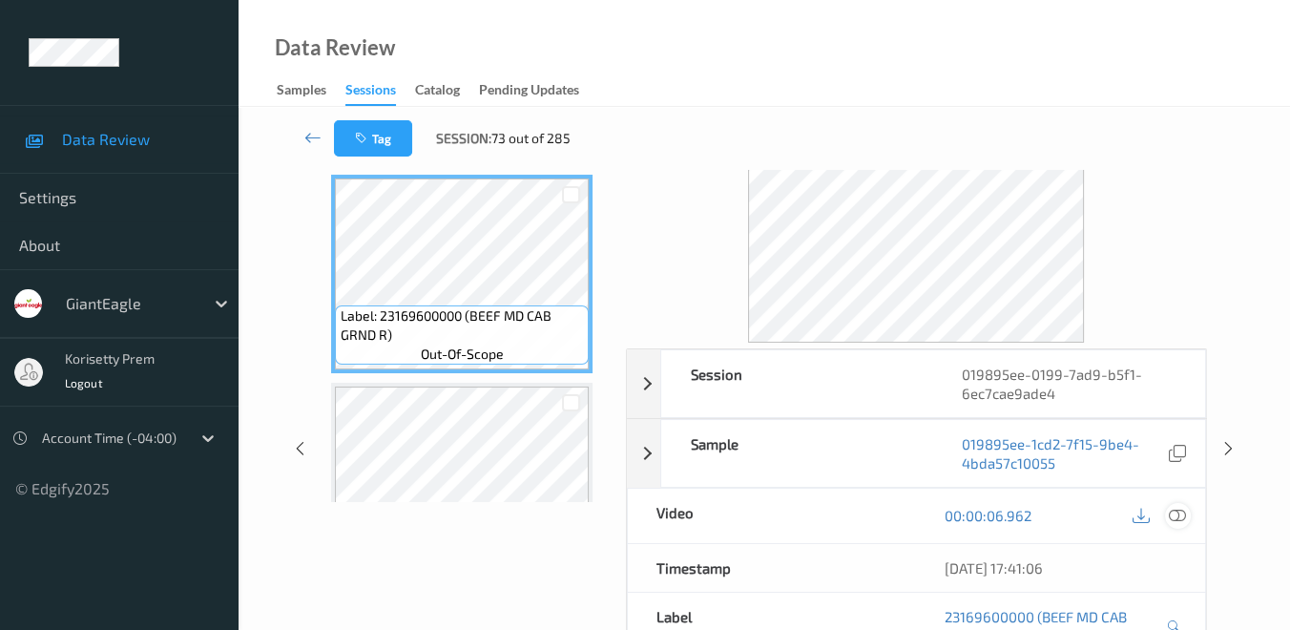
click at [1180, 513] on icon at bounding box center [1177, 515] width 17 height 17
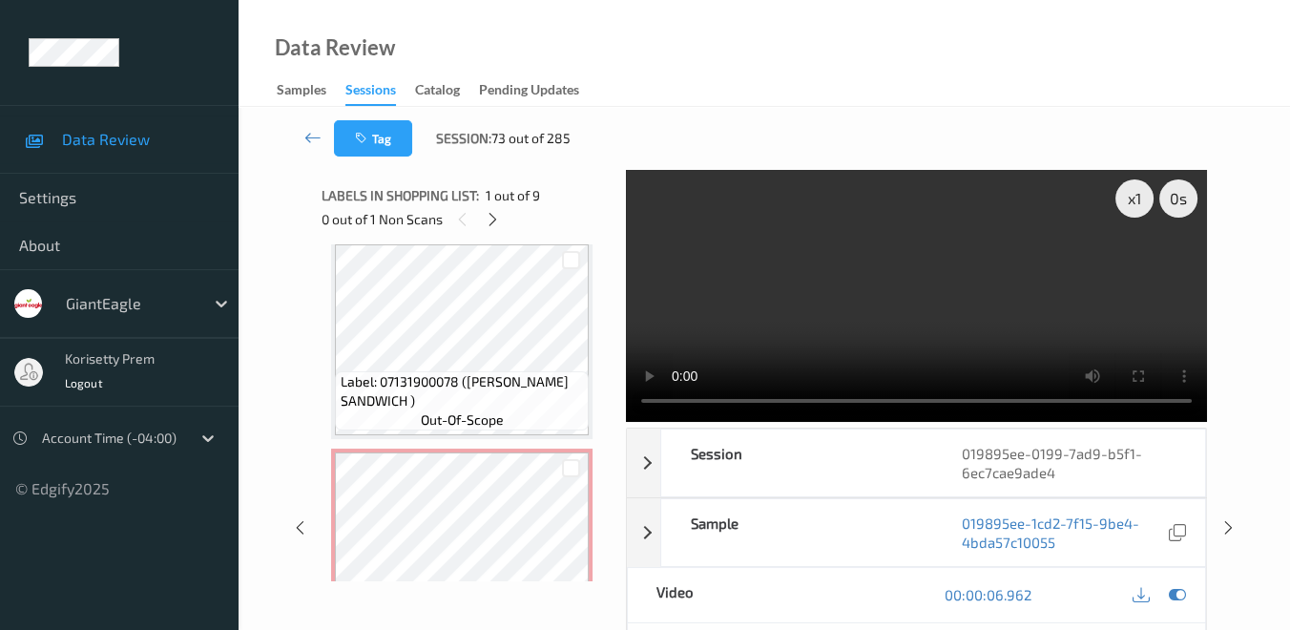
scroll to position [1540, 0]
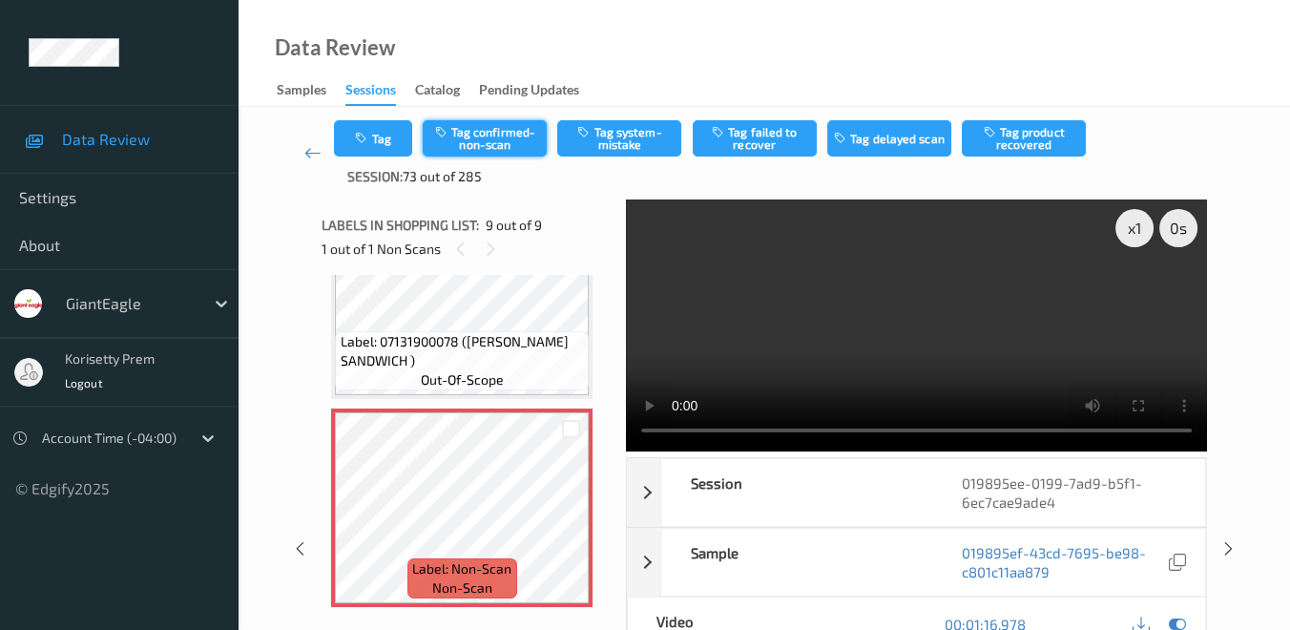
click at [497, 146] on button "Tag confirmed-non-scan" at bounding box center [485, 138] width 124 height 36
click at [310, 156] on icon at bounding box center [312, 152] width 17 height 19
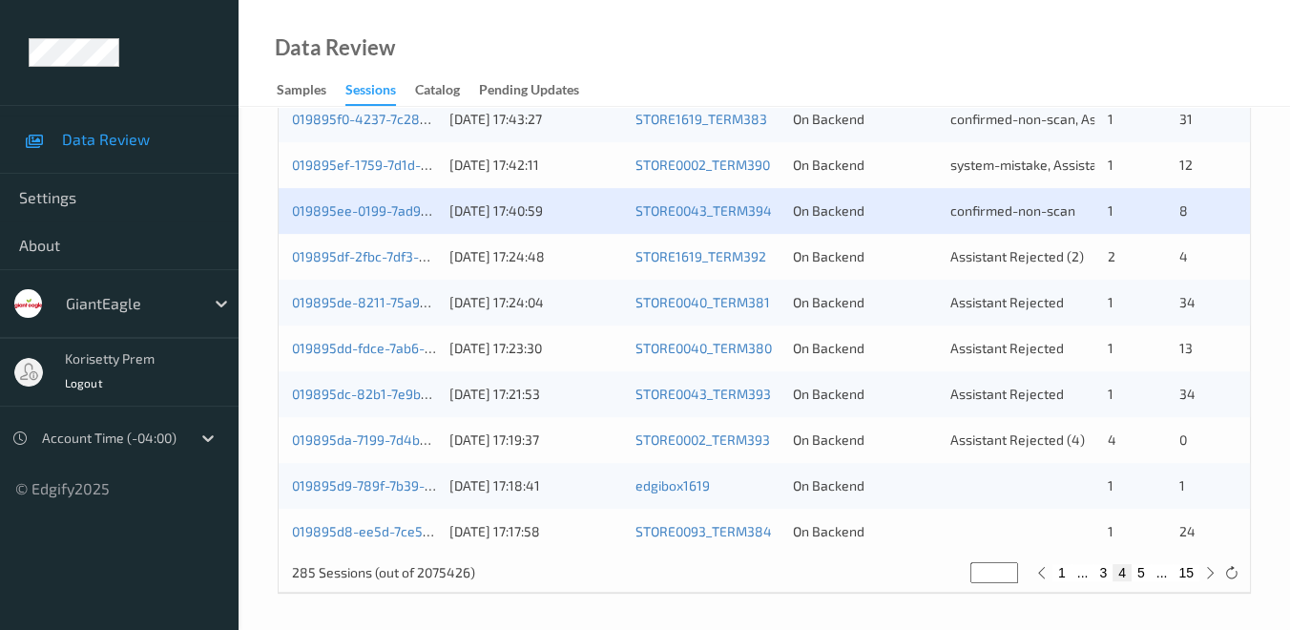
scroll to position [954, 0]
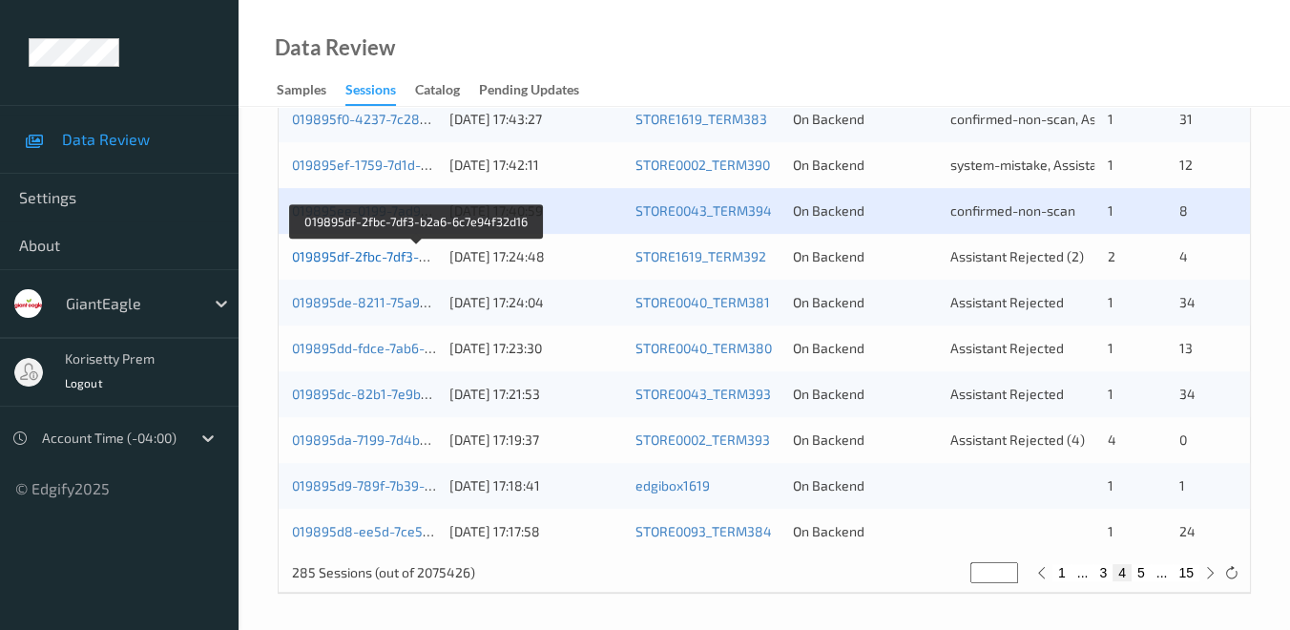
click at [359, 255] on link "019895df-2fbc-7df3-b2a6-6c7e94f32d16" at bounding box center [416, 256] width 249 height 16
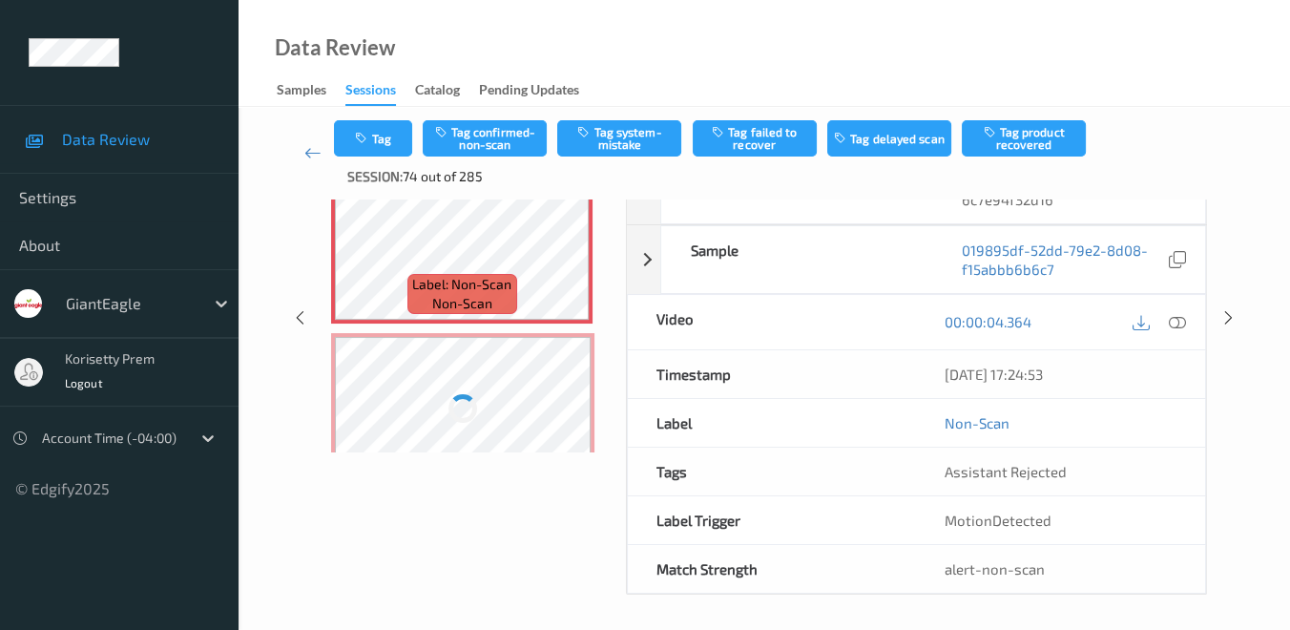
scroll to position [196, 0]
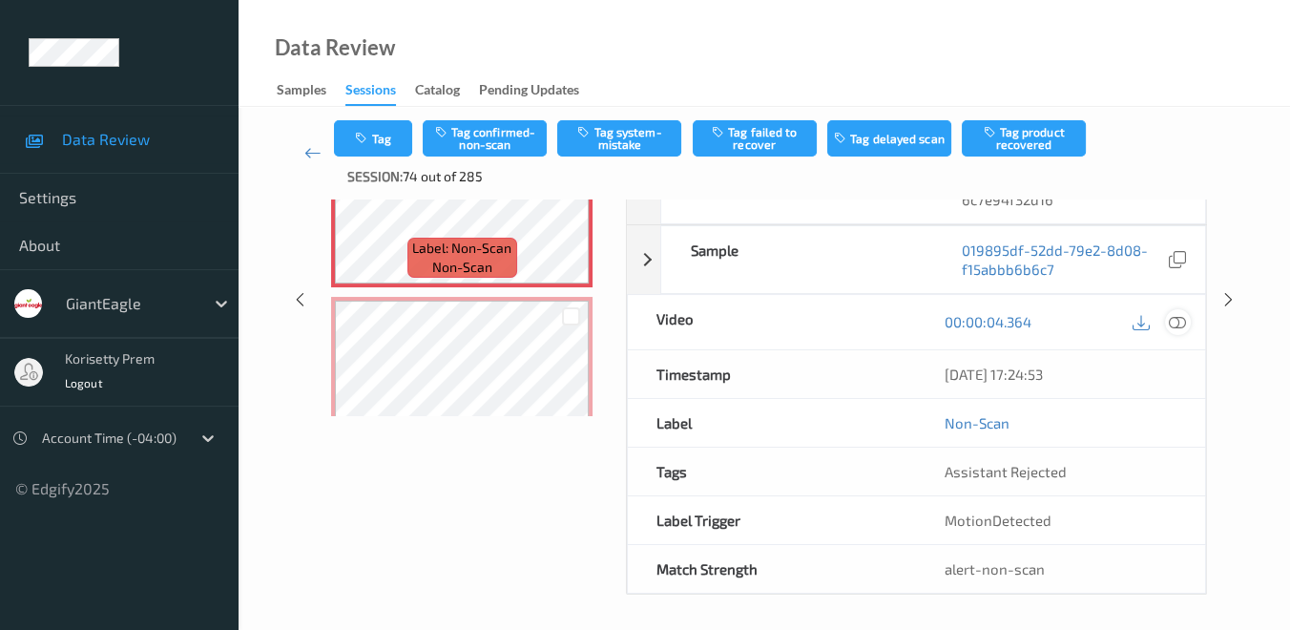
click at [1178, 319] on icon at bounding box center [1177, 321] width 17 height 17
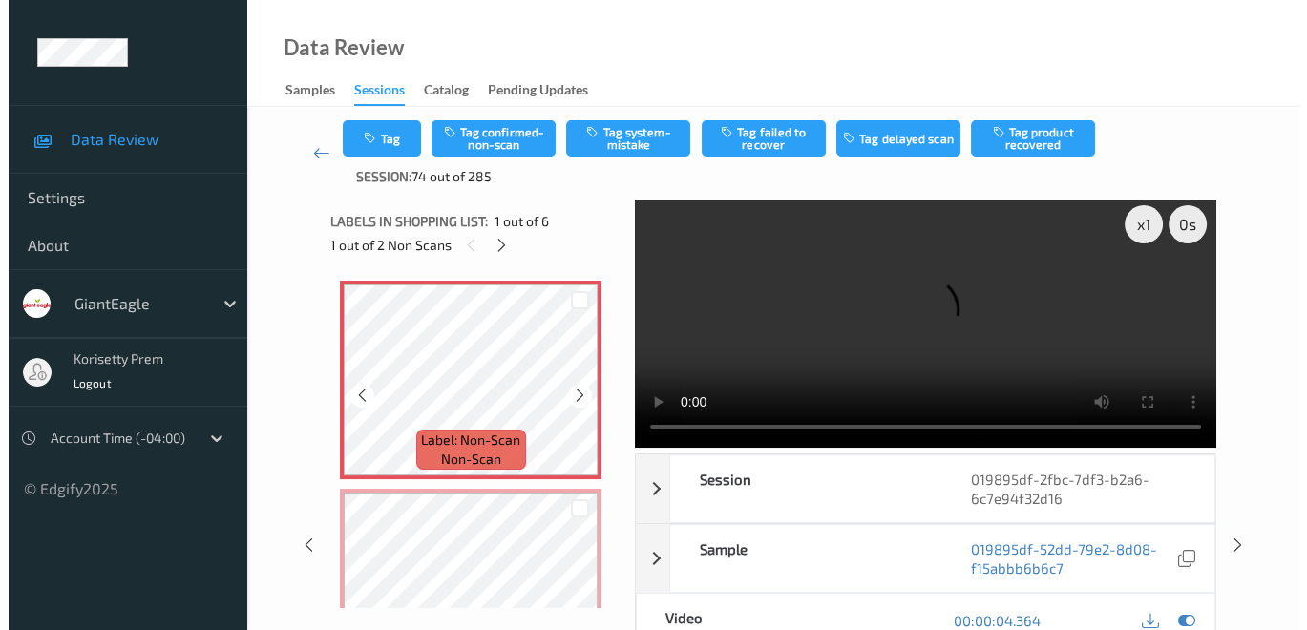
scroll to position [0, 0]
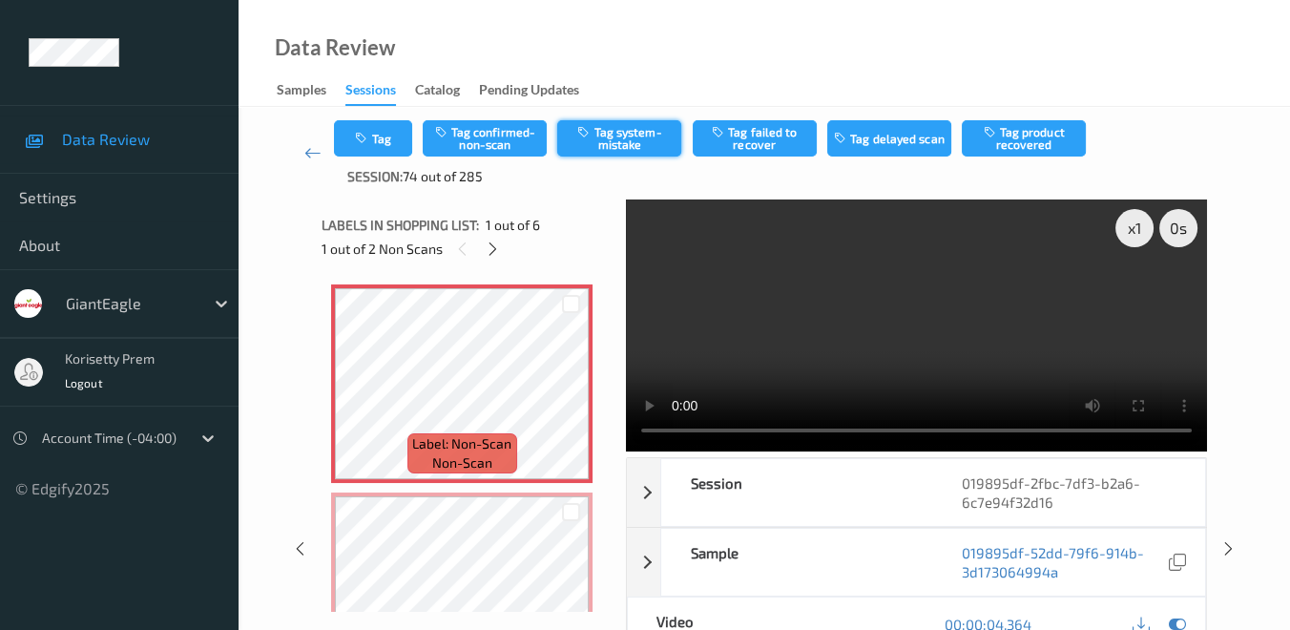
click at [618, 132] on button "Tag system-mistake" at bounding box center [619, 138] width 124 height 36
click at [381, 140] on button "Tag" at bounding box center [373, 138] width 78 height 36
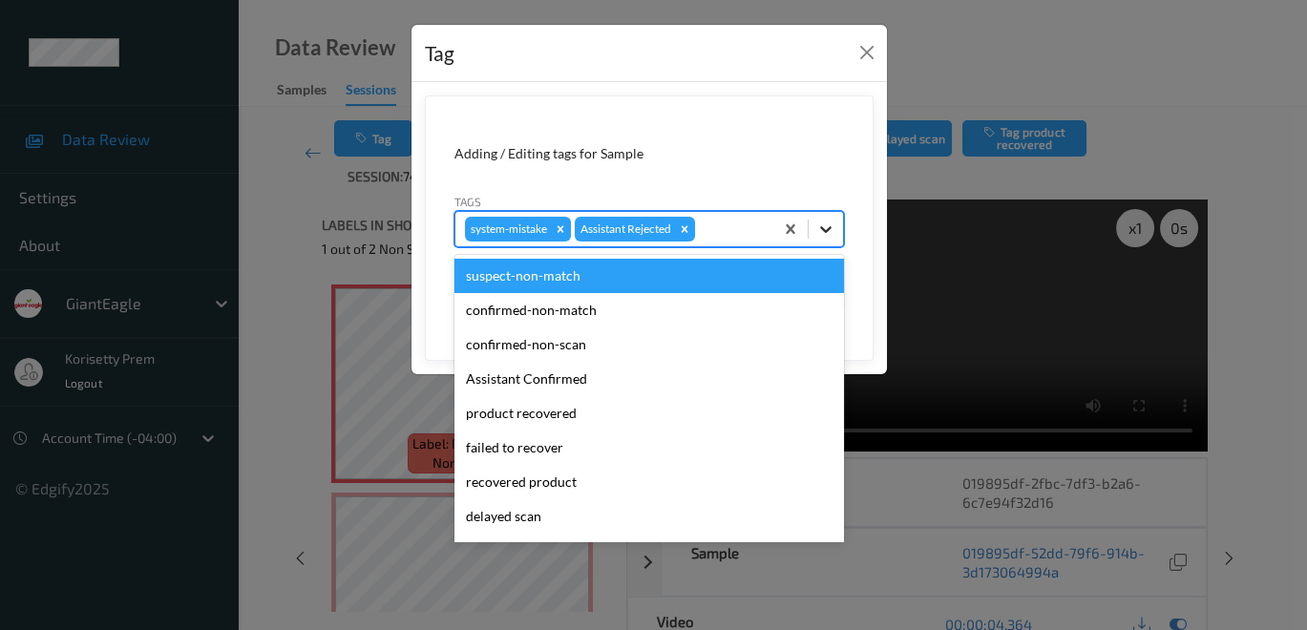
click at [827, 226] on icon at bounding box center [825, 229] width 19 height 19
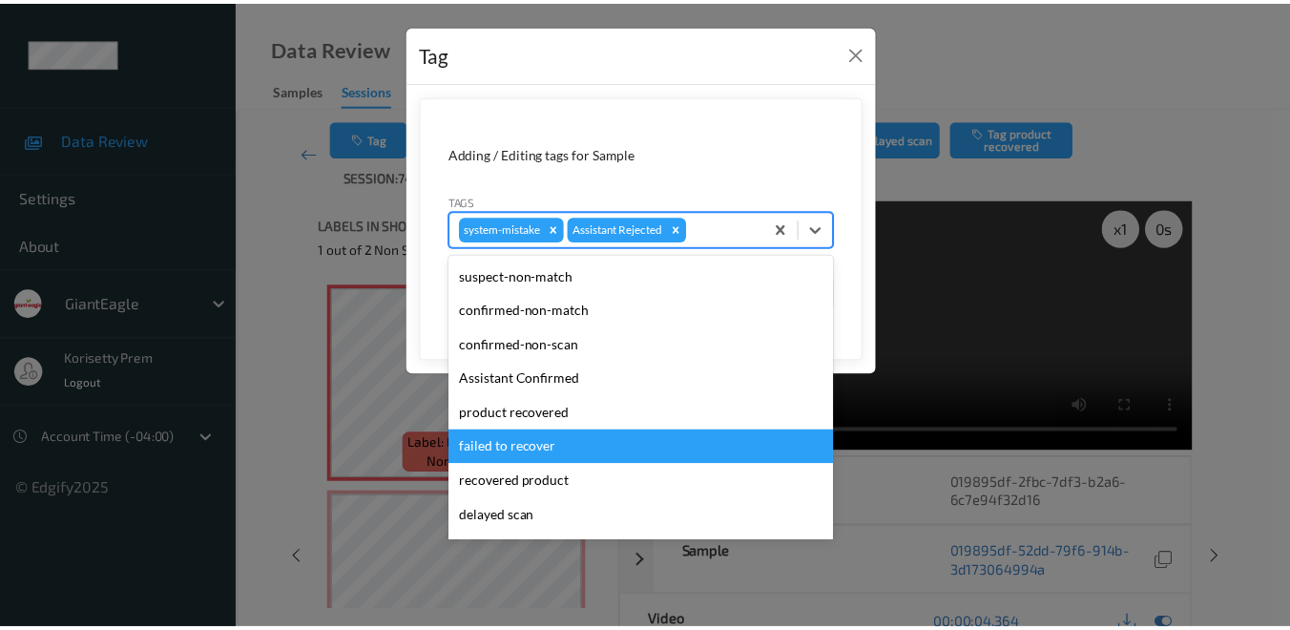
scroll to position [134, 0]
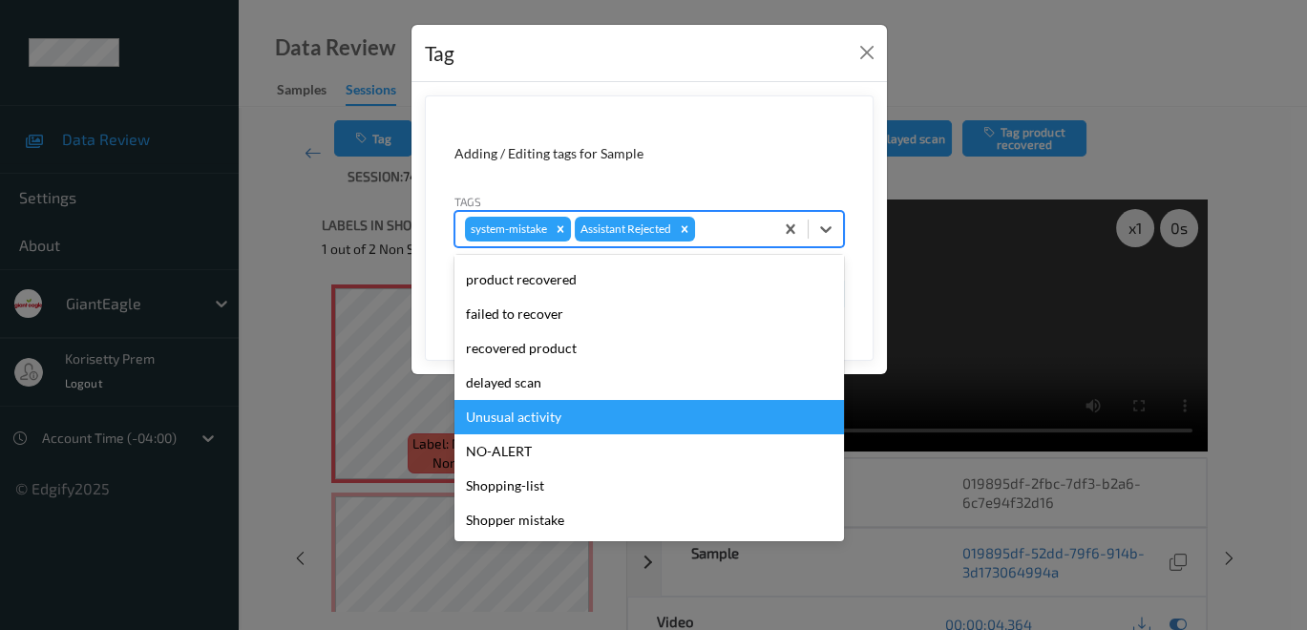
click at [582, 420] on div "Unusual activity" at bounding box center [648, 417] width 389 height 34
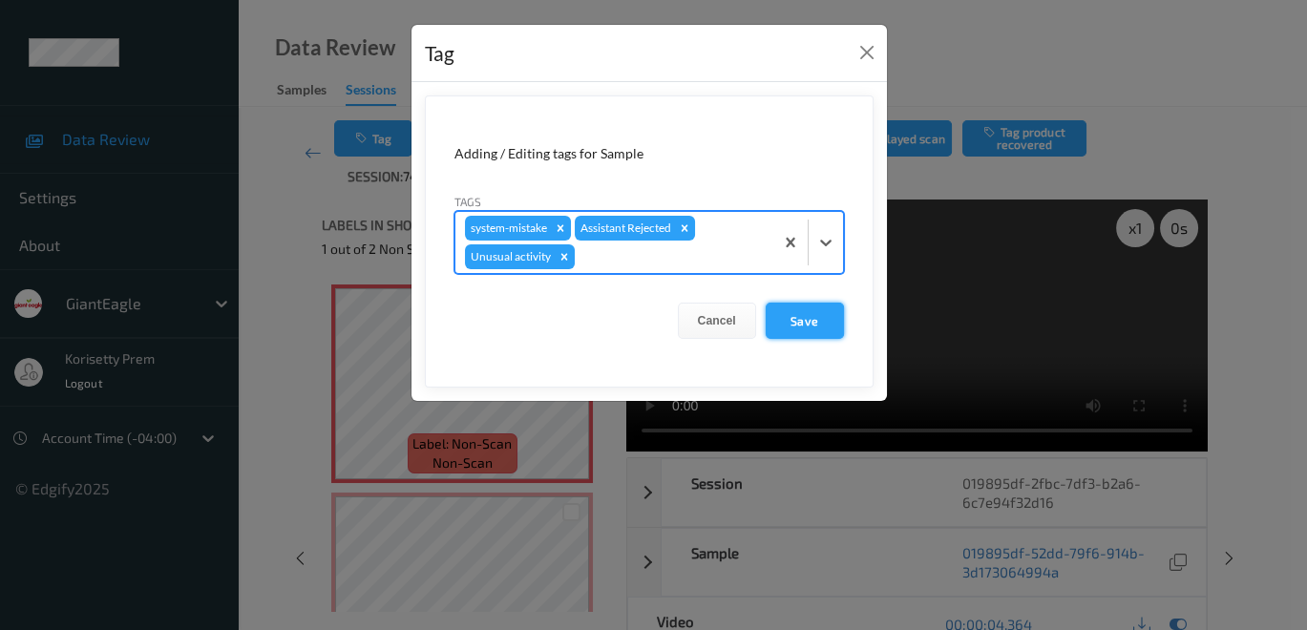
click at [793, 323] on button "Save" at bounding box center [804, 321] width 78 height 36
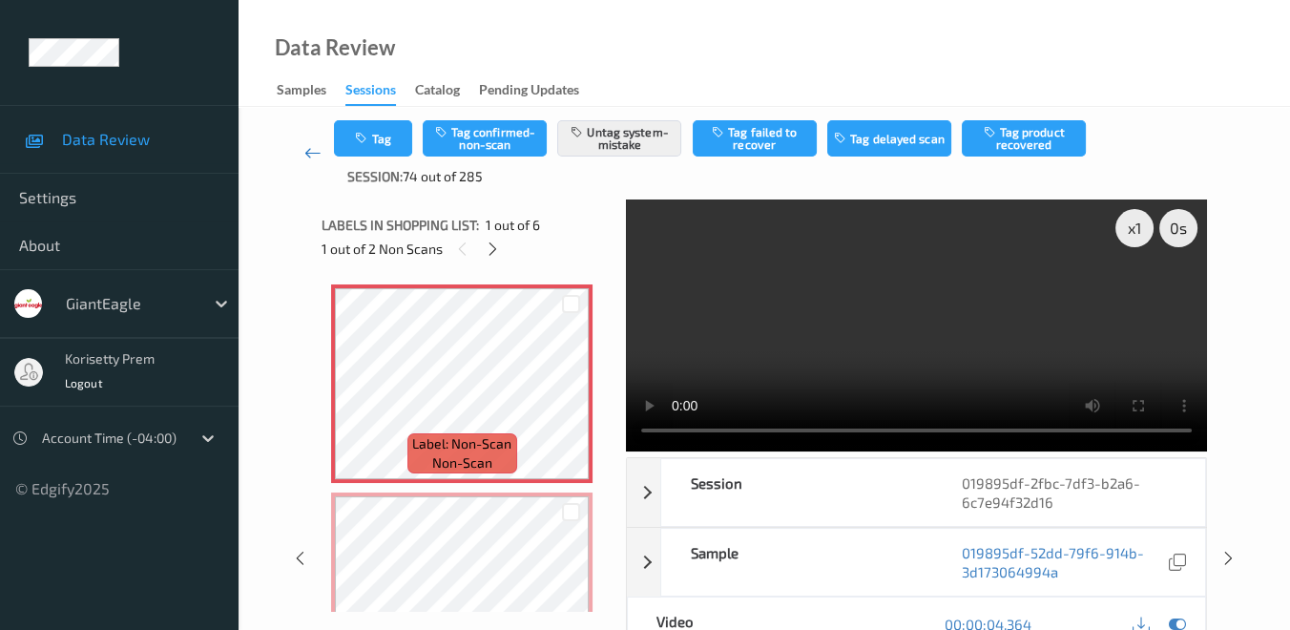
click at [302, 153] on link at bounding box center [312, 153] width 43 height 66
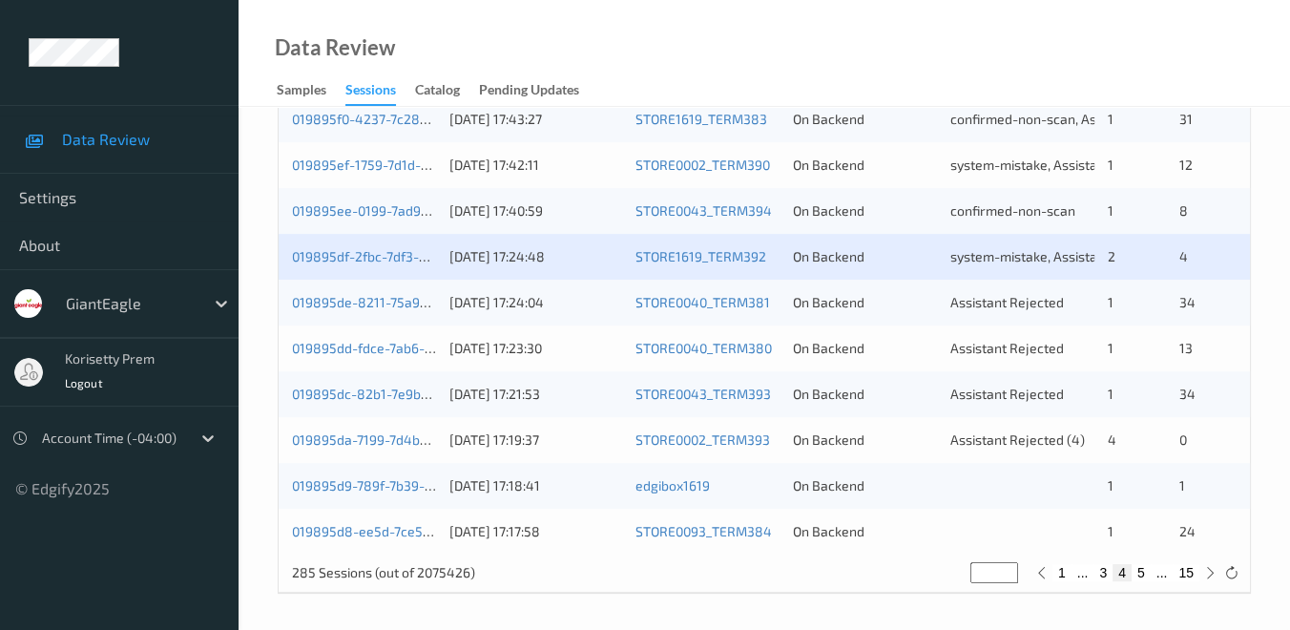
scroll to position [954, 0]
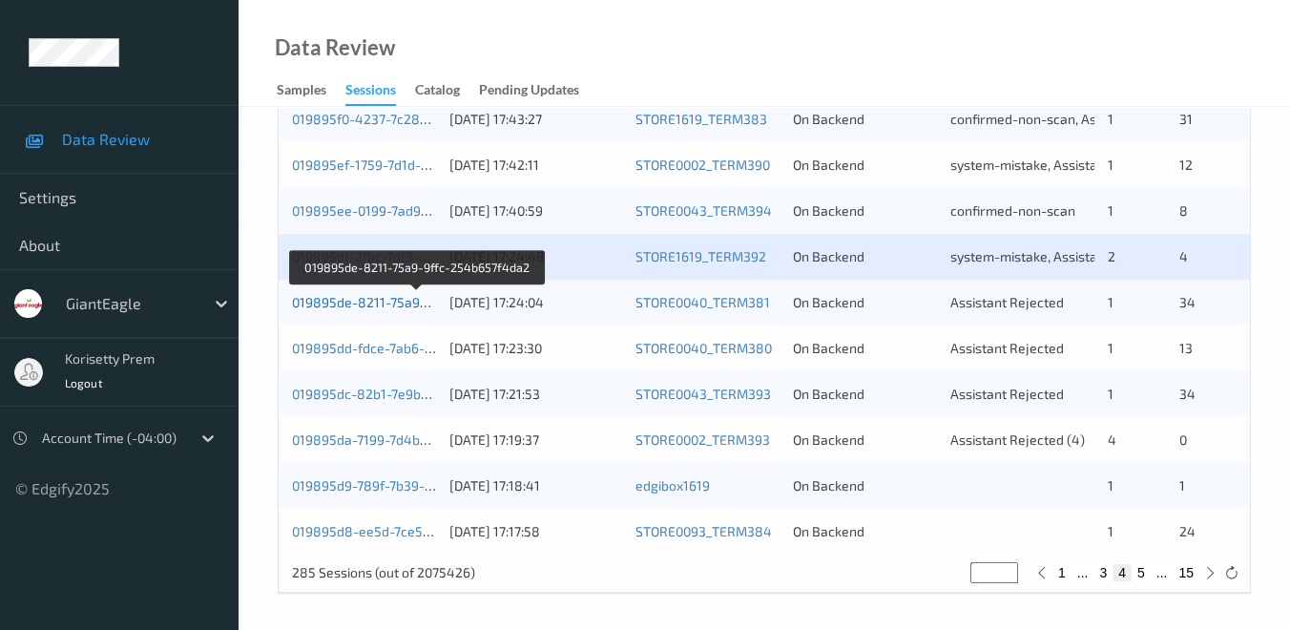
click at [394, 305] on link "019895de-8211-75a9-9ffc-254b657f4da2" at bounding box center [418, 302] width 253 height 16
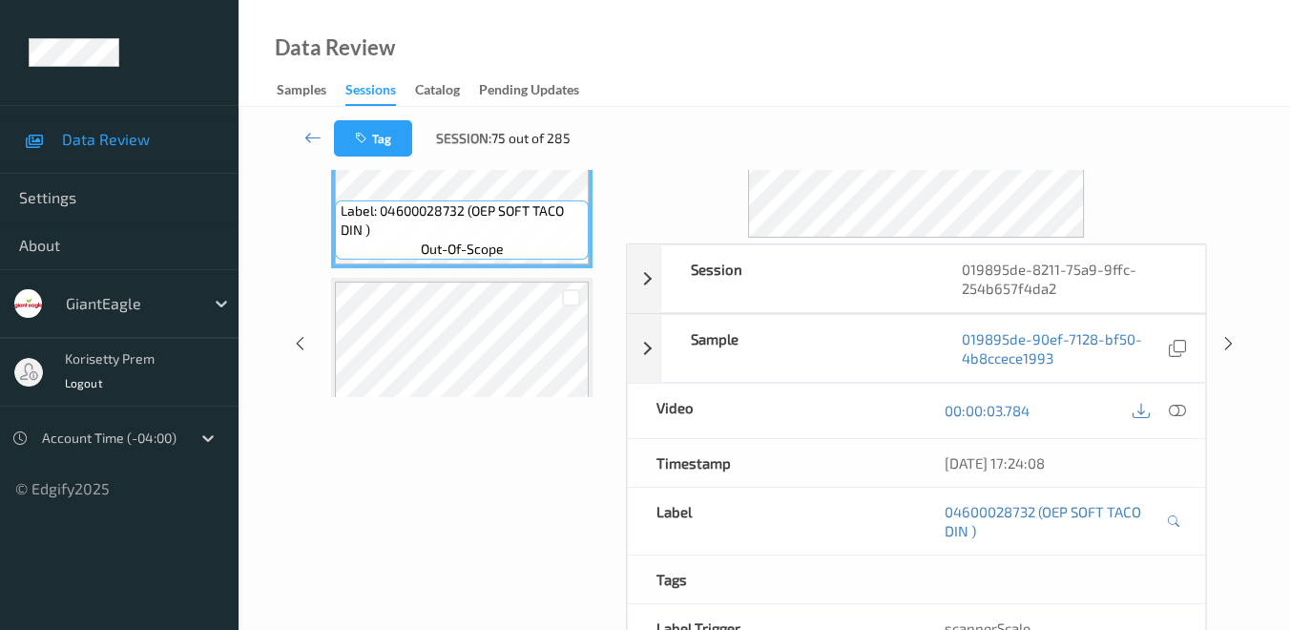
scroll to position [79, 0]
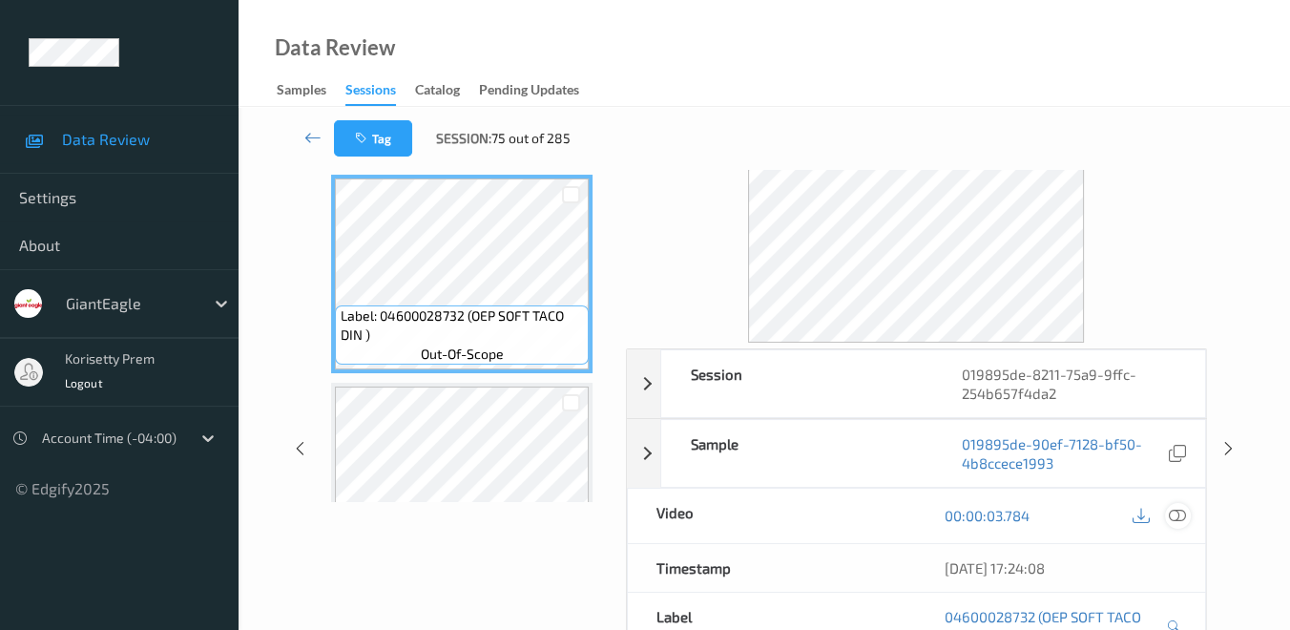
click at [1177, 511] on icon at bounding box center [1177, 515] width 17 height 17
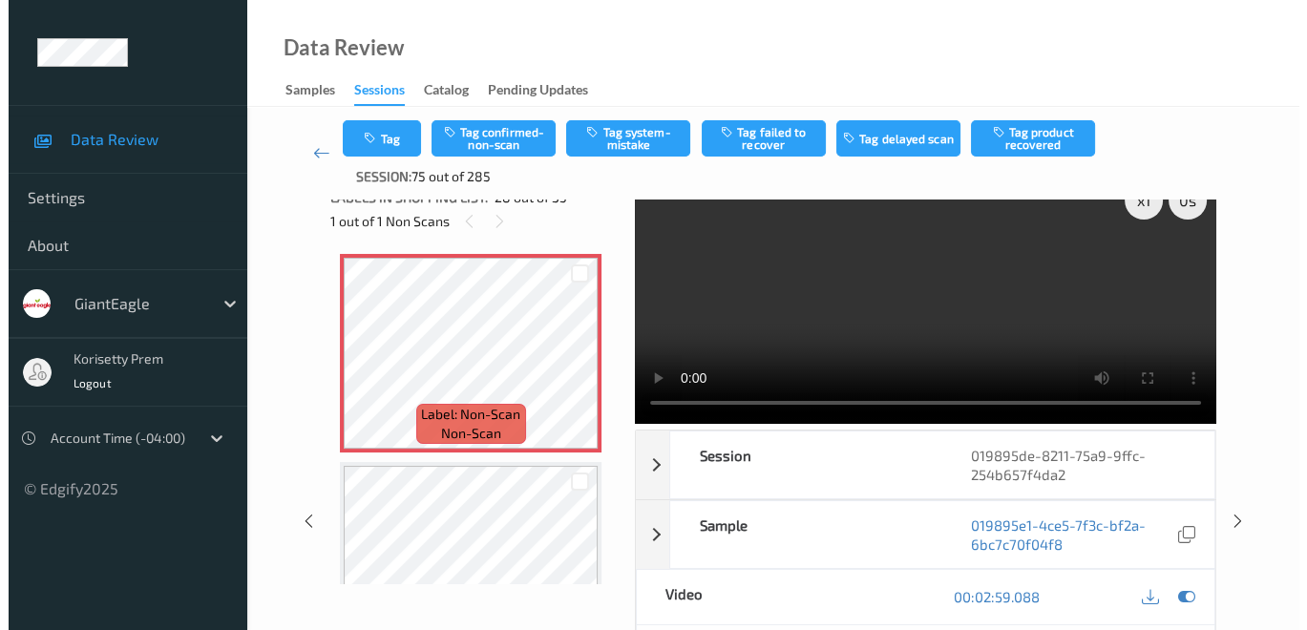
scroll to position [0, 0]
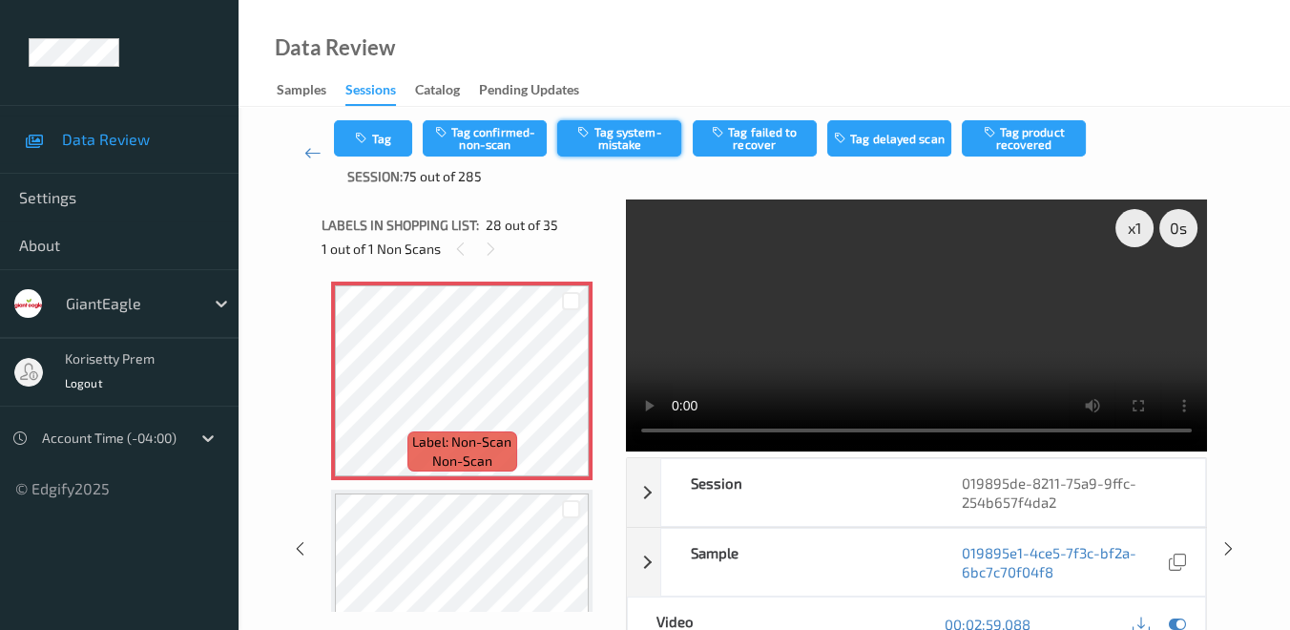
click at [621, 141] on button "Tag system-mistake" at bounding box center [619, 138] width 124 height 36
click at [389, 131] on button "Tag" at bounding box center [373, 138] width 78 height 36
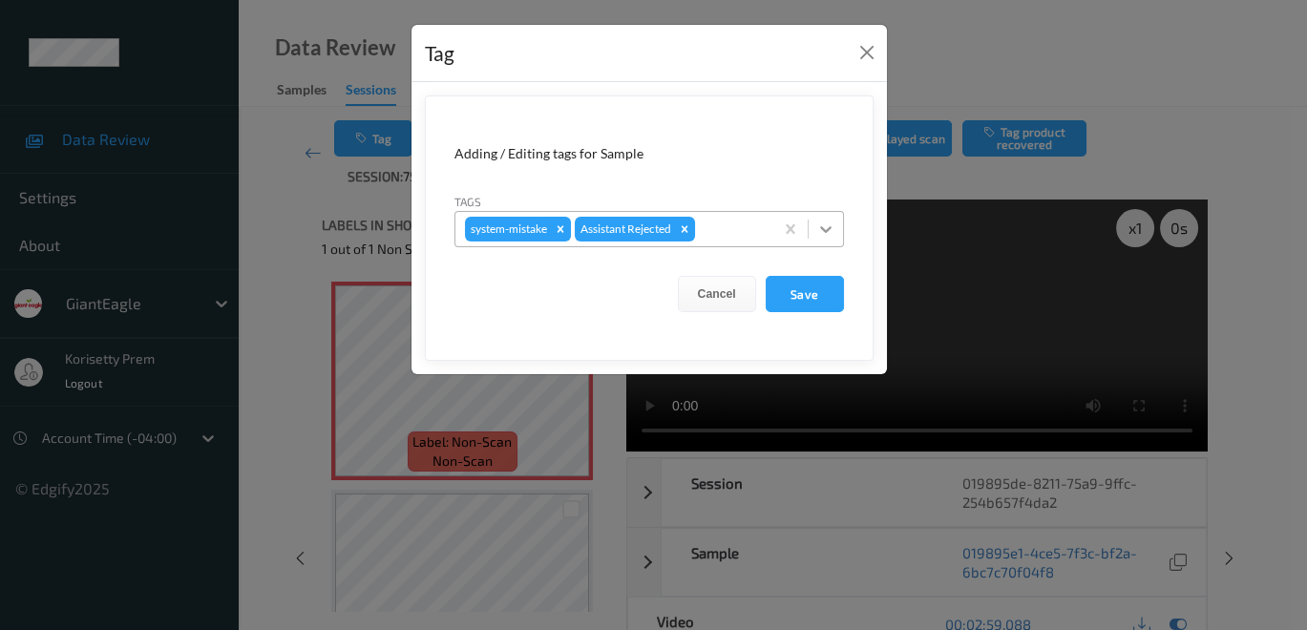
click at [826, 225] on icon at bounding box center [825, 229] width 19 height 19
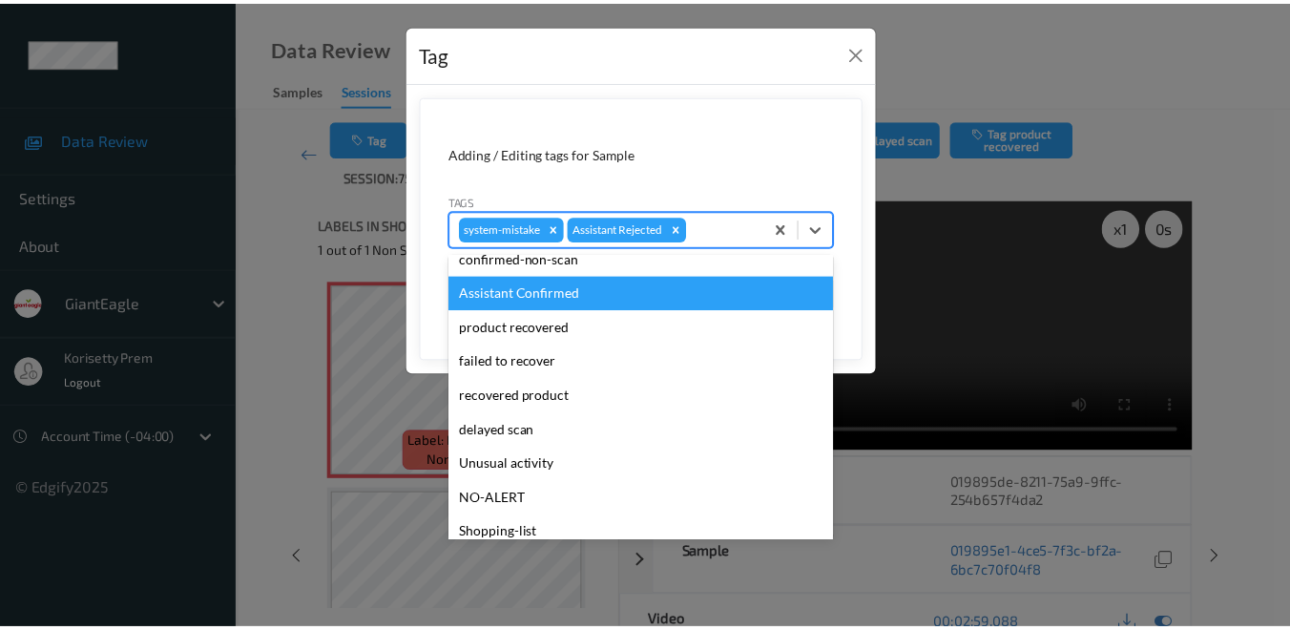
scroll to position [134, 0]
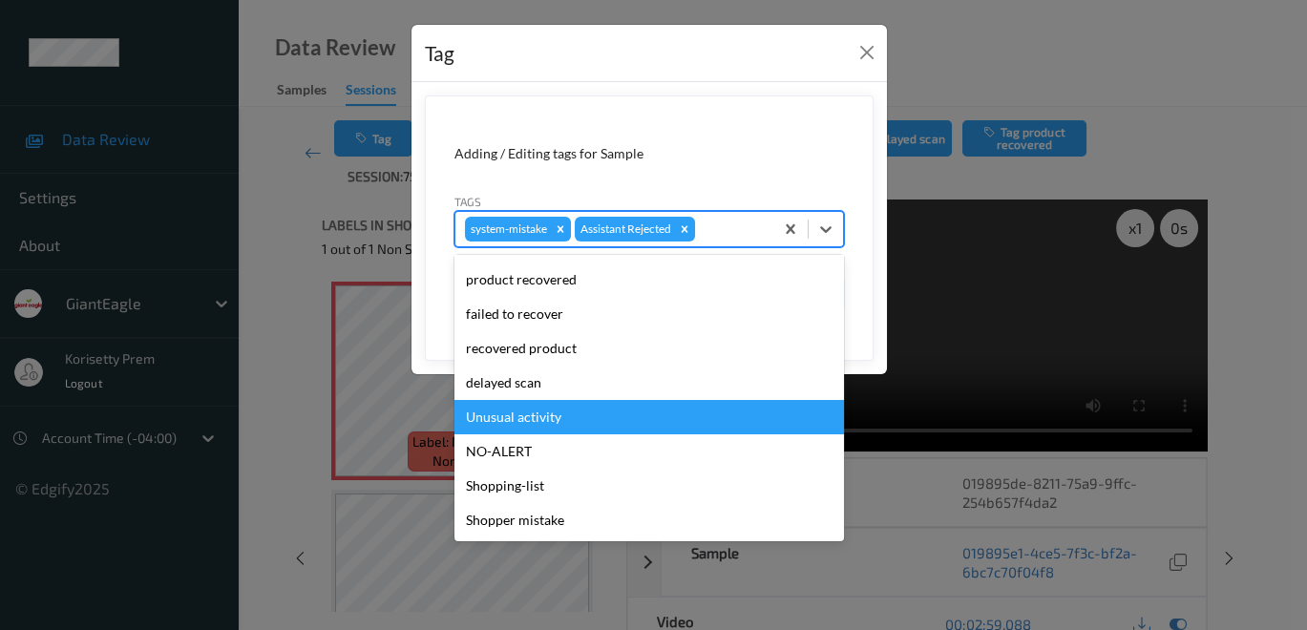
click at [626, 418] on div "Unusual activity" at bounding box center [648, 417] width 389 height 34
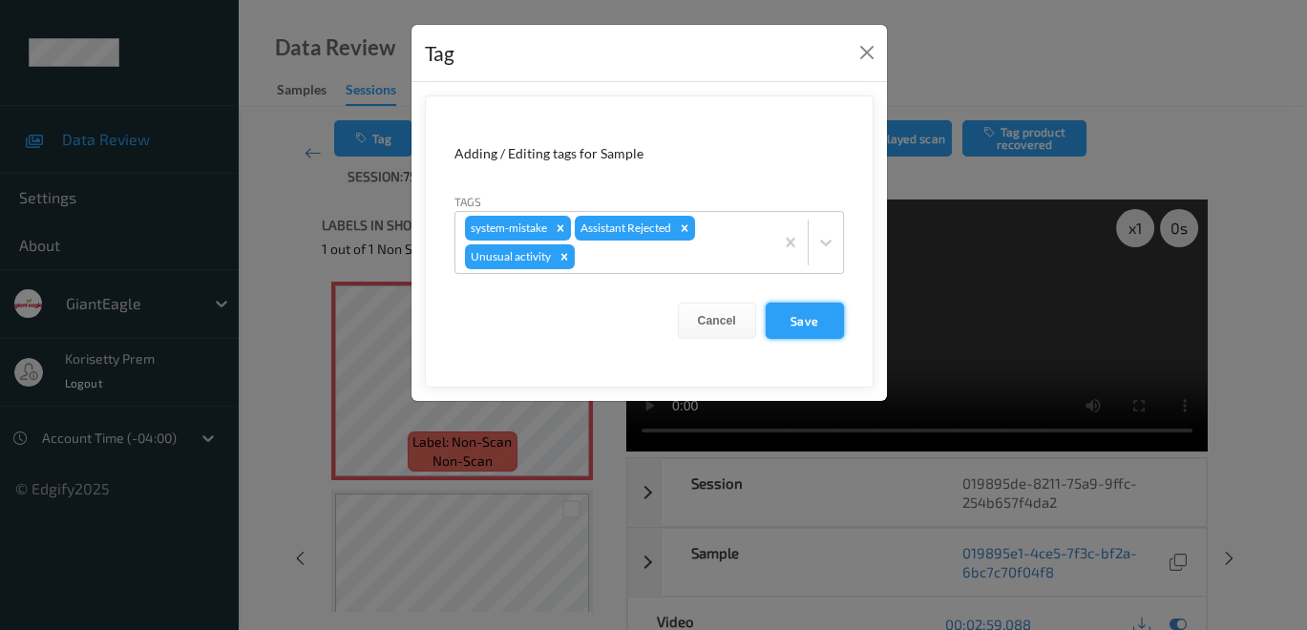
click at [788, 321] on button "Save" at bounding box center [804, 321] width 78 height 36
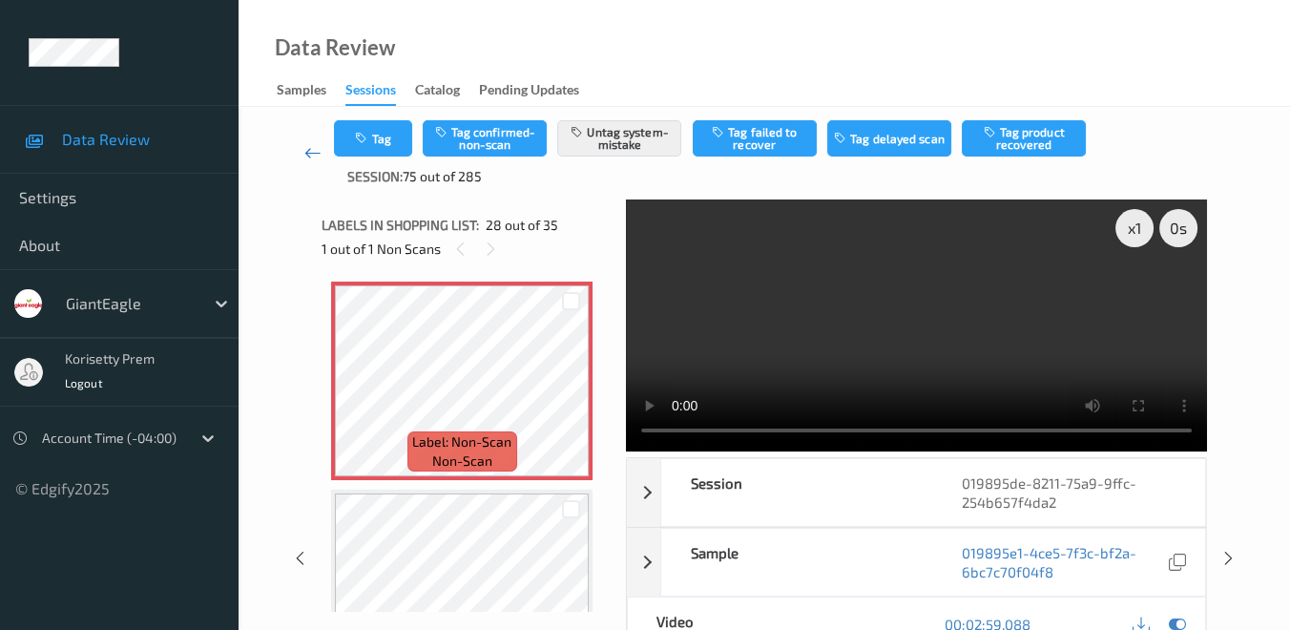
click at [312, 155] on icon at bounding box center [312, 152] width 17 height 19
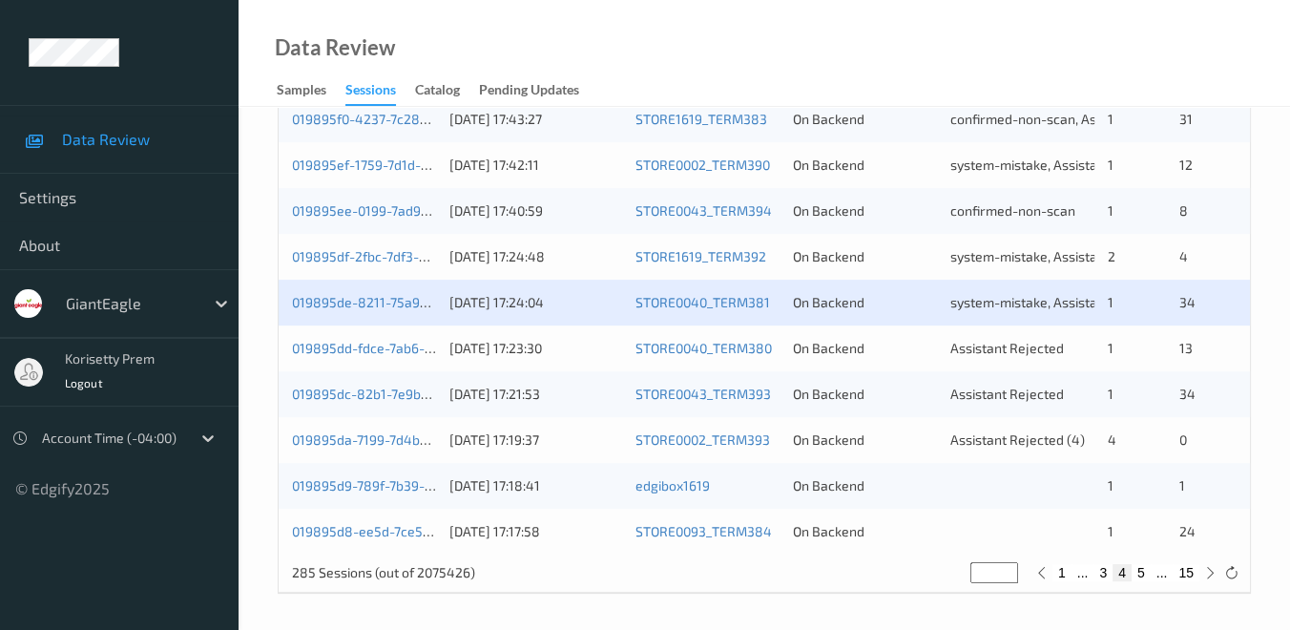
scroll to position [954, 0]
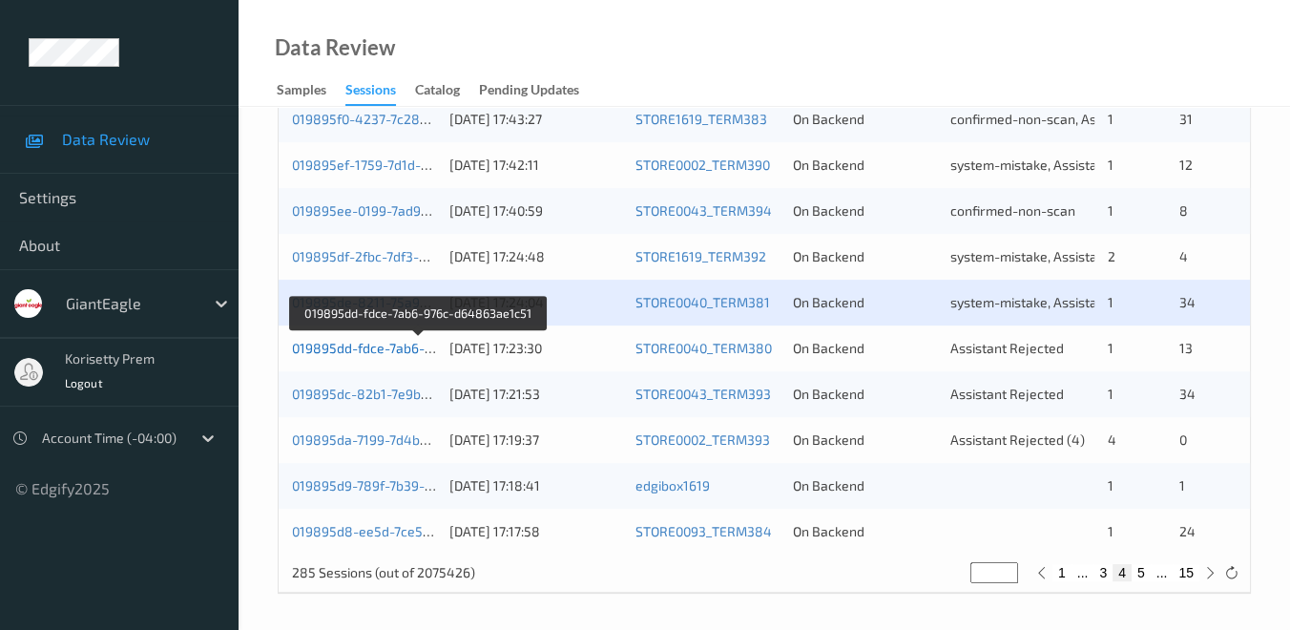
click at [373, 348] on link "019895dd-fdce-7ab6-976c-d64863ae1c51" at bounding box center [420, 348] width 256 height 16
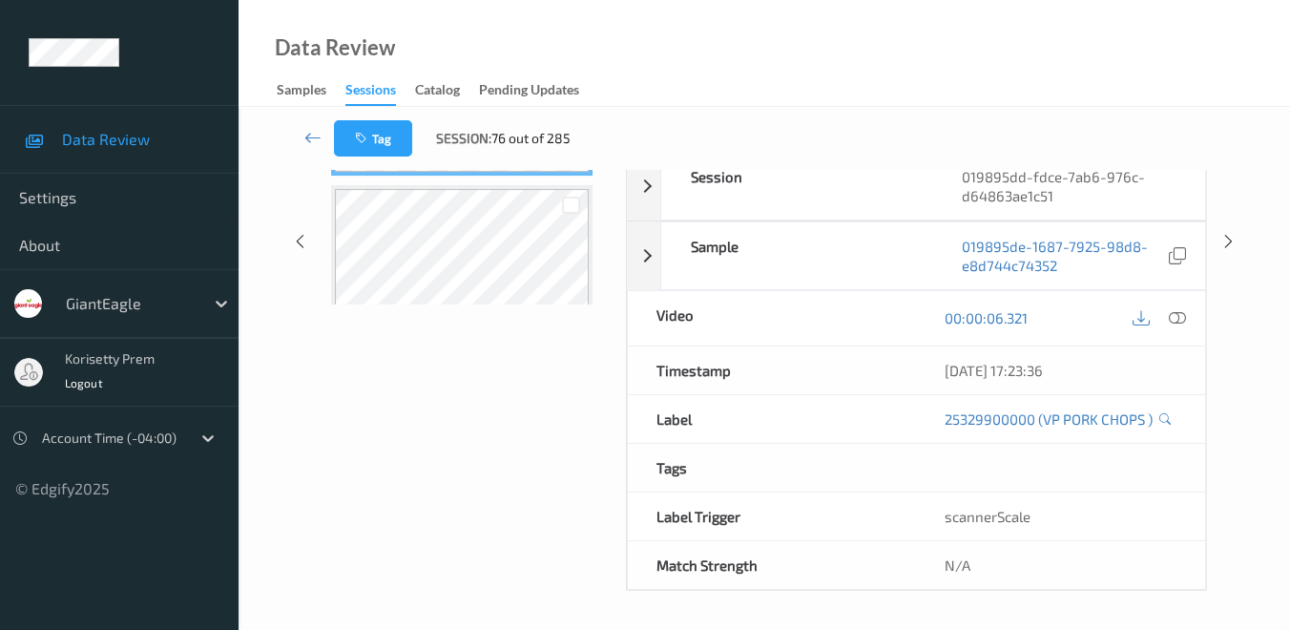
scroll to position [272, 0]
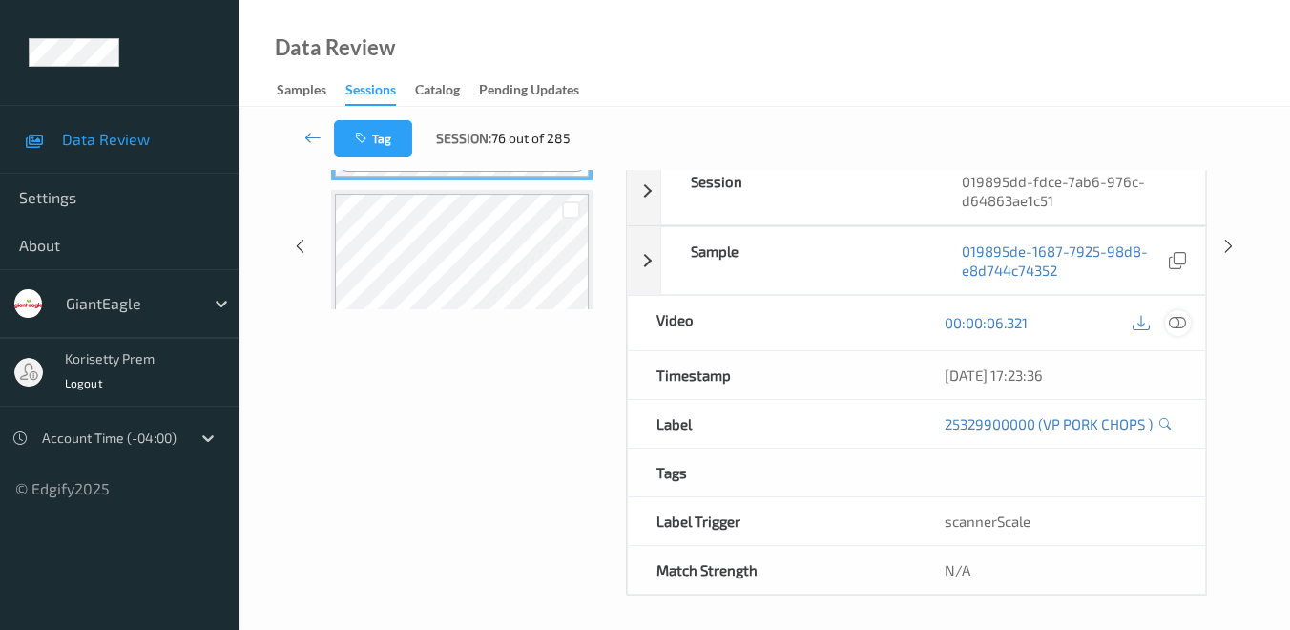
click at [1183, 314] on icon at bounding box center [1177, 322] width 17 height 17
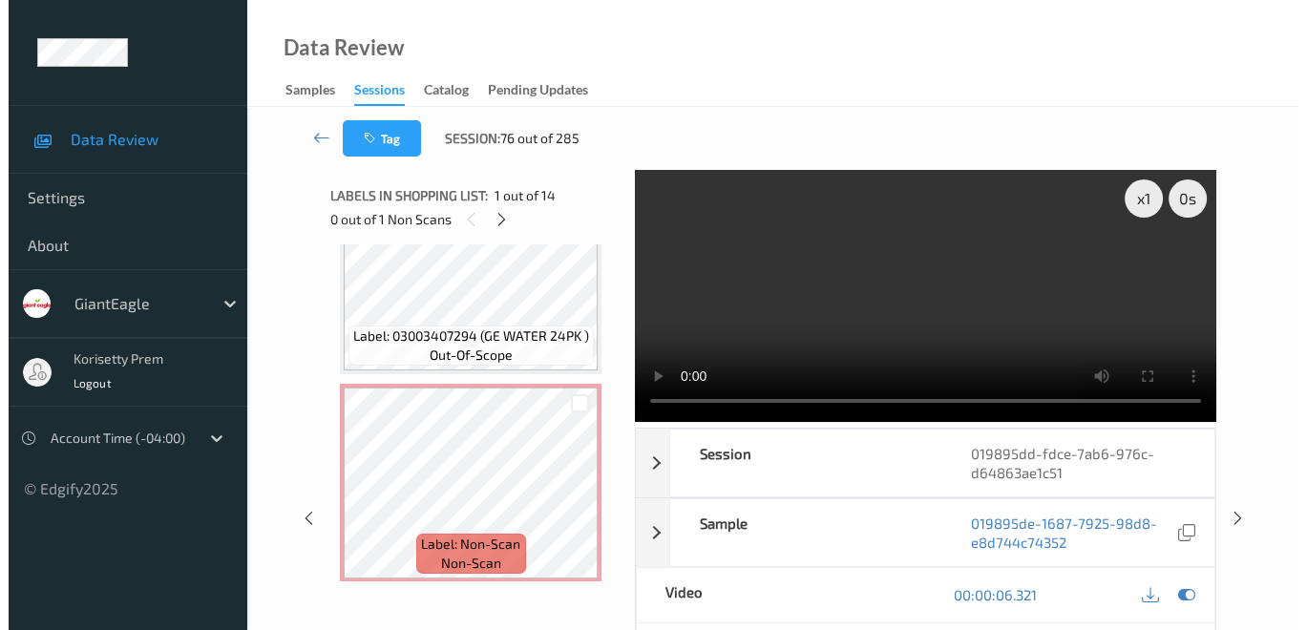
scroll to position [2577, 0]
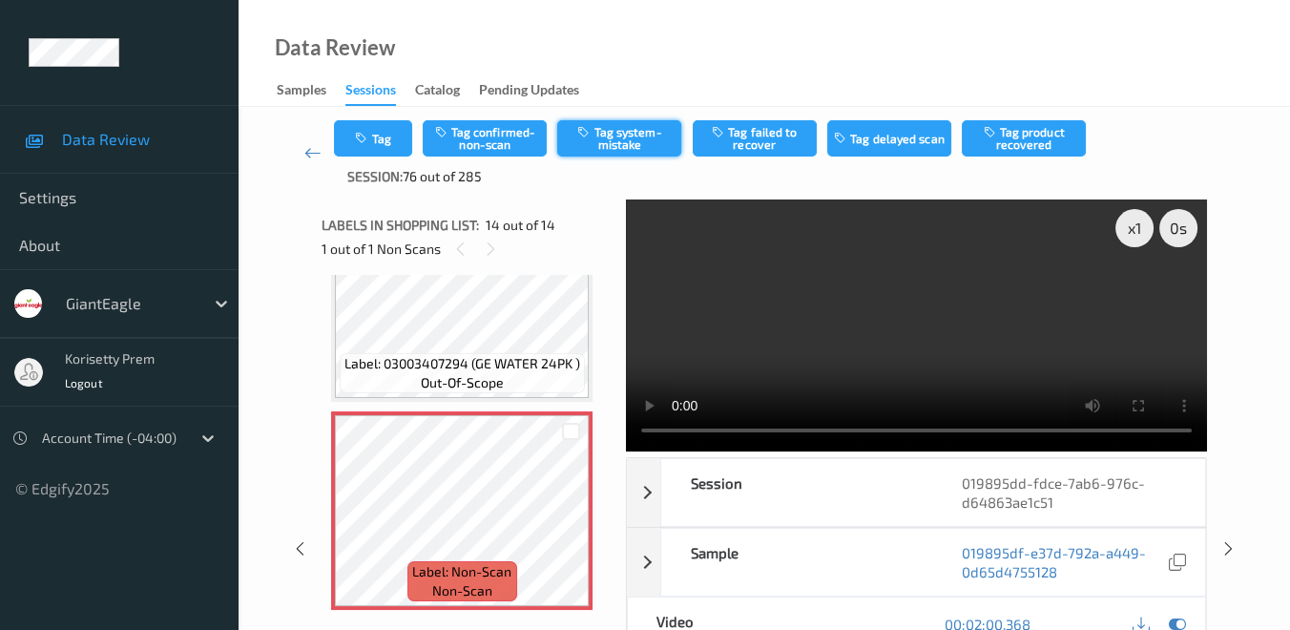
click at [635, 144] on button "Tag system-mistake" at bounding box center [619, 138] width 124 height 36
click at [392, 146] on button "Tag" at bounding box center [373, 138] width 78 height 36
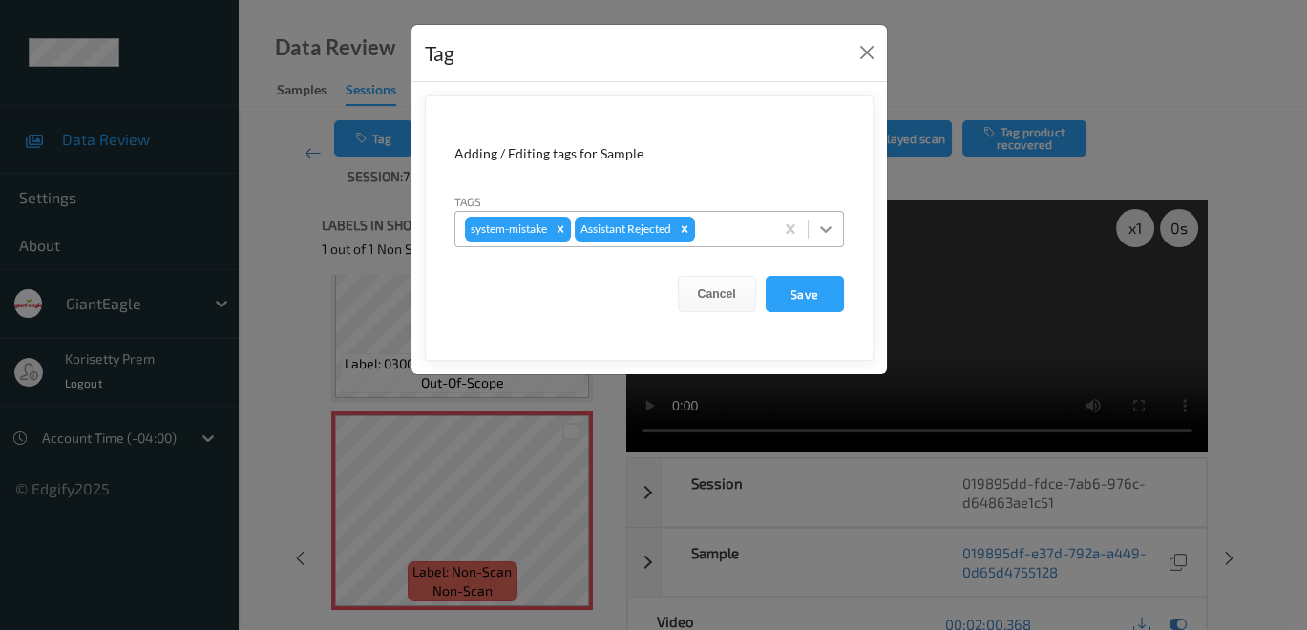
click at [821, 231] on icon at bounding box center [825, 229] width 19 height 19
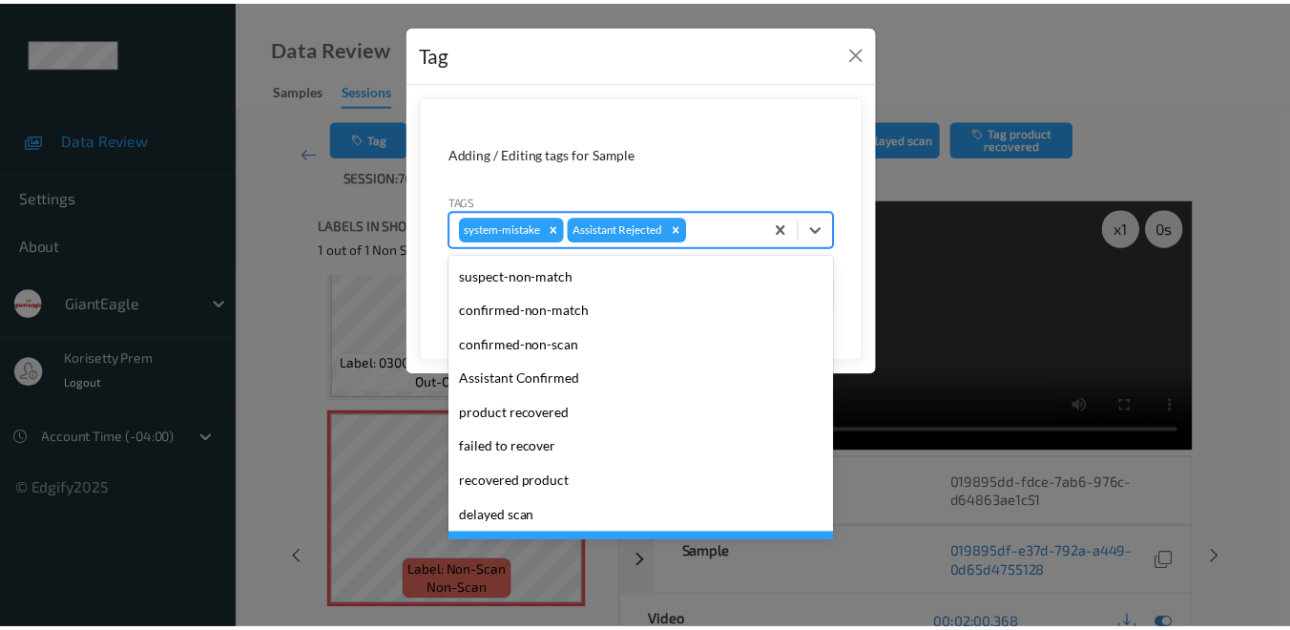
scroll to position [134, 0]
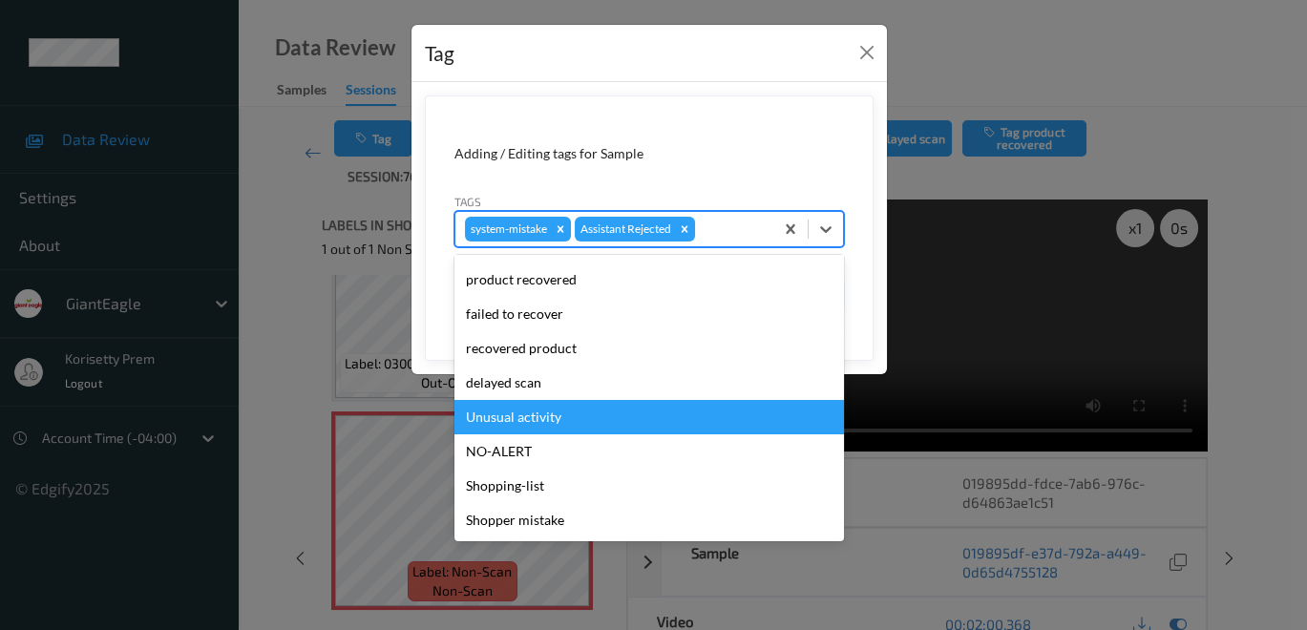
click at [612, 416] on div "Unusual activity" at bounding box center [648, 417] width 389 height 34
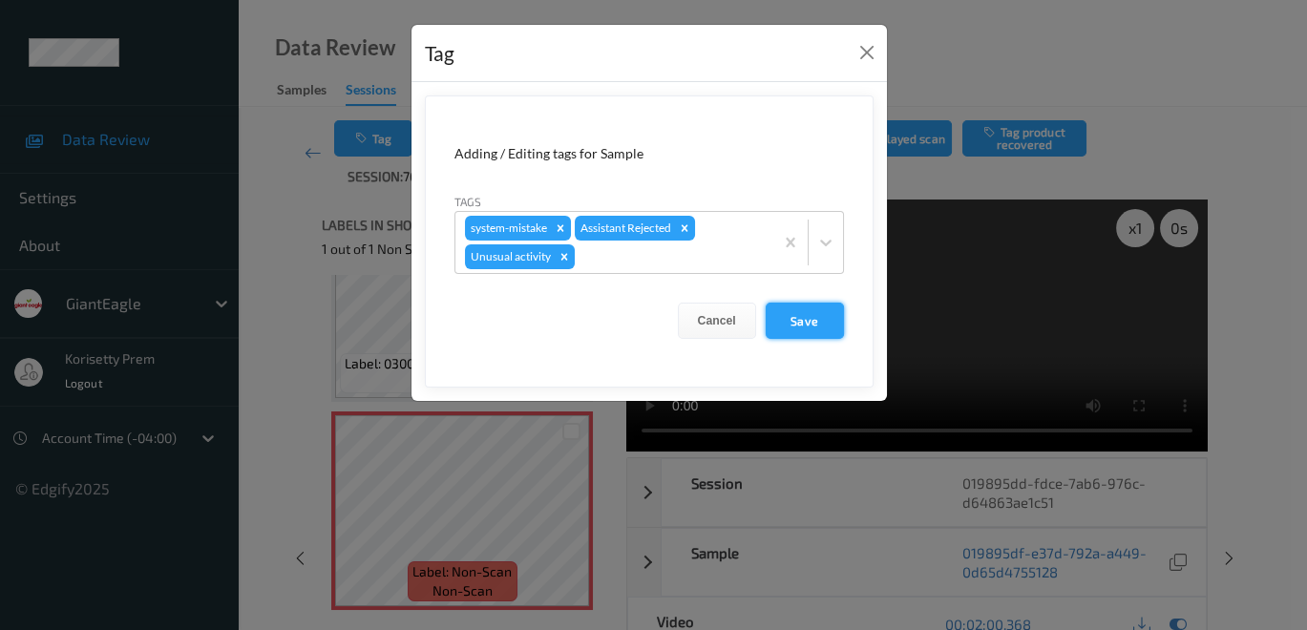
click at [789, 326] on button "Save" at bounding box center [804, 321] width 78 height 36
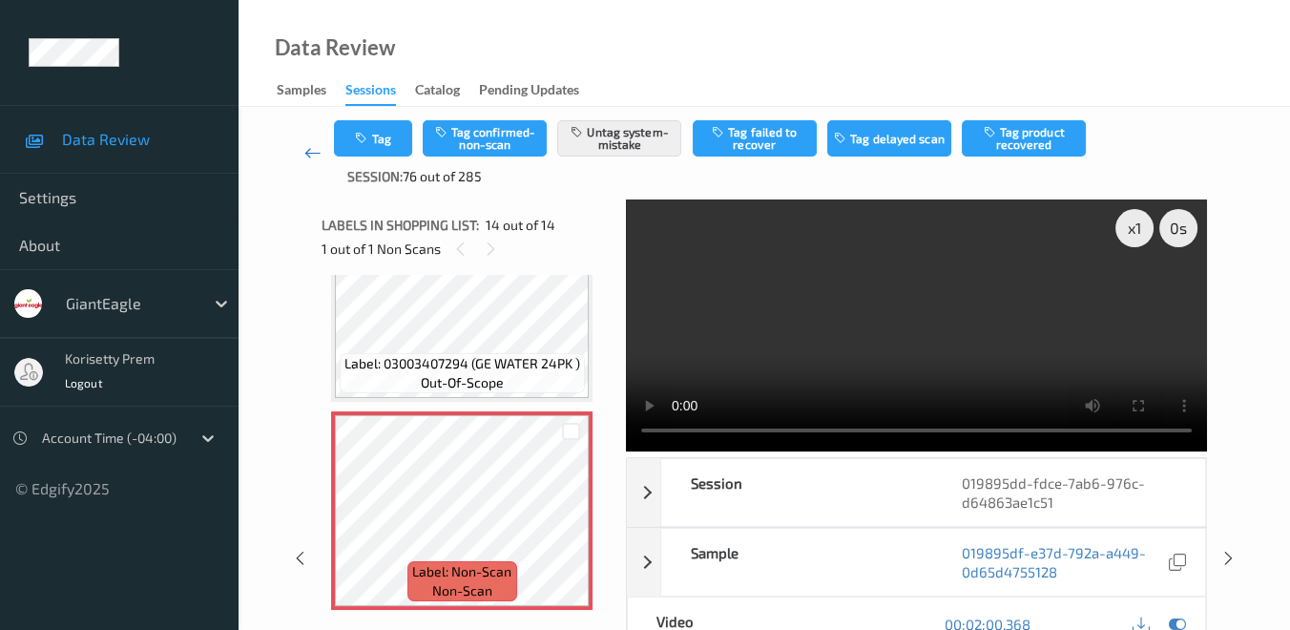
click at [310, 145] on icon at bounding box center [312, 152] width 17 height 19
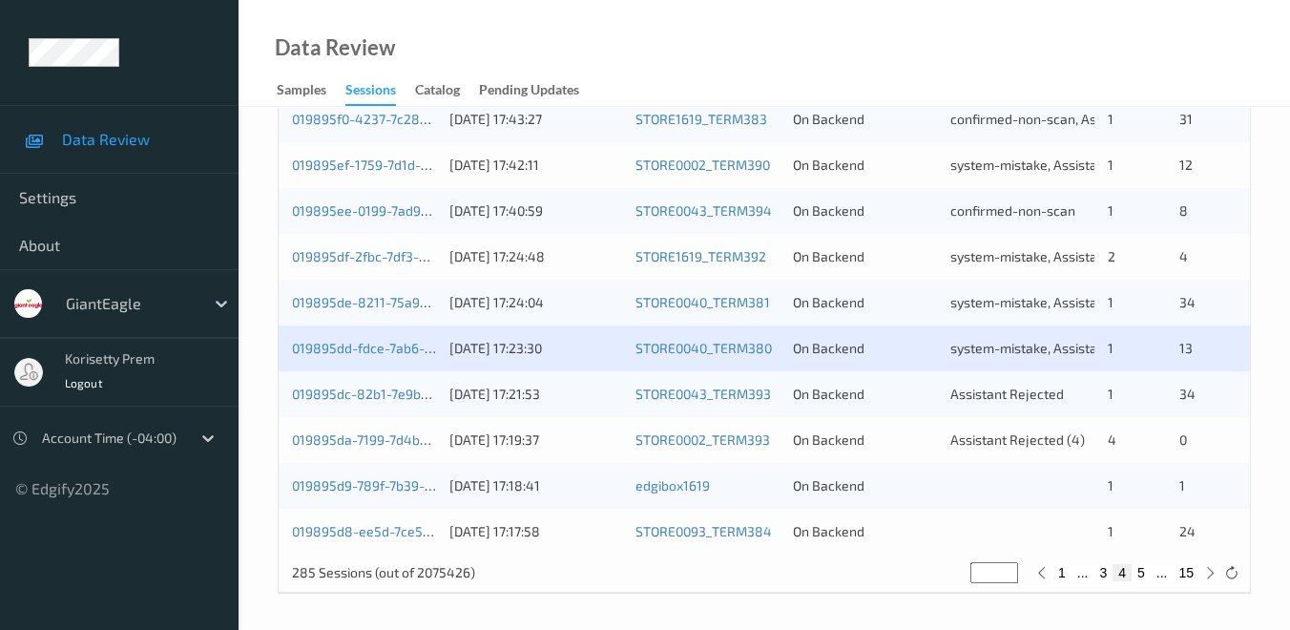
scroll to position [954, 0]
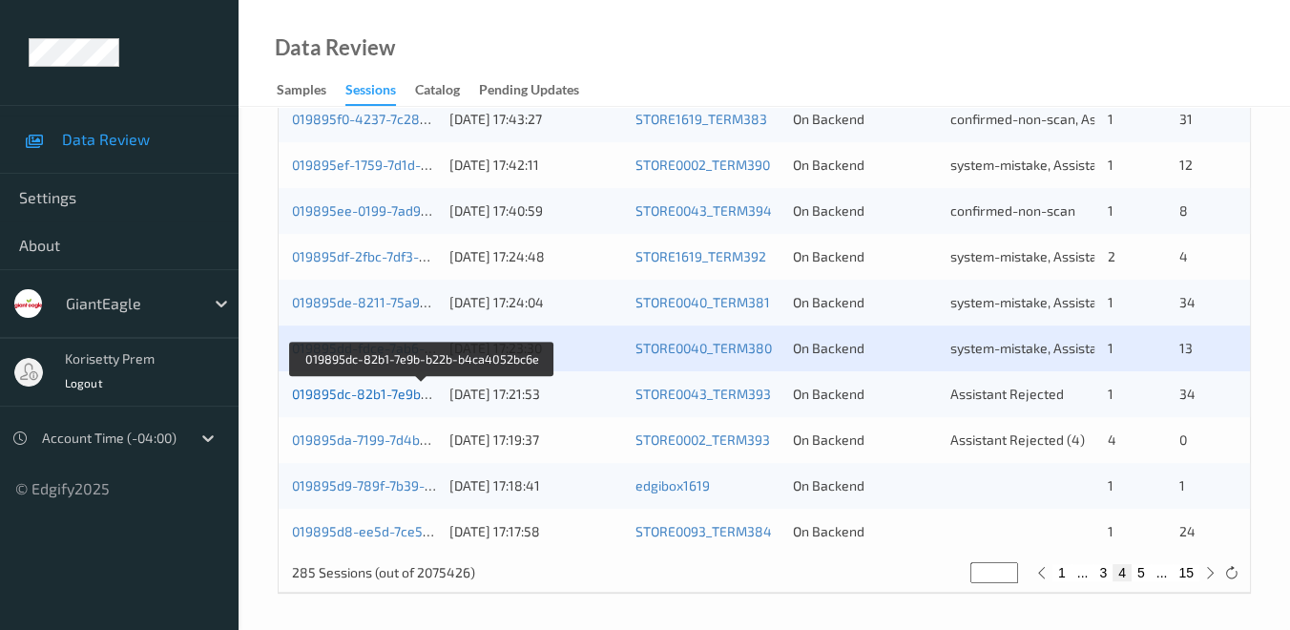
click at [341, 392] on link "019895dc-82b1-7e9b-b22b-b4ca4052bc6e" at bounding box center [423, 394] width 262 height 16
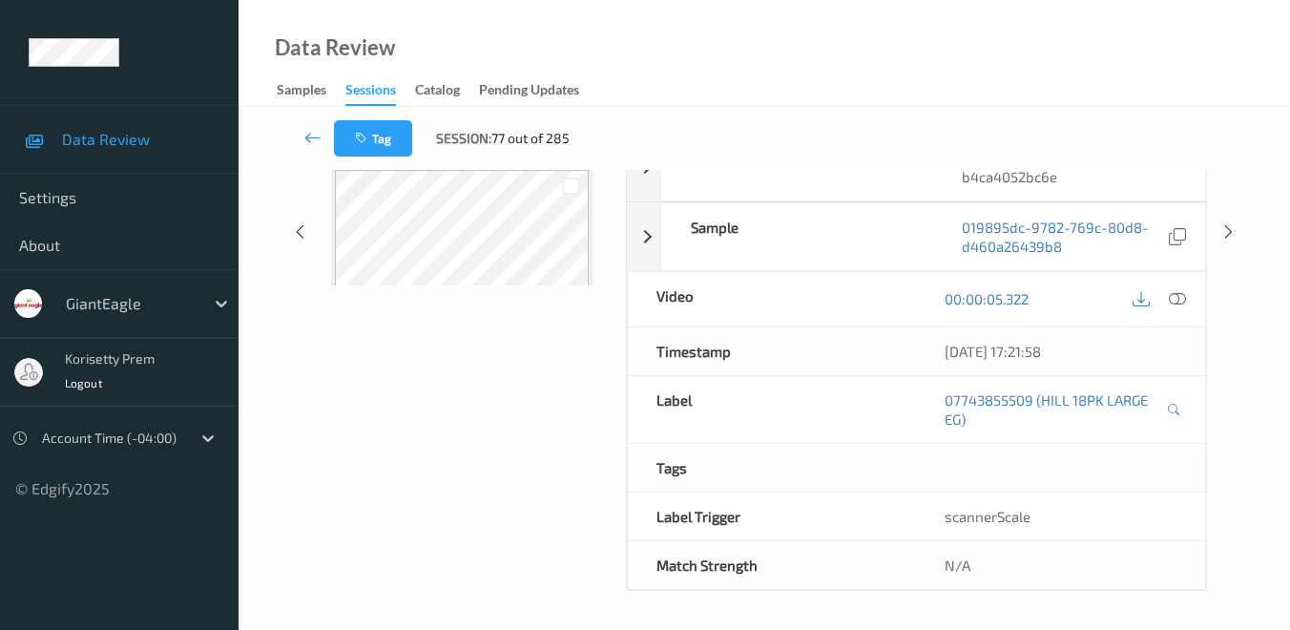
scroll to position [291, 0]
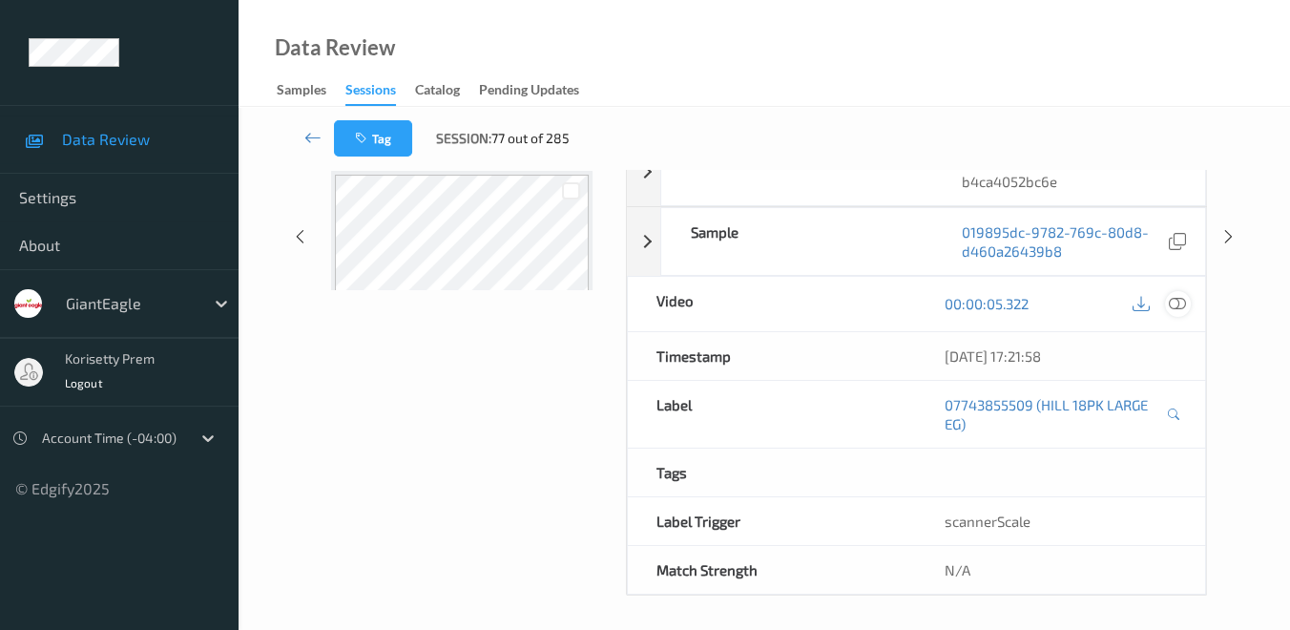
click at [1181, 305] on icon at bounding box center [1177, 303] width 17 height 17
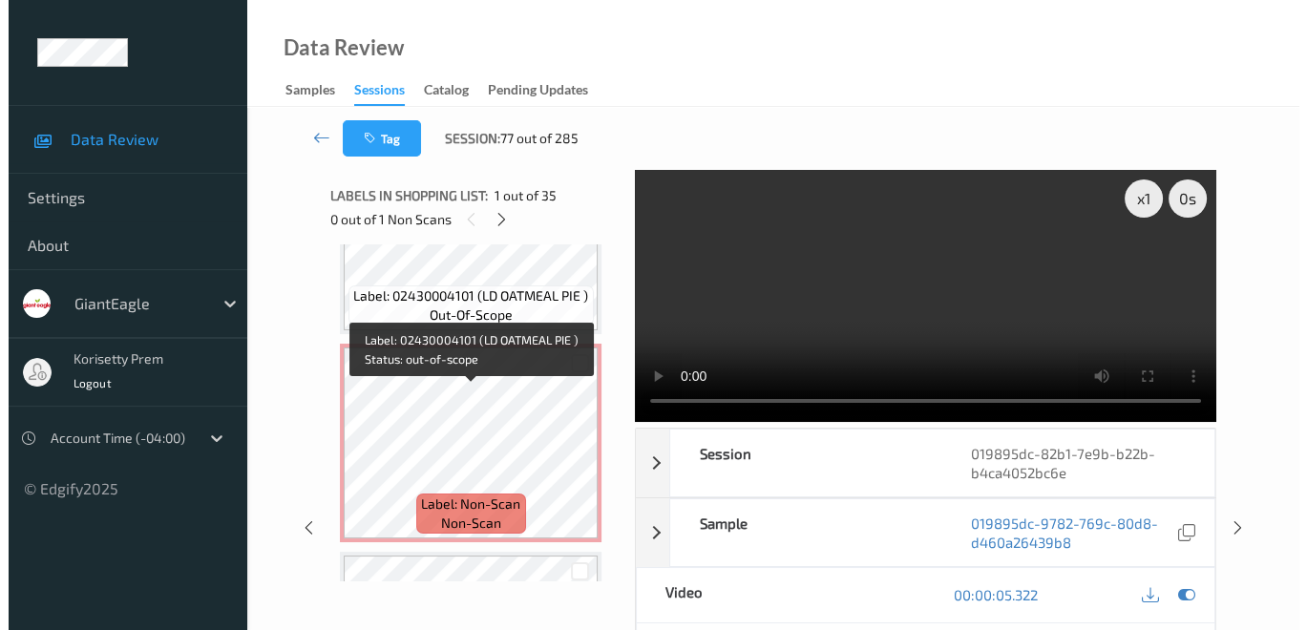
scroll to position [5833, 0]
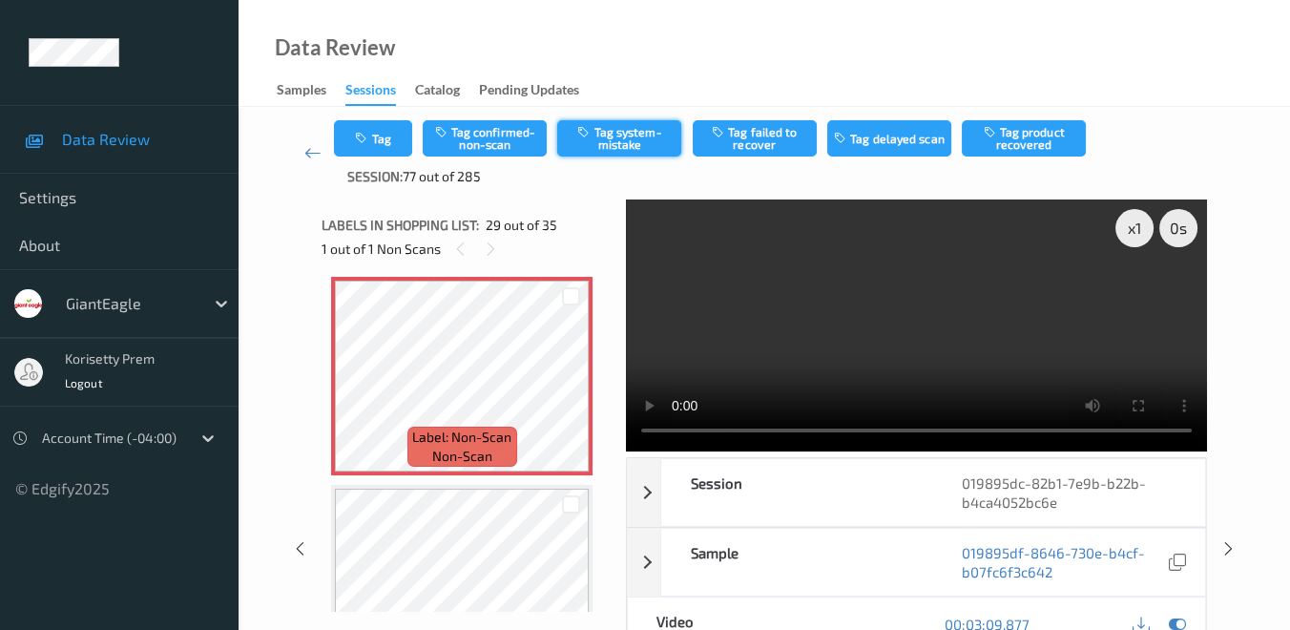
click at [628, 136] on button "Tag system-mistake" at bounding box center [619, 138] width 124 height 36
click at [635, 139] on button "Tag system-mistake" at bounding box center [619, 138] width 124 height 36
click at [379, 155] on button "Tag" at bounding box center [373, 138] width 78 height 36
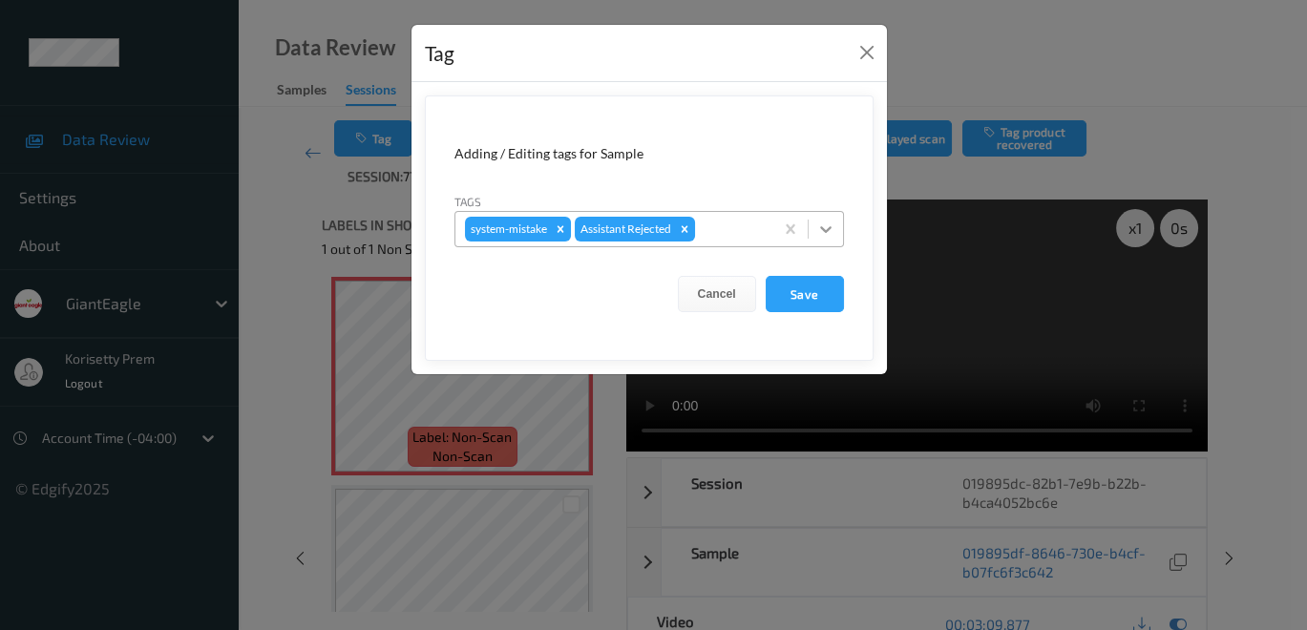
click at [828, 232] on icon at bounding box center [825, 229] width 19 height 19
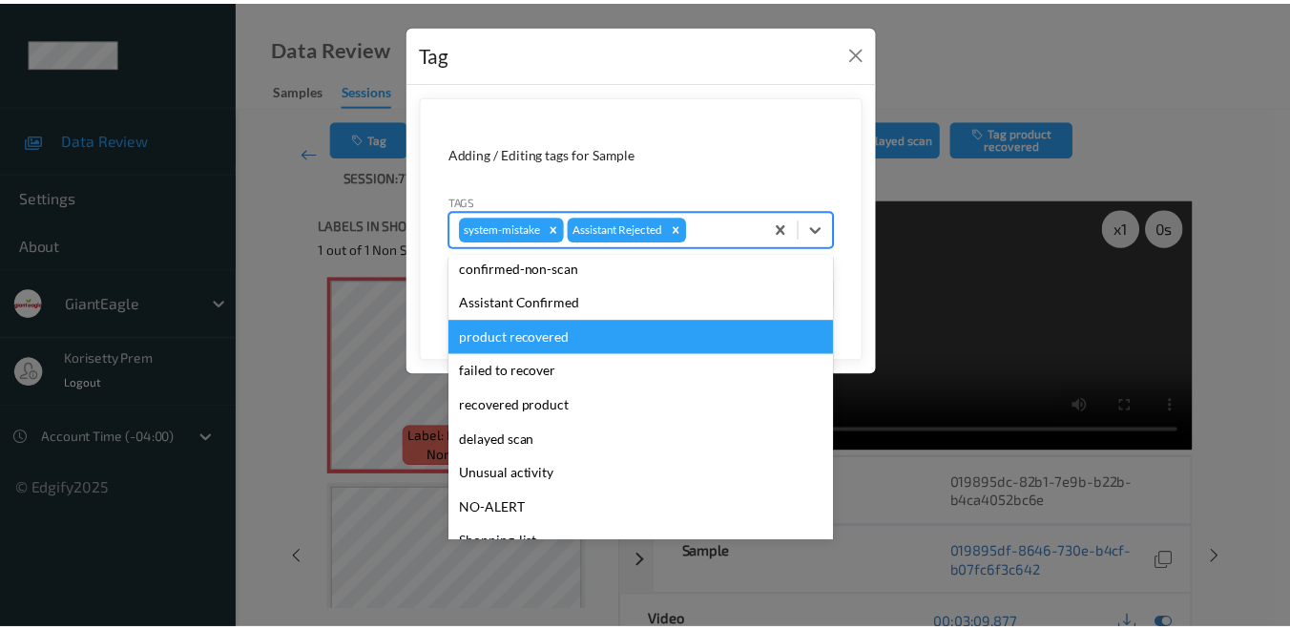
scroll to position [134, 0]
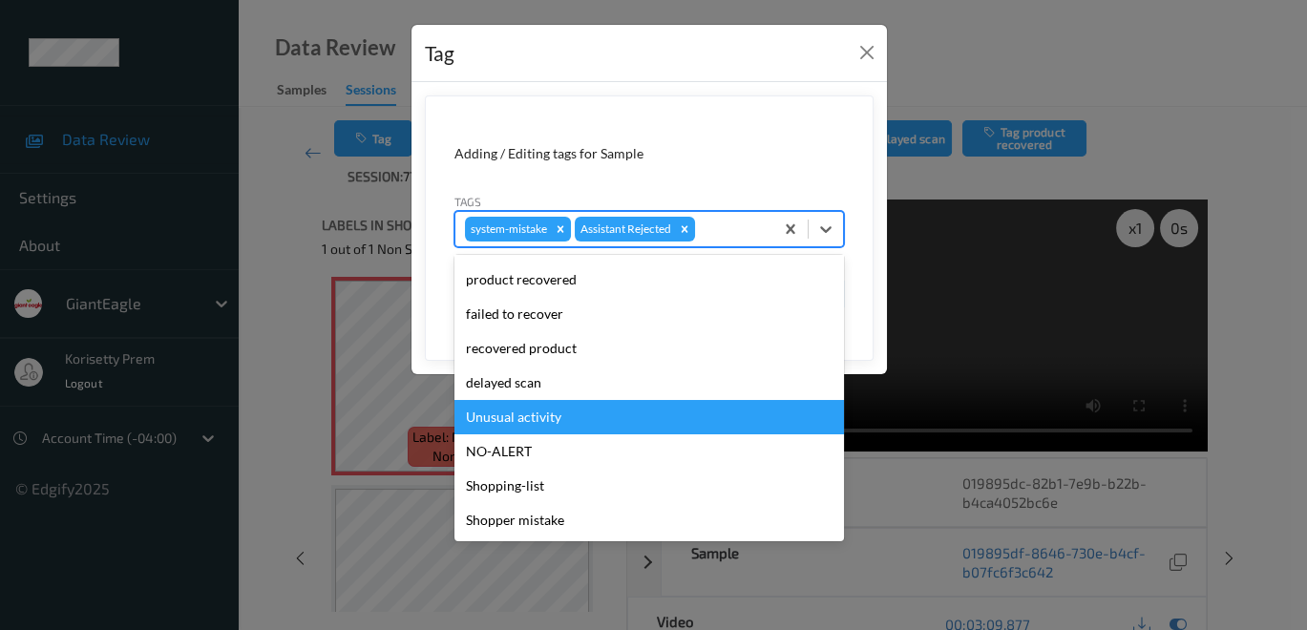
click at [580, 414] on div "Unusual activity" at bounding box center [648, 417] width 389 height 34
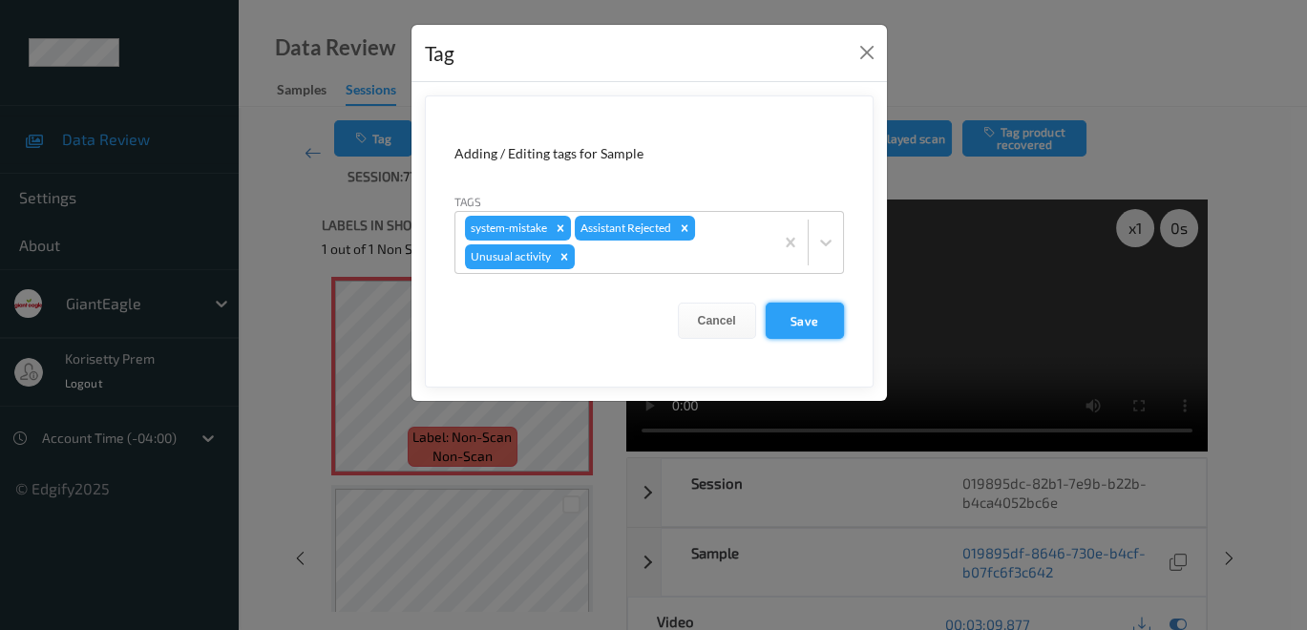
click at [816, 325] on button "Save" at bounding box center [804, 321] width 78 height 36
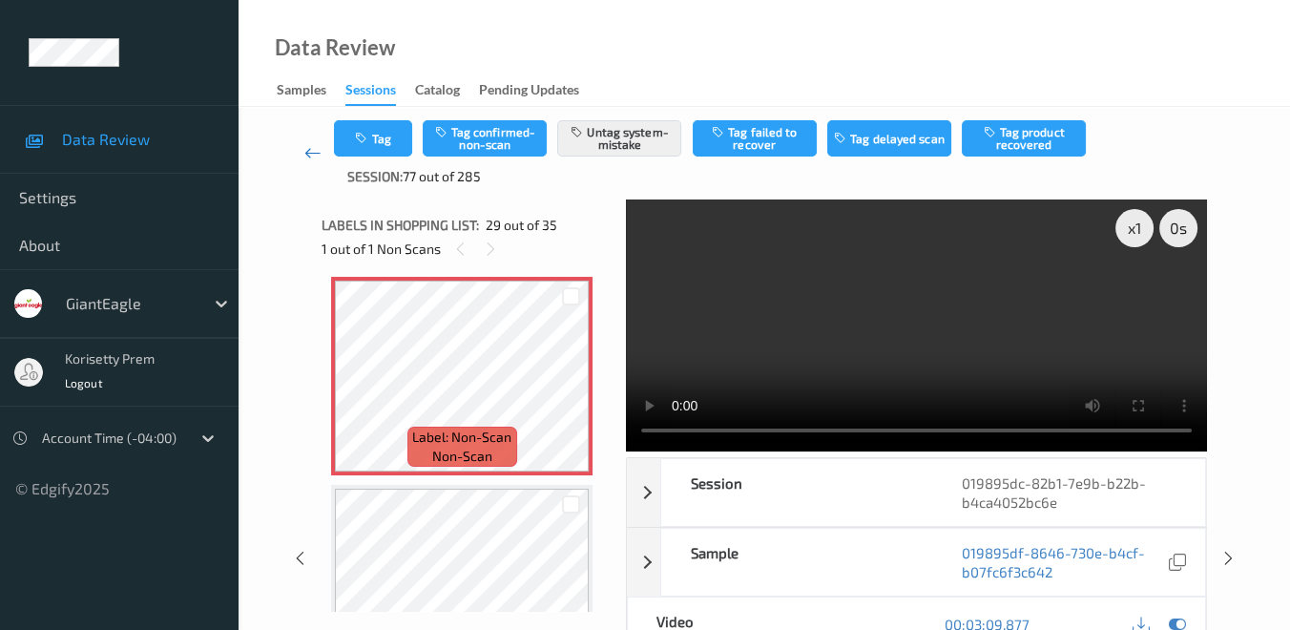
click at [307, 153] on icon at bounding box center [312, 152] width 17 height 19
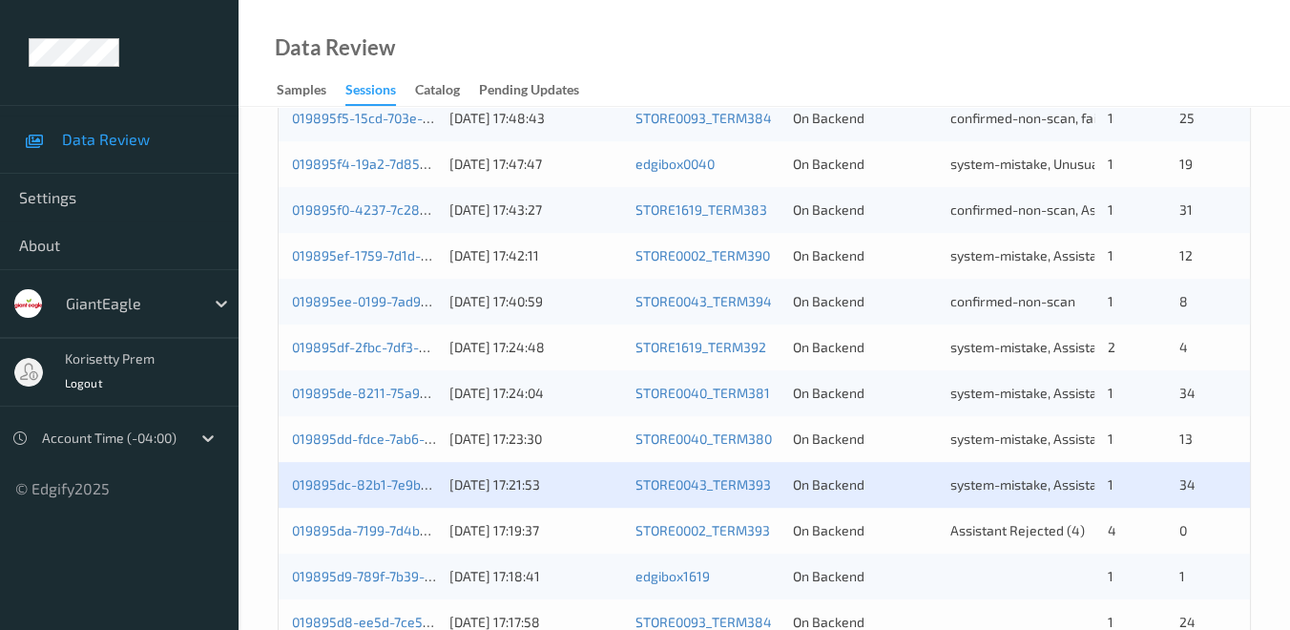
scroll to position [954, 0]
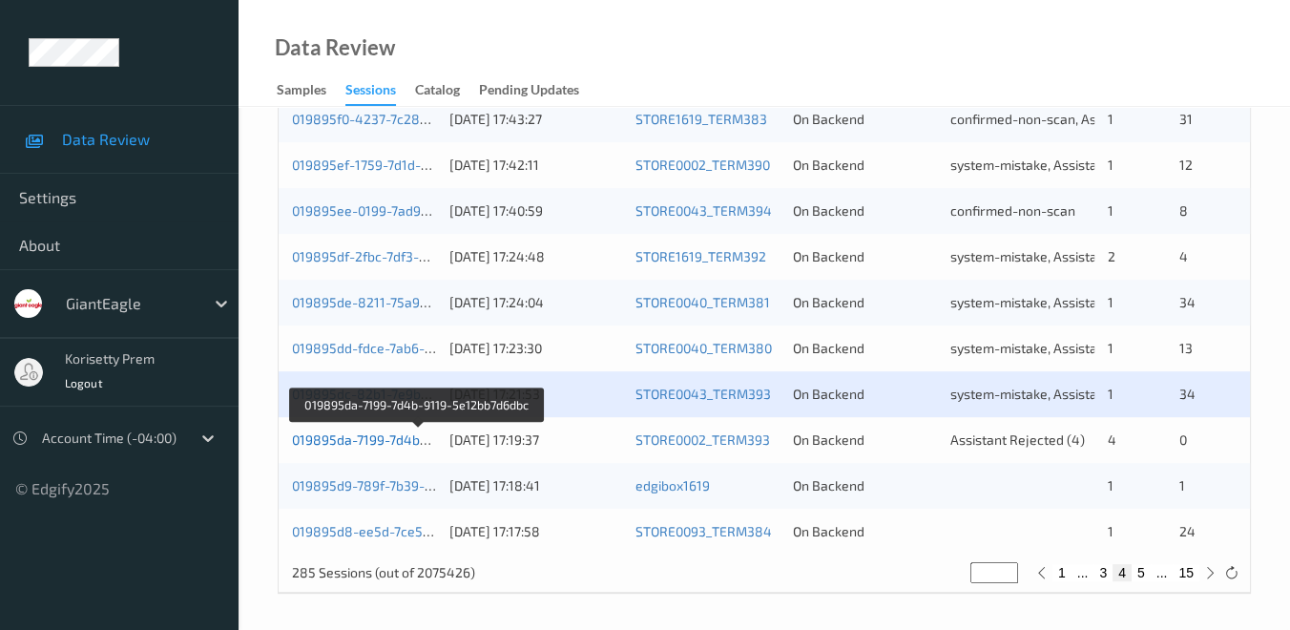
click at [353, 441] on link "019895da-7199-7d4b-9119-5e12bb7d6dbc" at bounding box center [419, 439] width 254 height 16
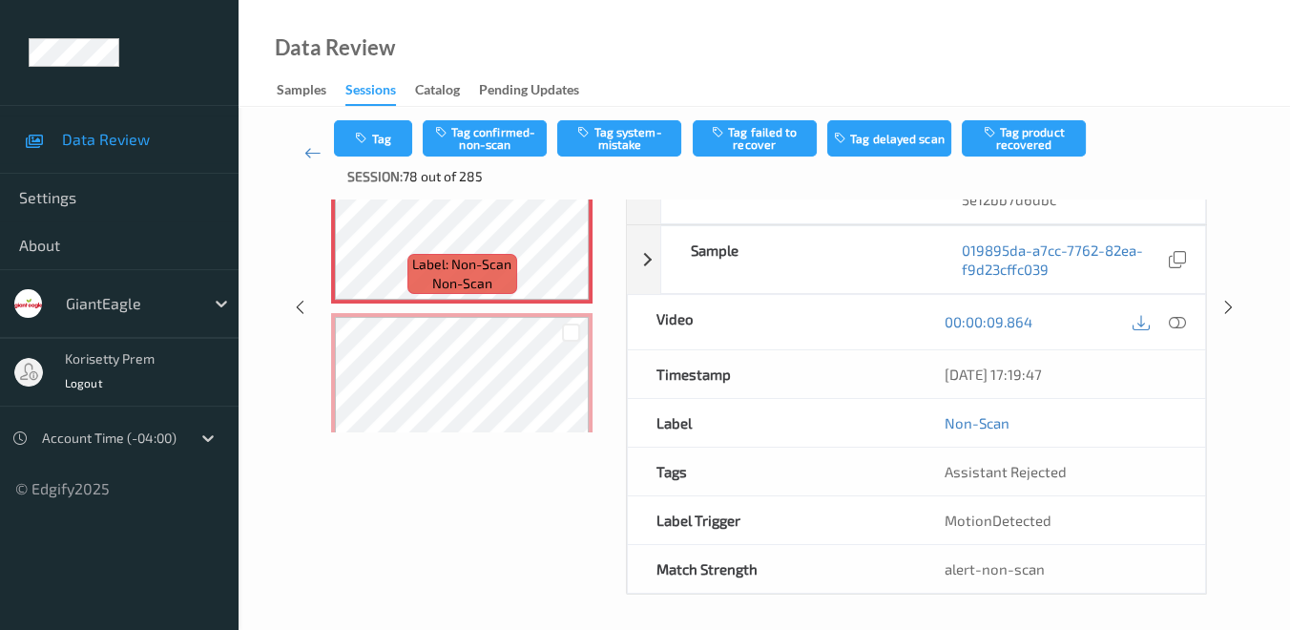
scroll to position [196, 0]
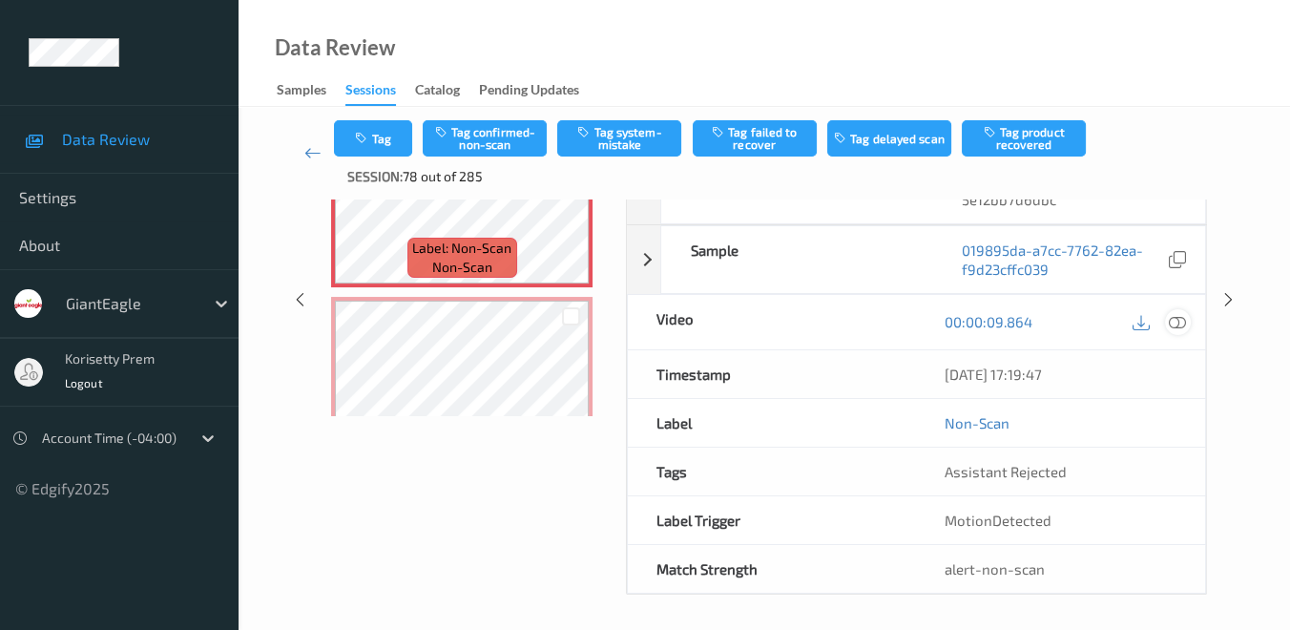
click at [1185, 317] on icon at bounding box center [1177, 321] width 17 height 17
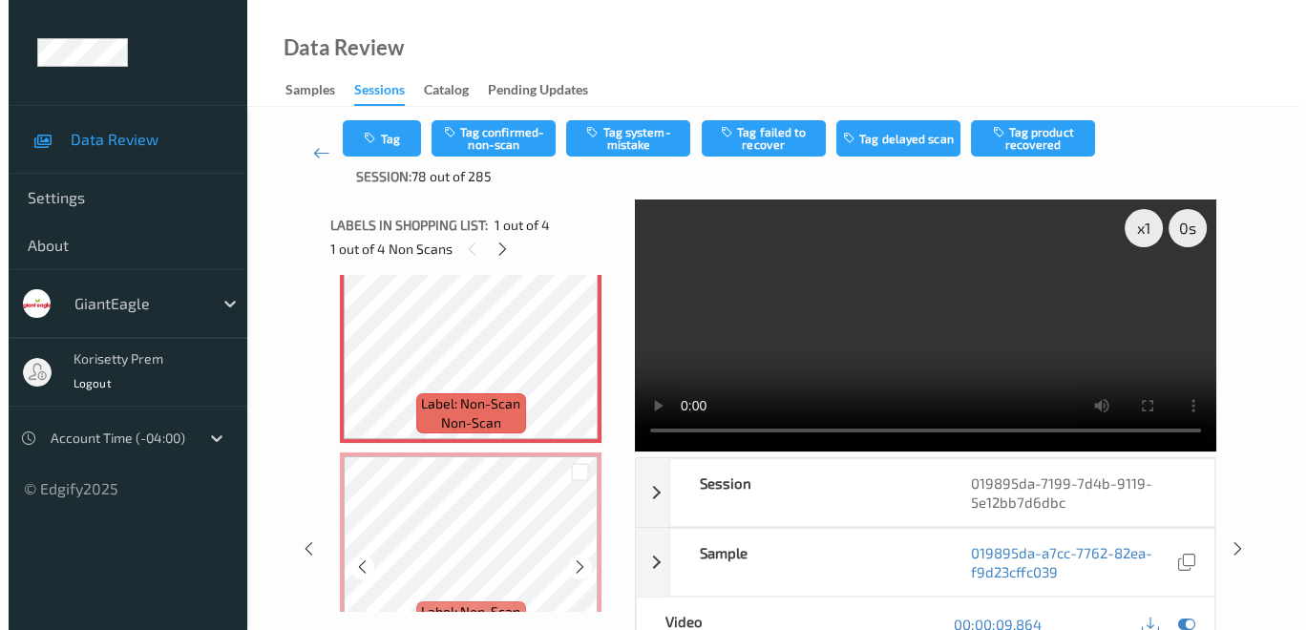
scroll to position [0, 0]
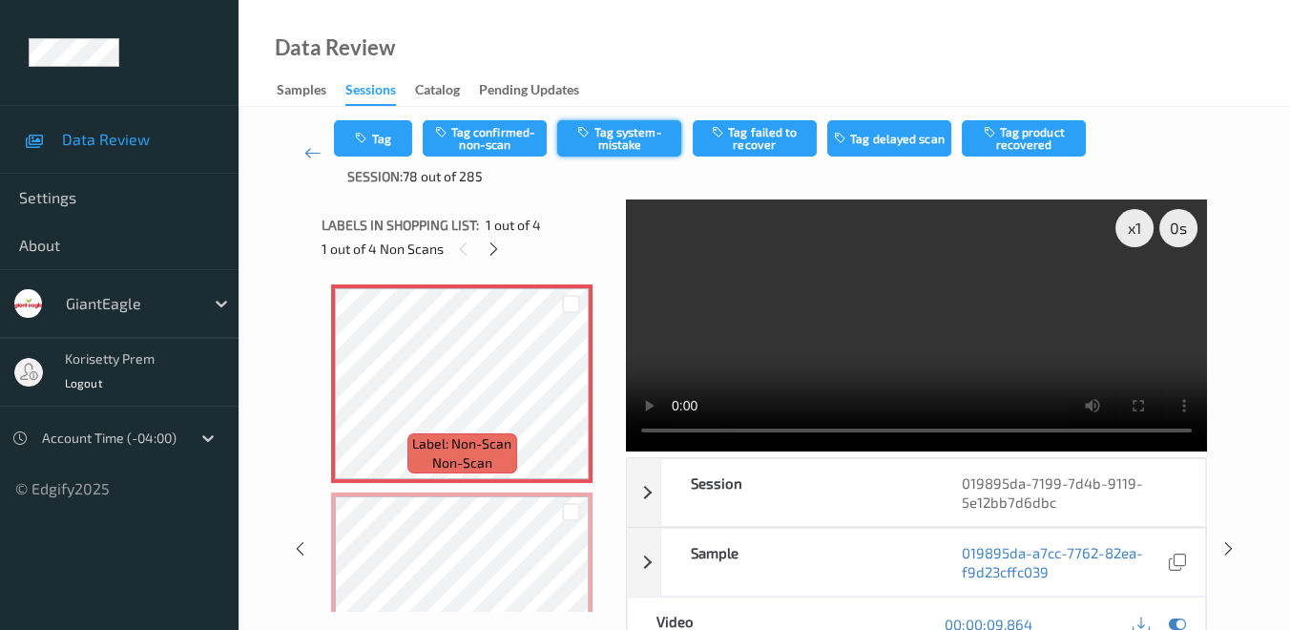
click at [618, 141] on button "Tag system-mistake" at bounding box center [619, 138] width 124 height 36
click at [389, 130] on button "Tag" at bounding box center [373, 138] width 78 height 36
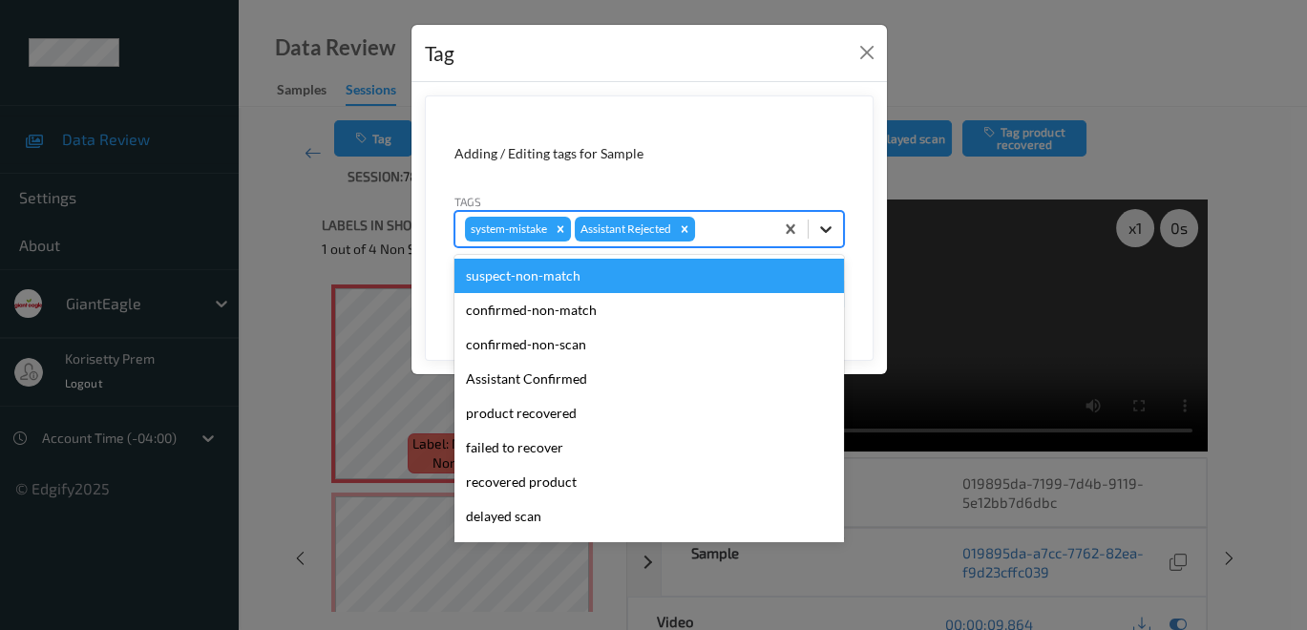
click at [831, 228] on icon at bounding box center [825, 229] width 19 height 19
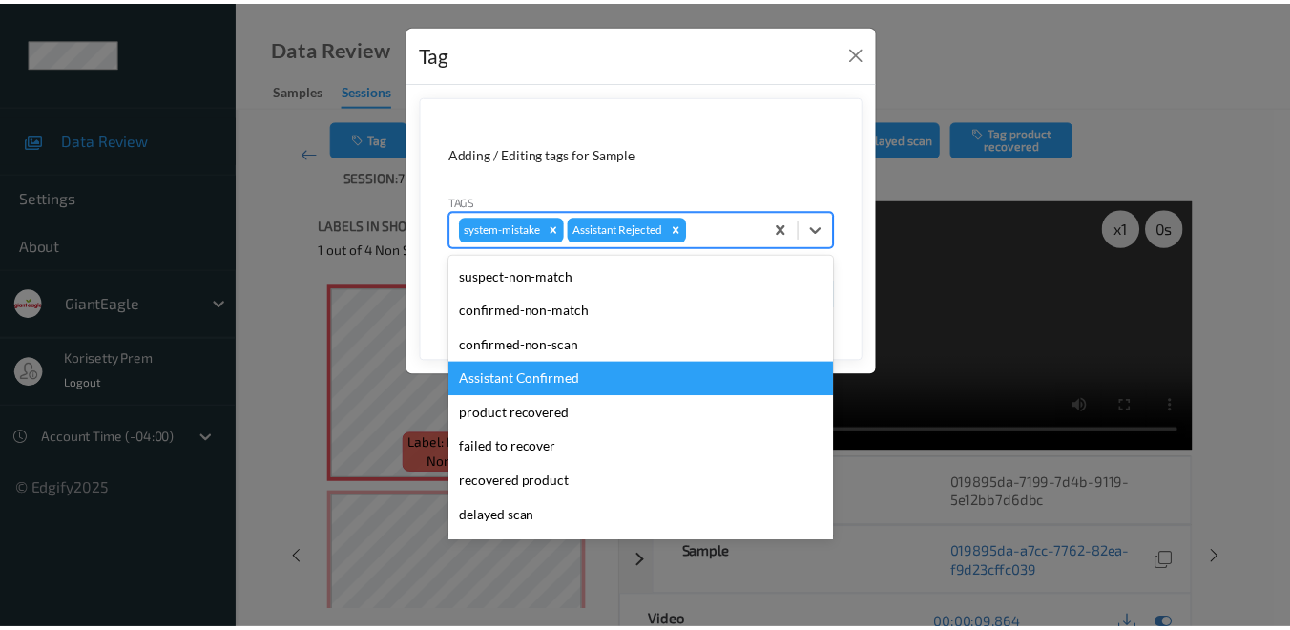
scroll to position [134, 0]
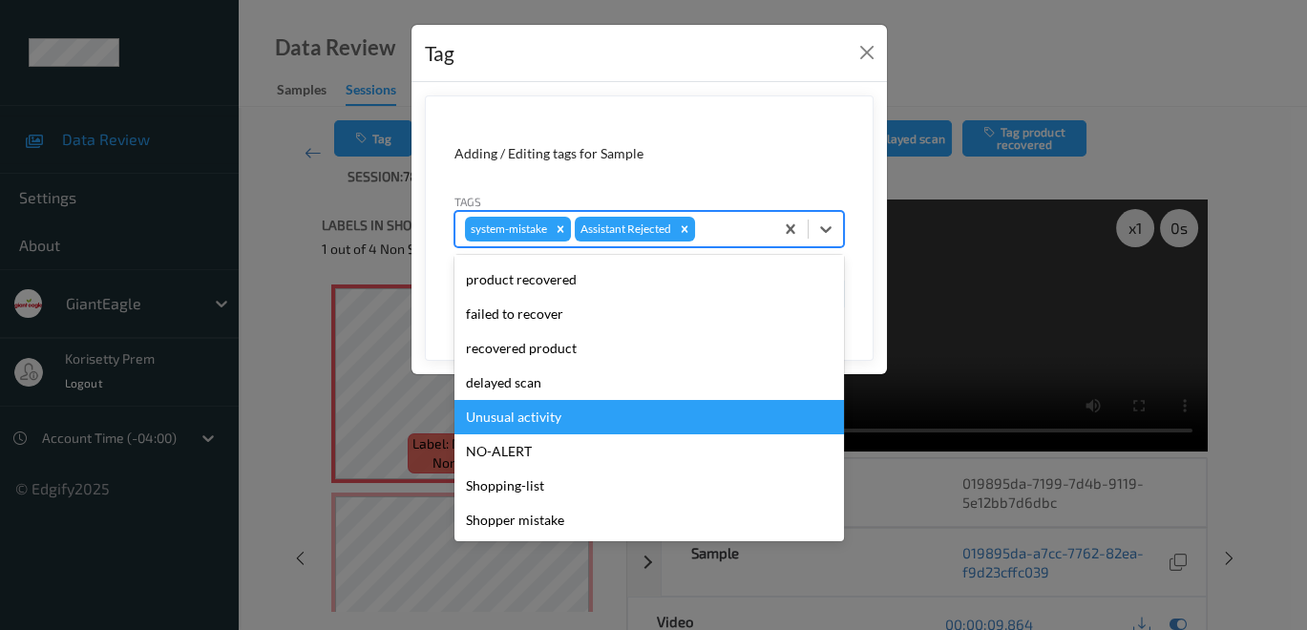
click at [611, 408] on div "Unusual activity" at bounding box center [648, 417] width 389 height 34
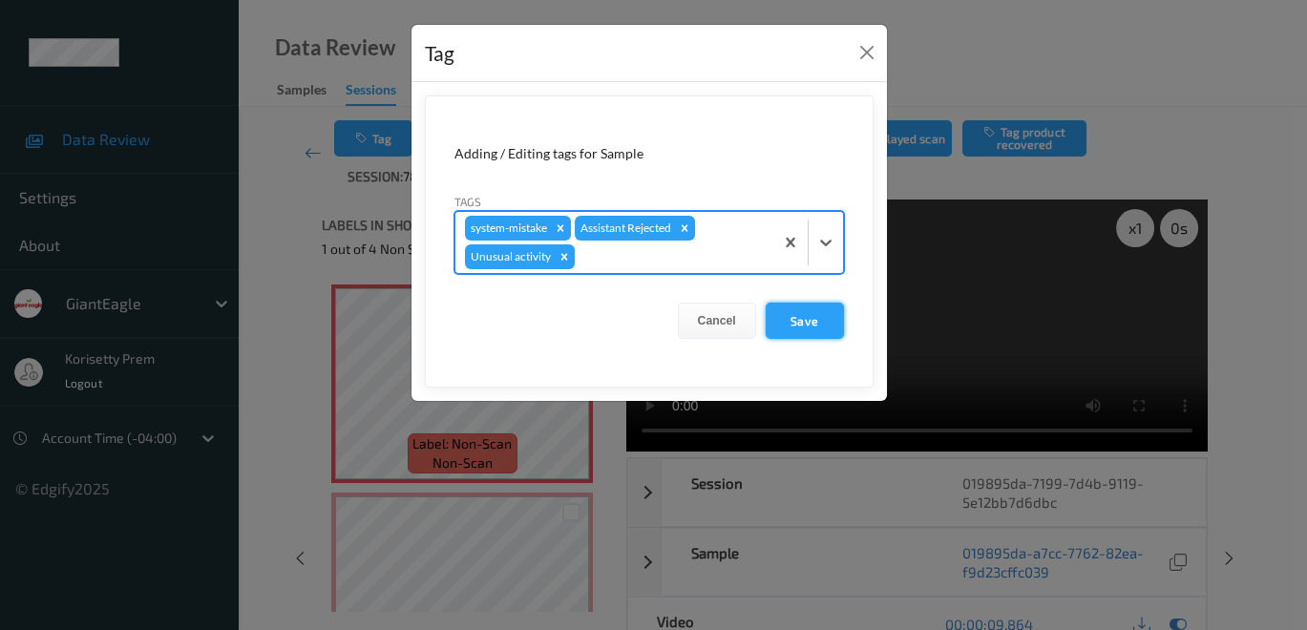
click at [817, 318] on button "Save" at bounding box center [804, 321] width 78 height 36
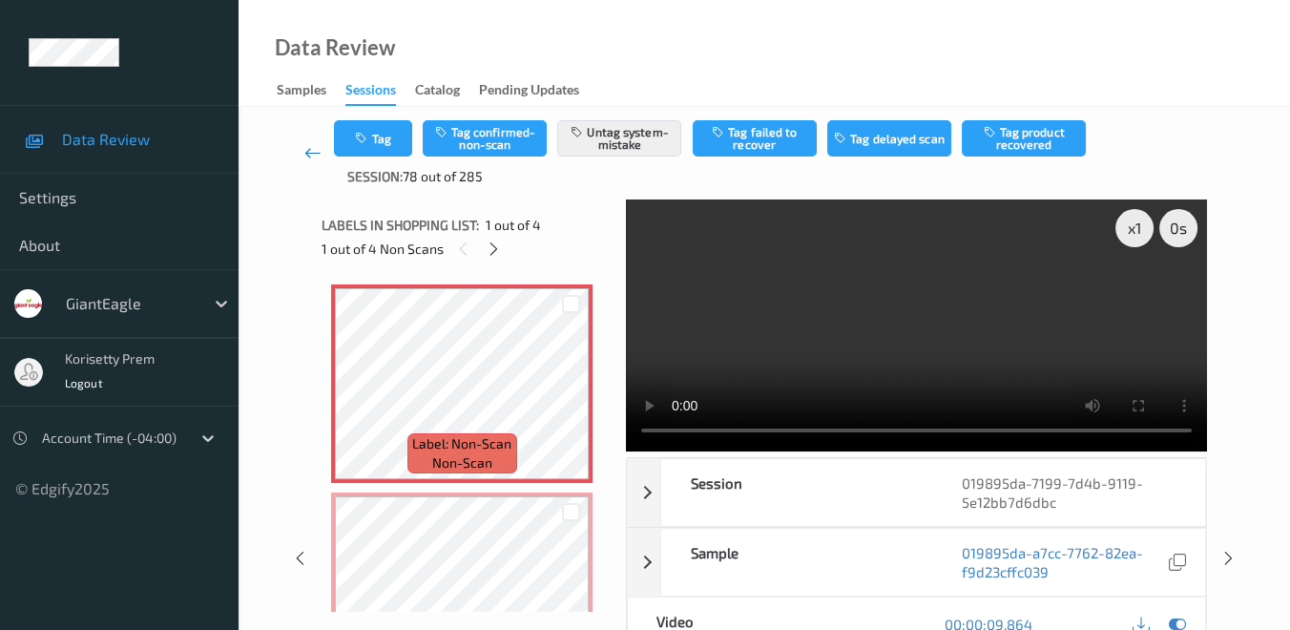
click at [308, 150] on icon at bounding box center [312, 152] width 17 height 19
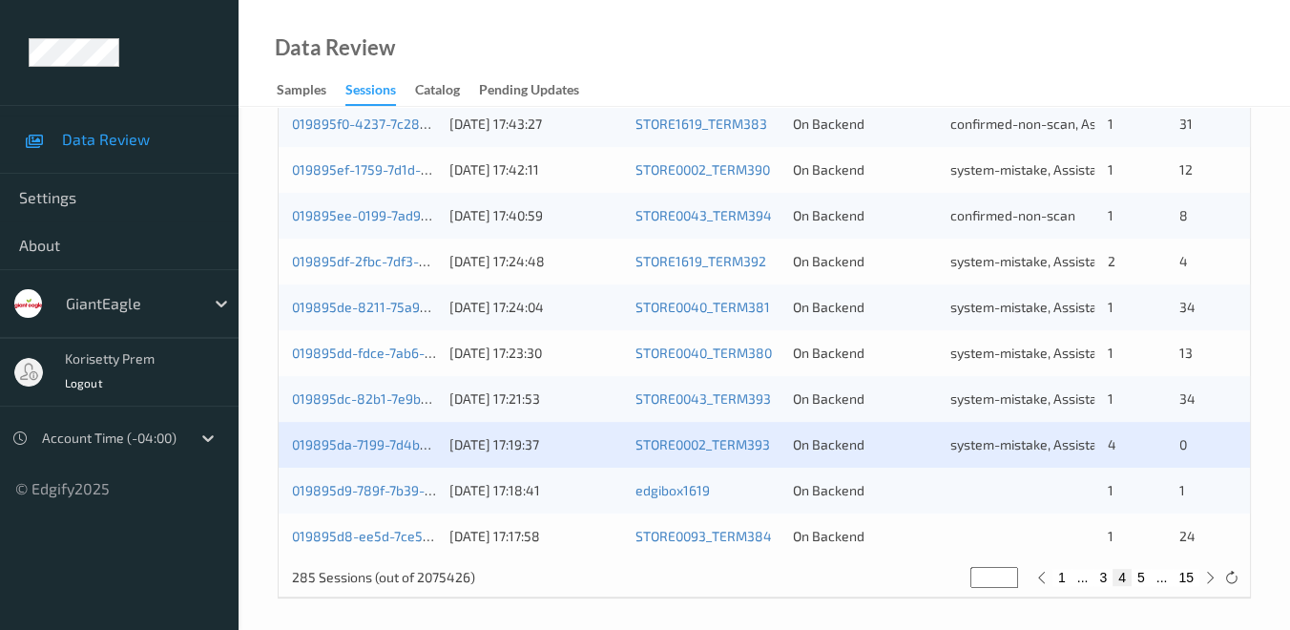
scroll to position [954, 0]
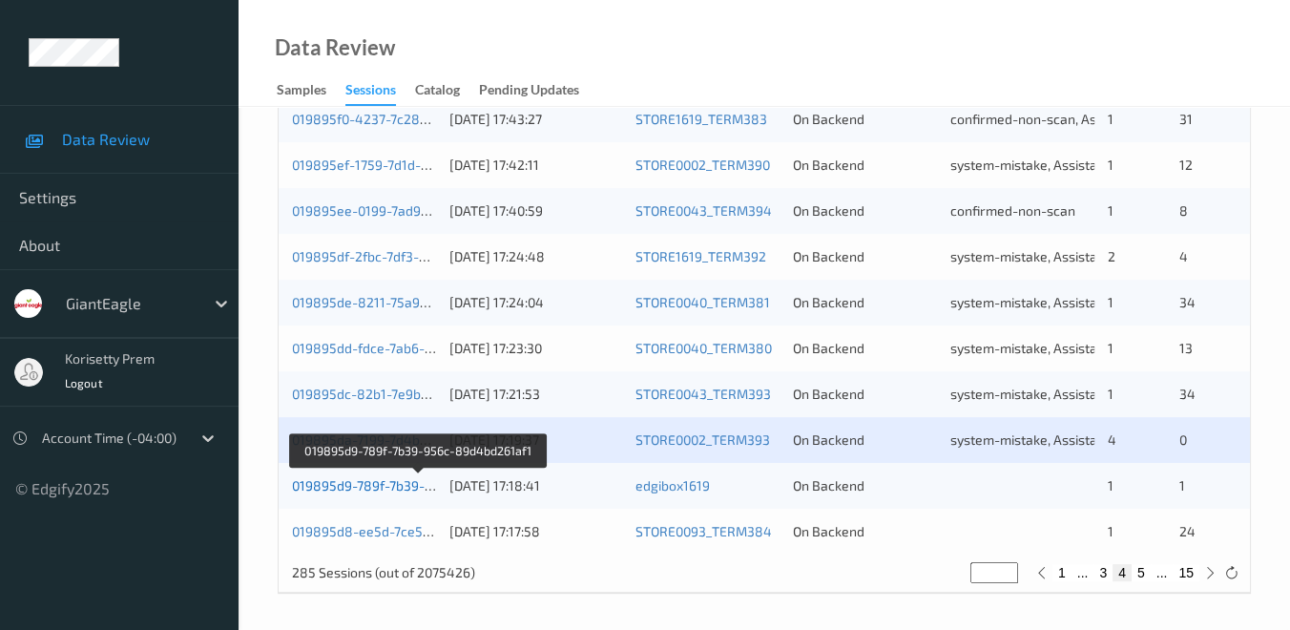
click at [344, 481] on link "019895d9-789f-7b39-956c-89d4bd261af1" at bounding box center [419, 485] width 255 height 16
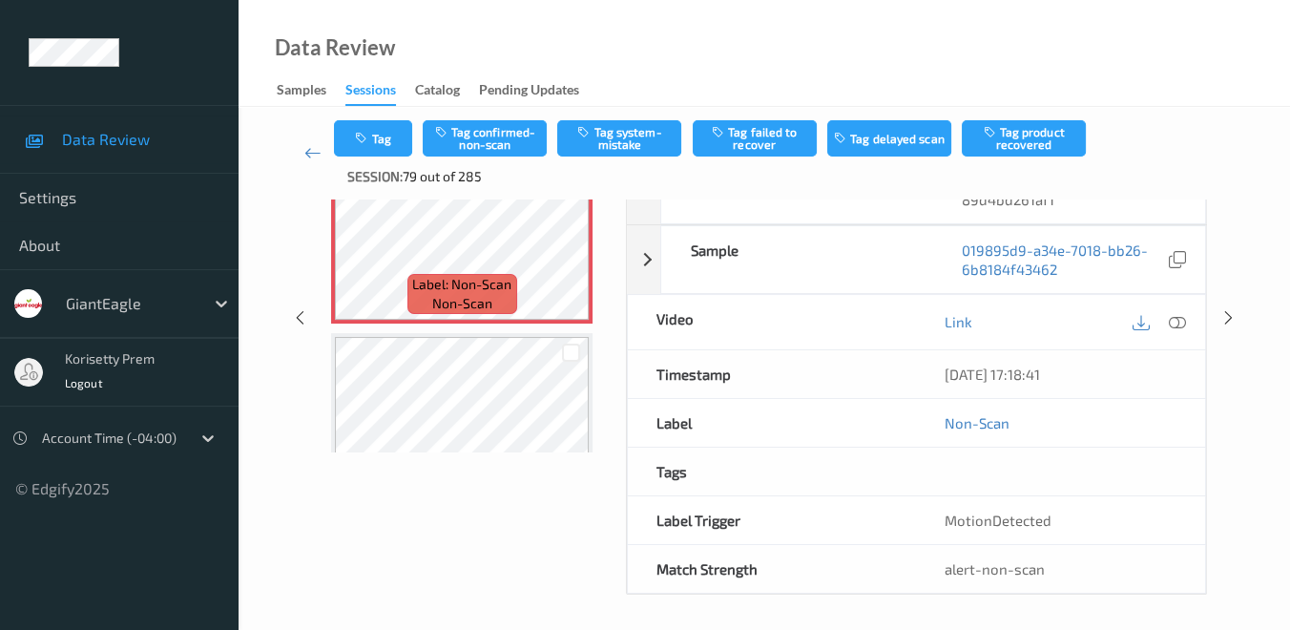
scroll to position [196, 0]
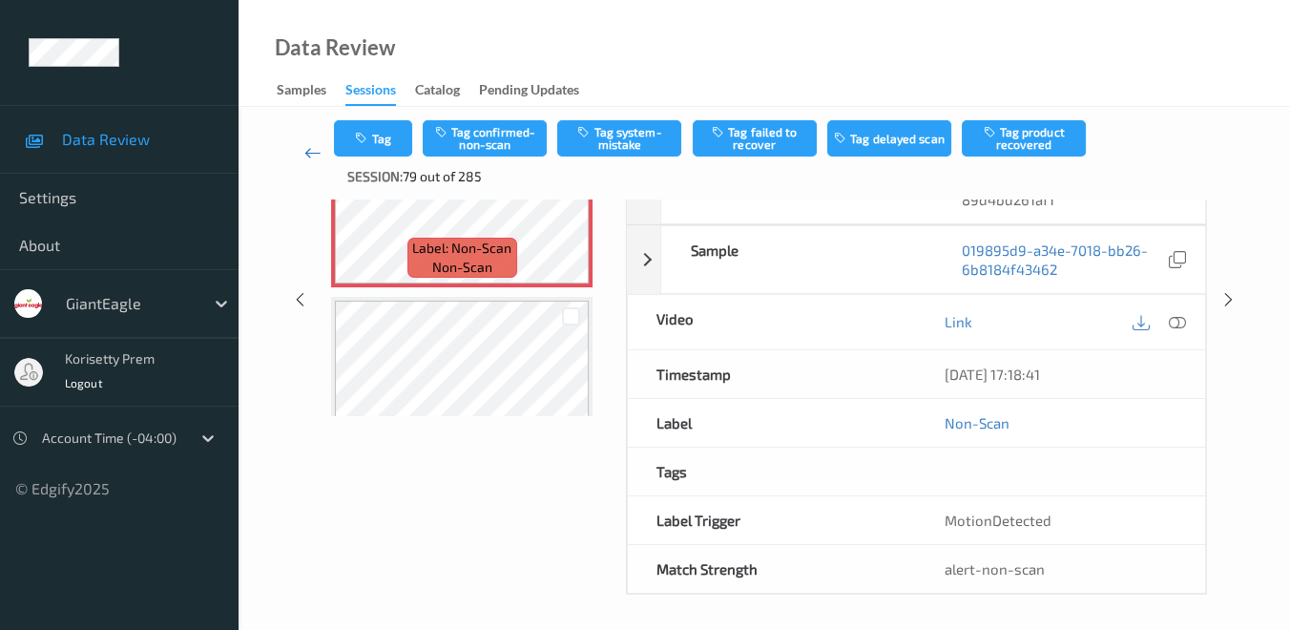
click at [308, 163] on link at bounding box center [312, 153] width 43 height 66
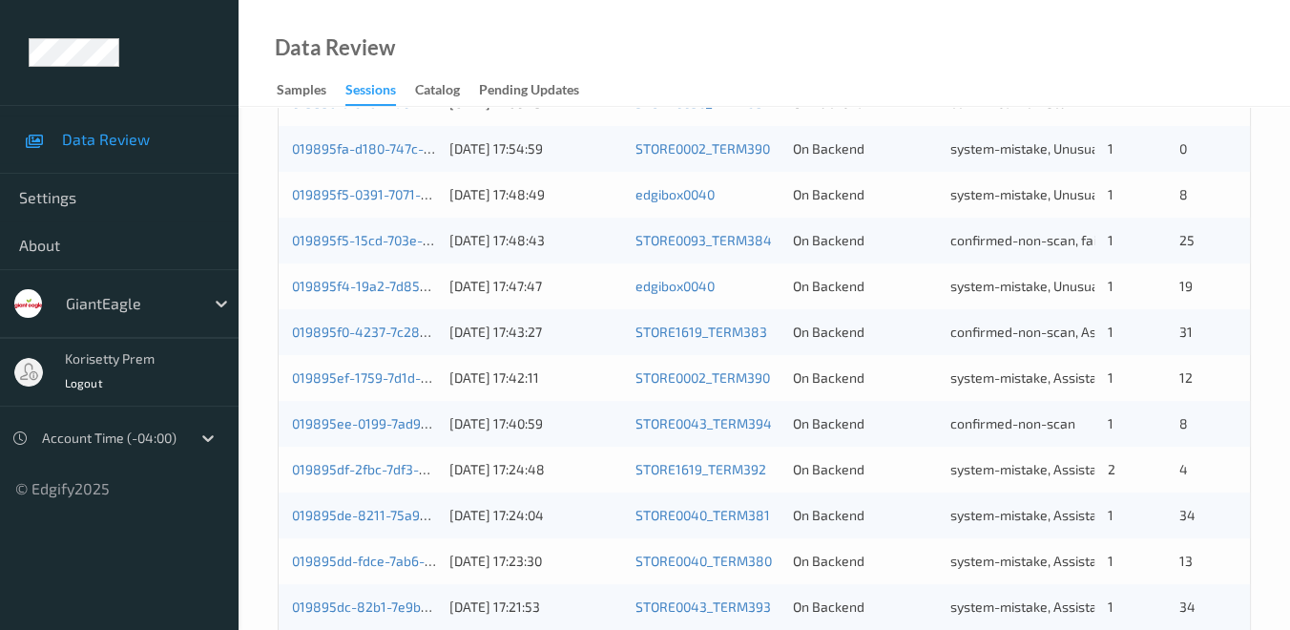
scroll to position [954, 0]
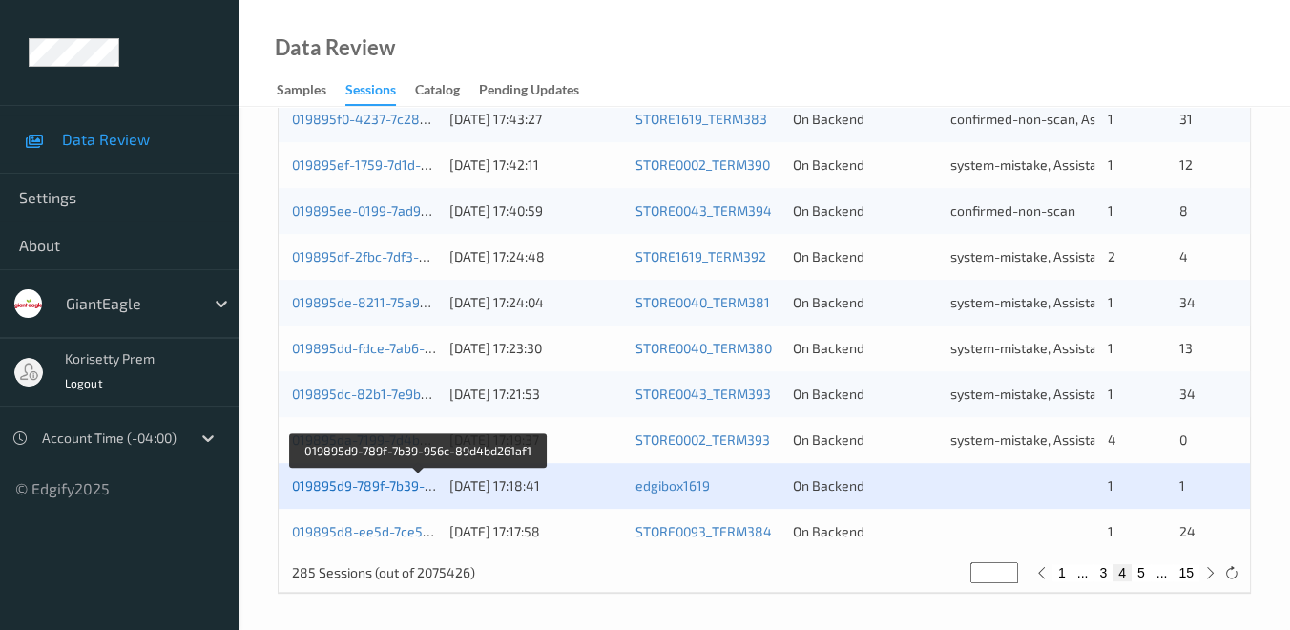
click at [395, 483] on link "019895d9-789f-7b39-956c-89d4bd261af1" at bounding box center [419, 485] width 255 height 16
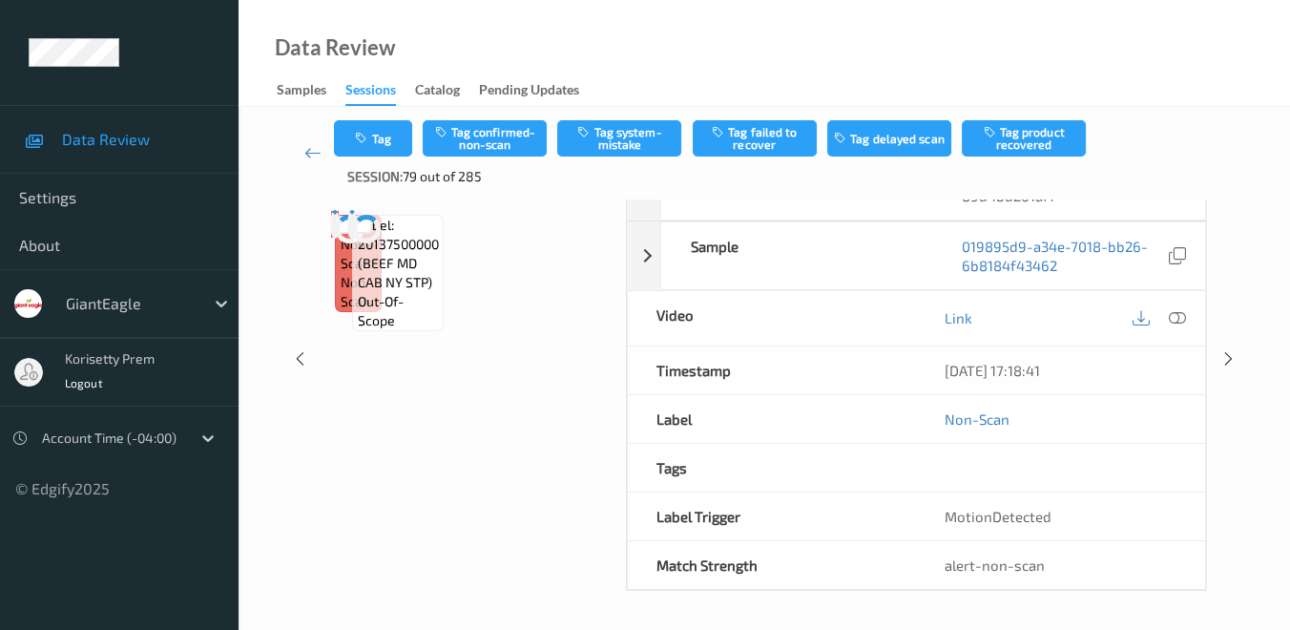
scroll to position [196, 0]
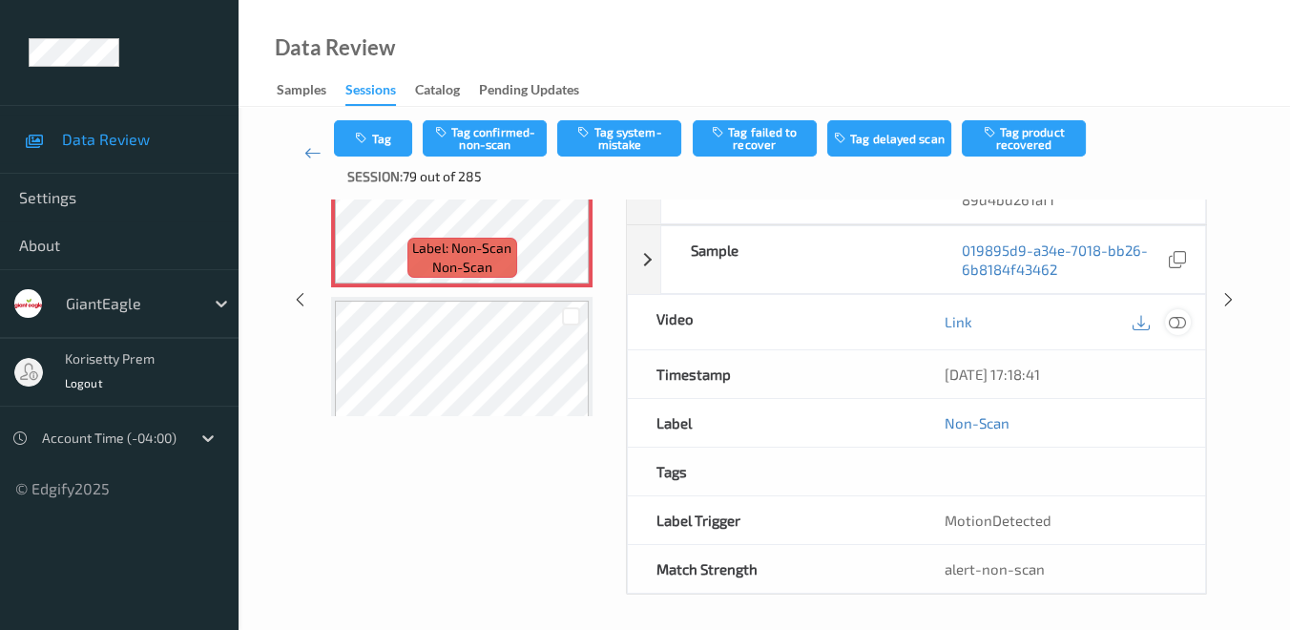
click at [1178, 320] on icon at bounding box center [1177, 321] width 17 height 17
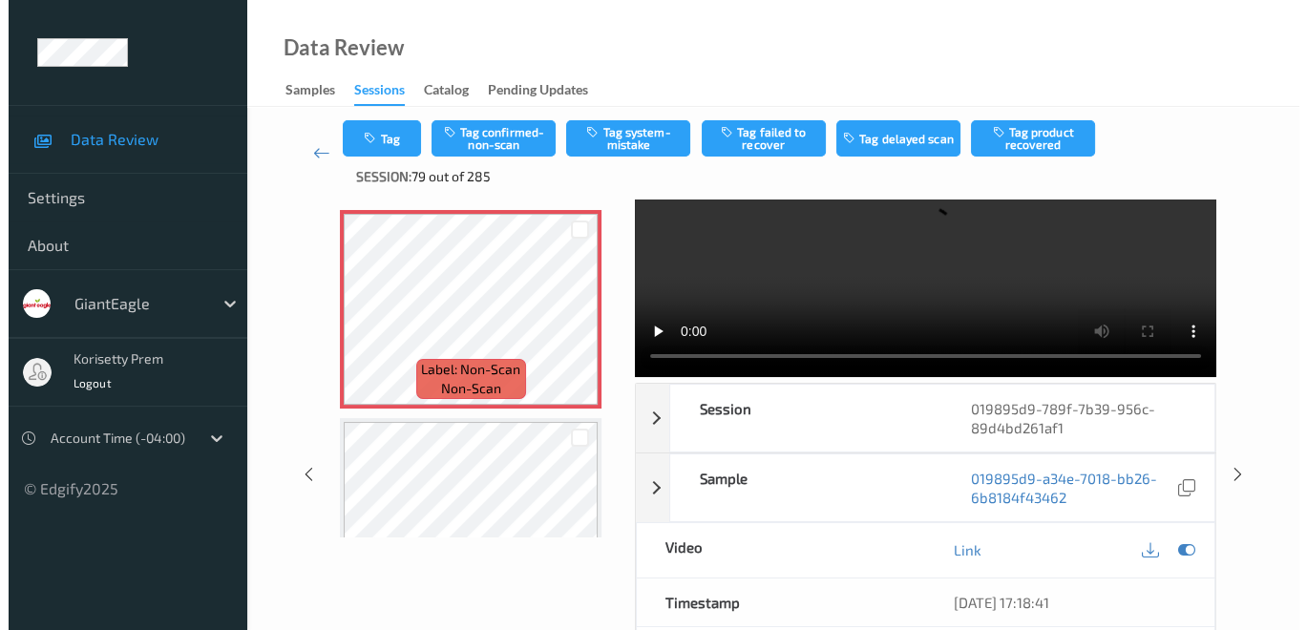
scroll to position [0, 0]
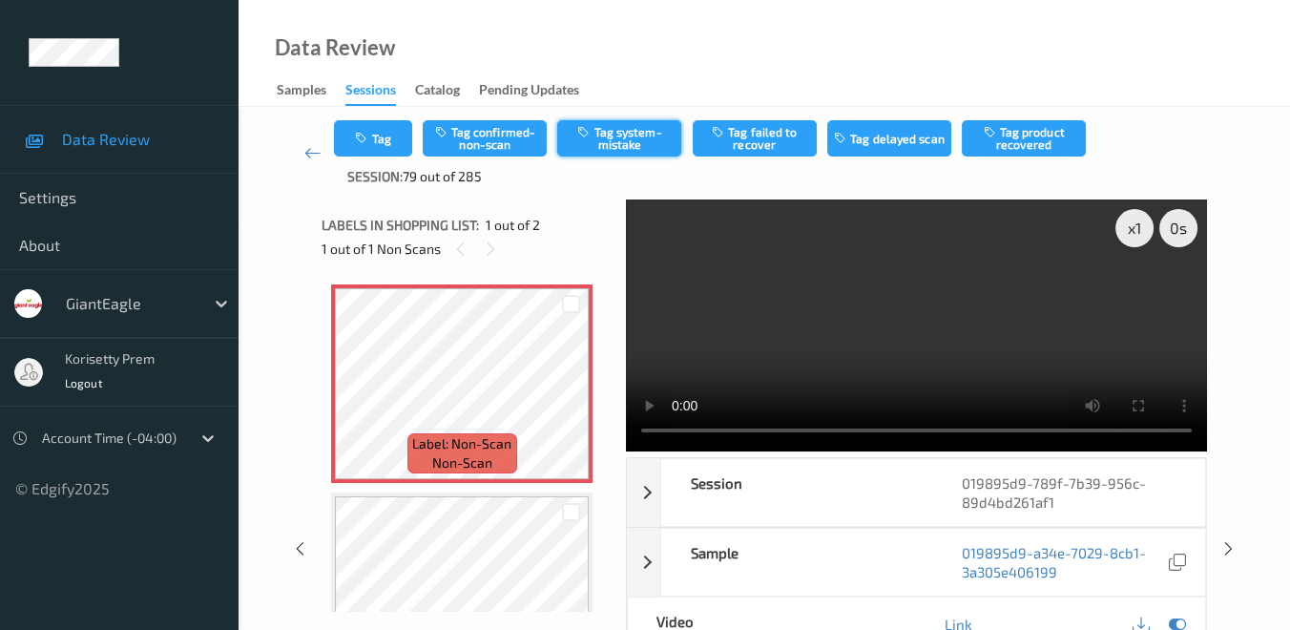
click at [638, 138] on button "Tag system-mistake" at bounding box center [619, 138] width 124 height 36
click at [393, 131] on button "Tag" at bounding box center [373, 138] width 78 height 36
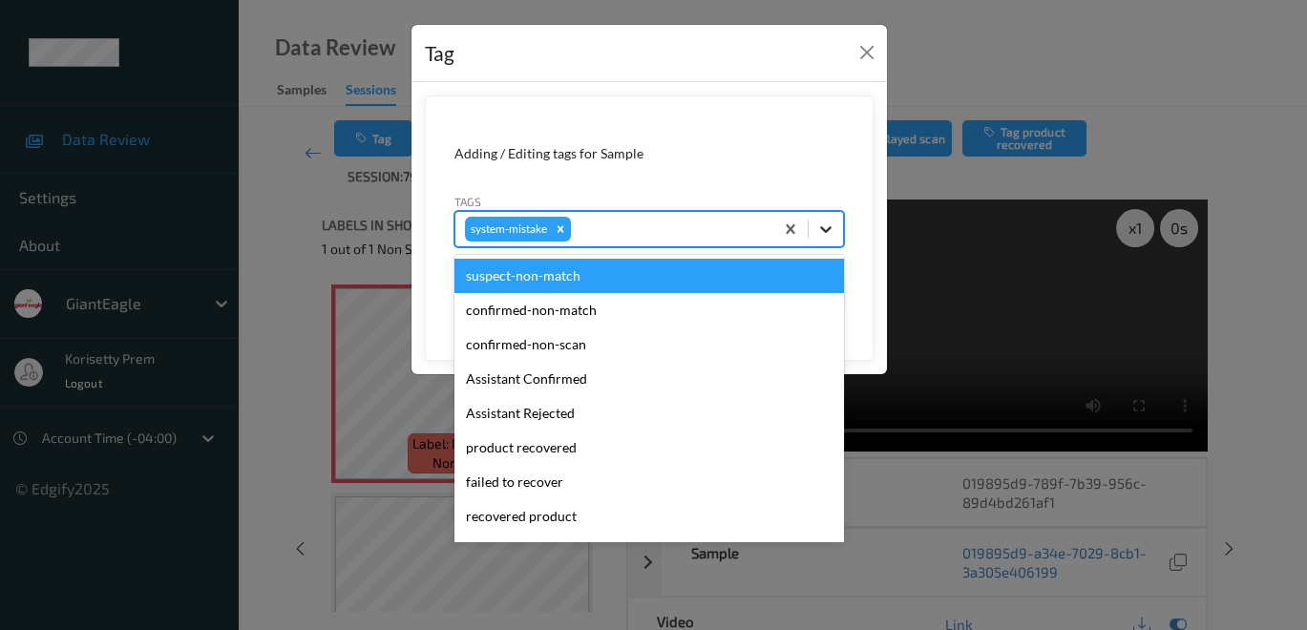
click at [829, 224] on icon at bounding box center [825, 229] width 19 height 19
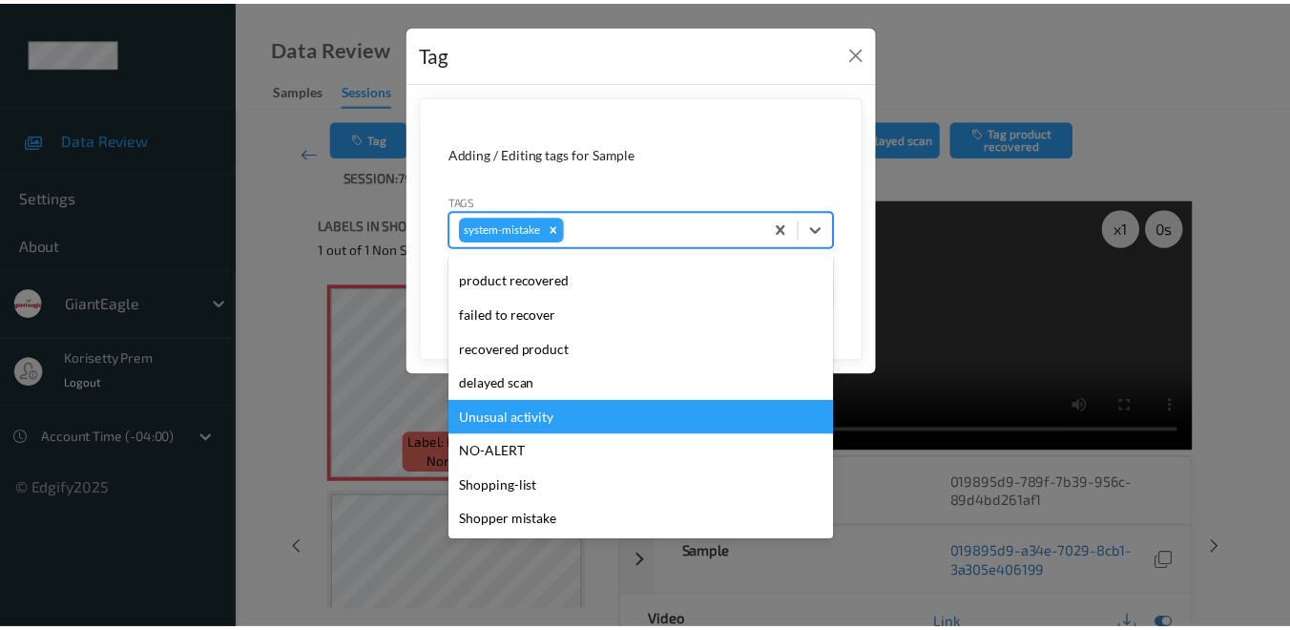
scroll to position [168, 0]
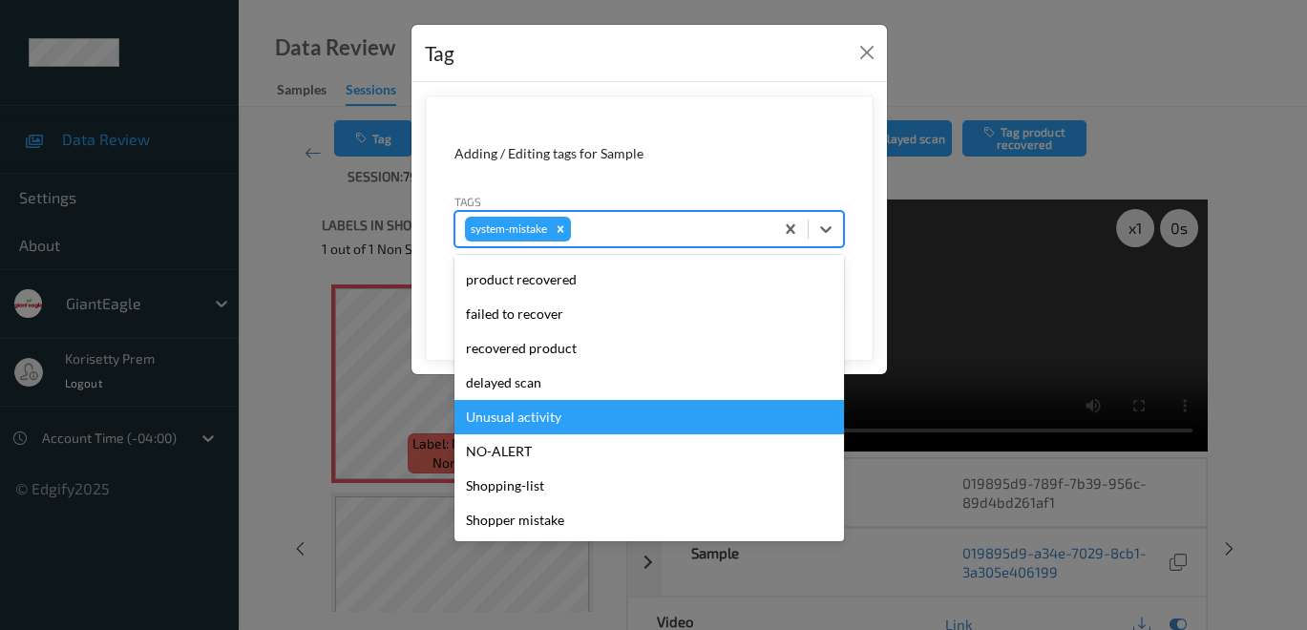
click at [639, 419] on div "Unusual activity" at bounding box center [648, 417] width 389 height 34
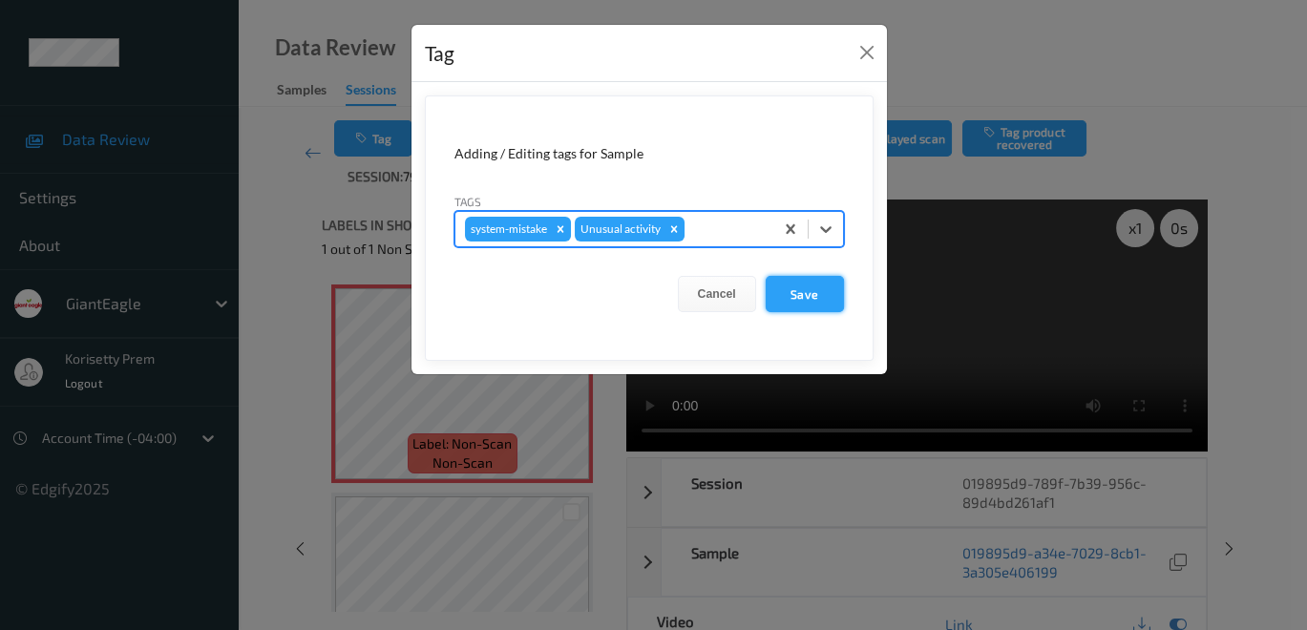
click at [798, 290] on button "Save" at bounding box center [804, 294] width 78 height 36
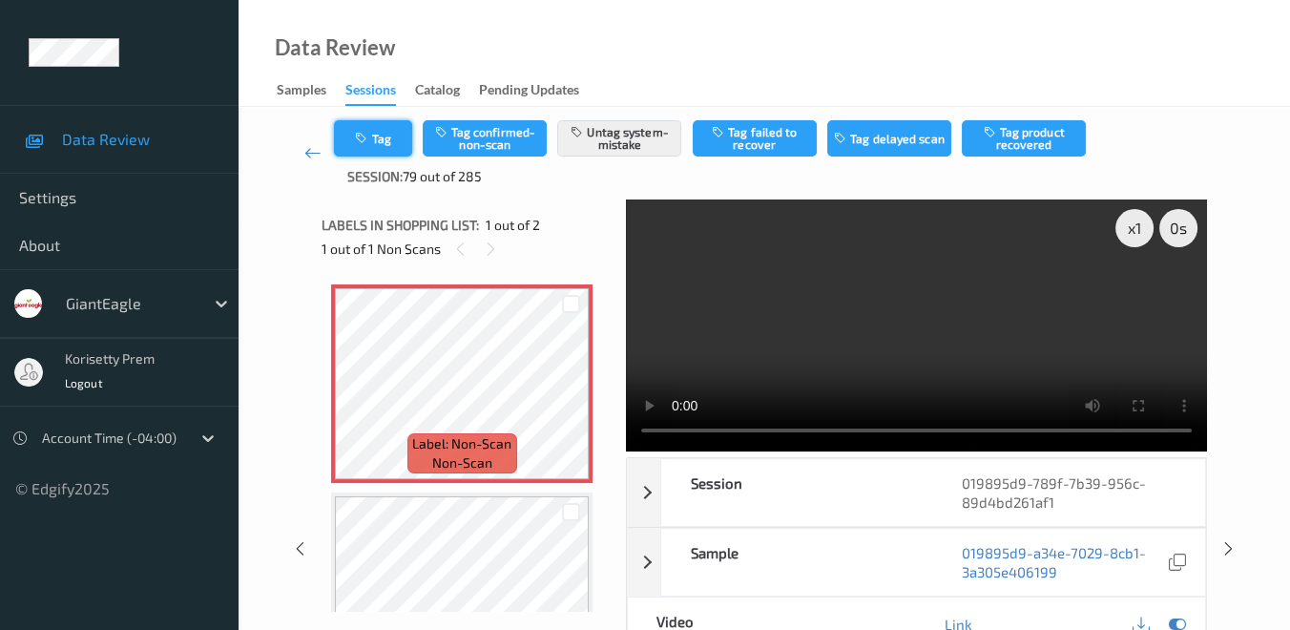
click at [390, 137] on button "Tag" at bounding box center [373, 138] width 78 height 36
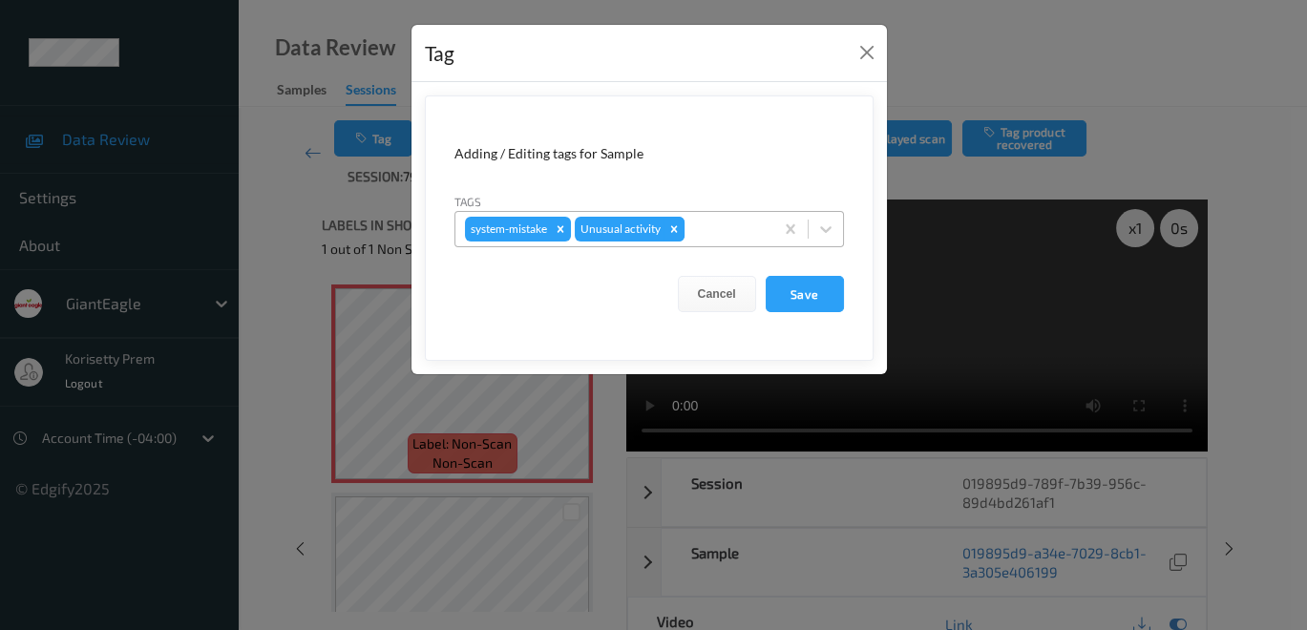
click at [679, 225] on icon "Remove Unusual activity" at bounding box center [673, 228] width 13 height 13
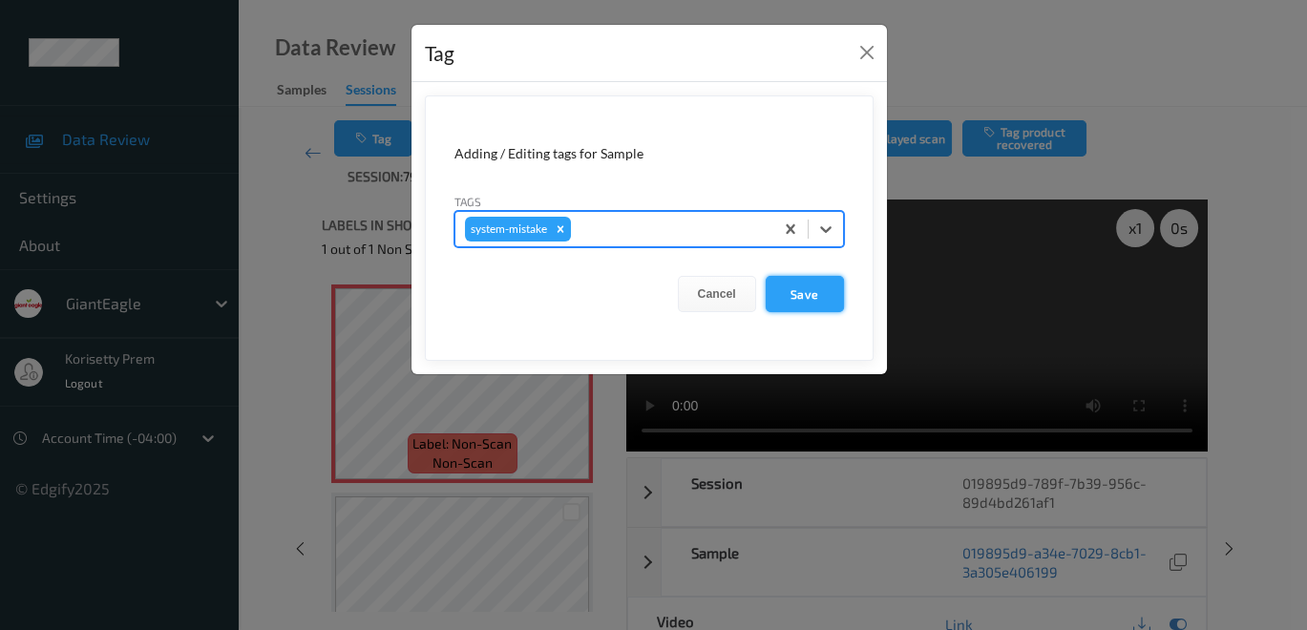
click at [807, 297] on button "Save" at bounding box center [804, 294] width 78 height 36
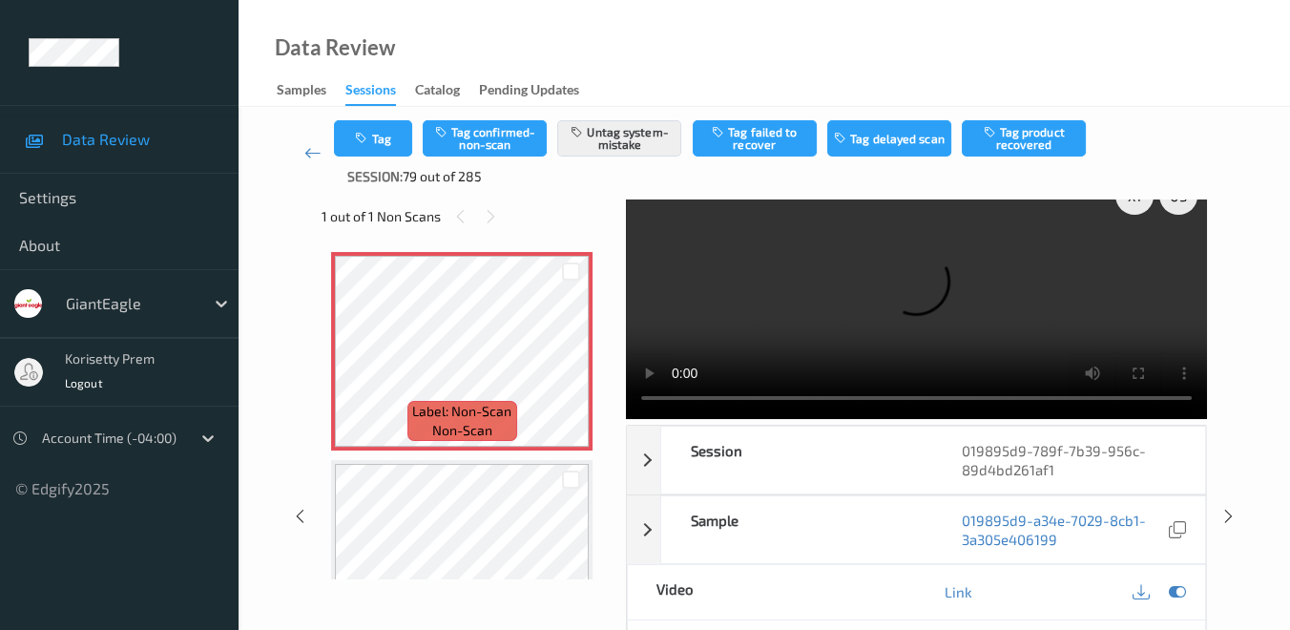
scroll to position [0, 0]
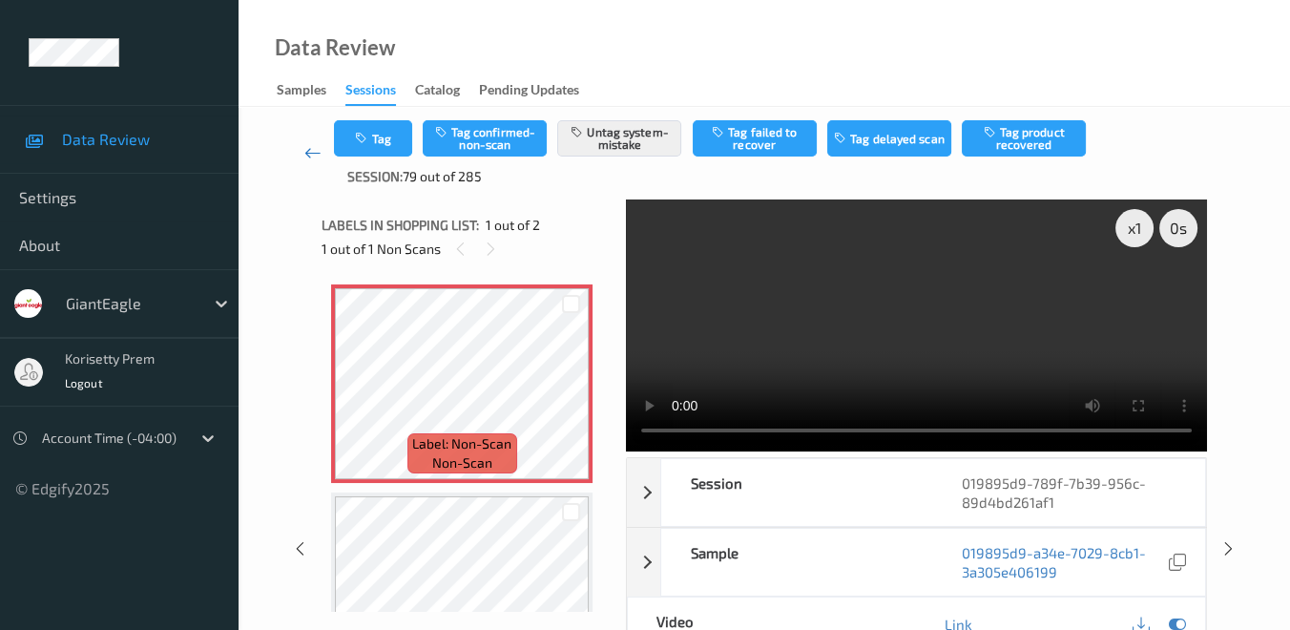
click at [306, 151] on icon at bounding box center [312, 152] width 17 height 19
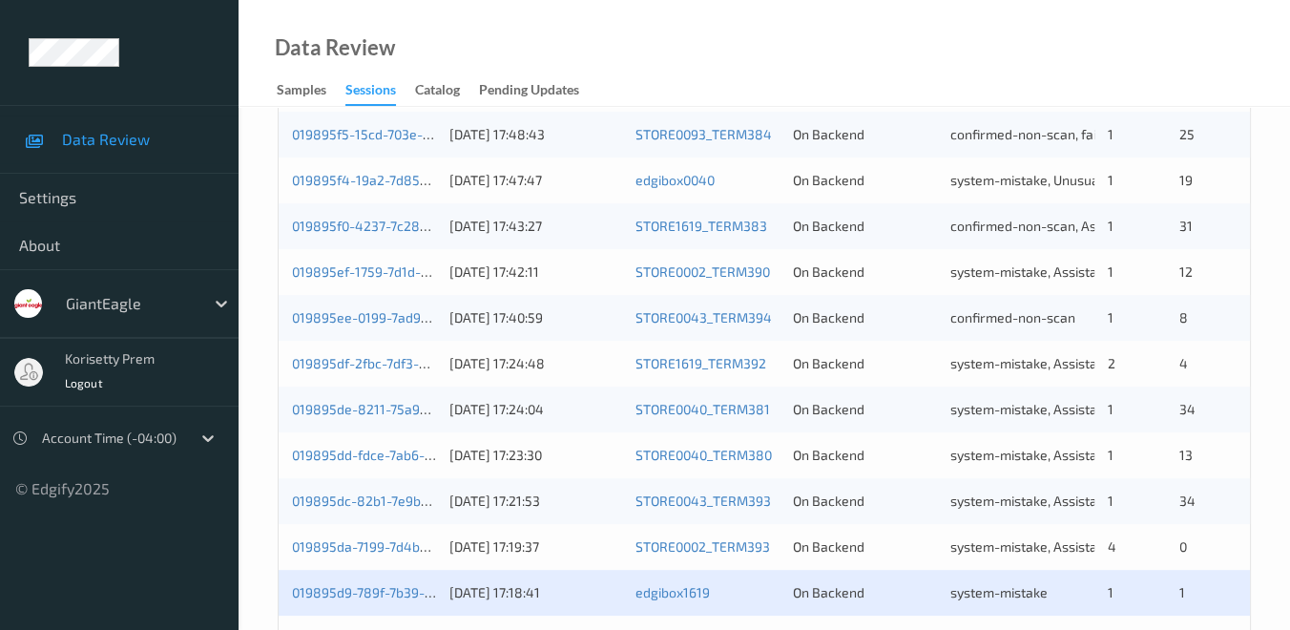
scroll to position [954, 0]
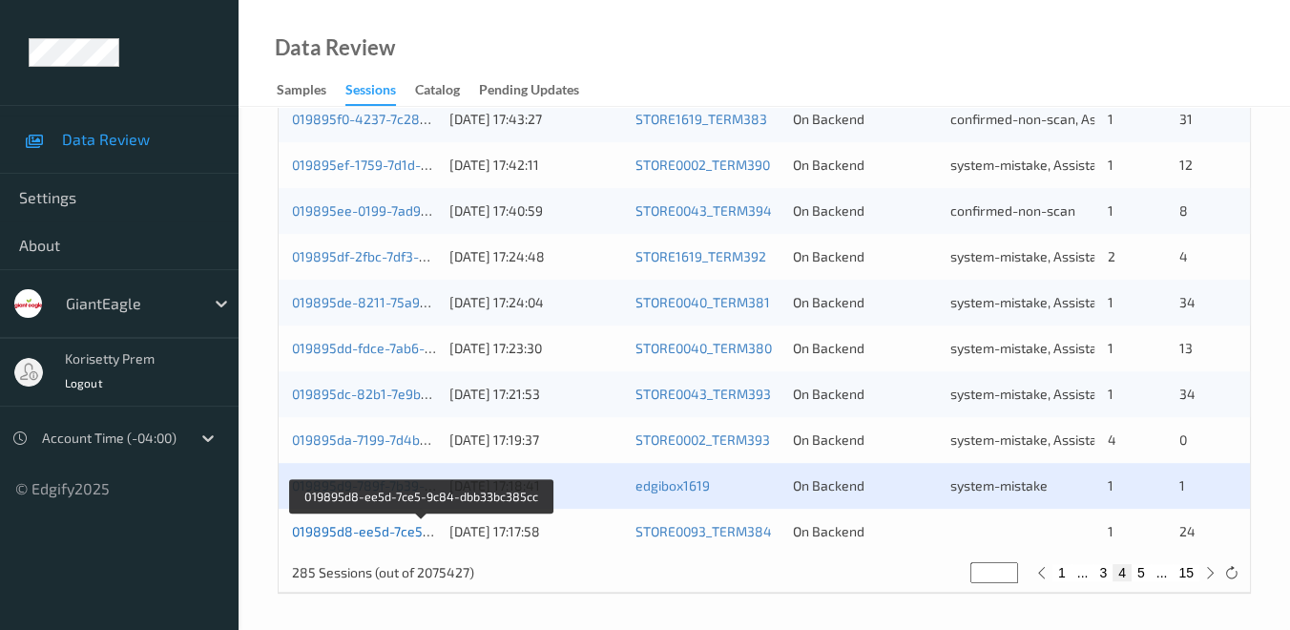
click at [403, 534] on link "019895d8-ee5d-7ce5-9c84-dbb33bc385cc" at bounding box center [423, 531] width 263 height 16
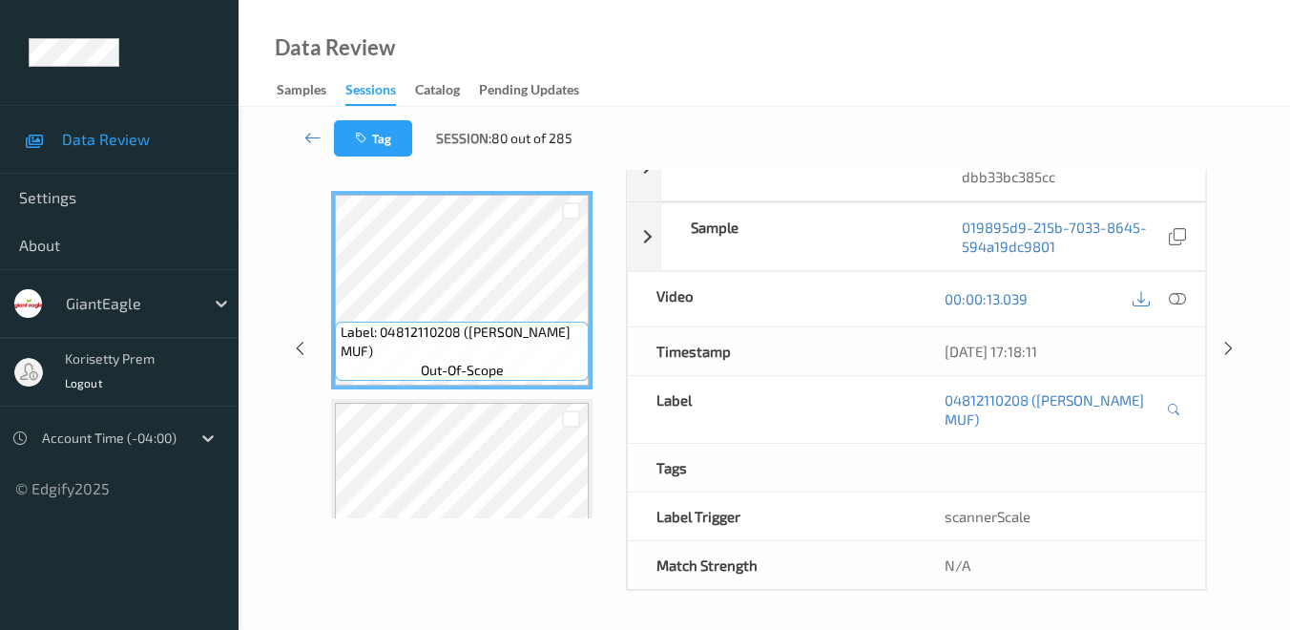
scroll to position [291, 0]
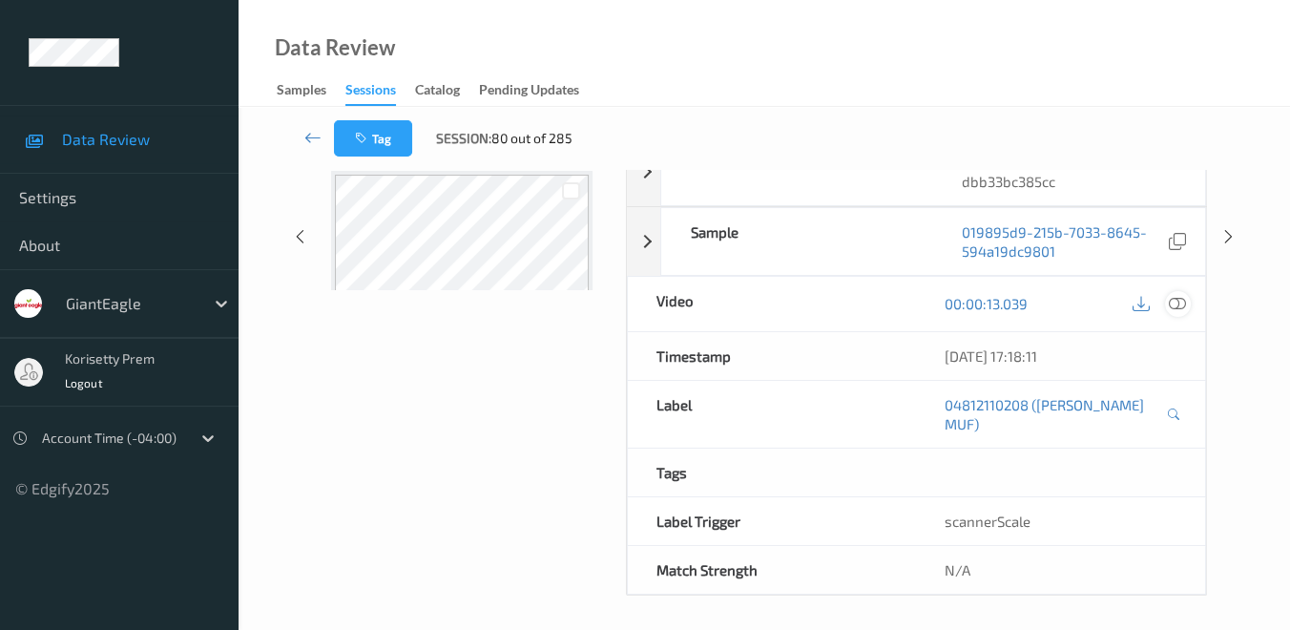
click at [1175, 303] on icon at bounding box center [1177, 303] width 17 height 17
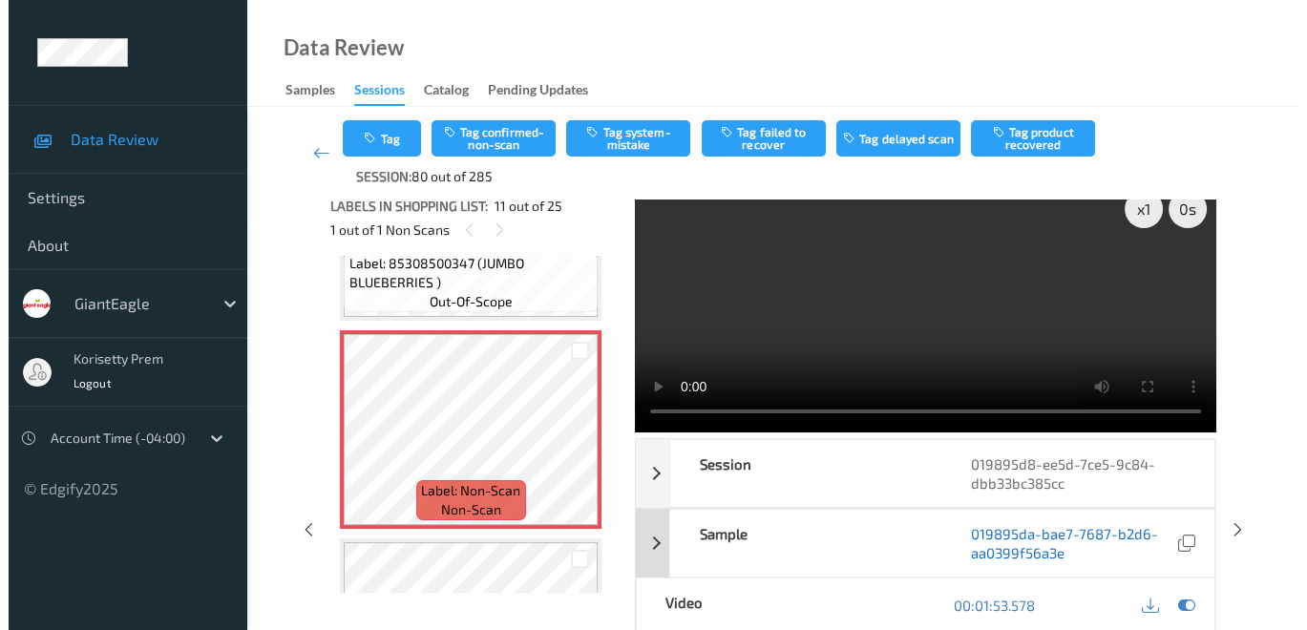
scroll to position [0, 0]
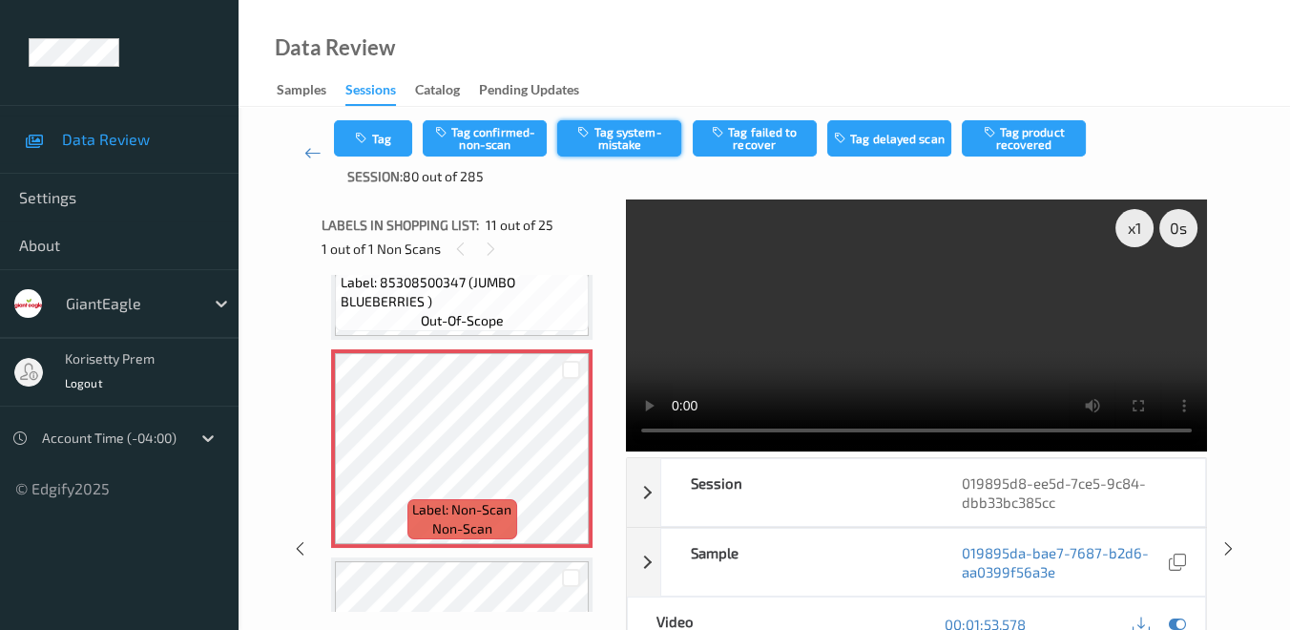
click at [650, 134] on button "Tag system-mistake" at bounding box center [619, 138] width 124 height 36
click at [378, 139] on button "Tag" at bounding box center [373, 138] width 78 height 36
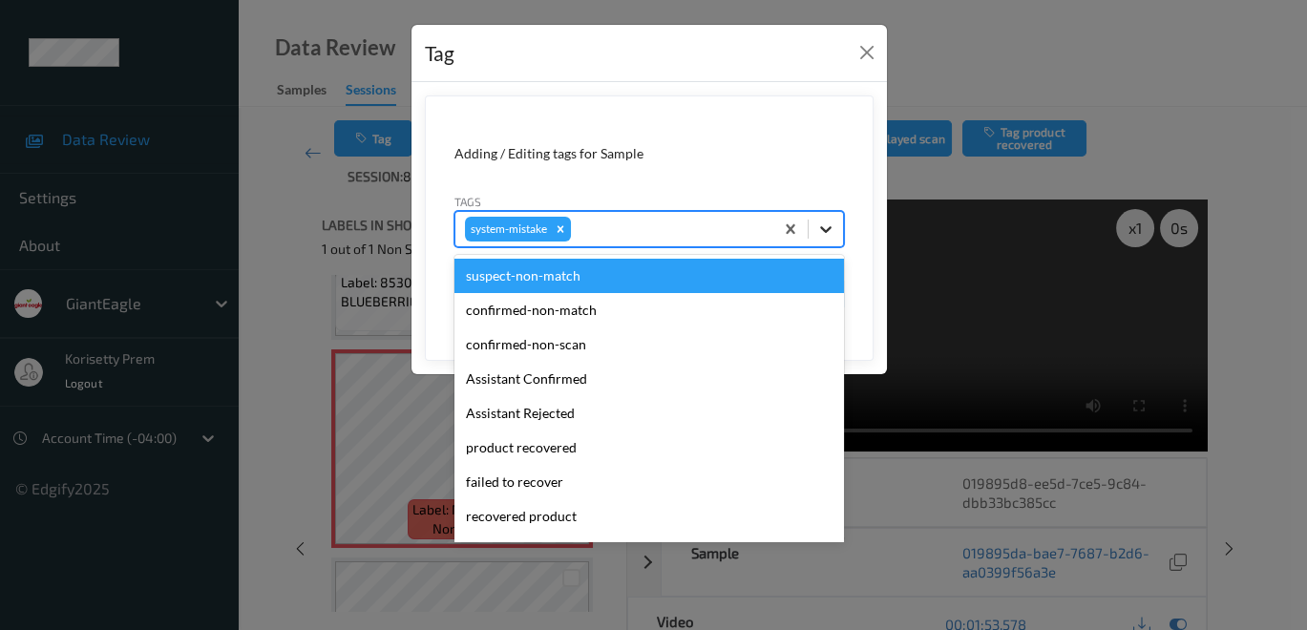
click at [823, 223] on icon at bounding box center [825, 229] width 19 height 19
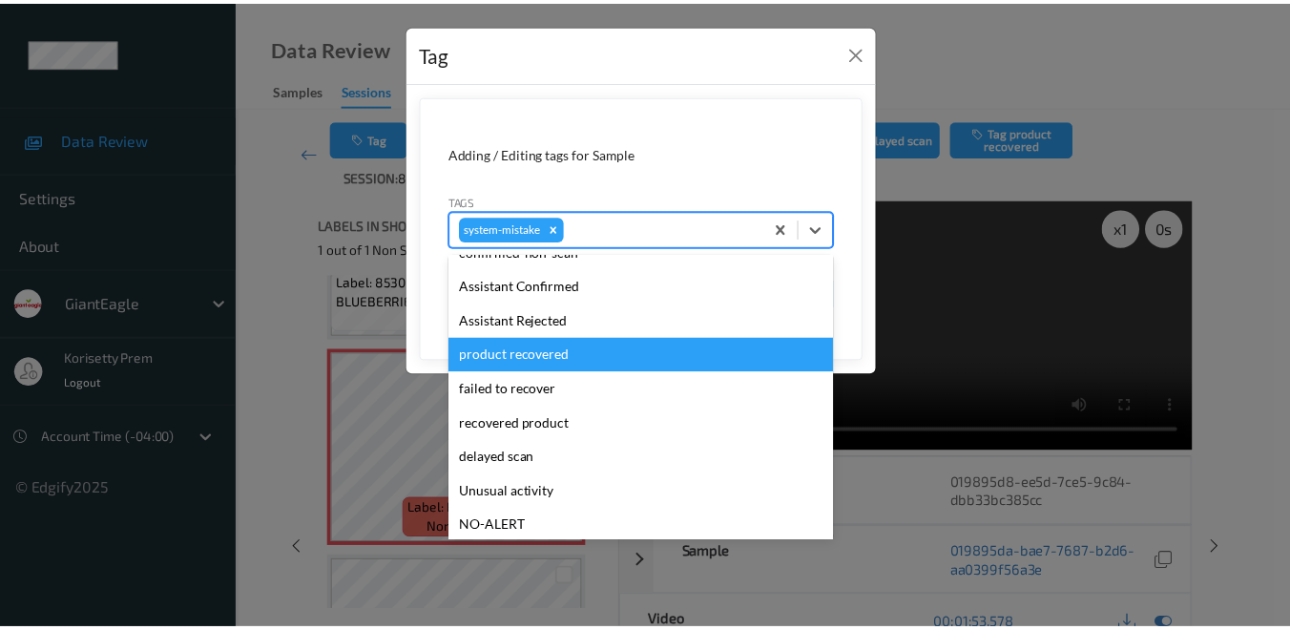
scroll to position [167, 0]
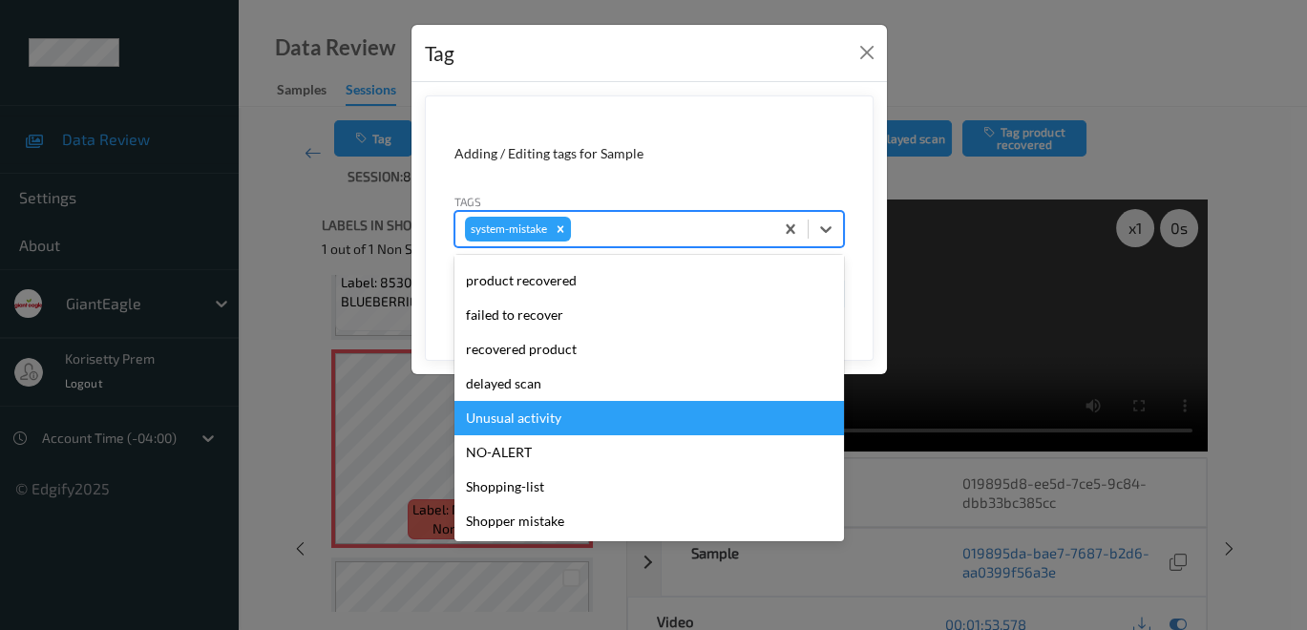
click at [586, 412] on div "Unusual activity" at bounding box center [648, 418] width 389 height 34
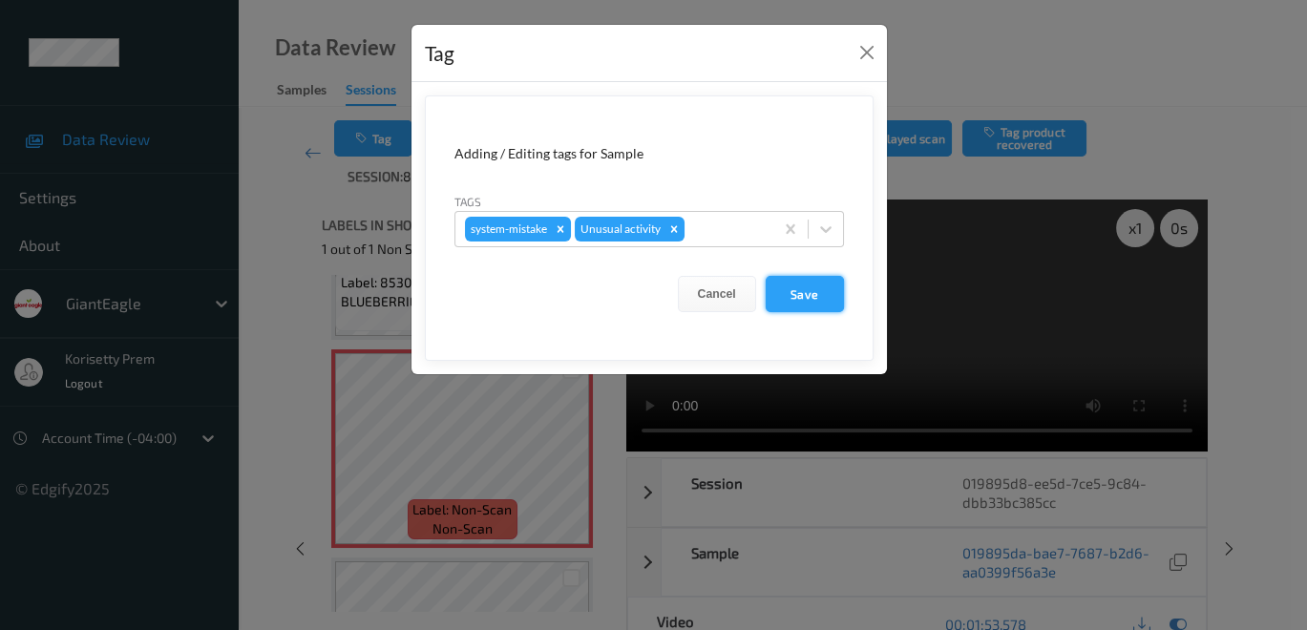
click at [819, 297] on button "Save" at bounding box center [804, 294] width 78 height 36
click at [808, 294] on button "Save" at bounding box center [804, 294] width 78 height 36
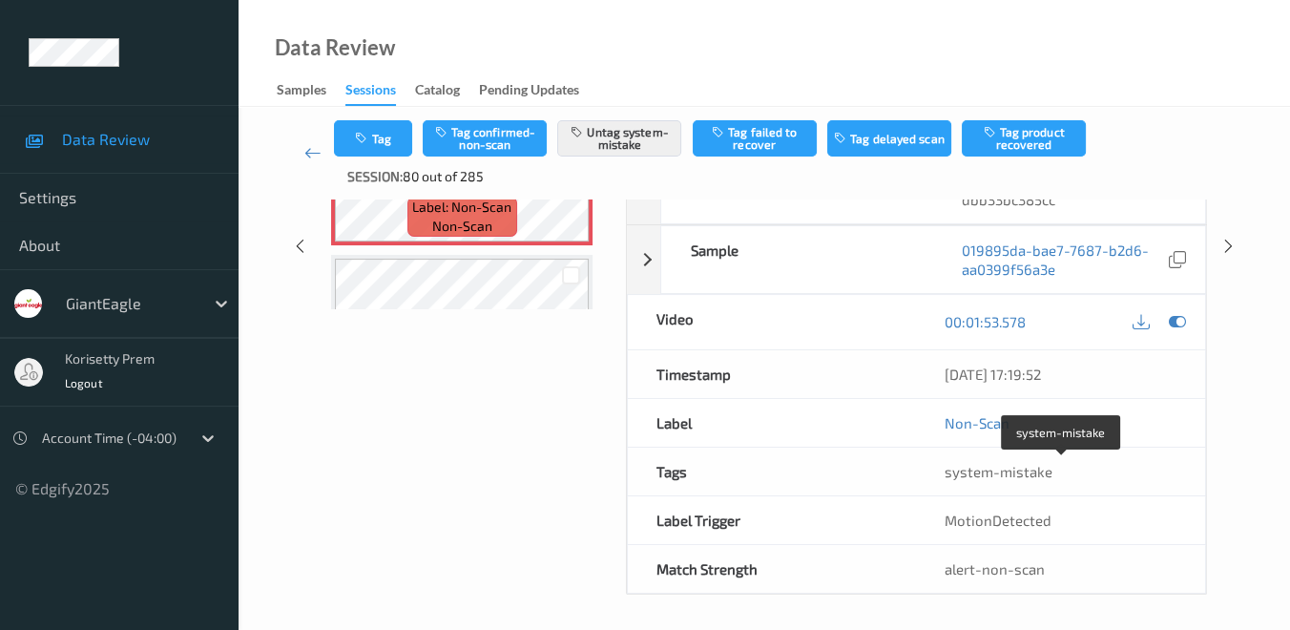
scroll to position [0, 0]
